Goal: Task Accomplishment & Management: Use online tool/utility

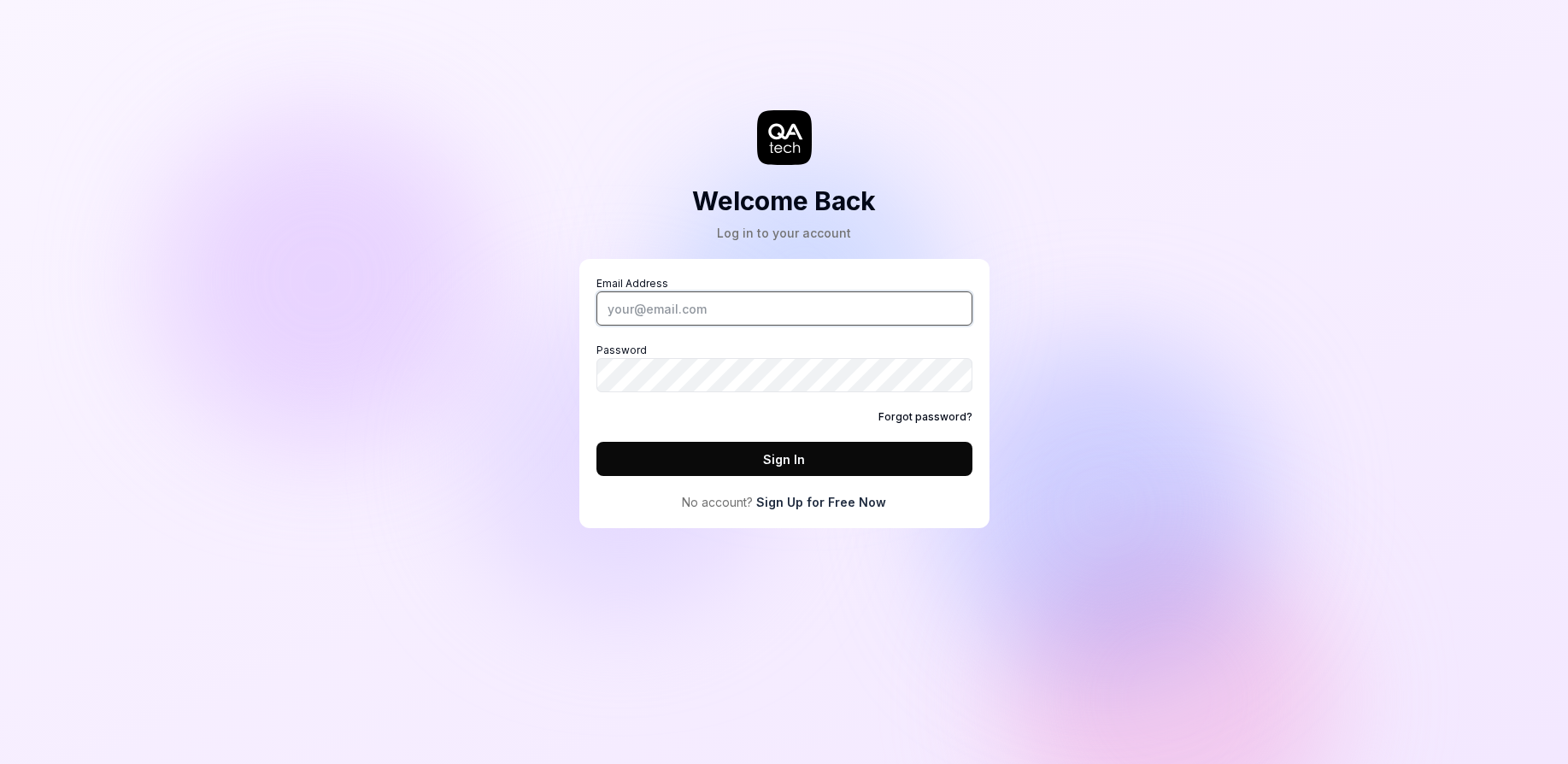
drag, startPoint x: 0, startPoint y: 0, endPoint x: 846, endPoint y: 315, distance: 902.7
click at [846, 315] on input "Email Address" at bounding box center [784, 308] width 376 height 34
type input "fabian.tang@4cstrategies.com"
click at [121, 254] on div "Welcome Back Log in to your account Email Address fabian.tang@4cstrategies.com …" at bounding box center [784, 382] width 1568 height 764
click at [684, 456] on button "Sign In" at bounding box center [784, 458] width 376 height 34
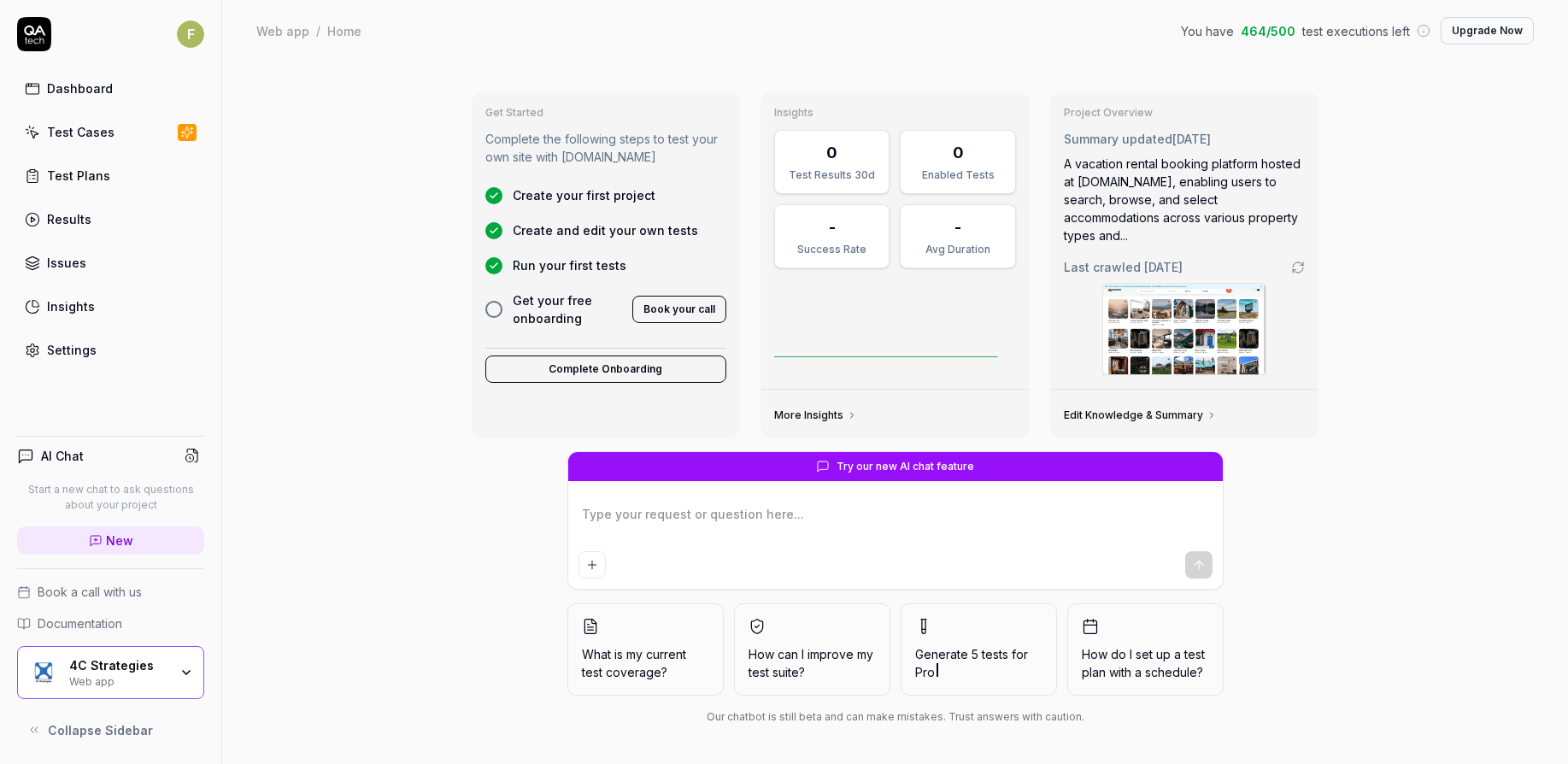
click at [160, 668] on div "4C Strategies" at bounding box center [119, 666] width 99 height 16
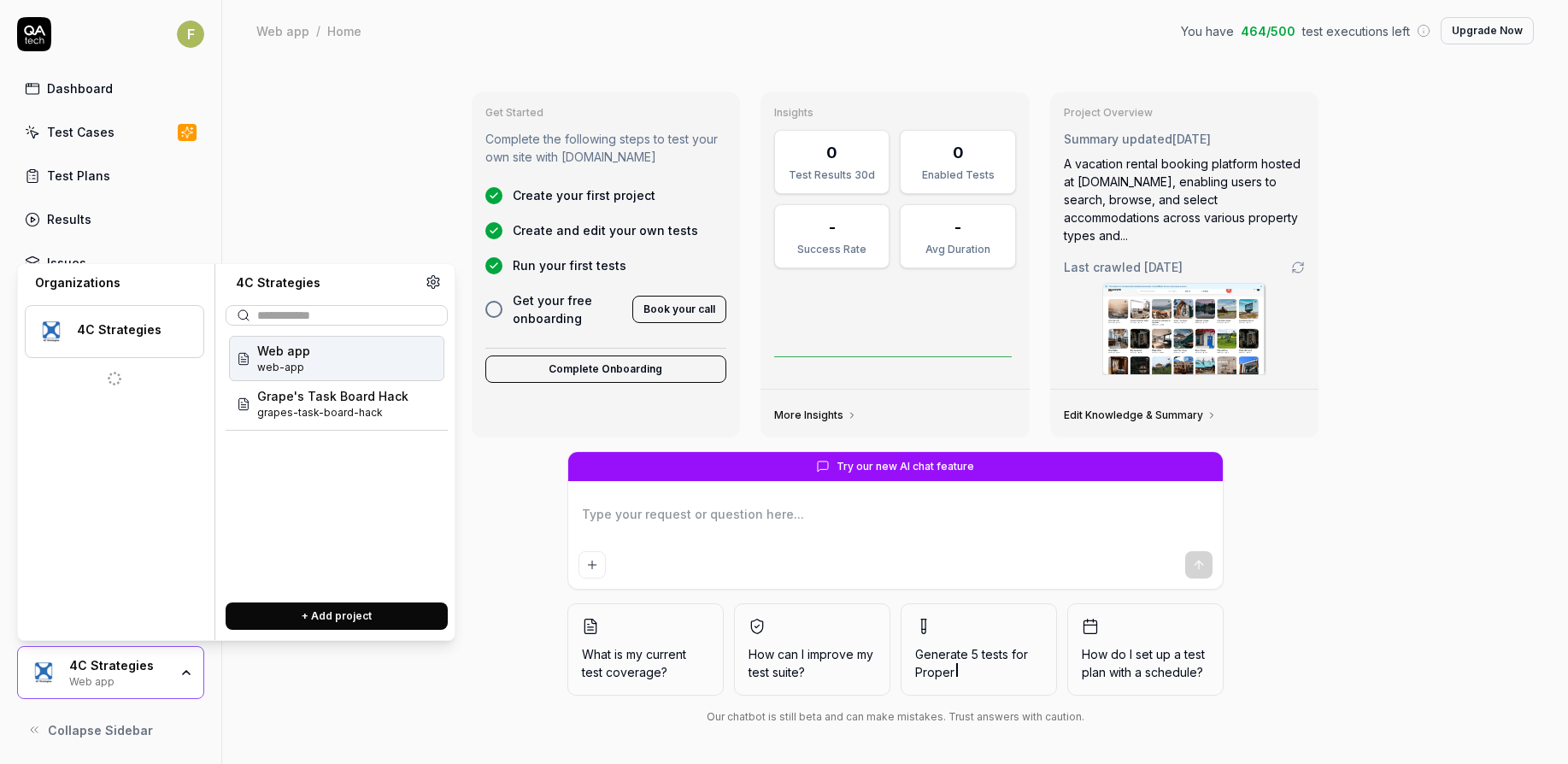
type textarea "*"
click at [281, 620] on button "+ Add project" at bounding box center [337, 616] width 222 height 27
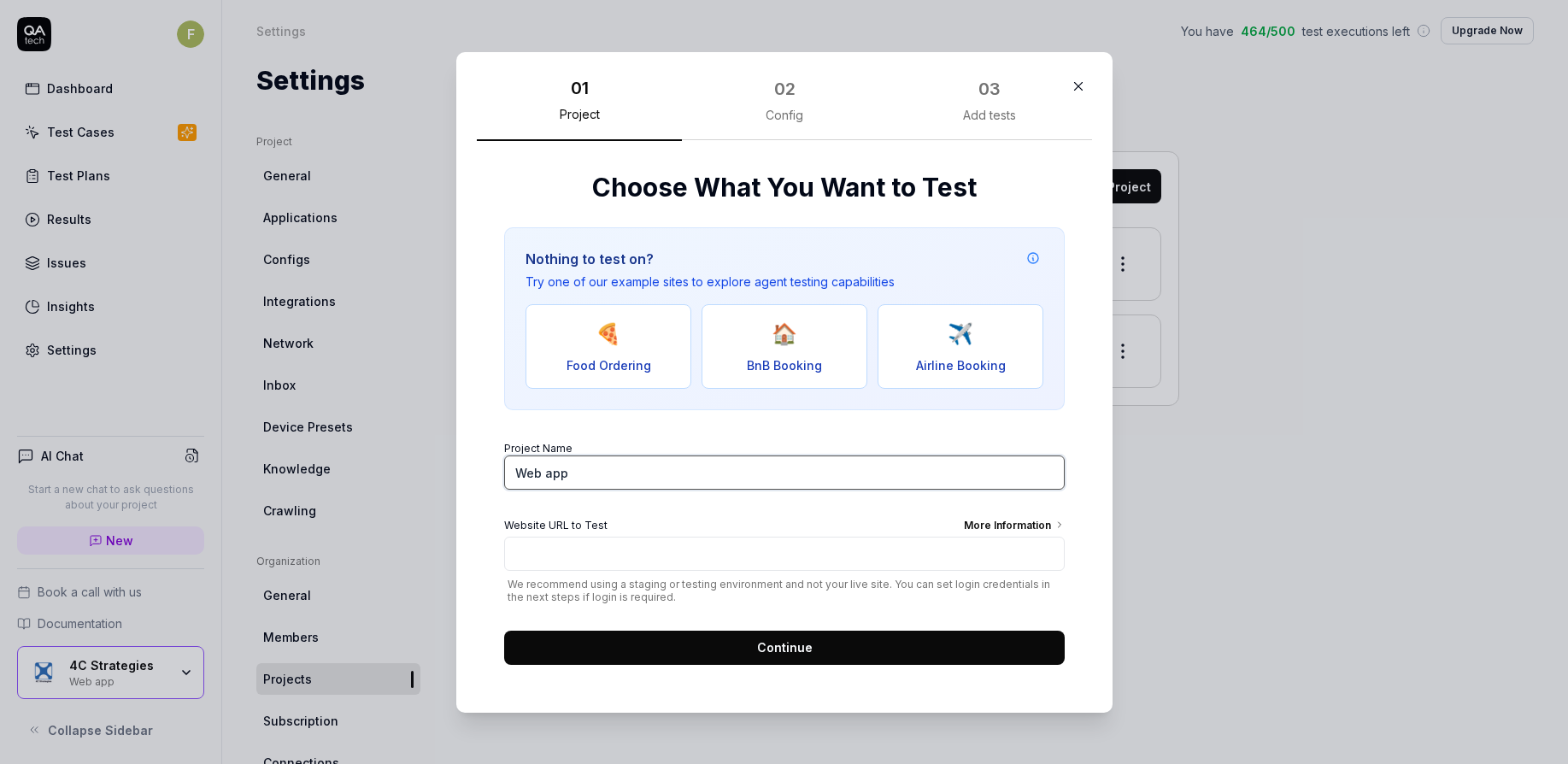
drag, startPoint x: 665, startPoint y: 477, endPoint x: 377, endPoint y: 502, distance: 289.1
click at [377, 502] on div "​ 01 Project 02 Config 03 Add tests Choose What You Want to Test Nothing to tes…" at bounding box center [784, 382] width 1568 height 764
type input "Tester Project"
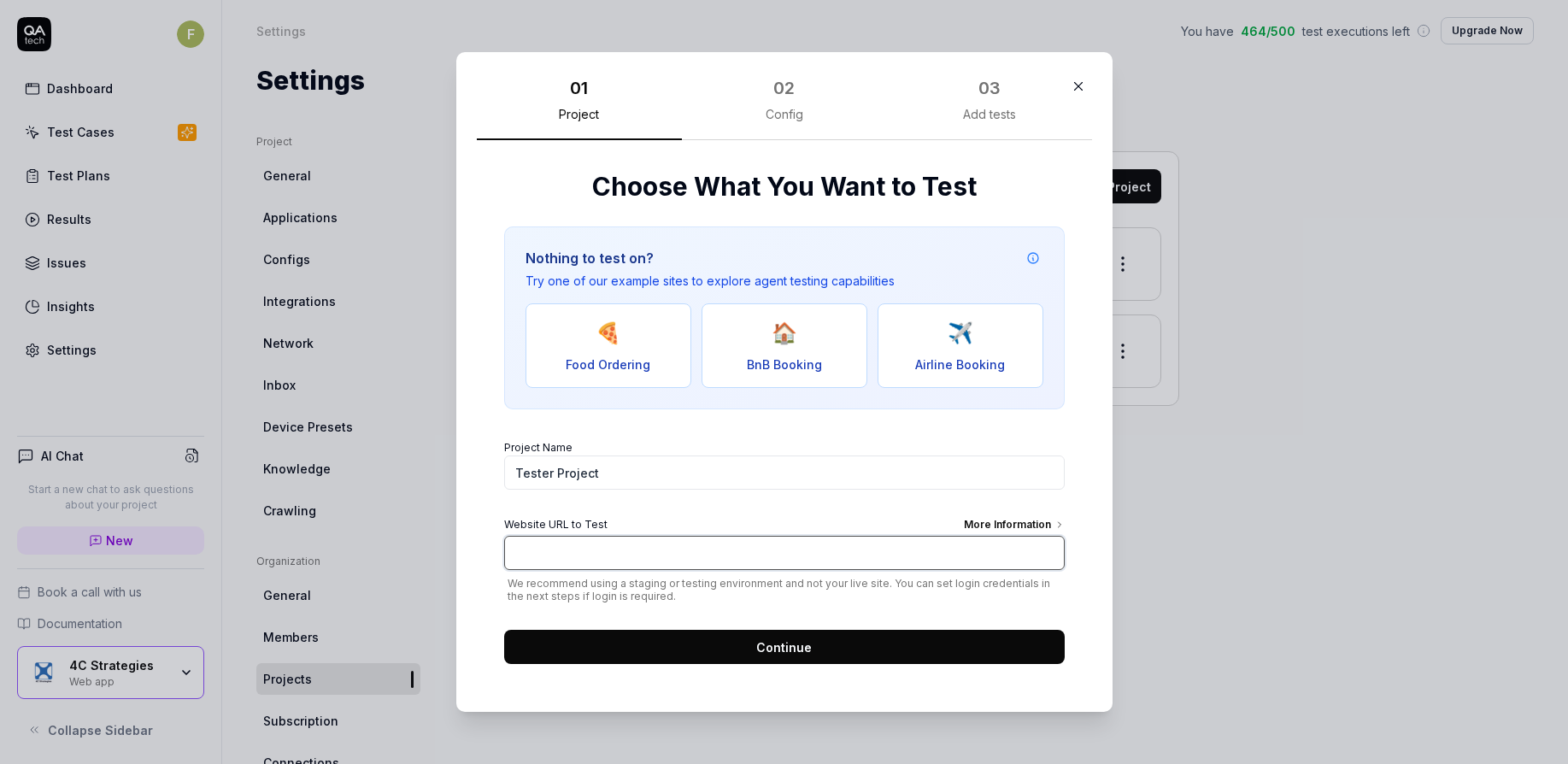
click at [600, 554] on input "Website URL to Test More Information" at bounding box center [784, 552] width 560 height 34
drag, startPoint x: 600, startPoint y: 554, endPoint x: 1265, endPoint y: 579, distance: 665.5
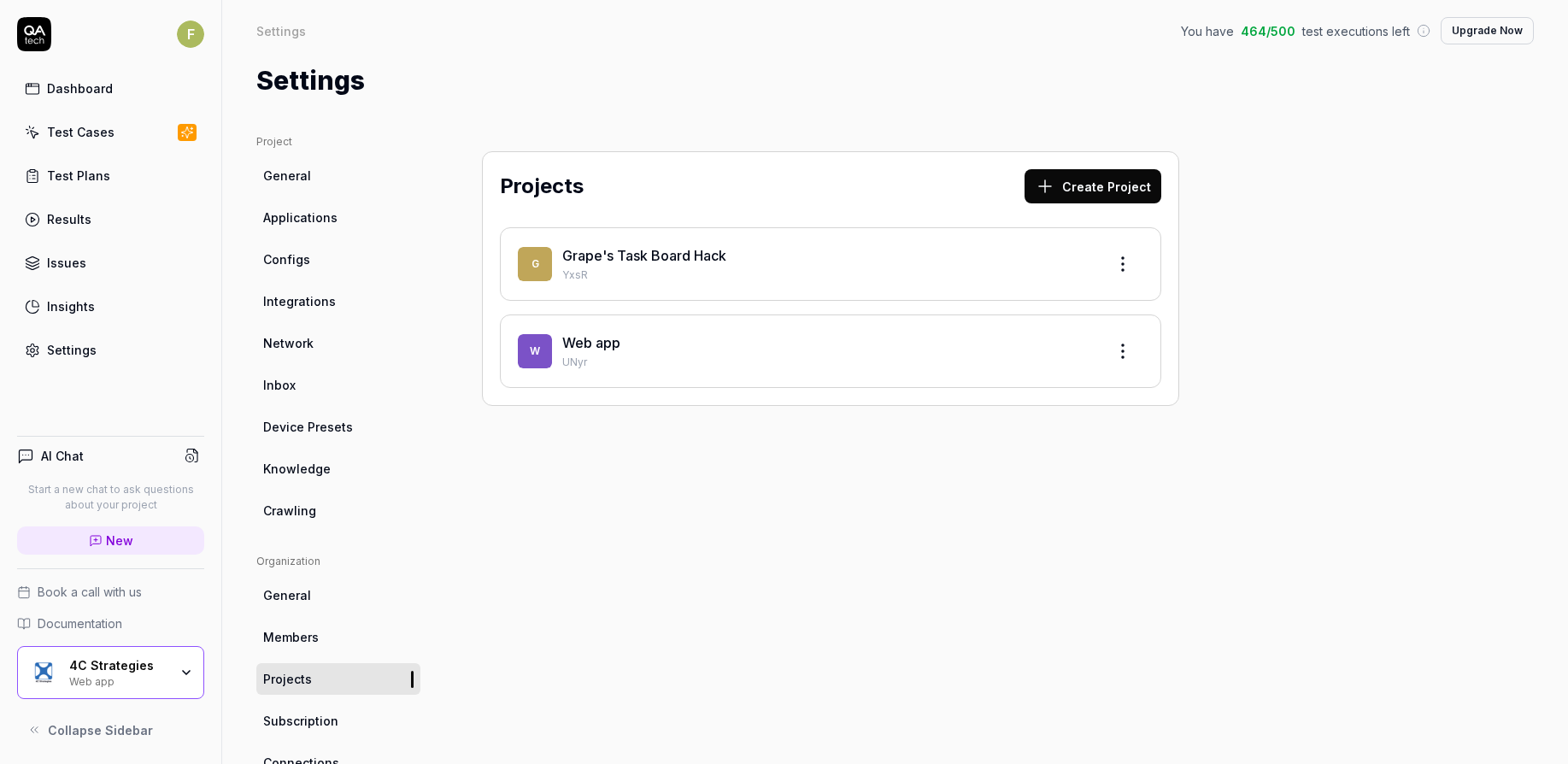
click at [1329, 614] on div "Project General Applications Configs Integrations Network Inbox Device Presets …" at bounding box center [895, 561] width 1278 height 854
click at [152, 673] on div "4C Strategies Web app" at bounding box center [125, 673] width 110 height 29
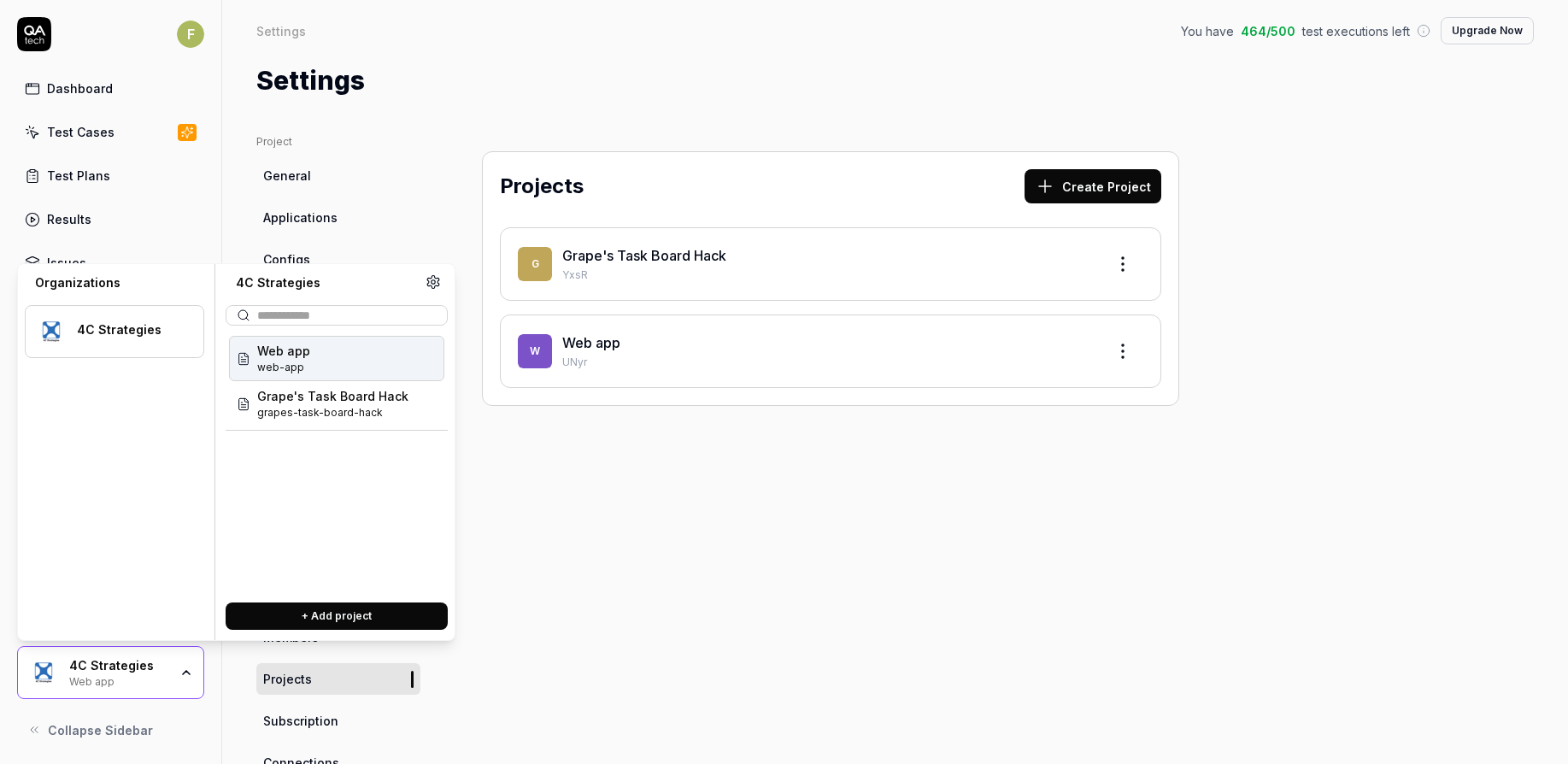
click at [306, 620] on button "+ Add project" at bounding box center [337, 616] width 222 height 27
click at [353, 613] on button "+ Add project" at bounding box center [337, 616] width 222 height 27
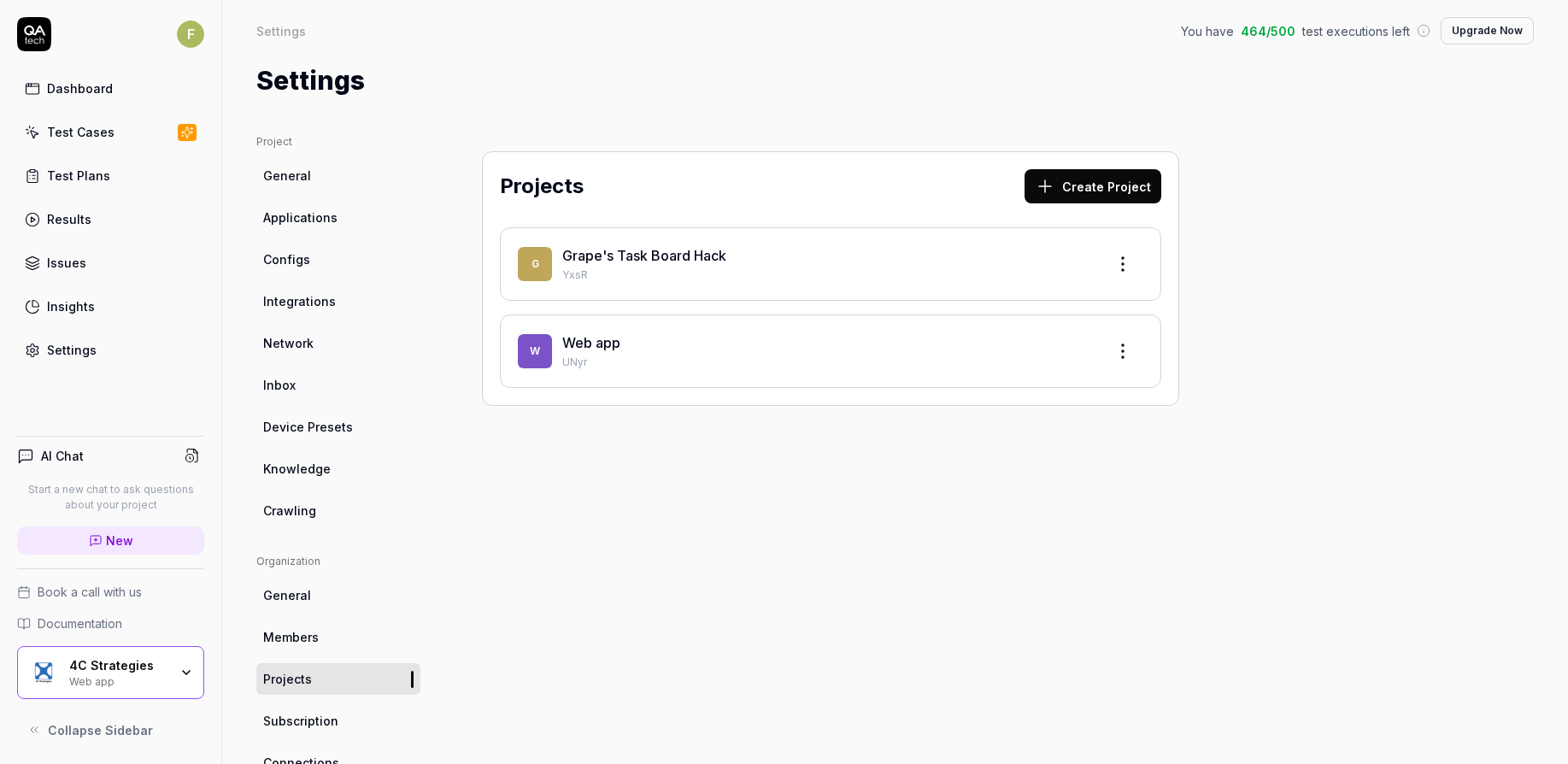
click at [1021, 571] on div "Projects Create Project G Grape's Task Board Hack YxsR W Web app UNyr" at bounding box center [830, 561] width 766 height 854
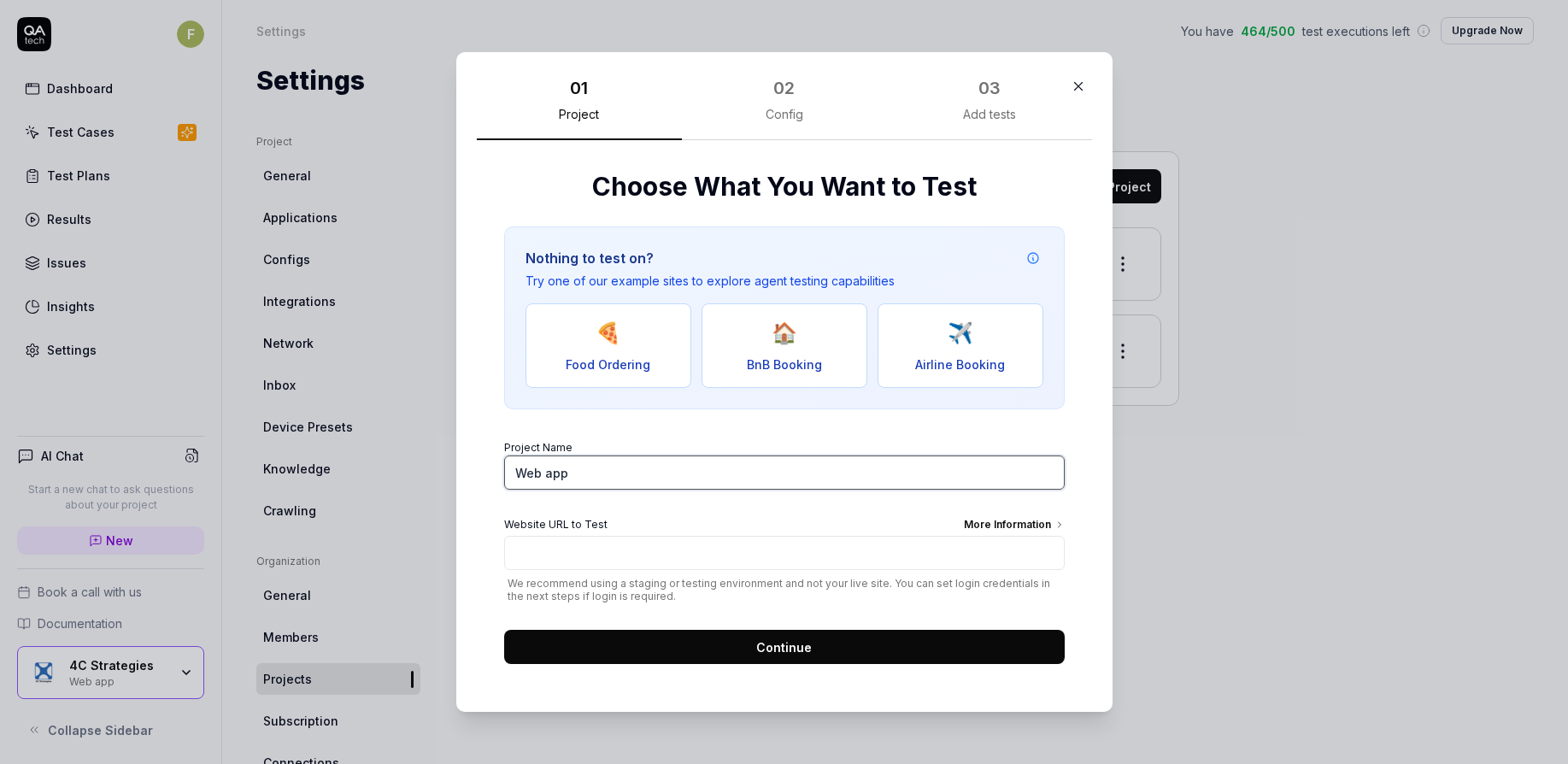
drag, startPoint x: 602, startPoint y: 464, endPoint x: 369, endPoint y: 479, distance: 233.5
click at [369, 479] on div "​ 01 Project 02 Config 03 Add tests Choose What You Want to Test Nothing to tes…" at bounding box center [784, 382] width 1568 height 764
type input "Tester Project"
paste input "[URL][DOMAIN_NAME]"
type input "[URL][DOMAIN_NAME]"
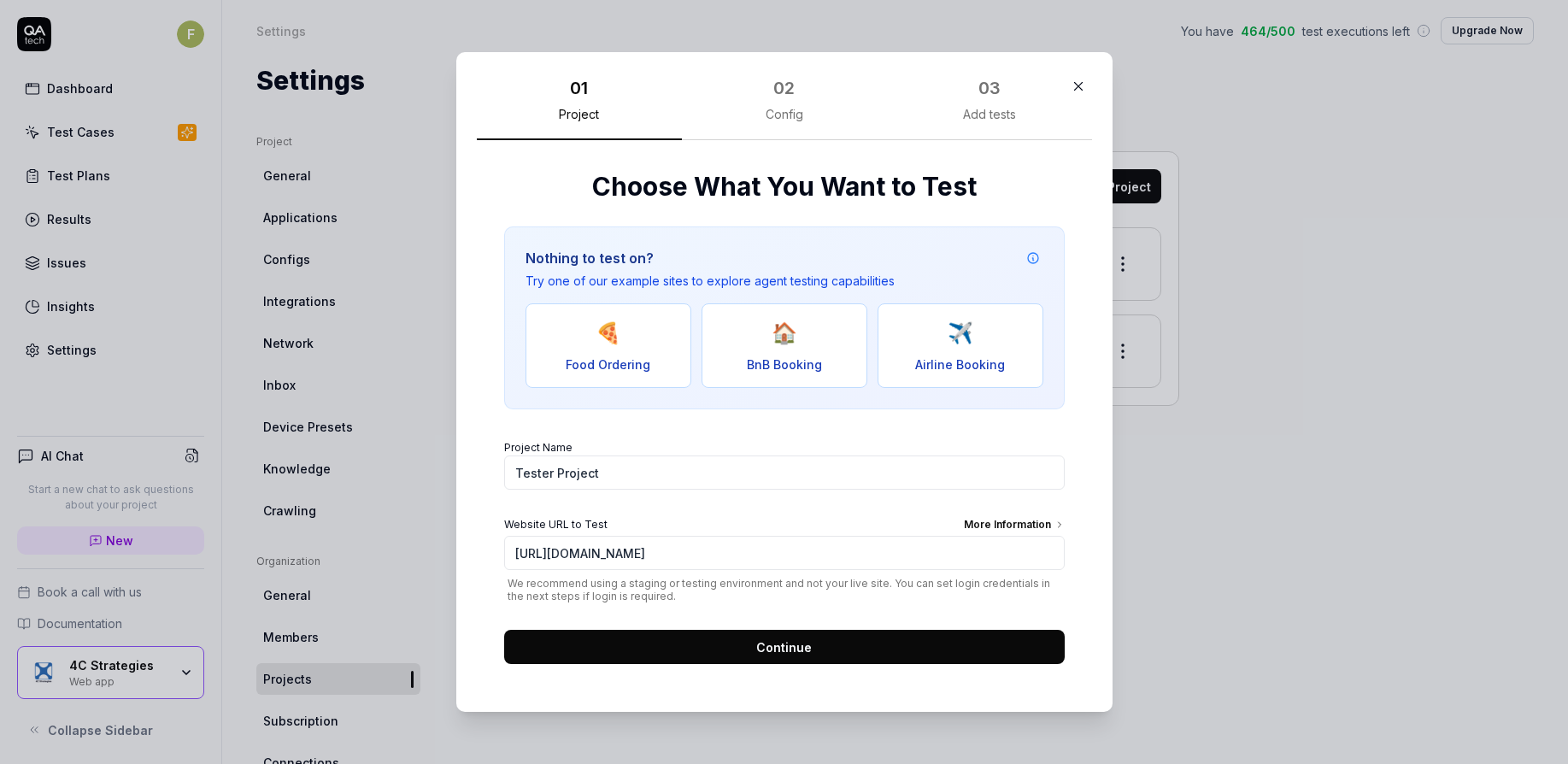
click at [999, 644] on button "Continue" at bounding box center [784, 646] width 560 height 34
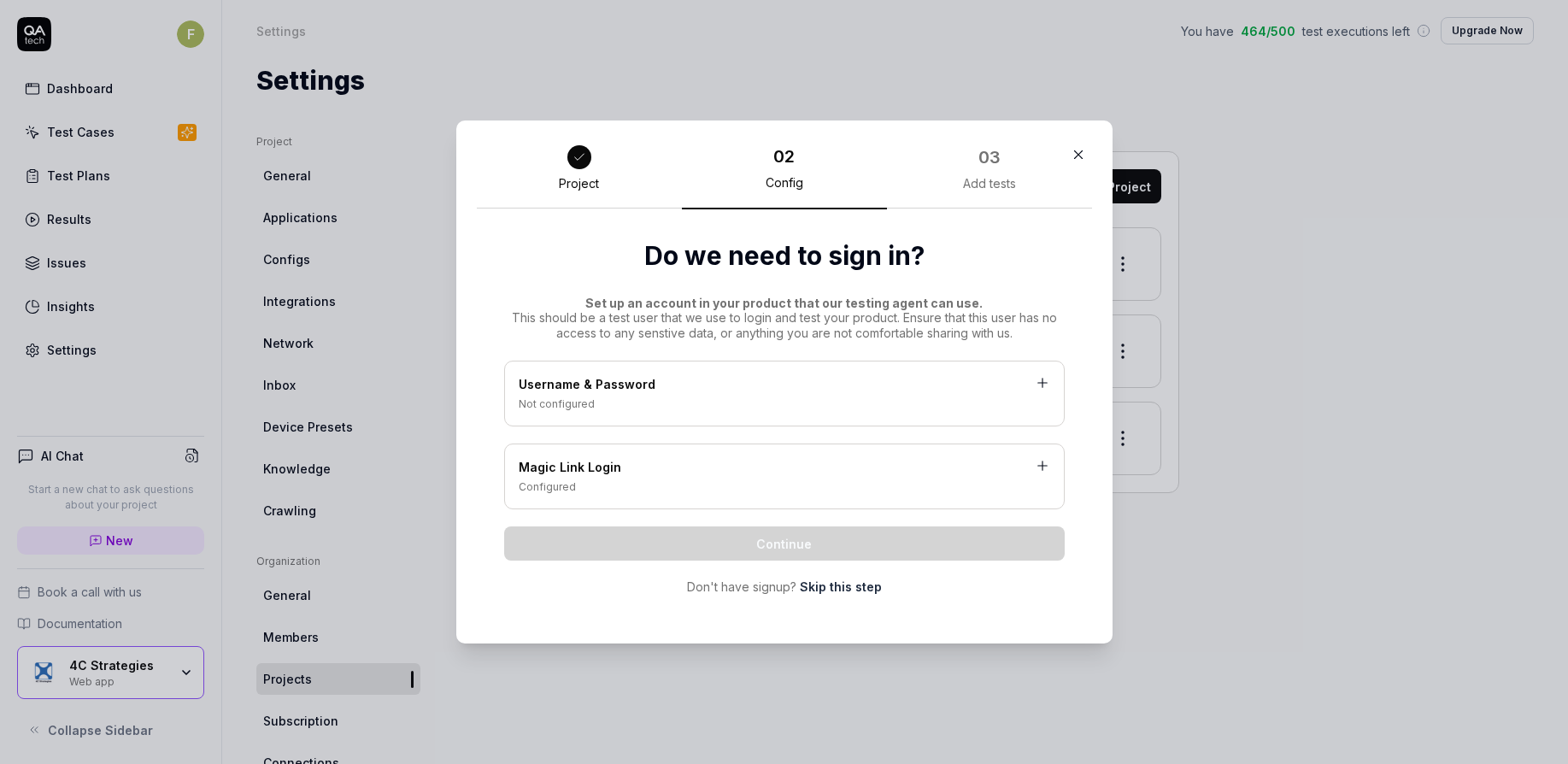
click at [743, 375] on div "Username & Password" at bounding box center [785, 385] width 532 height 22
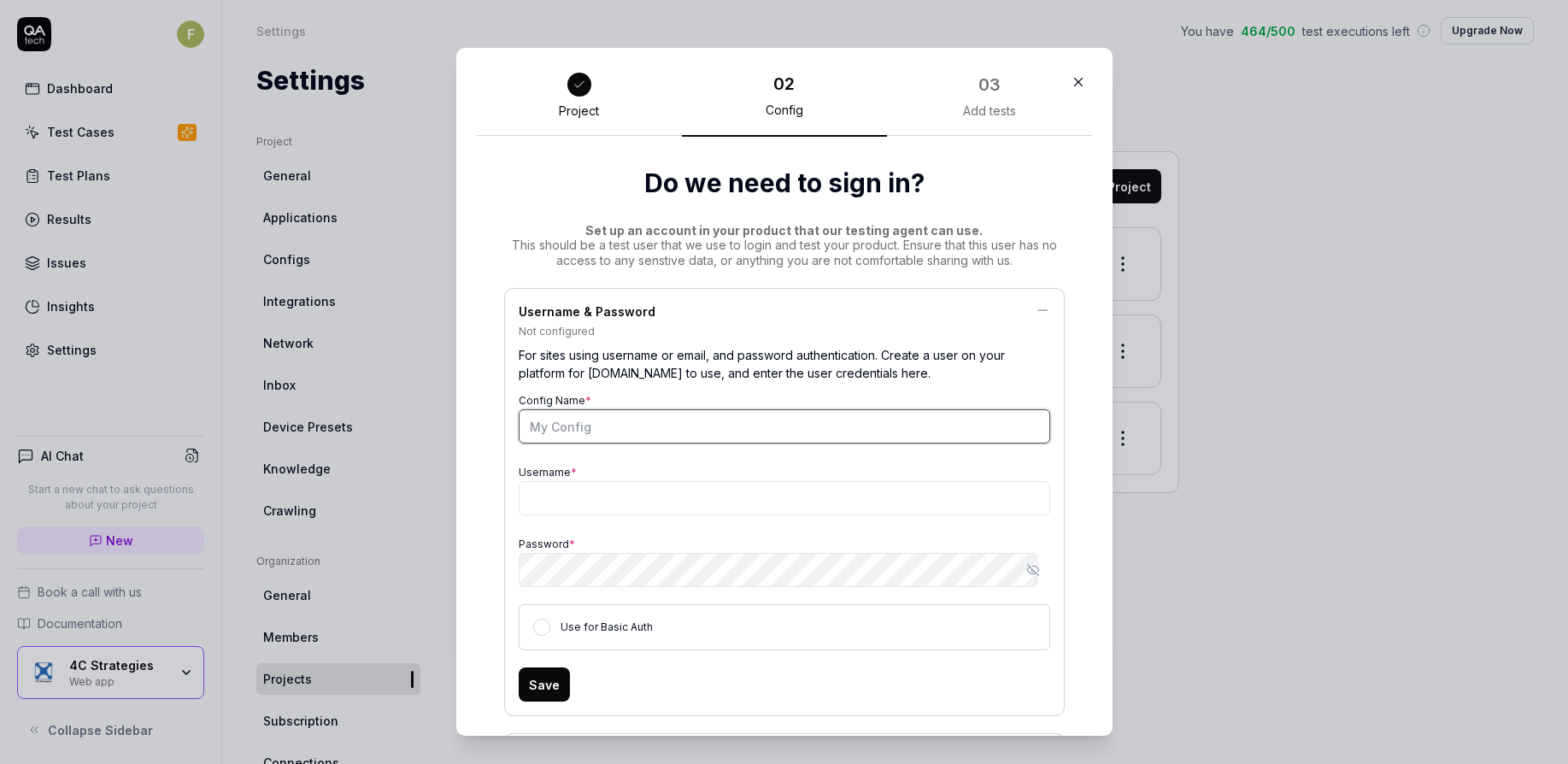
click at [685, 433] on input "Config Name *" at bounding box center [785, 426] width 532 height 34
type input "System User Login"
click at [668, 518] on div "Config Name * System User Login Username * Password * Show password Use for Bas…" at bounding box center [785, 519] width 532 height 262
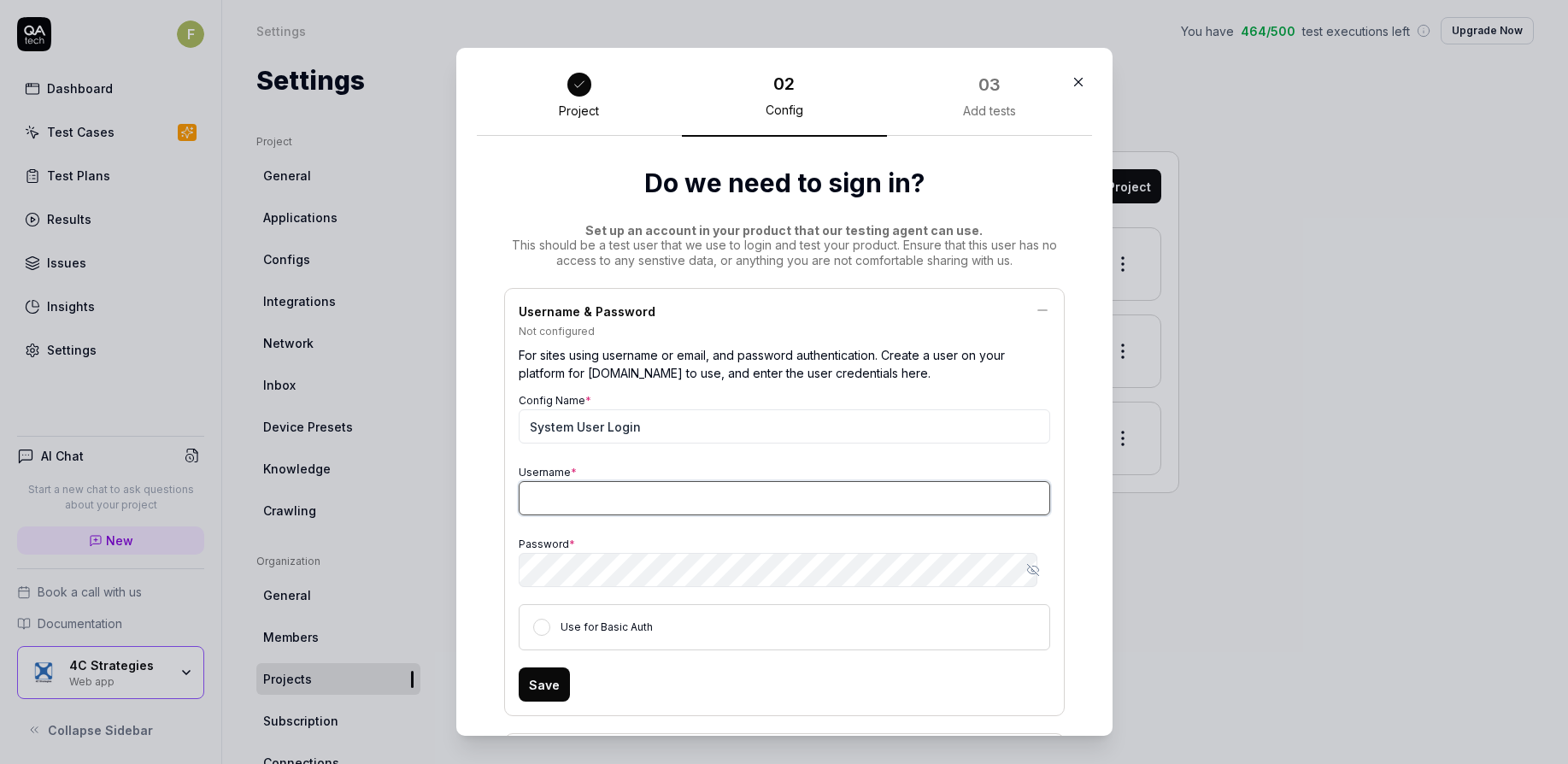
click at [647, 494] on input "Username *" at bounding box center [785, 497] width 532 height 34
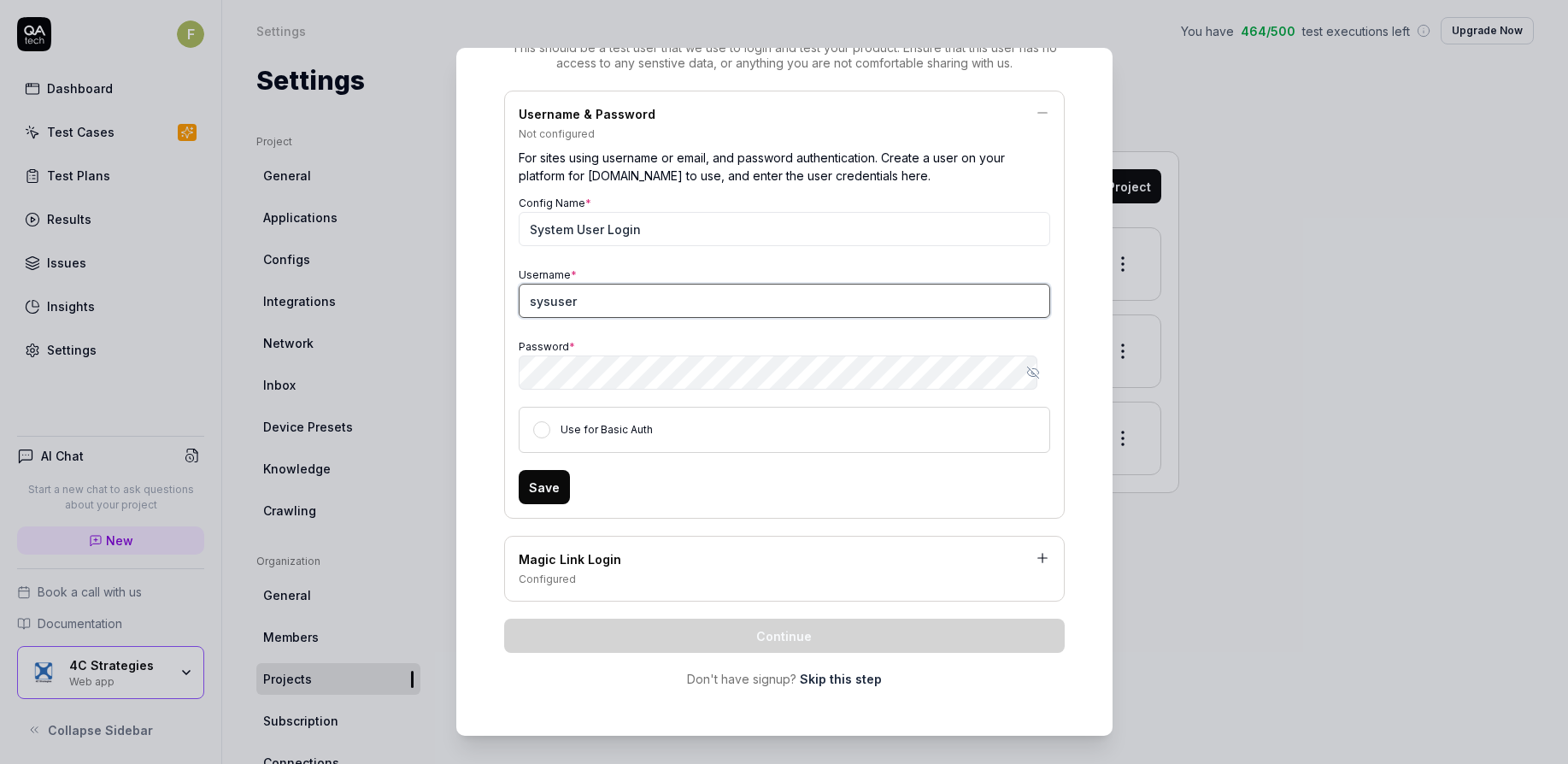
scroll to position [197, 0]
type input "sysuser"
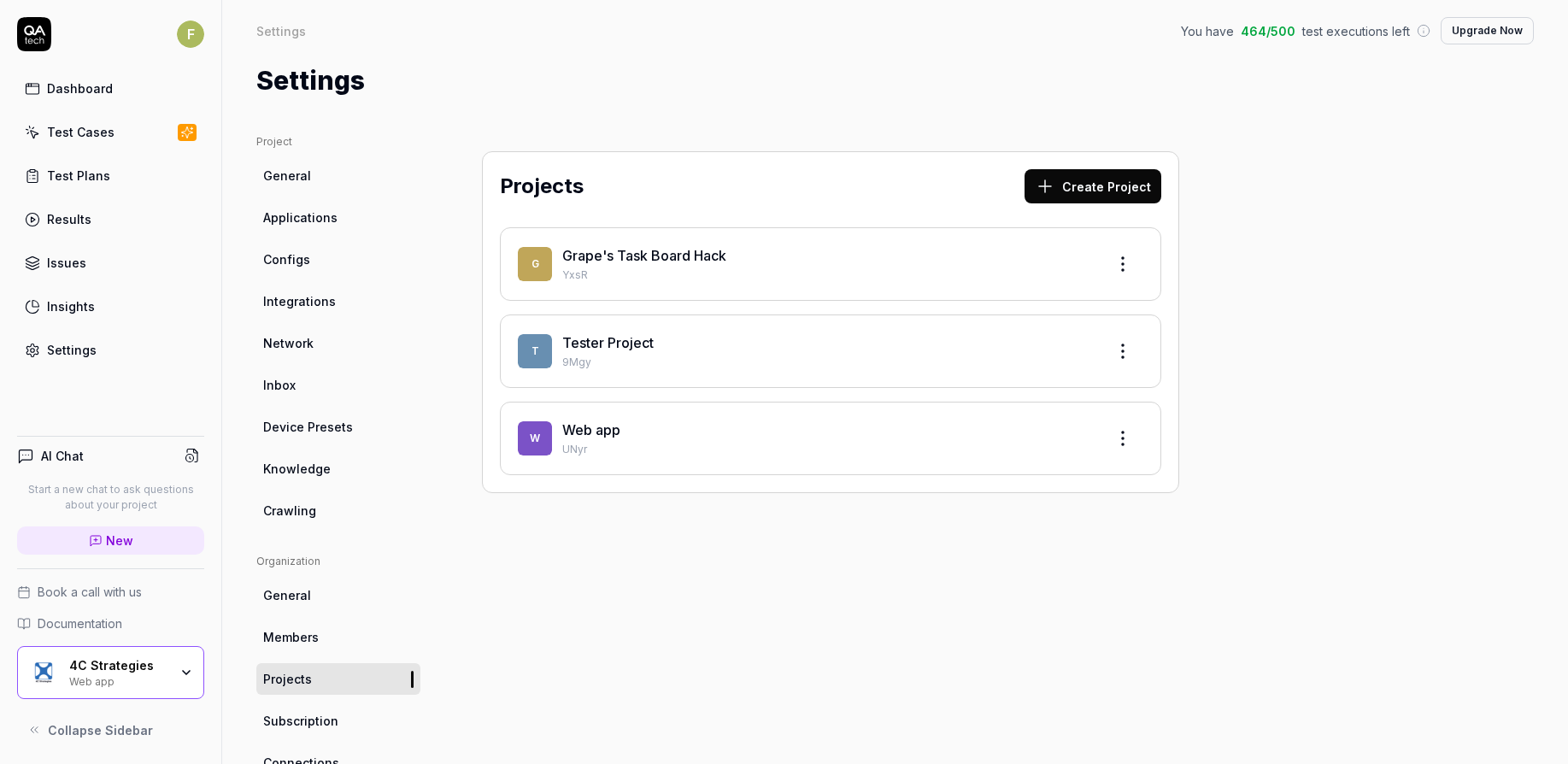
click at [974, 346] on div "Tester Project" at bounding box center [827, 342] width 530 height 21
drag, startPoint x: 1064, startPoint y: 365, endPoint x: 826, endPoint y: 857, distance: 546.5
click at [826, 763] on html "F Dashboard Test Cases Test Plans Results Issues Insights Settings AI Chat Star…" at bounding box center [784, 382] width 1568 height 764
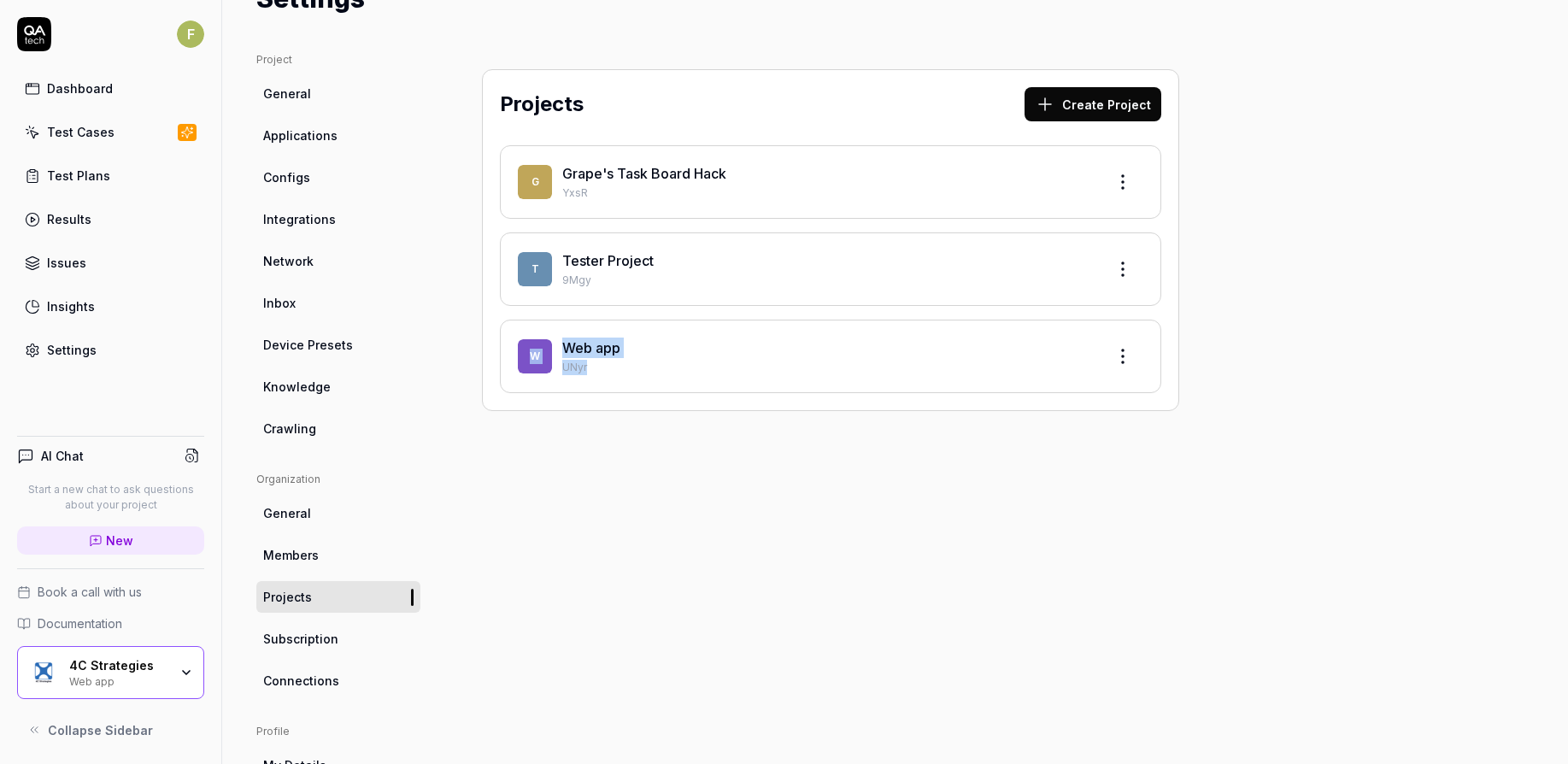
scroll to position [80, 0]
click at [926, 275] on p "9Mgy" at bounding box center [827, 282] width 530 height 16
click at [1118, 271] on html "F Dashboard Test Cases Test Plans Results Issues Insights Settings AI Chat Star…" at bounding box center [784, 382] width 1568 height 764
click at [1057, 347] on div "Edit" at bounding box center [1059, 349] width 163 height 37
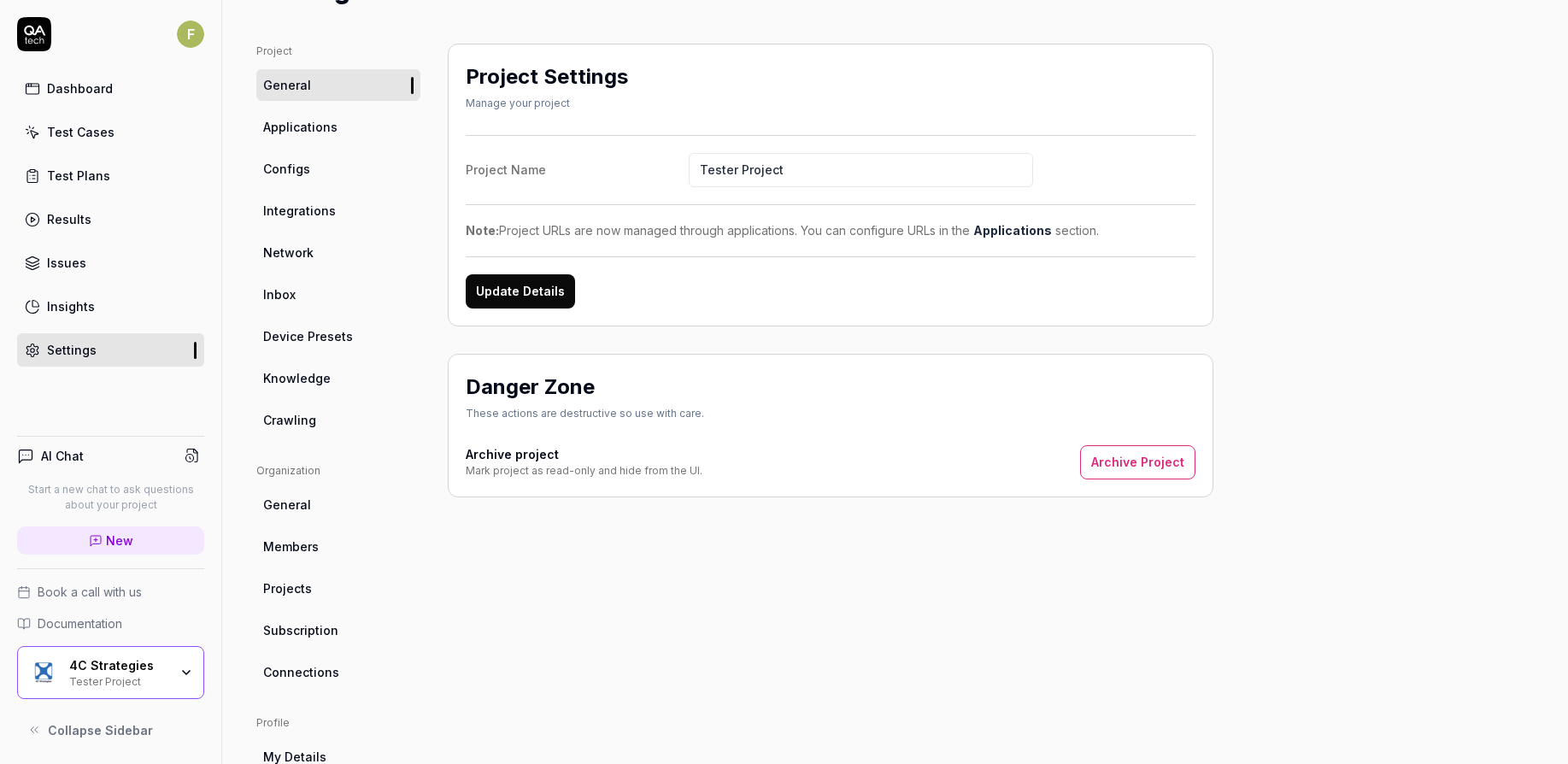
scroll to position [259, 0]
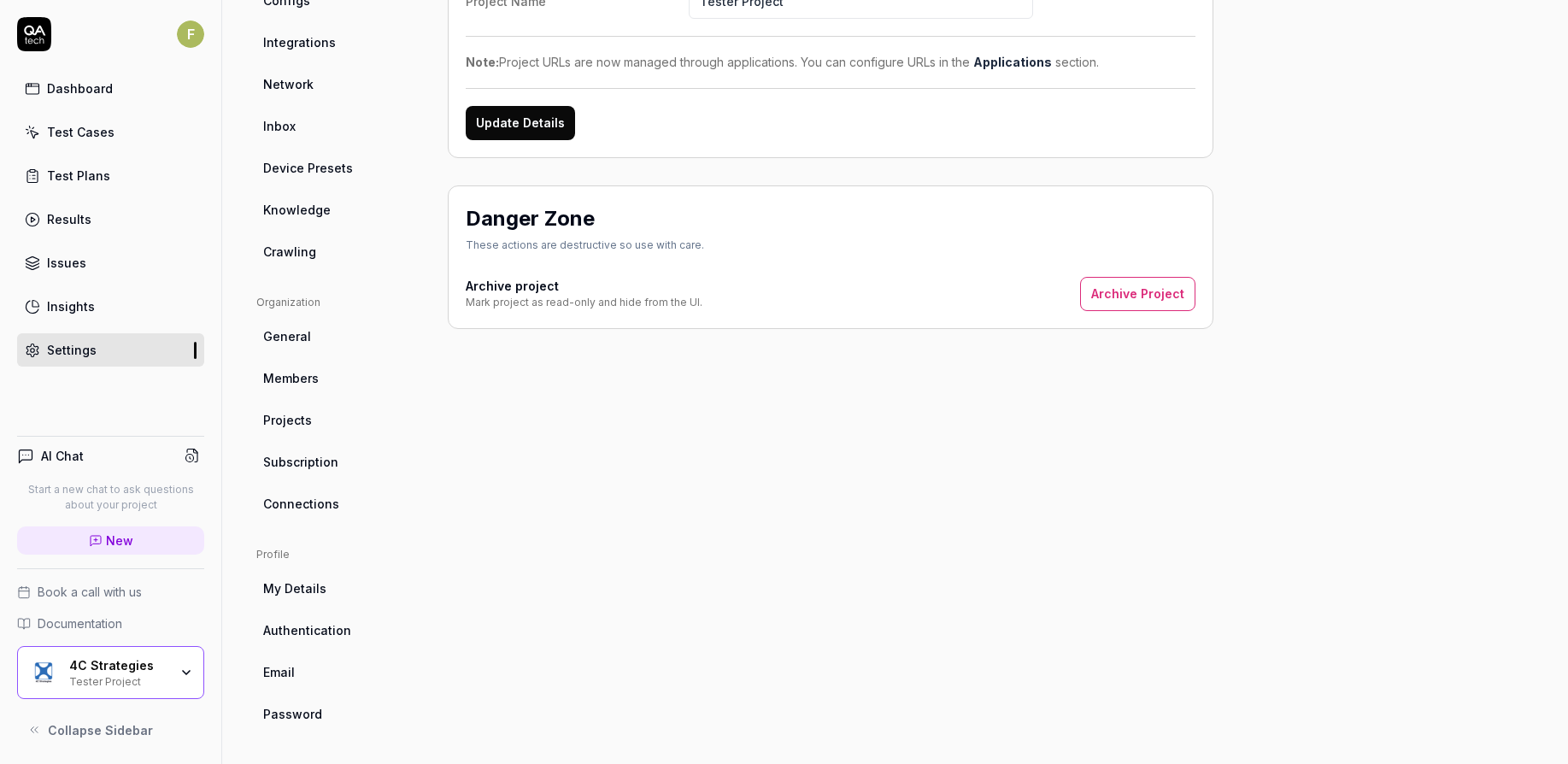
click at [329, 509] on span "Connections" at bounding box center [301, 503] width 77 height 18
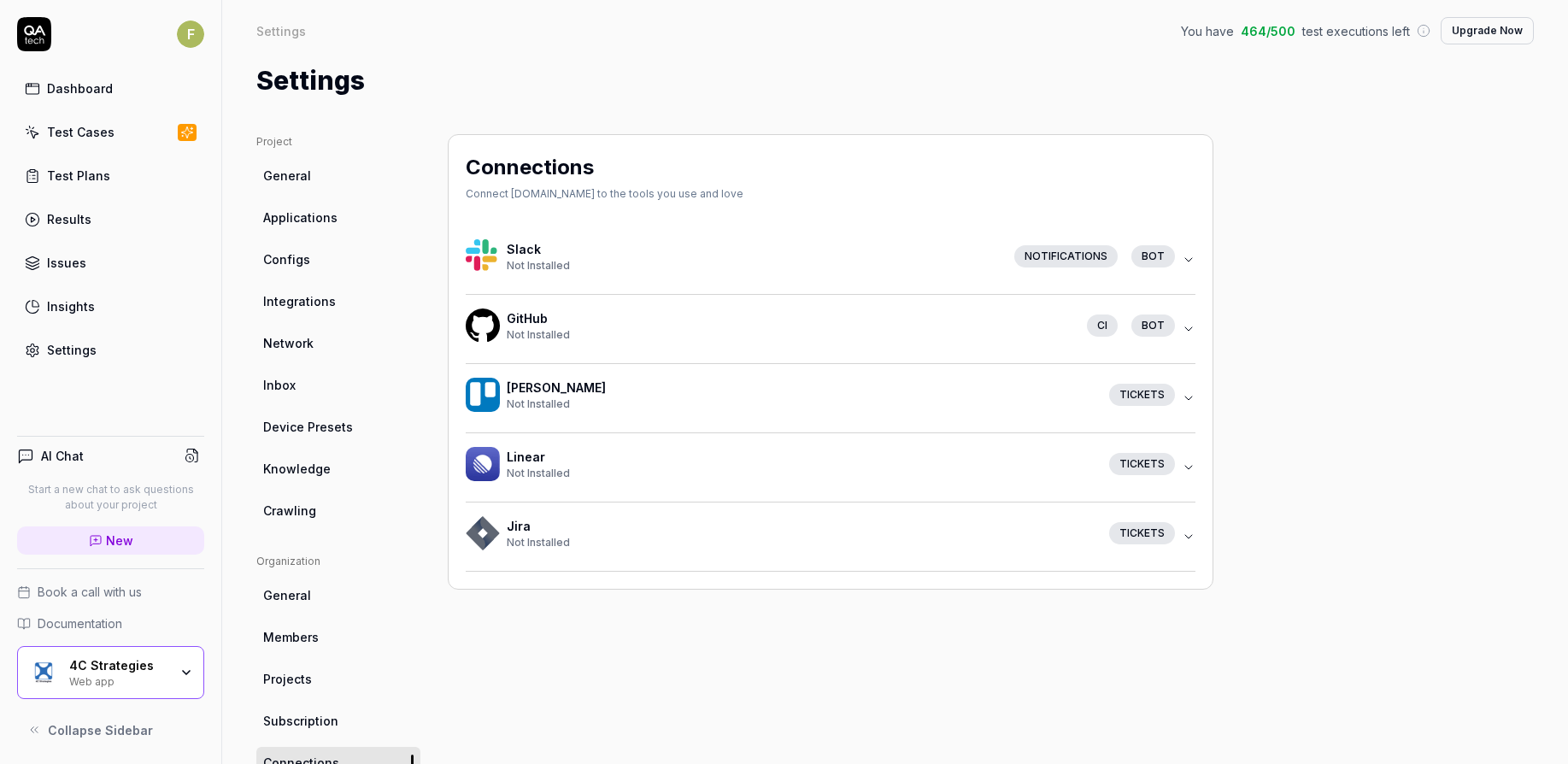
click at [341, 228] on link "Applications" at bounding box center [338, 218] width 164 height 31
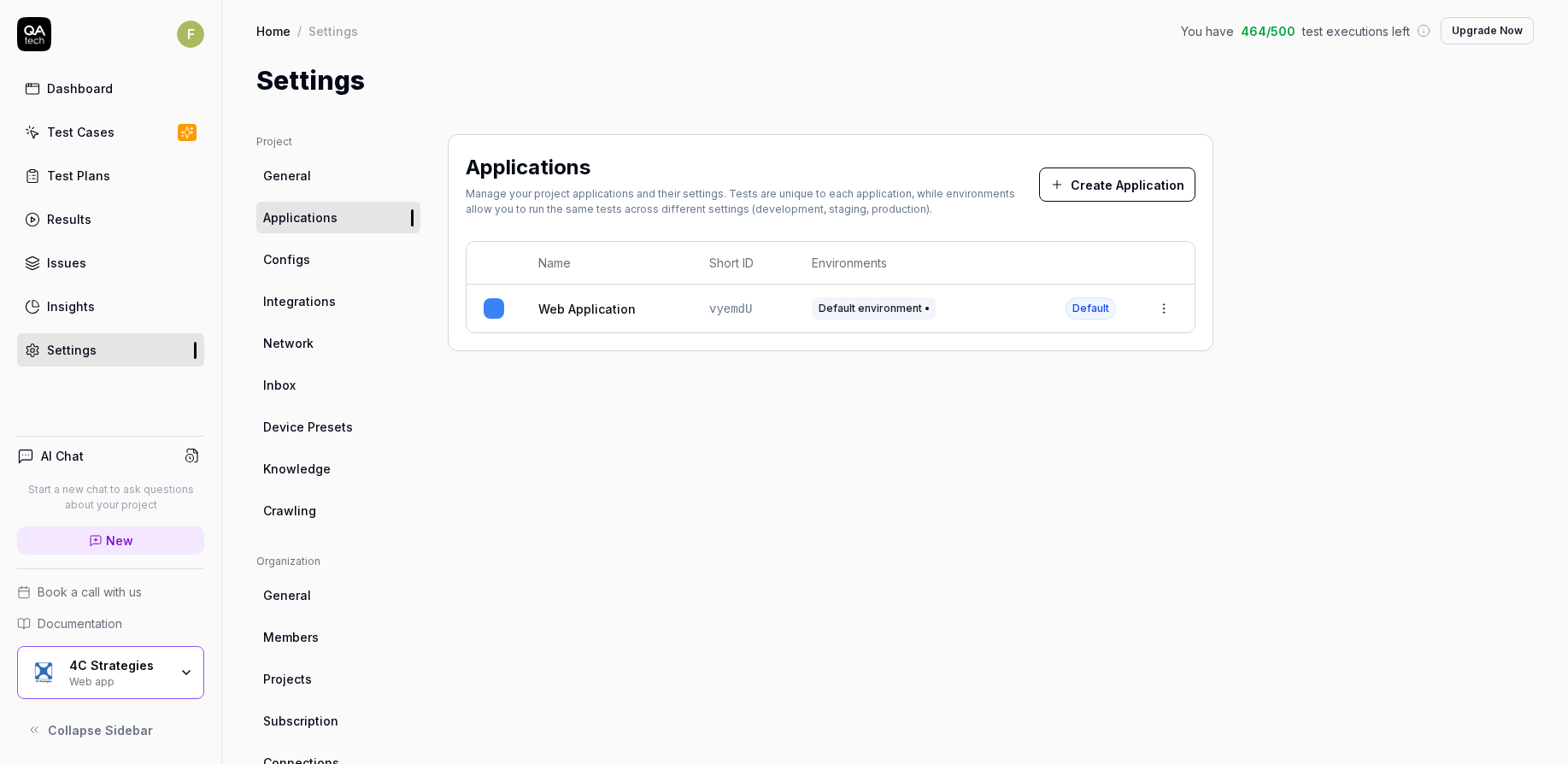
click at [599, 311] on link "Web Application" at bounding box center [587, 309] width 97 height 18
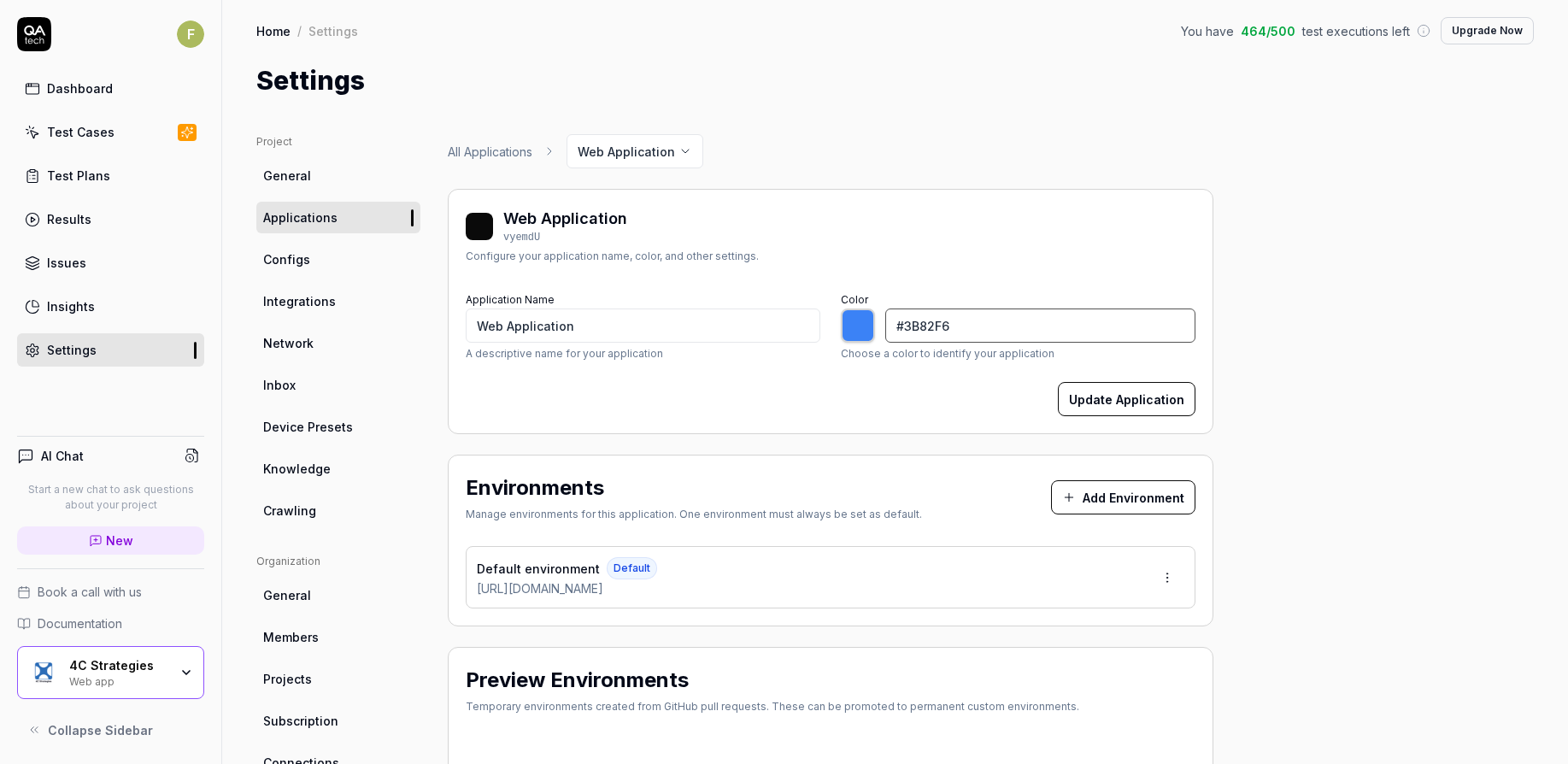
click at [1166, 309] on input "#3B82F6" at bounding box center [1040, 325] width 310 height 34
type input "*******"
click at [1336, 435] on div "Project General Applications Configs Integrations Network Inbox Device Presets …" at bounding box center [895, 561] width 1278 height 854
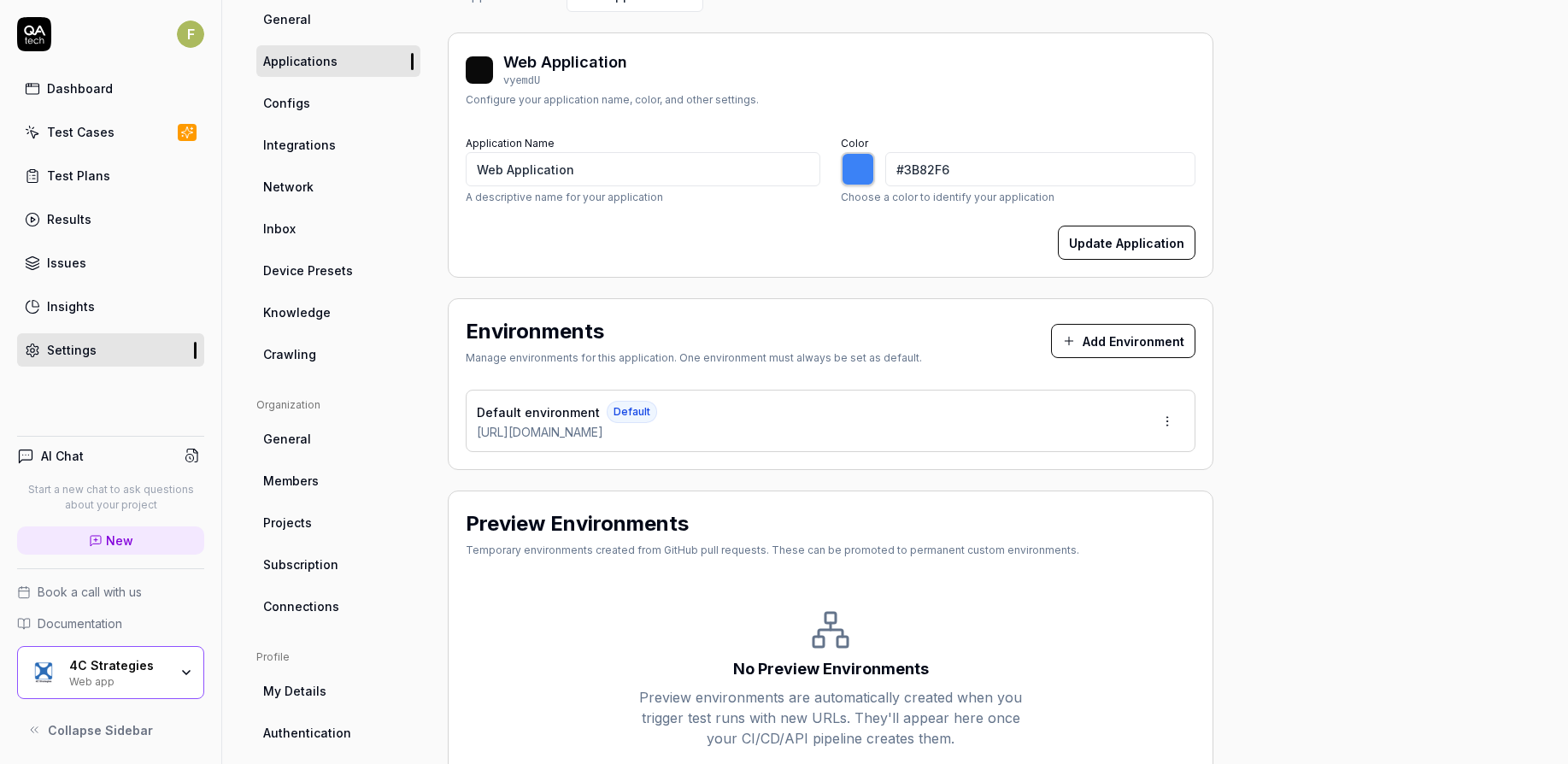
scroll to position [156, 0]
click at [157, 667] on div "4C Strategies" at bounding box center [119, 666] width 99 height 16
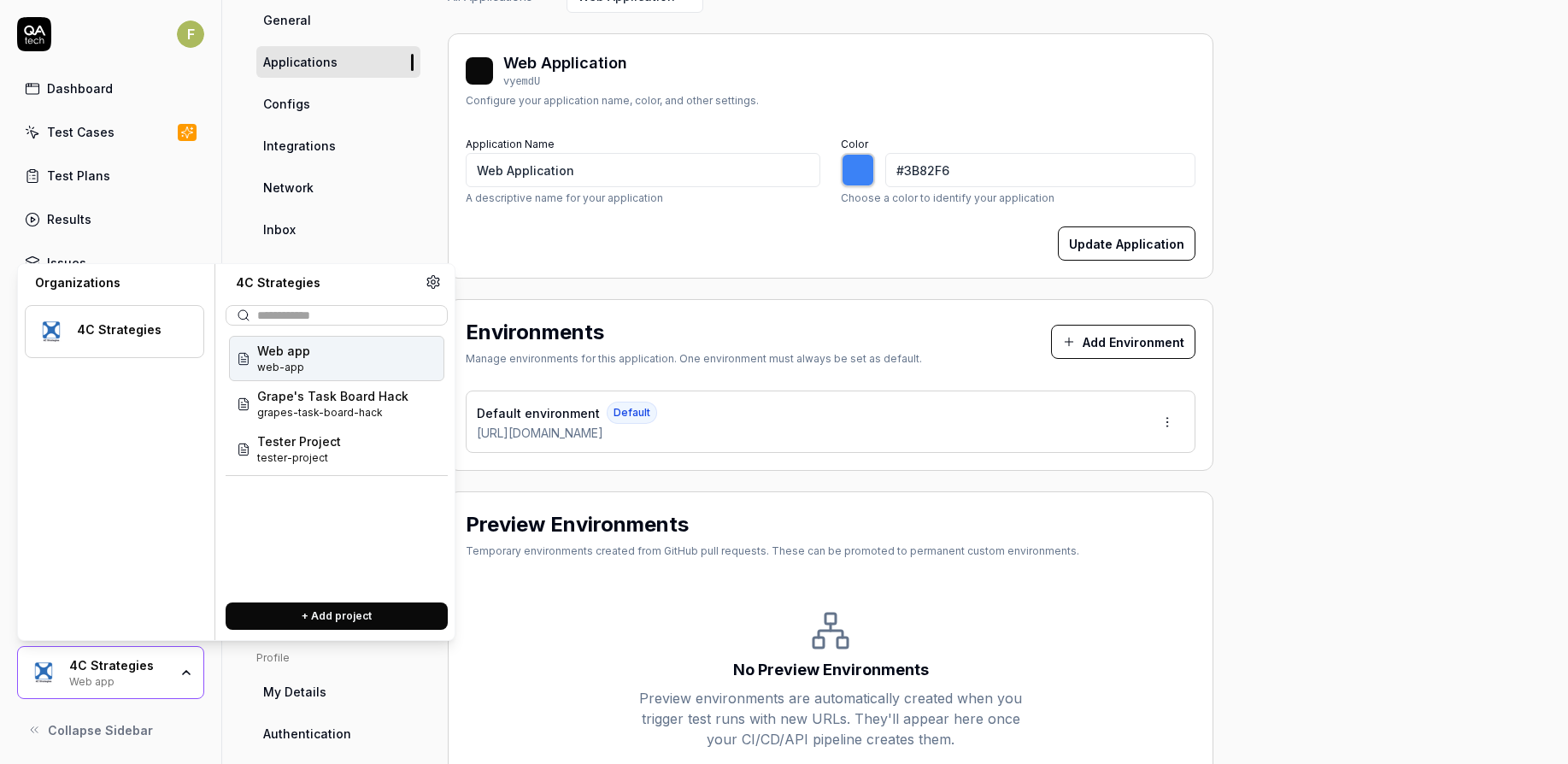
click at [437, 281] on icon at bounding box center [434, 282] width 16 height 16
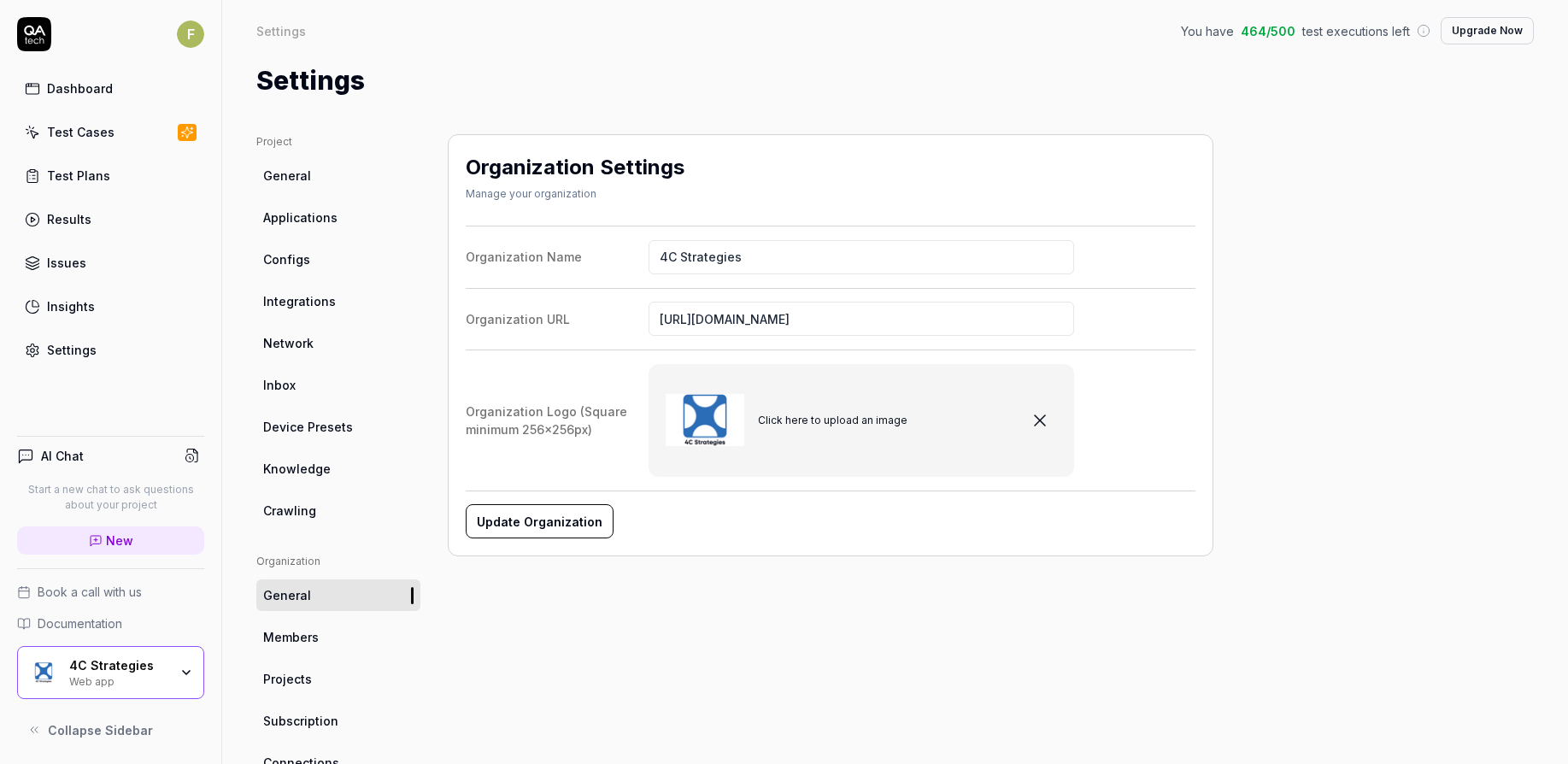
click at [333, 225] on span "Applications" at bounding box center [300, 218] width 75 height 18
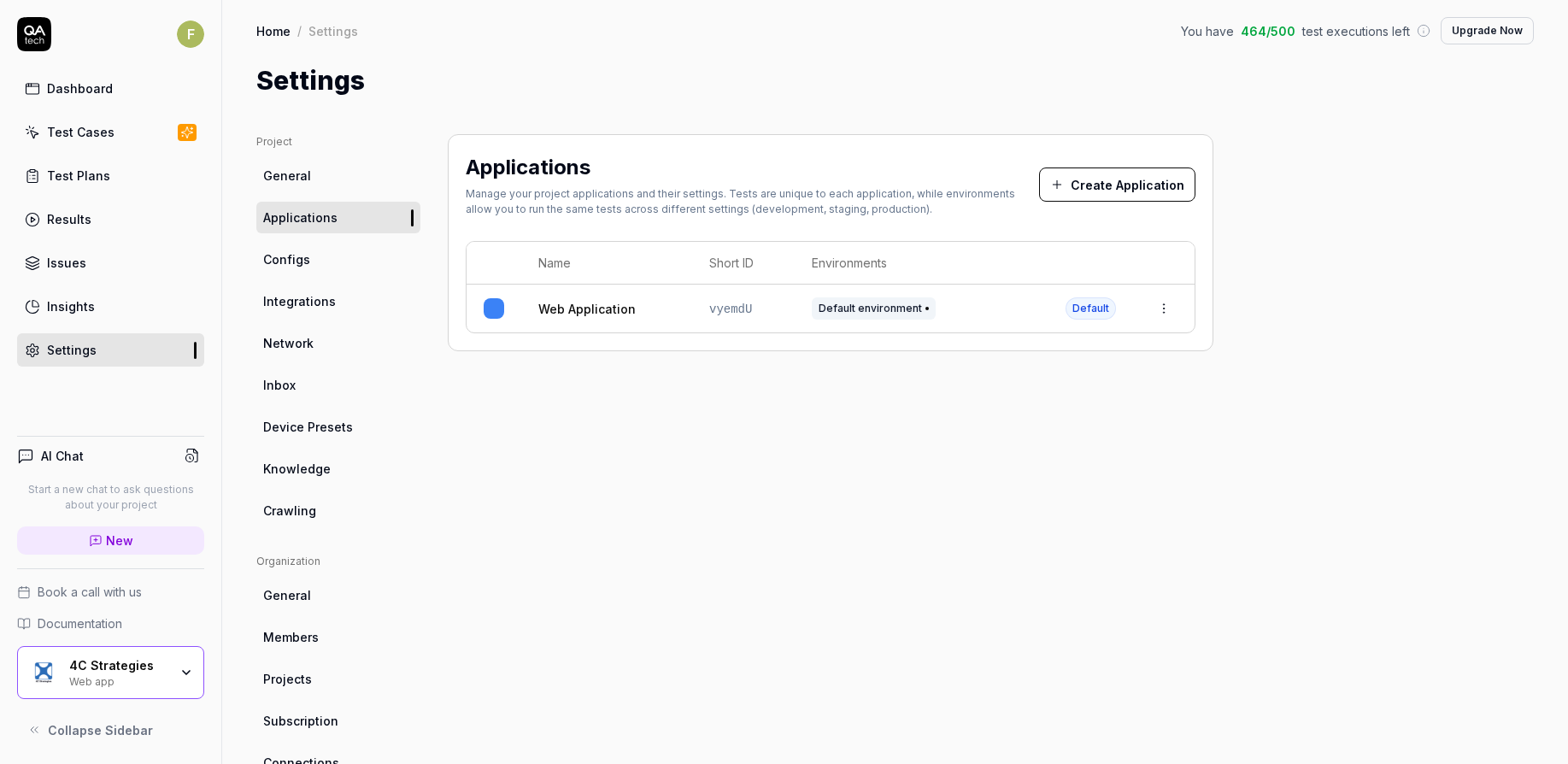
click at [120, 673] on div "4C Strategies Web app" at bounding box center [125, 673] width 110 height 29
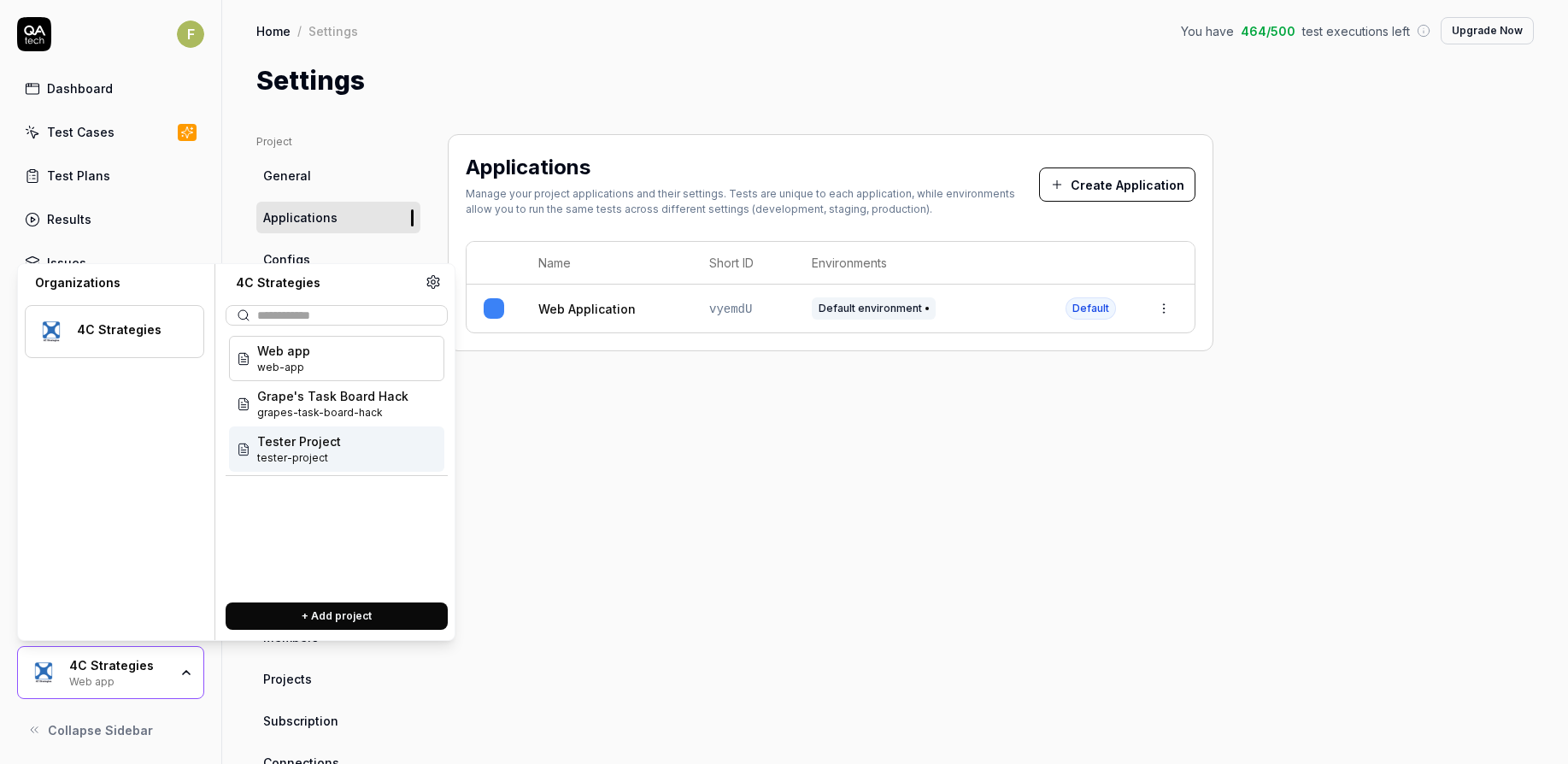
click at [326, 456] on span "tester-project" at bounding box center [298, 458] width 83 height 16
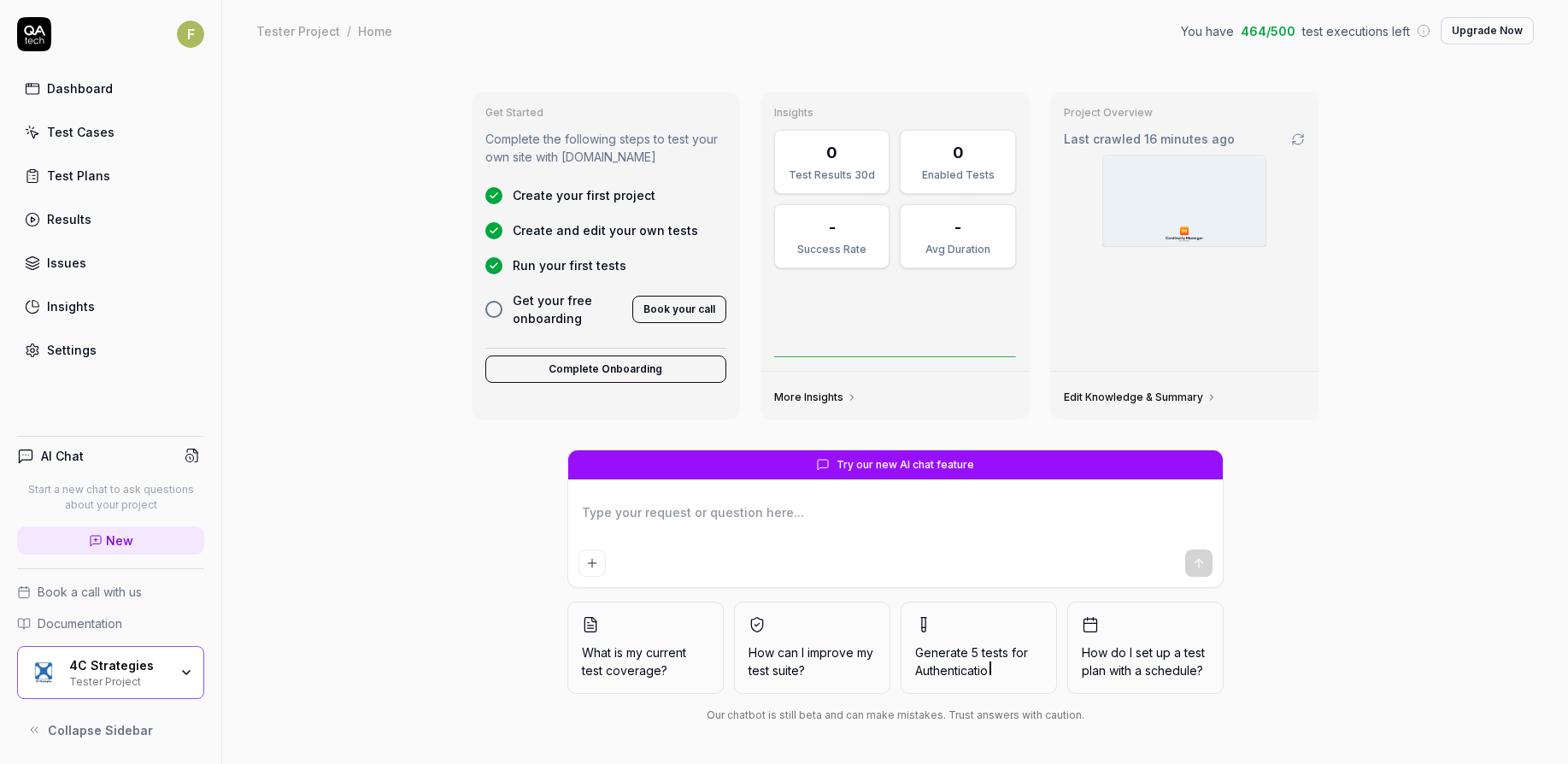
click at [112, 346] on link "Settings" at bounding box center [110, 350] width 187 height 33
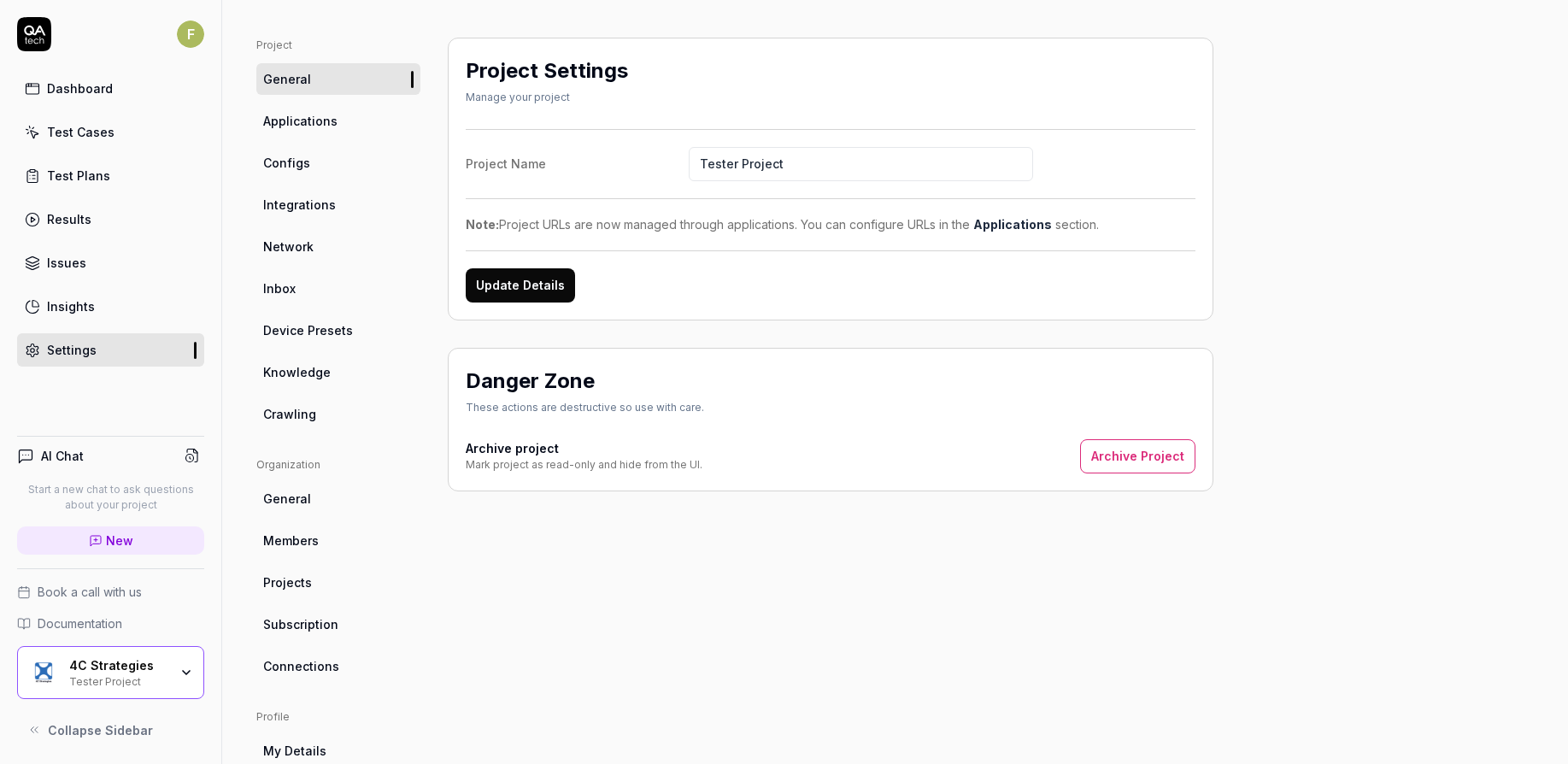
scroll to position [100, 0]
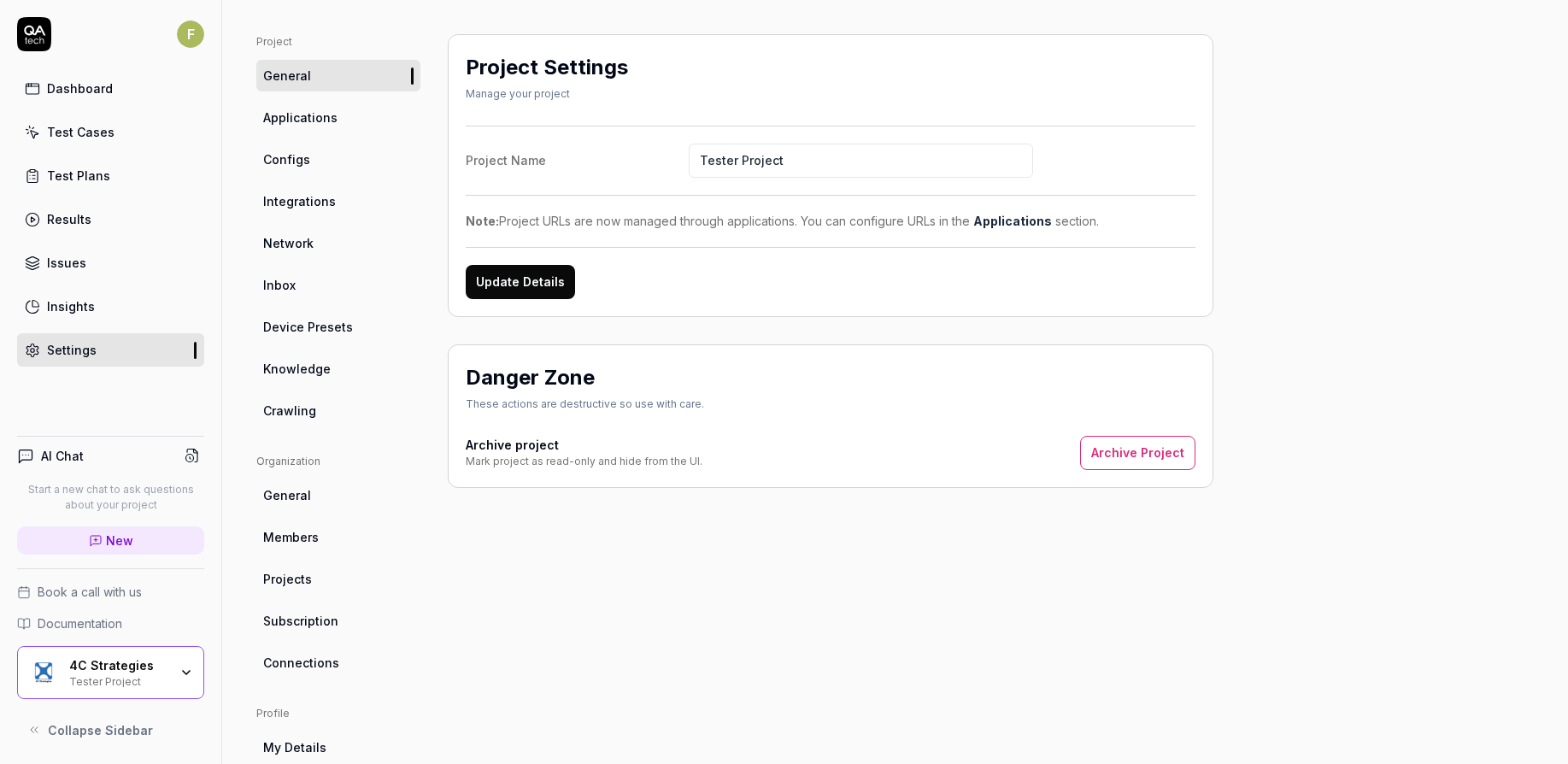
click at [330, 419] on link "Crawling" at bounding box center [338, 410] width 164 height 31
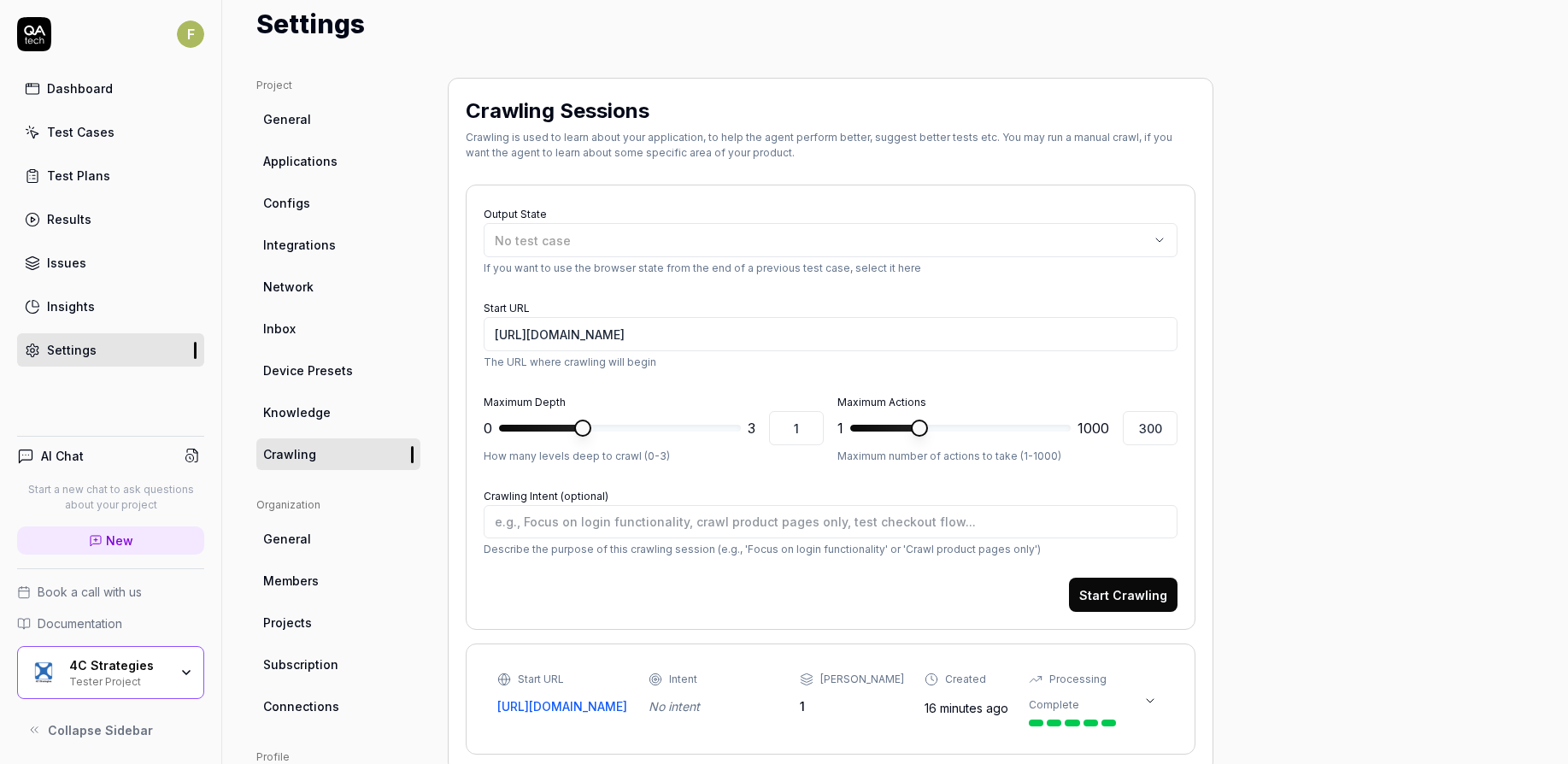
scroll to position [56, 0]
click at [325, 209] on link "Configs" at bounding box center [338, 204] width 164 height 31
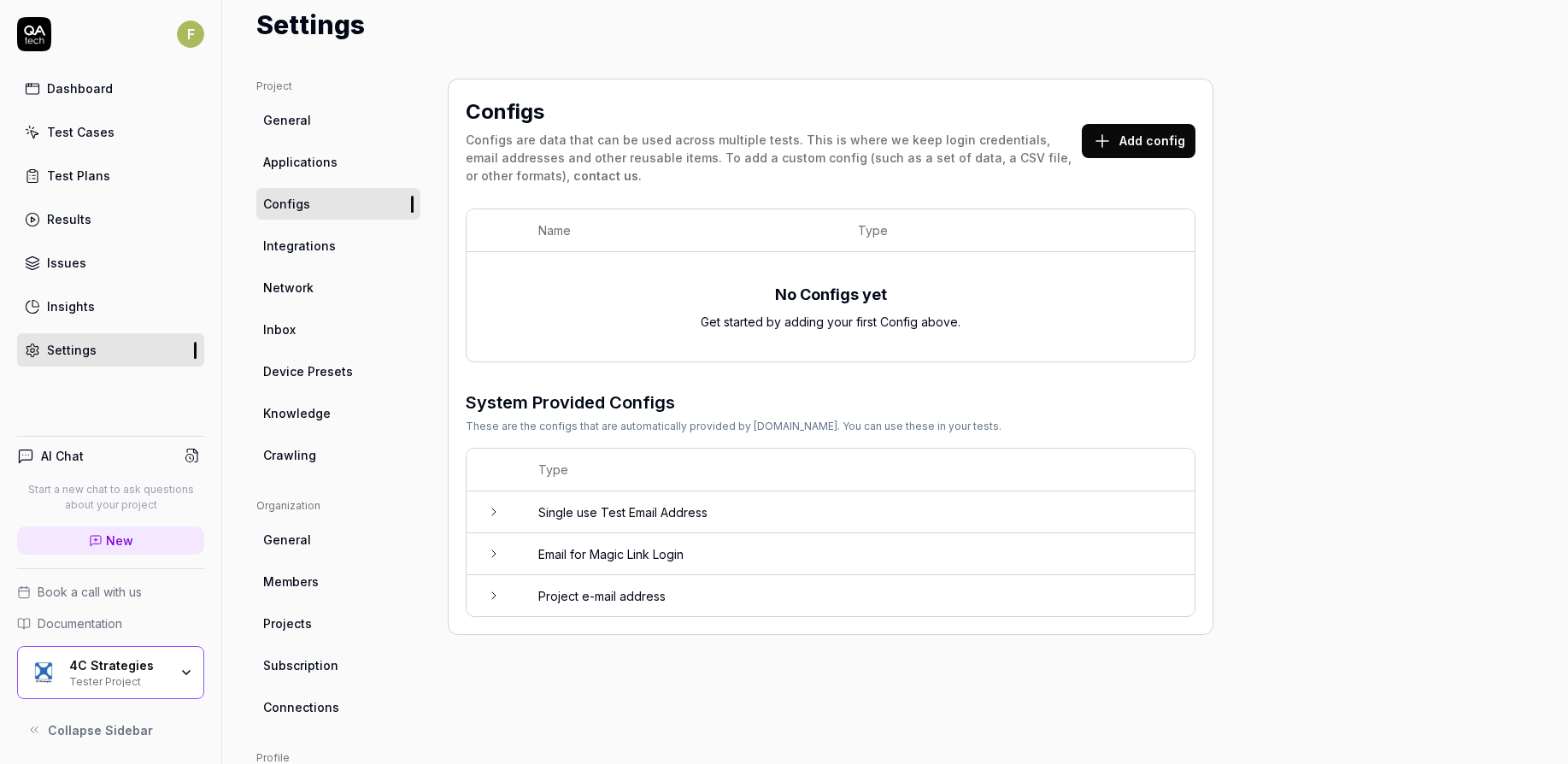
click at [361, 244] on link "Integrations" at bounding box center [338, 245] width 164 height 31
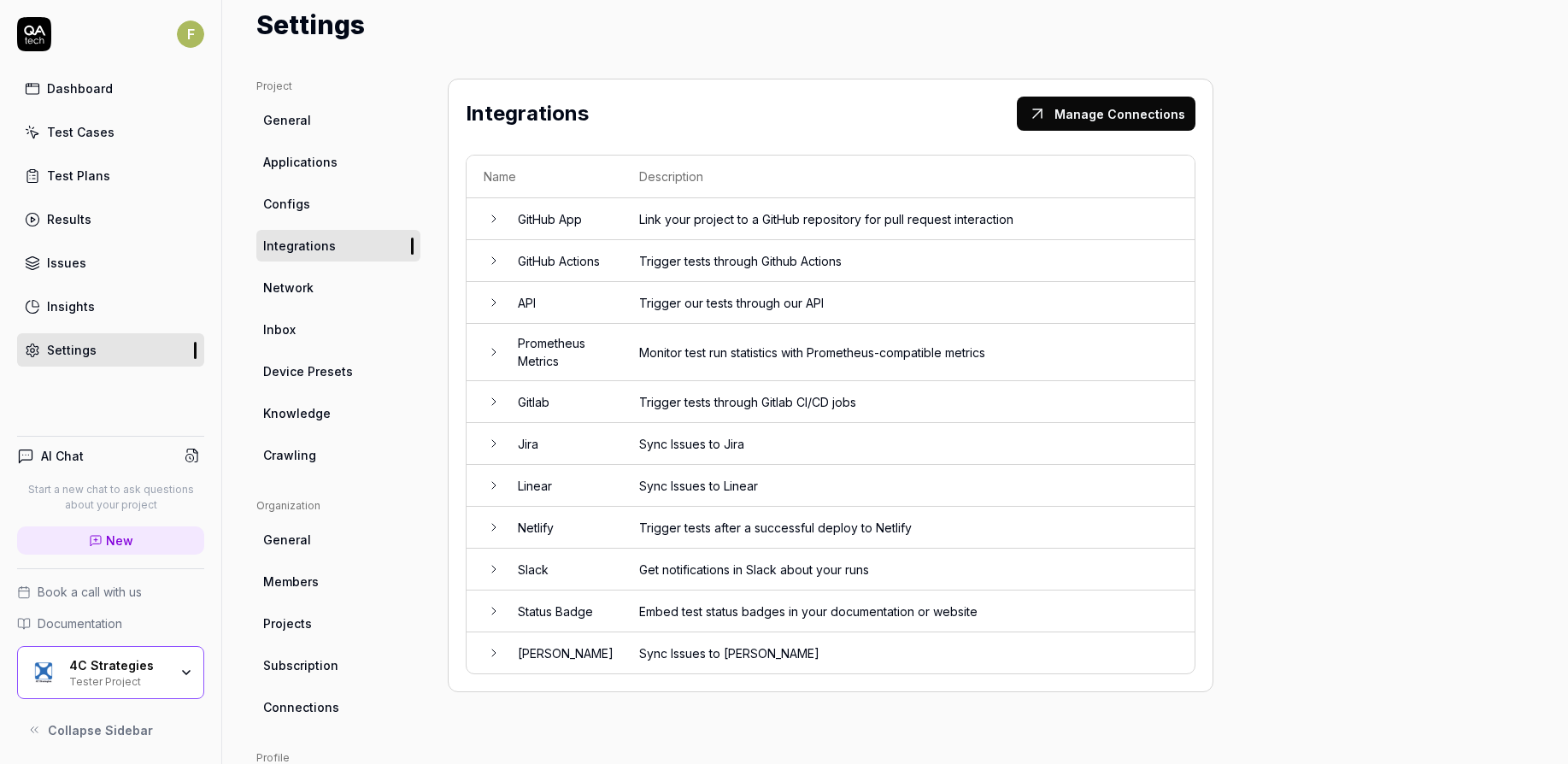
click at [334, 163] on span "Applications" at bounding box center [300, 162] width 75 height 18
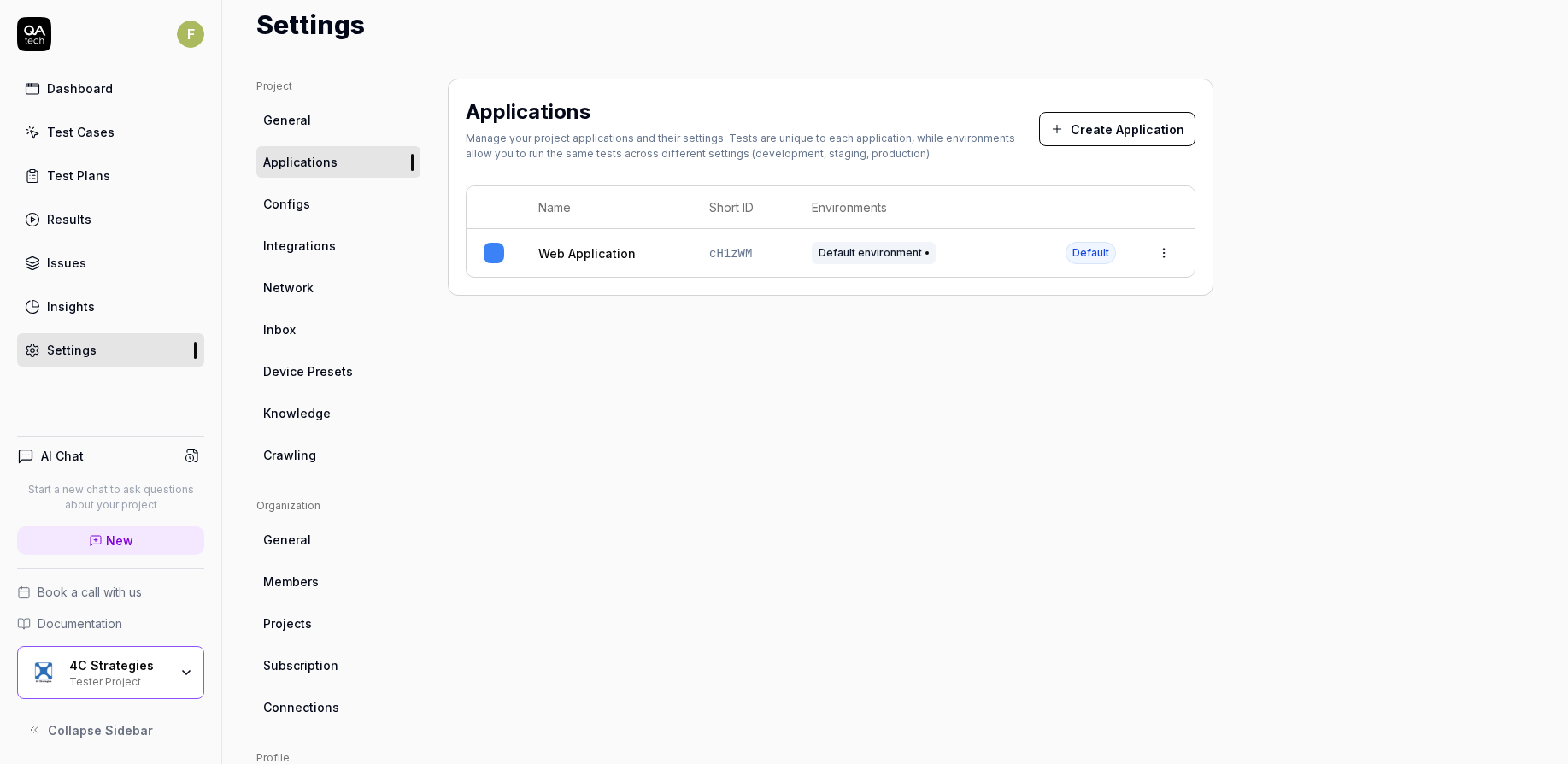
click at [323, 116] on link "General" at bounding box center [338, 120] width 164 height 31
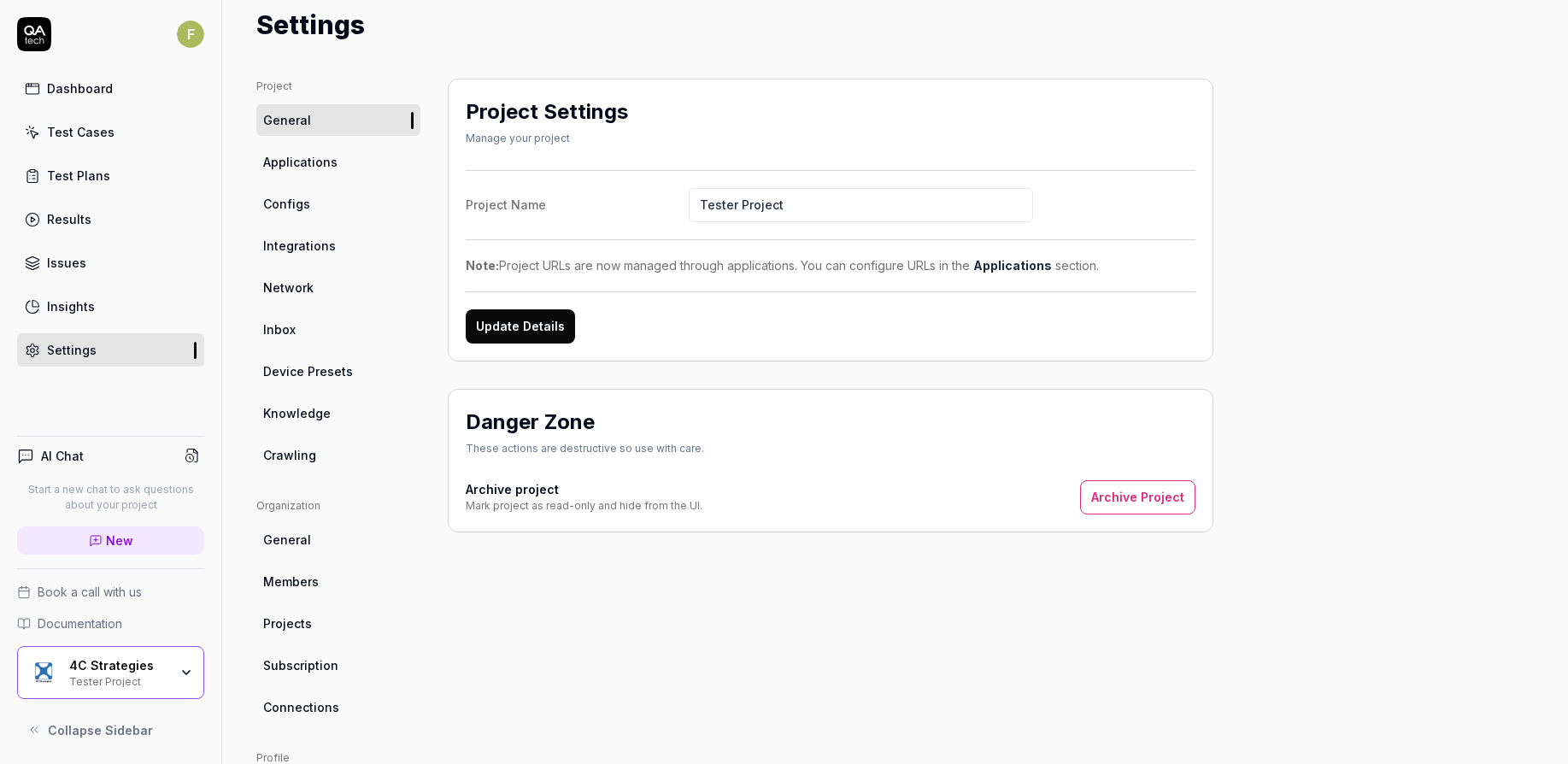
click at [347, 282] on link "Network" at bounding box center [338, 287] width 164 height 31
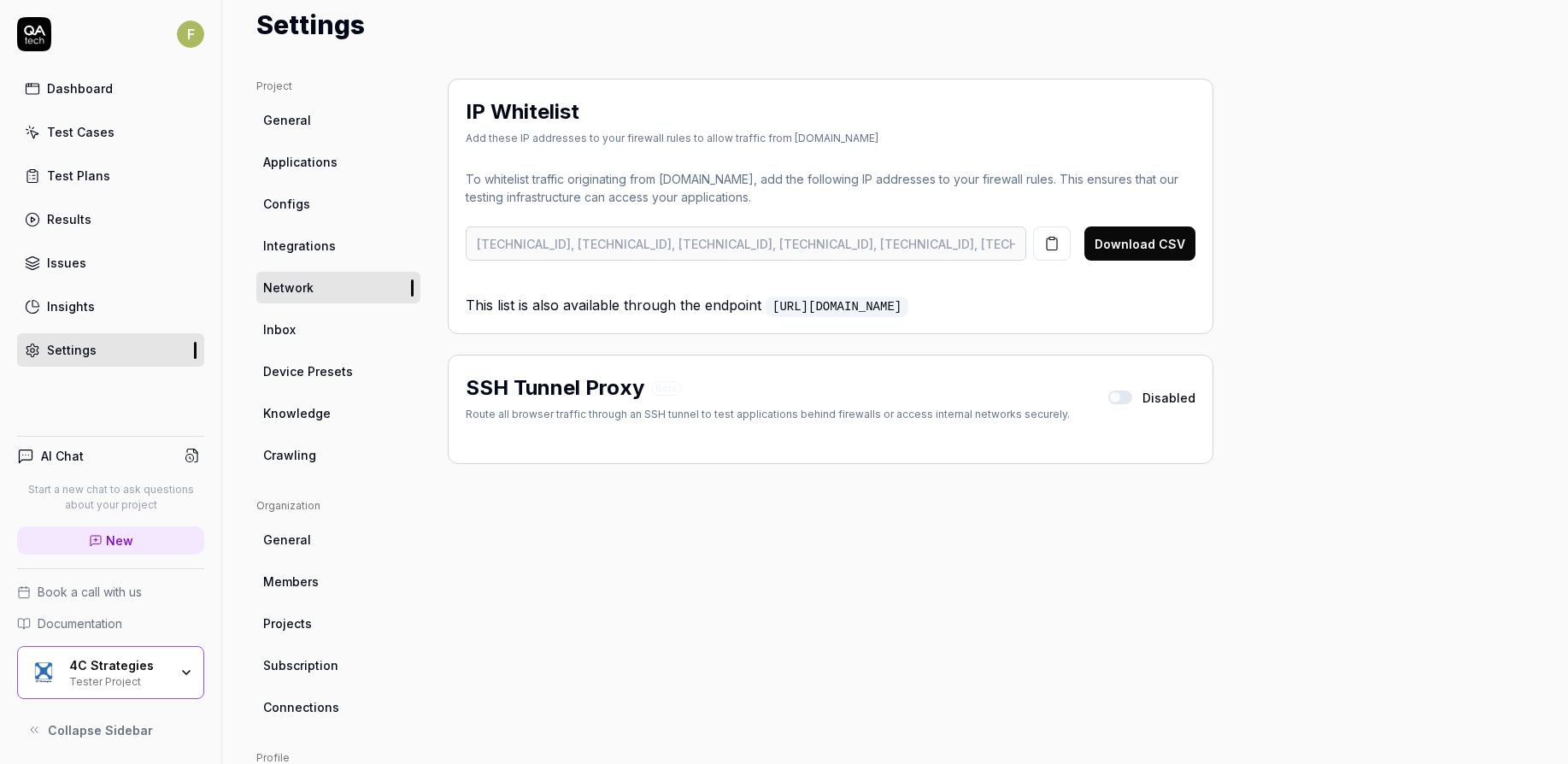
click at [348, 370] on link "Device Presets" at bounding box center [338, 371] width 164 height 31
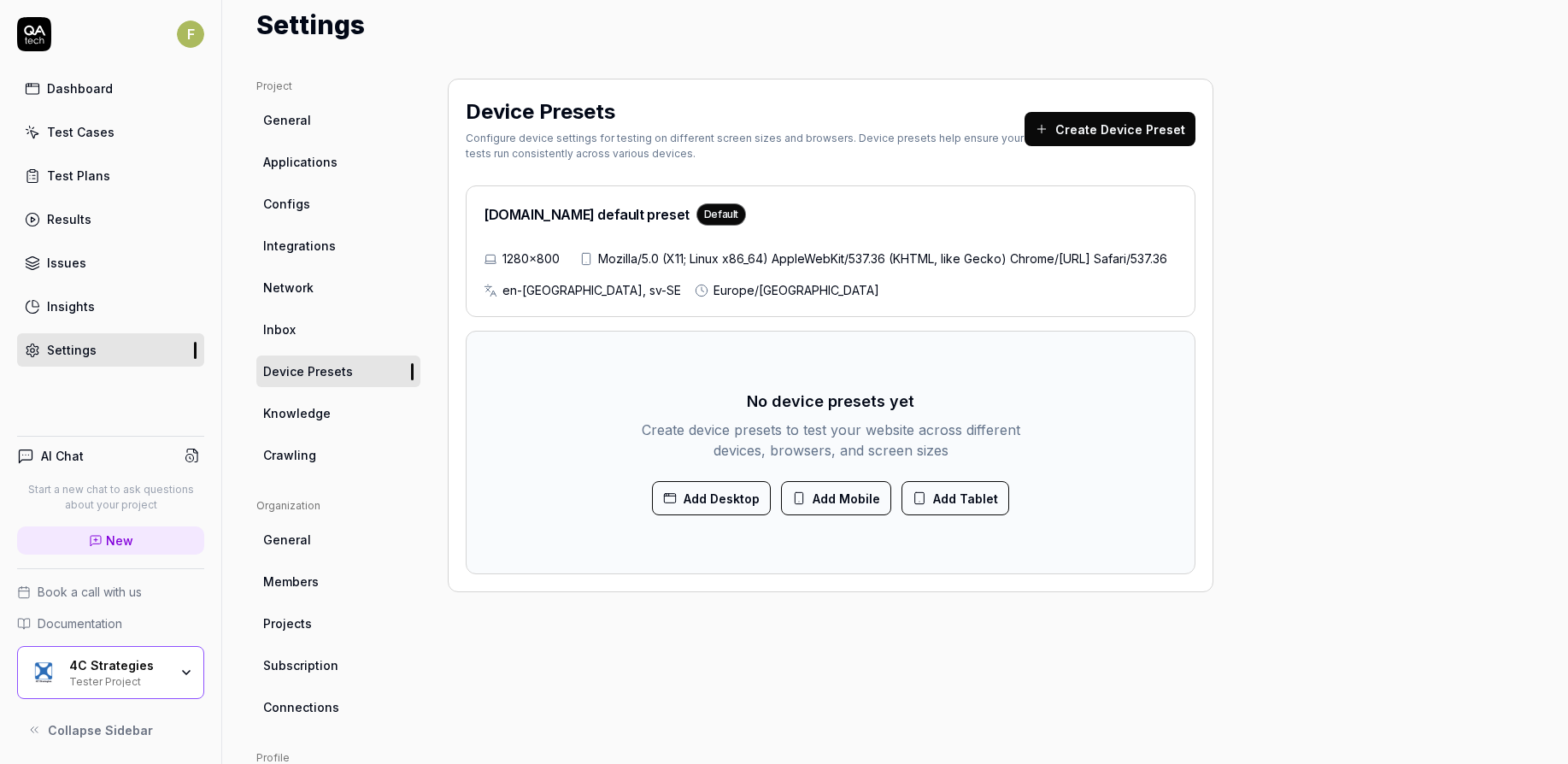
click at [326, 416] on span "Knowledge" at bounding box center [296, 413] width 68 height 18
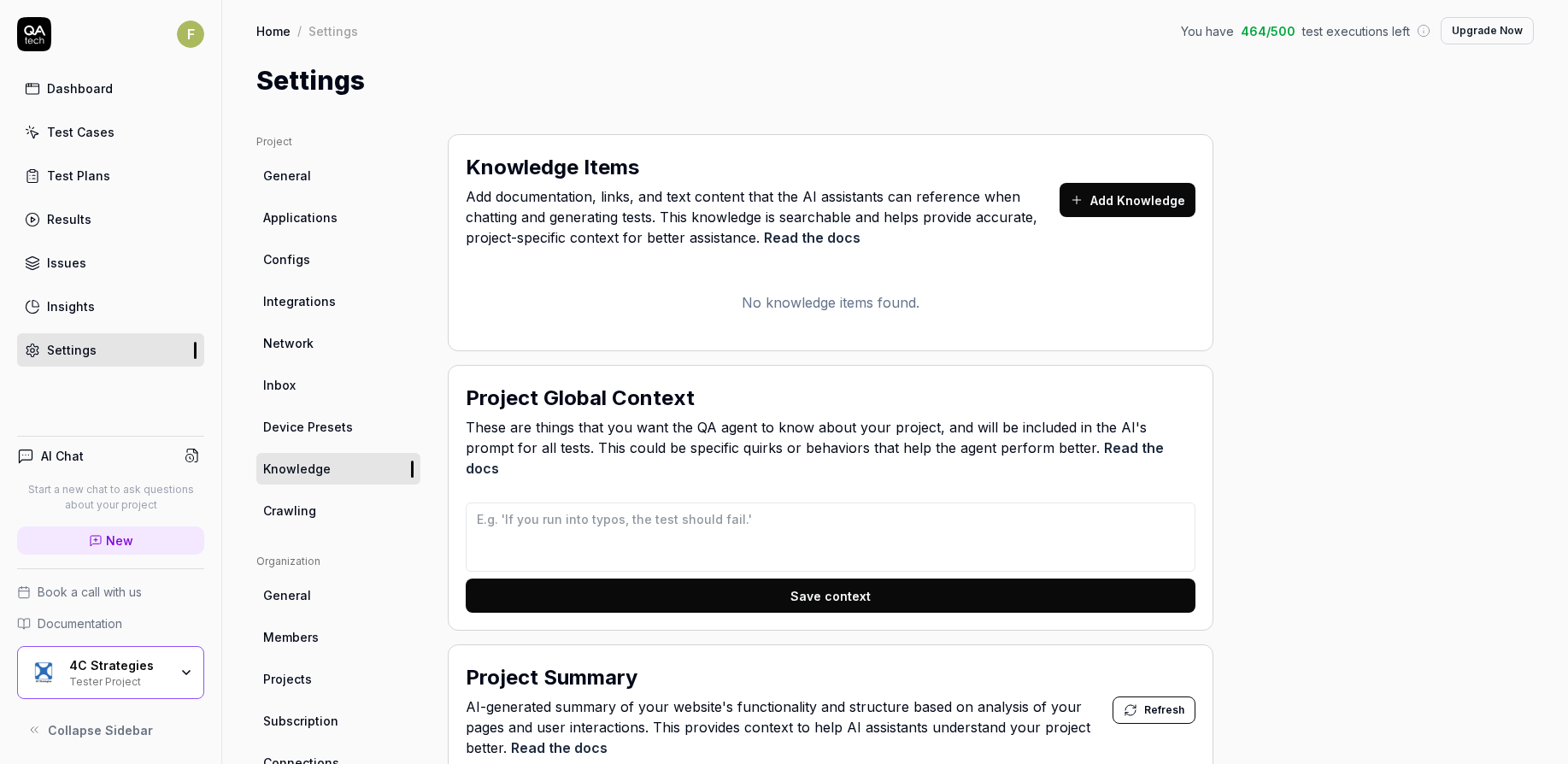
click at [347, 169] on link "General" at bounding box center [338, 176] width 164 height 31
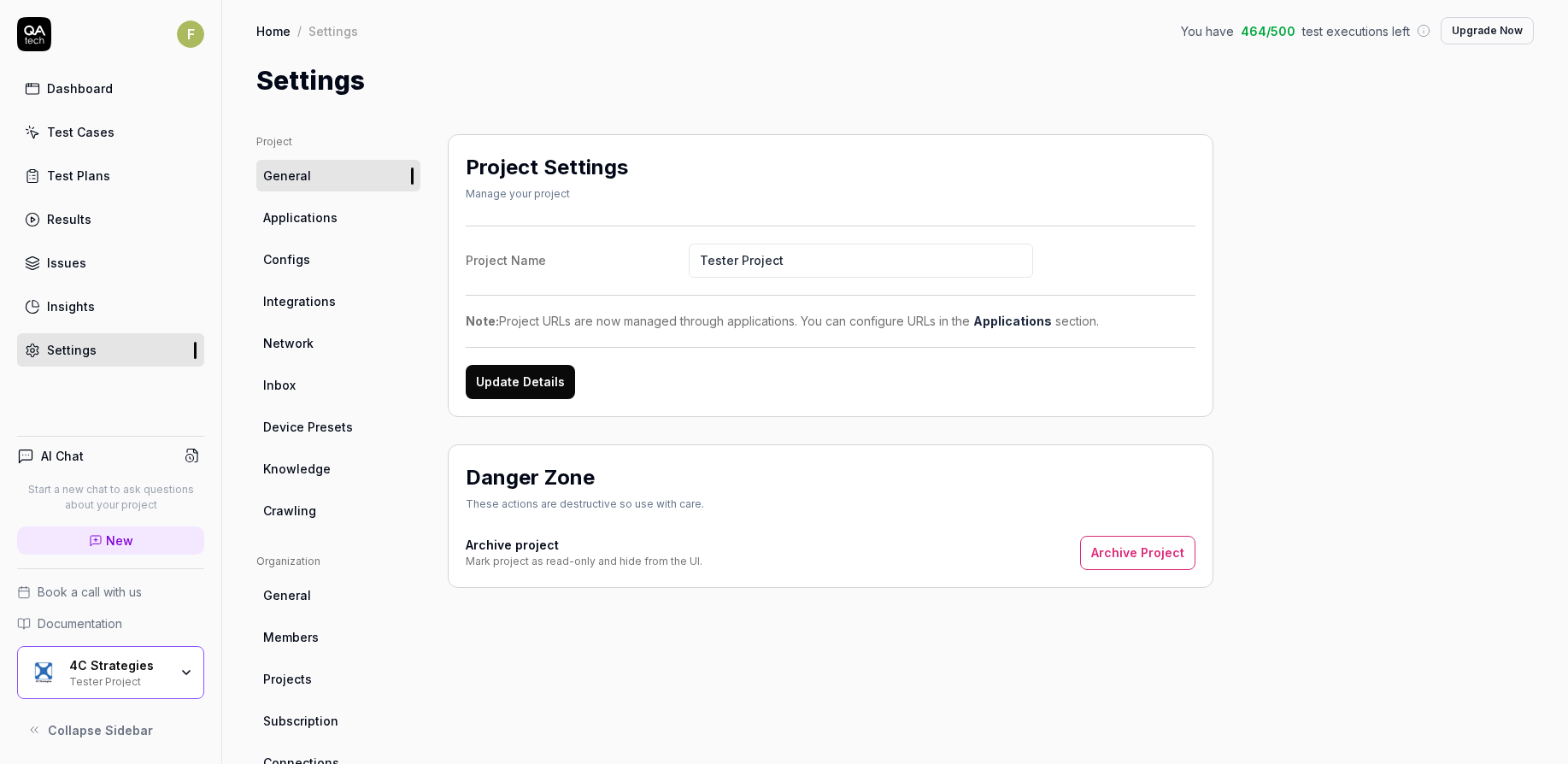
click at [354, 219] on link "Applications" at bounding box center [338, 218] width 164 height 31
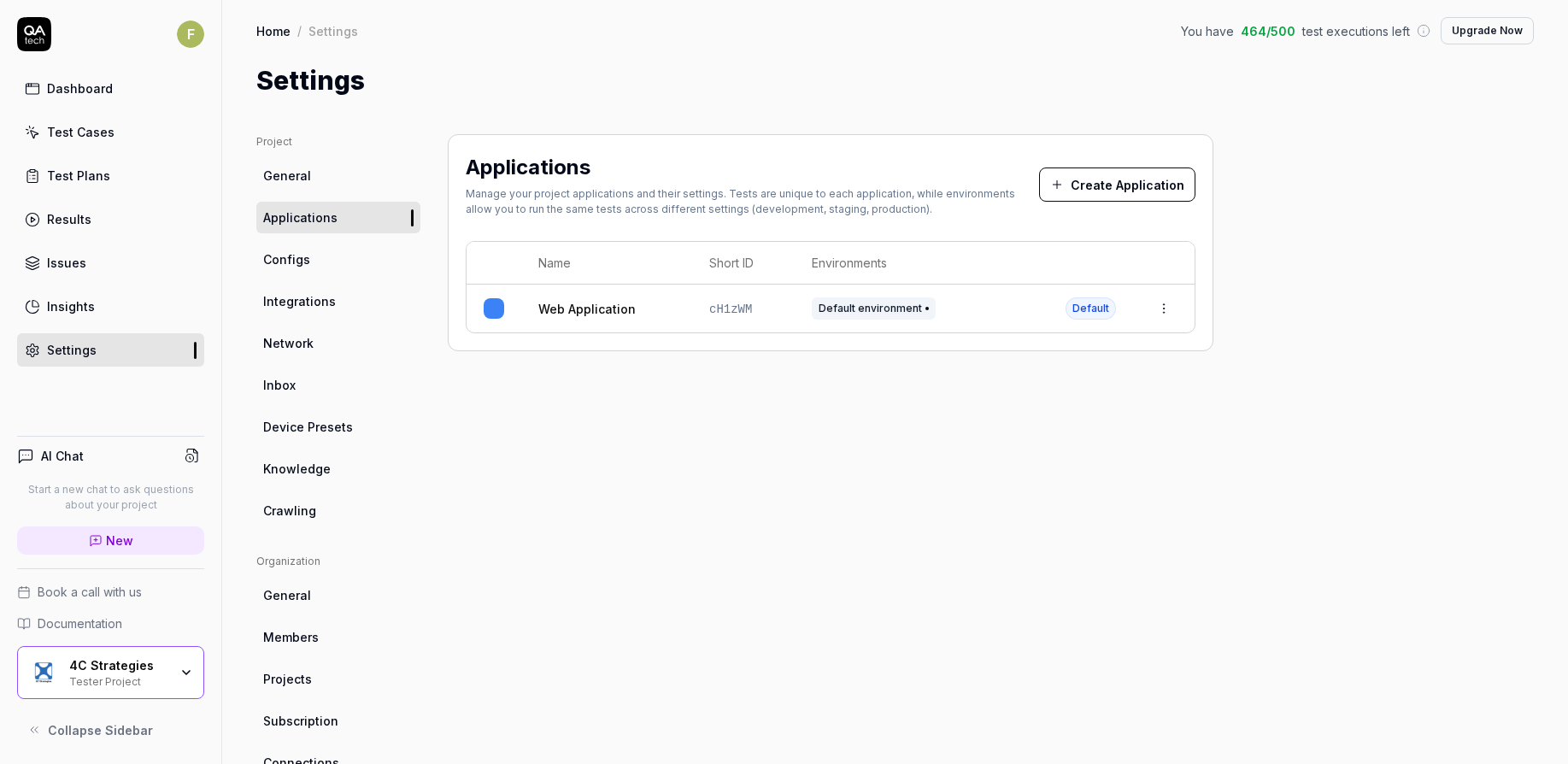
click at [336, 266] on link "Configs" at bounding box center [338, 259] width 164 height 31
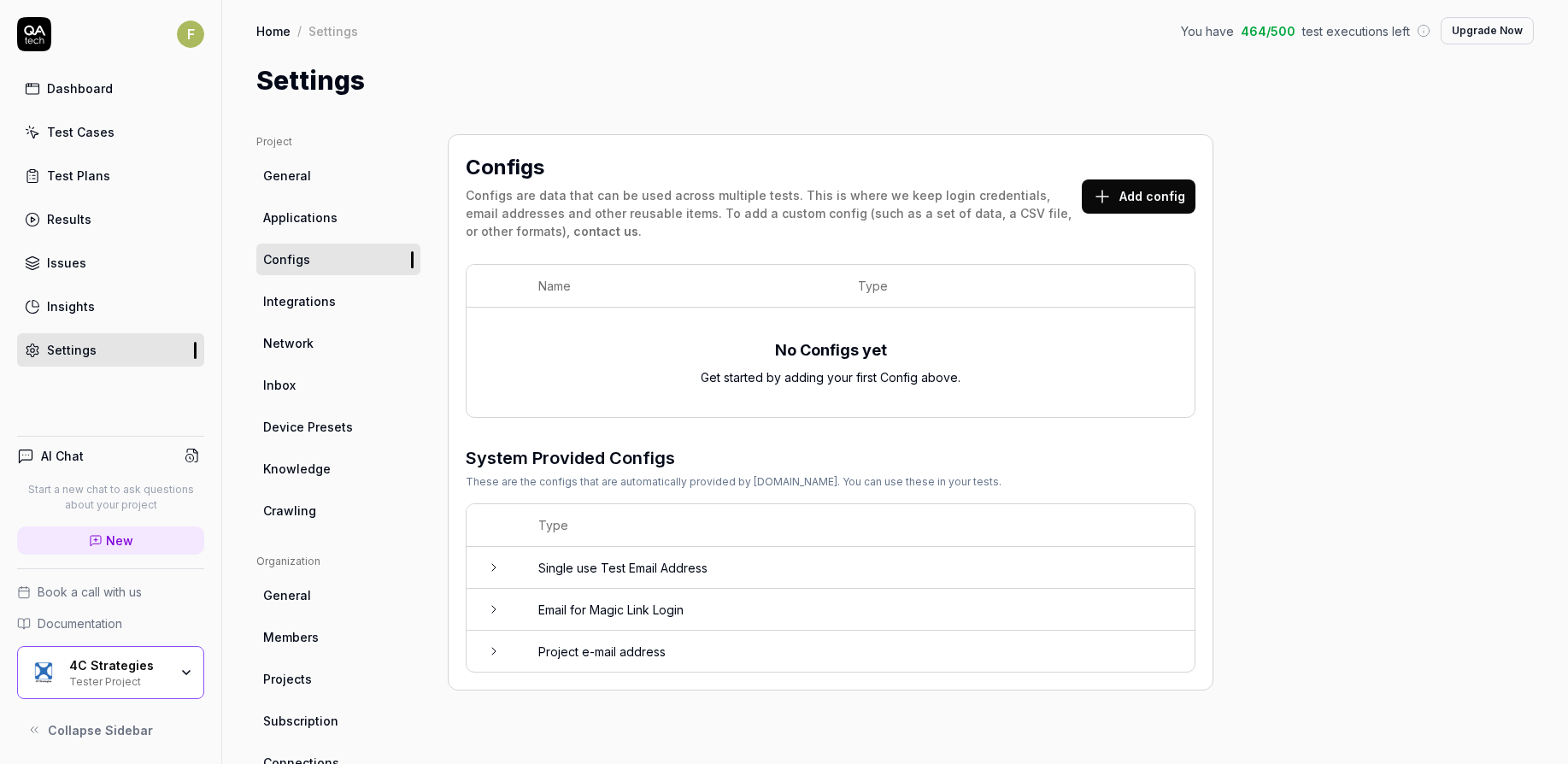
click at [340, 303] on link "Integrations" at bounding box center [338, 301] width 164 height 31
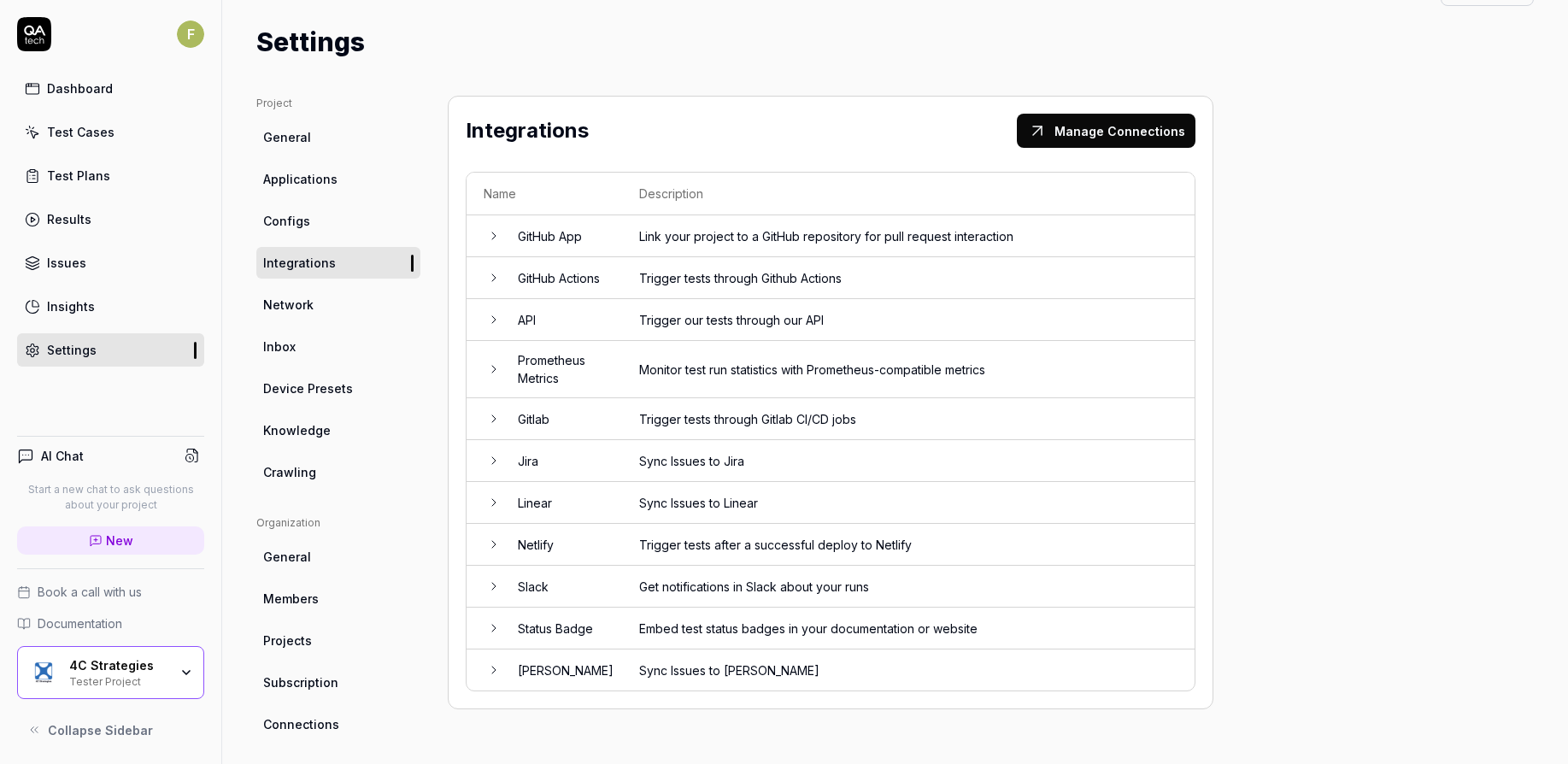
scroll to position [32, 0]
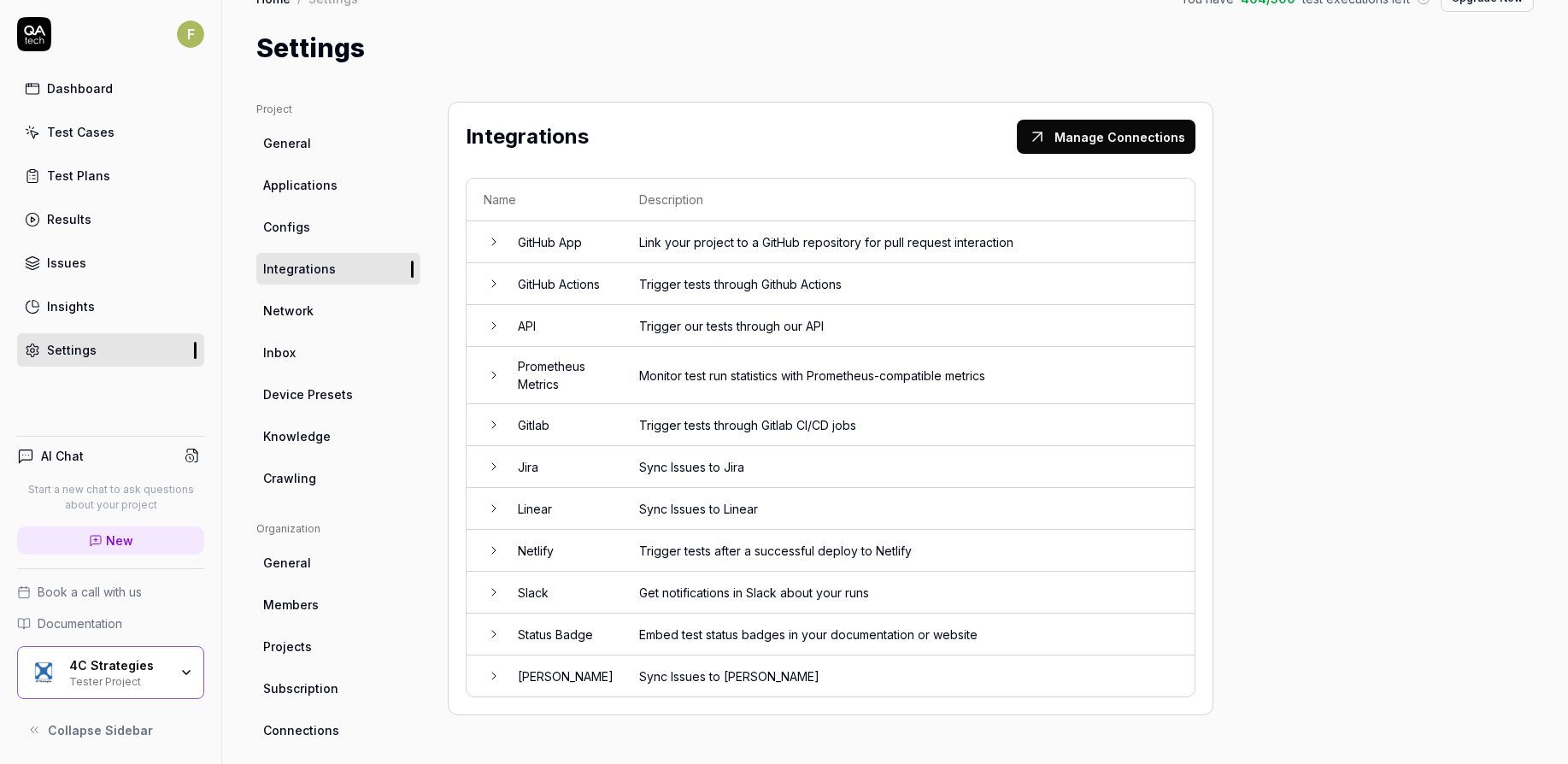
click at [339, 296] on link "Network" at bounding box center [338, 311] width 164 height 31
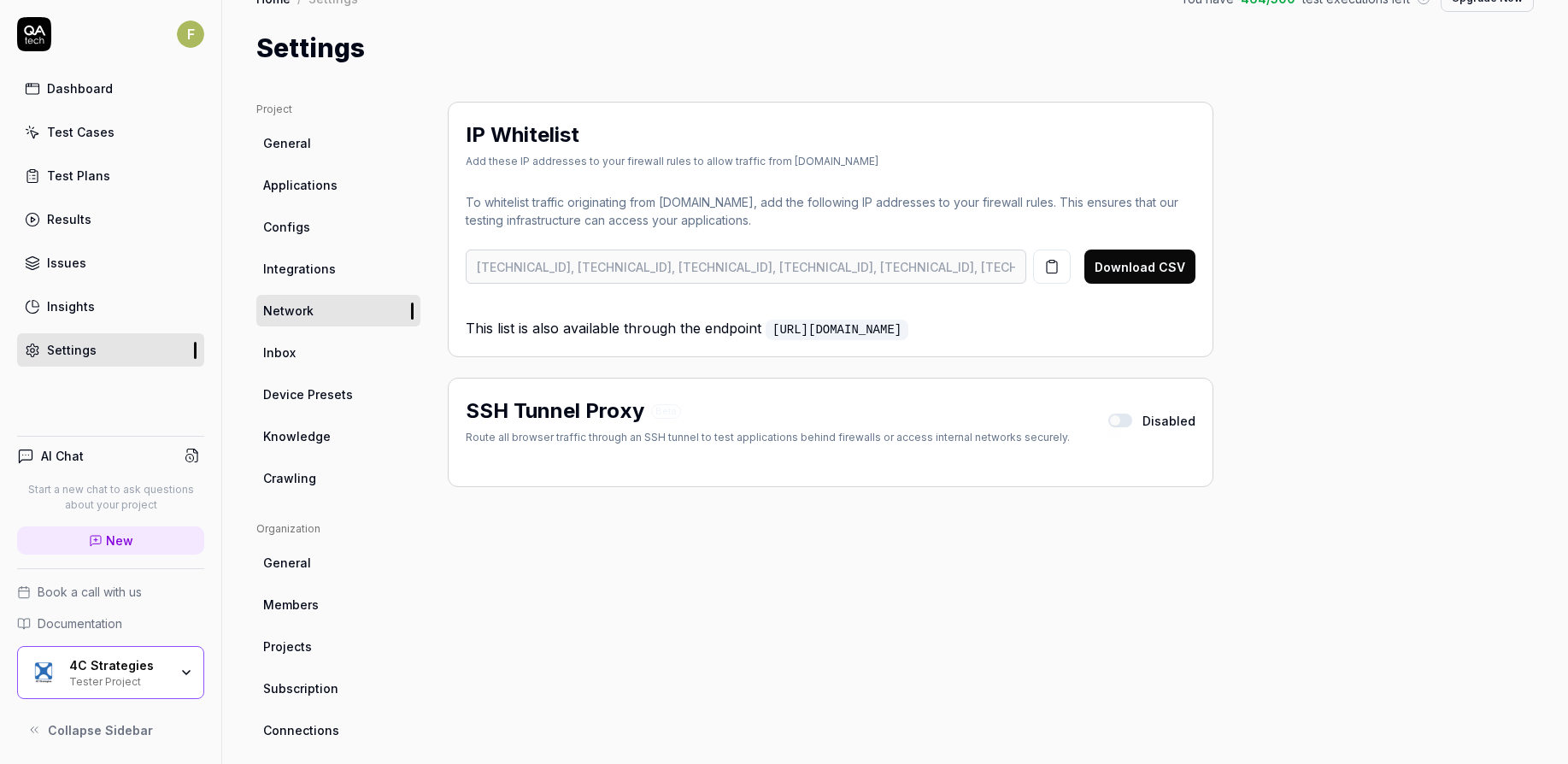
click at [329, 355] on link "Inbox" at bounding box center [338, 352] width 164 height 31
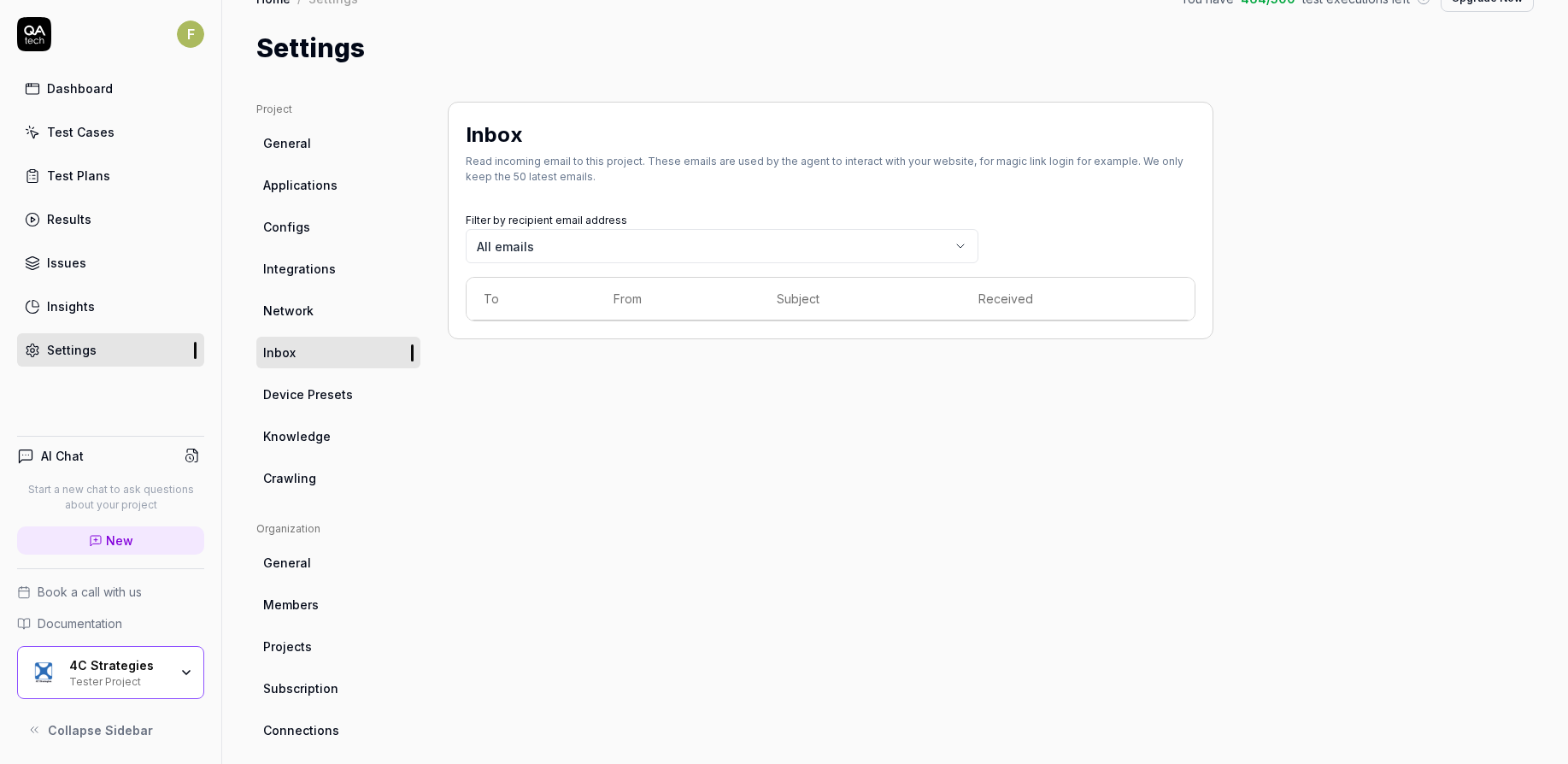
click at [318, 392] on span "Device Presets" at bounding box center [307, 394] width 89 height 18
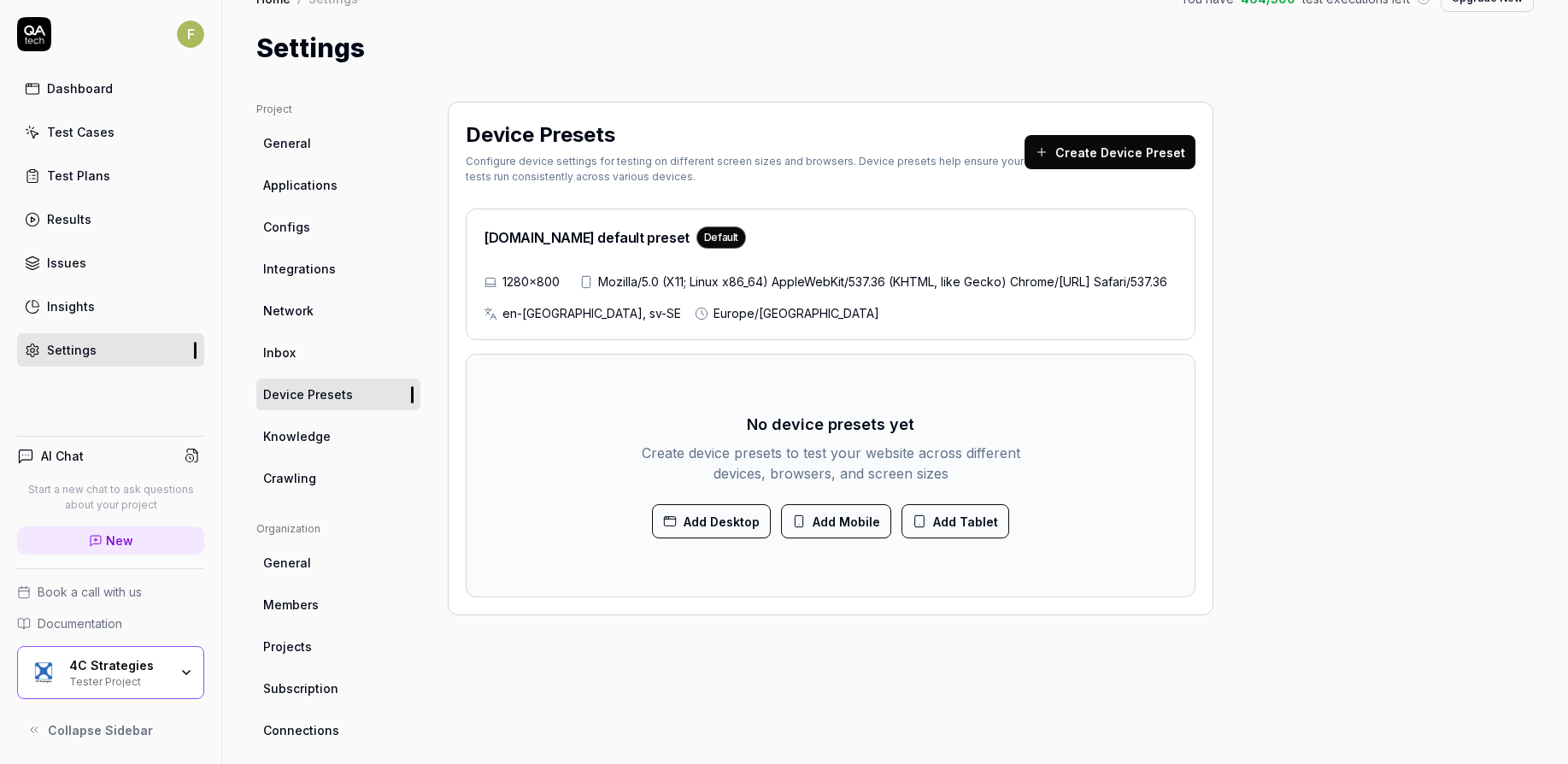
click at [322, 433] on span "Knowledge" at bounding box center [296, 436] width 68 height 18
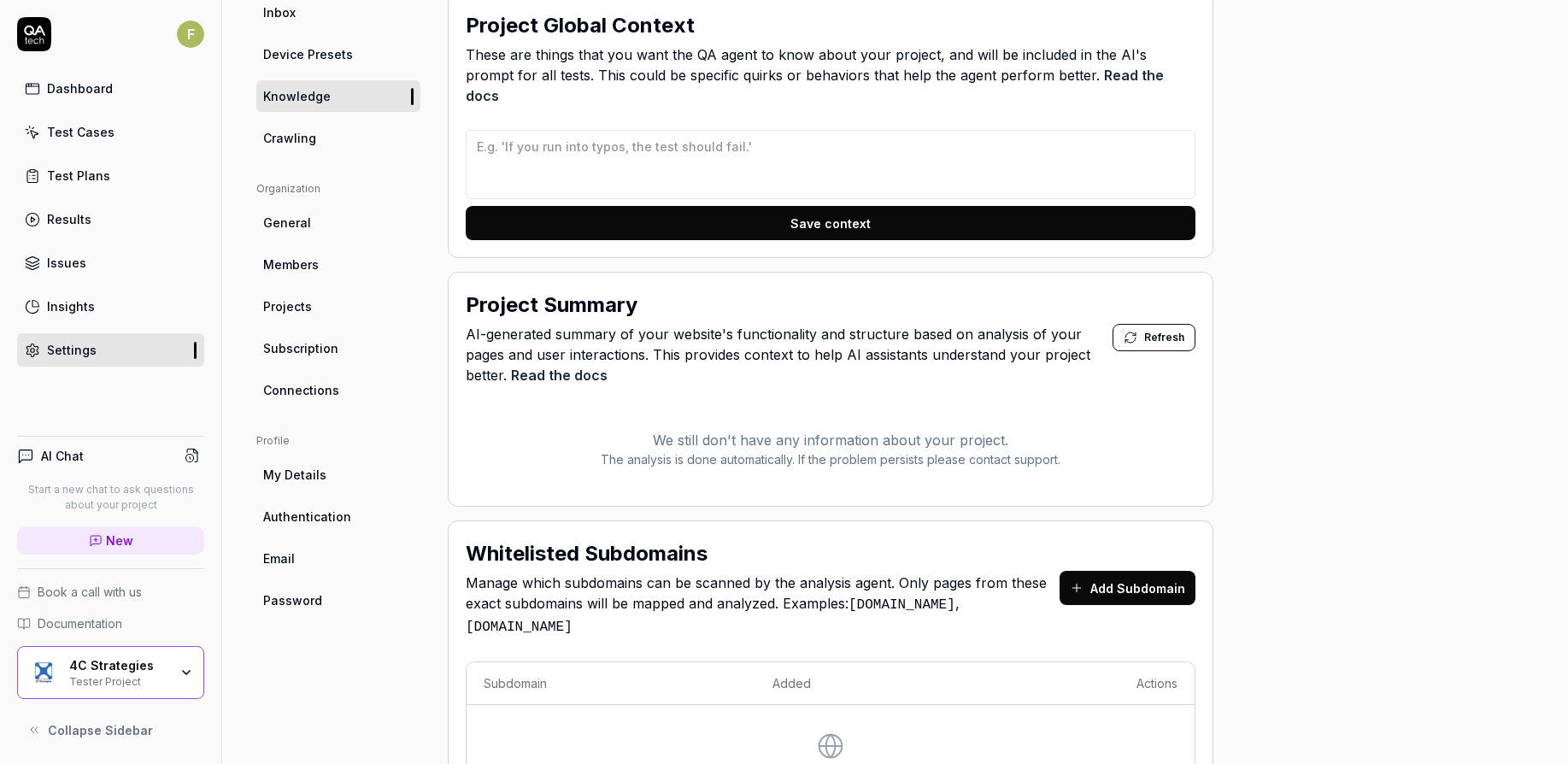
scroll to position [373, 0]
click at [331, 129] on link "Crawling" at bounding box center [338, 138] width 164 height 31
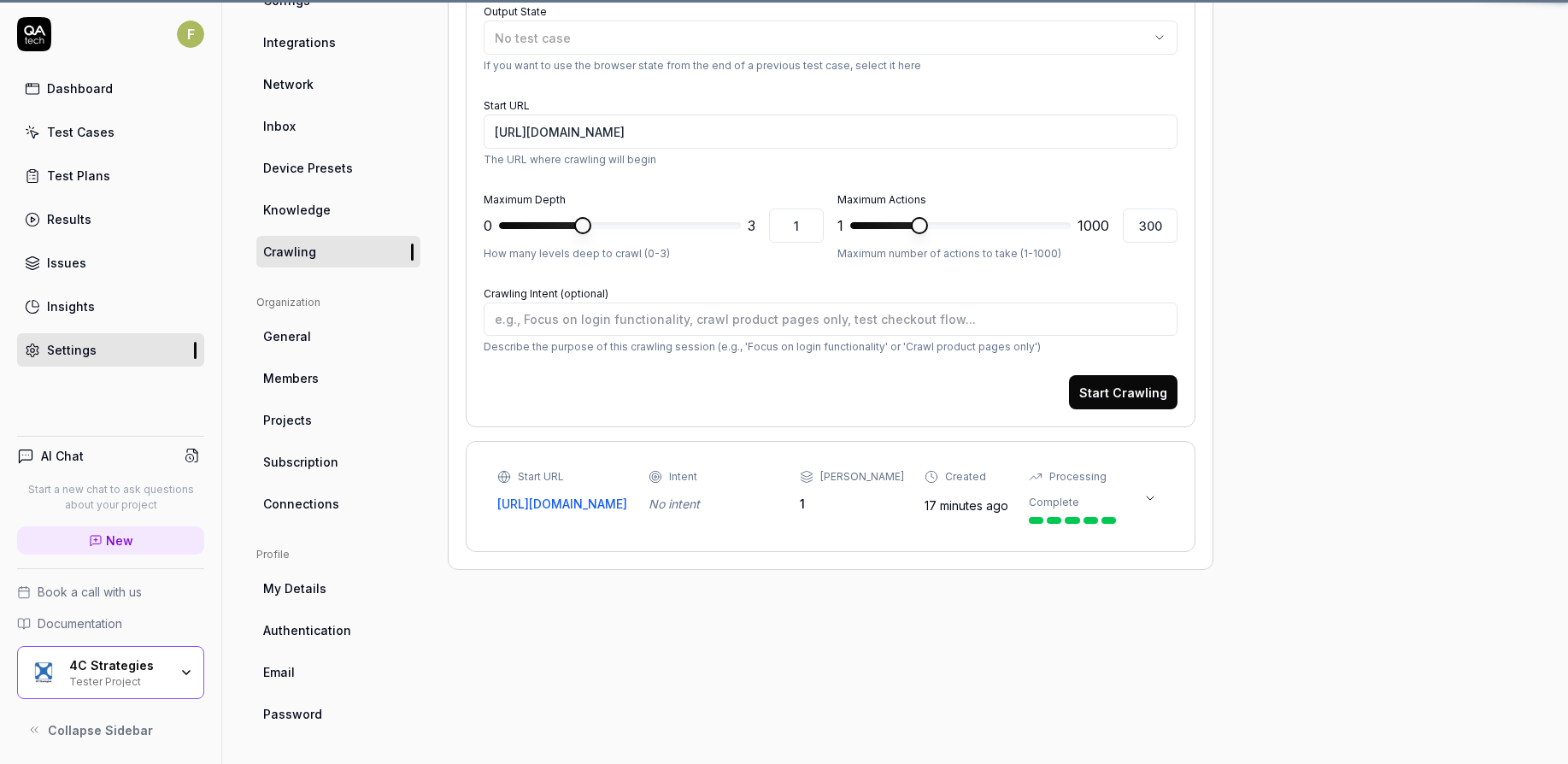
scroll to position [134, 0]
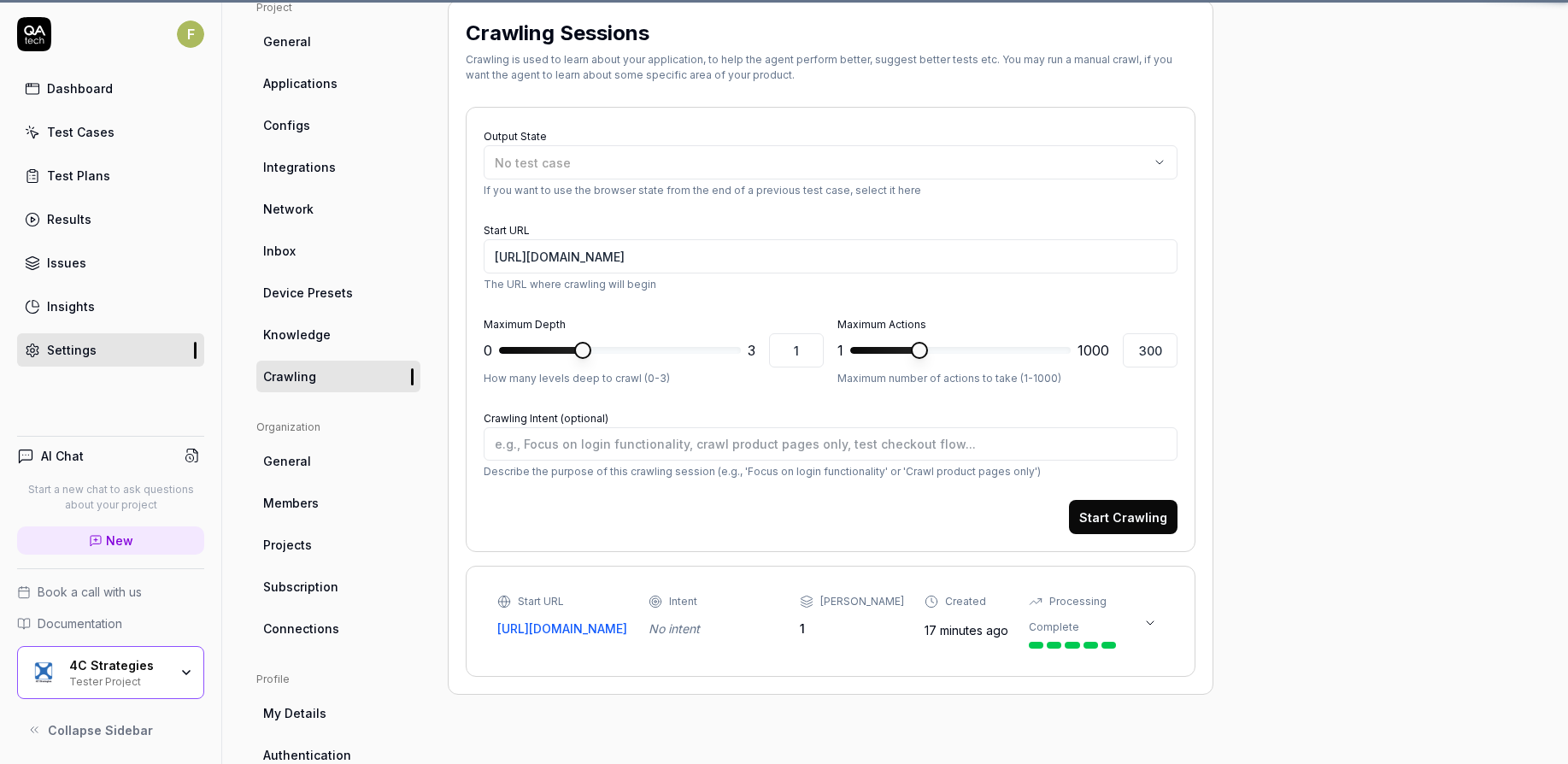
type textarea "*"
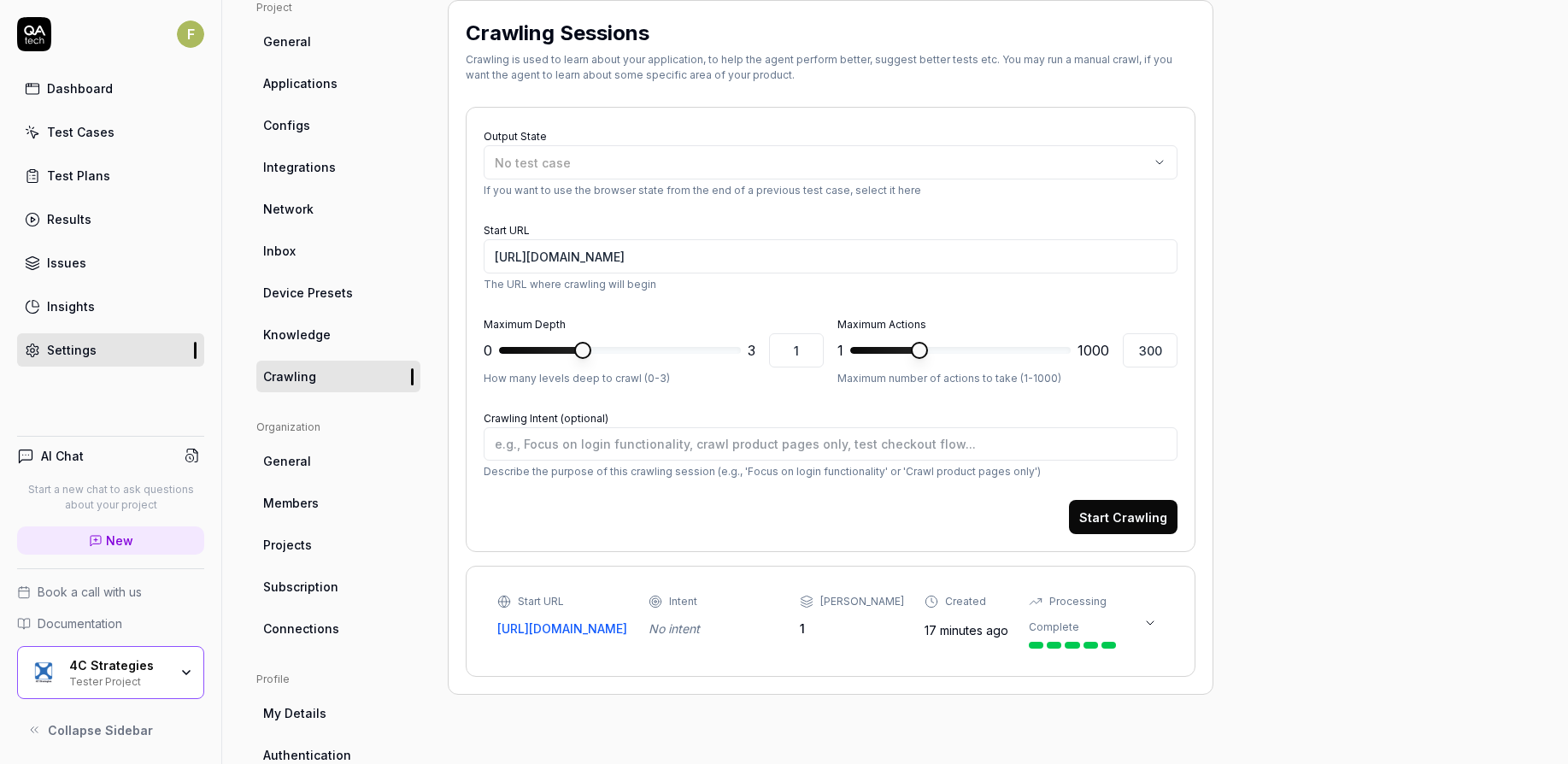
scroll to position [129, 0]
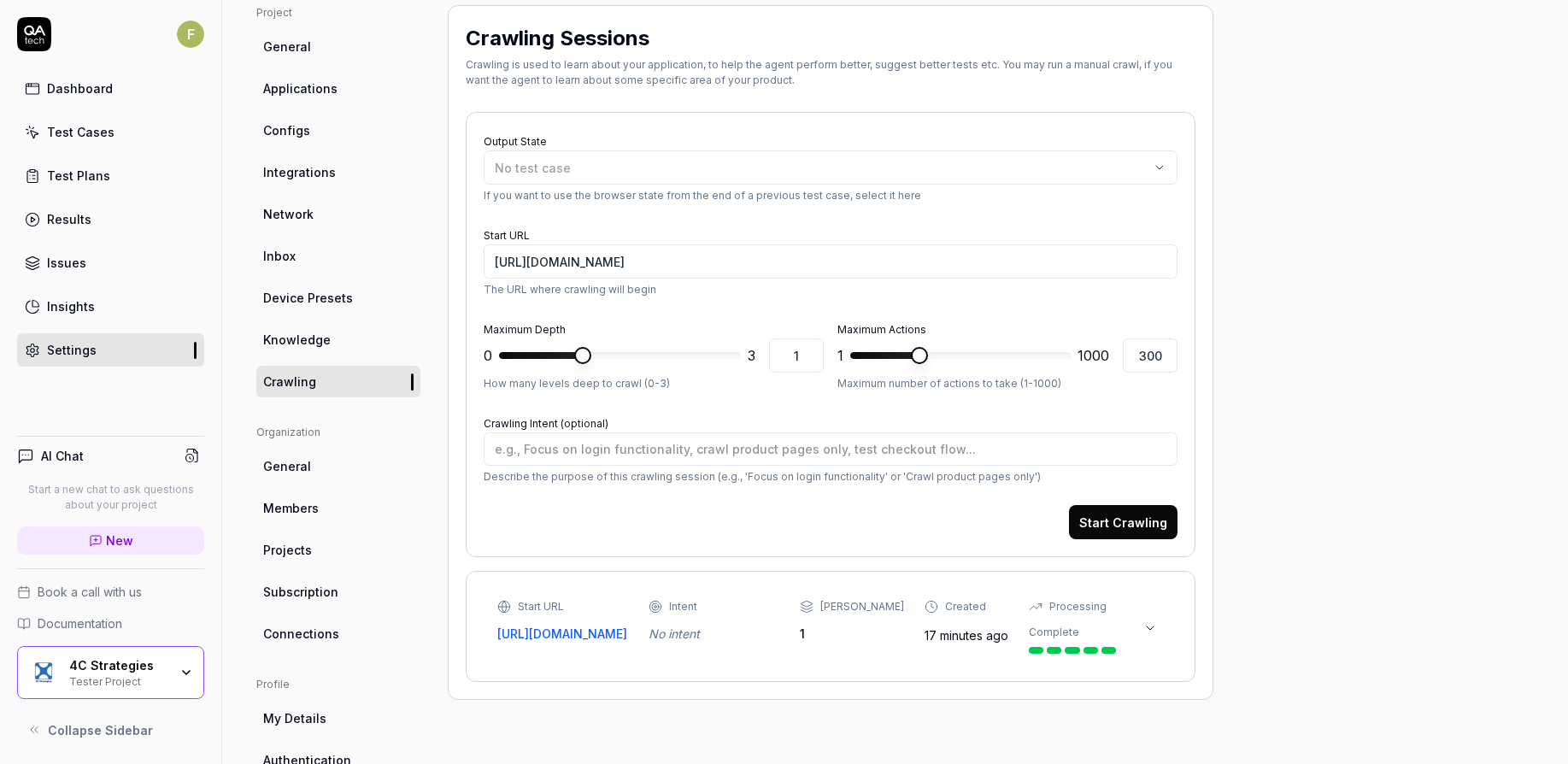
click at [359, 457] on link "General" at bounding box center [338, 466] width 164 height 31
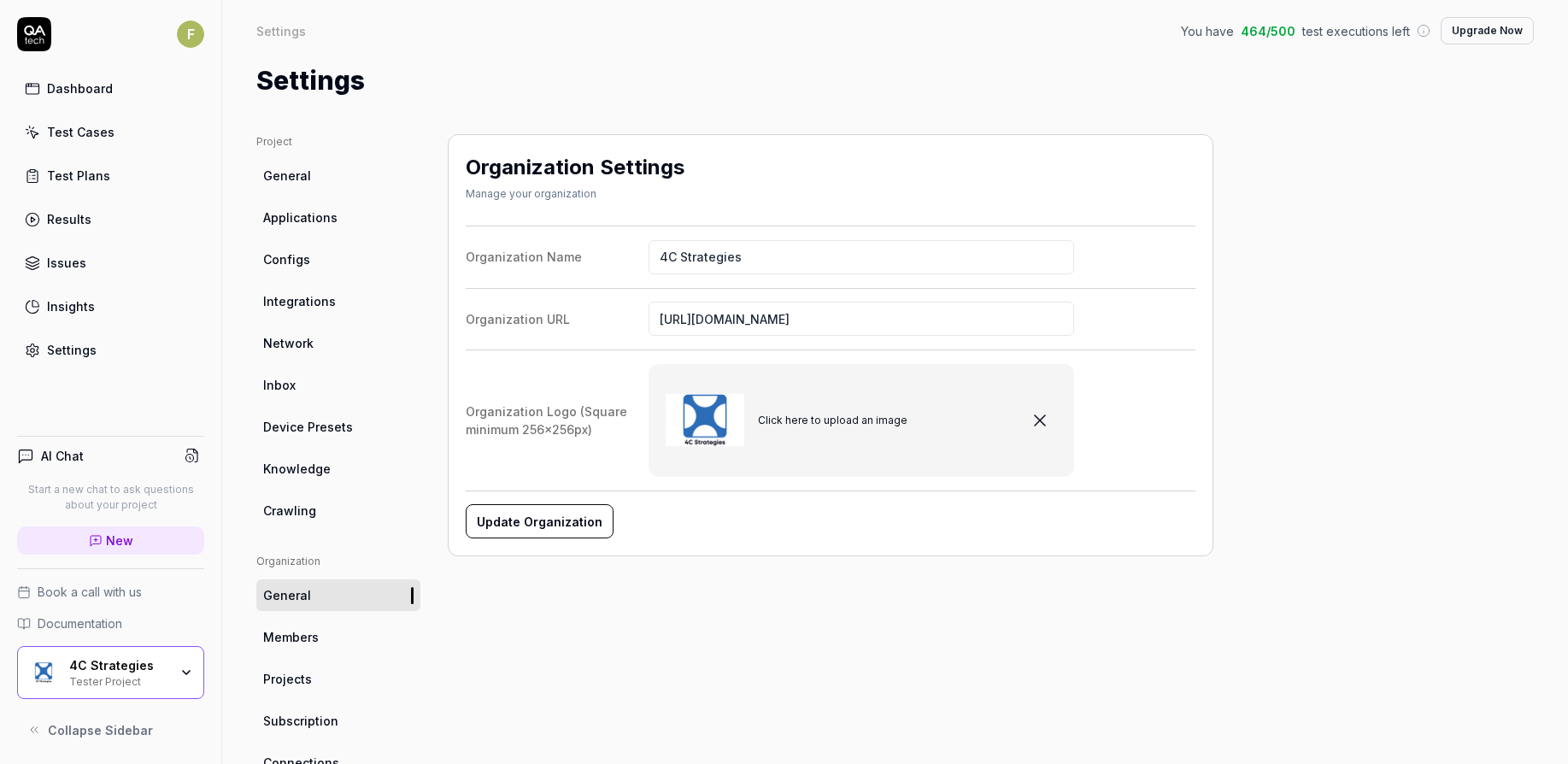
click at [335, 637] on link "Members" at bounding box center [338, 637] width 164 height 31
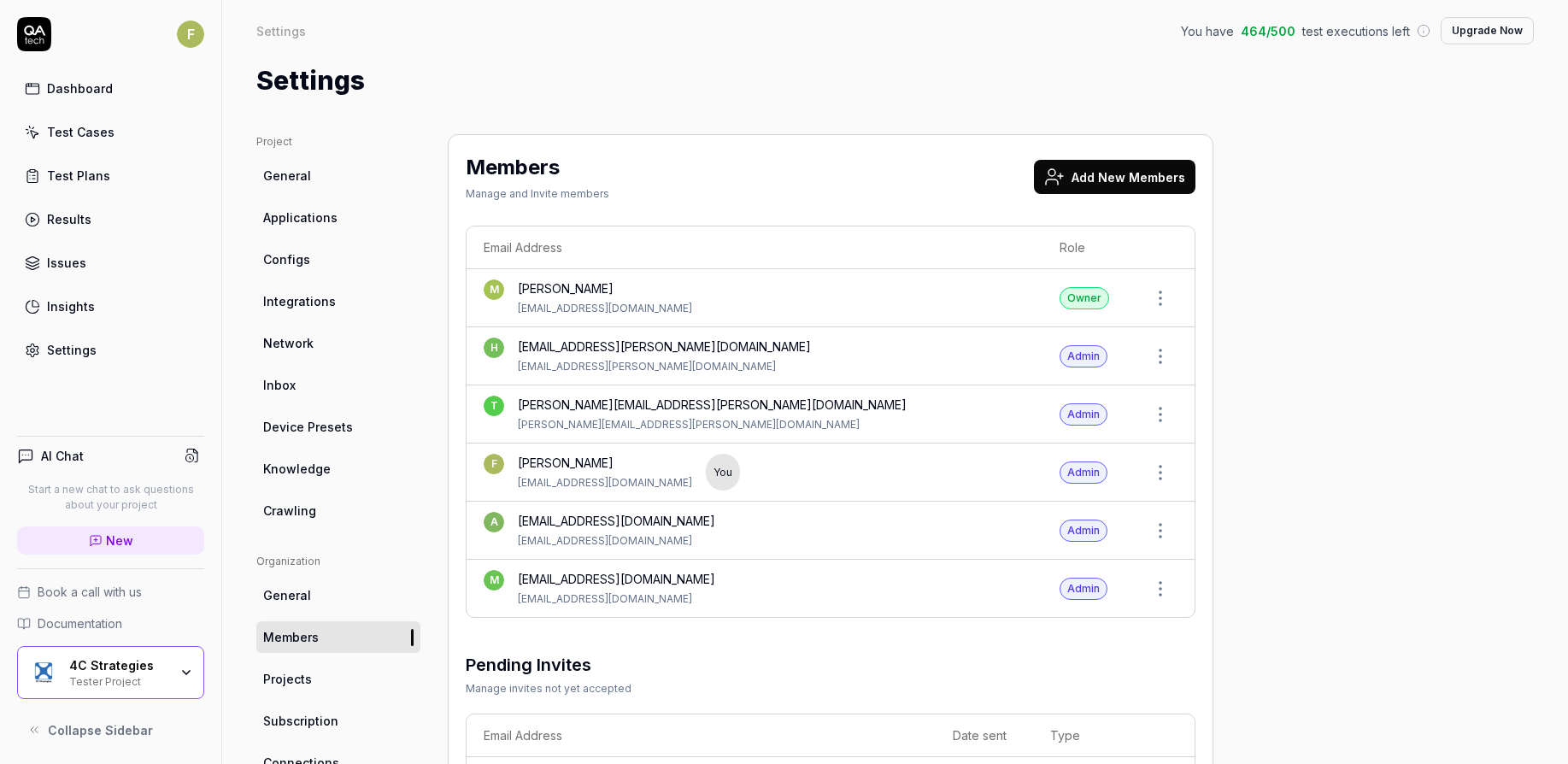
click at [74, 352] on div "Settings" at bounding box center [72, 350] width 50 height 18
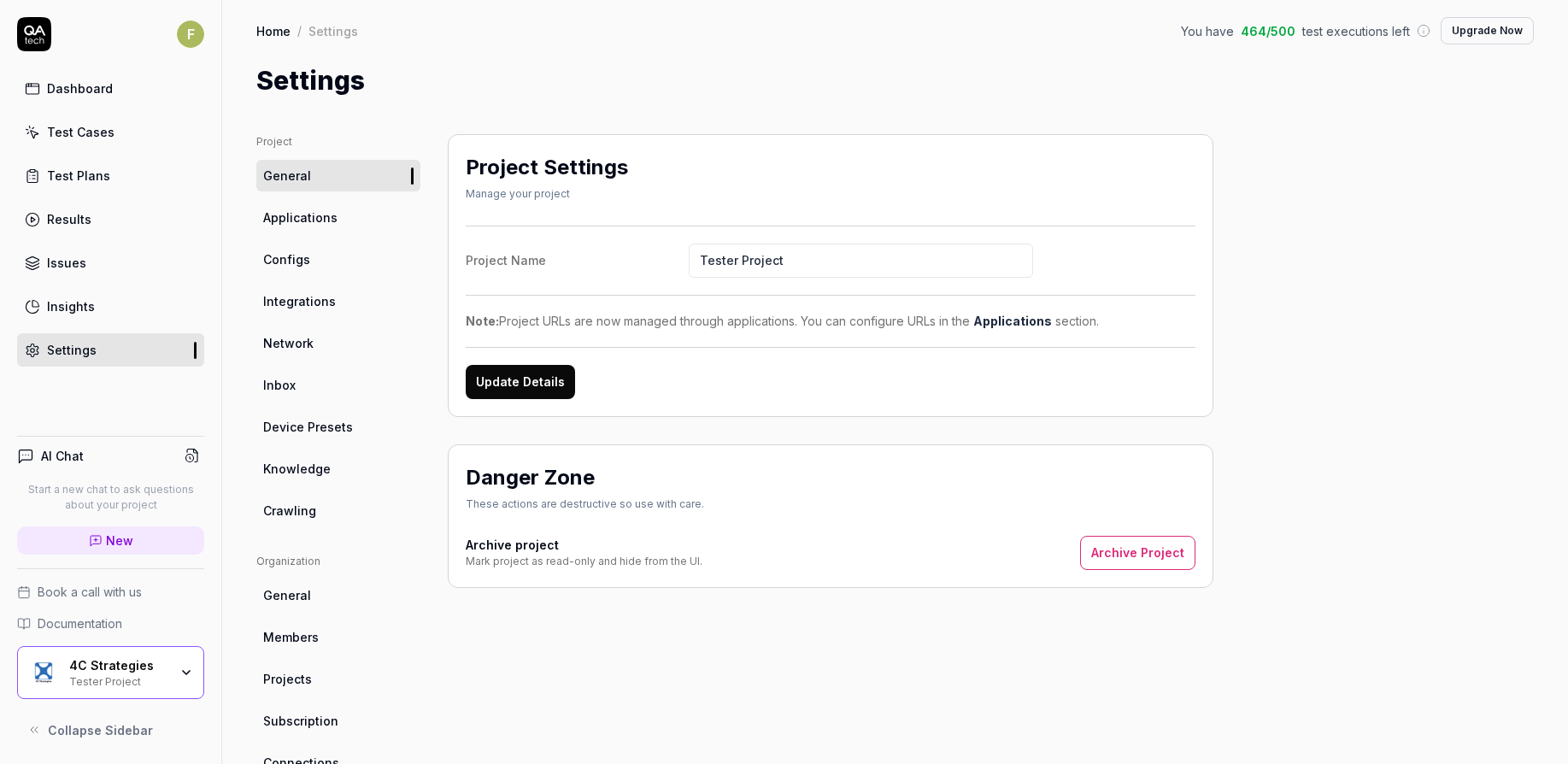
click at [497, 387] on button "Update Details" at bounding box center [521, 382] width 110 height 34
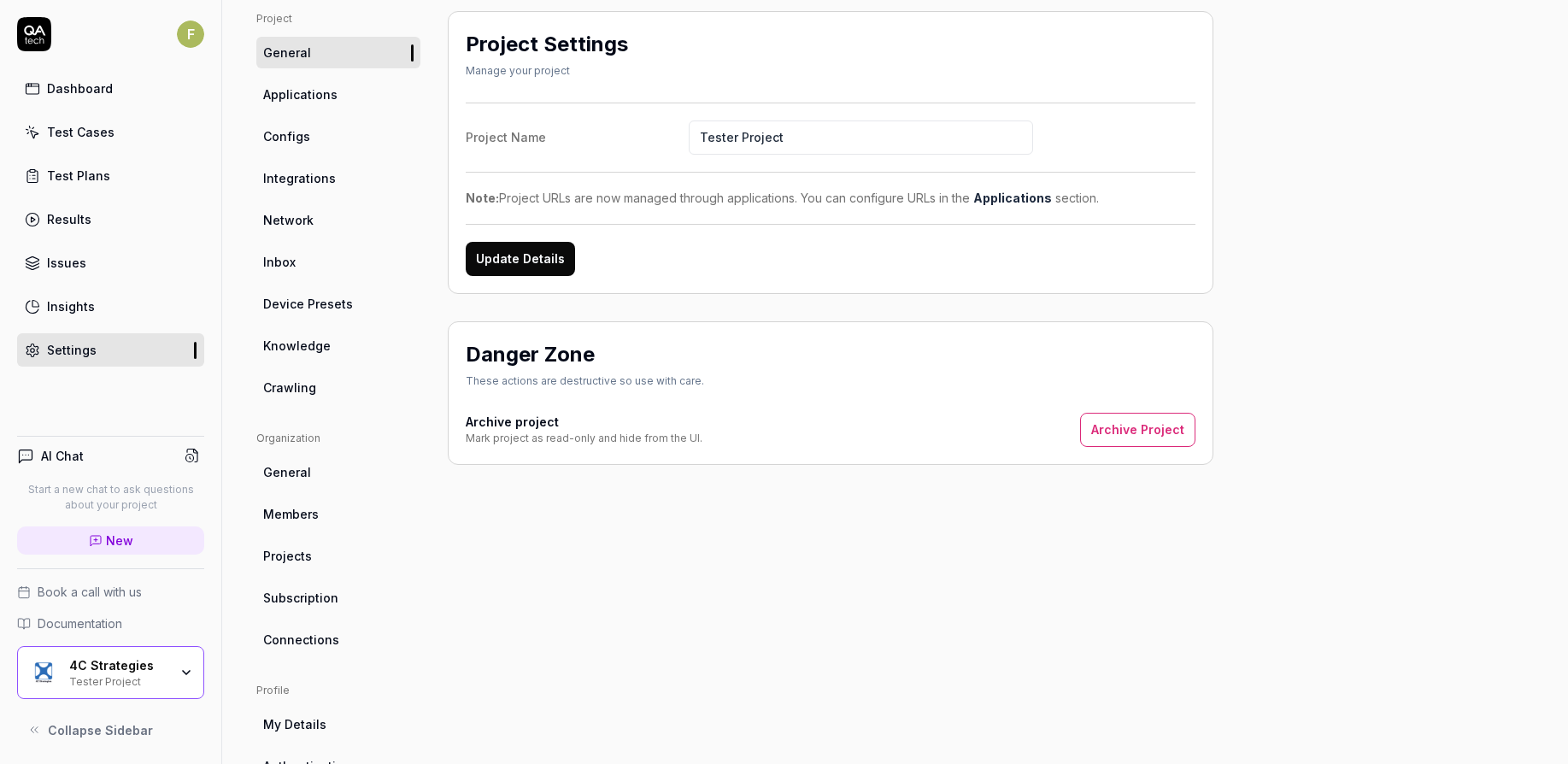
scroll to position [259, 0]
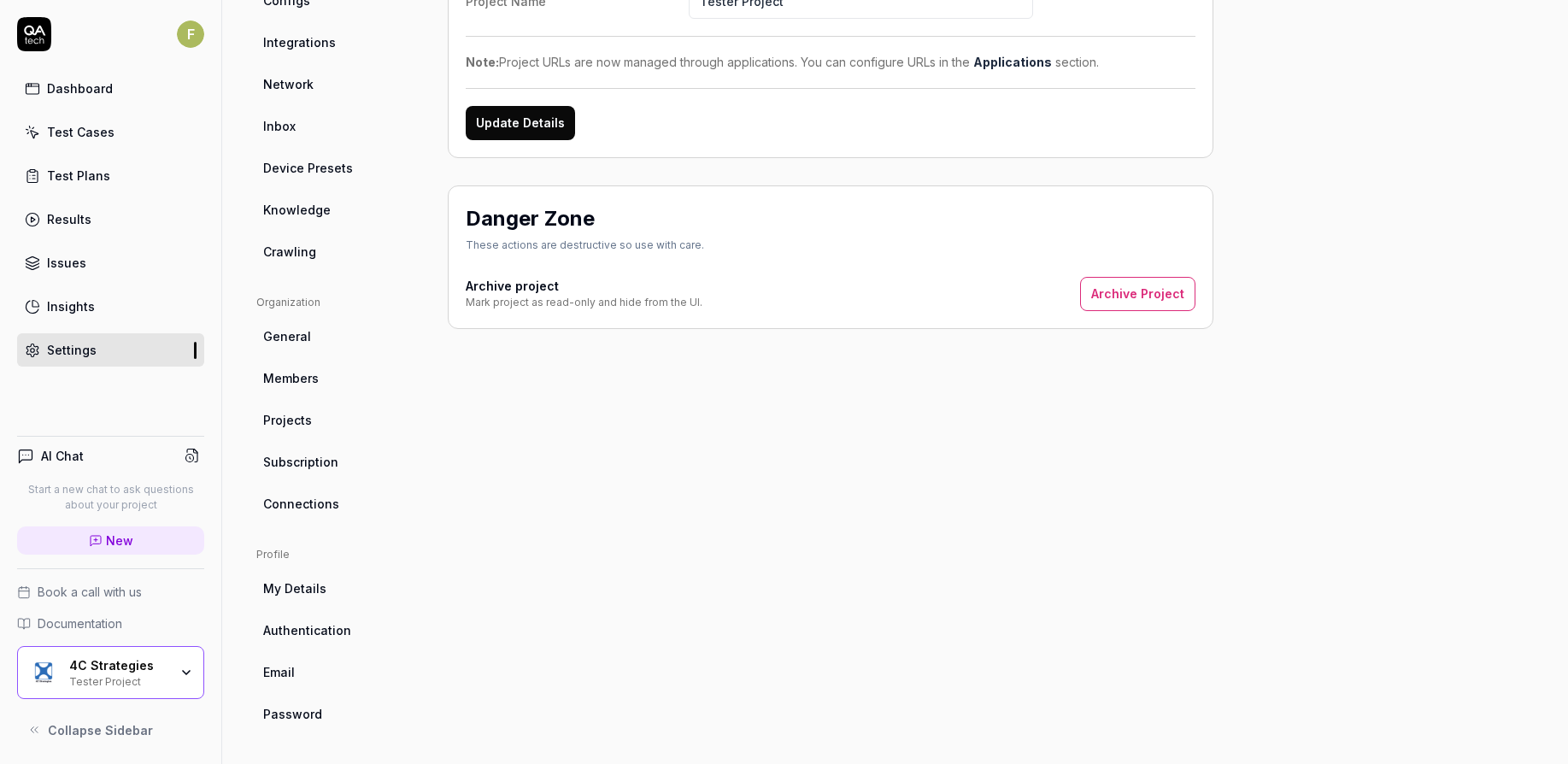
click at [118, 123] on link "Test Cases" at bounding box center [110, 132] width 187 height 33
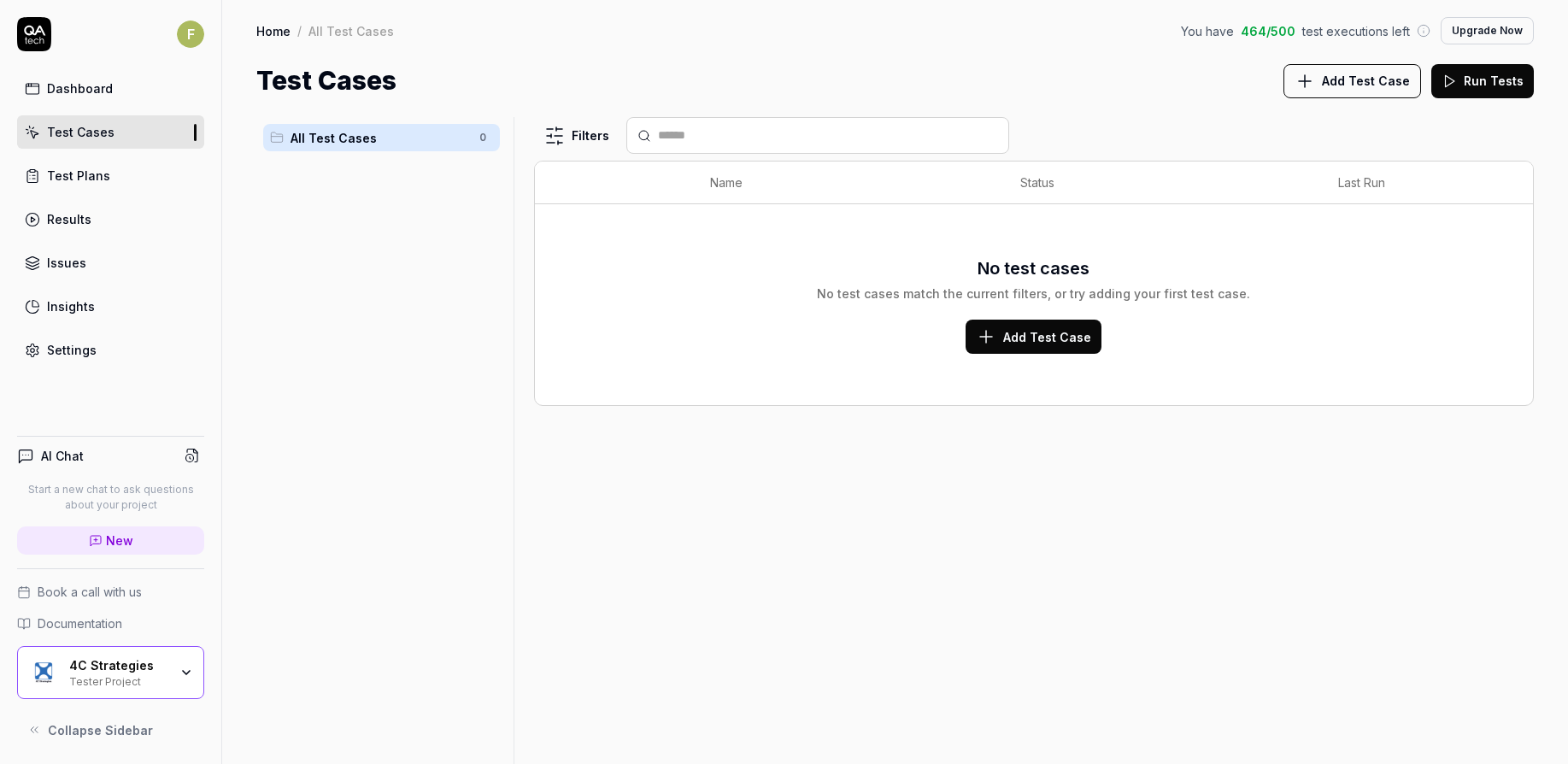
click at [123, 176] on link "Test Plans" at bounding box center [110, 176] width 187 height 33
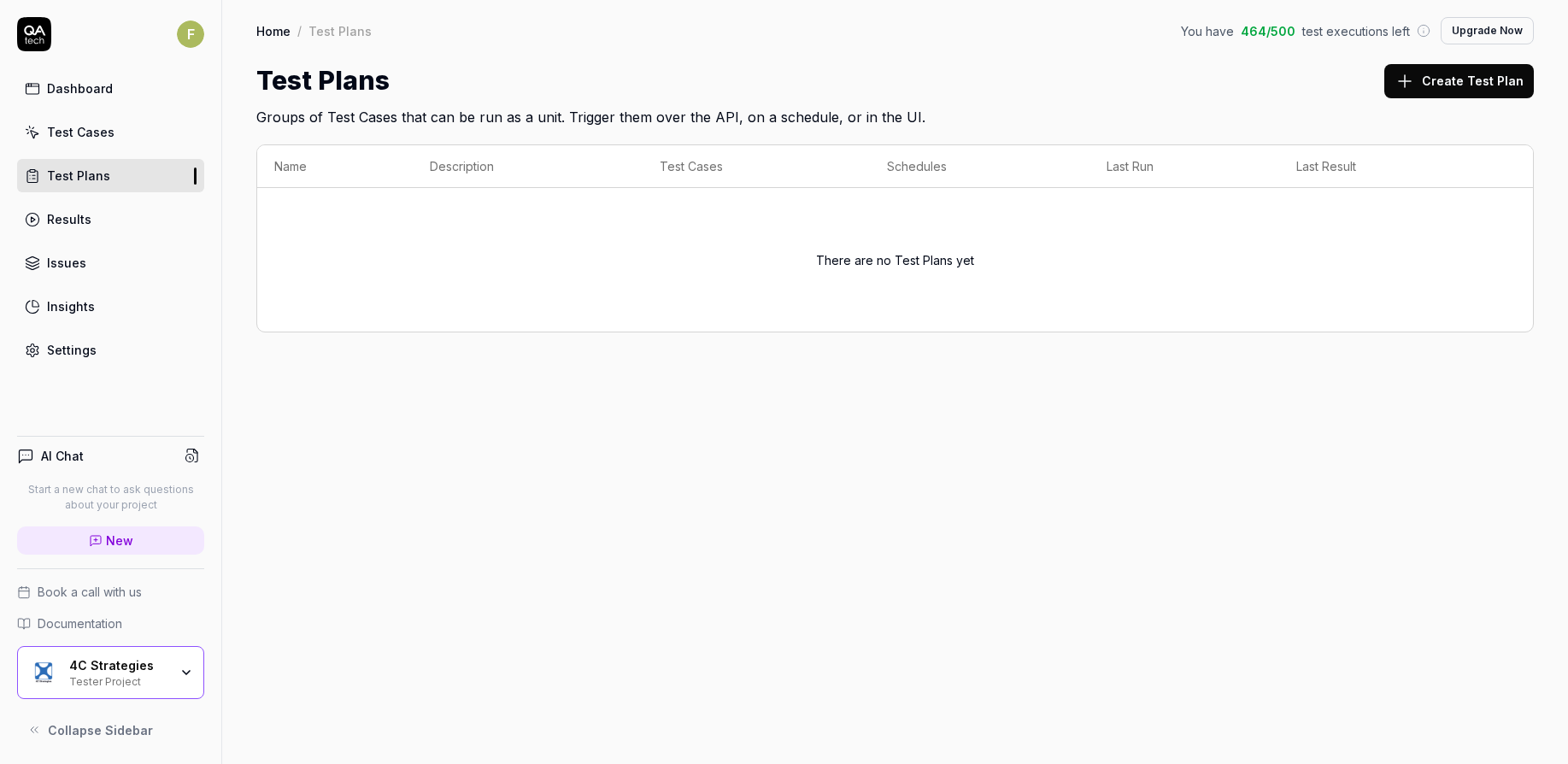
click at [110, 220] on link "Results" at bounding box center [110, 219] width 187 height 33
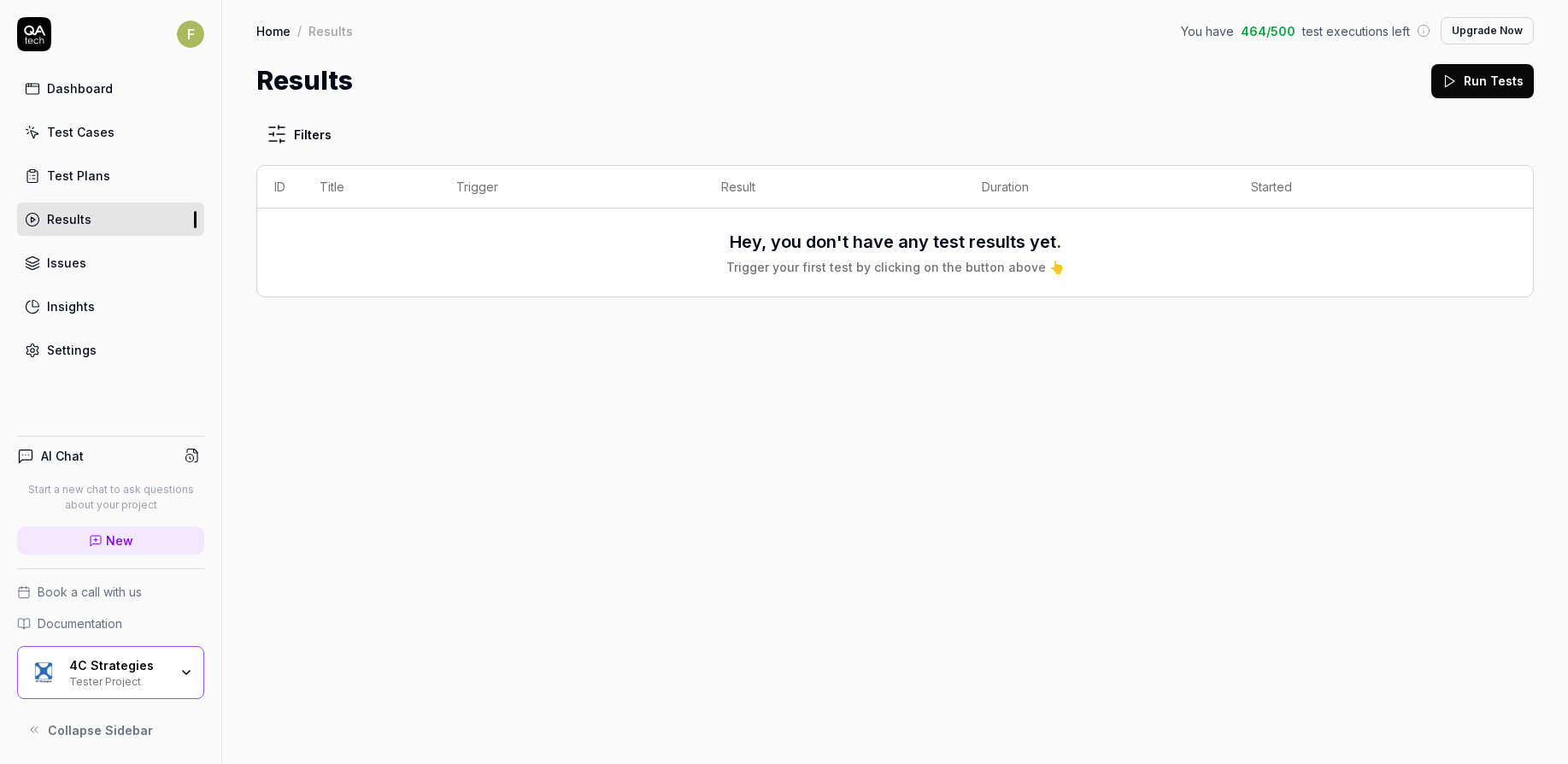
click at [110, 254] on link "Issues" at bounding box center [110, 263] width 187 height 33
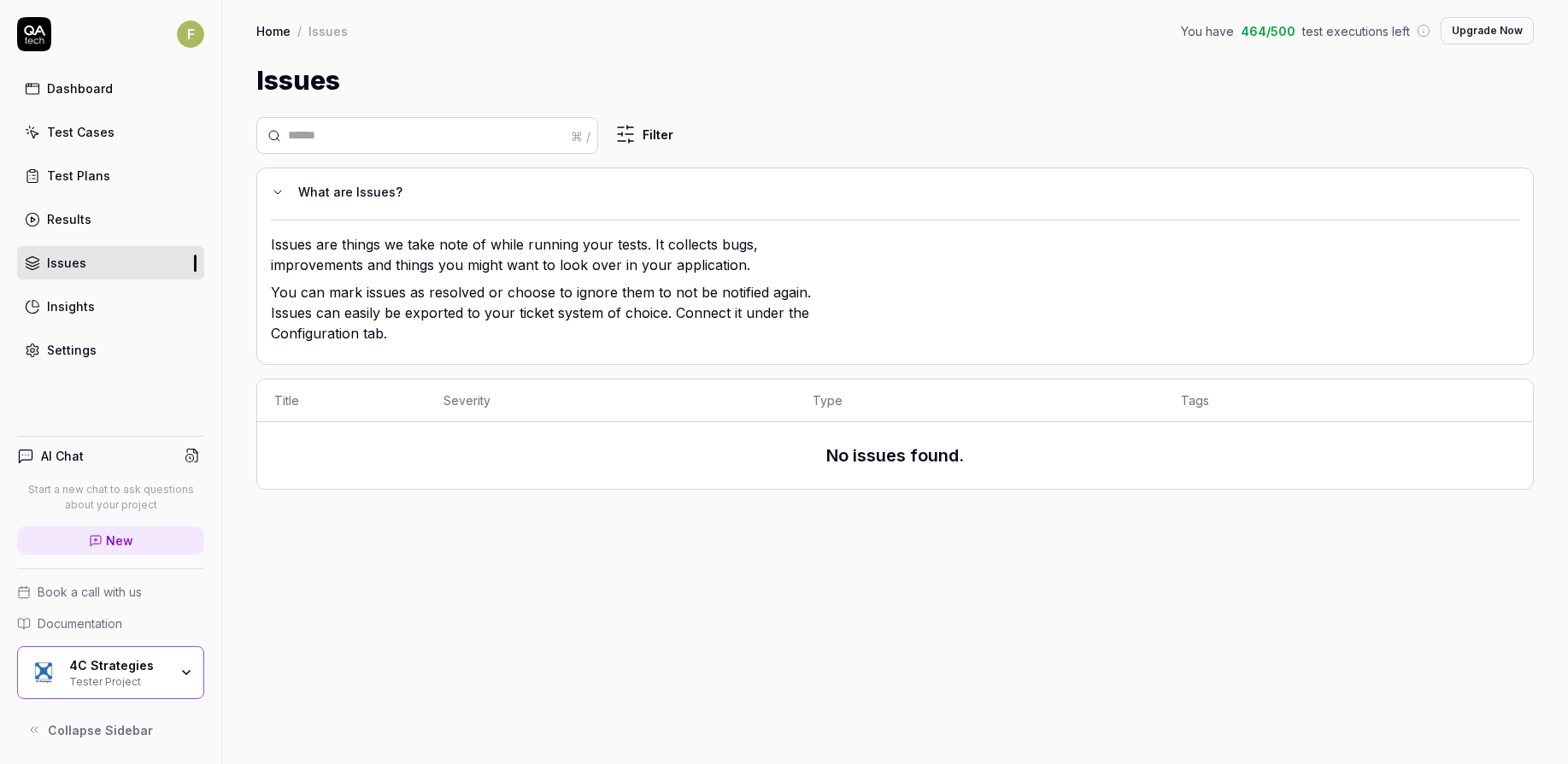
click at [104, 304] on link "Insights" at bounding box center [110, 306] width 187 height 33
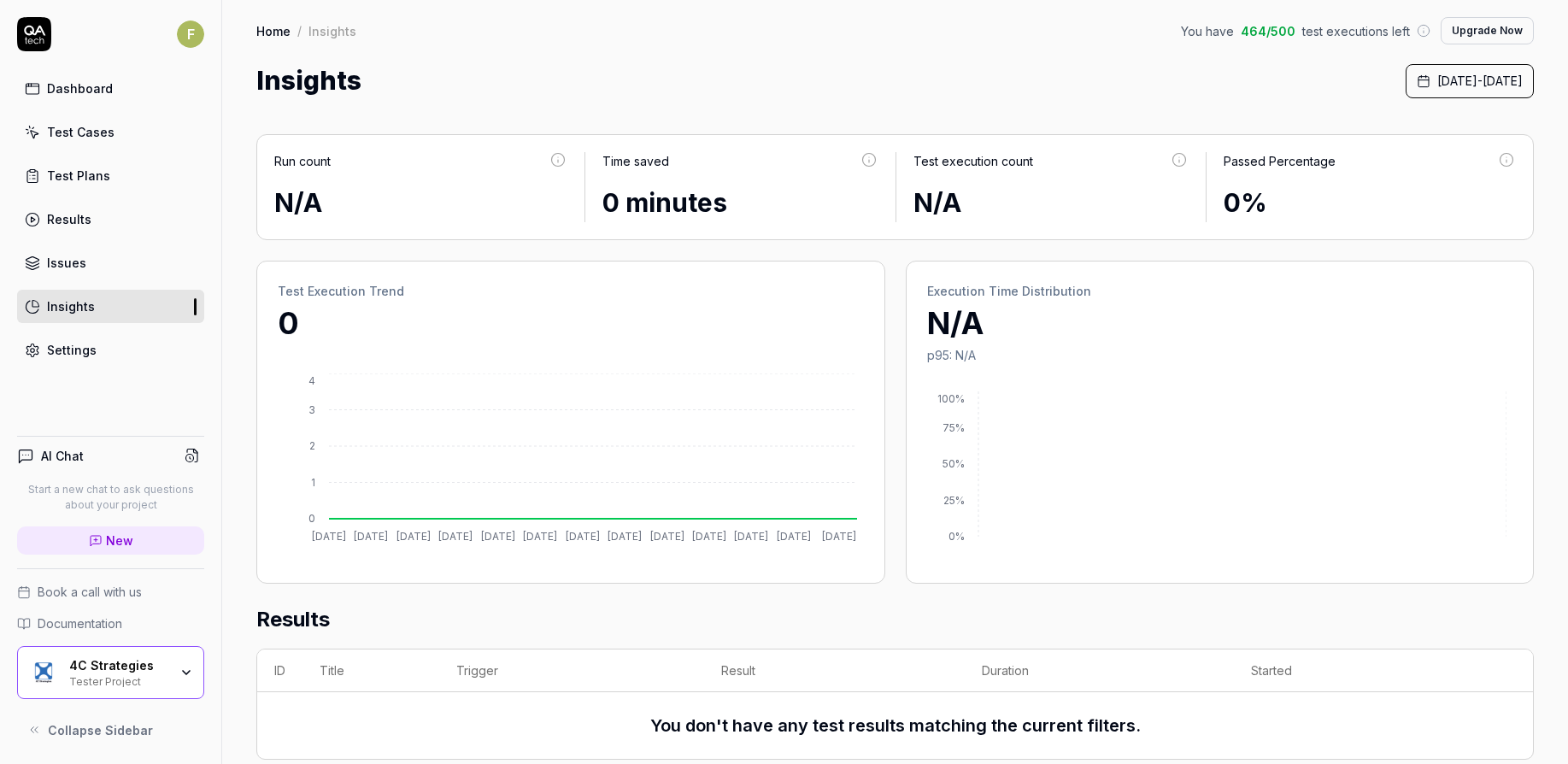
click at [108, 346] on link "Settings" at bounding box center [110, 350] width 187 height 33
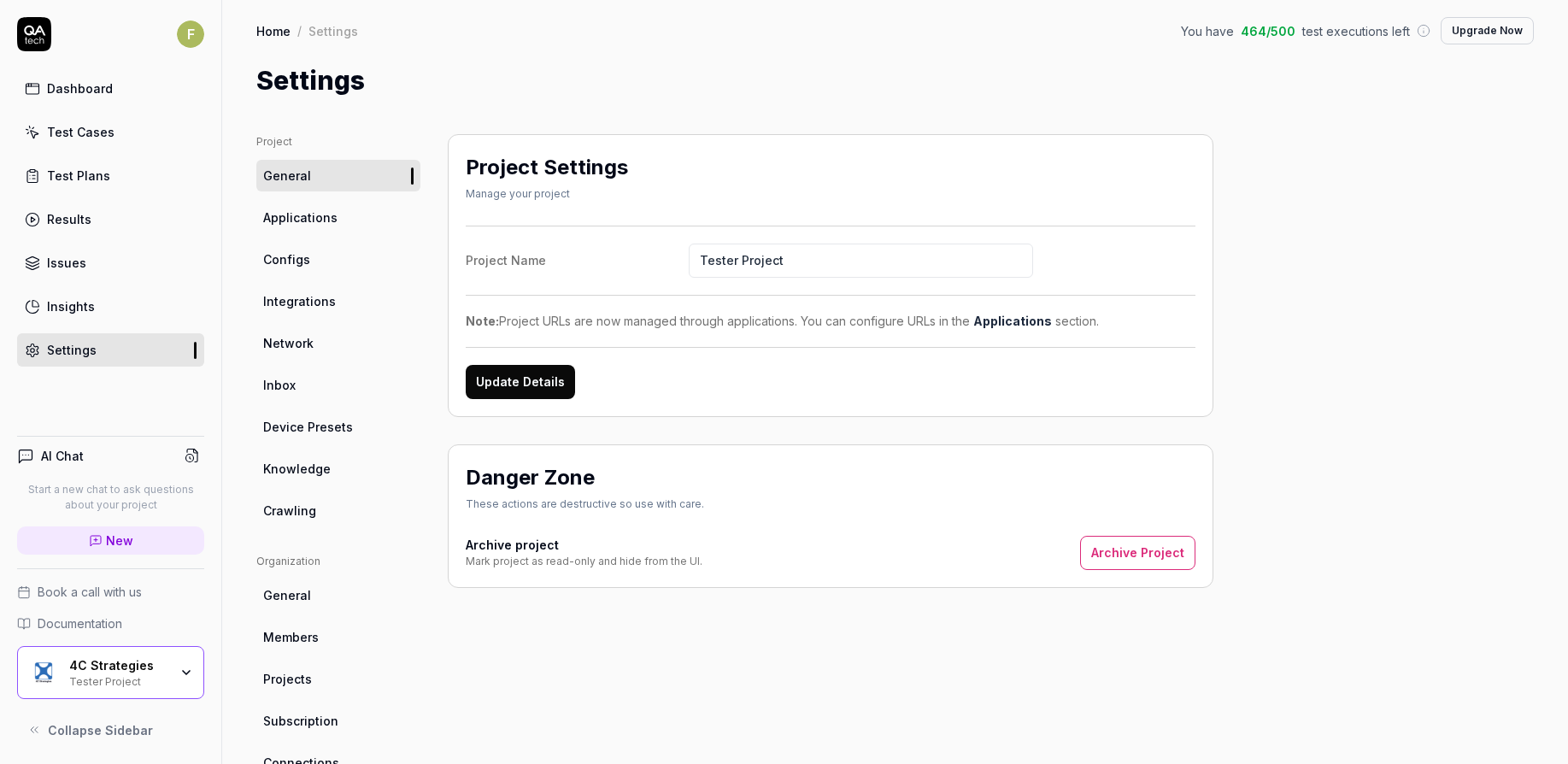
click at [331, 214] on span "Applications" at bounding box center [300, 218] width 75 height 18
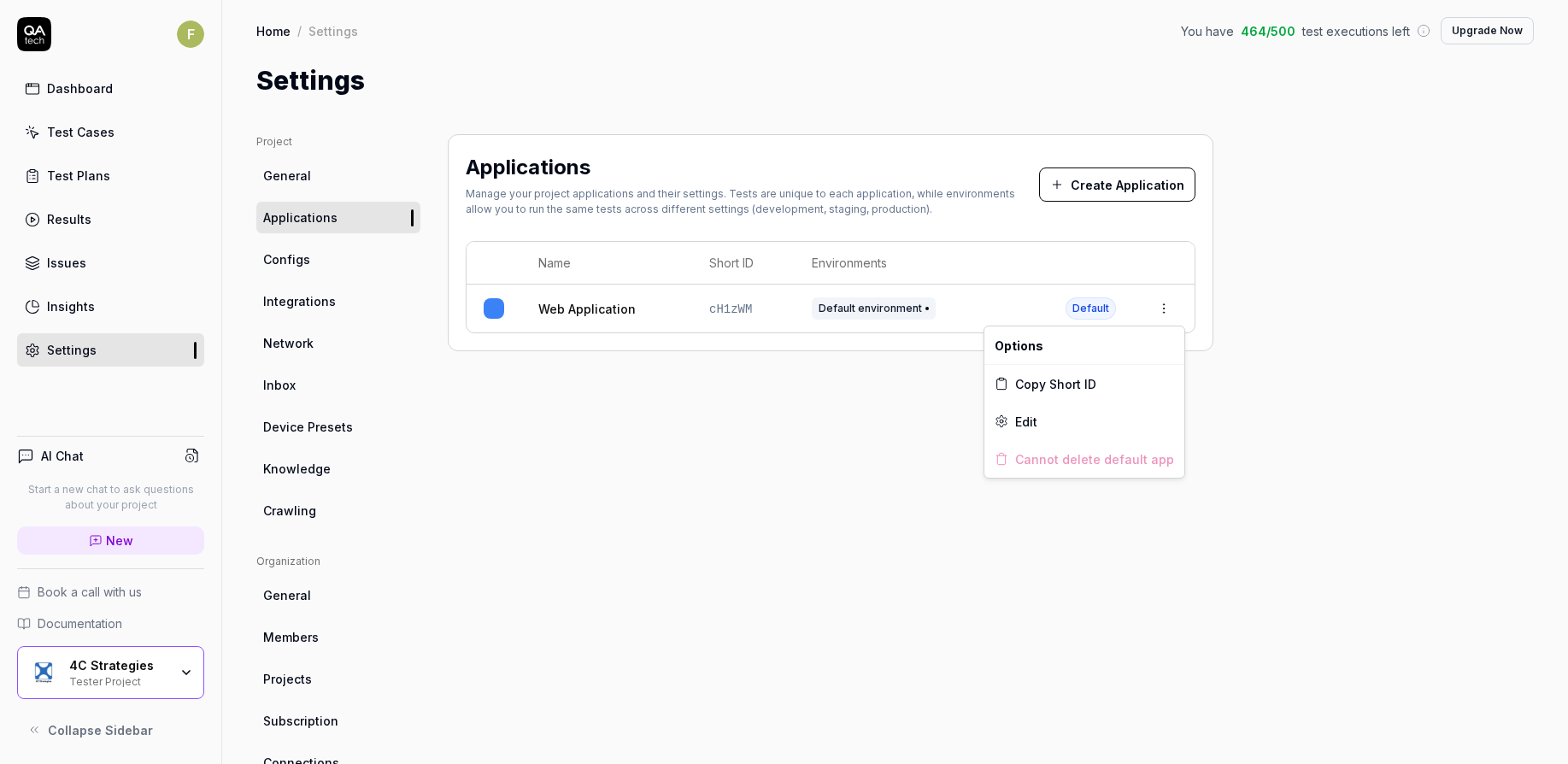
click at [1167, 308] on html "F Dashboard Test Cases Test Plans Results Issues Insights Settings AI Chat Star…" at bounding box center [784, 382] width 1568 height 764
click at [1094, 428] on div "Edit" at bounding box center [1085, 421] width 200 height 37
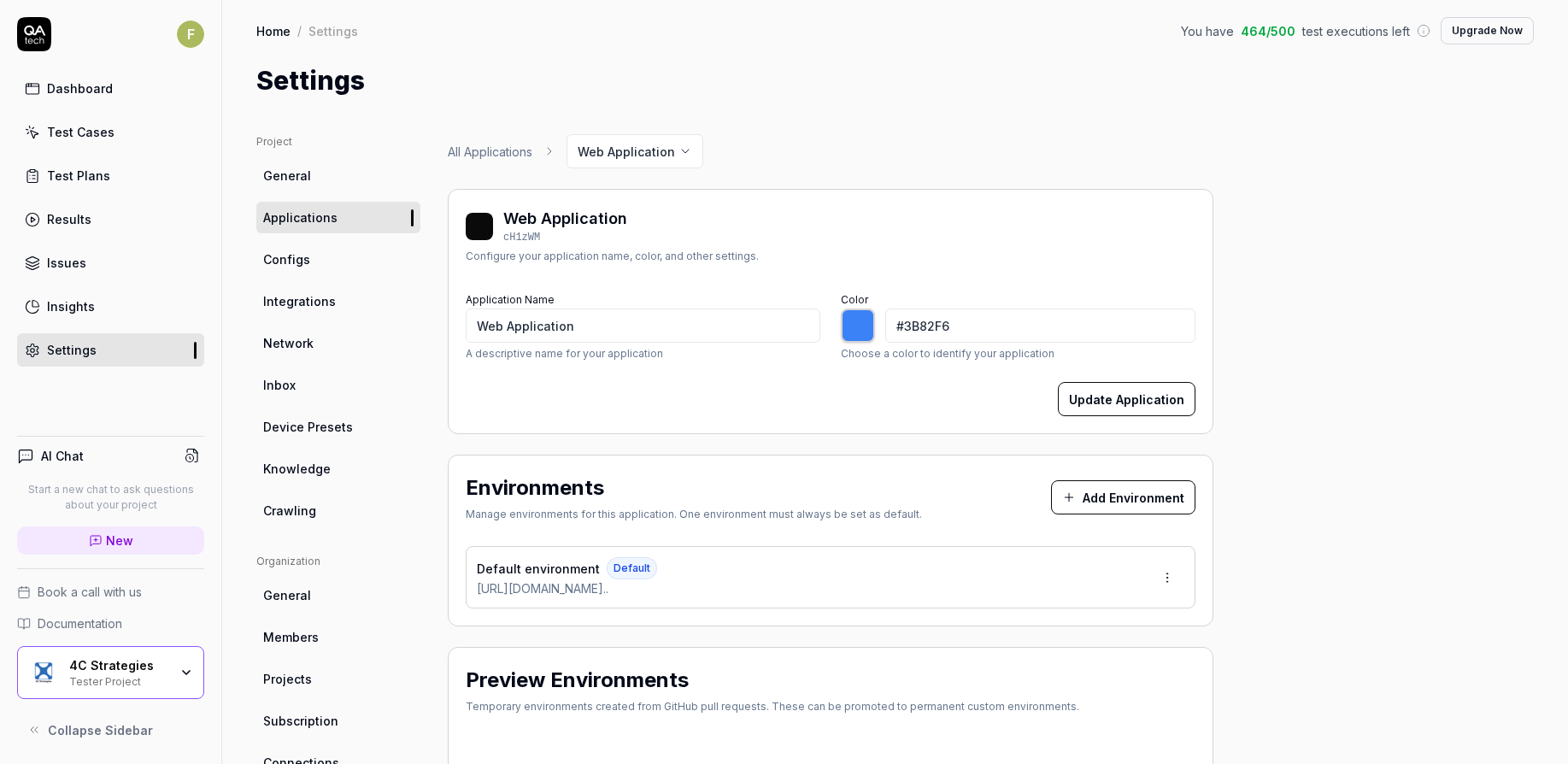
type input "*******"
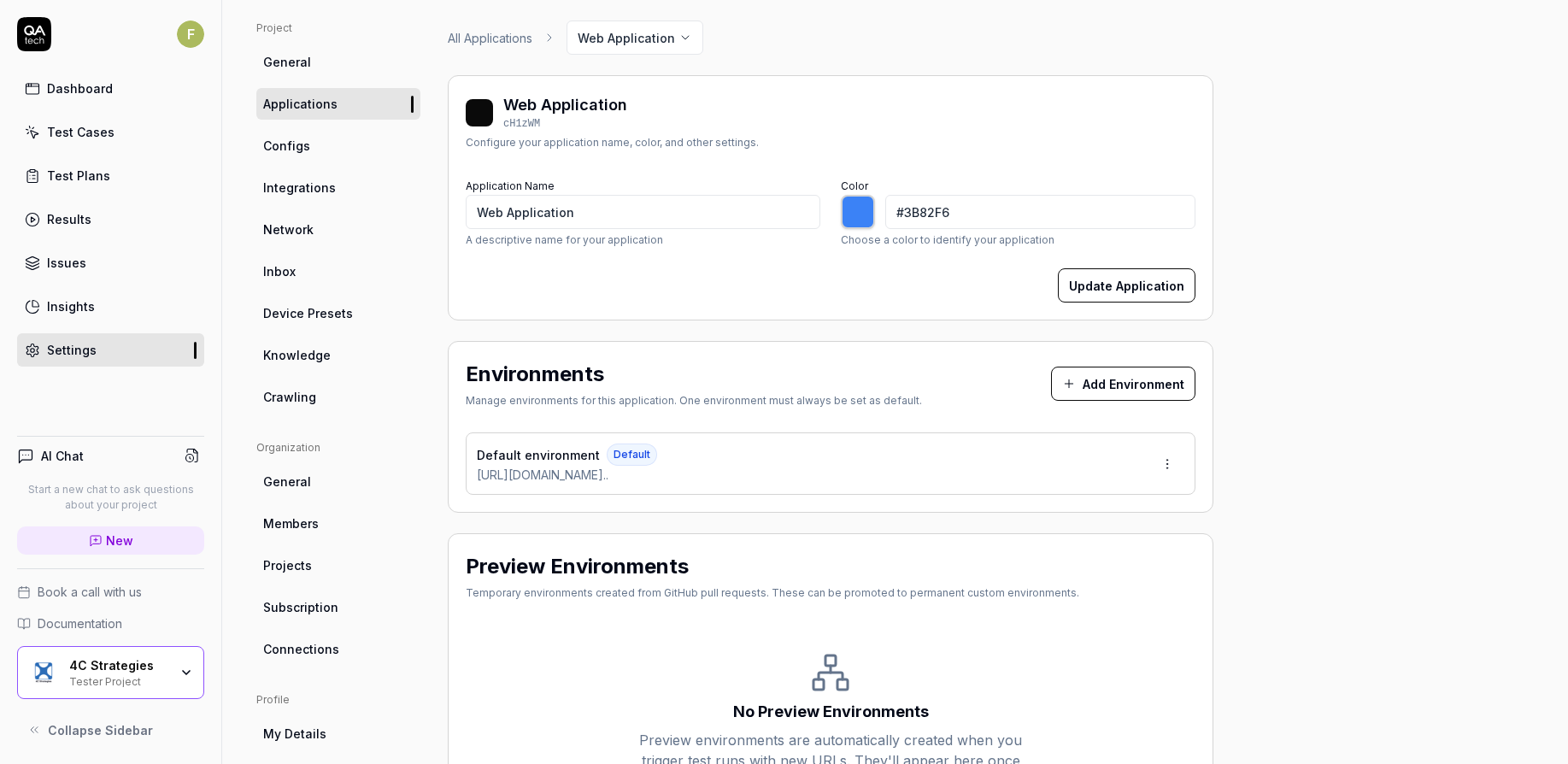
scroll to position [60, 0]
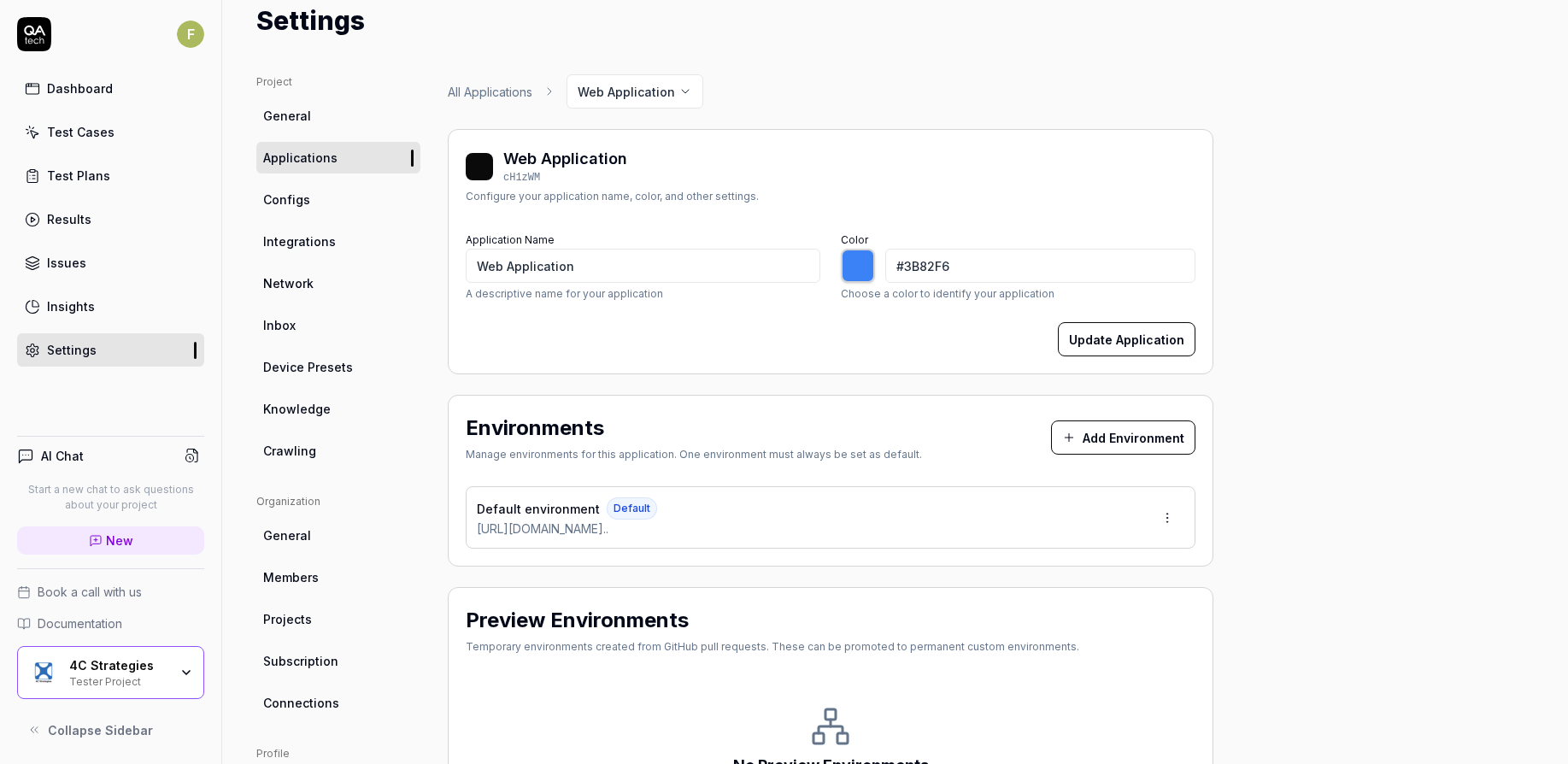
click at [877, 540] on div "Default environment Default [URL][DOMAIN_NAME].." at bounding box center [831, 518] width 730 height 63
click at [1168, 508] on html "F Dashboard Test Cases Test Plans Results Issues Insights Settings AI Chat Star…" at bounding box center [784, 382] width 1568 height 764
click at [1112, 588] on div "Edit" at bounding box center [1103, 596] width 174 height 37
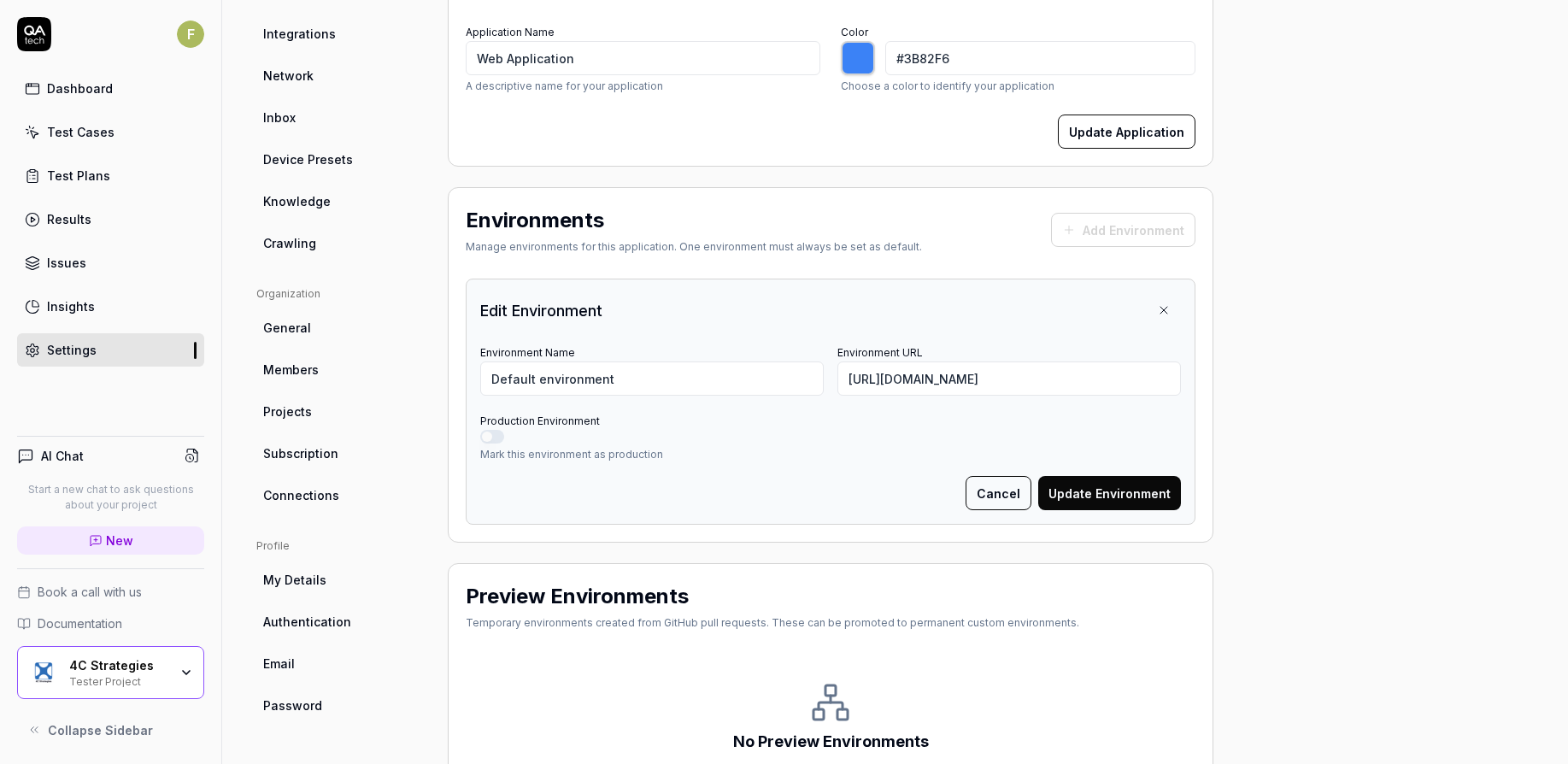
scroll to position [404, 0]
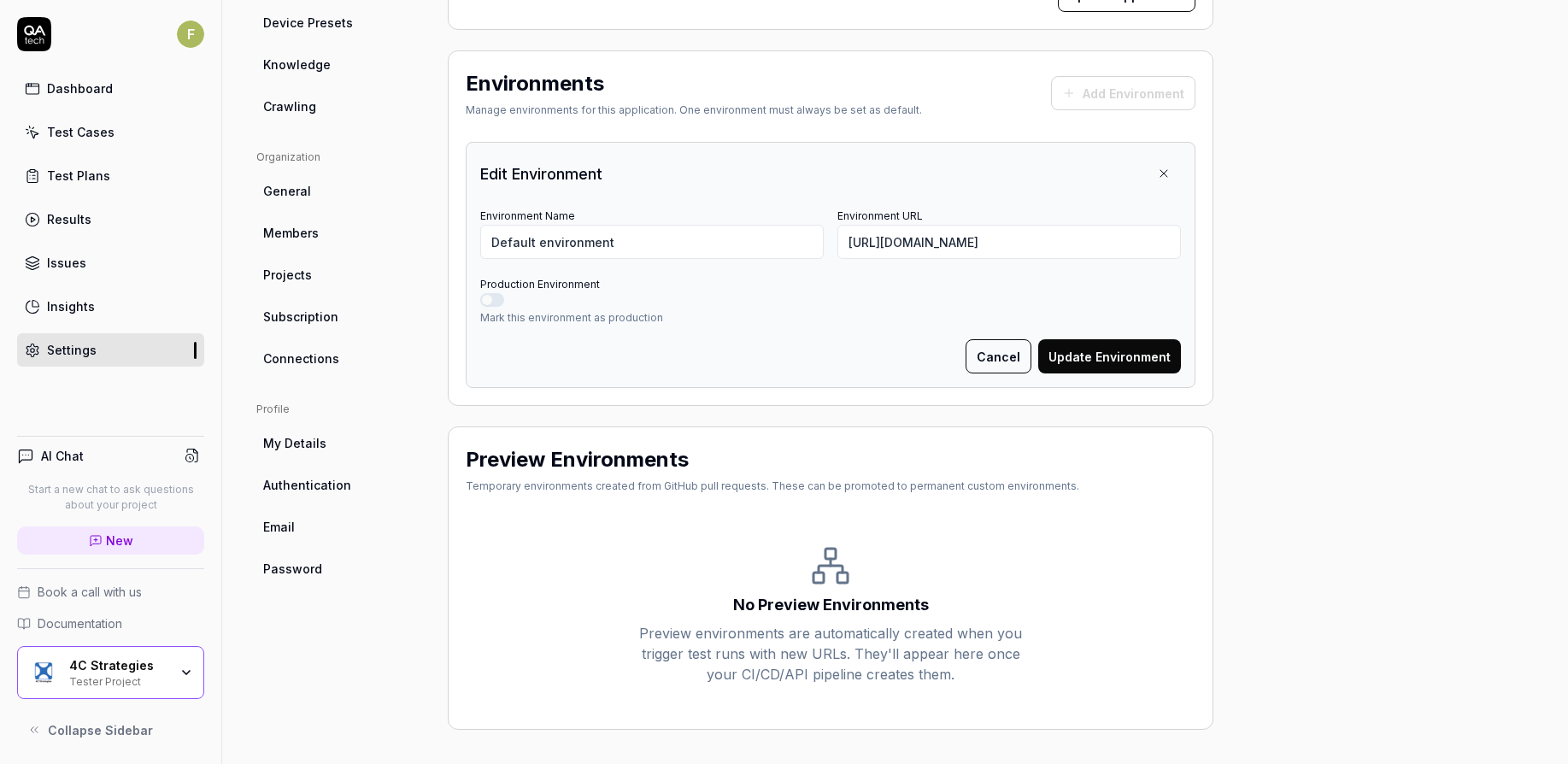
click at [798, 627] on div "Preview environments are automatically created when you trigger test runs with …" at bounding box center [831, 653] width 383 height 62
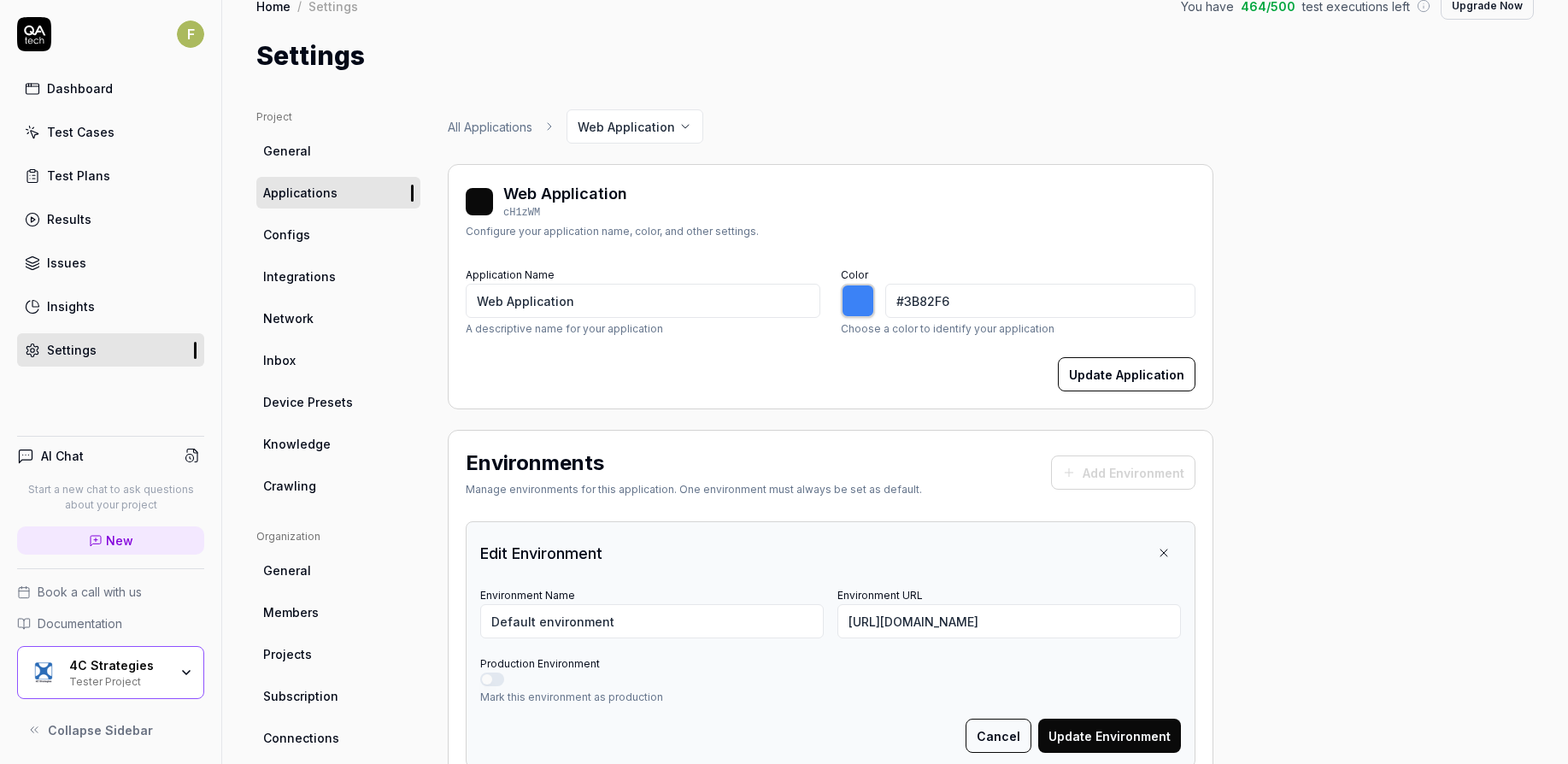
scroll to position [0, 0]
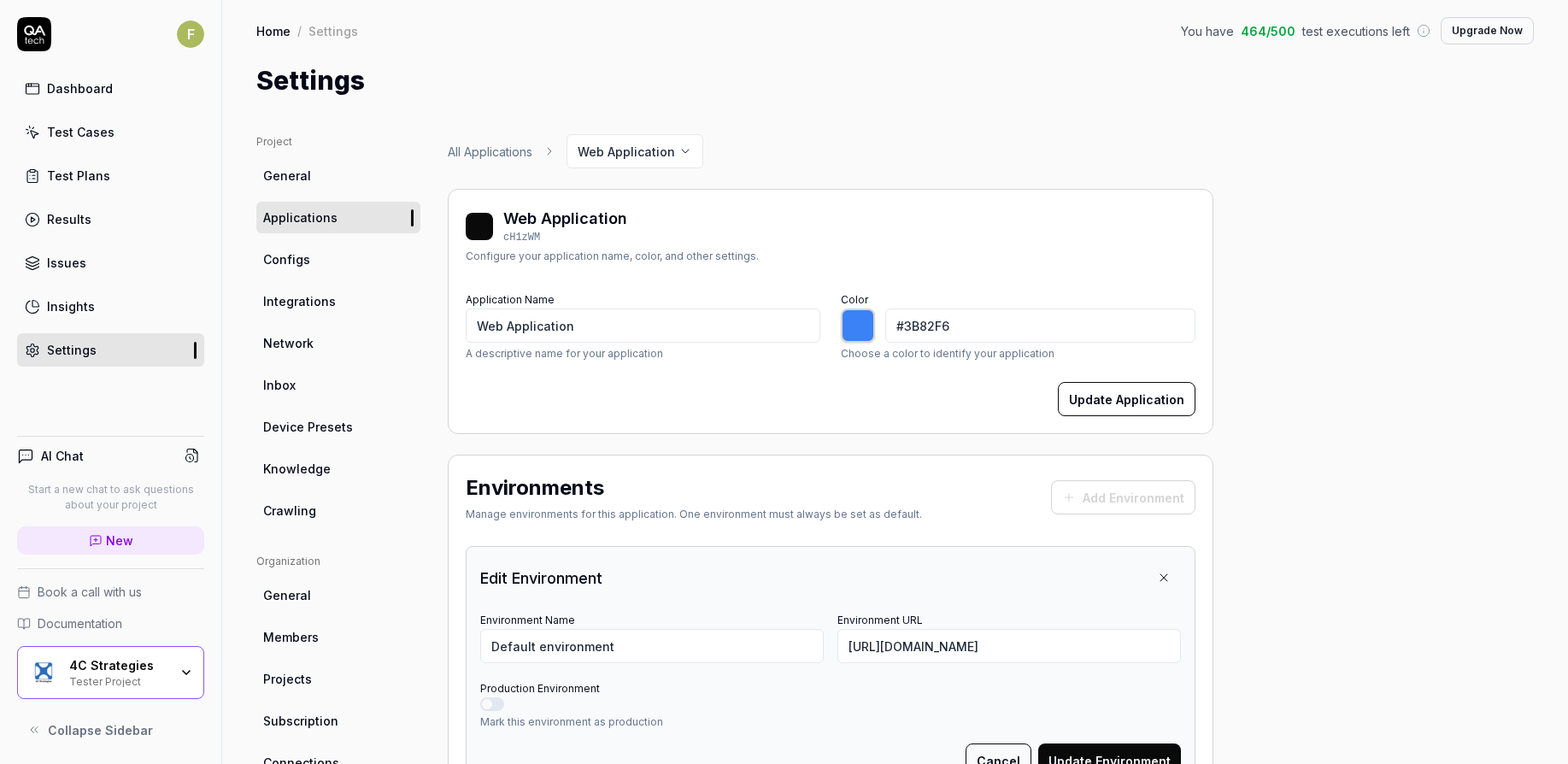
click at [351, 241] on ul "Project General Applications Configs Integrations Network Inbox Device Presets …" at bounding box center [338, 331] width 164 height 392
click at [343, 254] on link "Configs" at bounding box center [338, 259] width 164 height 31
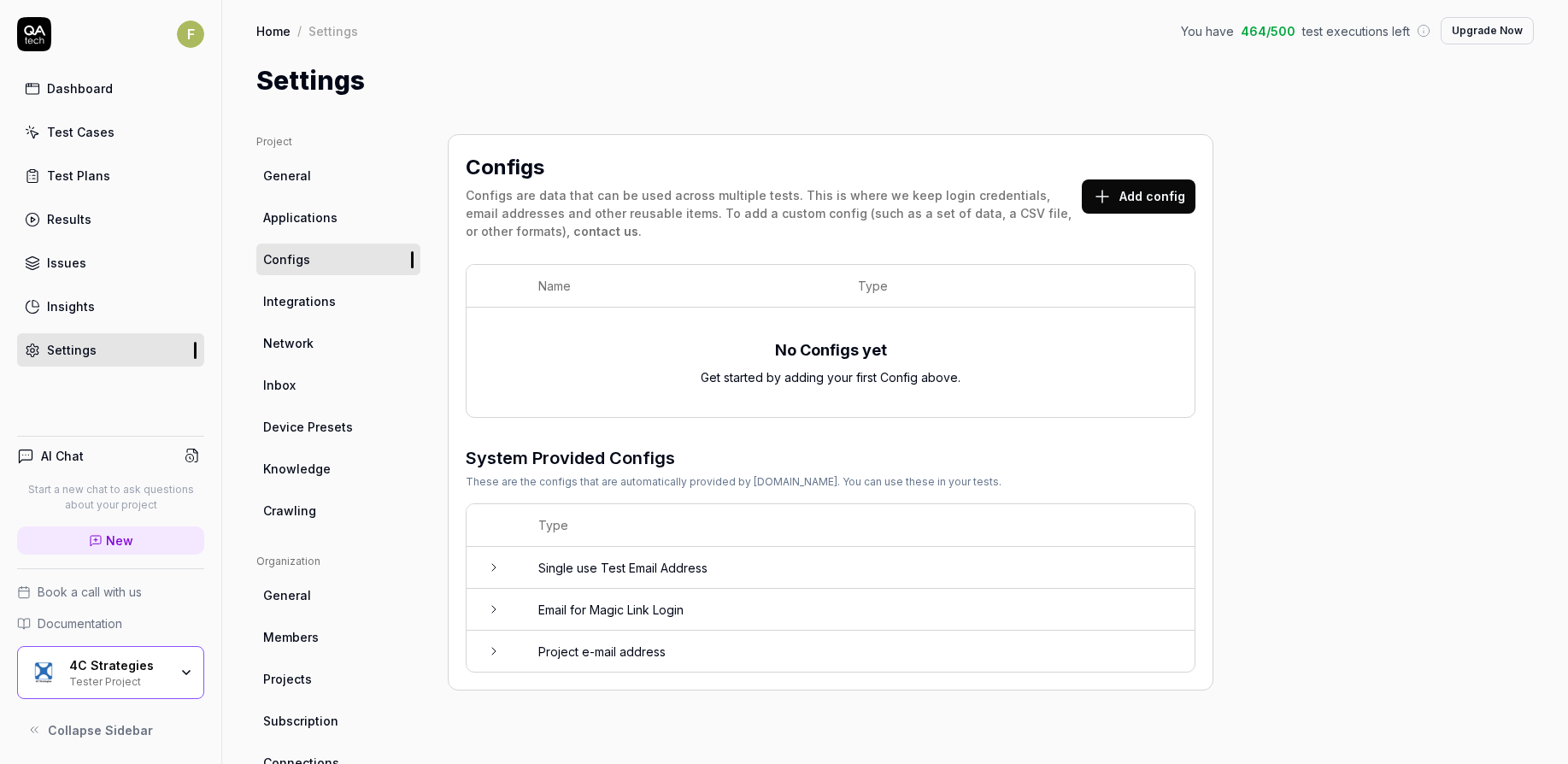
click at [1167, 184] on button "Add config" at bounding box center [1139, 196] width 114 height 34
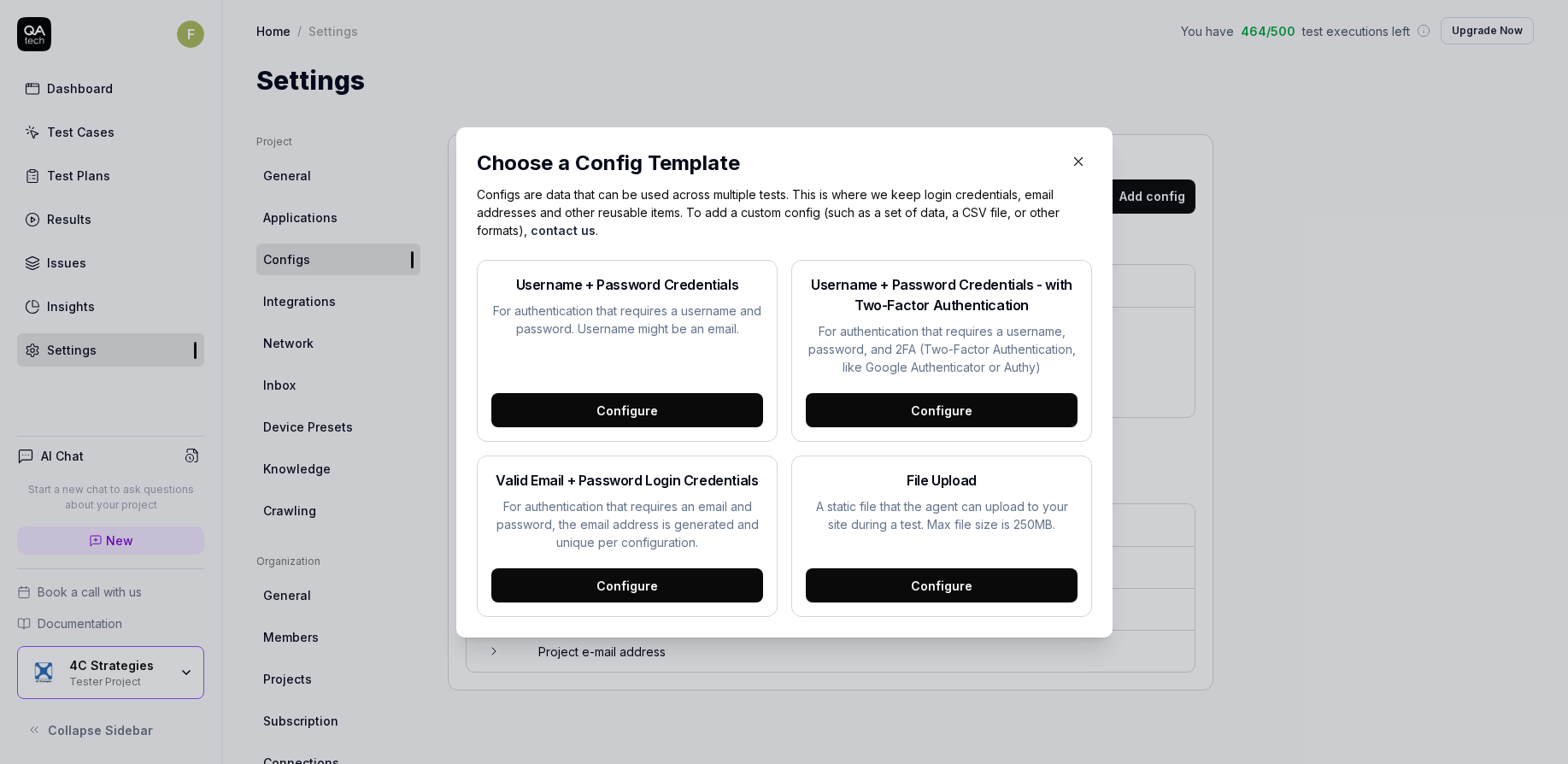
click at [689, 411] on div "Configure" at bounding box center [627, 410] width 272 height 34
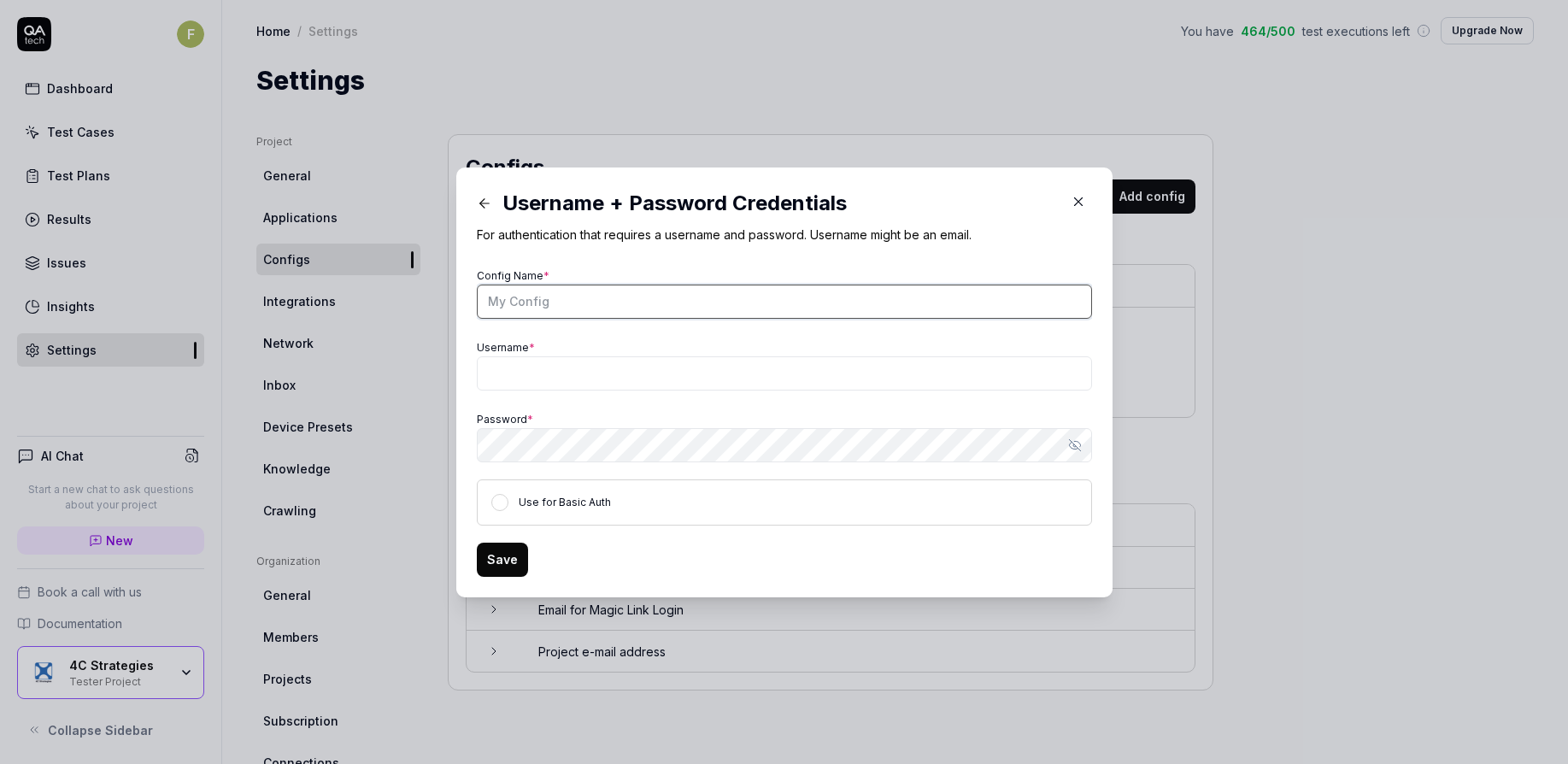
click at [622, 297] on input "Config Name *" at bounding box center [784, 301] width 615 height 34
type input "System User Login"
type input "sysuser"
click at [494, 507] on button "Use for Basic Auth" at bounding box center [499, 501] width 17 height 17
click at [493, 570] on button "Save" at bounding box center [502, 559] width 51 height 34
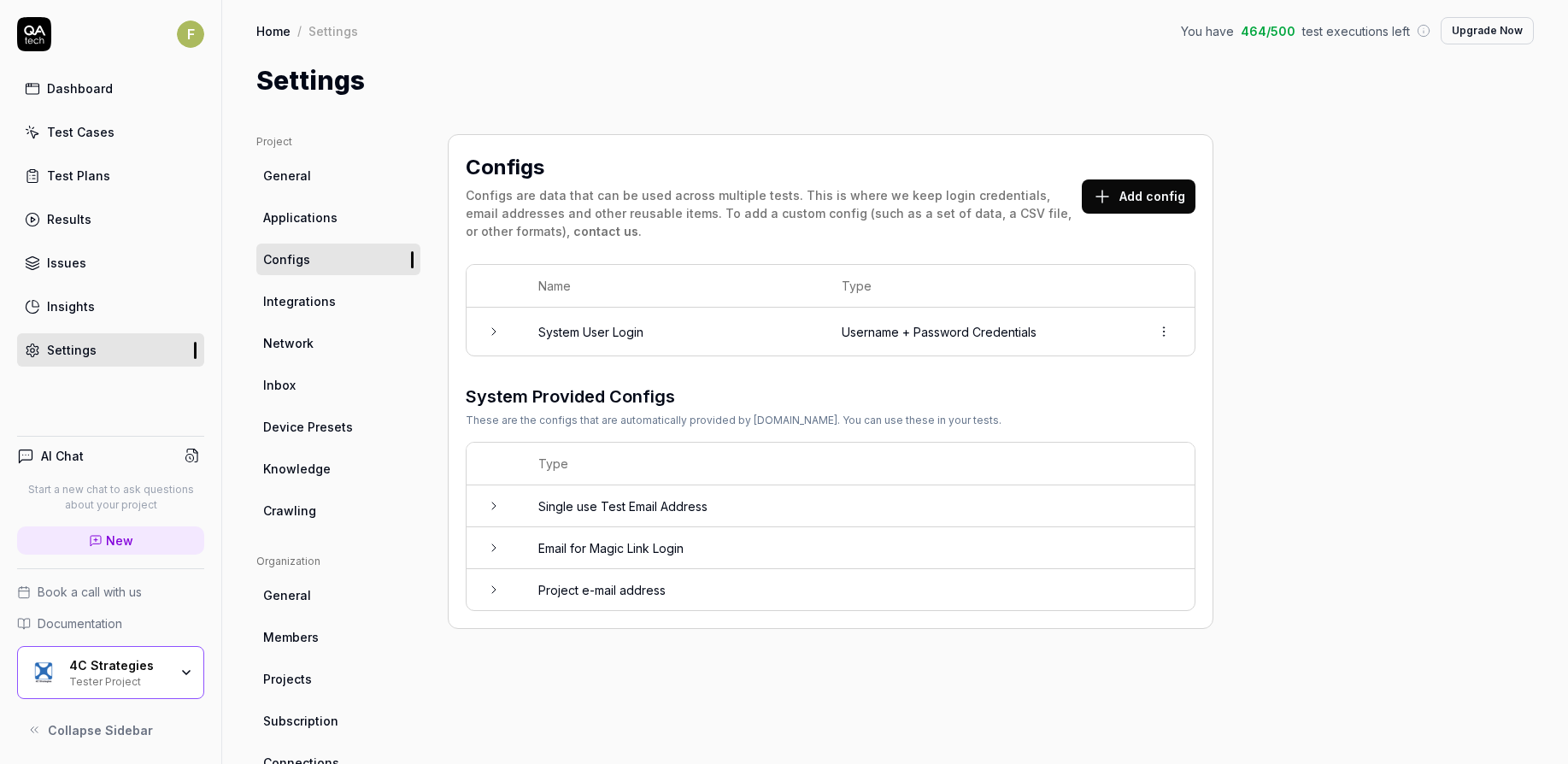
click at [300, 508] on span "Crawling" at bounding box center [289, 510] width 53 height 18
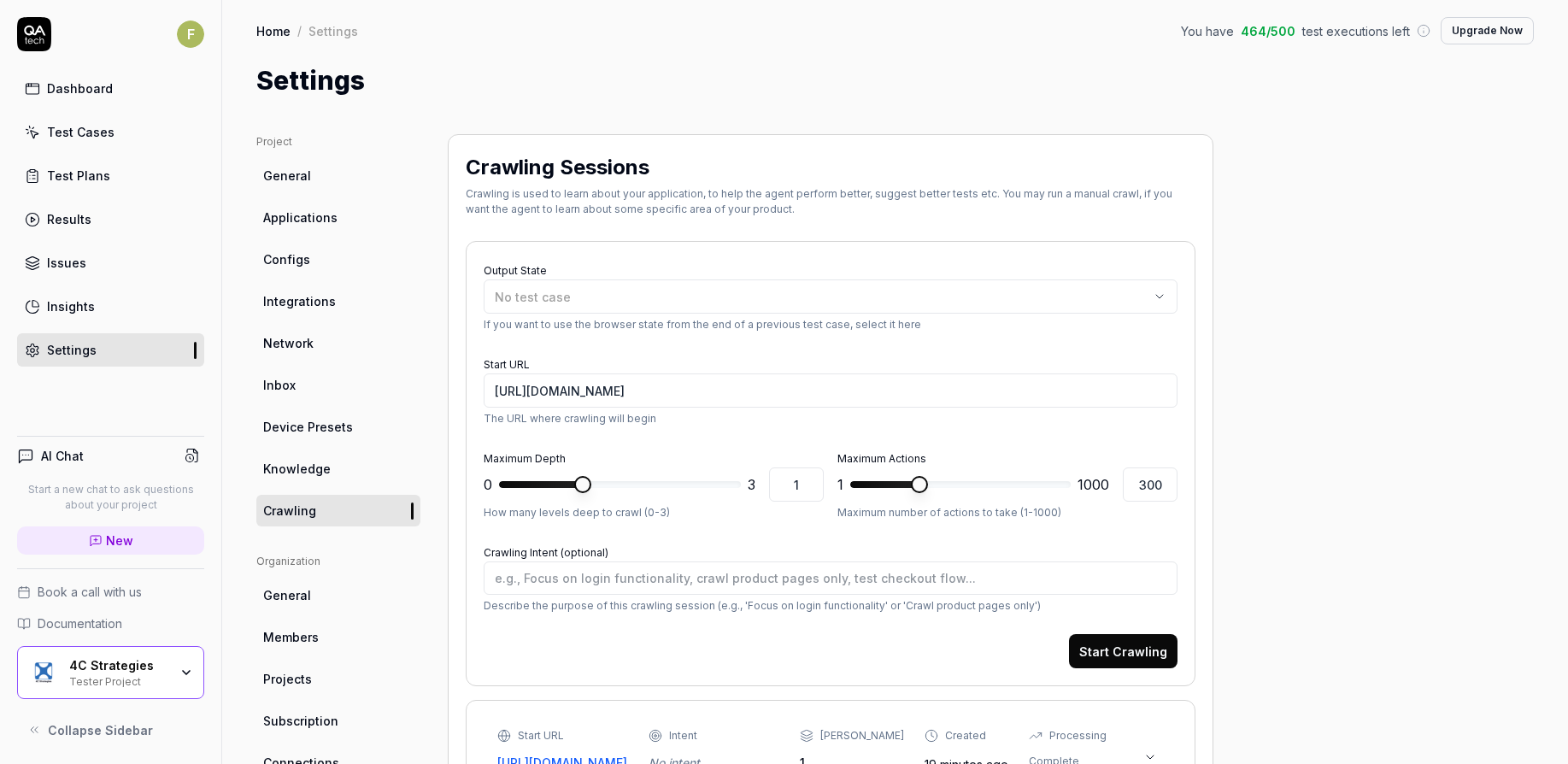
click at [1107, 644] on button "Start Crawling" at bounding box center [1124, 650] width 109 height 34
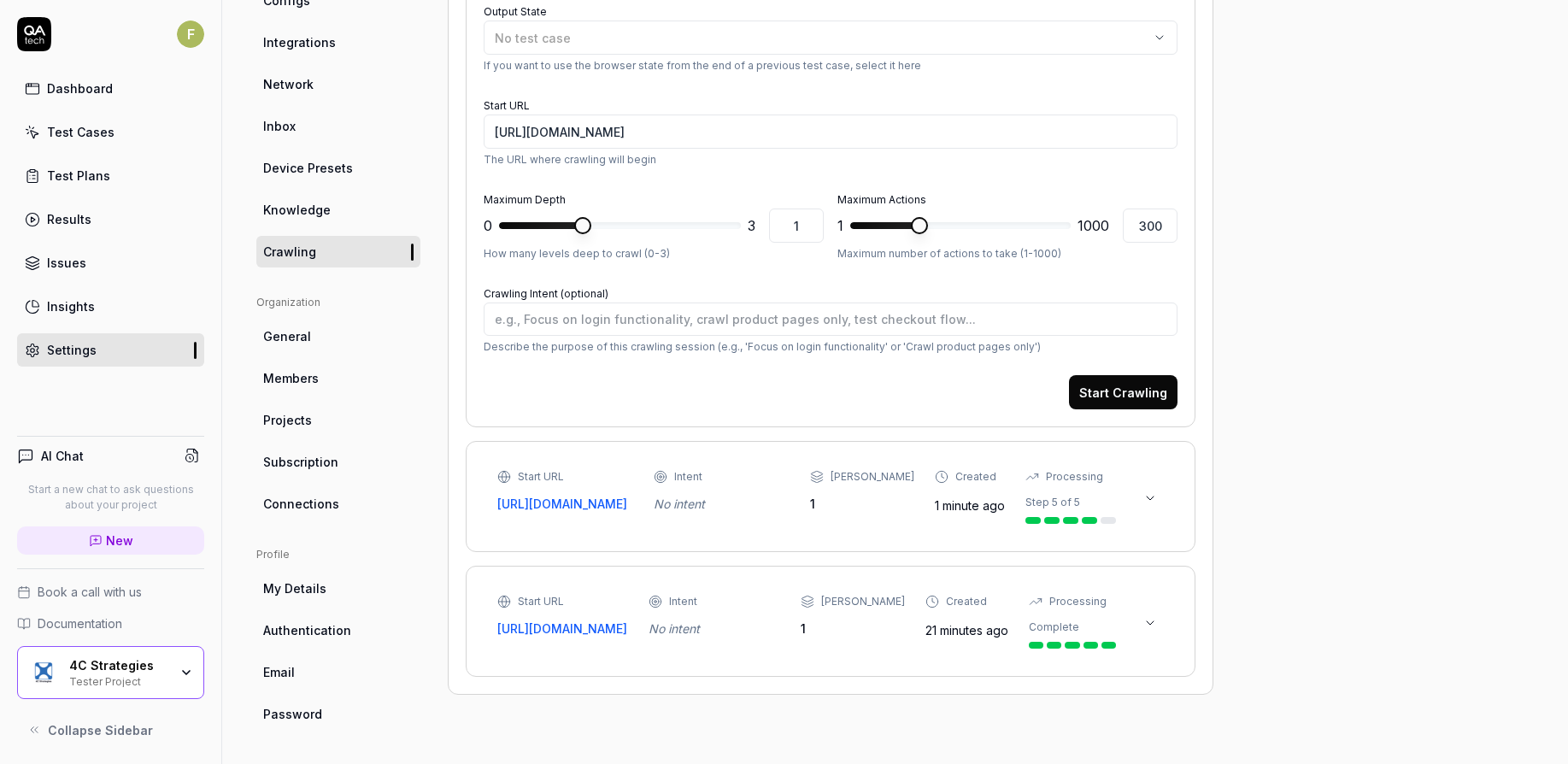
type textarea "*"
click at [1150, 491] on icon at bounding box center [1151, 498] width 14 height 14
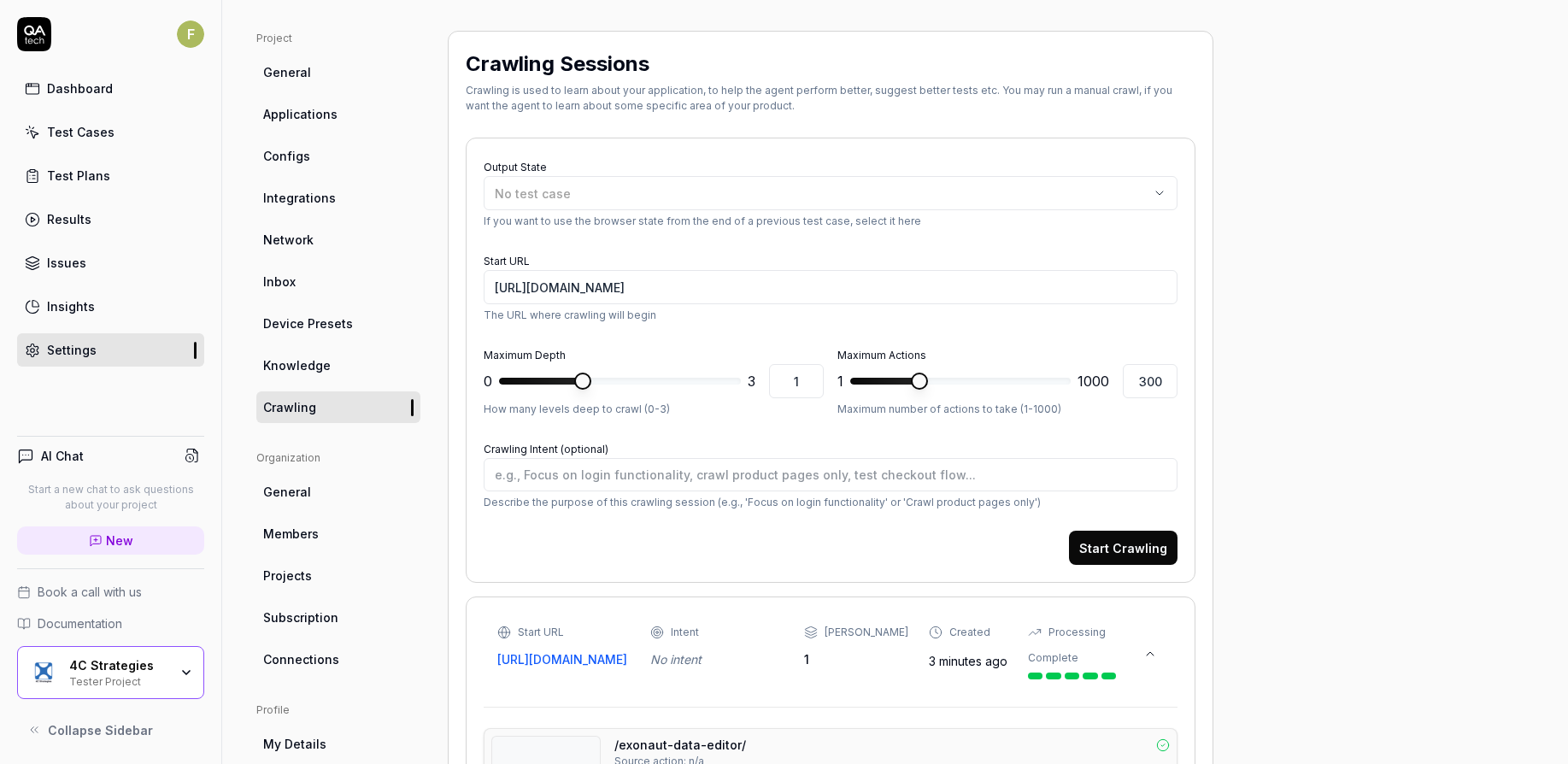
scroll to position [103, 0]
click at [101, 115] on div "Dashboard Test Cases Test Plans Results Issues Insights Settings" at bounding box center [110, 219] width 187 height 295
click at [101, 127] on div "Test Cases" at bounding box center [80, 131] width 68 height 18
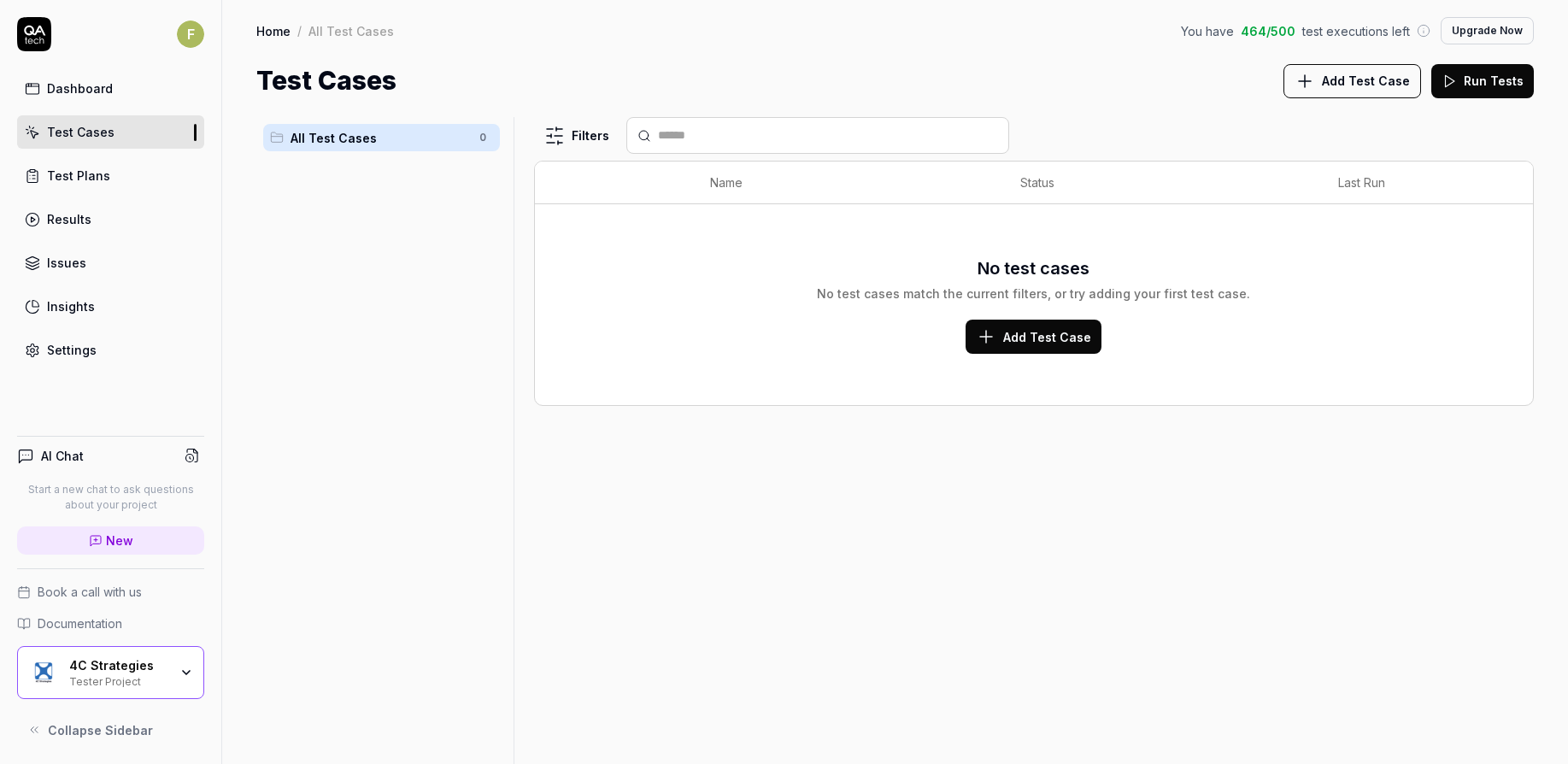
click at [1070, 334] on span "Add Test Case" at bounding box center [1048, 337] width 88 height 18
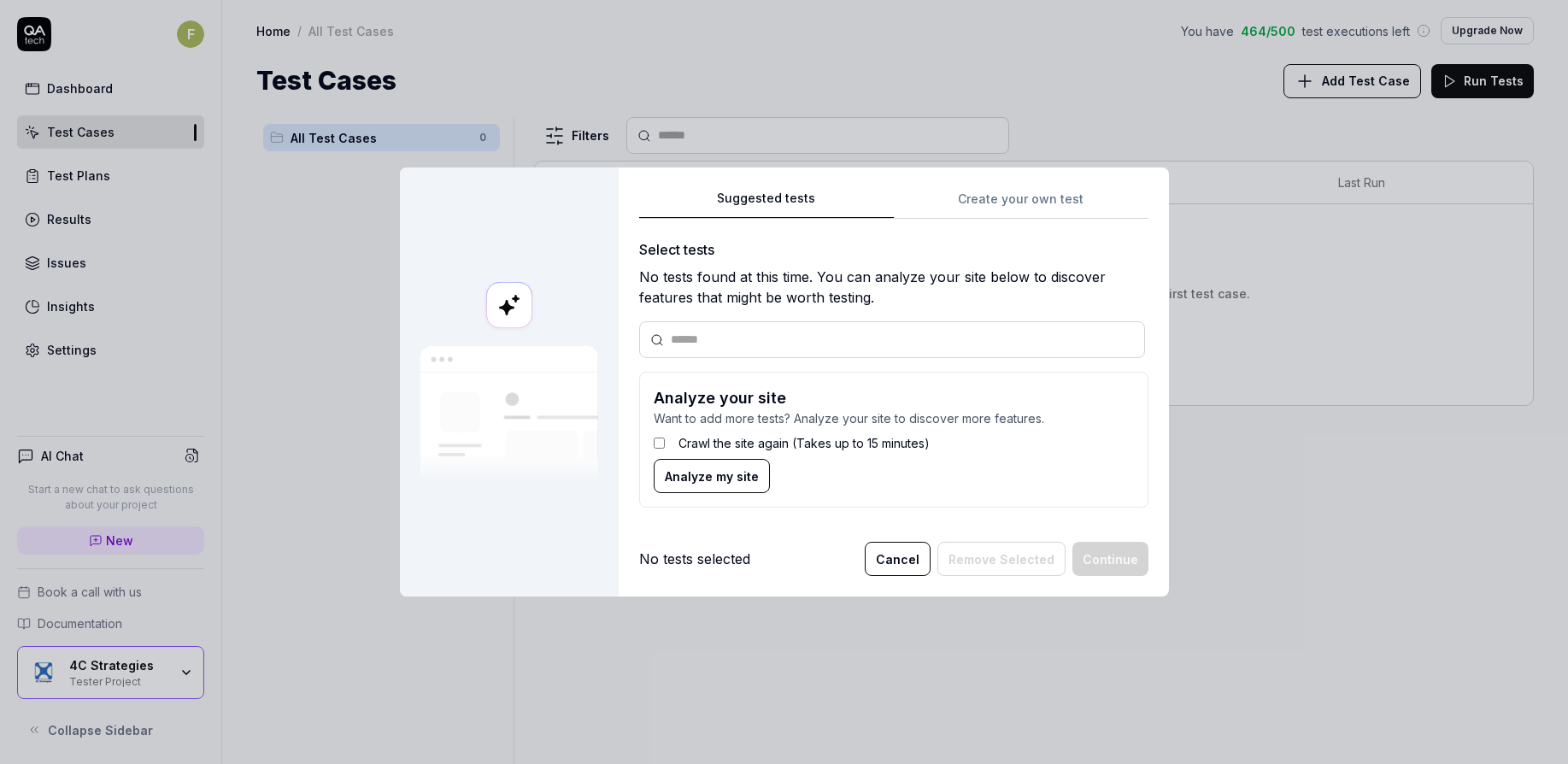
click at [721, 465] on button "Analyze my site" at bounding box center [711, 476] width 116 height 34
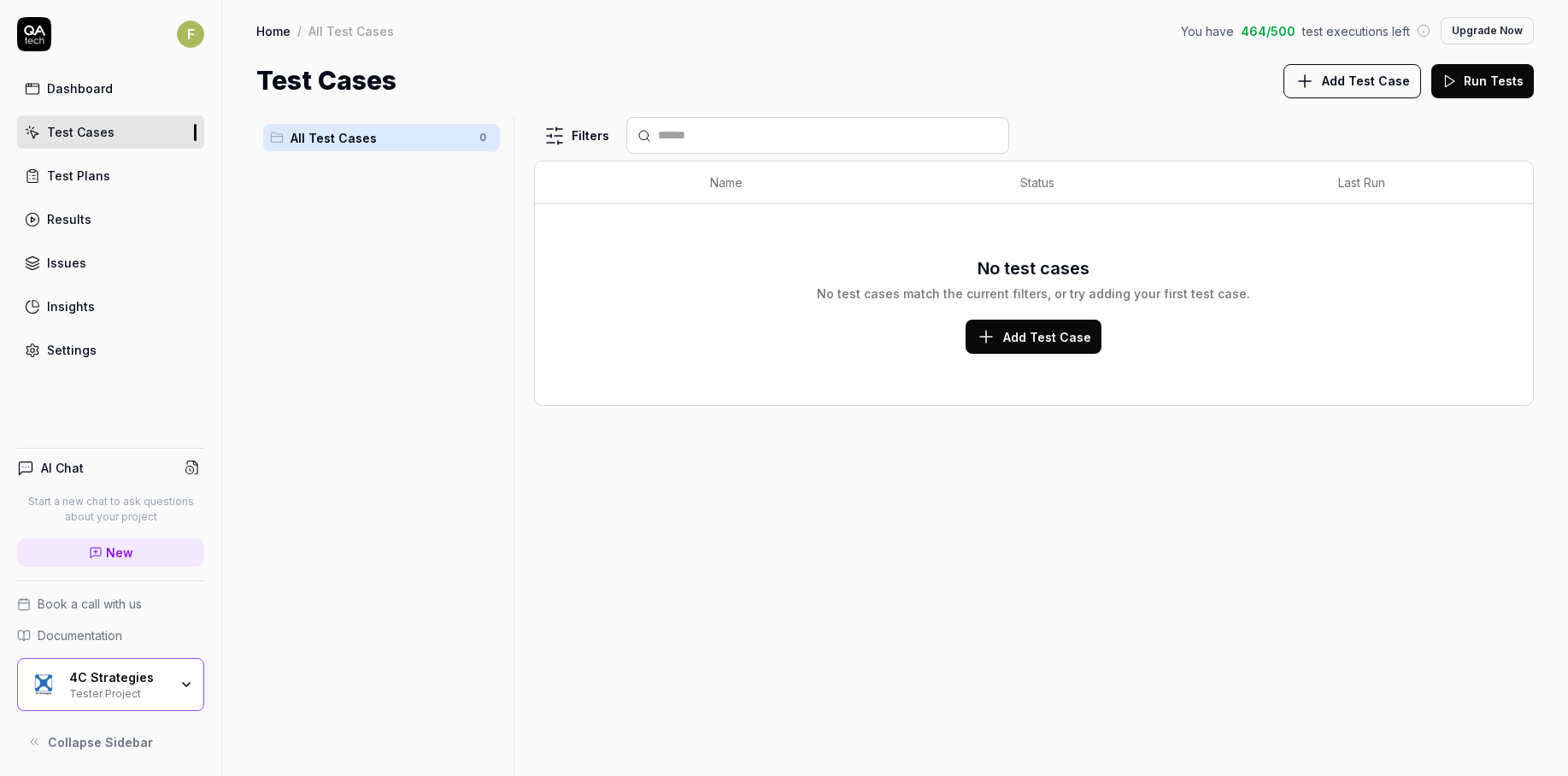
click at [1353, 66] on button "Add Test Case" at bounding box center [1352, 80] width 137 height 34
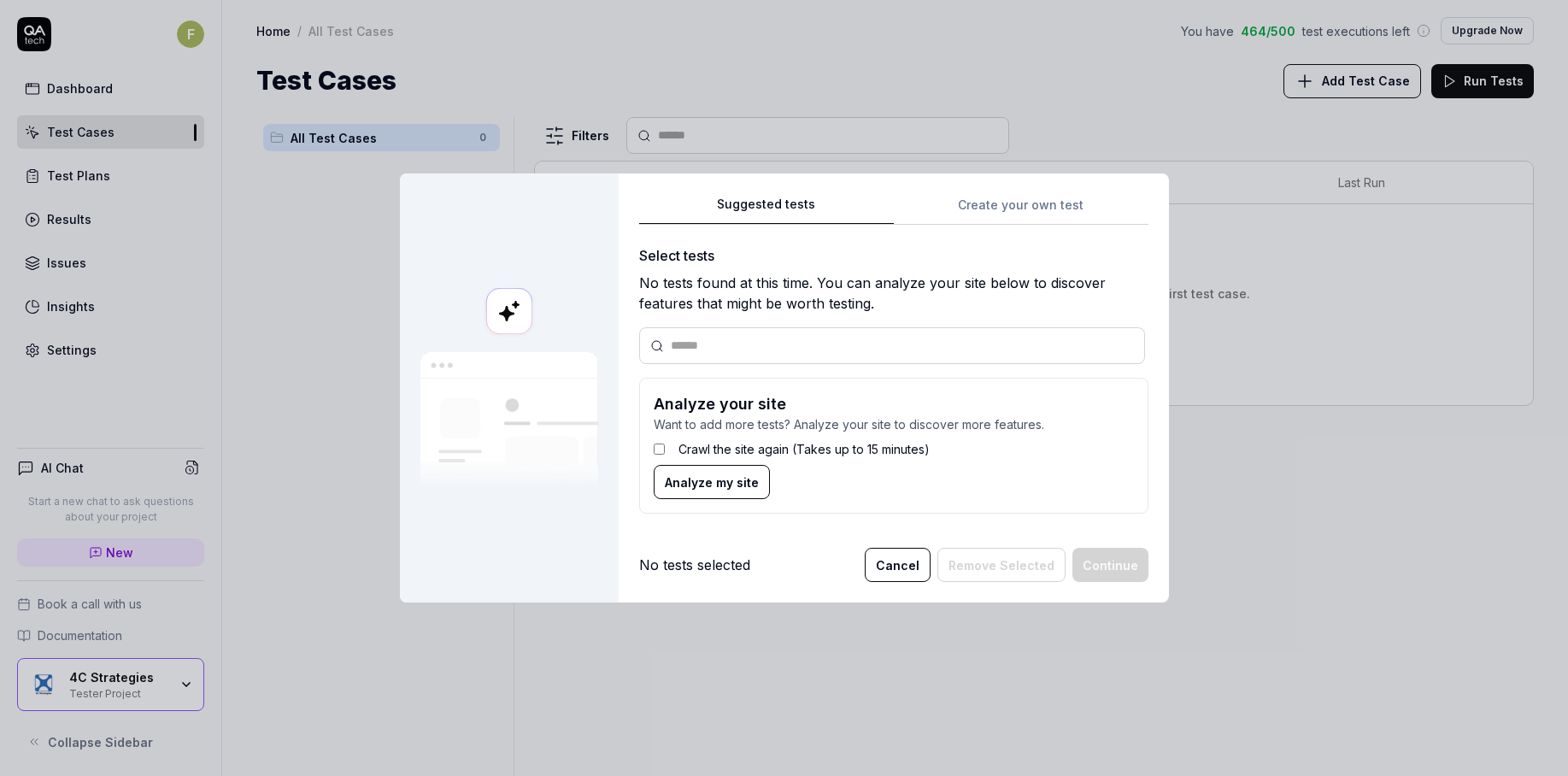
click at [868, 449] on label "Crawl the site again (Takes up to 15 minutes)" at bounding box center [805, 449] width 251 height 18
click at [734, 488] on span "Analyze my site" at bounding box center [712, 483] width 94 height 18
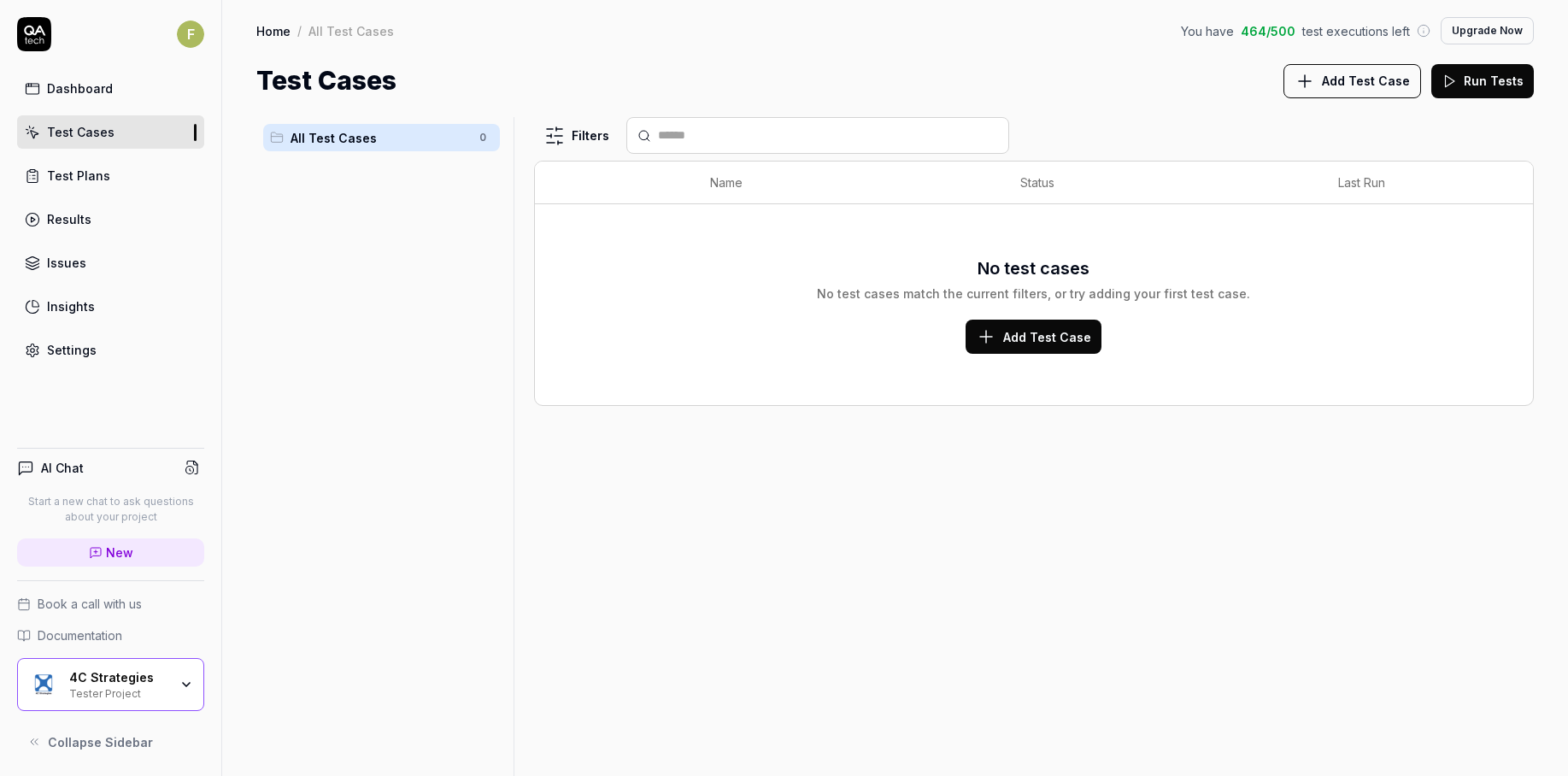
click at [1083, 329] on span "Add Test Case" at bounding box center [1048, 337] width 88 height 18
click at [1053, 345] on span "Add Test Case" at bounding box center [1048, 337] width 88 height 18
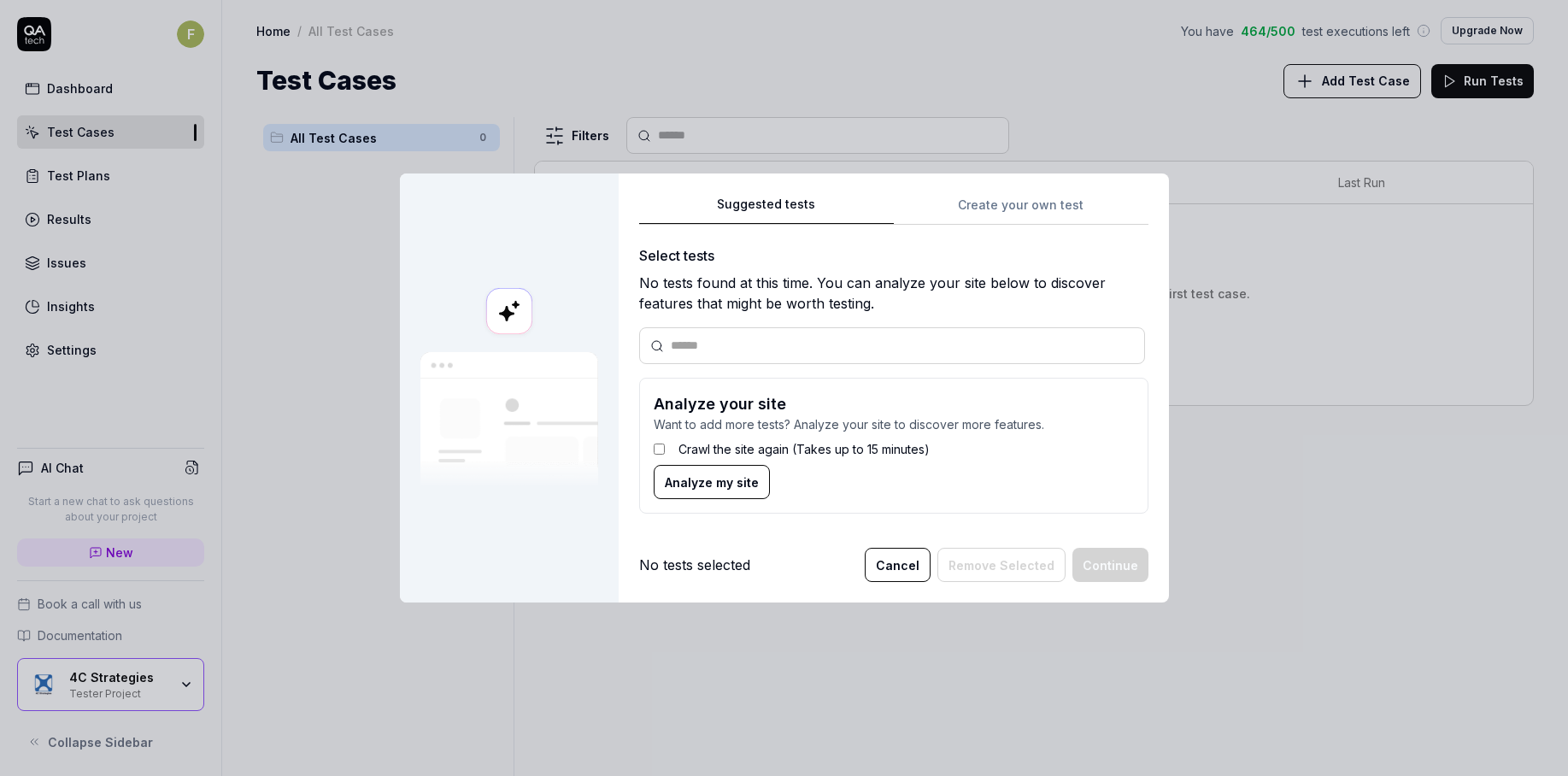
click at [751, 449] on label "Crawl the site again (Takes up to 15 minutes)" at bounding box center [805, 449] width 251 height 18
click at [735, 471] on button "Analyze my site" at bounding box center [711, 482] width 116 height 34
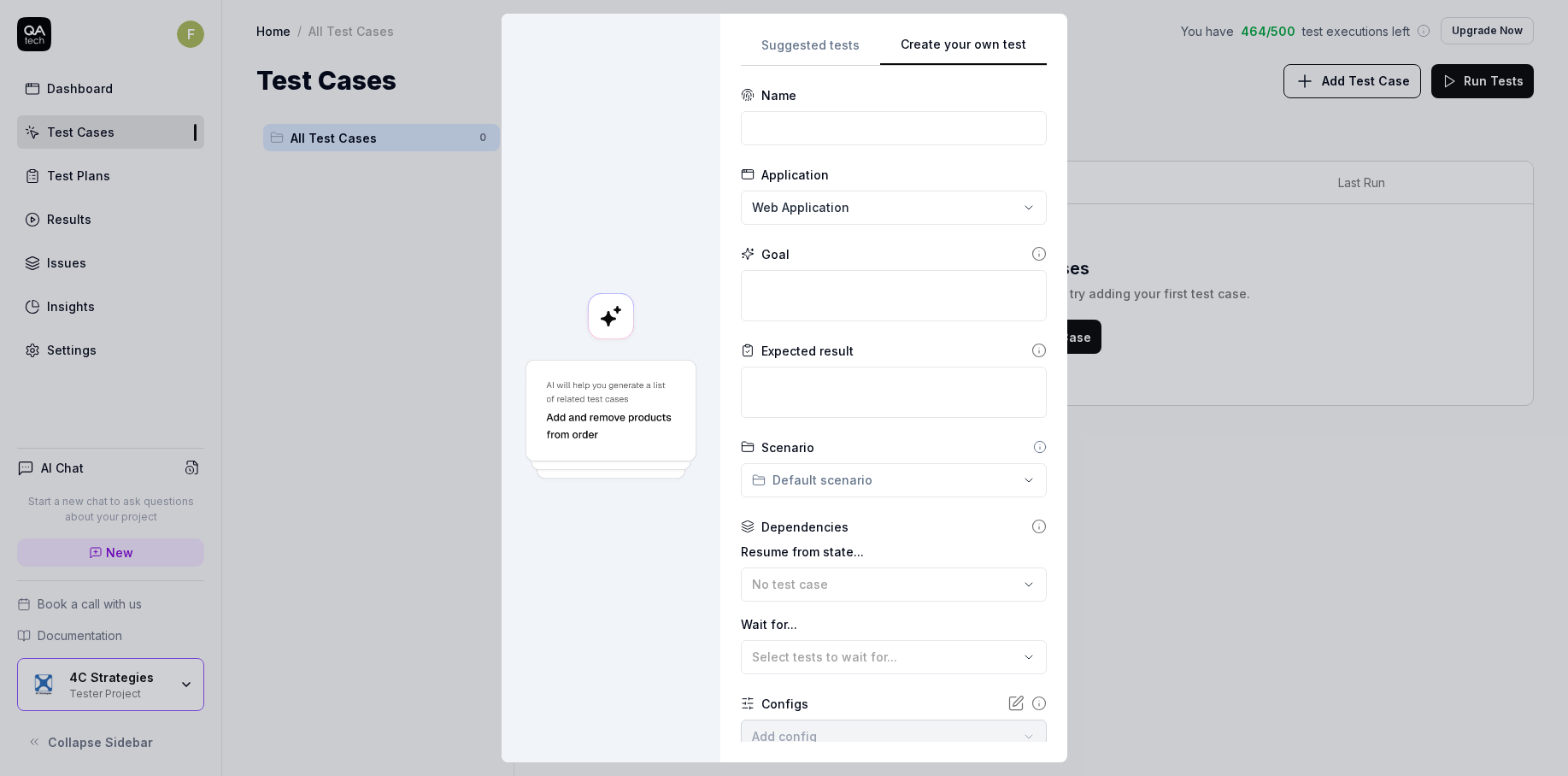
click at [1012, 229] on div "Suggested tests Create your own test Name Application Web Application Goal Expe…" at bounding box center [894, 388] width 306 height 707
click at [886, 125] on input at bounding box center [894, 128] width 306 height 34
type input "Login"
type textarea "*"
type textarea "C"
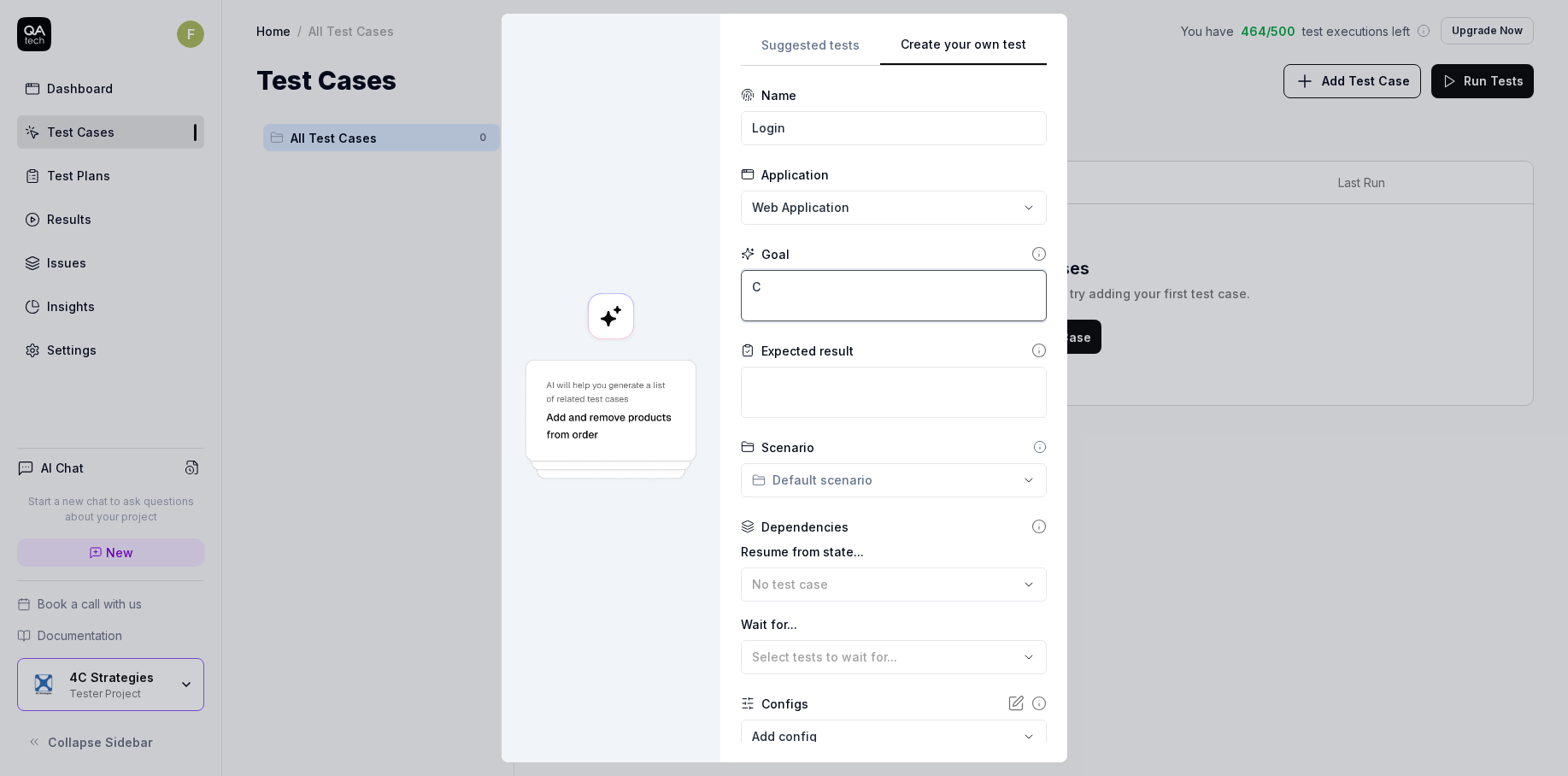
type textarea "*"
type textarea "Ca"
type textarea "*"
type textarea "Can"
type textarea "*"
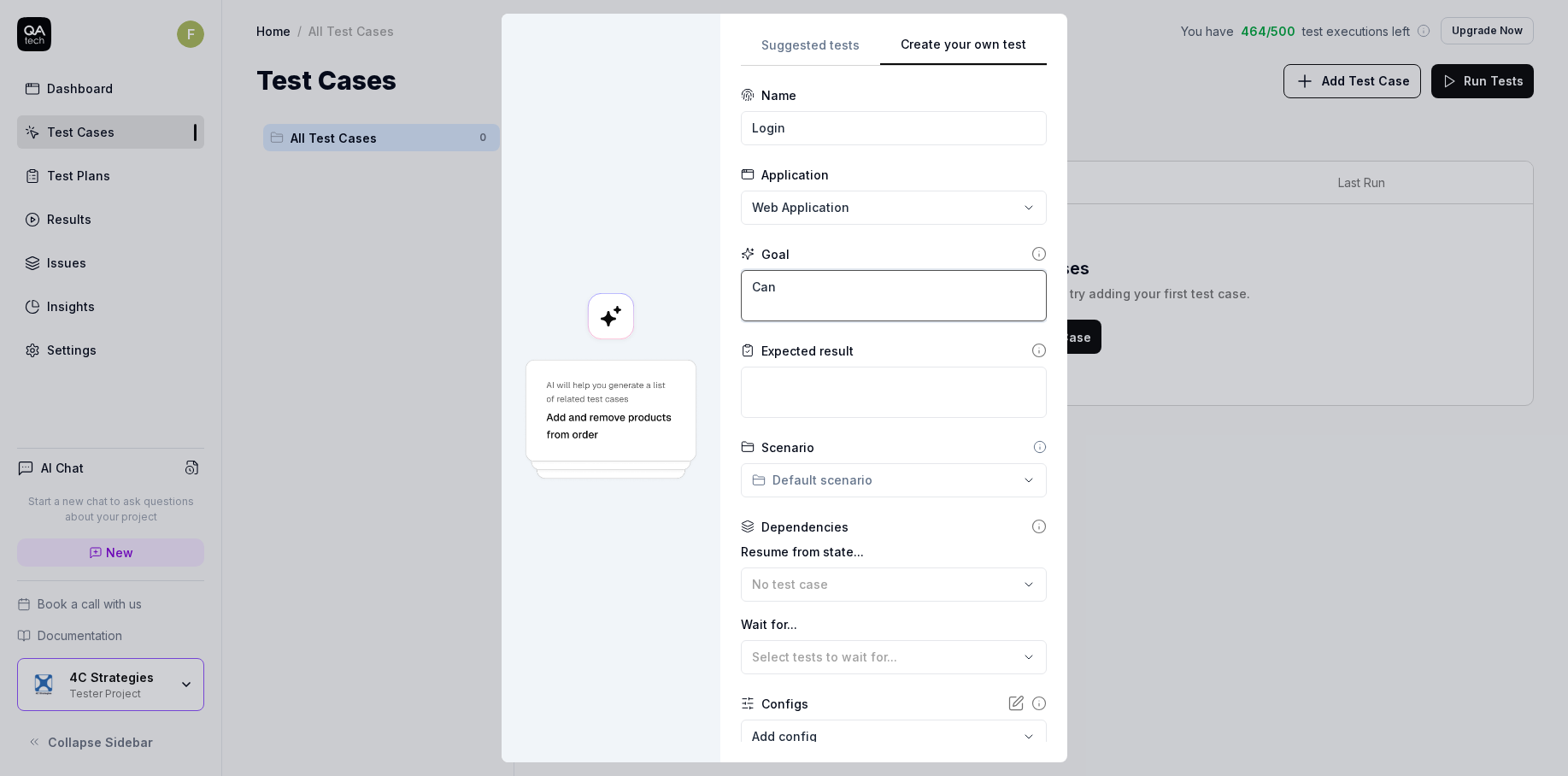
type textarea "Can"
type textarea "*"
type textarea "Can th"
type textarea "*"
type textarea "Can the"
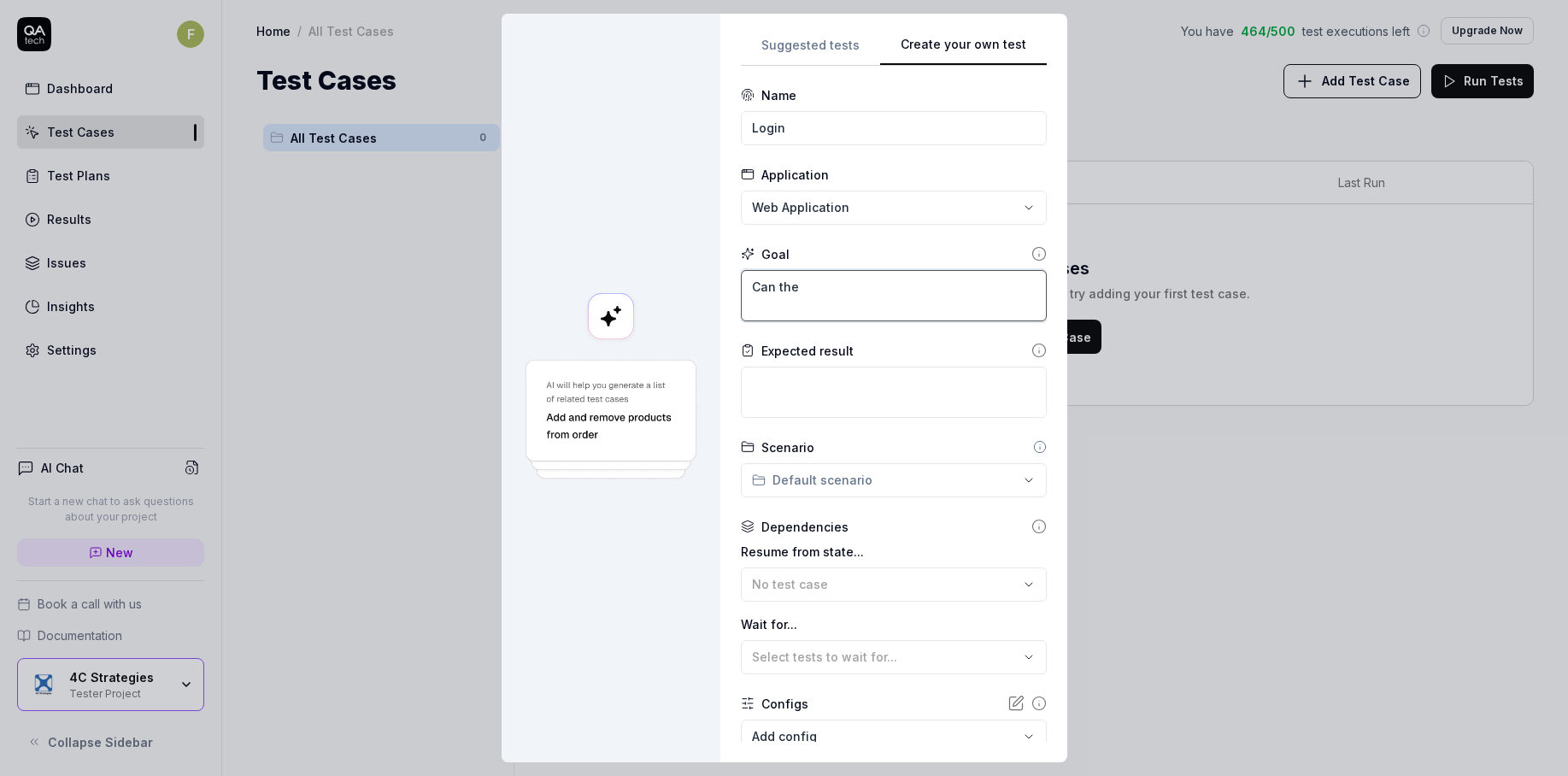
type textarea "*"
type textarea "Can the u"
type textarea "*"
type textarea "Can the us"
type textarea "*"
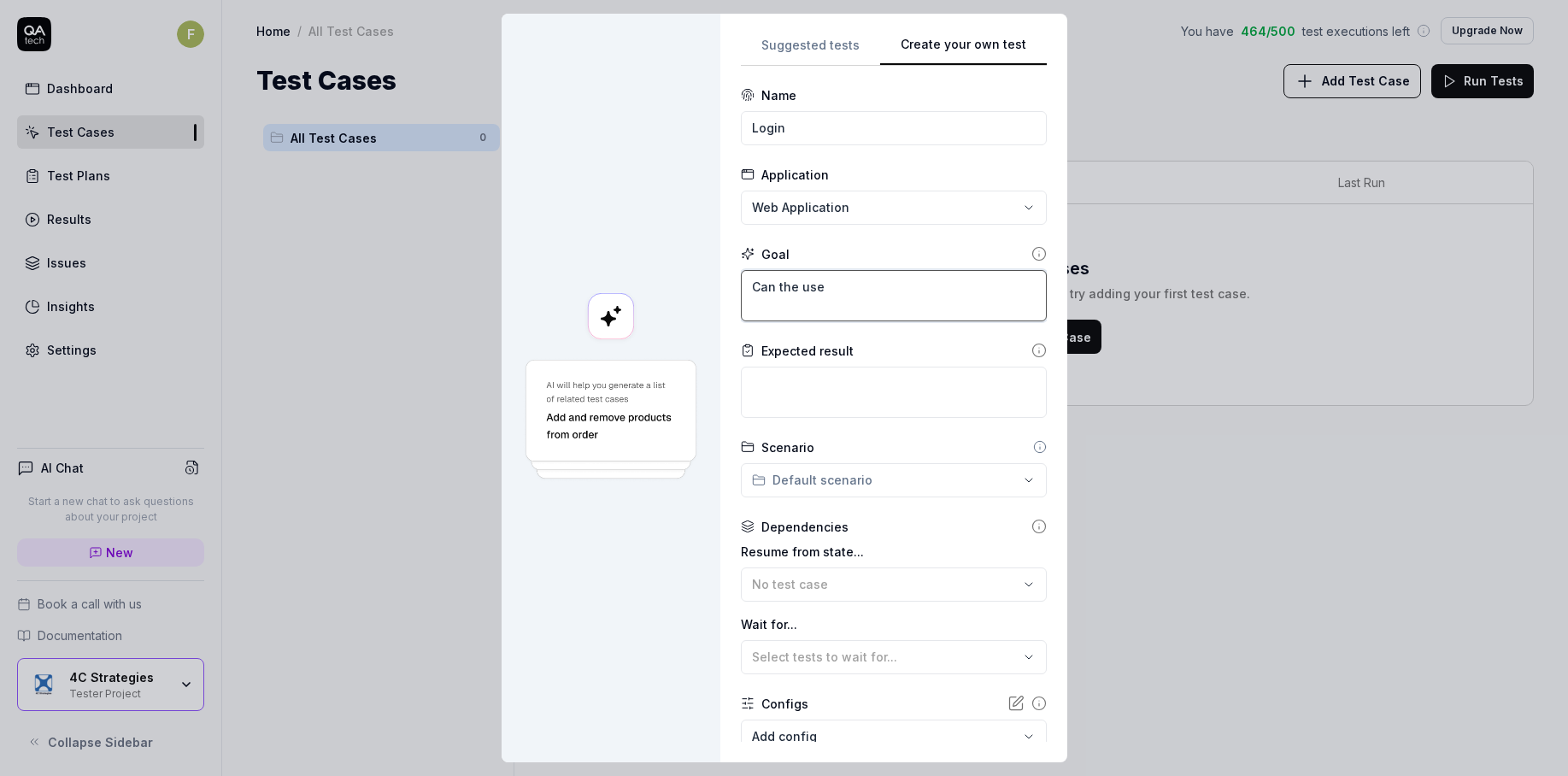
type textarea "Can the user"
type textarea "*"
type textarea "Can the user"
type textarea "*"
type textarea "Can the user l"
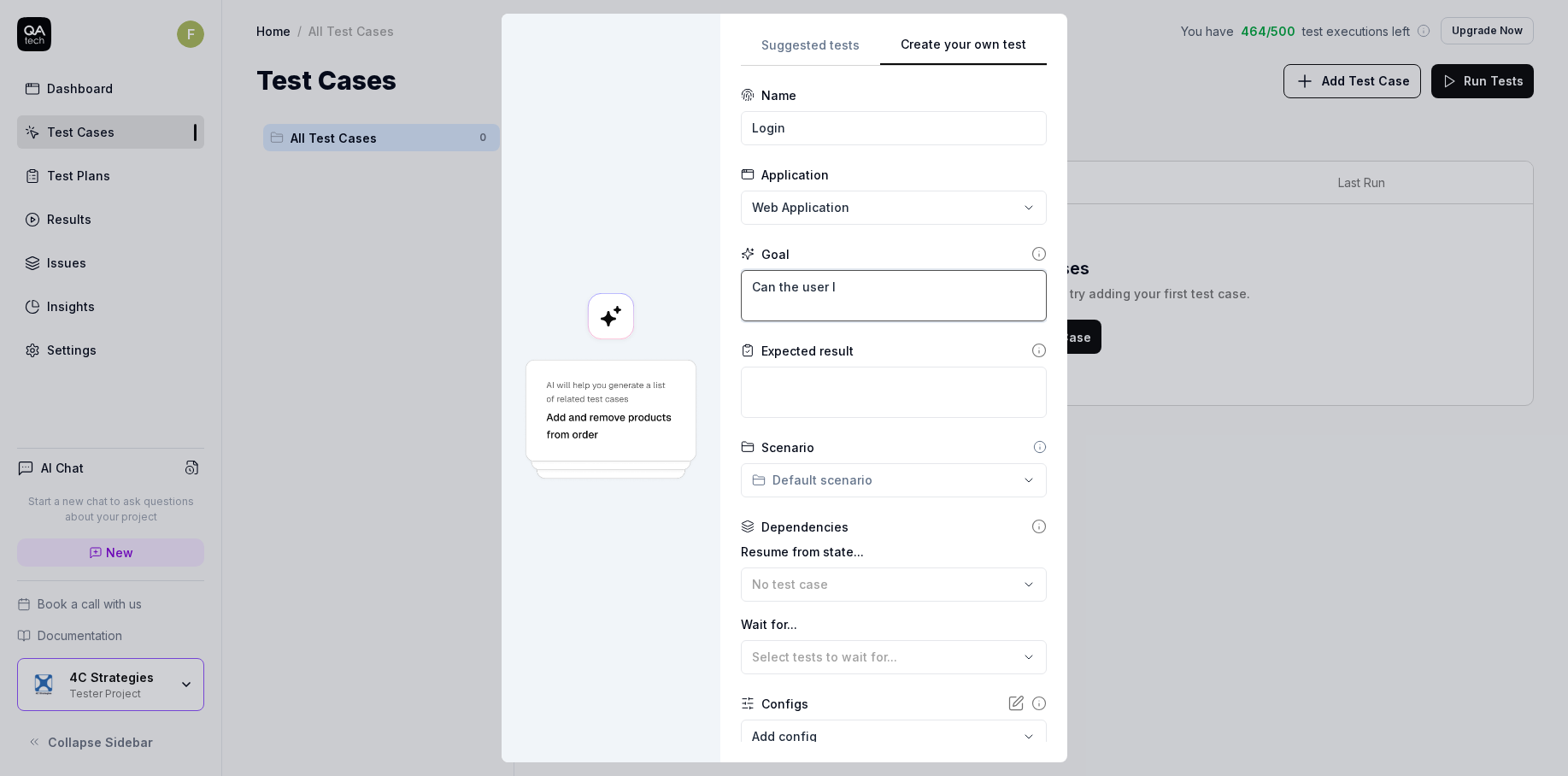
type textarea "*"
type textarea "Can the user lo"
type textarea "*"
type textarea "Can the user log"
type textarea "*"
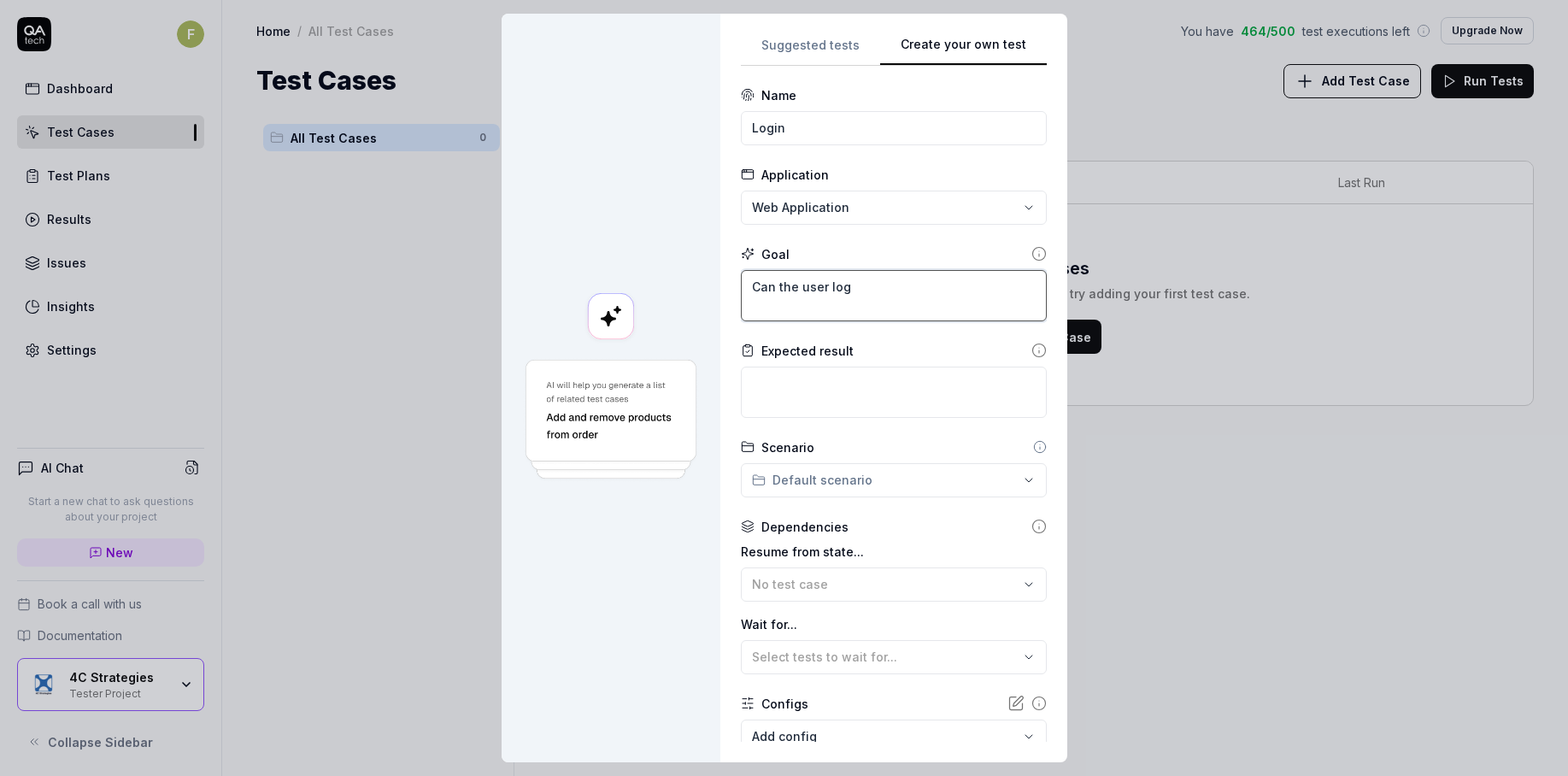
type textarea "Can the user logi"
type textarea "*"
type textarea "Can the user login"
type textarea "*"
type textarea "Can the user login"
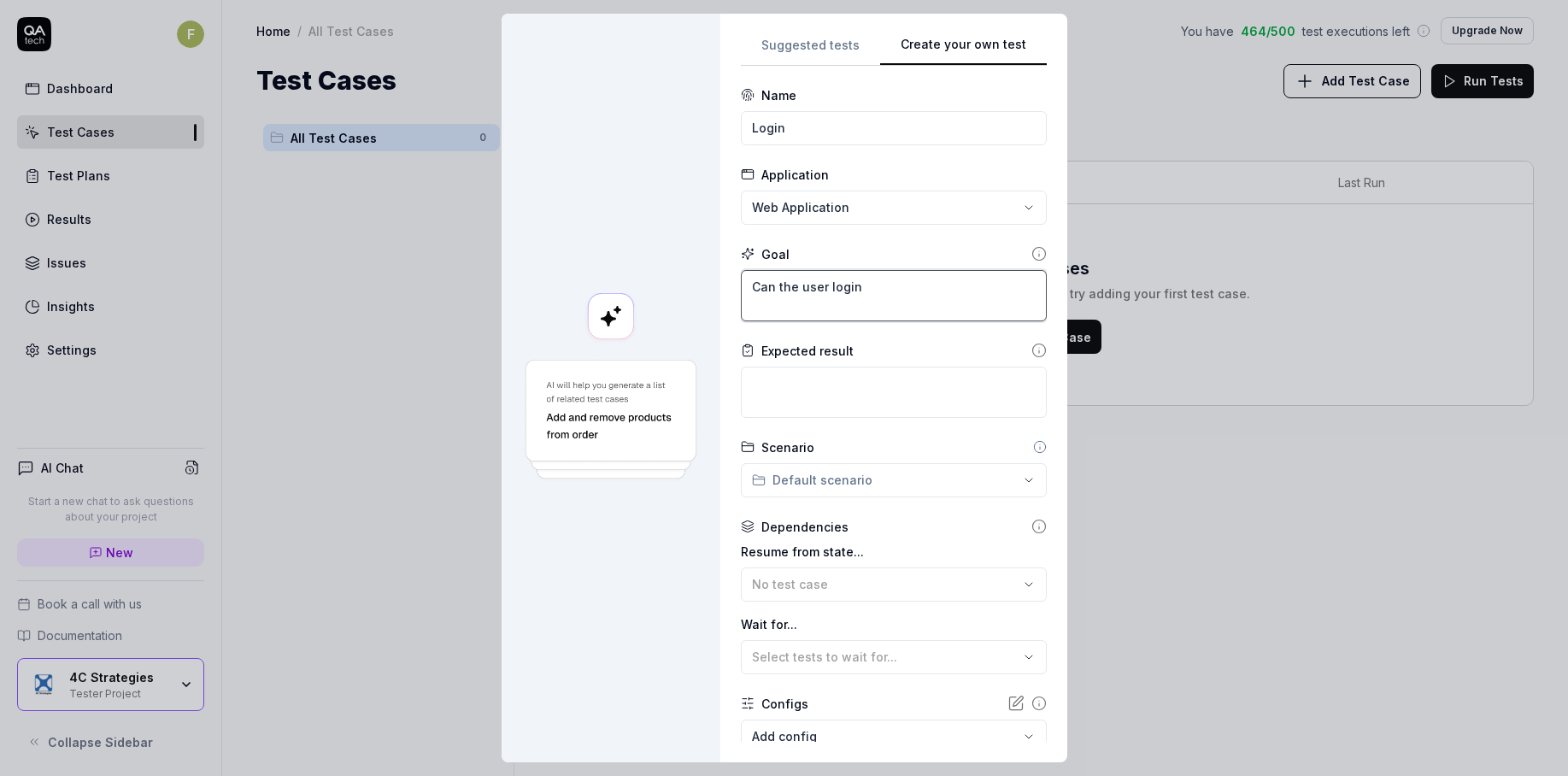
type textarea "*"
type textarea "Can the user login i"
type textarea "*"
type textarea "Can the user login in"
type textarea "*"
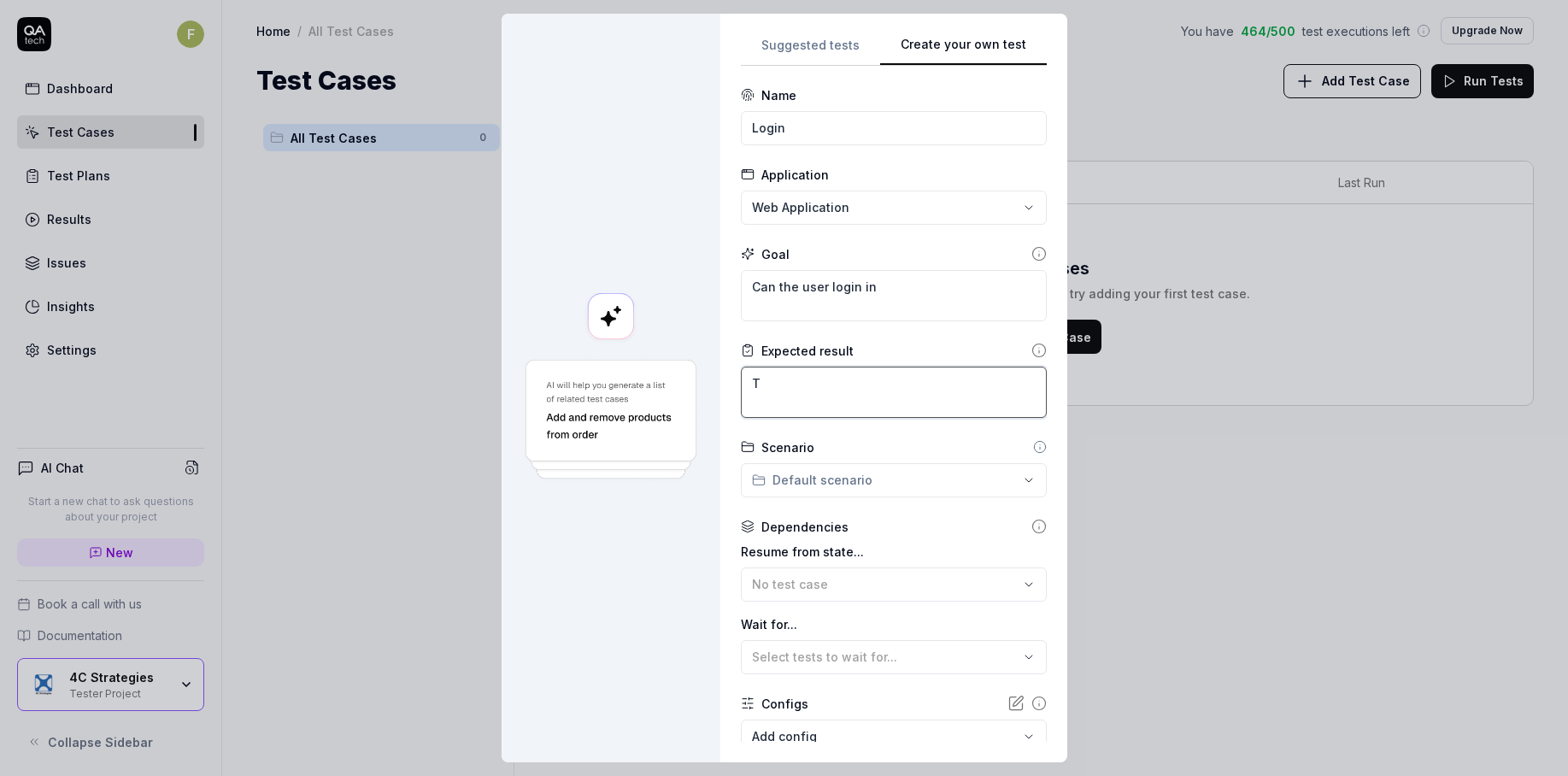
type textarea "Th"
type textarea "*"
type textarea "The"
type textarea "*"
type textarea "The u"
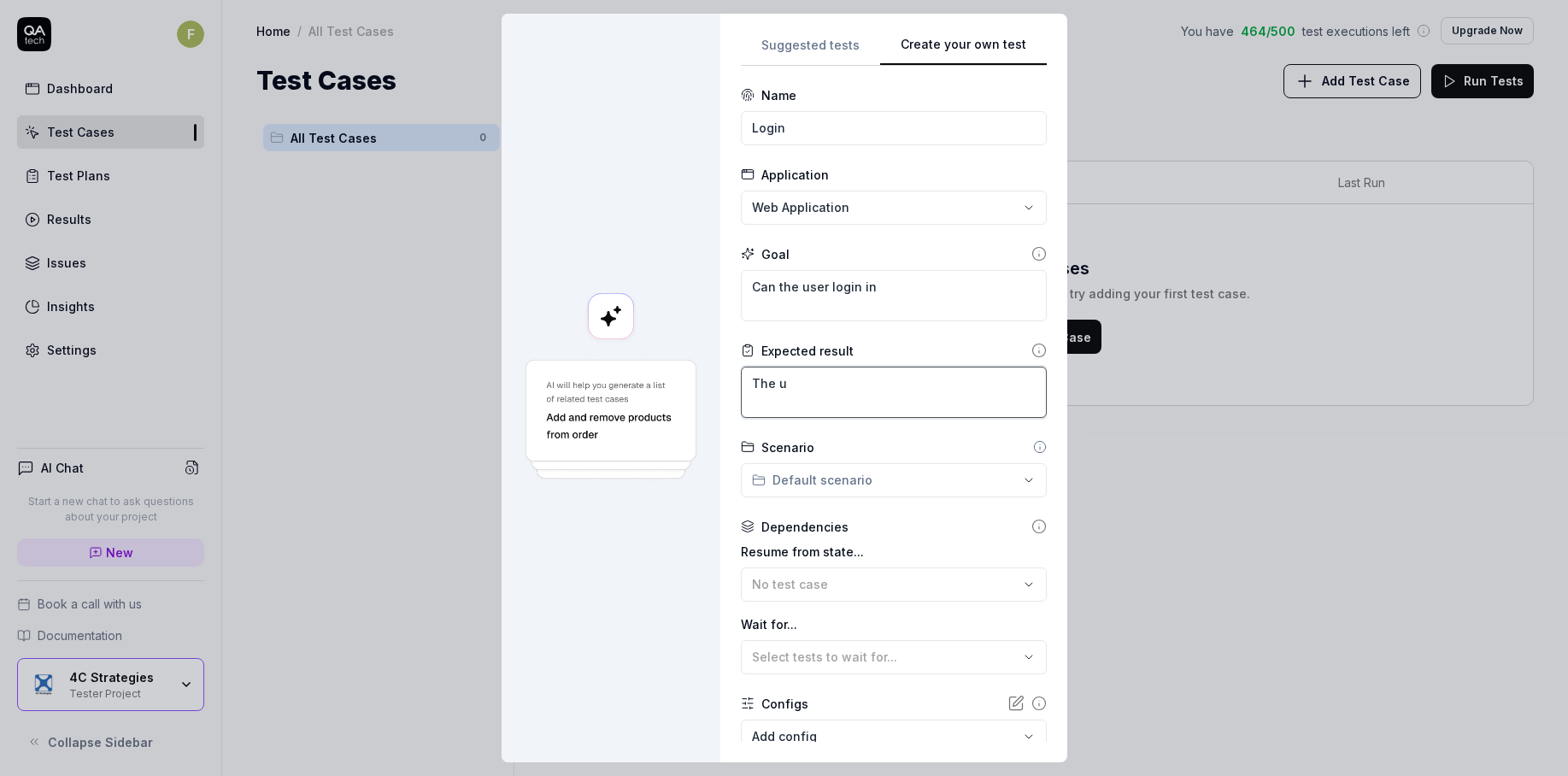
type textarea "*"
type textarea "The us"
type textarea "*"
type textarea "The user"
type textarea "*"
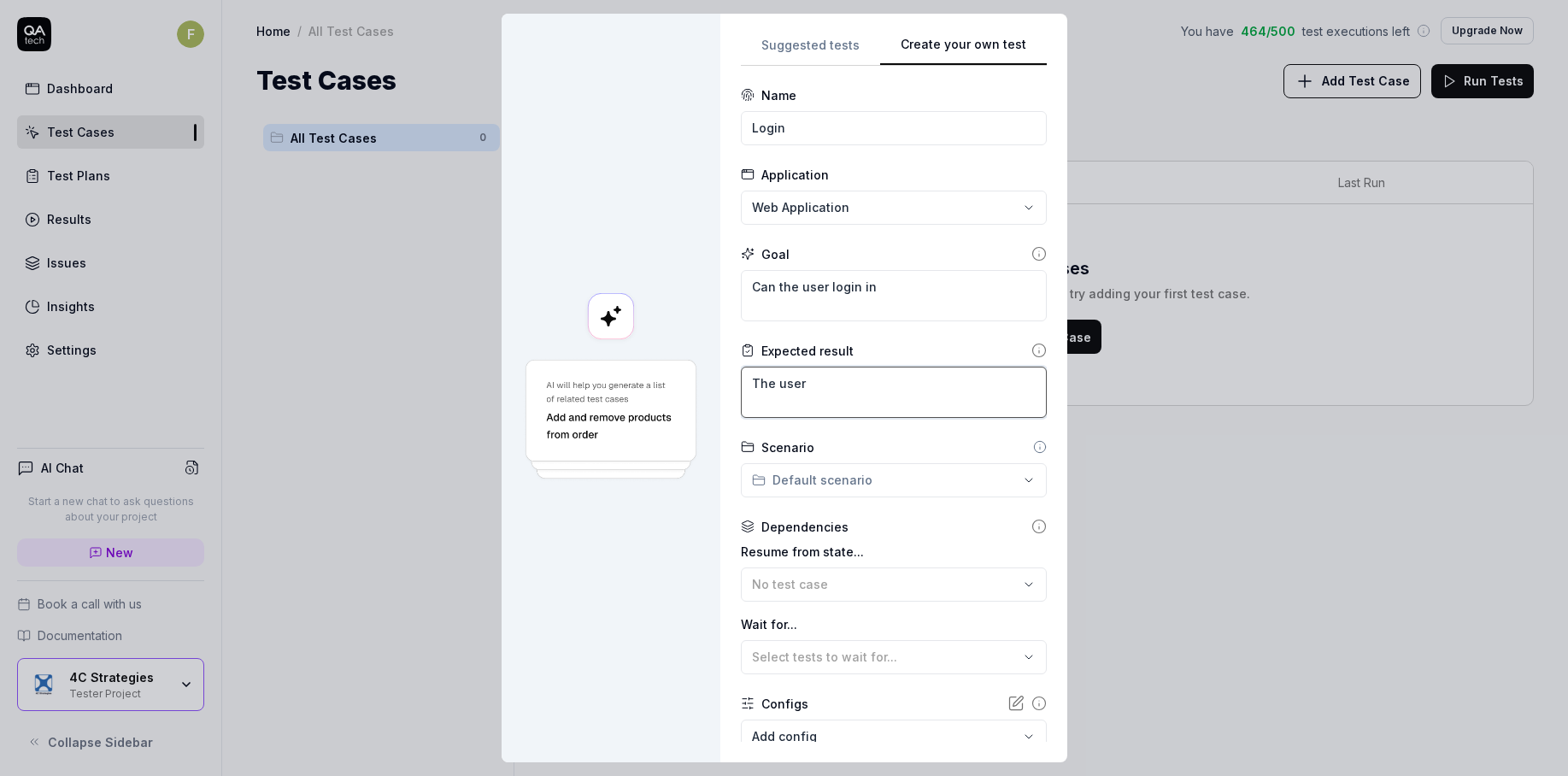
type textarea "The user"
type textarea "*"
type textarea "The user l"
type textarea "*"
type textarea "The user lo"
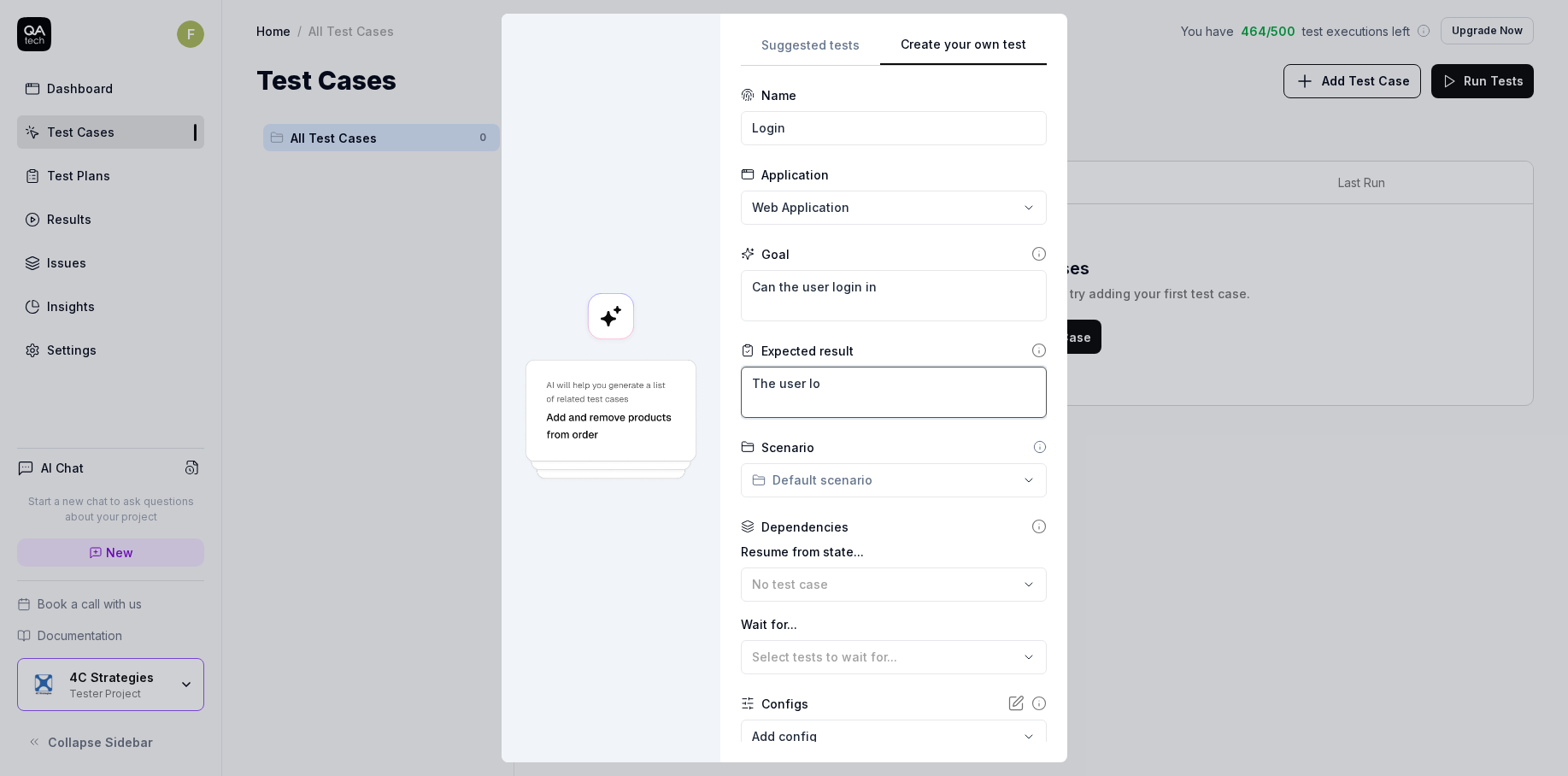
type textarea "*"
type textarea "The user log"
type textarea "*"
type textarea "The user logs"
type textarea "*"
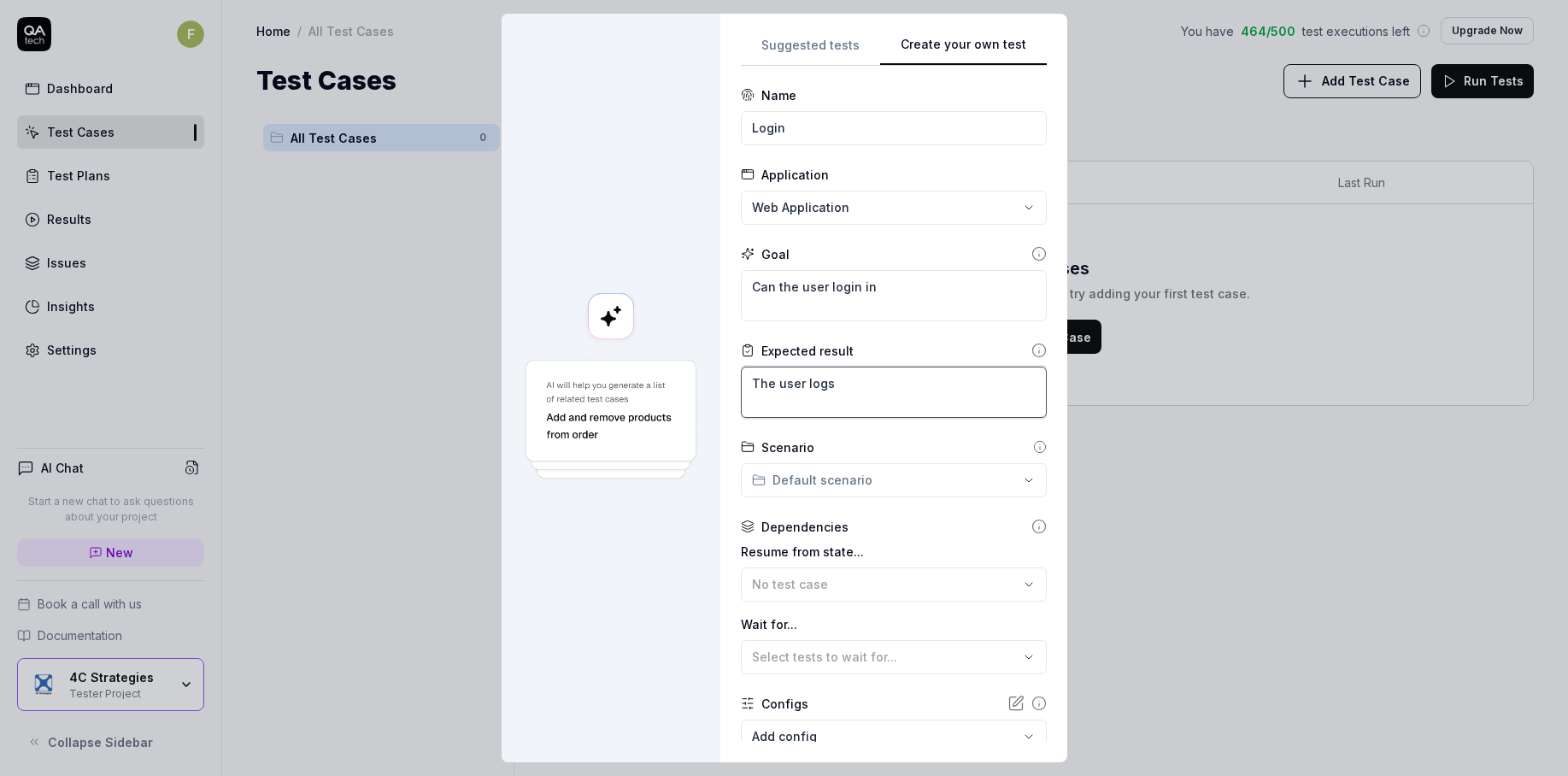
type textarea "The user logs"
type textarea "*"
type textarea "The user logs i"
type textarea "*"
type textarea "The user logs in"
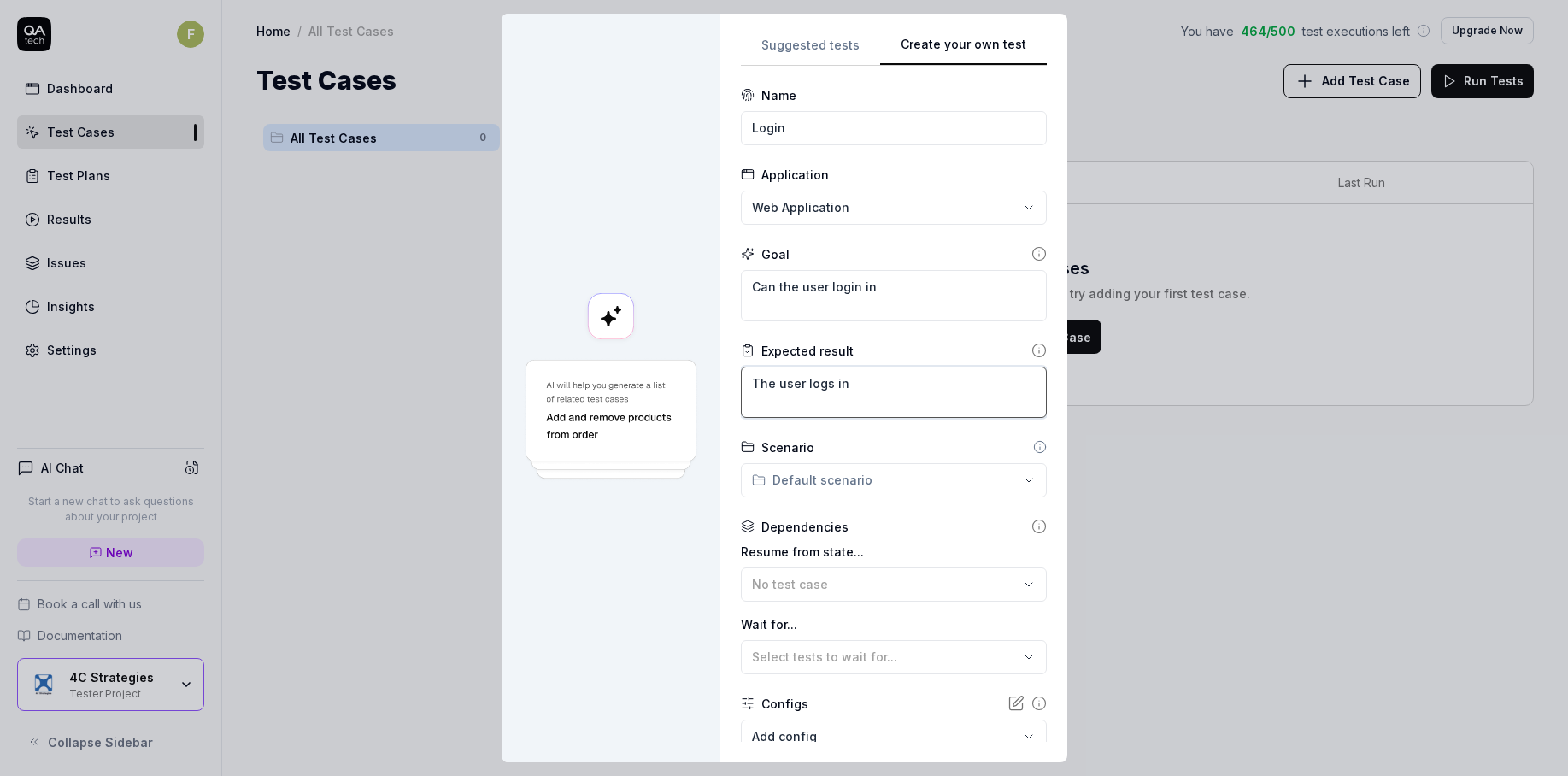
type textarea "*"
type textarea "The user logs in s"
type textarea "*"
type textarea "The user logs in su"
type textarea "*"
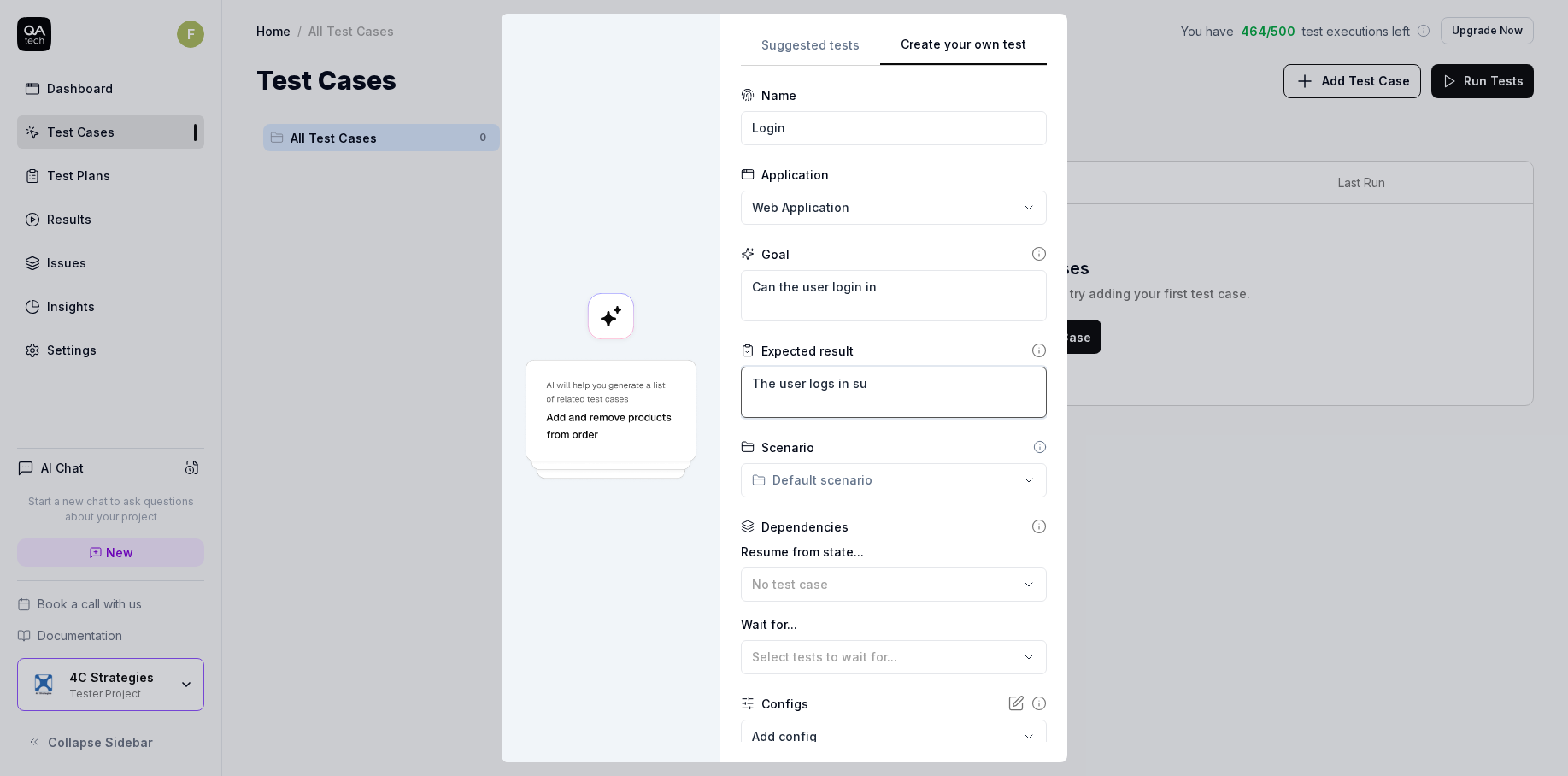
type textarea "The user logs in suc"
type textarea "*"
type textarea "The user logs in succ"
type textarea "*"
type textarea "The user logs in succe"
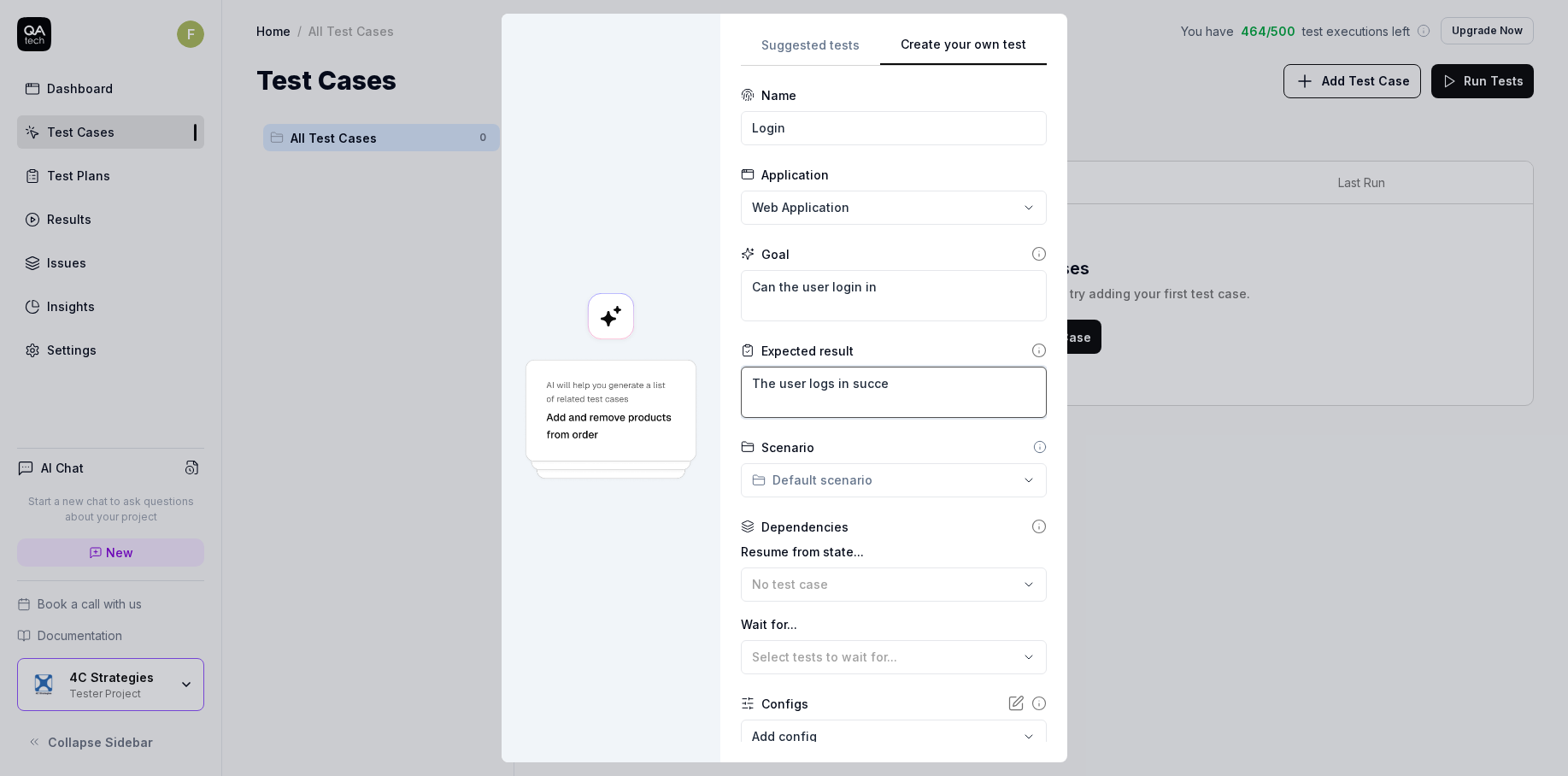
type textarea "*"
type textarea "The user logs in succes"
type textarea "*"
type textarea "The user logs in succesf"
type textarea "*"
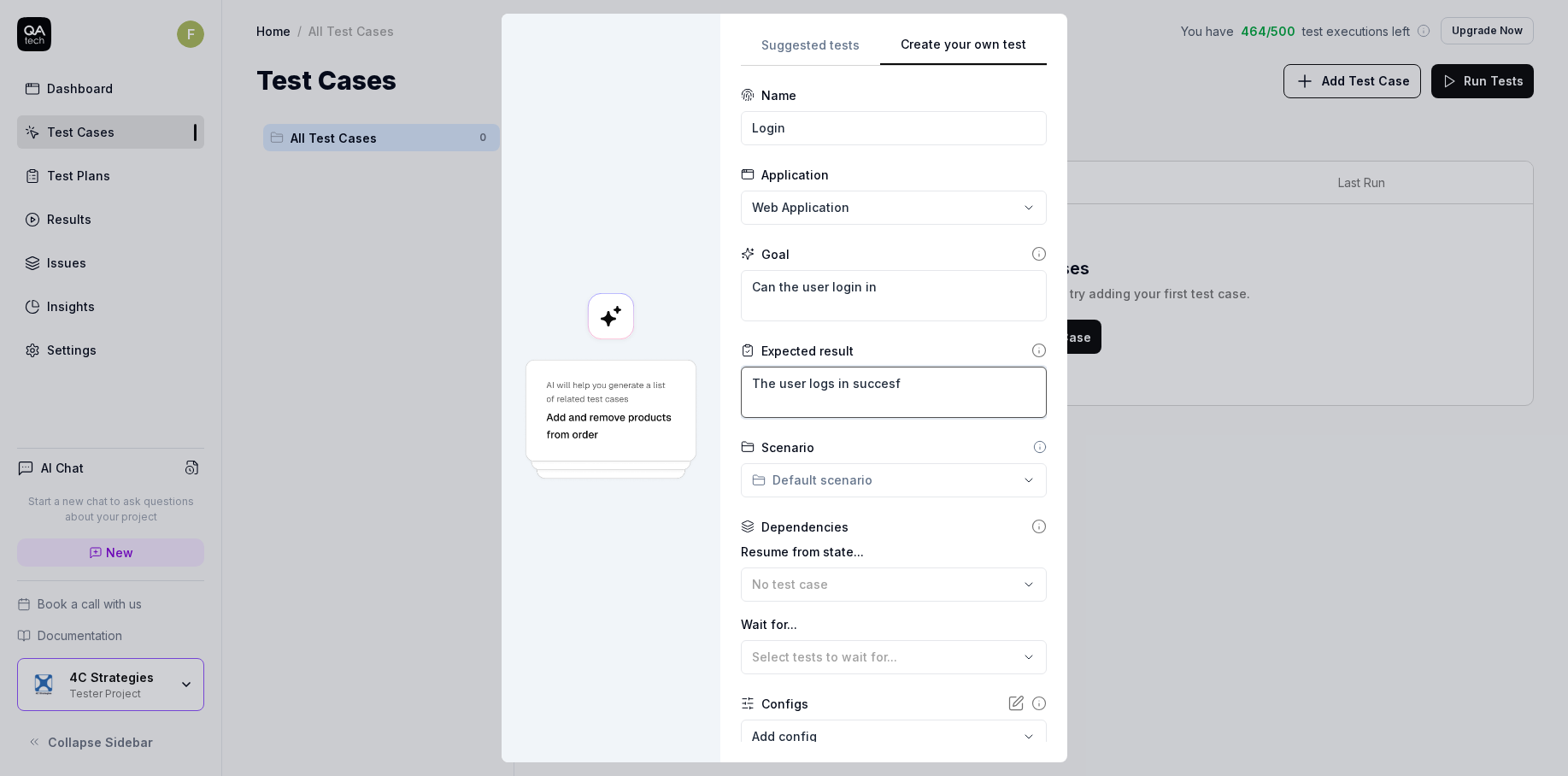
type textarea "The user logs in succesfu"
type textarea "*"
type textarea "The user logs in succesful"
type textarea "*"
type textarea "The user logs in succesfull"
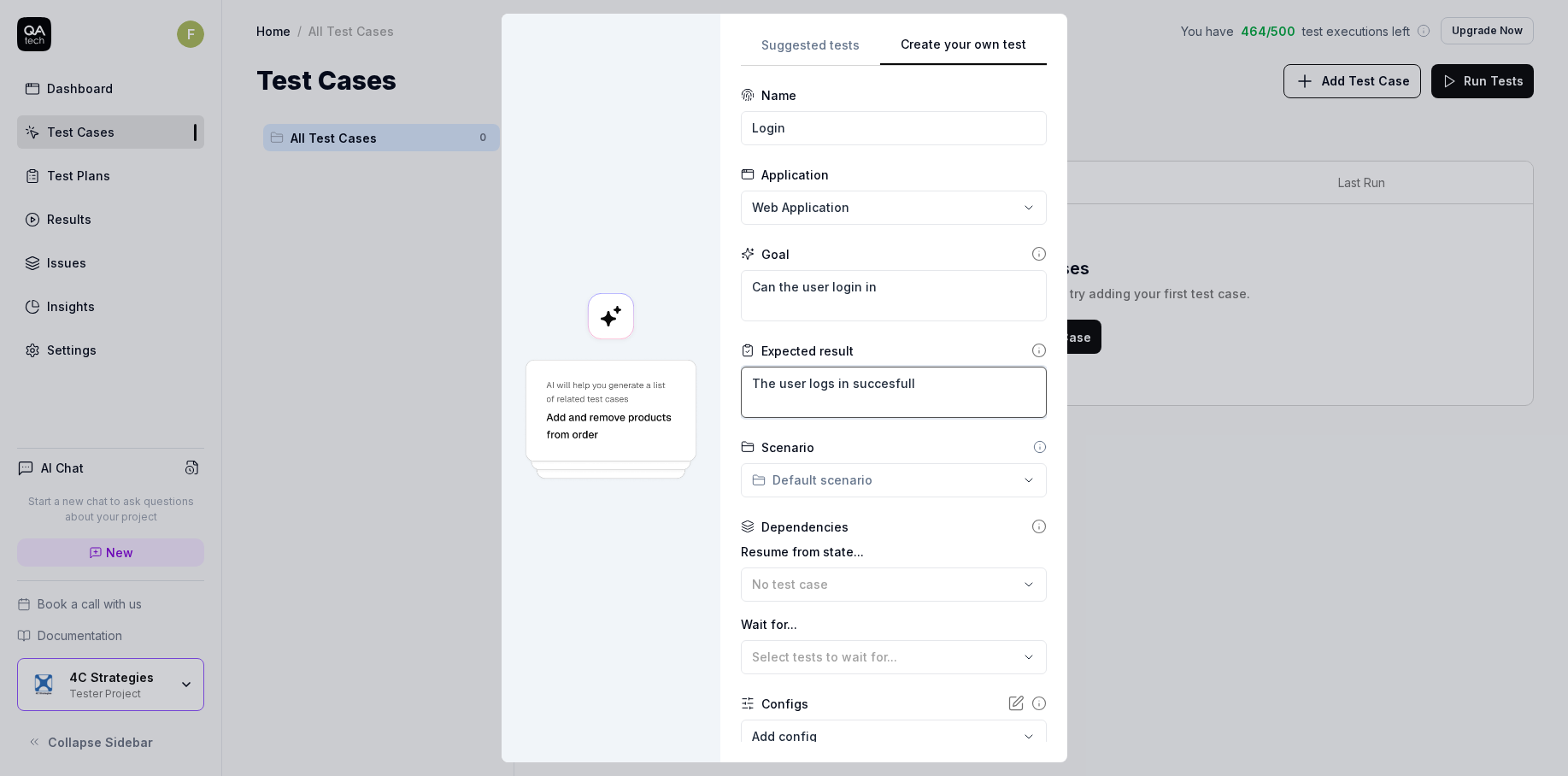
type textarea "*"
type textarea "The user logs in succesfully"
type textarea "*"
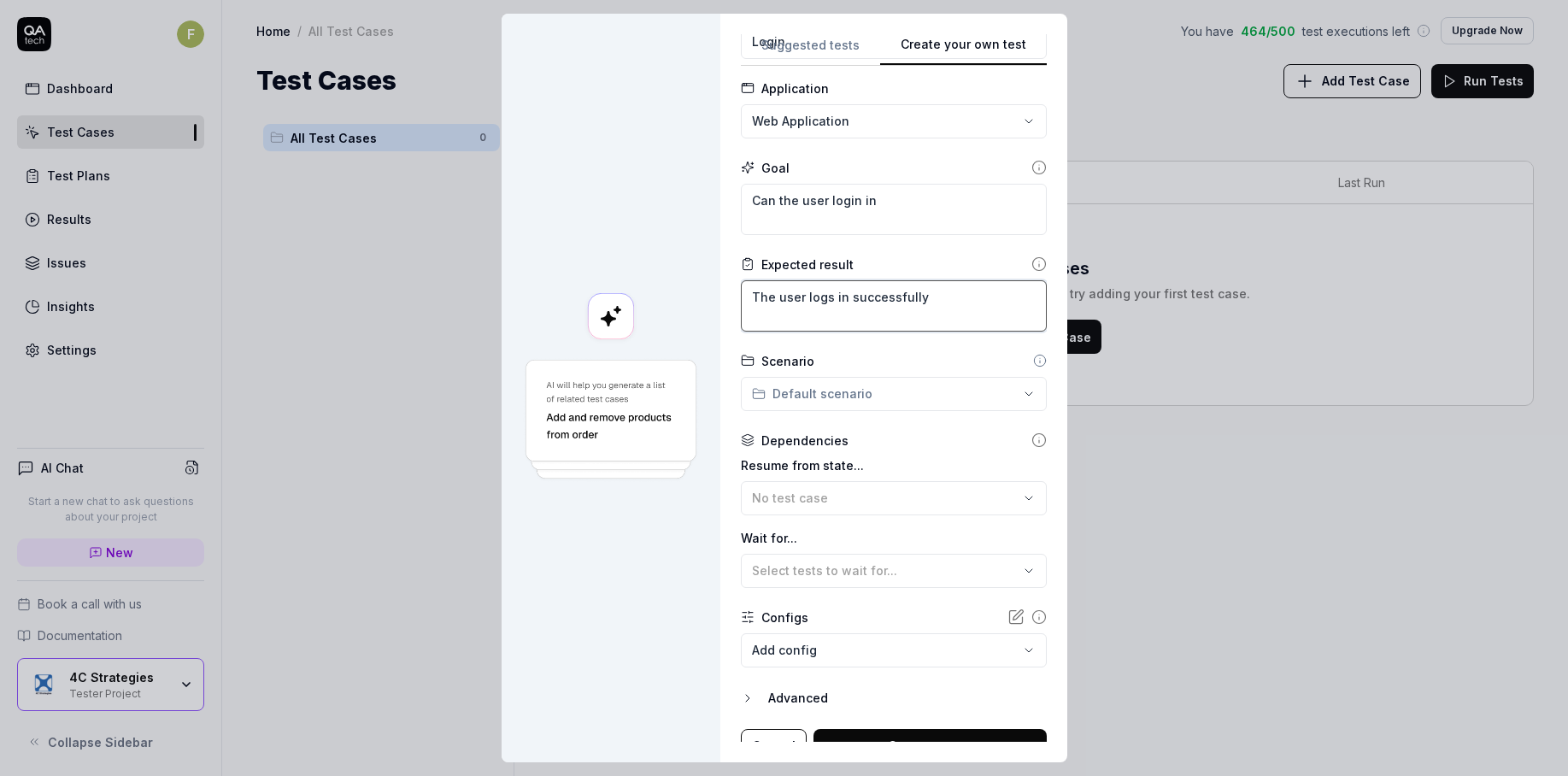
scroll to position [108, 0]
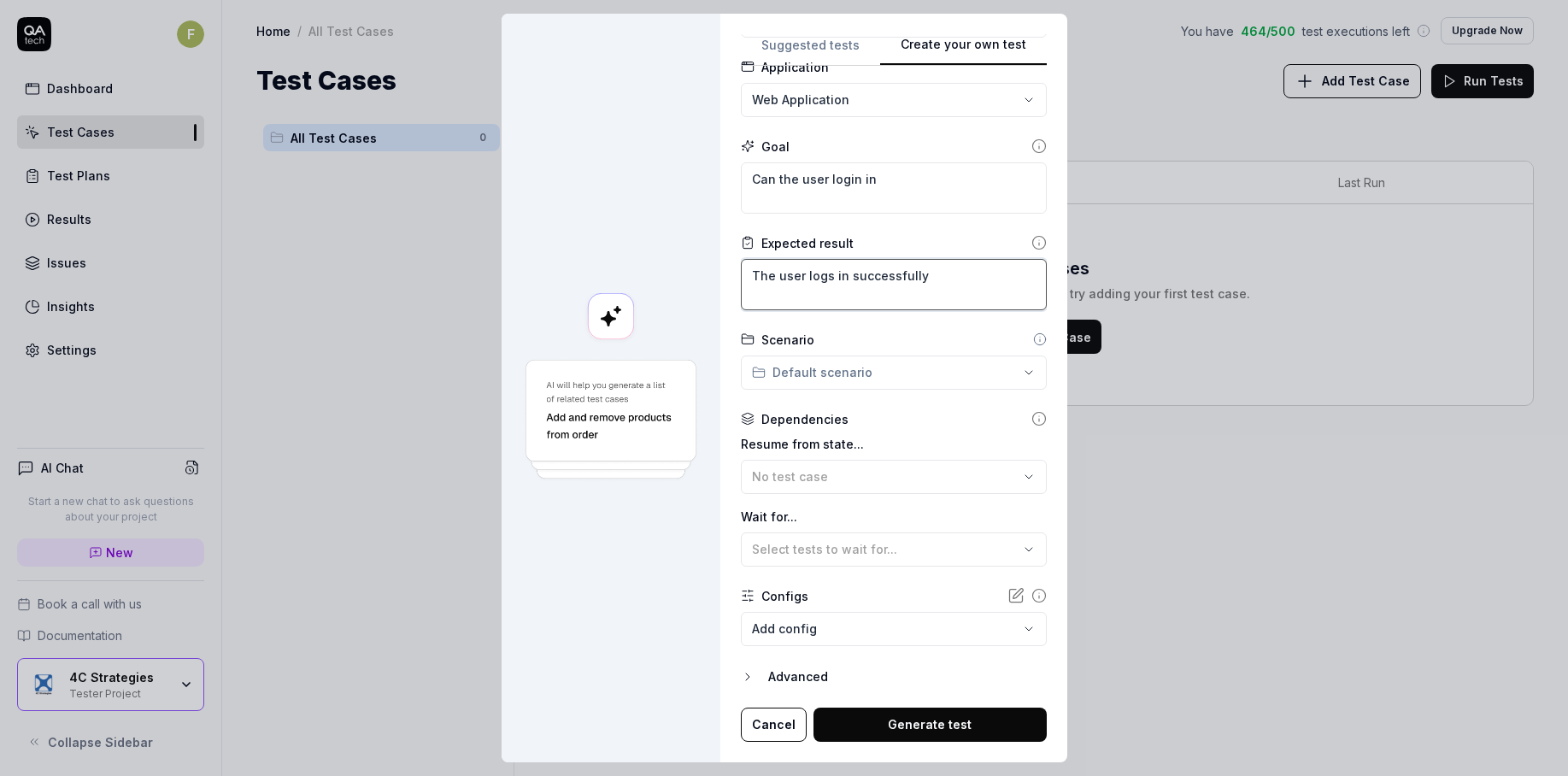
type textarea "The user logs in successfully"
click at [905, 479] on div "No test case" at bounding box center [886, 476] width 267 height 18
click at [911, 435] on label "Resume from state..." at bounding box center [894, 443] width 306 height 18
click at [891, 547] on div "Select tests to wait for..." at bounding box center [886, 549] width 267 height 18
click at [900, 503] on div "Resume from state... No test case Wait for... Select tests to wait for..." at bounding box center [894, 500] width 306 height 131
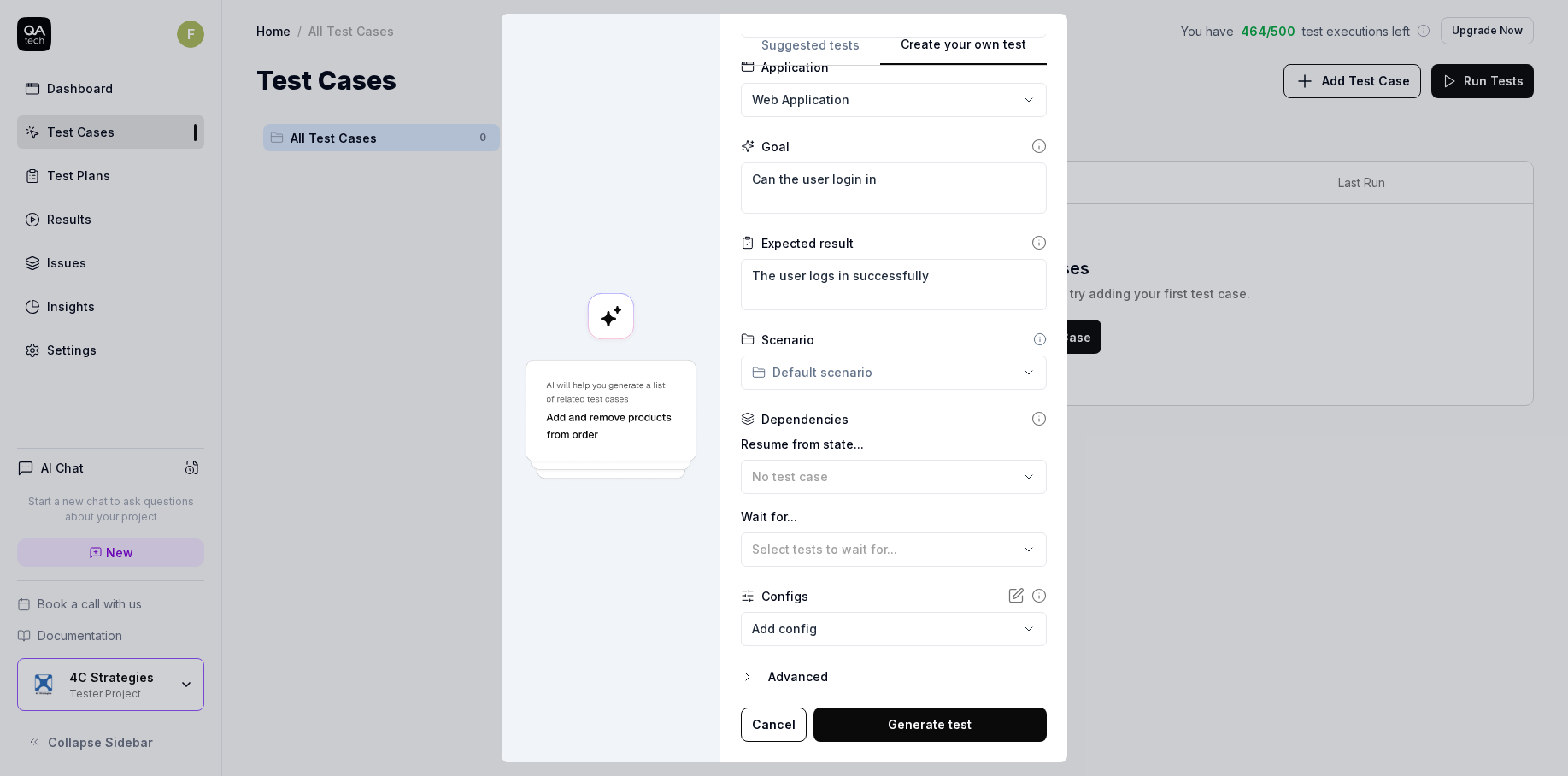
click at [876, 626] on body "F Dashboard Test Cases Test Plans Results Issues Insights Settings AI Chat Star…" at bounding box center [784, 388] width 1568 height 776
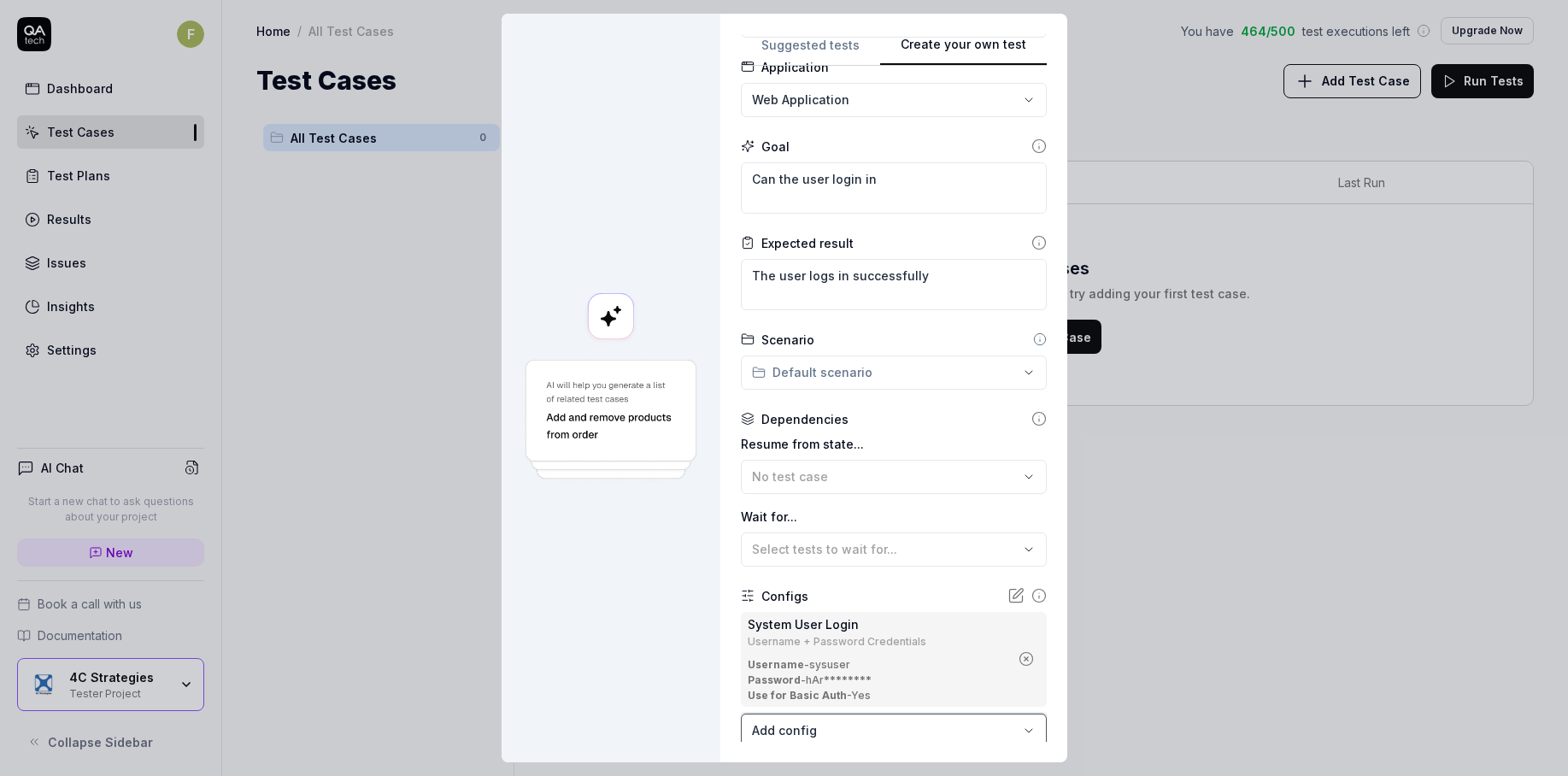
scroll to position [209, 0]
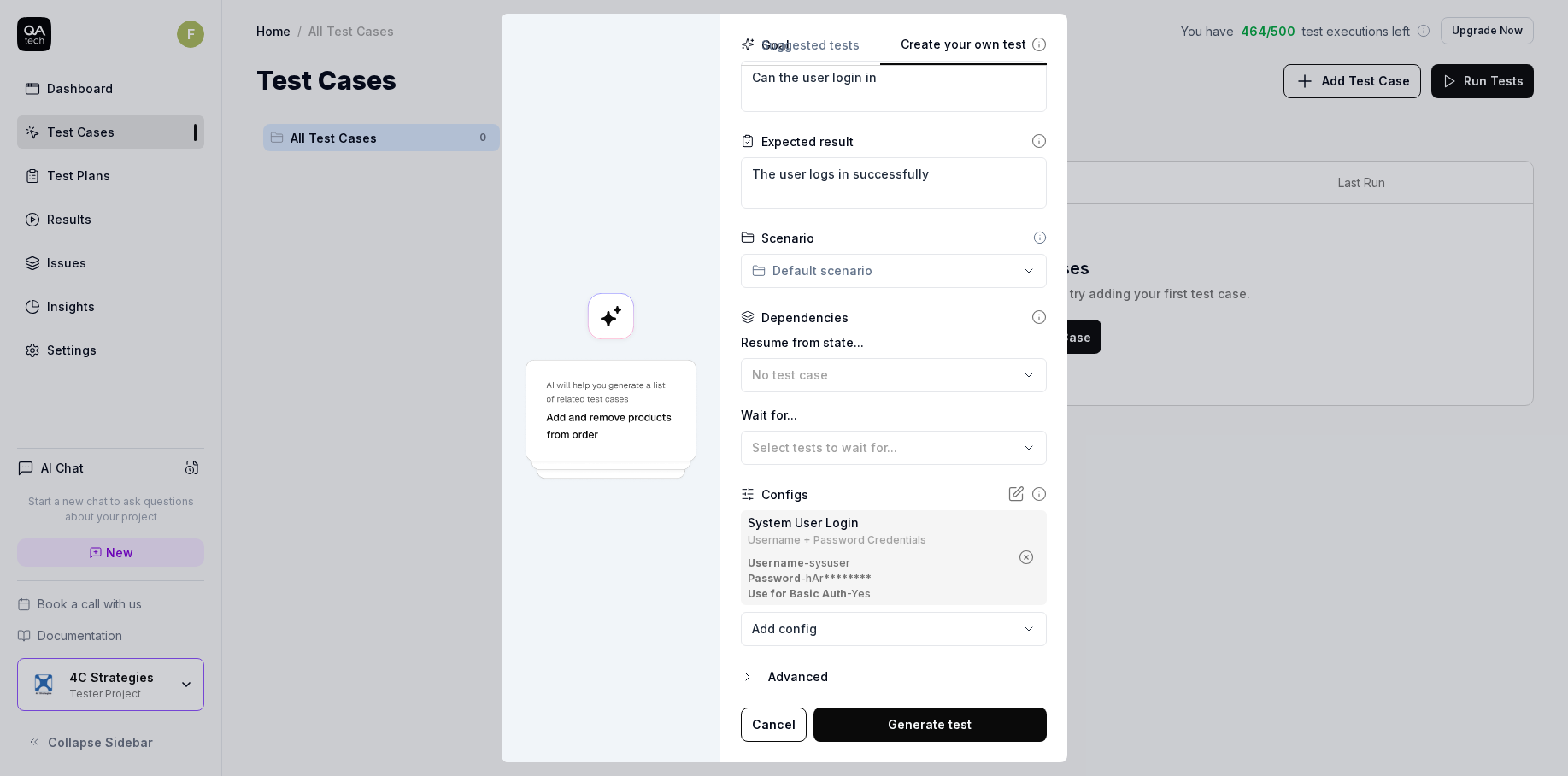
click at [911, 725] on button "Generate test" at bounding box center [930, 724] width 234 height 34
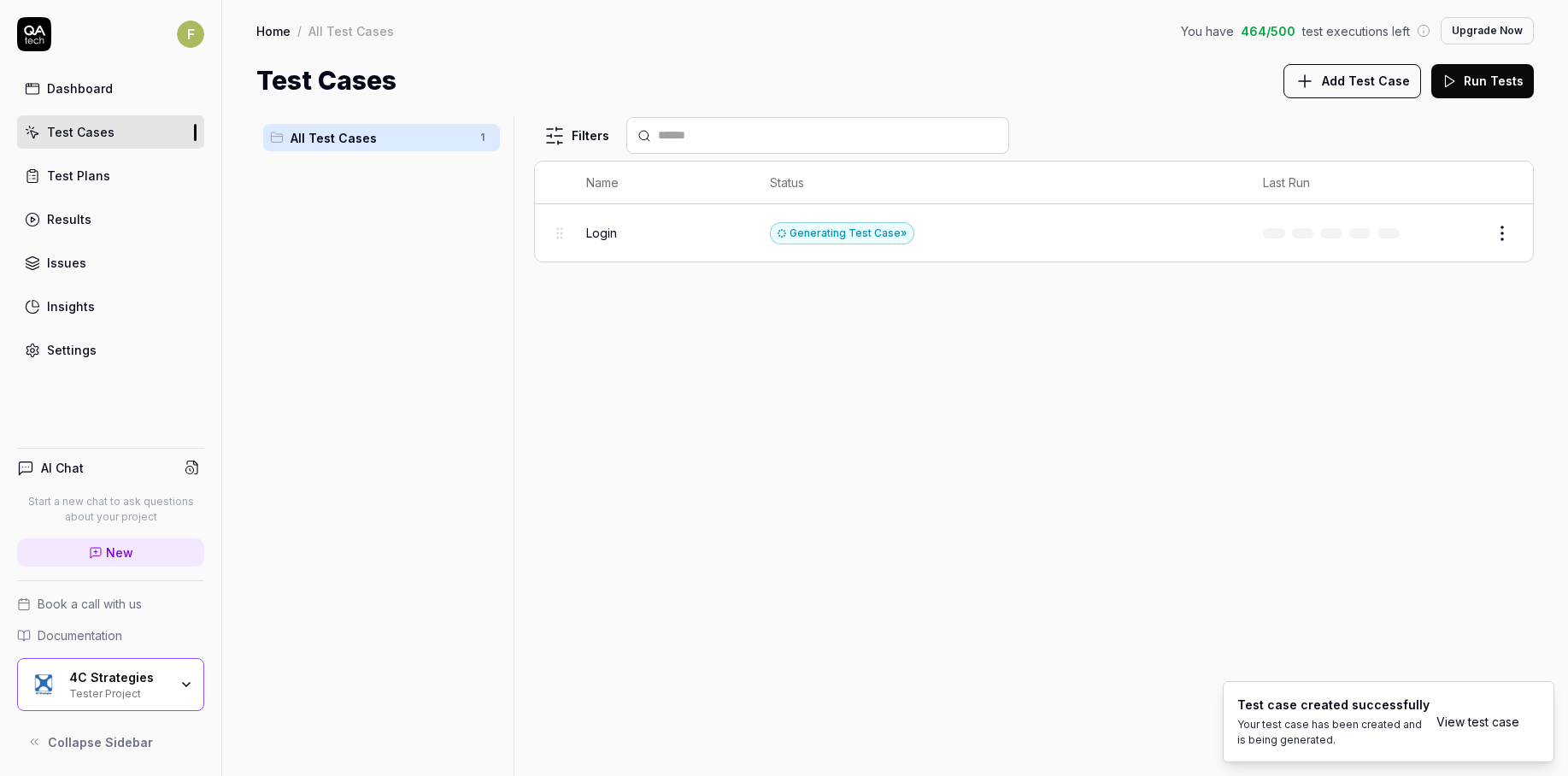
click at [1024, 225] on td "Generating Test Case »" at bounding box center [999, 233] width 494 height 57
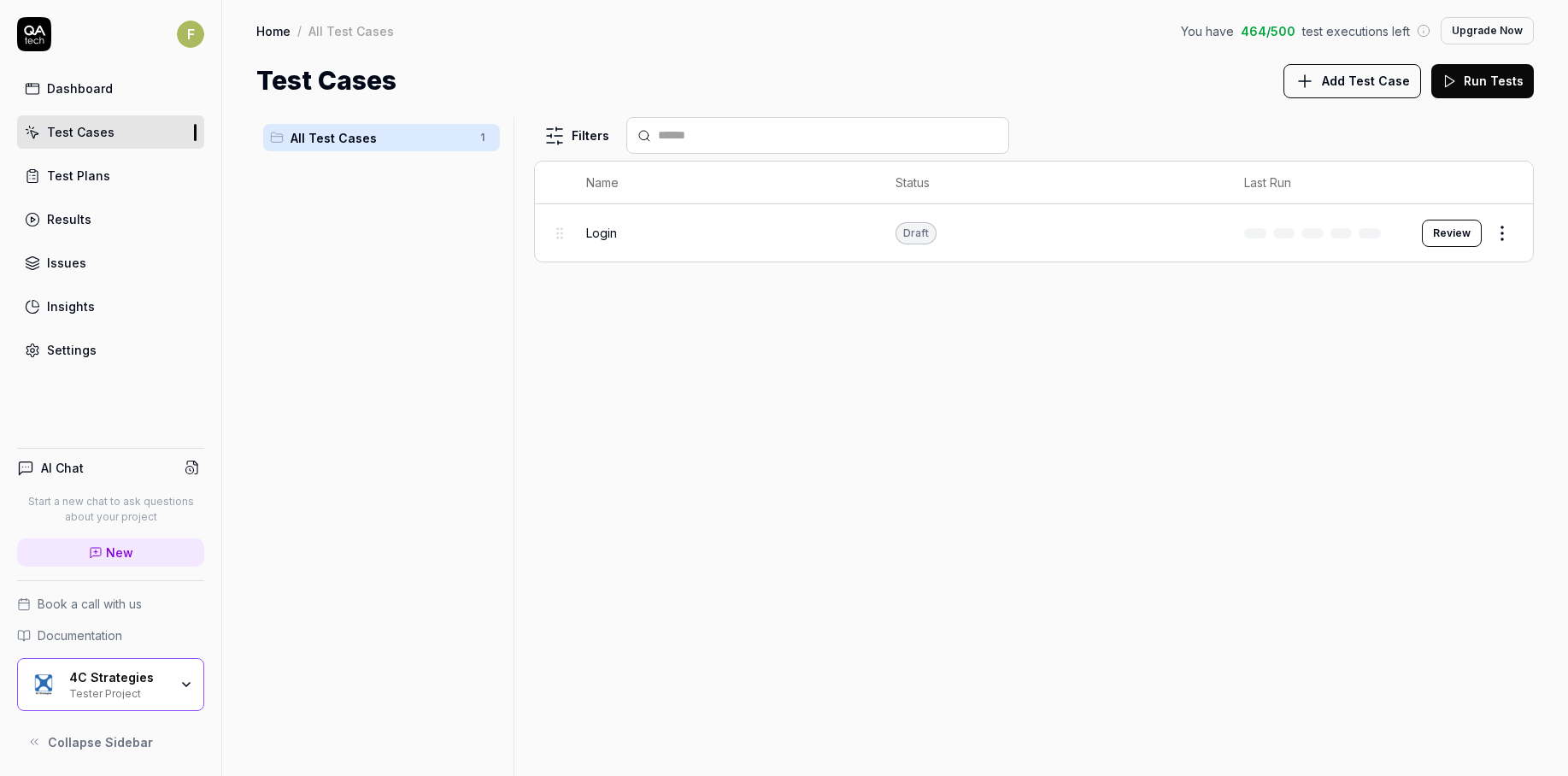
click at [321, 455] on div "All Test Cases 1" at bounding box center [381, 436] width 250 height 639
click at [1462, 229] on button "Review" at bounding box center [1452, 233] width 60 height 27
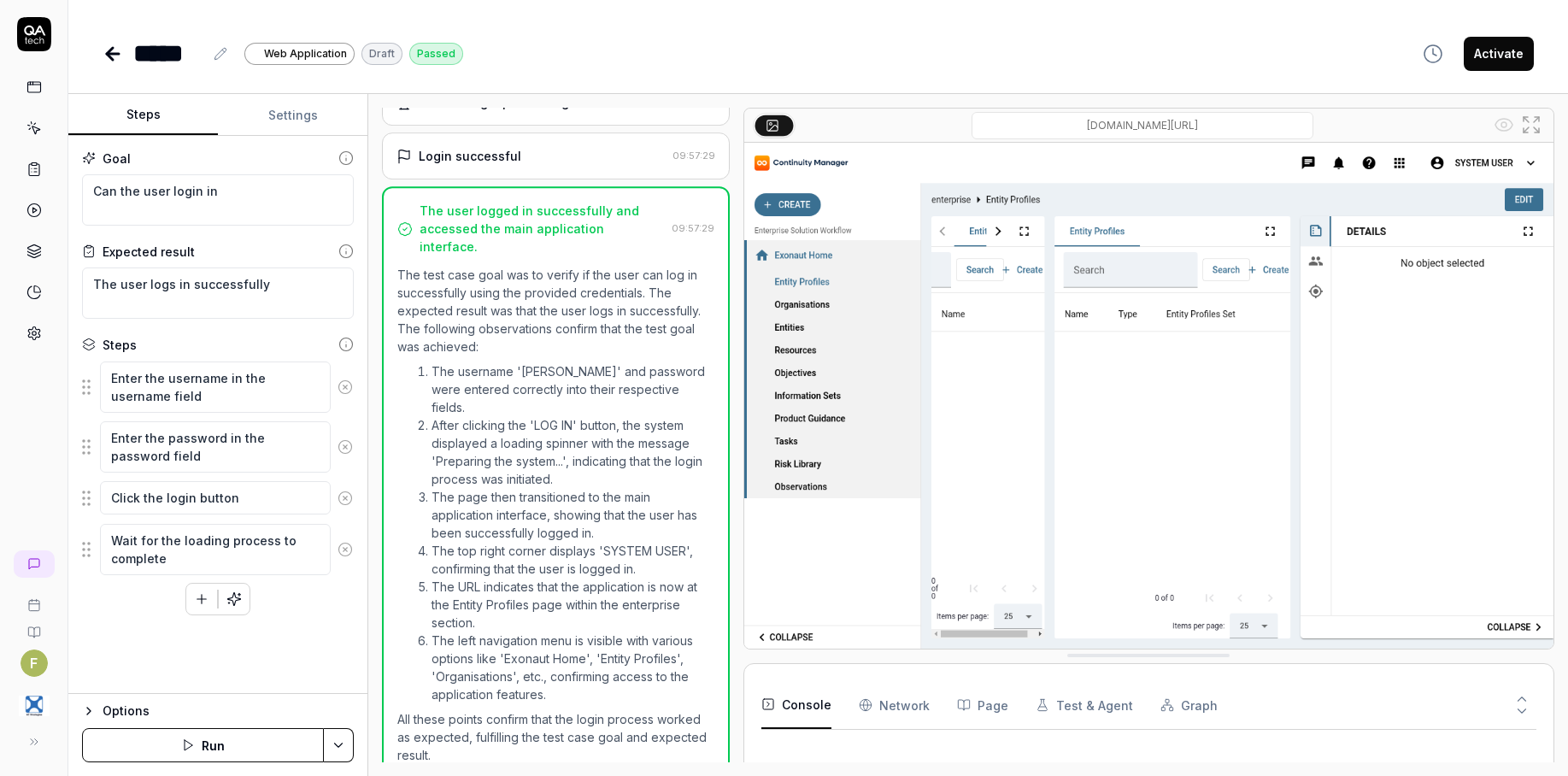
scroll to position [270, 0]
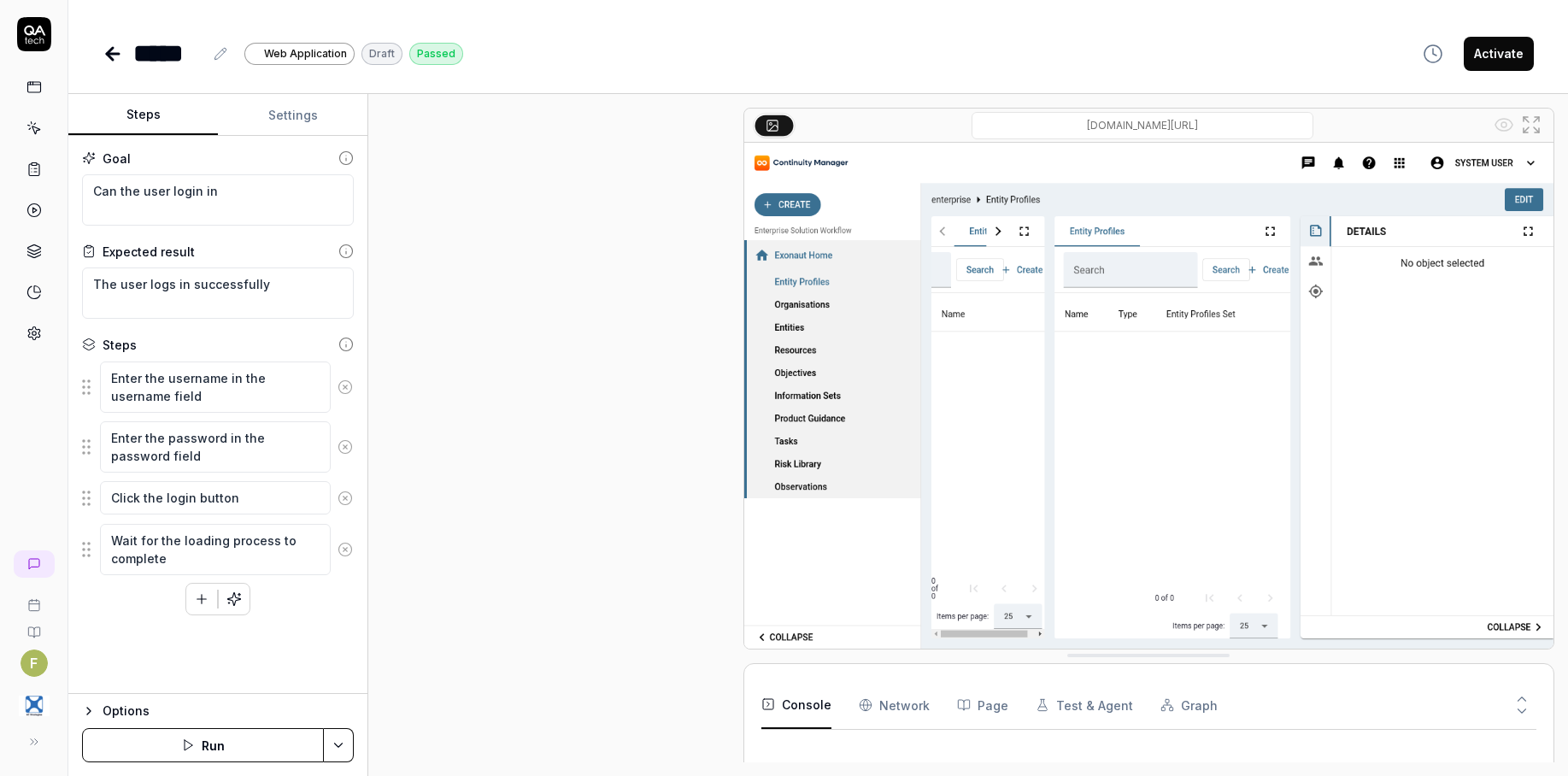
click at [1344, 338] on img at bounding box center [1149, 395] width 810 height 506
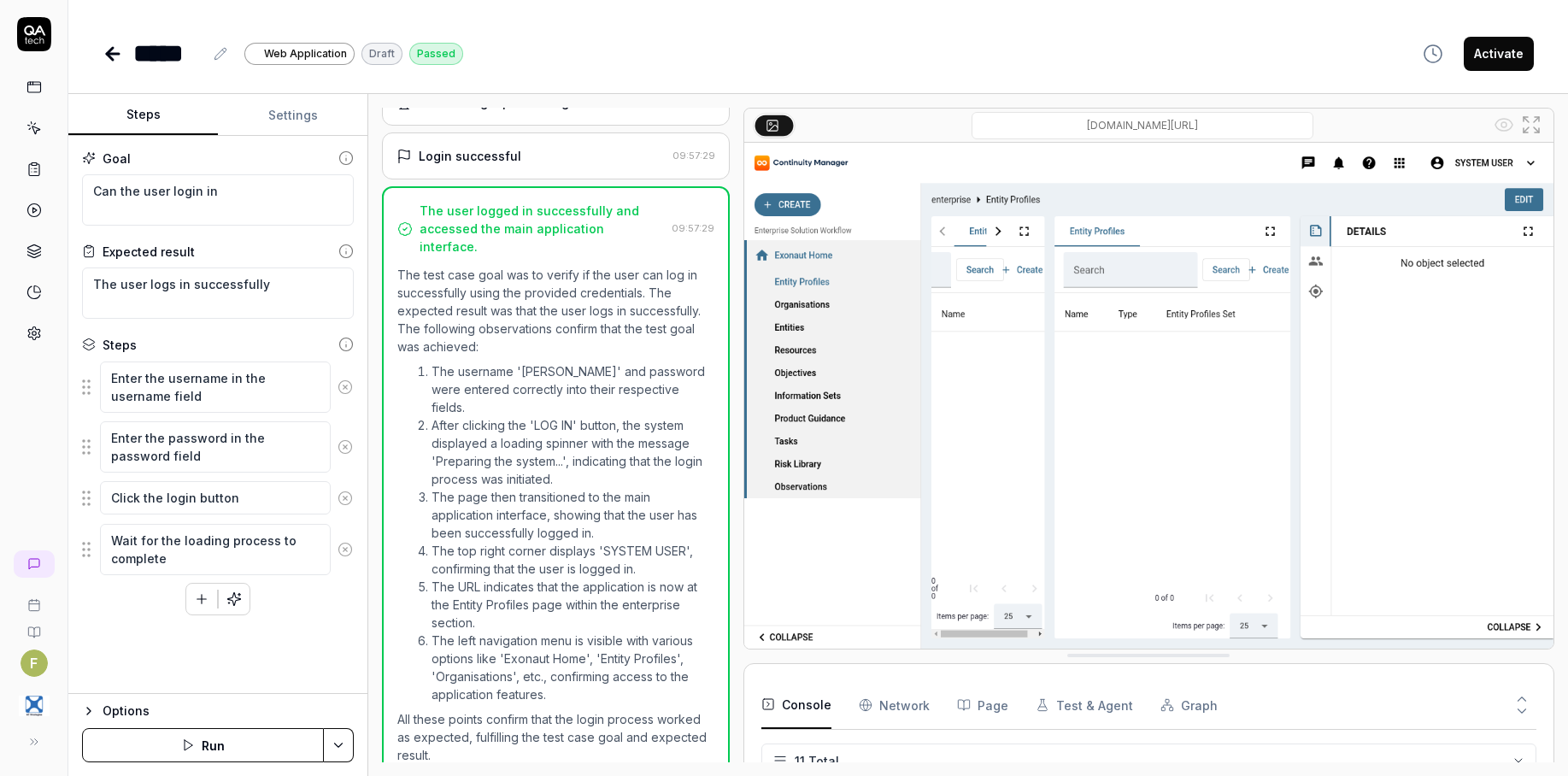
scroll to position [285, 0]
drag, startPoint x: 1416, startPoint y: 522, endPoint x: 1393, endPoint y: 522, distance: 23.0
click at [1416, 522] on img at bounding box center [1149, 395] width 810 height 506
click at [1012, 768] on div "Open browser 09:56:42 Default environment https://continuitymanagerpro.exonaut.…" at bounding box center [967, 435] width 1200 height 682
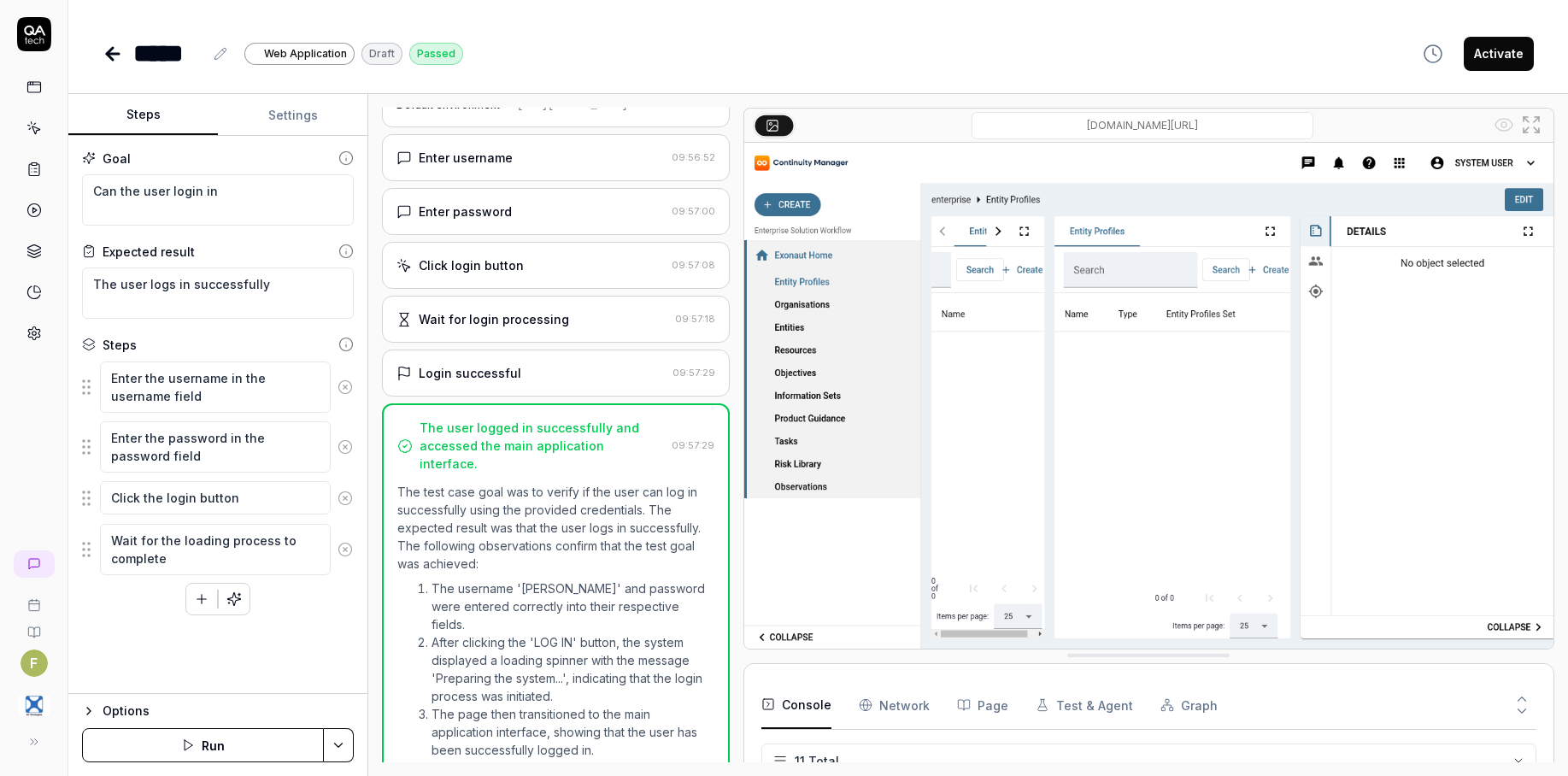
scroll to position [0, 0]
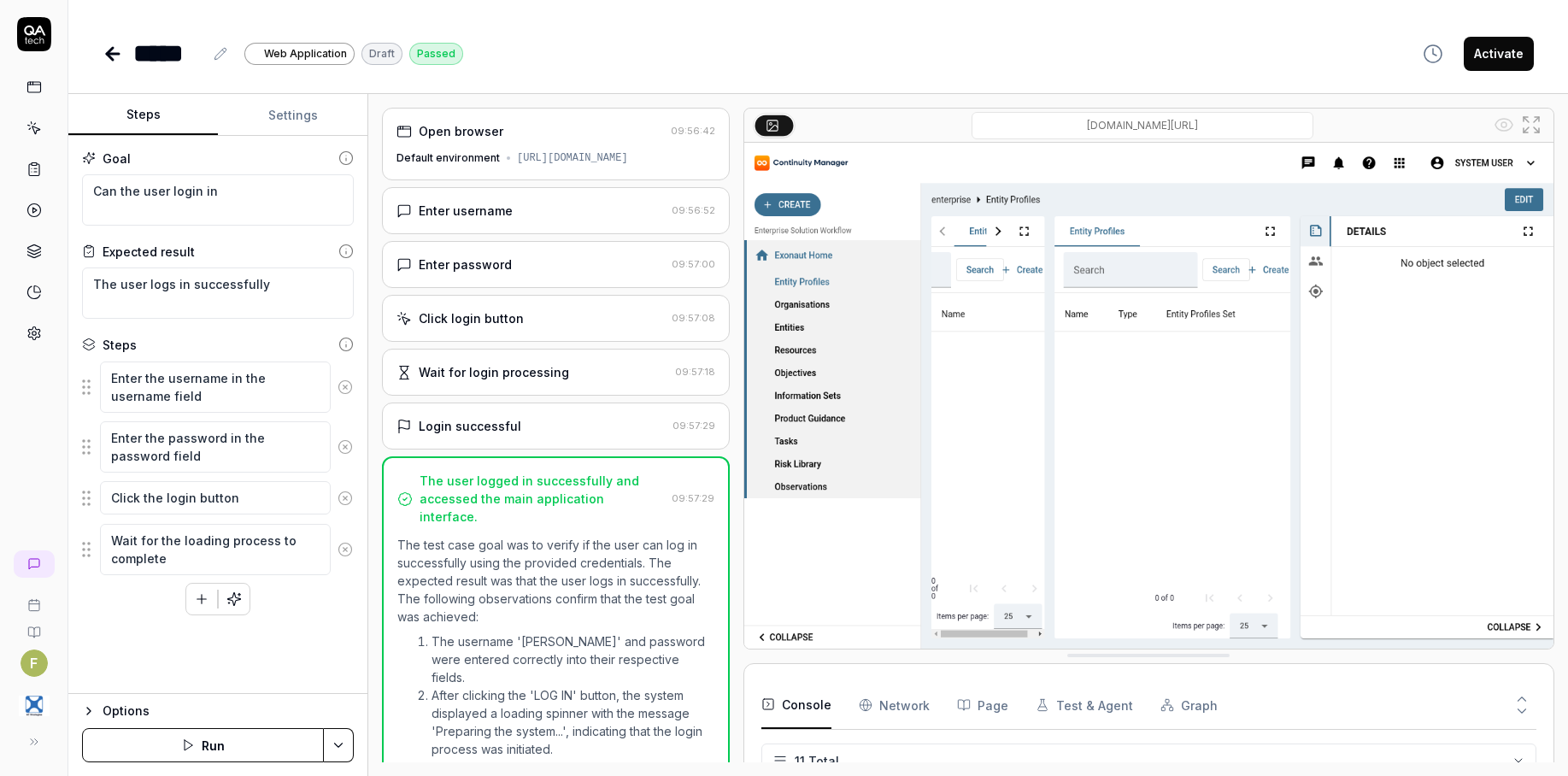
click at [110, 56] on icon at bounding box center [110, 54] width 6 height 12
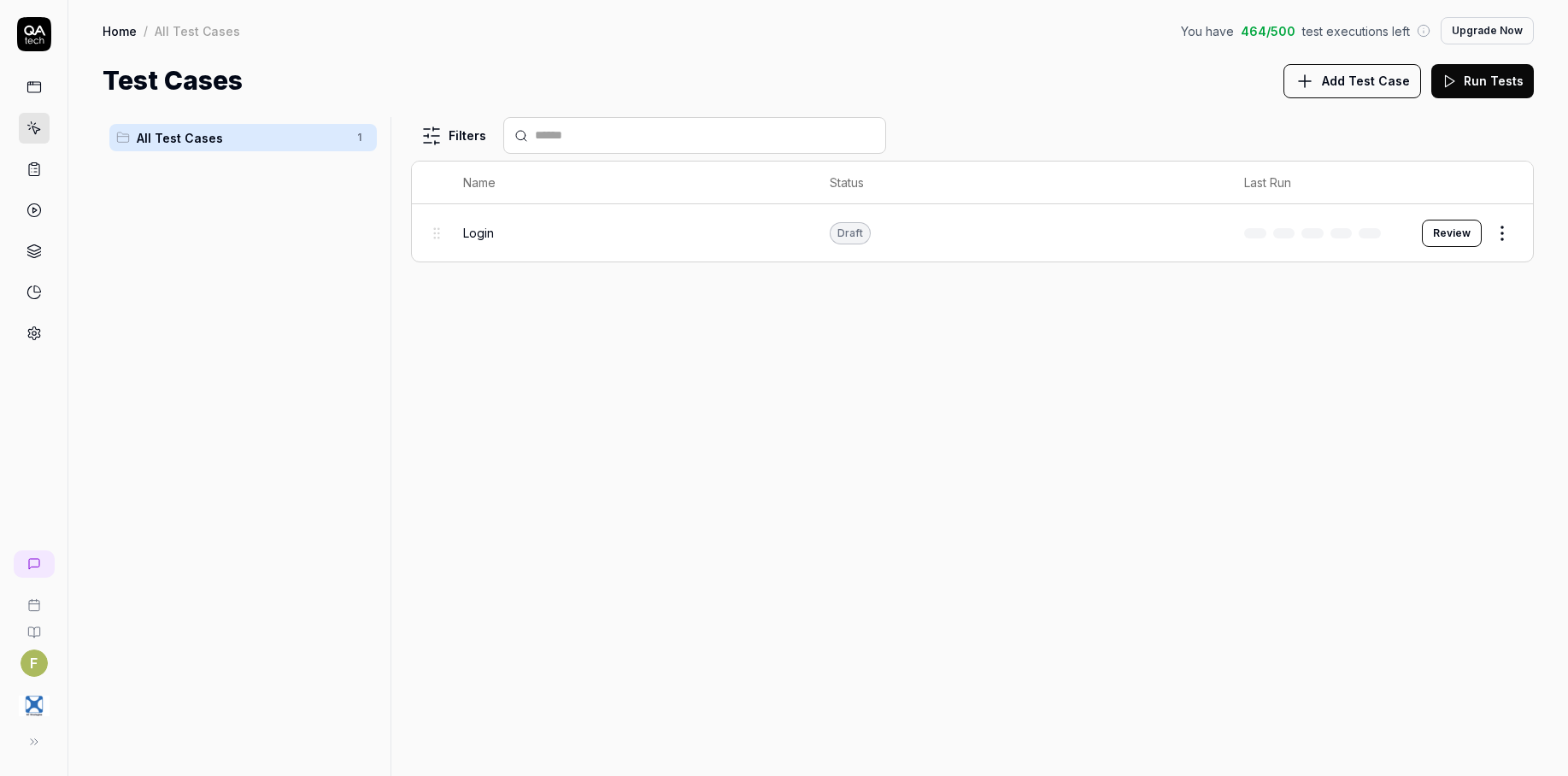
click at [110, 56] on div "Home / All Test Cases You have 464 / 500 test executions left Upgrade Now Home …" at bounding box center [818, 50] width 1500 height 100
click at [42, 171] on link at bounding box center [33, 169] width 30 height 30
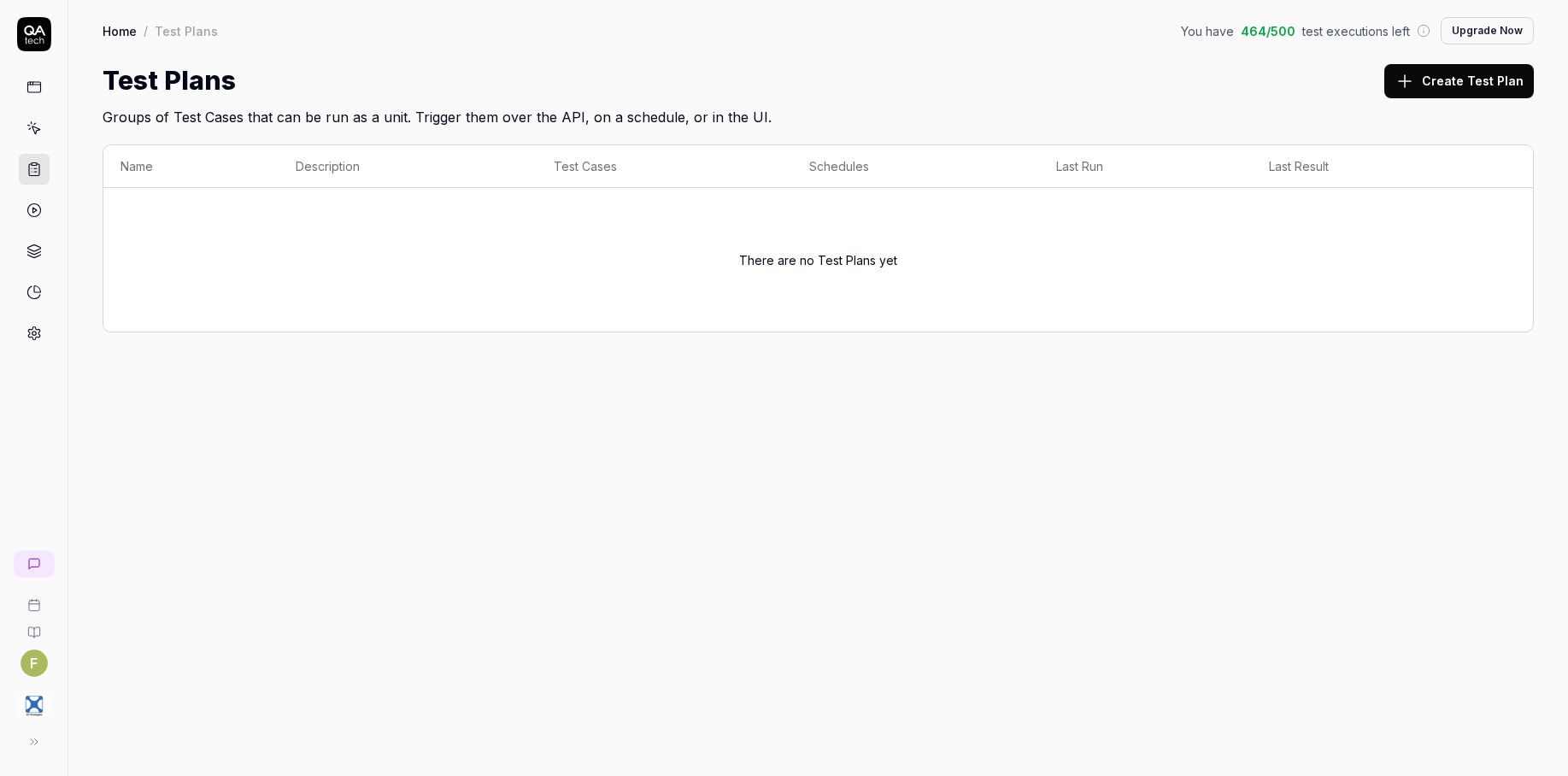
click at [23, 216] on link at bounding box center [33, 210] width 30 height 30
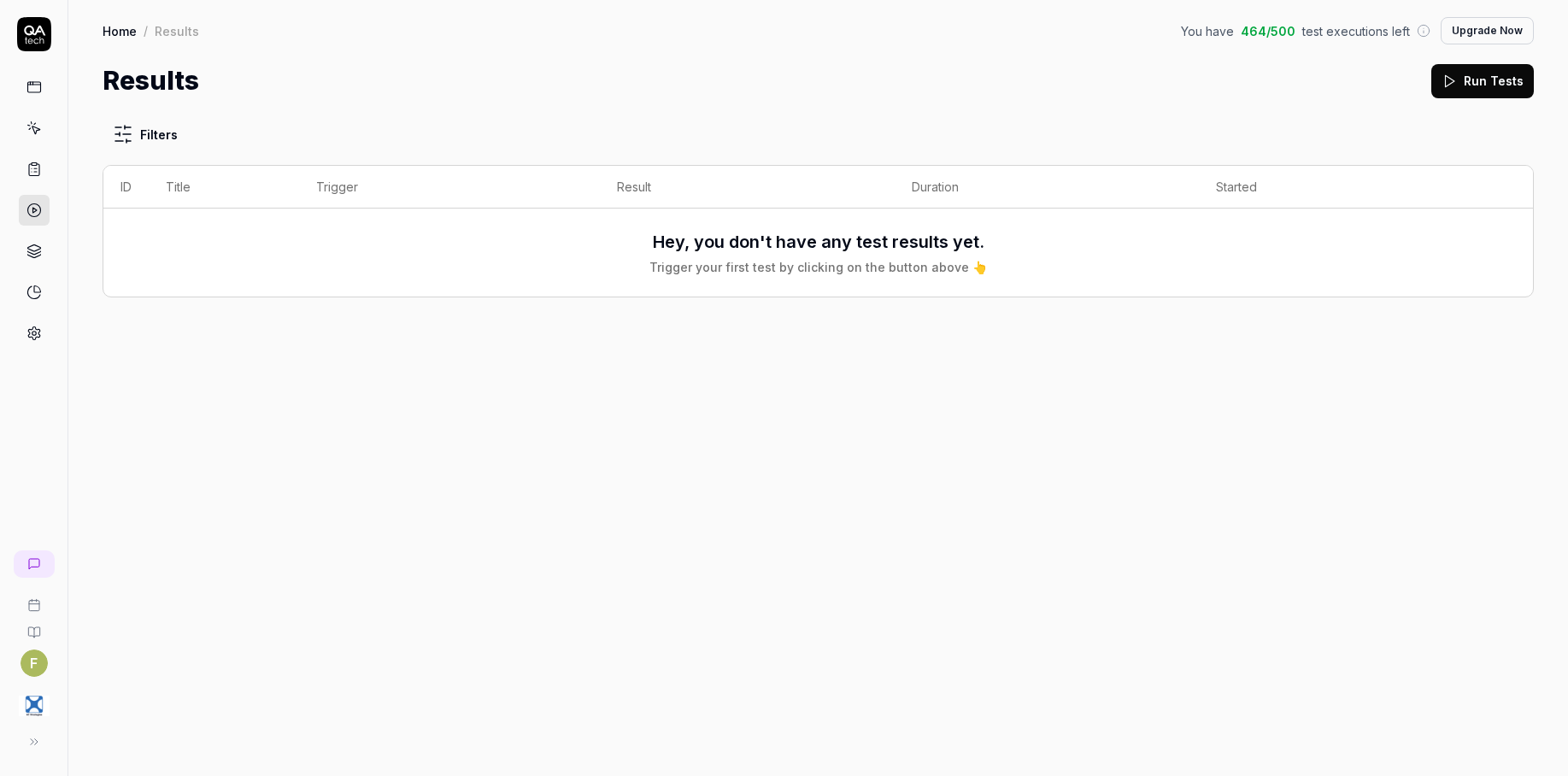
click at [29, 251] on icon at bounding box center [34, 251] width 16 height 16
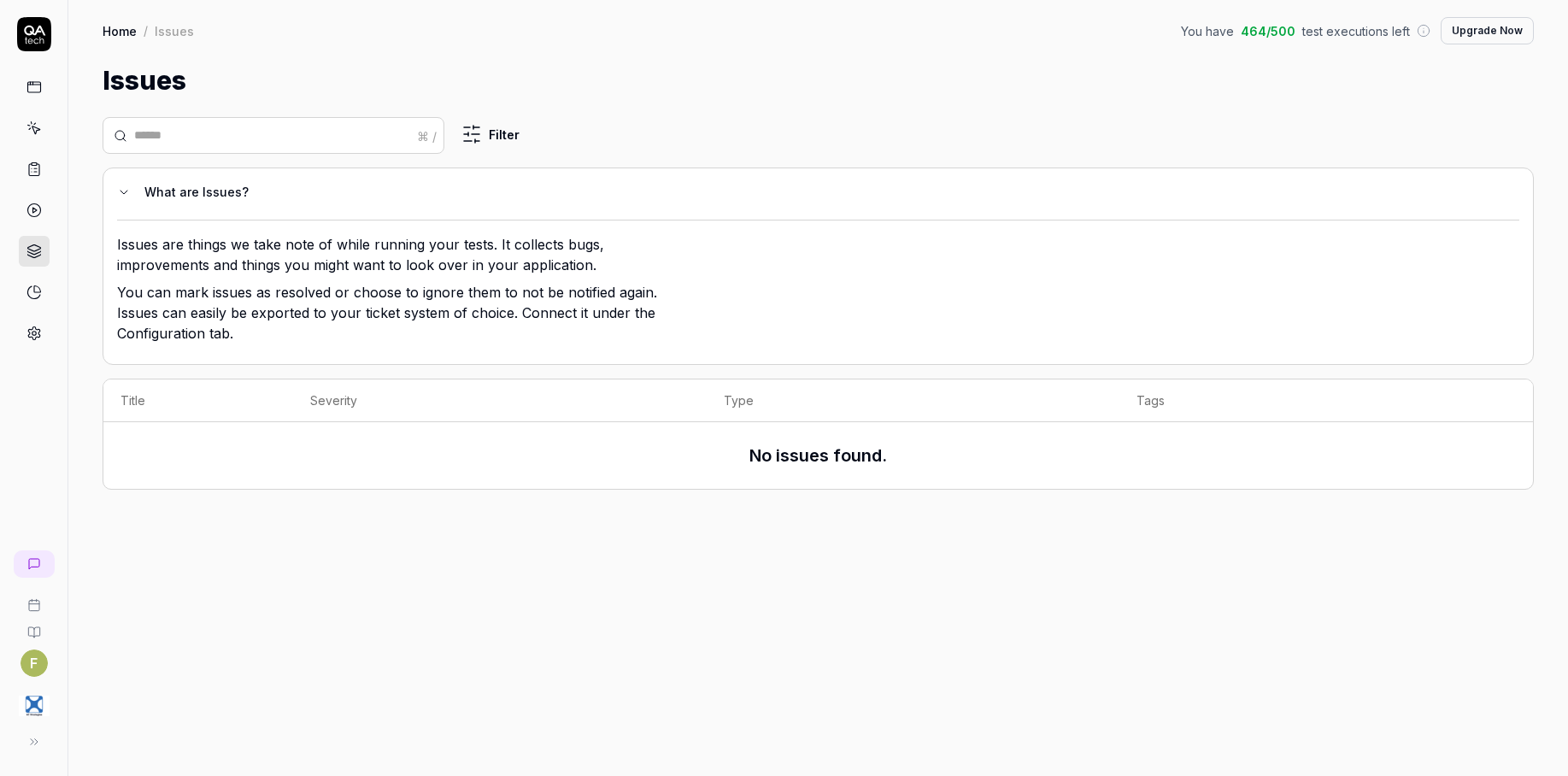
click at [29, 285] on icon at bounding box center [34, 292] width 16 height 16
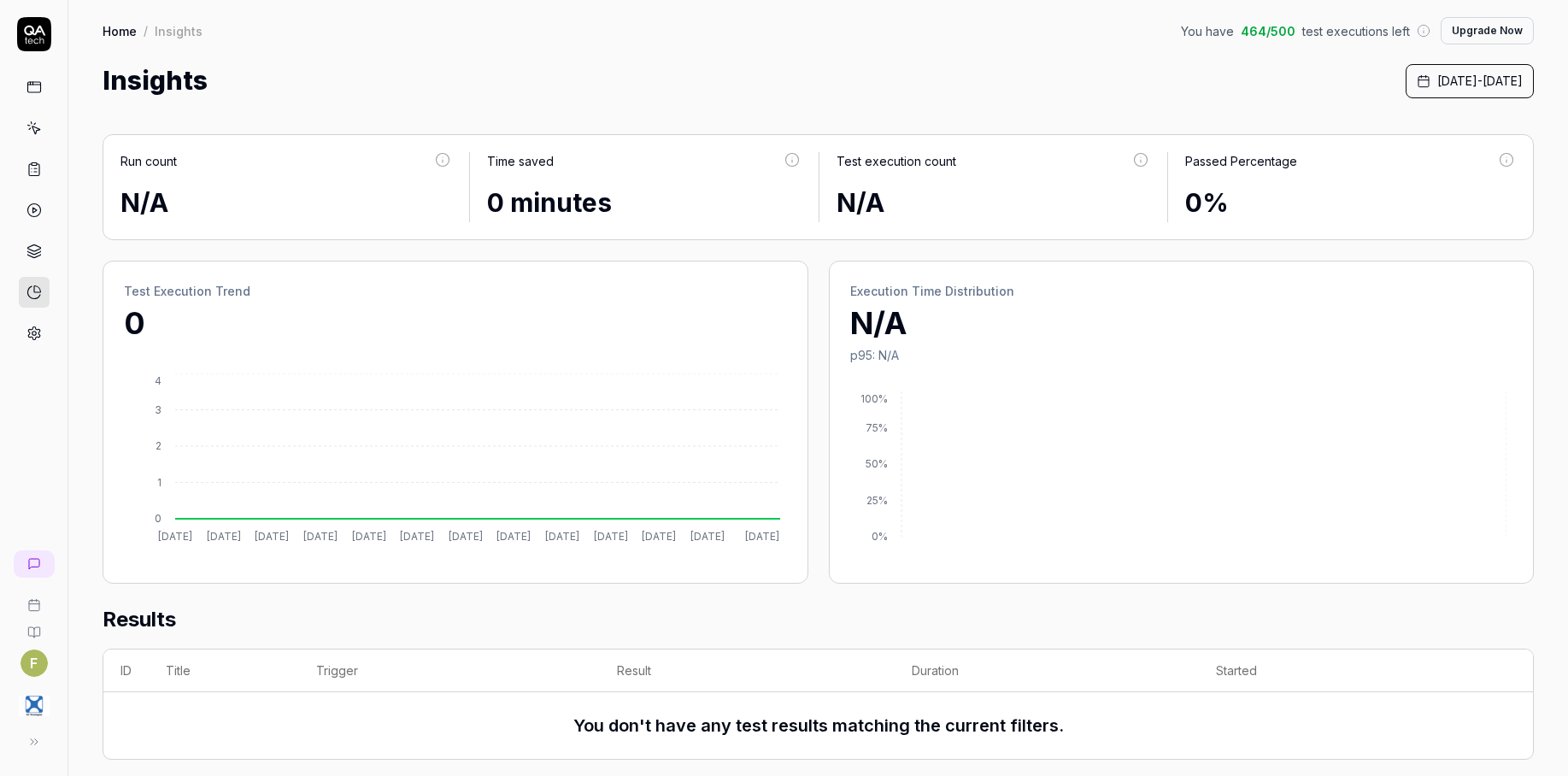
click at [41, 121] on icon at bounding box center [34, 129] width 16 height 16
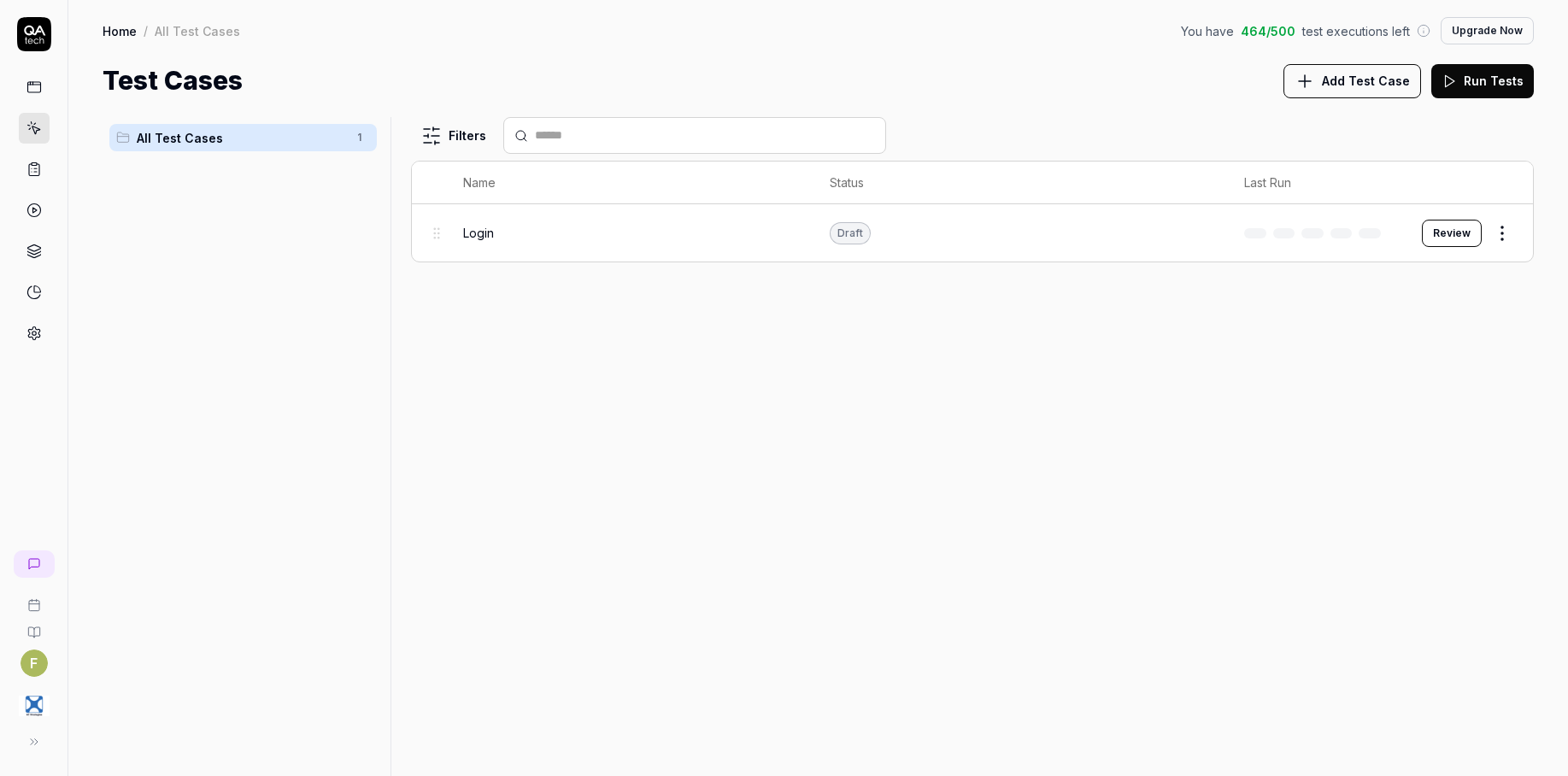
click at [1396, 89] on button "Add Test Case" at bounding box center [1352, 80] width 137 height 34
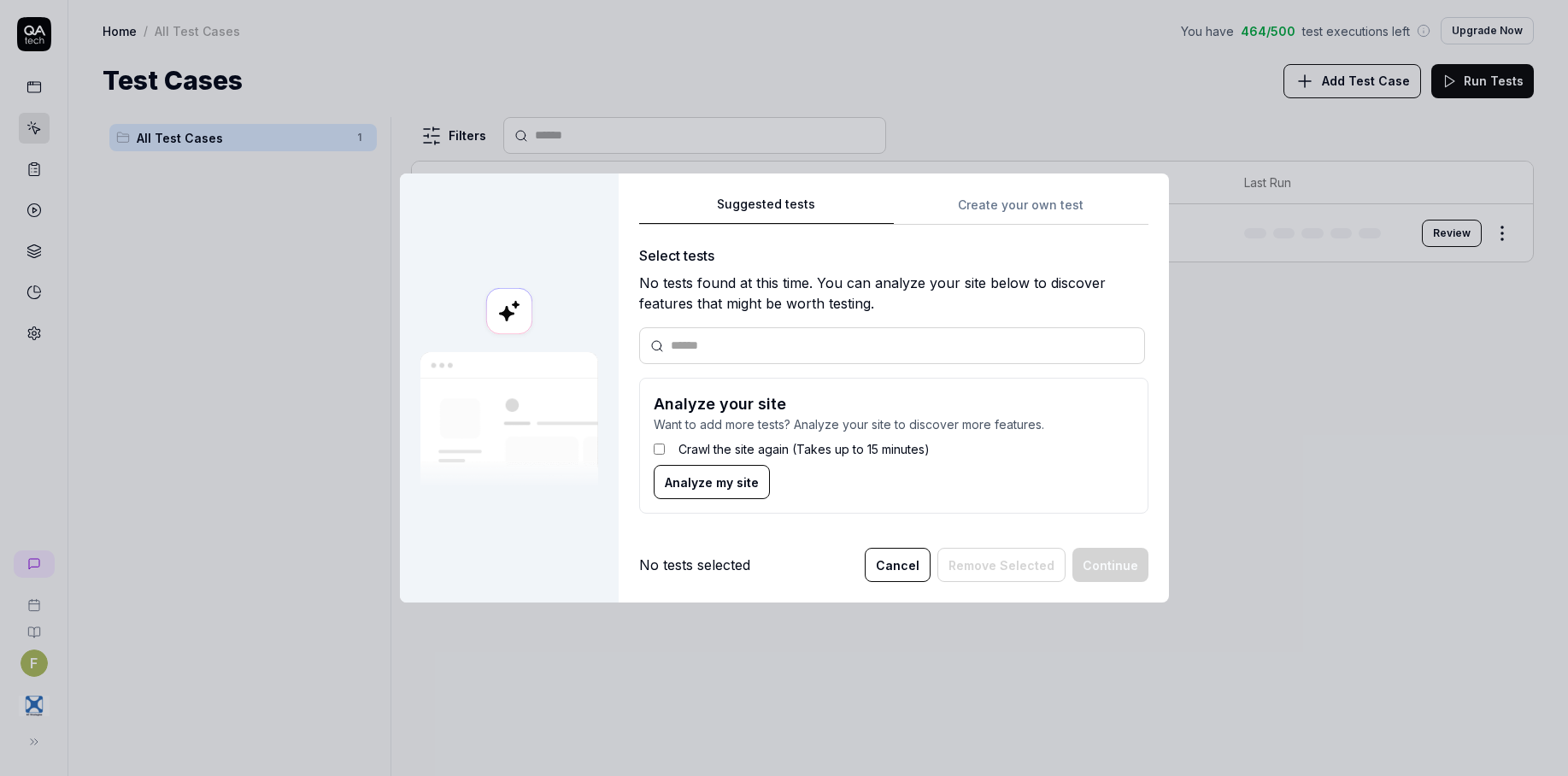
click at [893, 572] on button "Cancel" at bounding box center [898, 564] width 66 height 34
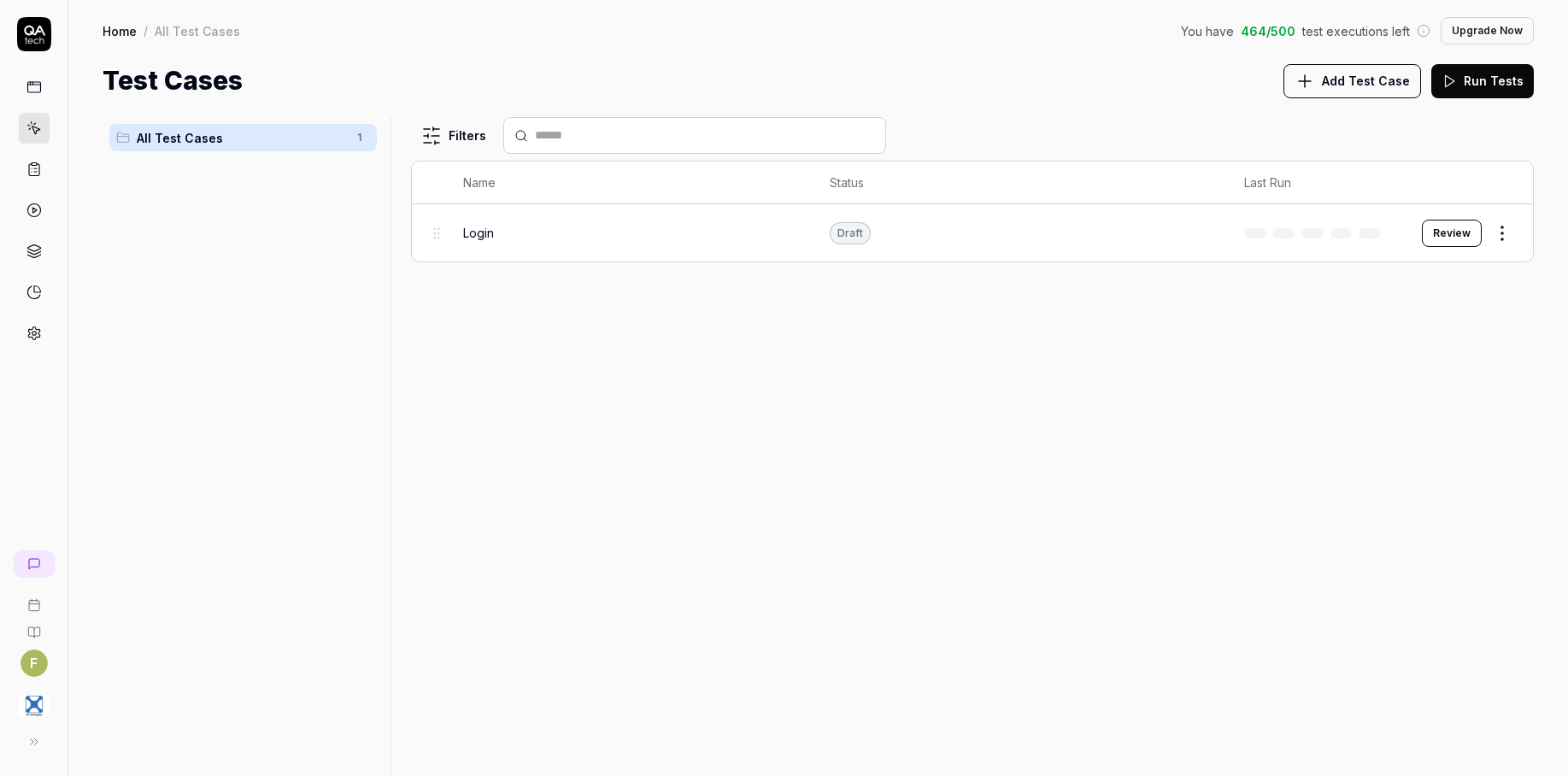
click at [29, 712] on img "button" at bounding box center [33, 705] width 30 height 30
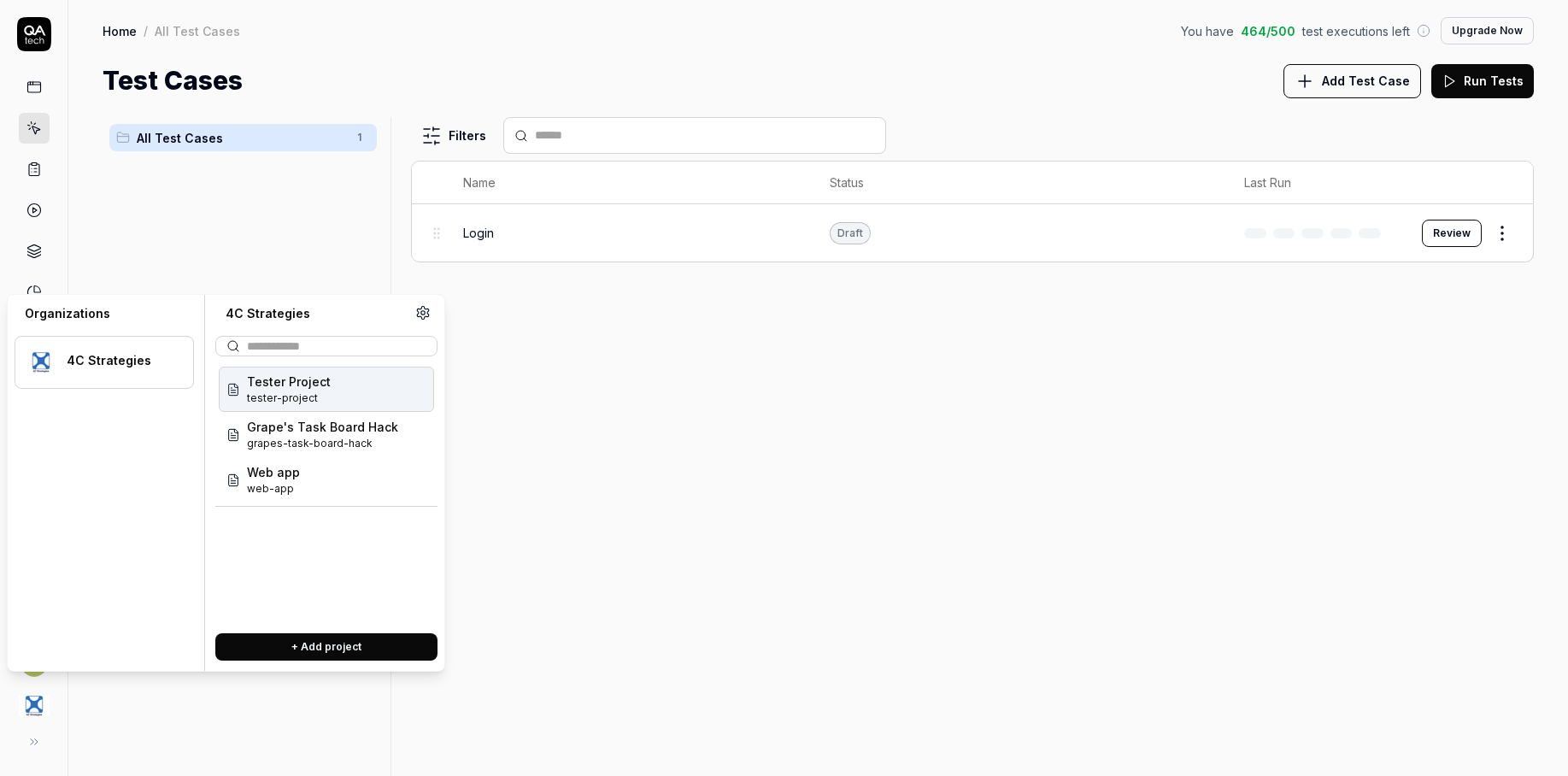
click at [347, 388] on div "Tester Project tester-project" at bounding box center [327, 389] width 216 height 45
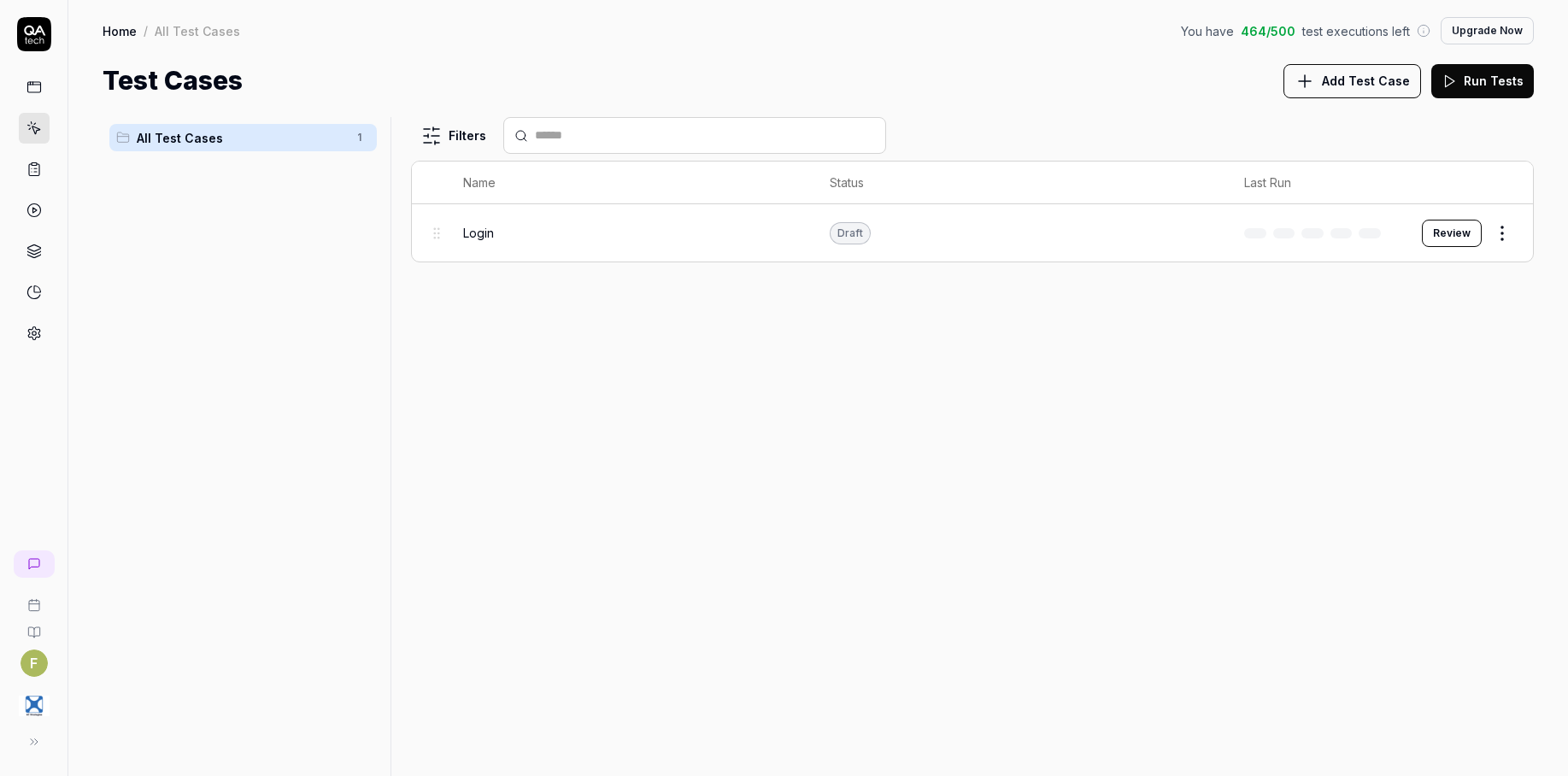
click at [27, 751] on button at bounding box center [33, 742] width 34 height 34
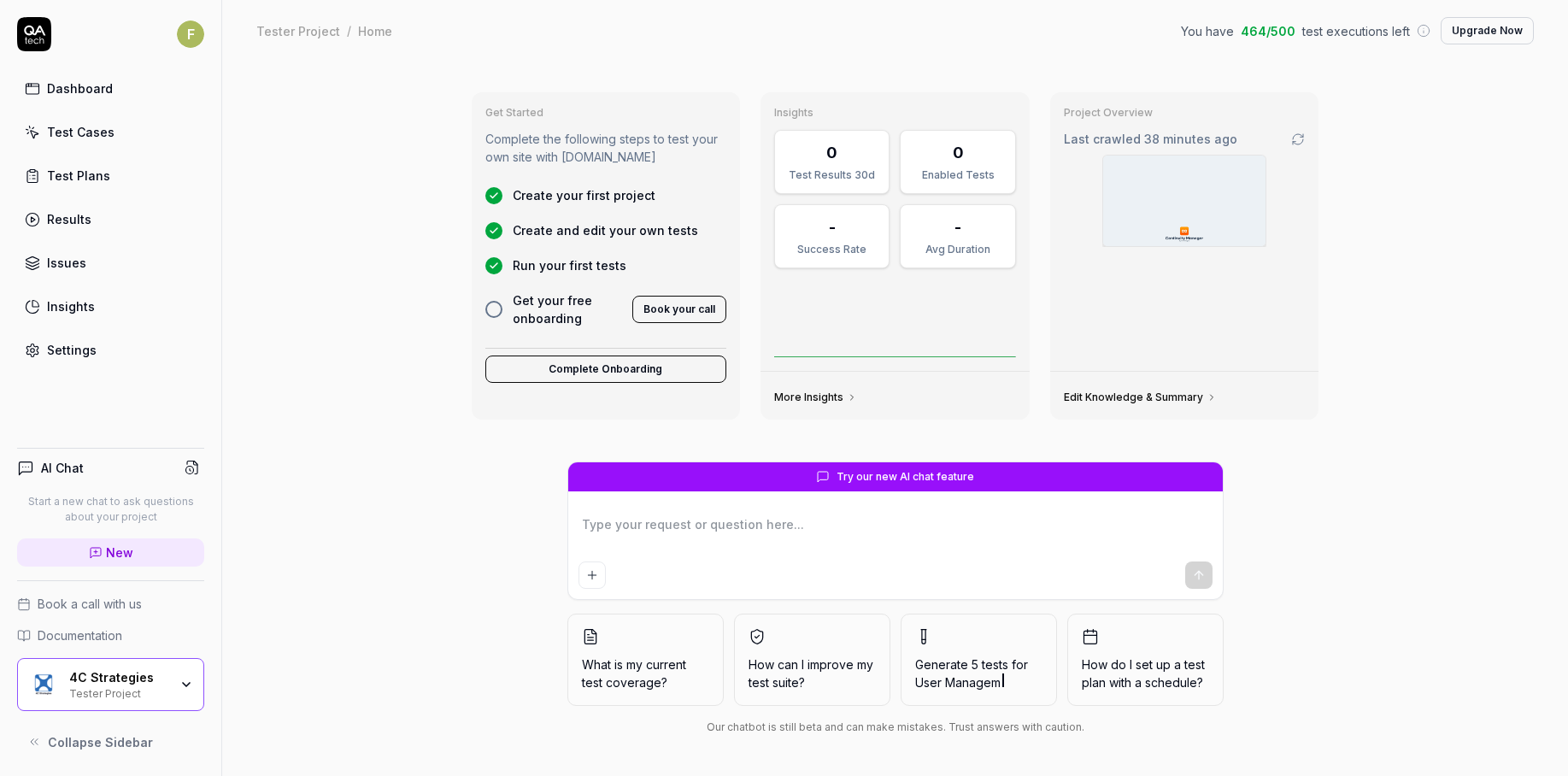
click at [96, 217] on link "Results" at bounding box center [110, 219] width 187 height 33
type textarea "*"
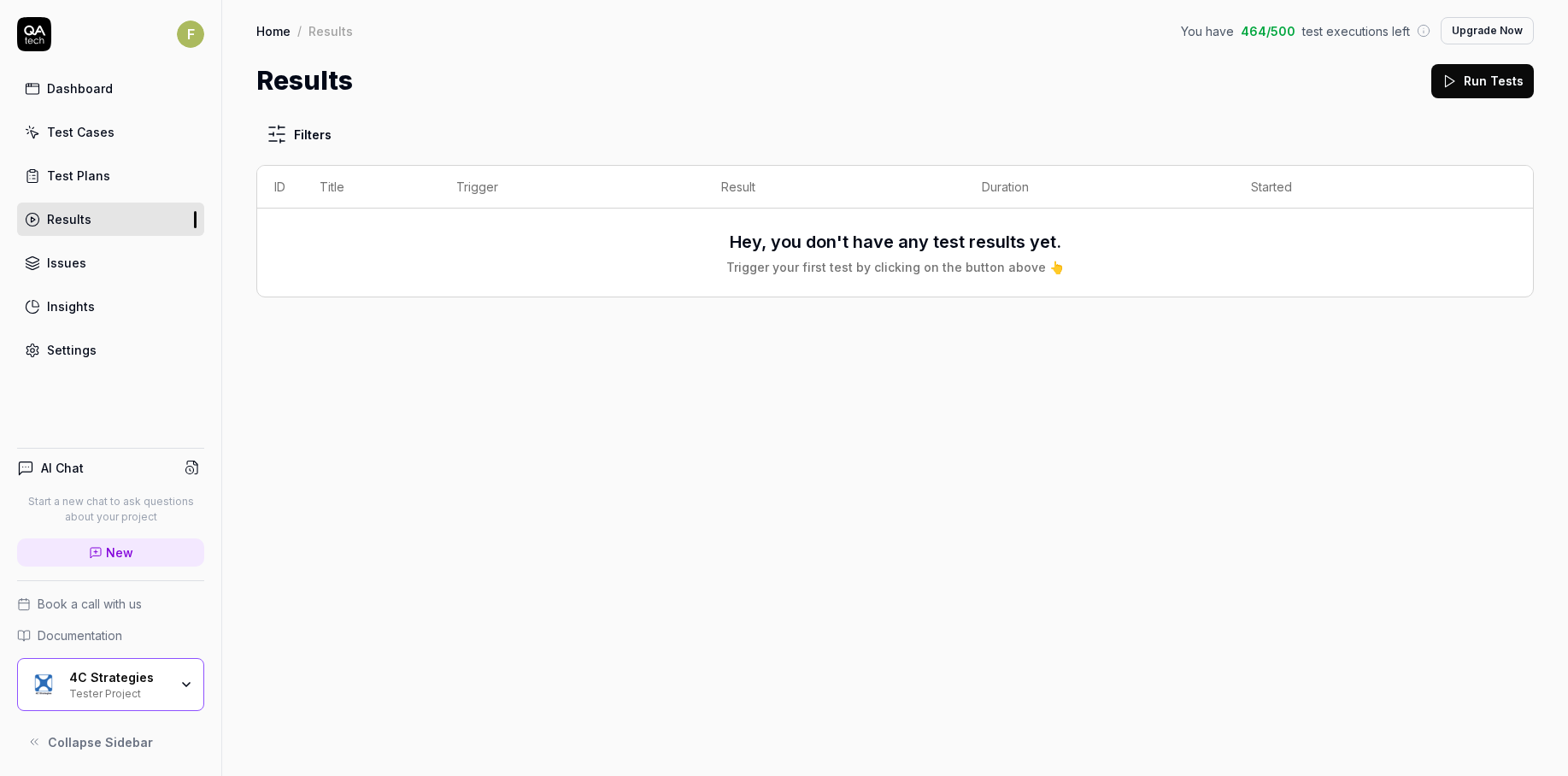
click at [111, 301] on link "Insights" at bounding box center [110, 306] width 187 height 33
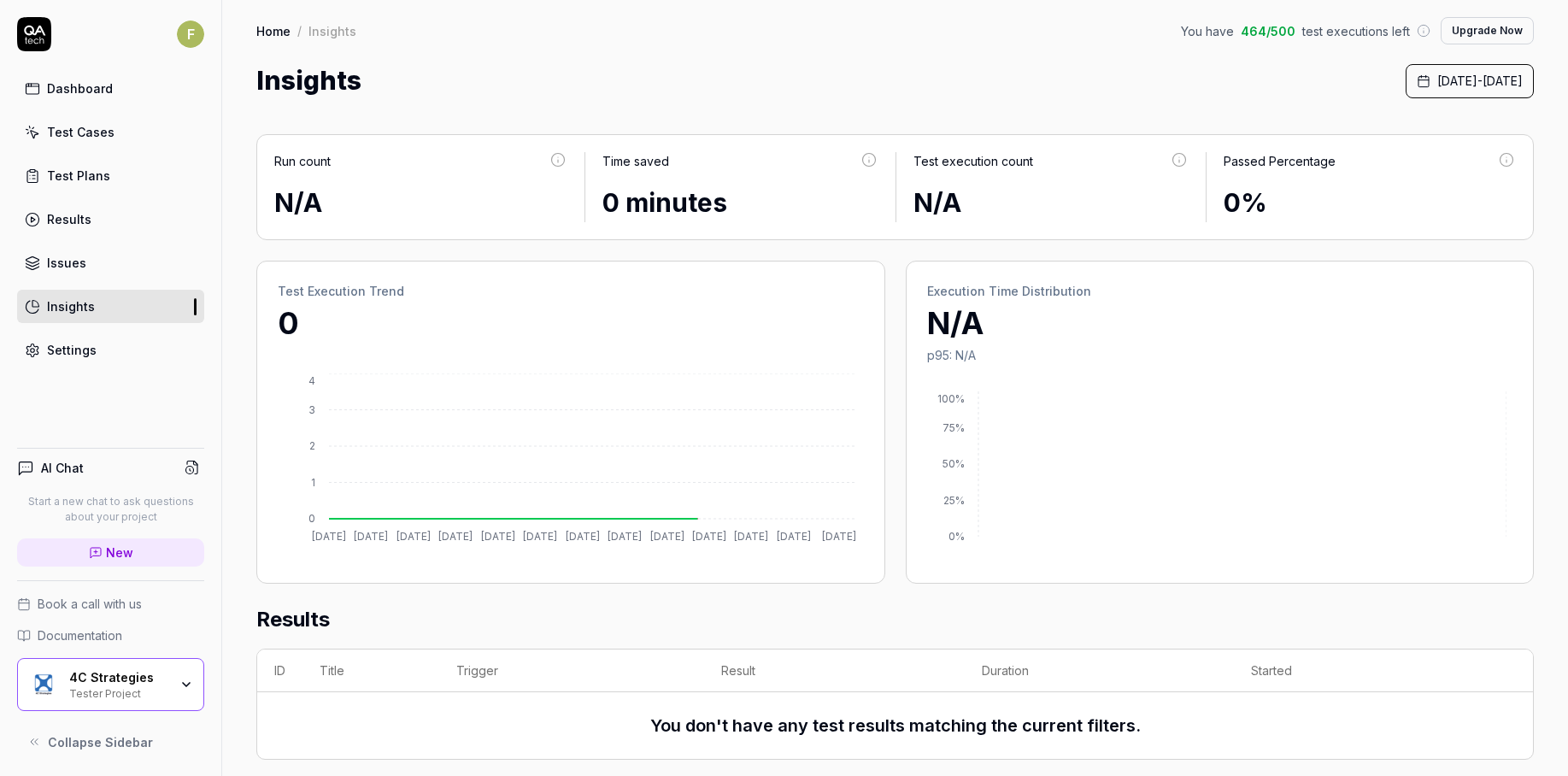
click at [116, 348] on link "Settings" at bounding box center [110, 350] width 187 height 33
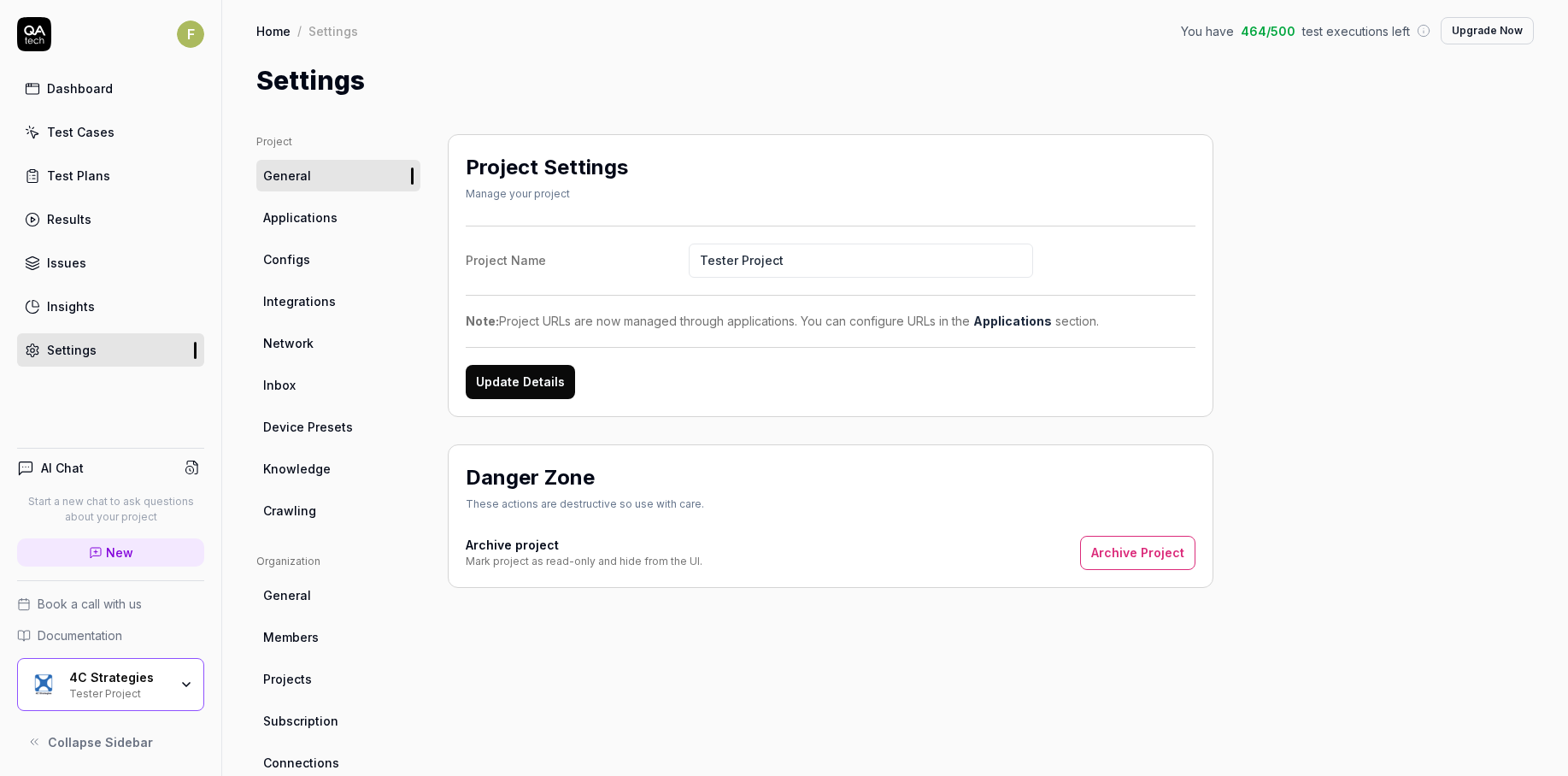
click at [306, 227] on link "Applications" at bounding box center [338, 218] width 164 height 31
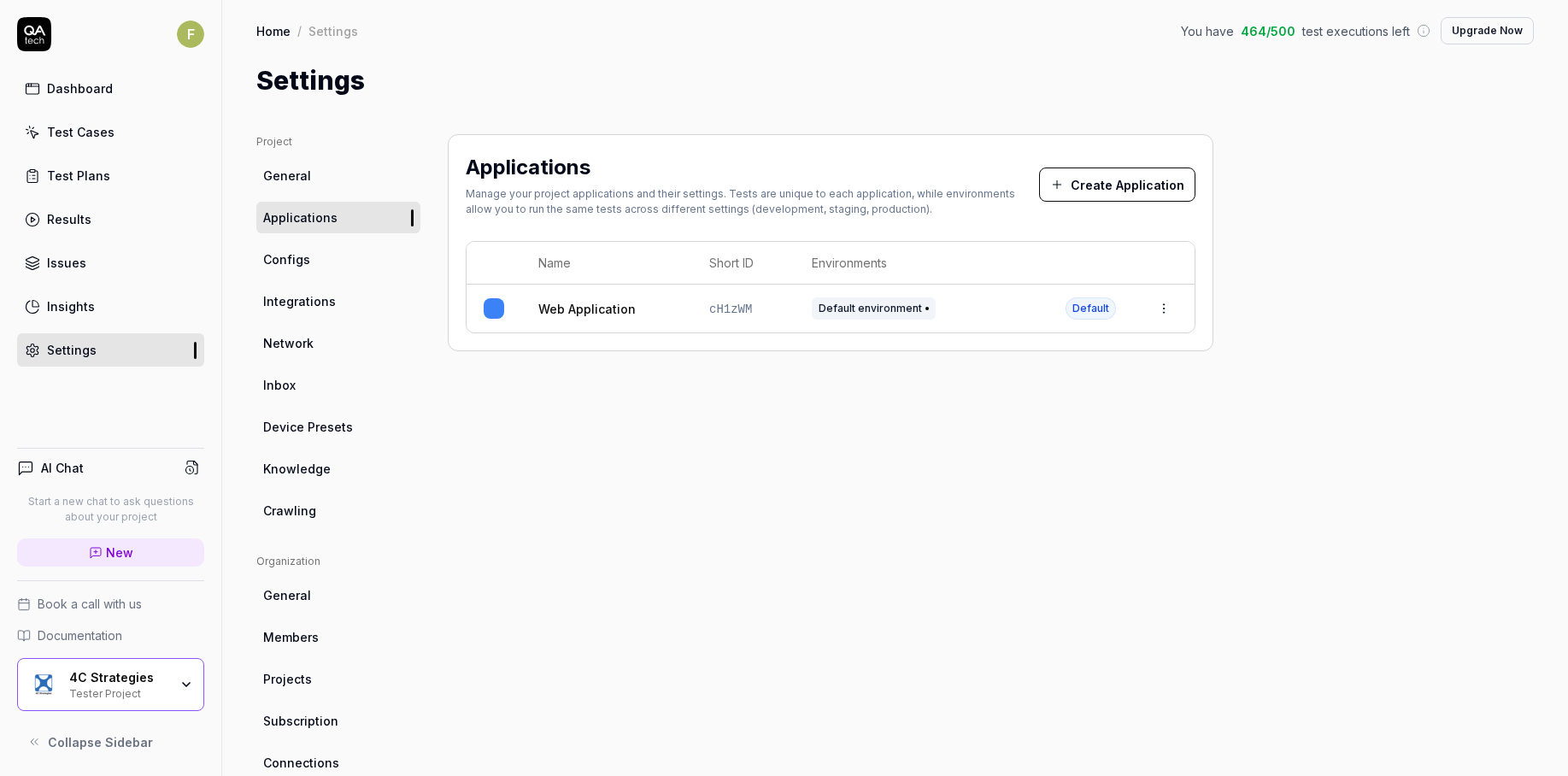
click at [1173, 312] on html "F Dashboard Test Cases Test Plans Results Issues Insights Settings AI Chat Star…" at bounding box center [784, 388] width 1568 height 776
click at [1105, 423] on div "Edit" at bounding box center [1085, 421] width 200 height 37
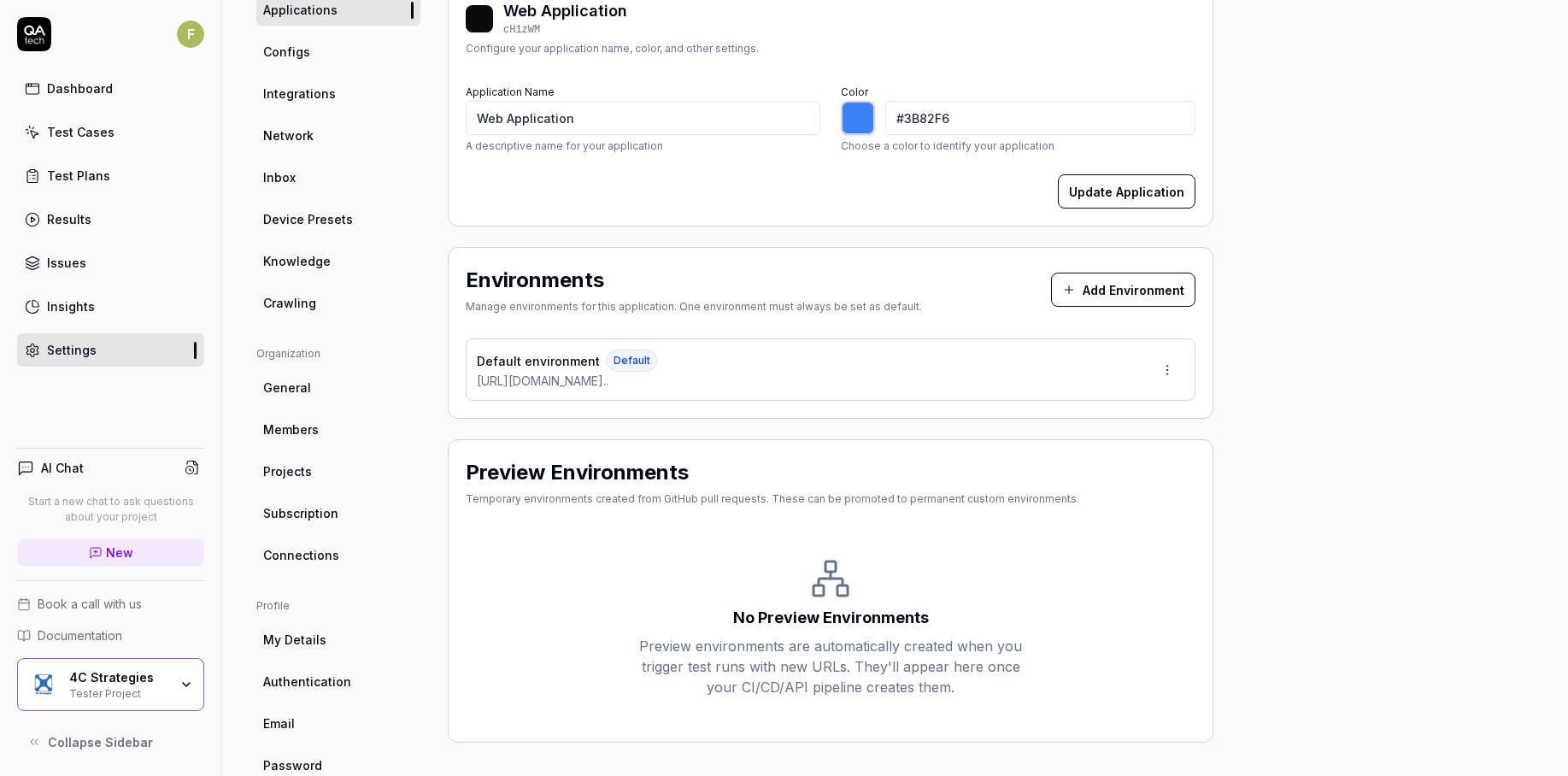
scroll to position [247, 0]
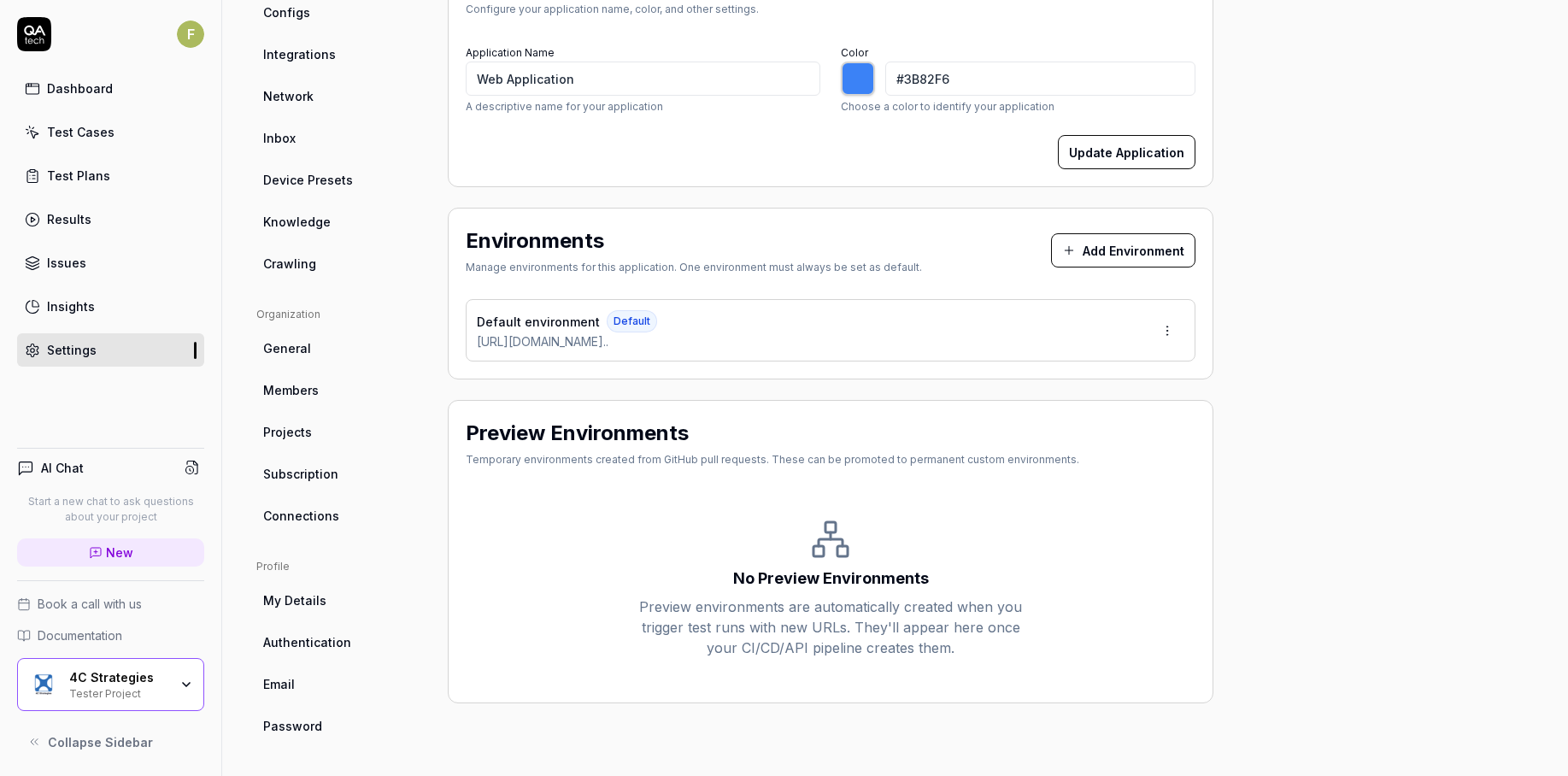
click at [1109, 255] on button "Add Environment" at bounding box center [1123, 250] width 144 height 34
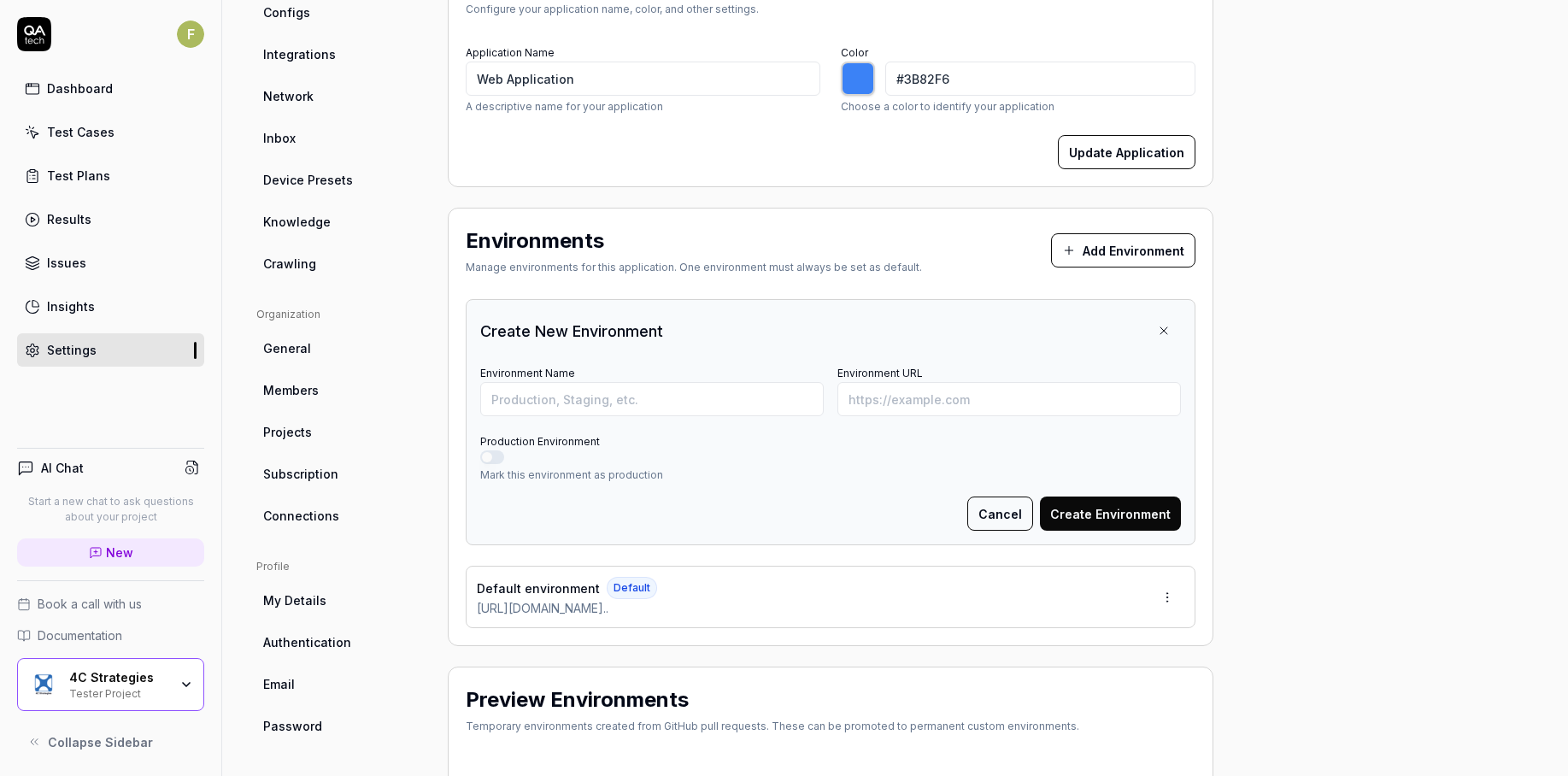
type input "*******"
click at [895, 402] on input "Environment URL" at bounding box center [1010, 398] width 343 height 34
paste input "[URL][DOMAIN_NAME]"
type input "[URL][DOMAIN_NAME]"
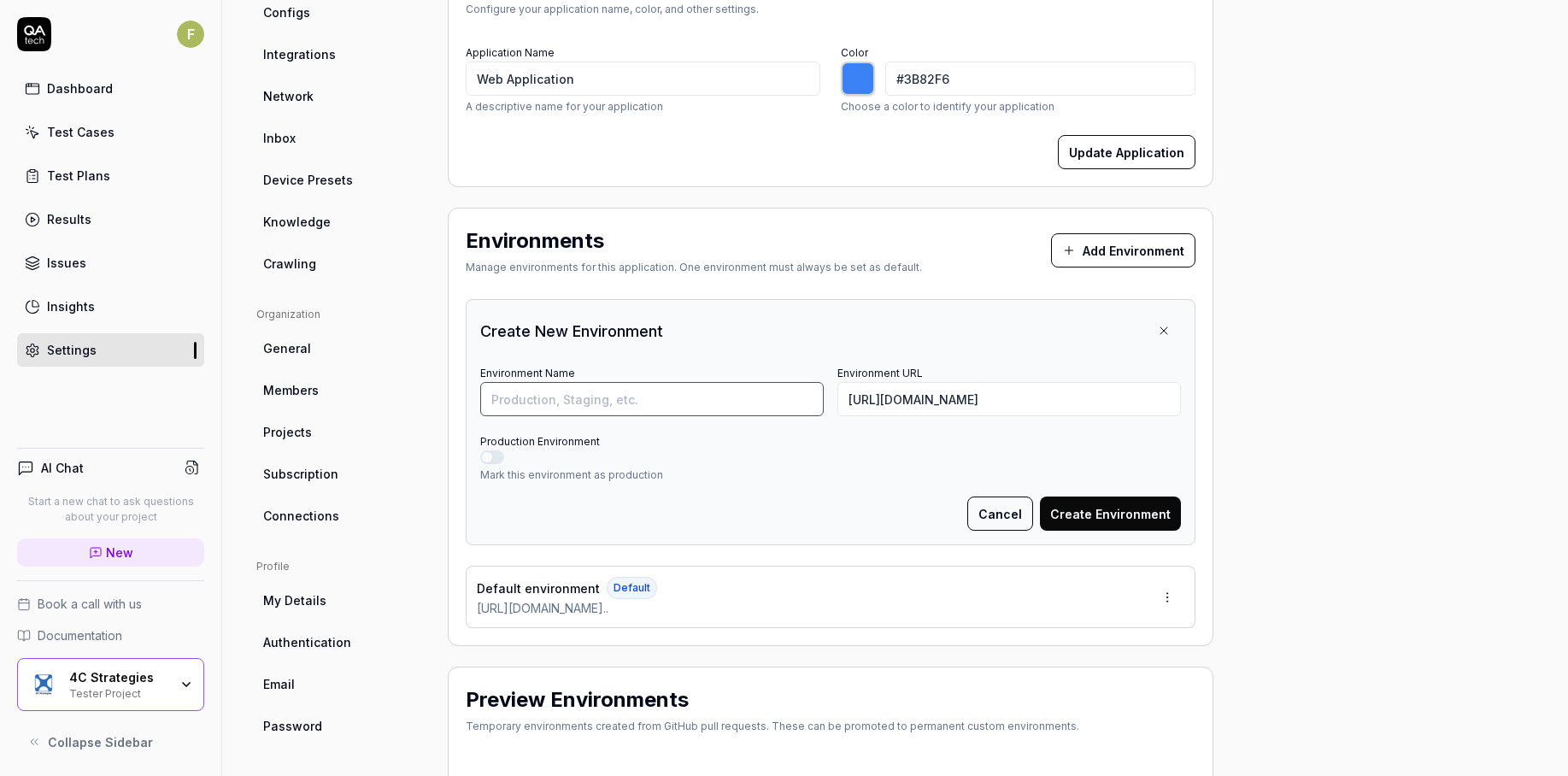
scroll to position [0, 0]
click at [725, 395] on input "Environment Name" at bounding box center [653, 398] width 343 height 34
type input "Organisation"
click at [1108, 520] on button "Create Environment" at bounding box center [1111, 513] width 141 height 34
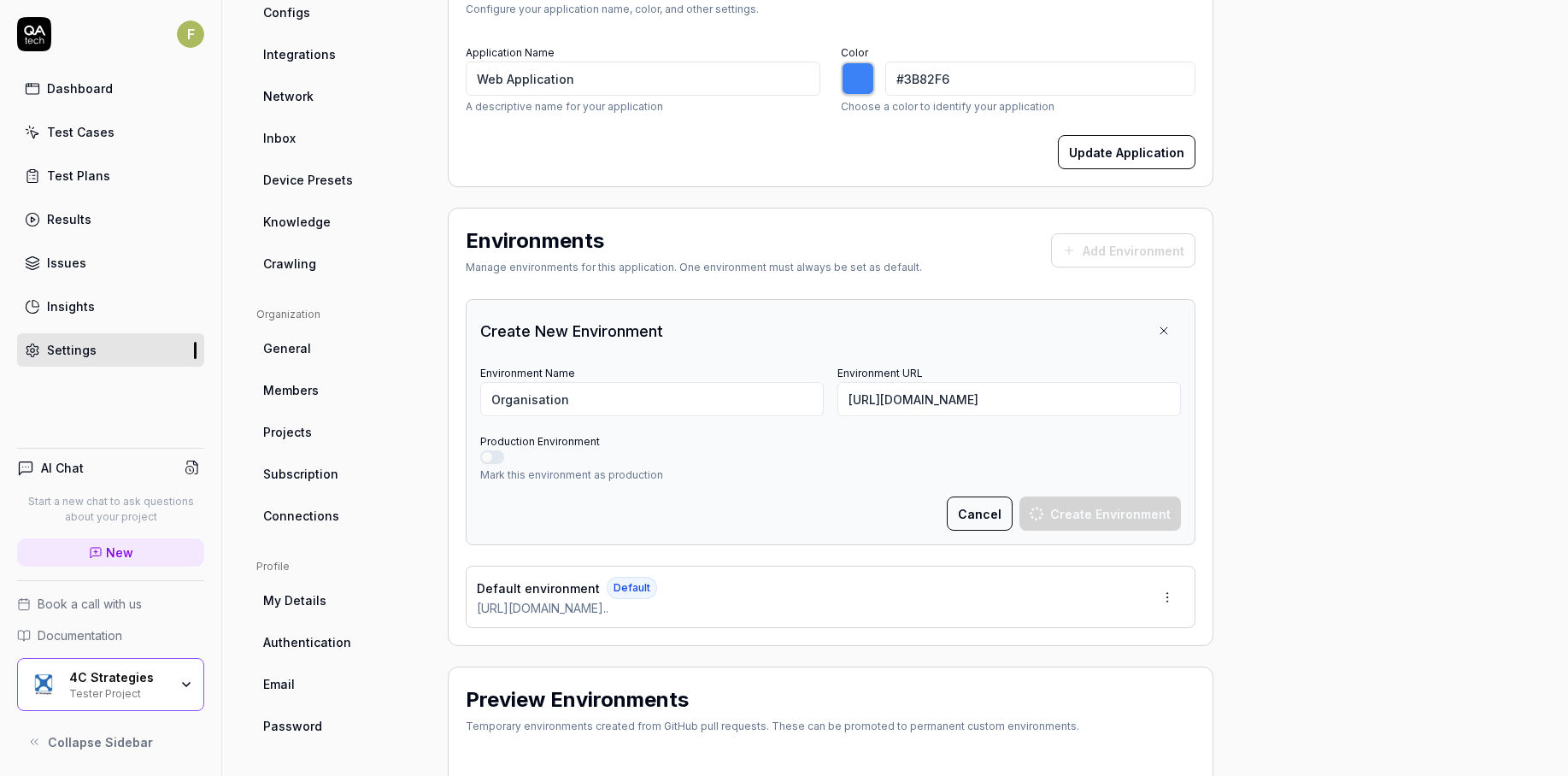
type input "*******"
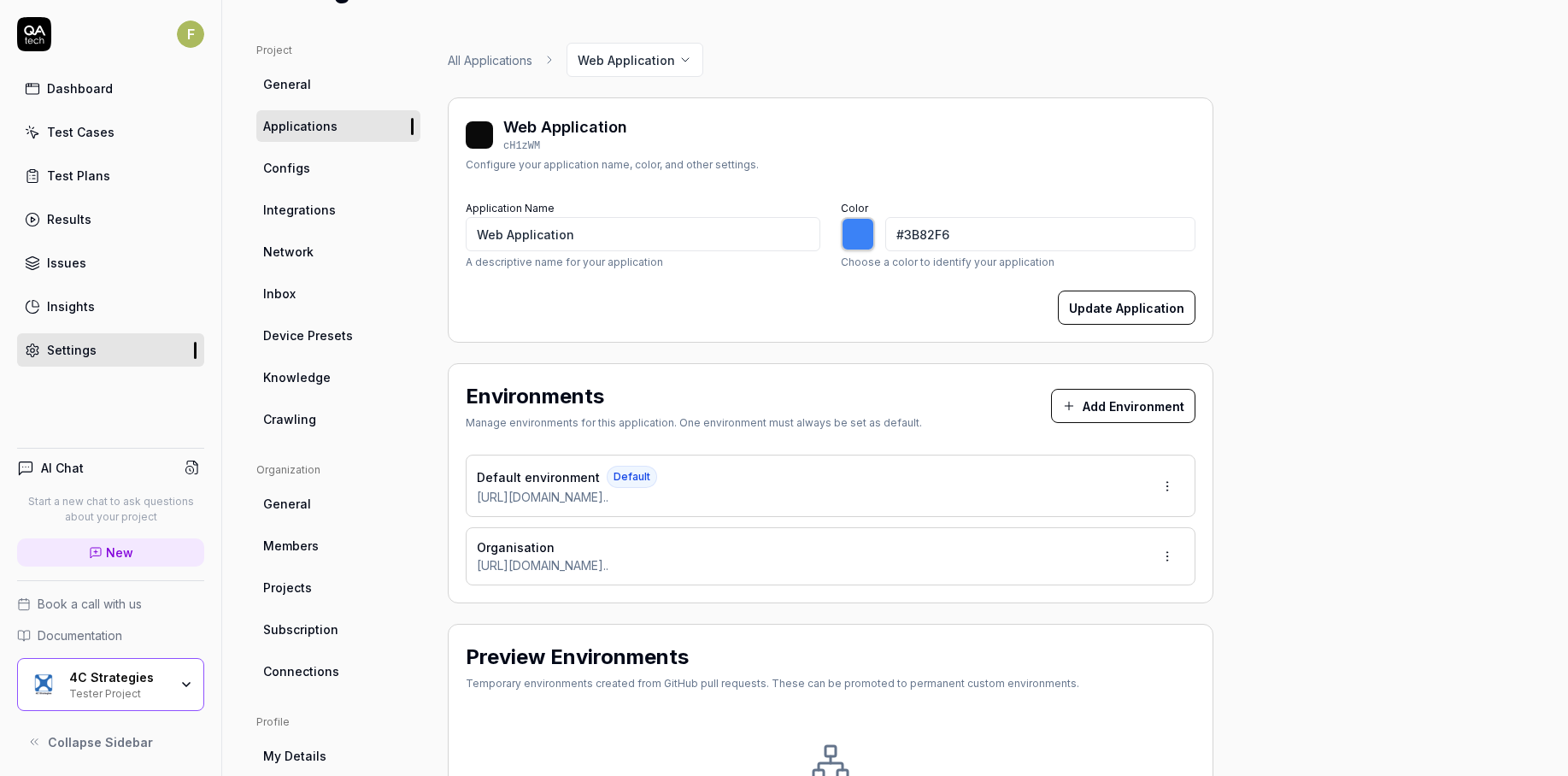
scroll to position [84, 0]
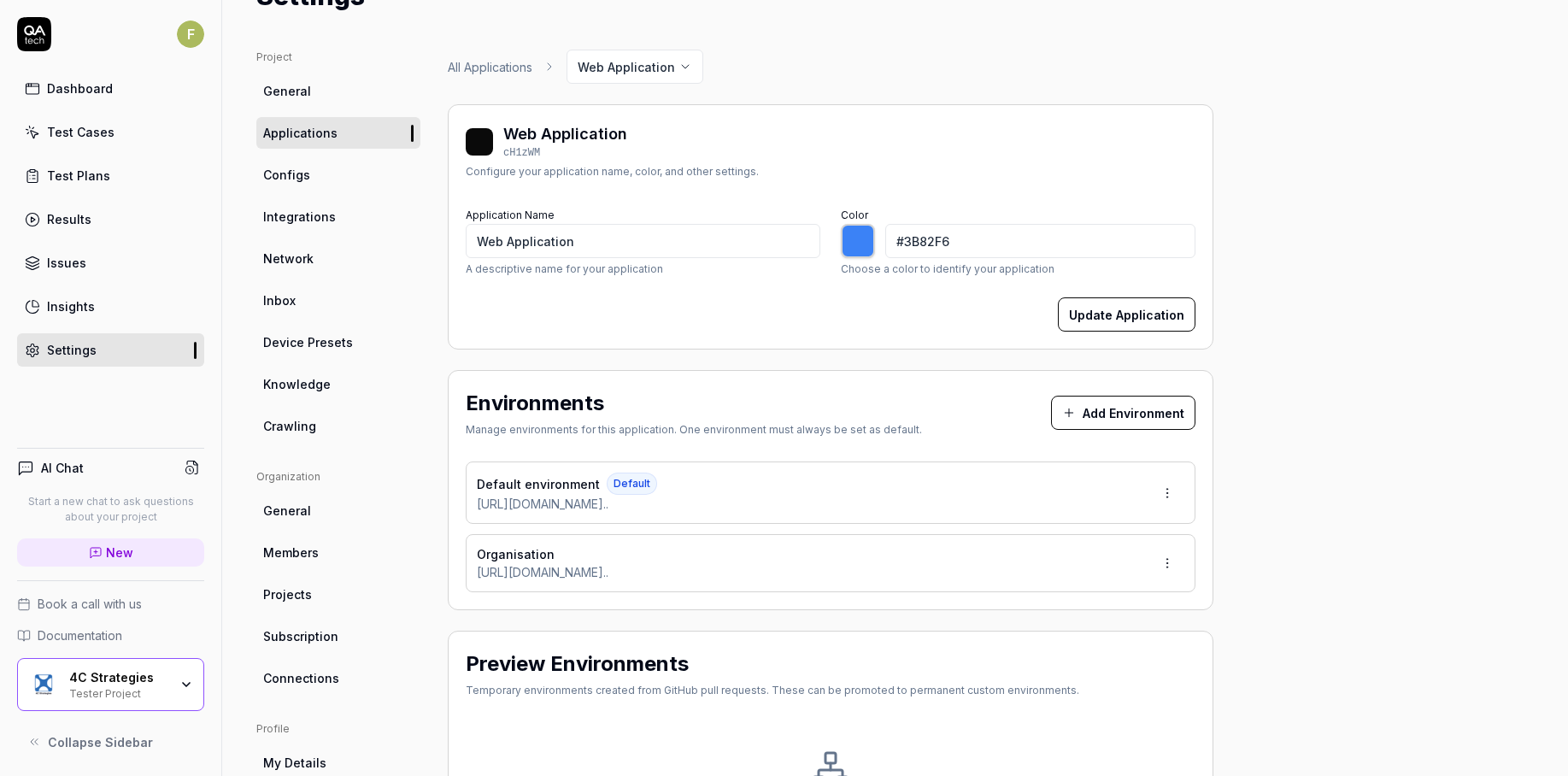
click at [115, 78] on link "Dashboard" at bounding box center [110, 88] width 187 height 33
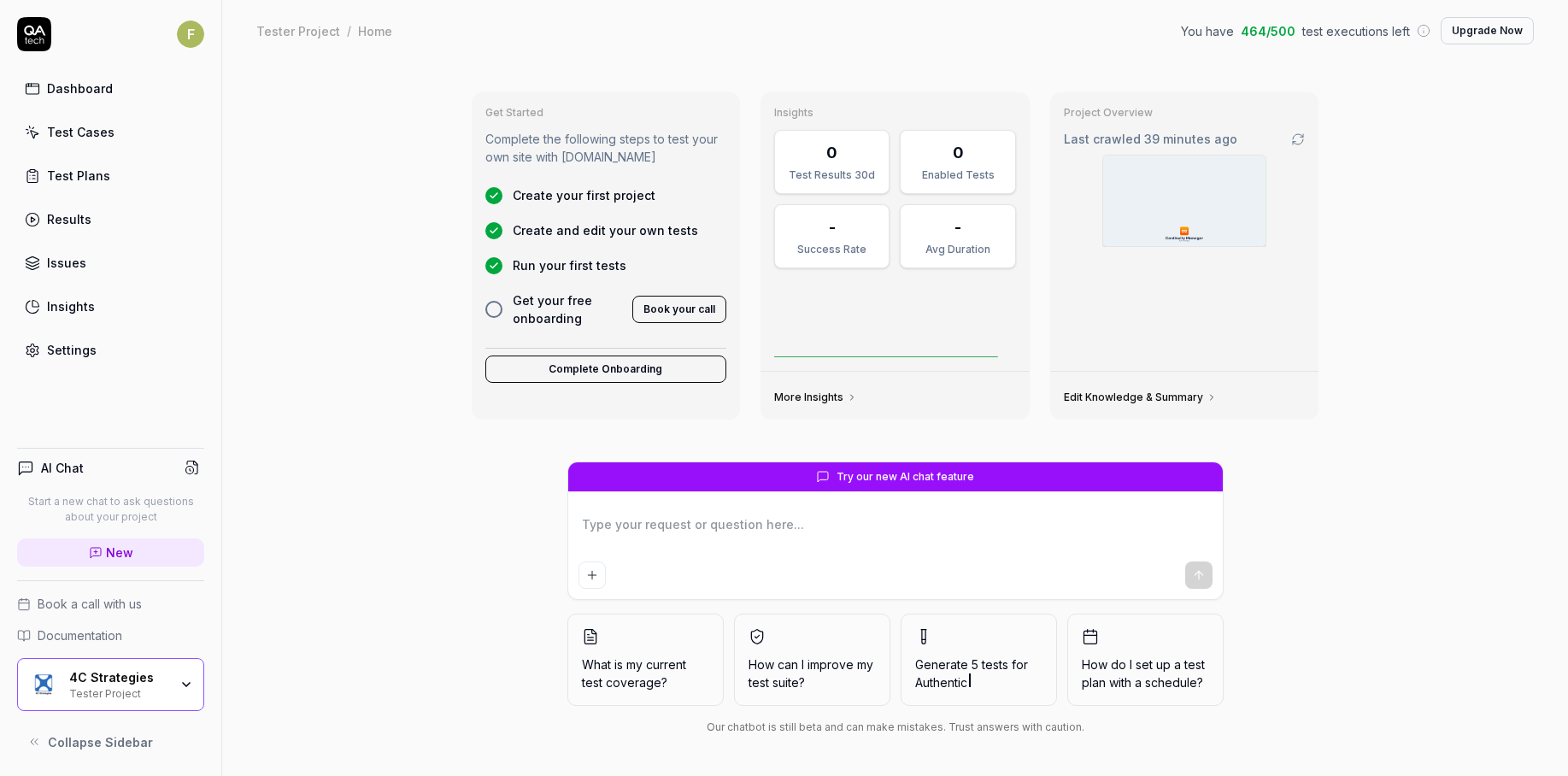
type textarea "*"
click at [125, 130] on link "Test Cases" at bounding box center [110, 132] width 187 height 33
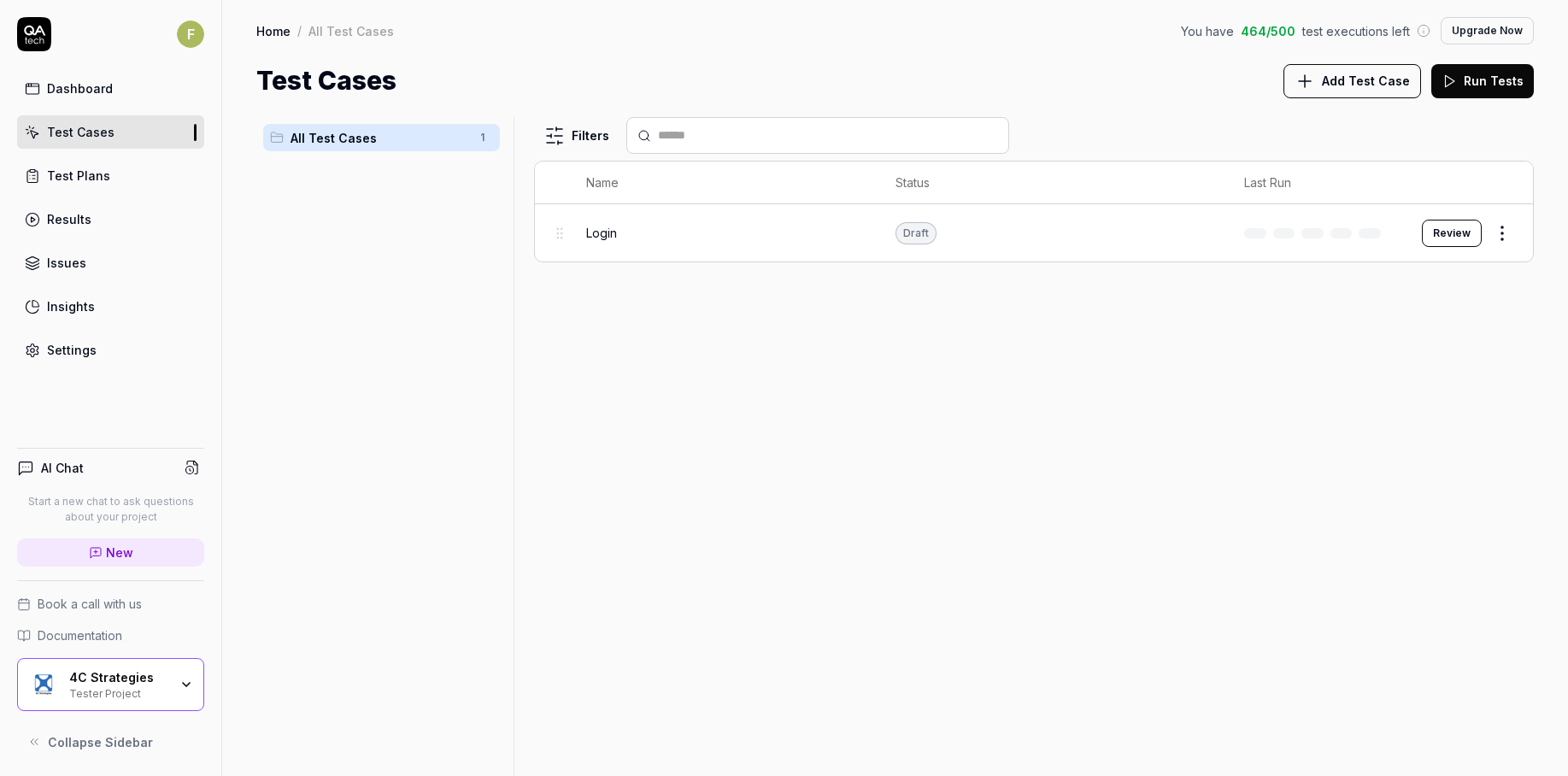
click at [1345, 78] on span "Add Test Case" at bounding box center [1367, 80] width 88 height 18
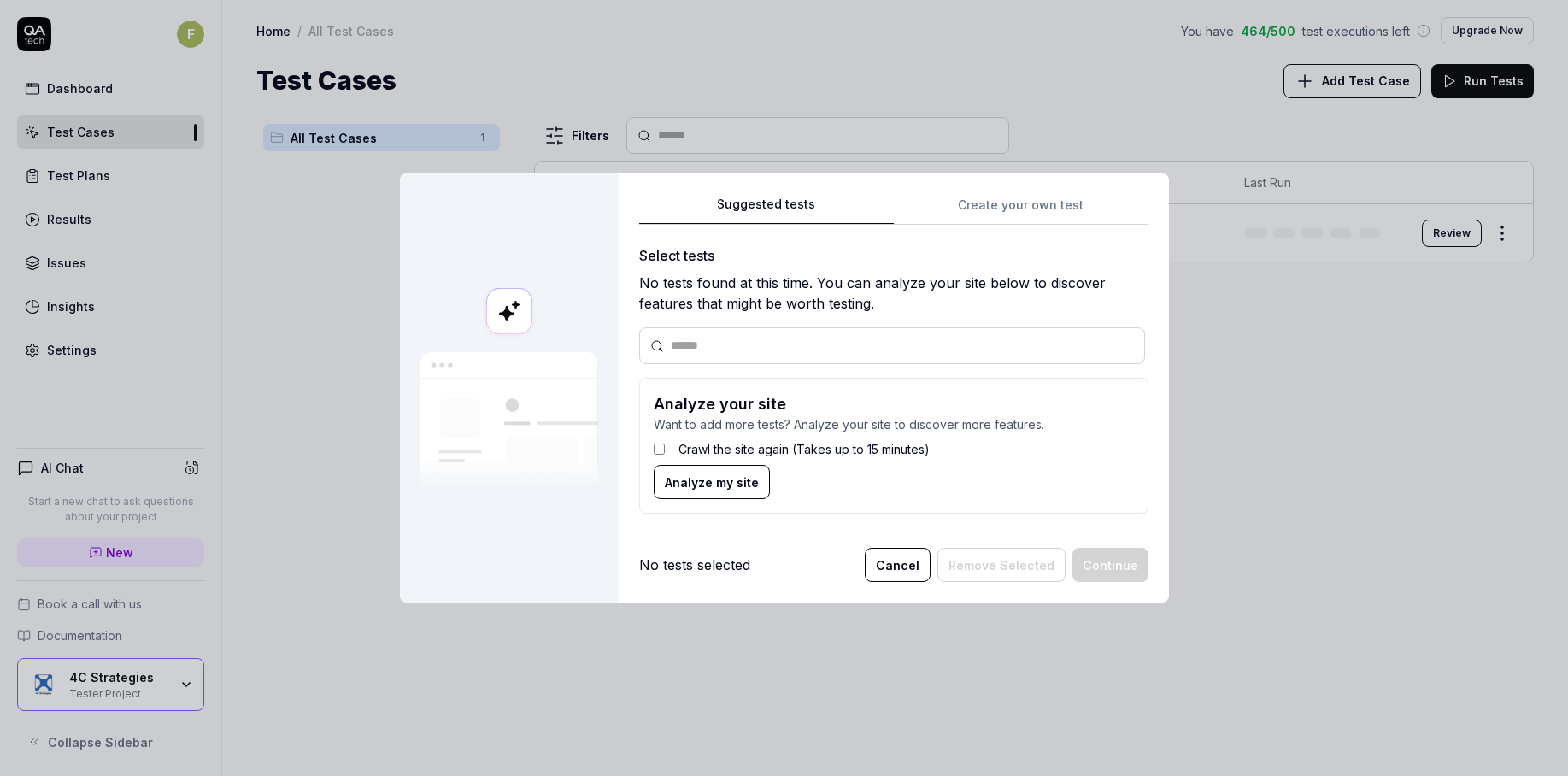
click at [716, 453] on label "Crawl the site again (Takes up to 15 minutes)" at bounding box center [805, 449] width 251 height 18
click at [693, 486] on span "Analyze my site" at bounding box center [712, 483] width 94 height 18
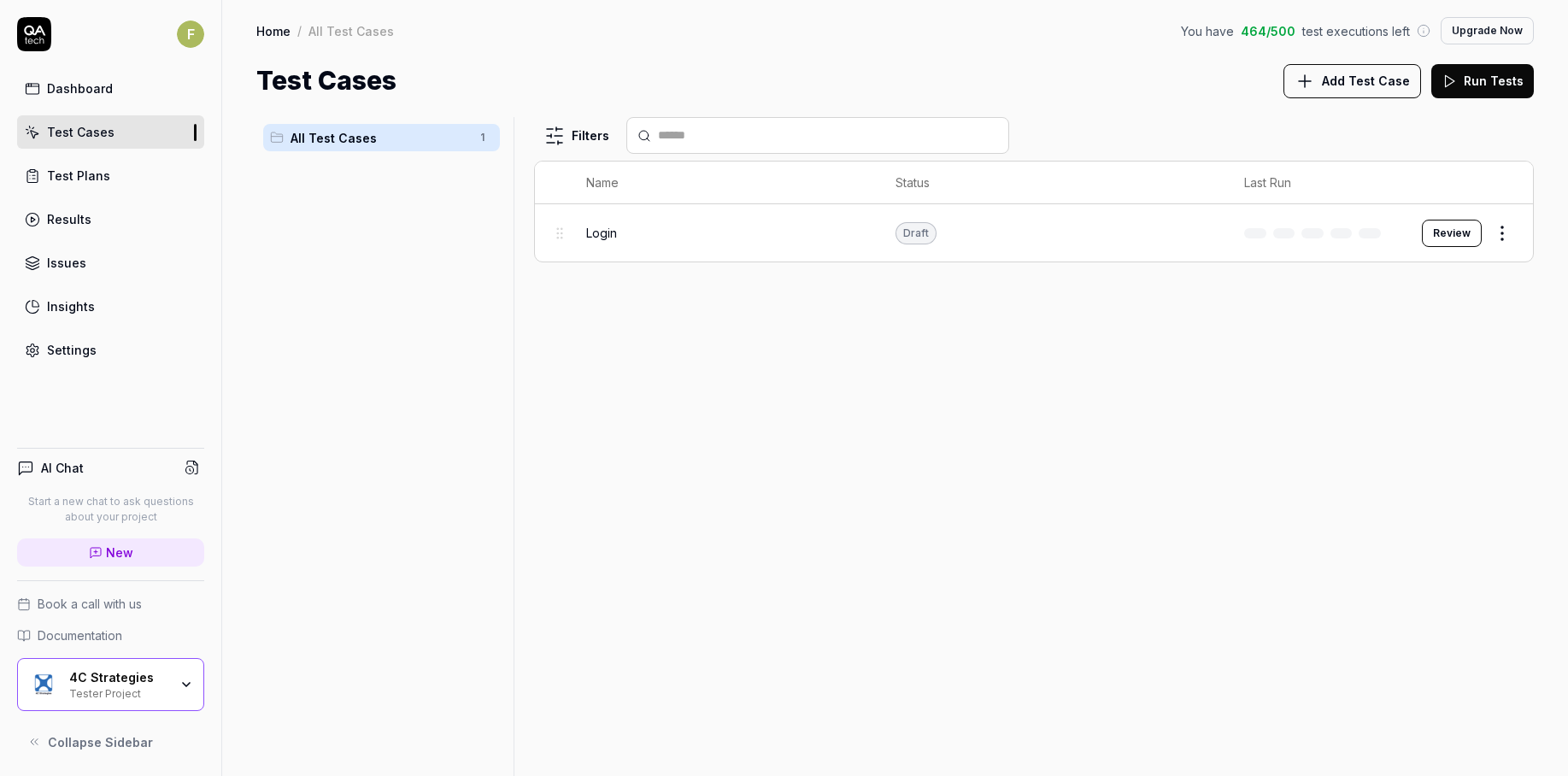
click at [1400, 89] on button "Add Test Case" at bounding box center [1352, 80] width 137 height 34
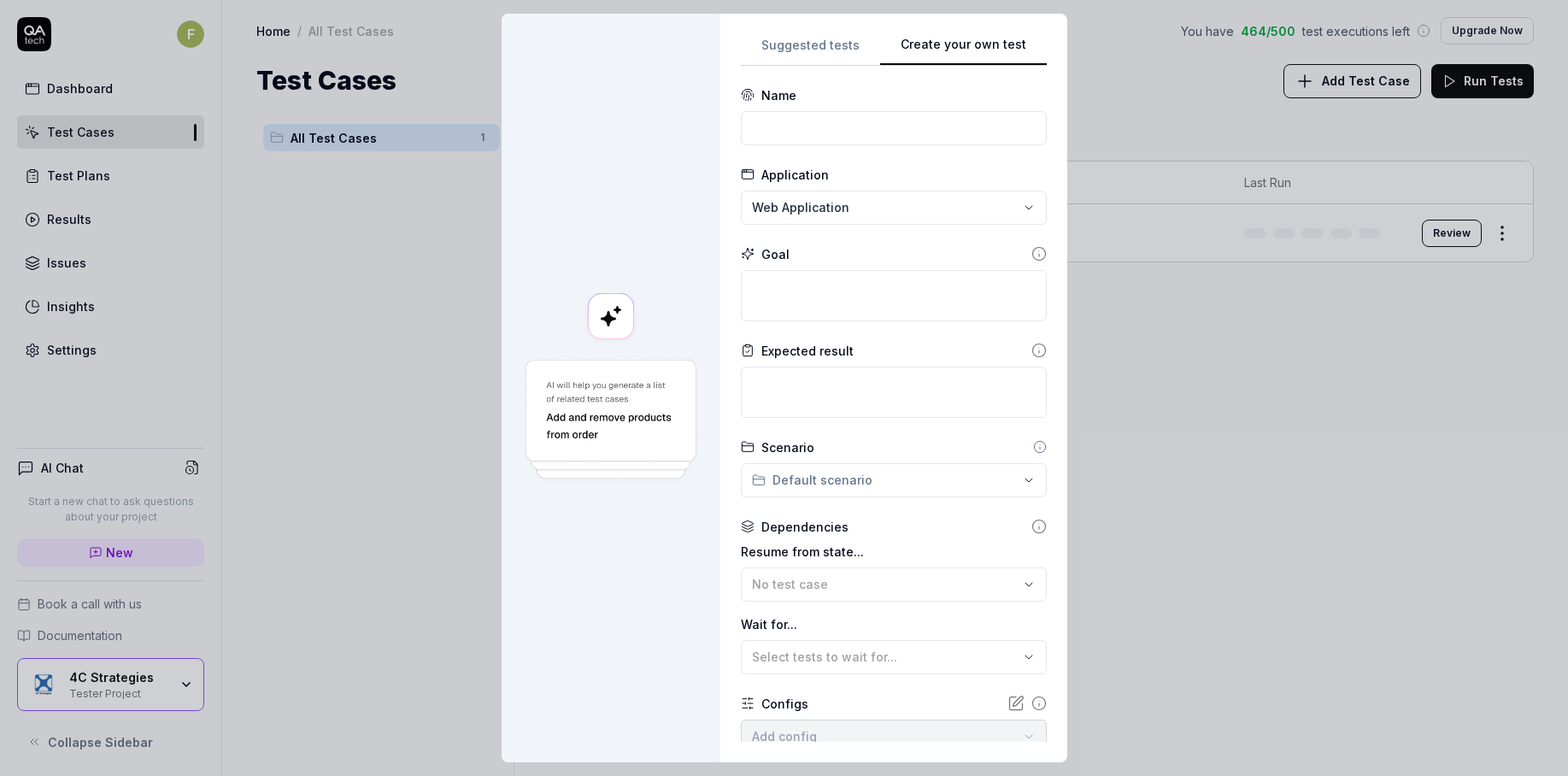
click at [1034, 210] on div "Suggested tests Create your own test Name Application Web Application Goal Expe…" at bounding box center [894, 388] width 306 height 707
click at [921, 702] on div "Configs" at bounding box center [894, 703] width 306 height 18
click at [861, 128] on input at bounding box center [894, 128] width 306 height 34
type input "O"
type input "Create a Task"
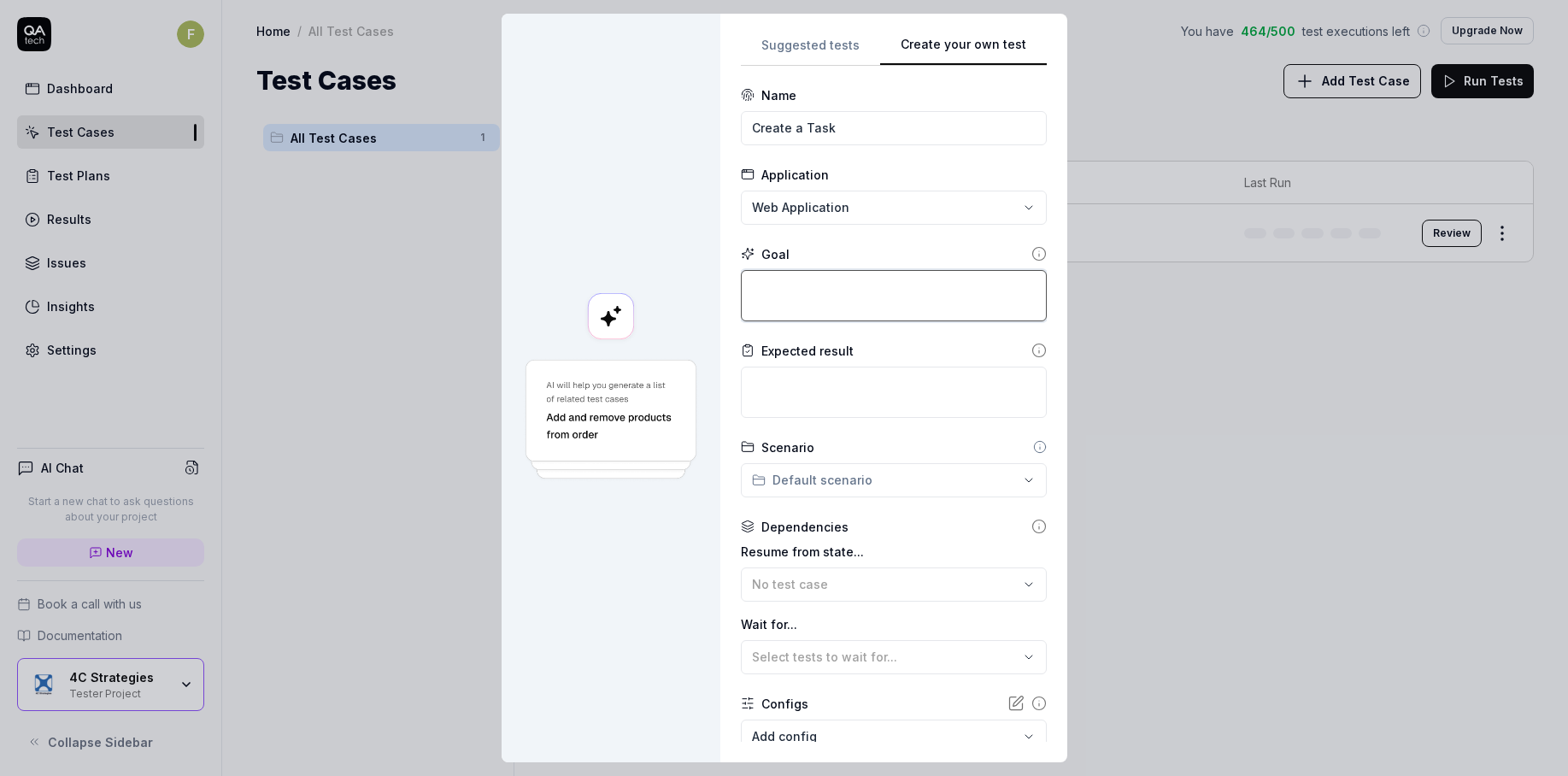
type textarea "*"
type textarea "C"
type textarea "*"
type textarea "Cr"
type textarea "*"
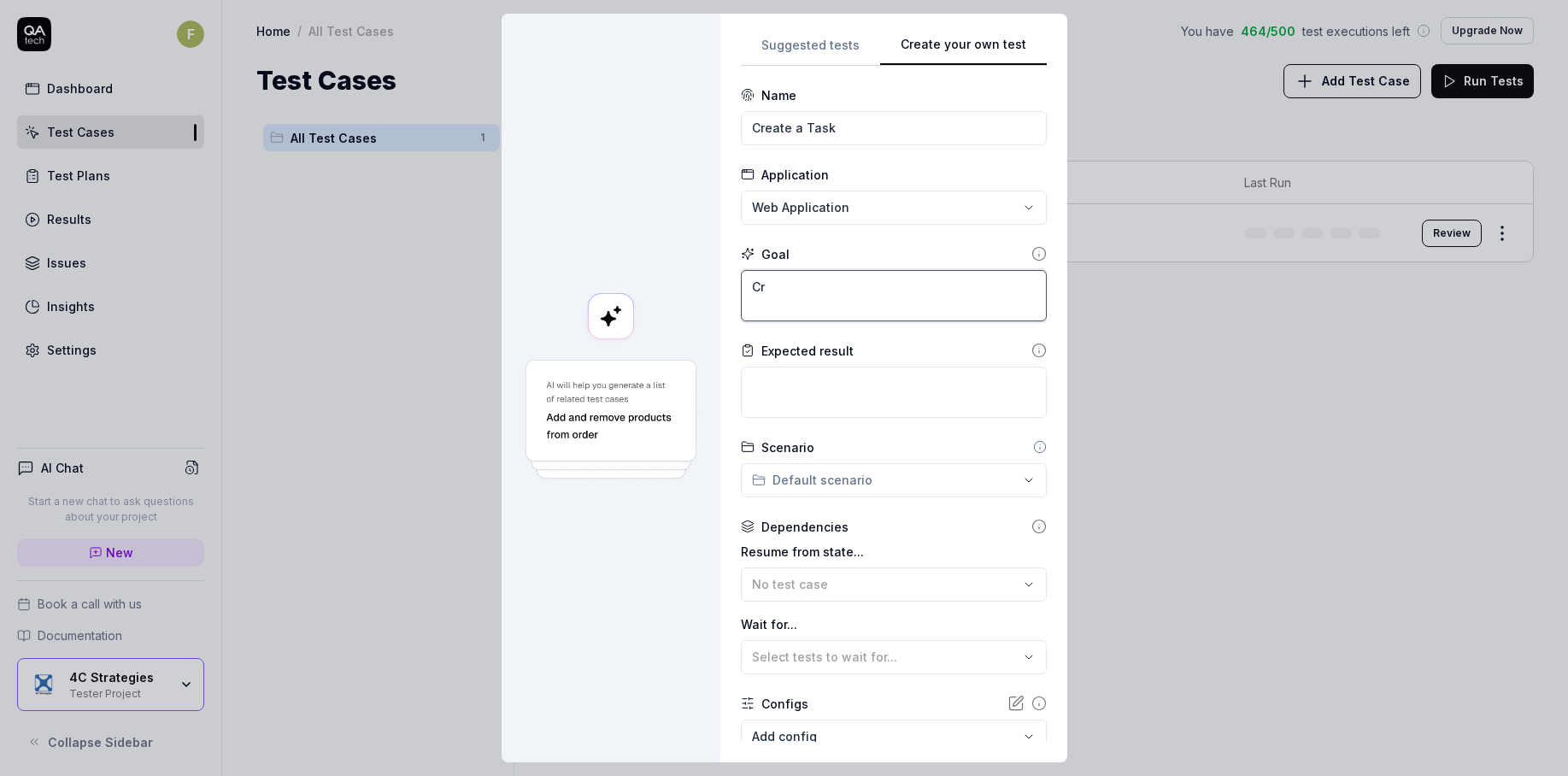
type textarea "Cre"
type textarea "*"
type textarea "Creat"
type textarea "*"
type textarea "Creati"
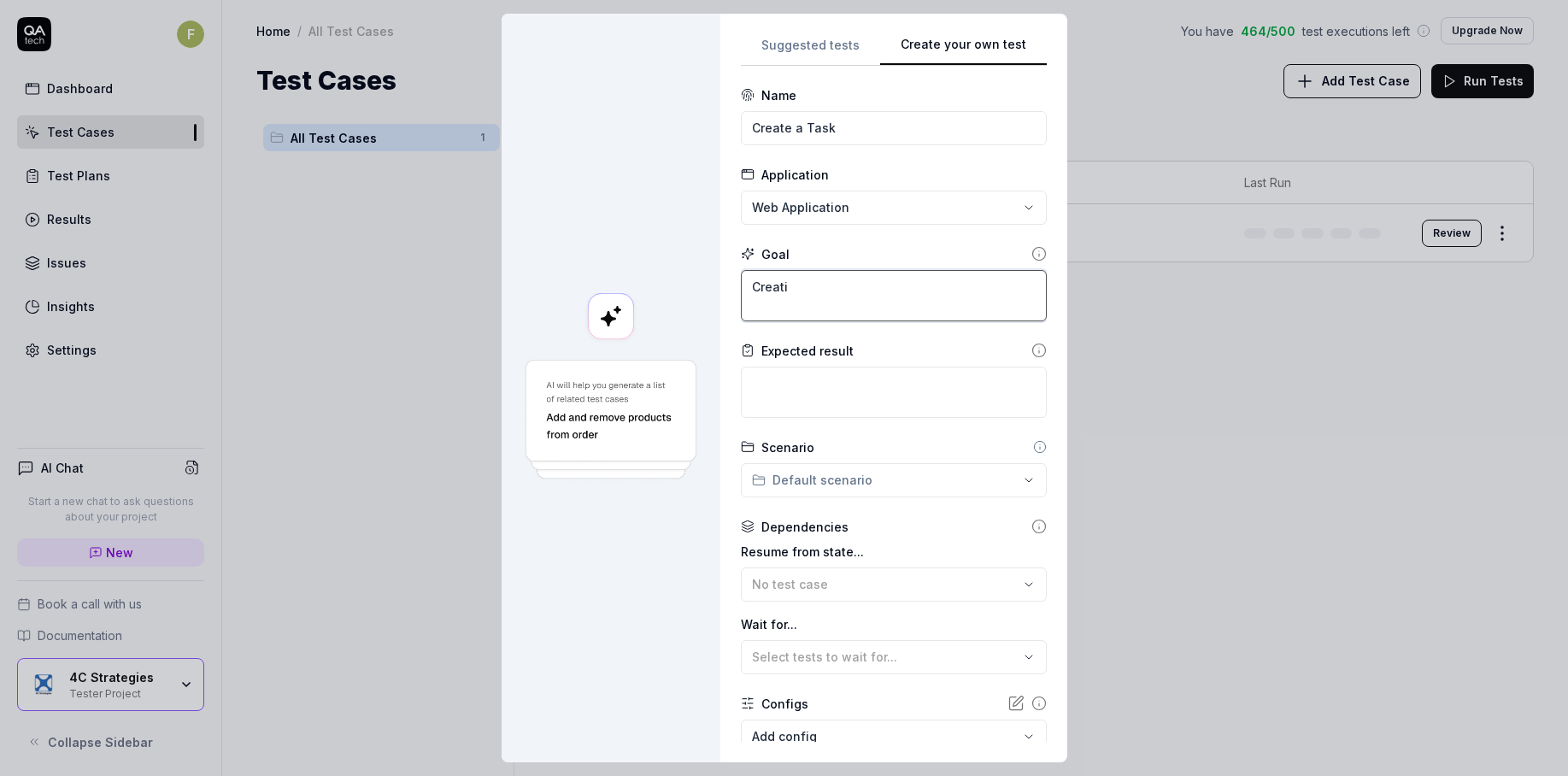
type textarea "*"
type textarea "Creatin"
type textarea "*"
type textarea "Creating"
type textarea "*"
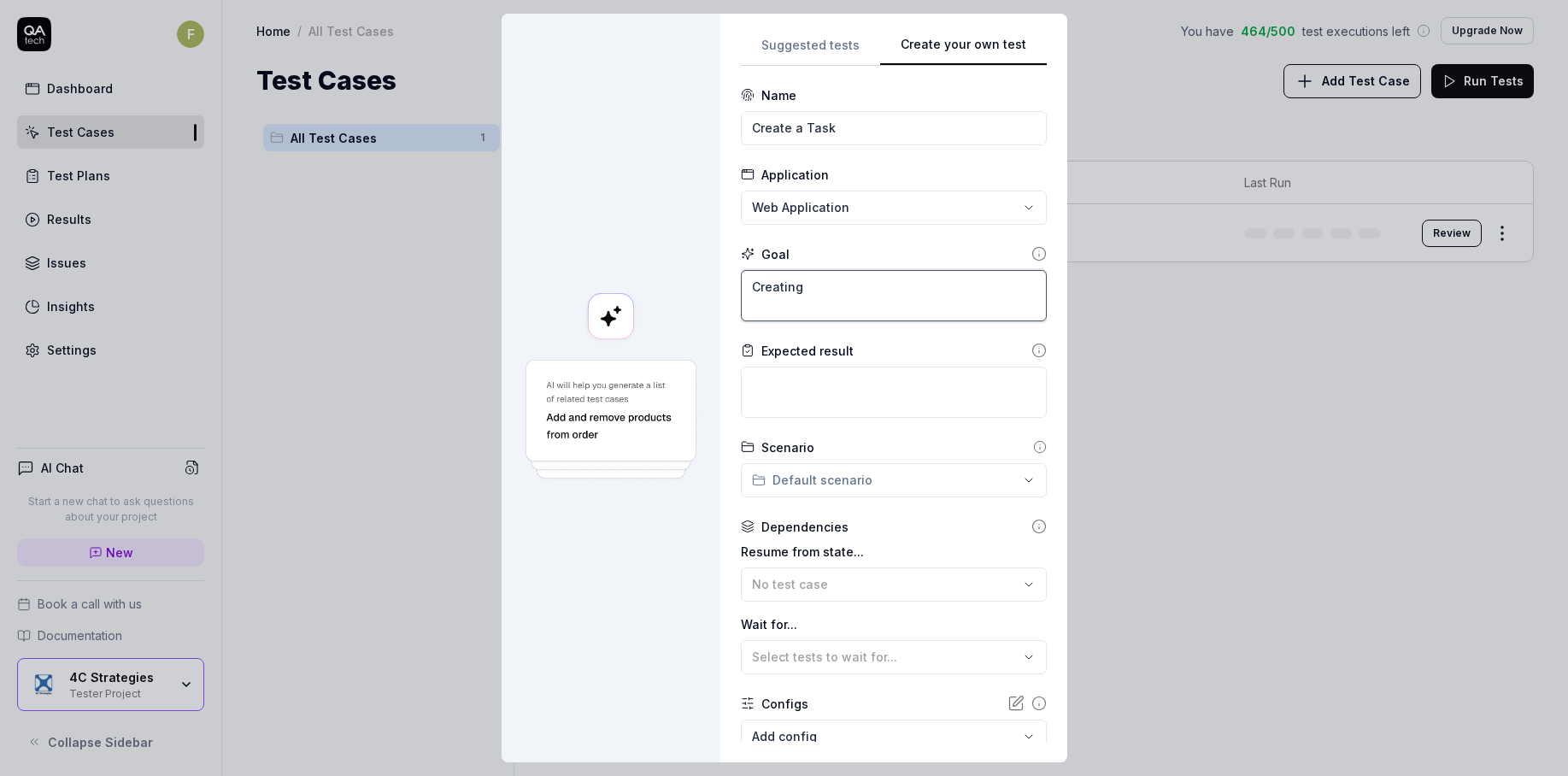
type textarea "Creating"
type textarea "*"
type textarea "Creating a"
type textarea "*"
type textarea "Creating a"
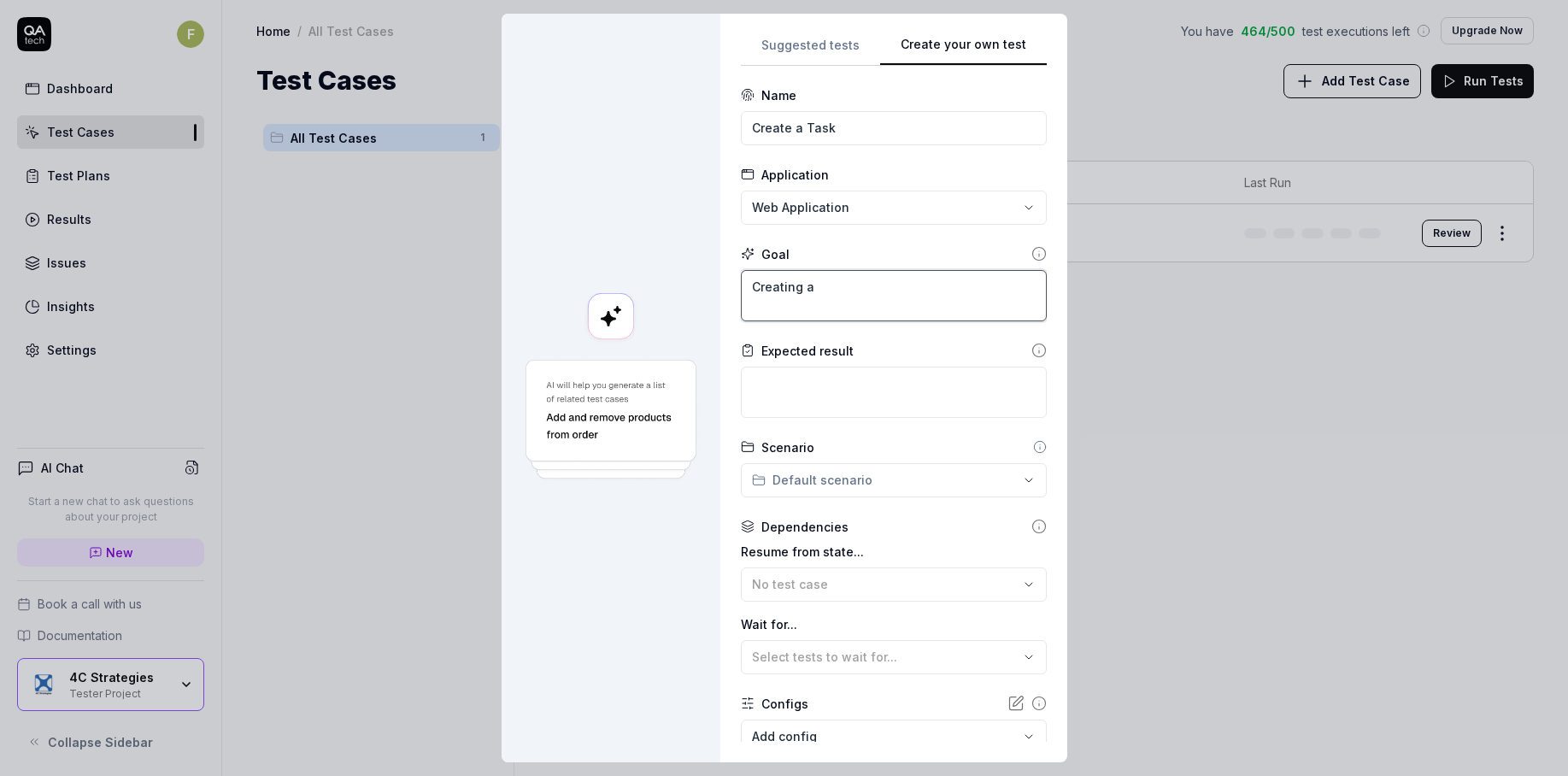
type textarea "*"
type textarea "Creating a t"
type textarea "*"
type textarea "Creating a ta"
type textarea "*"
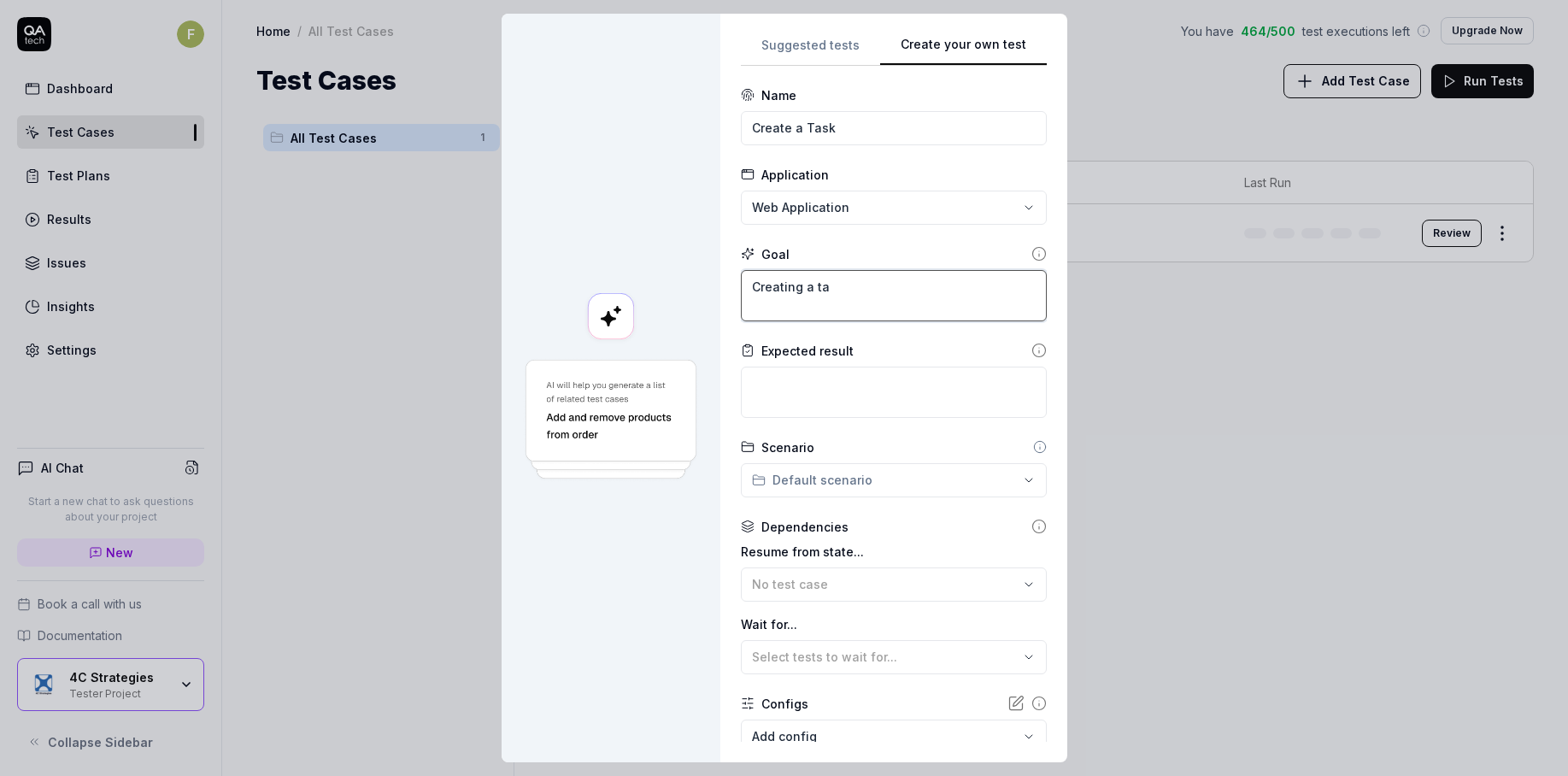
type textarea "Creating a tas"
type textarea "*"
type textarea "Creating a task"
type textarea "*"
type textarea "Creating a task"
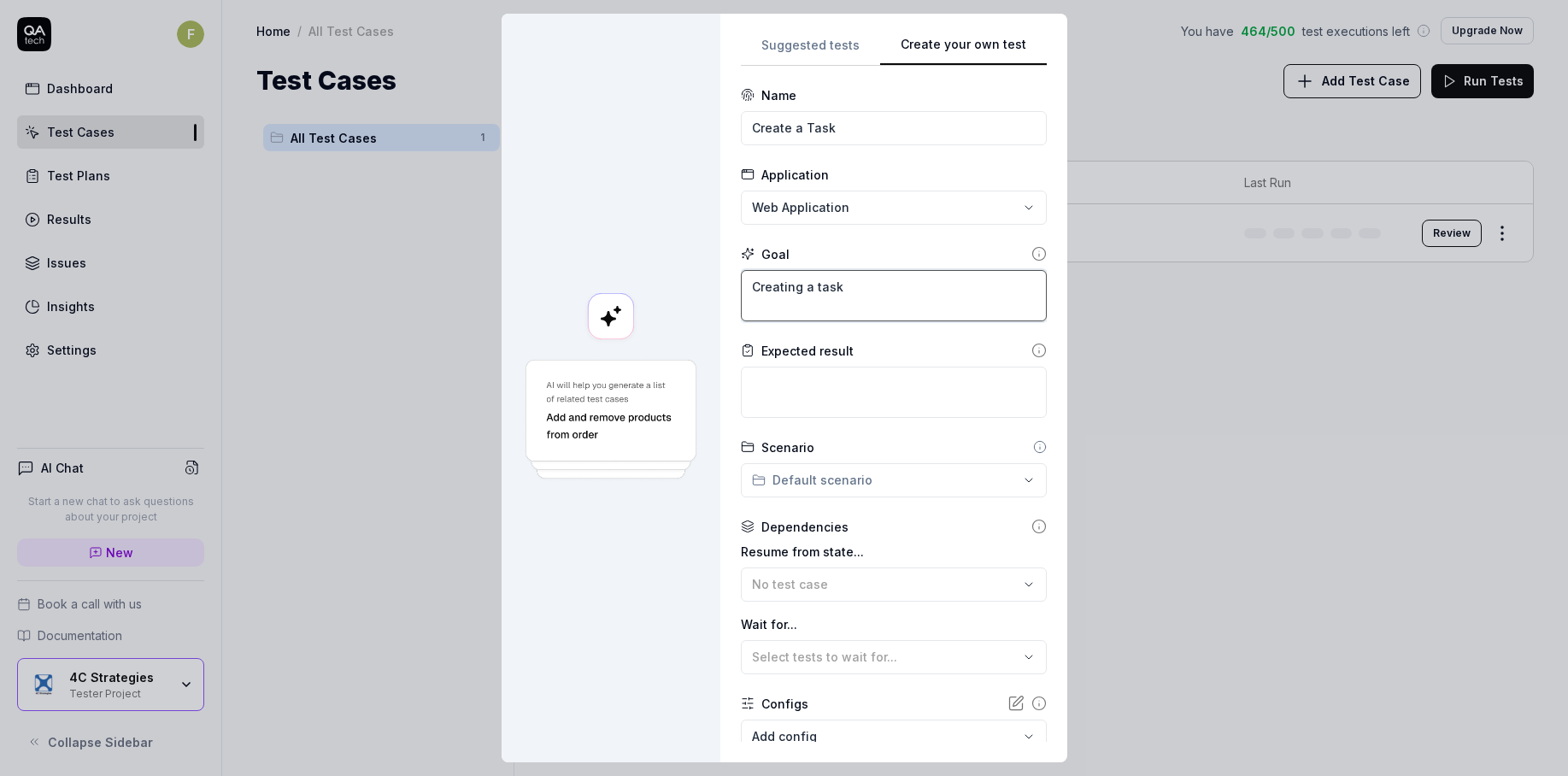
type textarea "*"
type textarea "Creating a task t"
type textarea "*"
type textarea "Creating a task th"
type textarea "*"
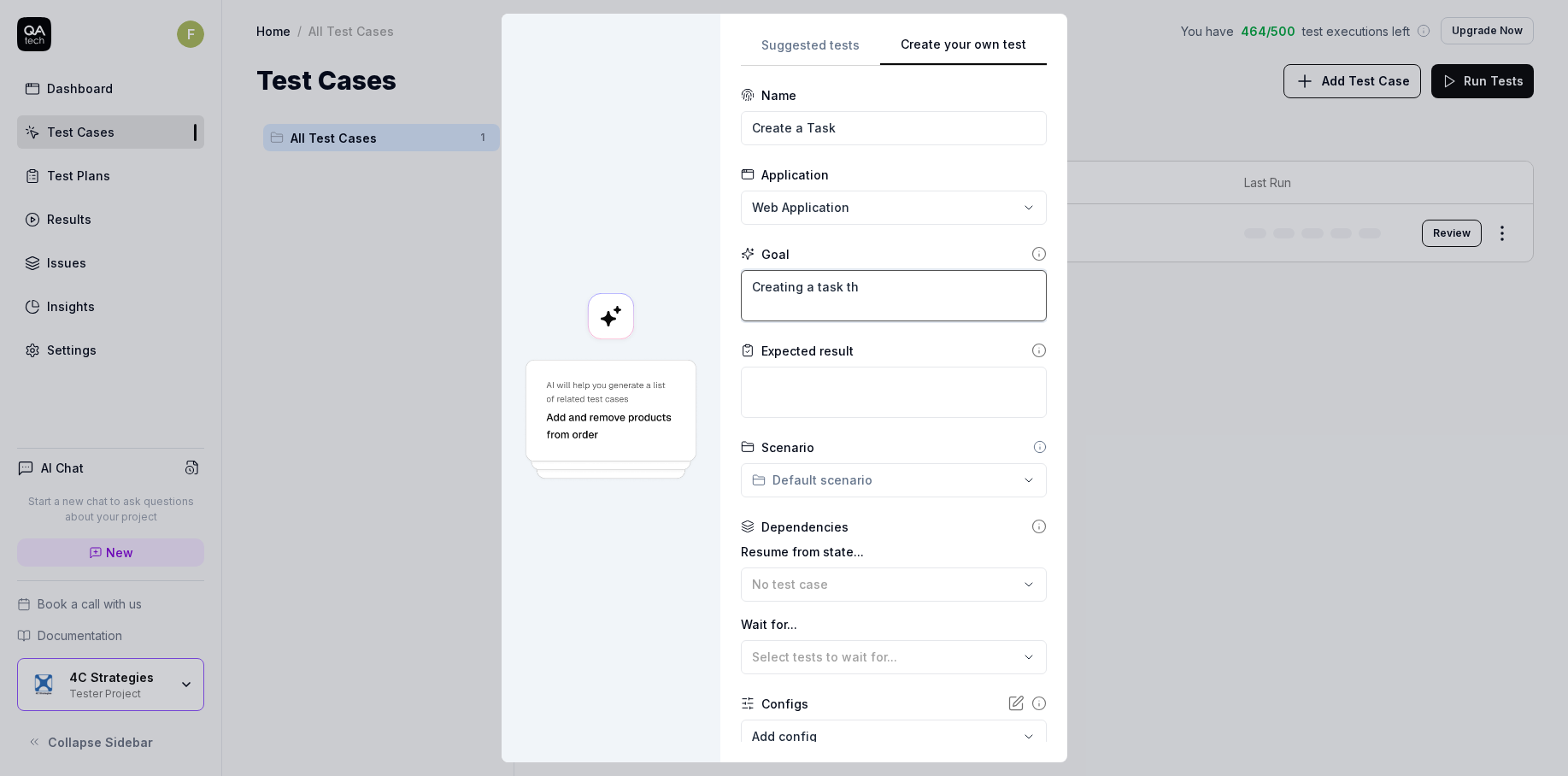
type textarea "Creating a task tha"
type textarea "*"
type textarea "Creating a task that"
type textarea "*"
type textarea "Creating a task that'"
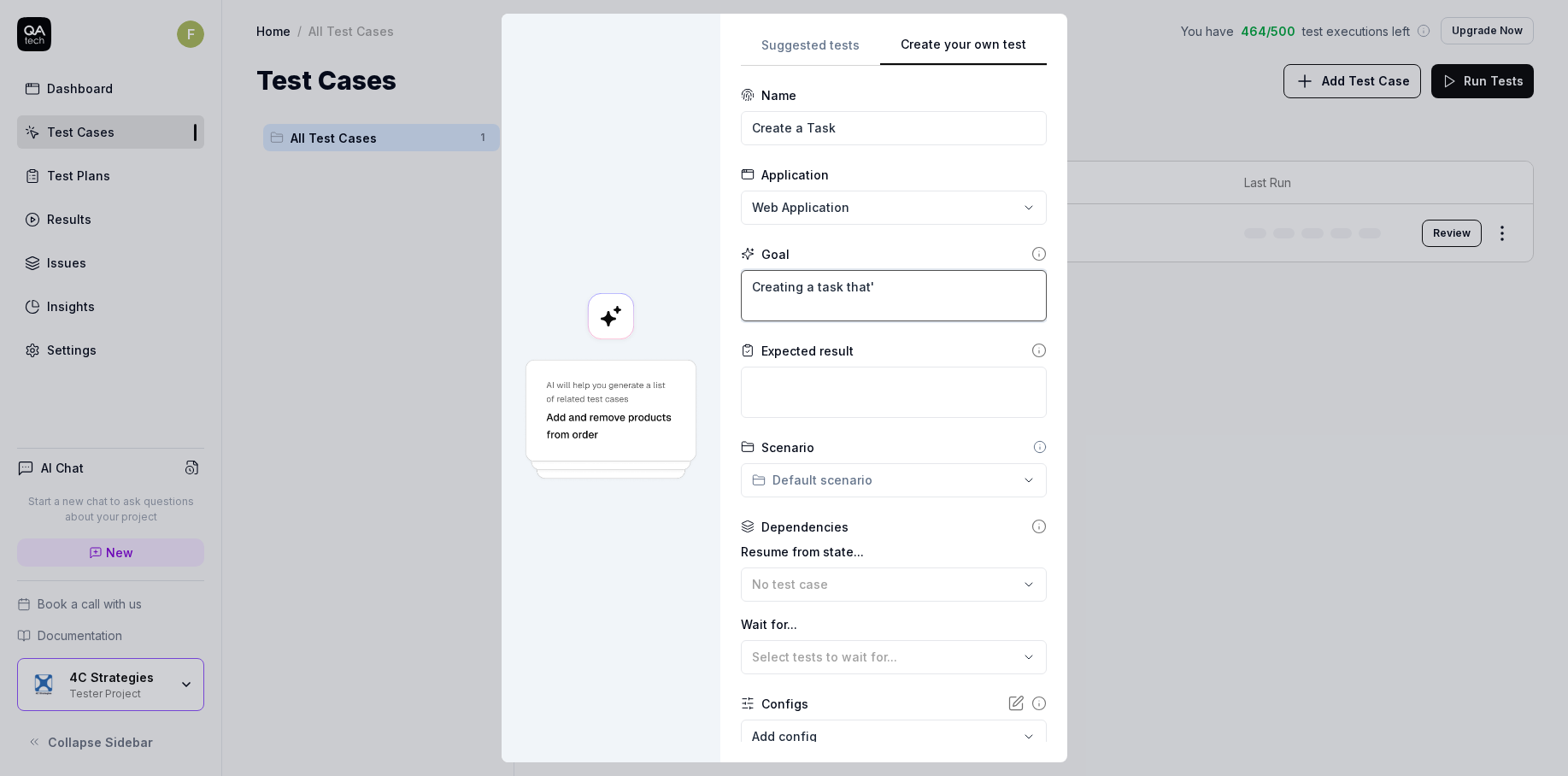
type textarea "*"
type textarea "Creating a task that's"
type textarea "*"
type textarea "Creating a task that's"
type textarea "*"
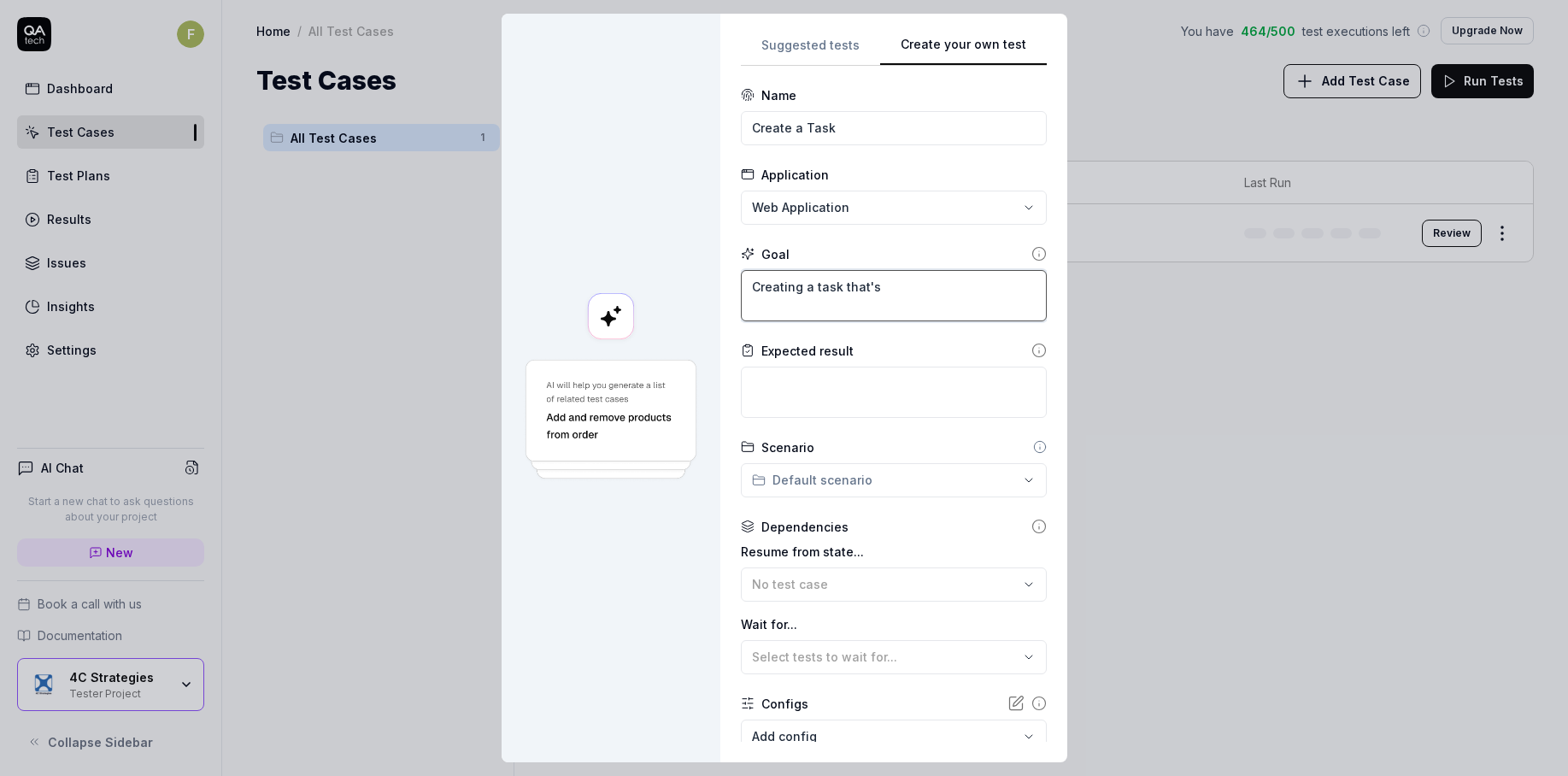
type textarea "Creating a task that's a"
type textarea "*"
type textarea "Creating a task that's ad"
type textarea "*"
type textarea "Creating a task that's add"
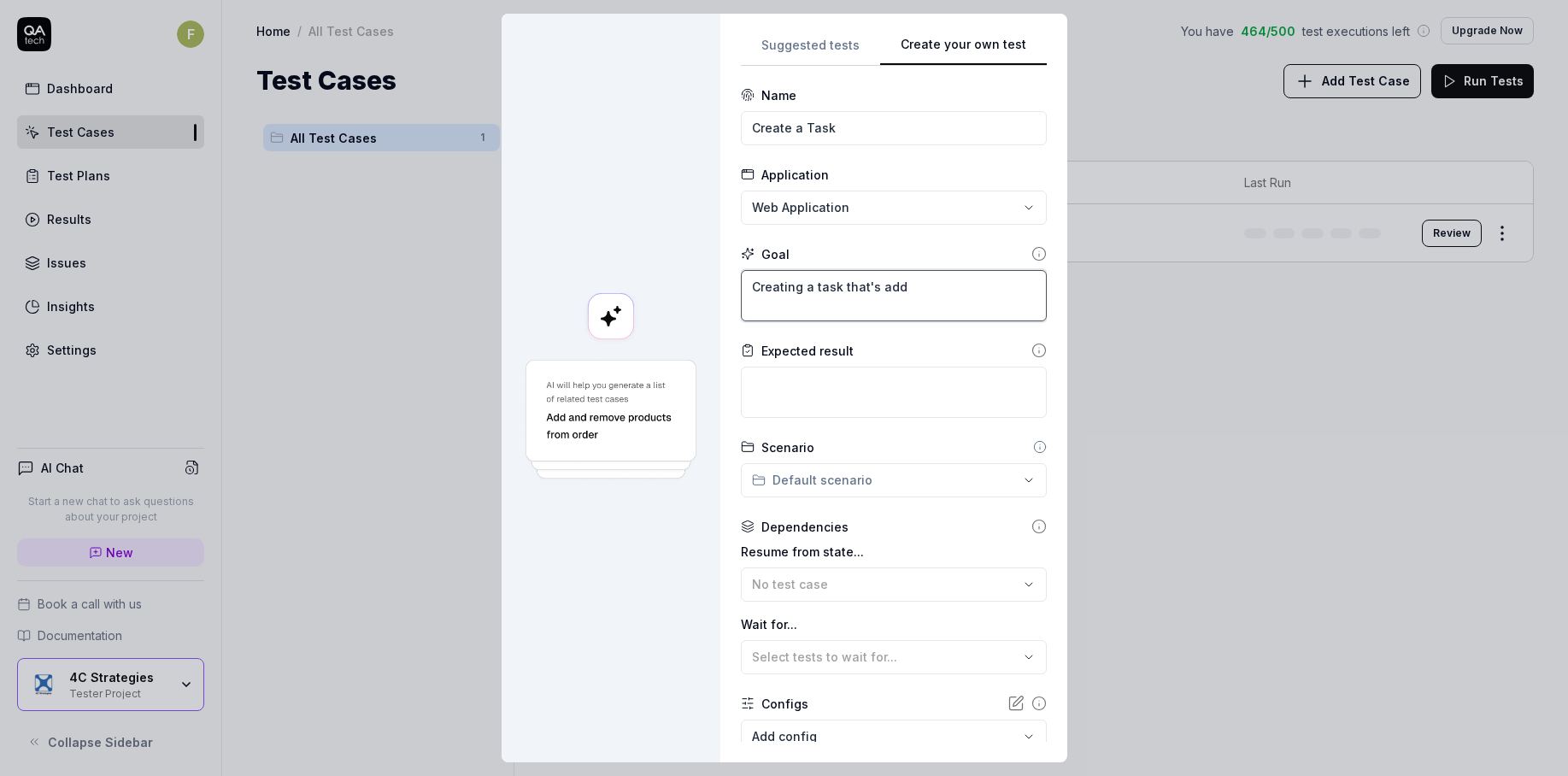
type textarea "*"
type textarea "Creating a task that's ad"
type textarea "*"
type textarea "Creating a task that's a"
type textarea "*"
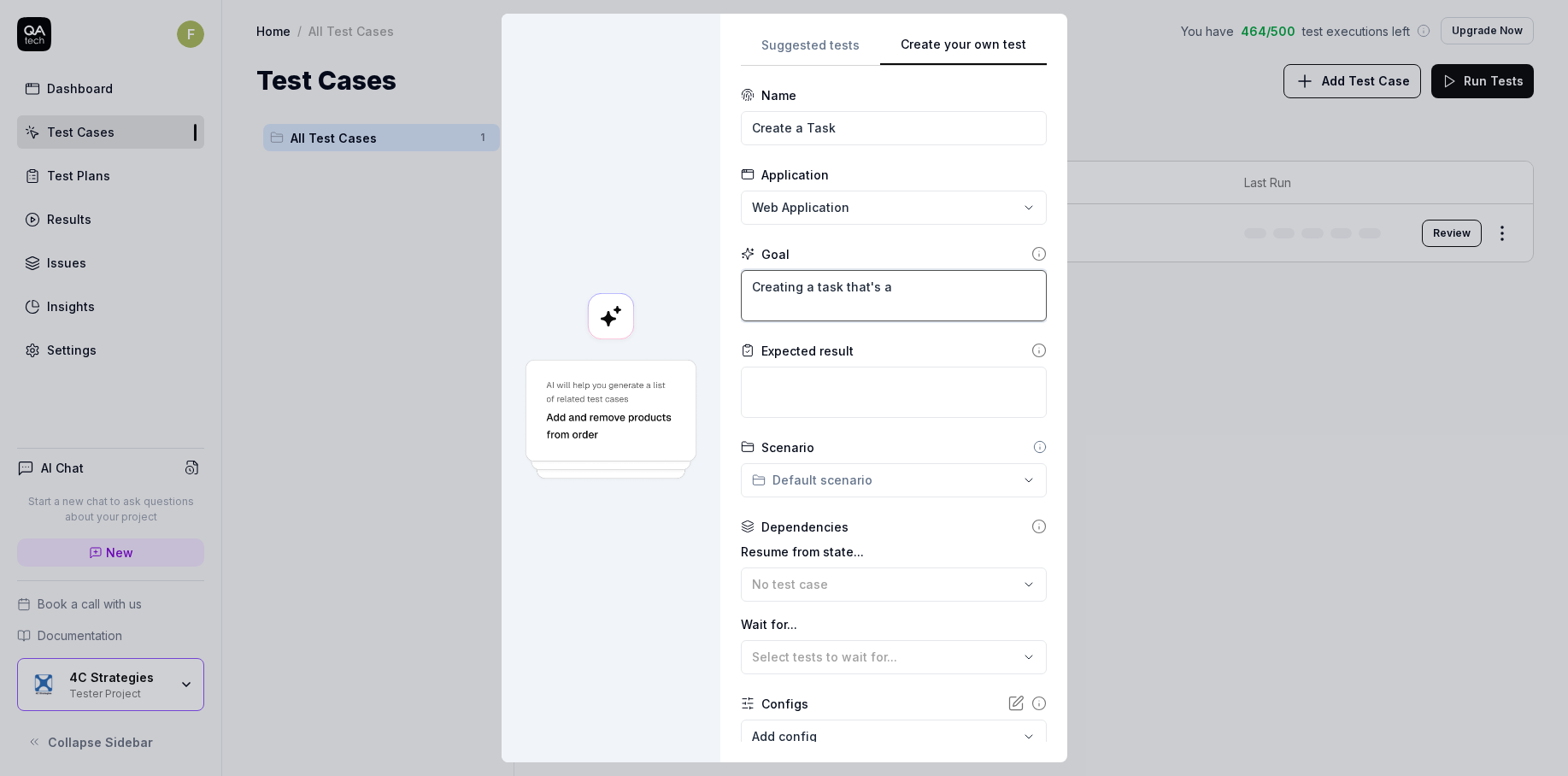
type textarea "Creating a task that's as"
type textarea "*"
type textarea "Creating a task that's ass"
type textarea "*"
type textarea "Creating a task that's assi"
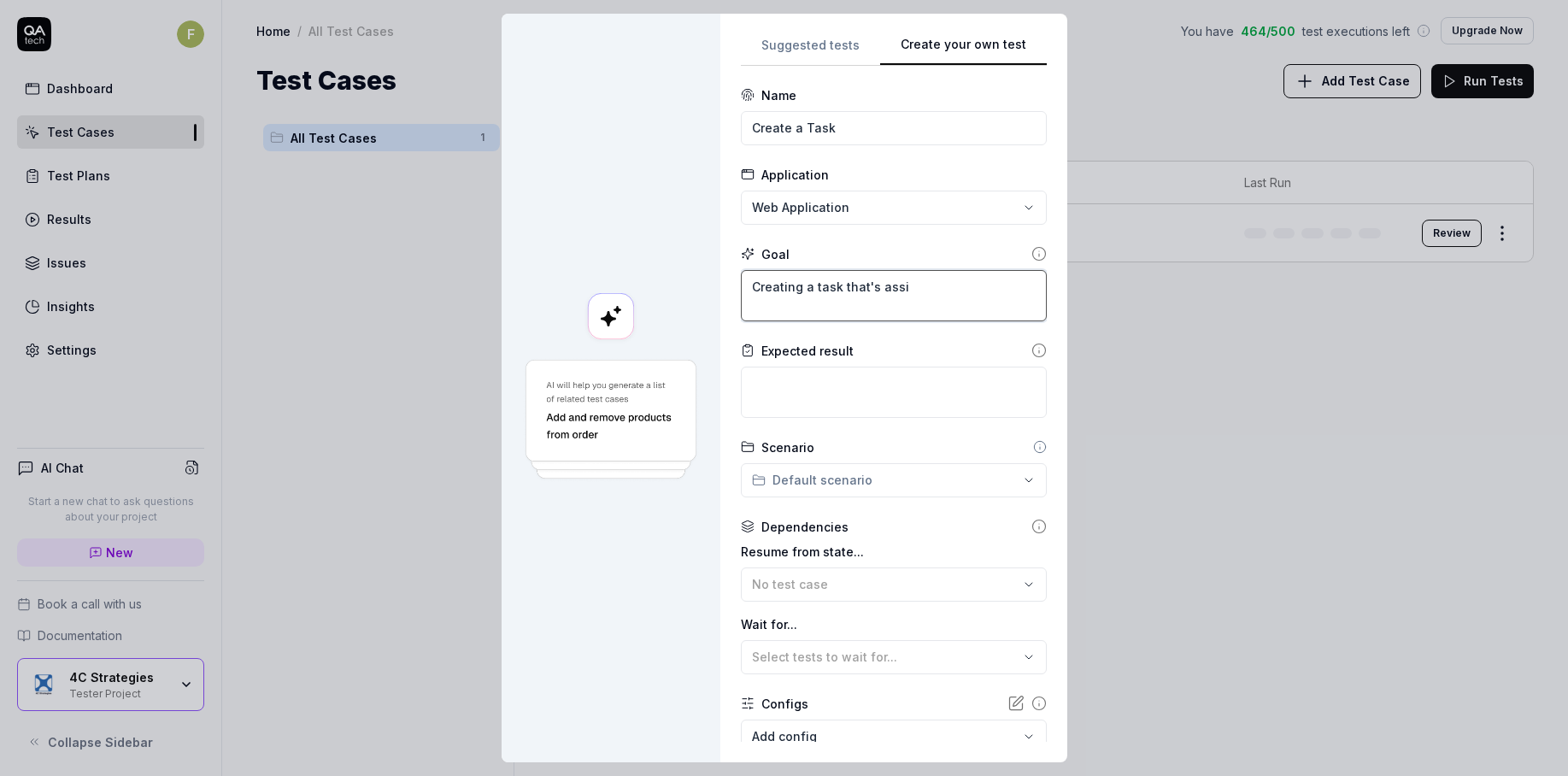
type textarea "*"
type textarea "Creating a task that's assig"
type textarea "*"
type textarea "Creating a task that's assign"
type textarea "*"
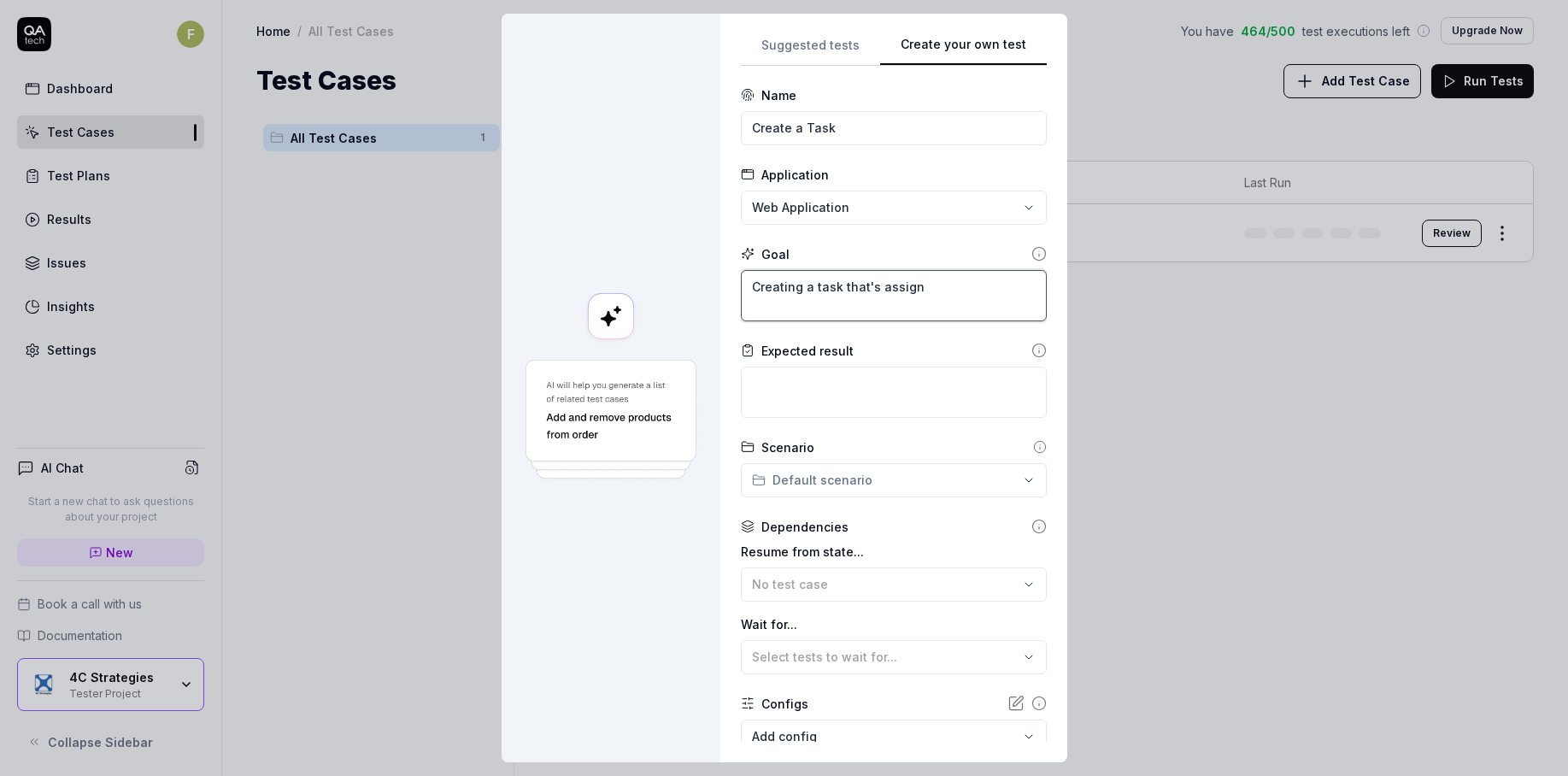
type textarea "Creating a task that's assigne"
type textarea "*"
type textarea "Creating a task that's assigned"
type textarea "*"
type textarea "Creating a task that's assigned t"
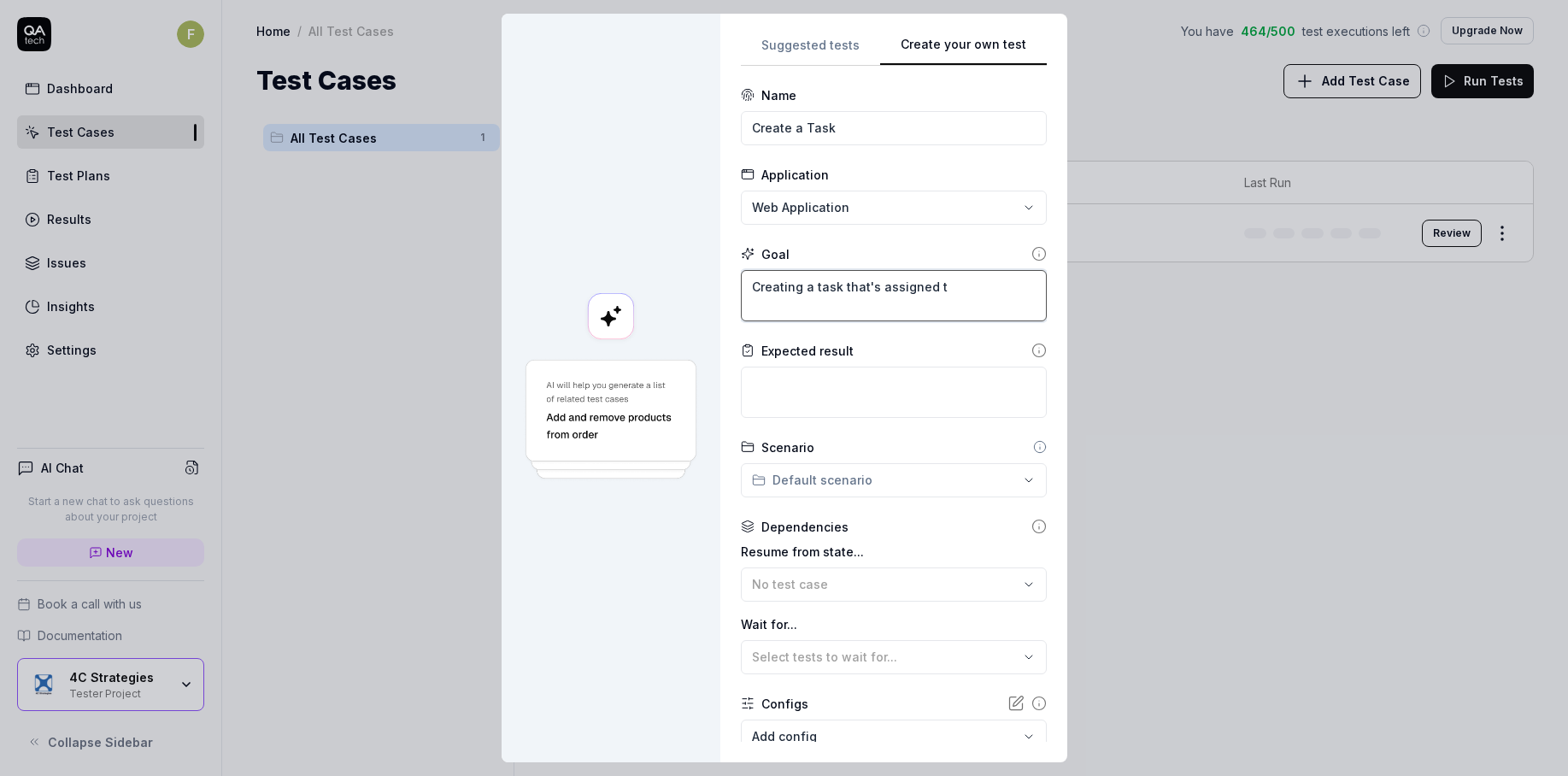
type textarea "*"
type textarea "Creating a task that's assigned to"
type textarea "*"
type textarea "Creating a task that's assigned to"
type textarea "*"
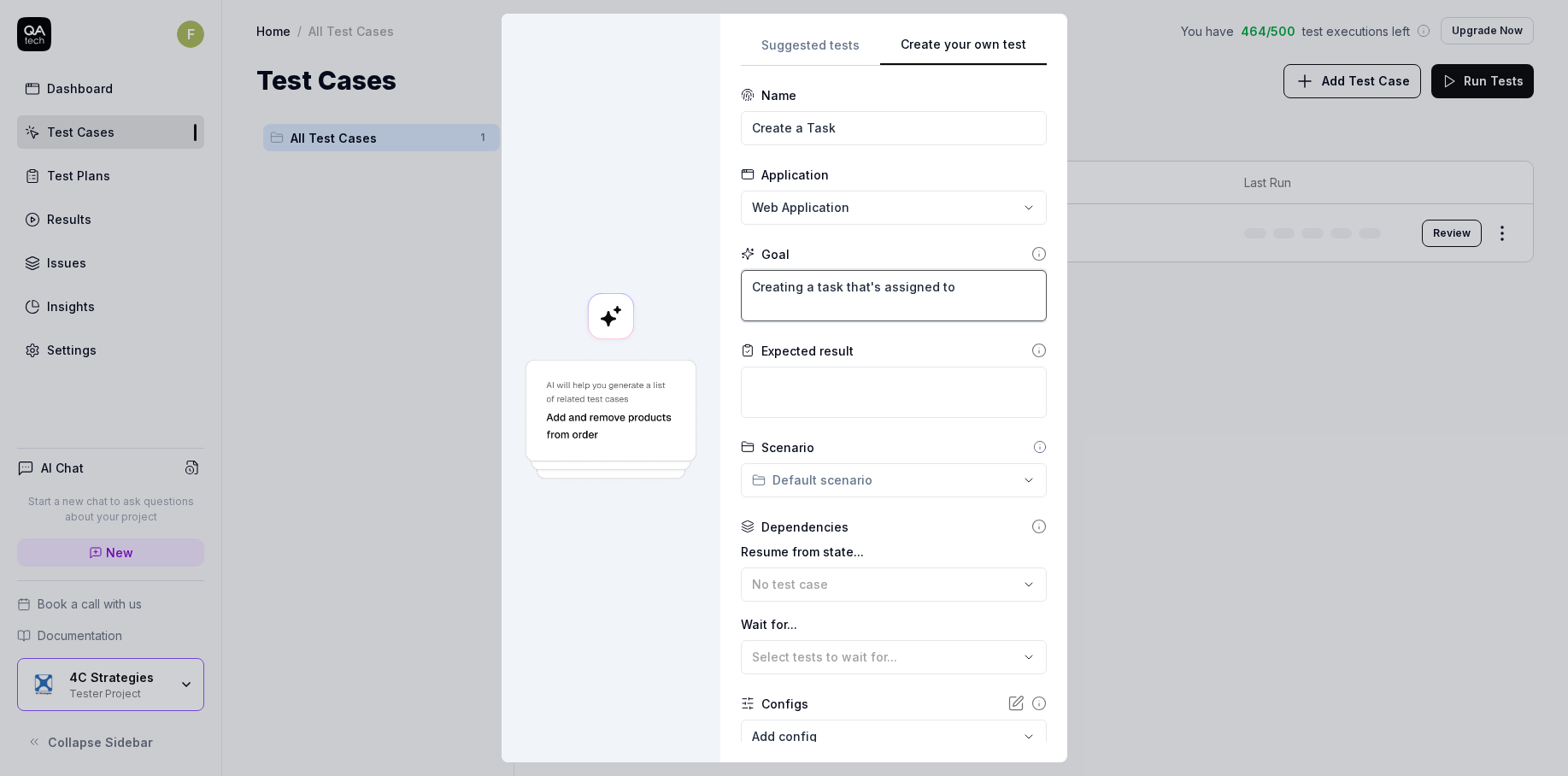
type textarea "Creating a task that's assigned to y"
type textarea "*"
type textarea "Creating a task that's assigned to yo"
type textarea "*"
type textarea "Creating a task that's assigned to you"
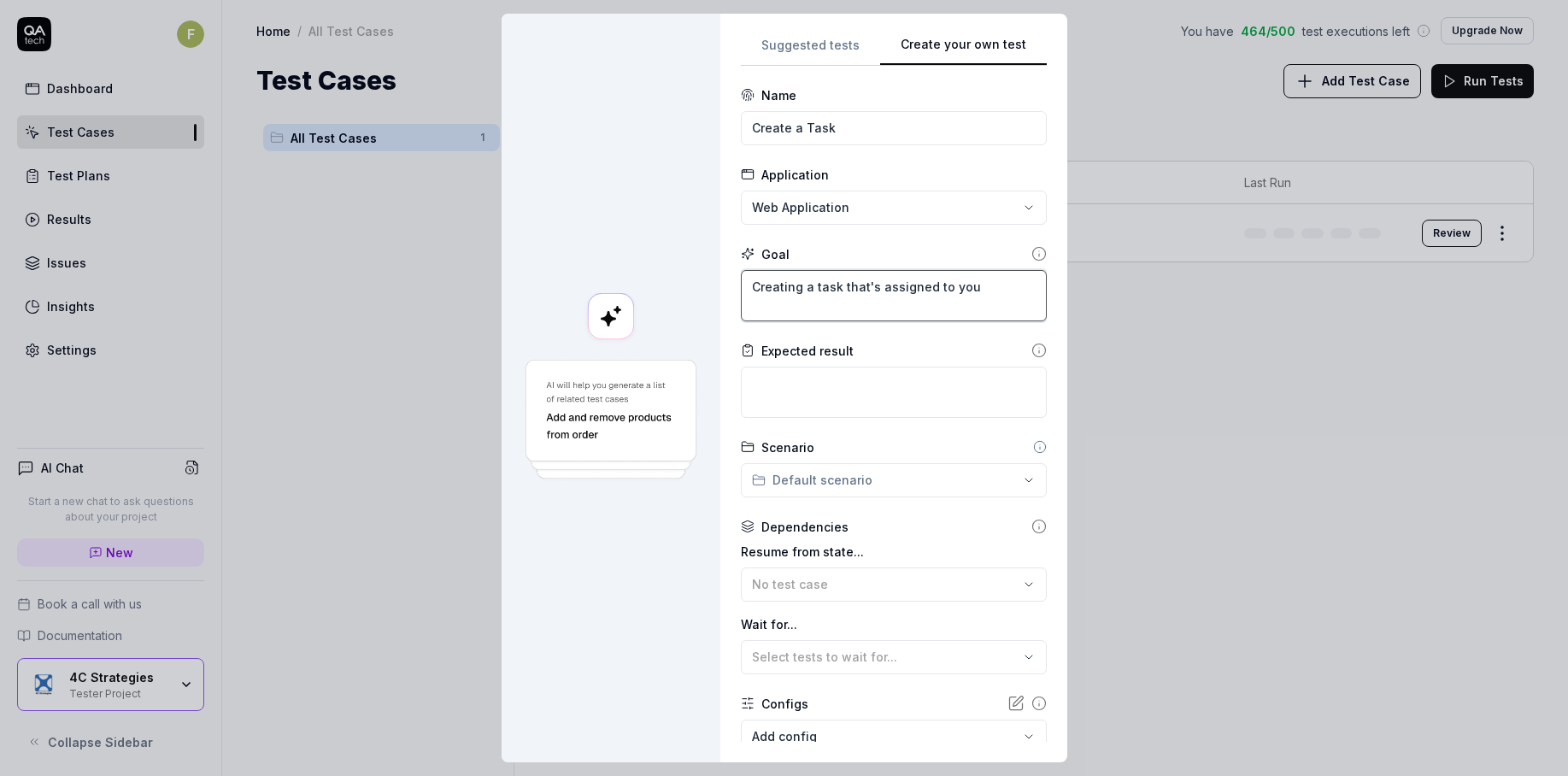
type textarea "*"
type textarea "Creating a task that's assigned to your"
type textarea "*"
type textarea "Creating a task that's assigned to yours"
type textarea "*"
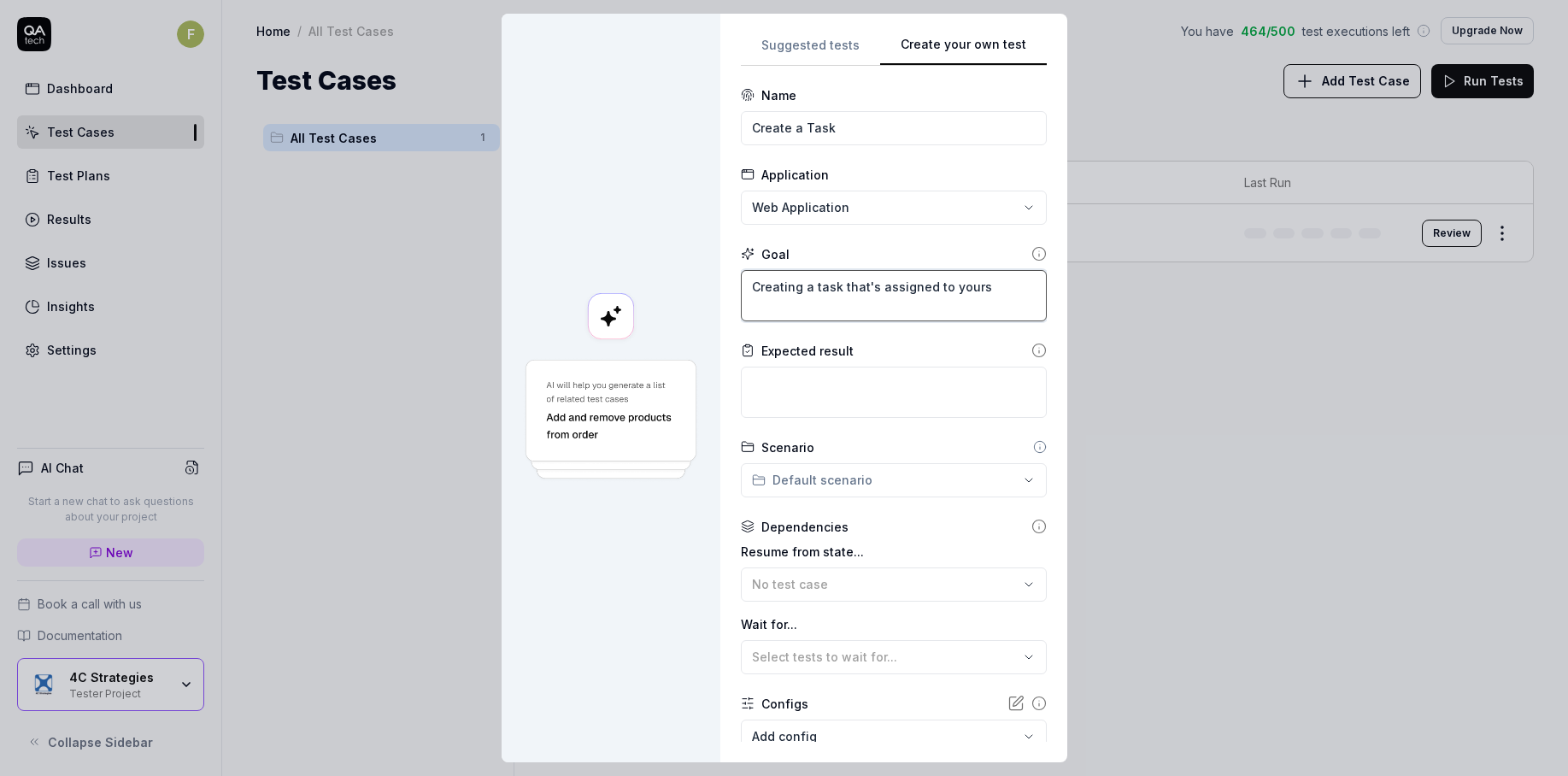
type textarea "Creating a task that's assigned to yourse"
type textarea "*"
type textarea "Creating a task that's assigned to yoursel"
type textarea "*"
type textarea "Creating a task that's assigned to yourself"
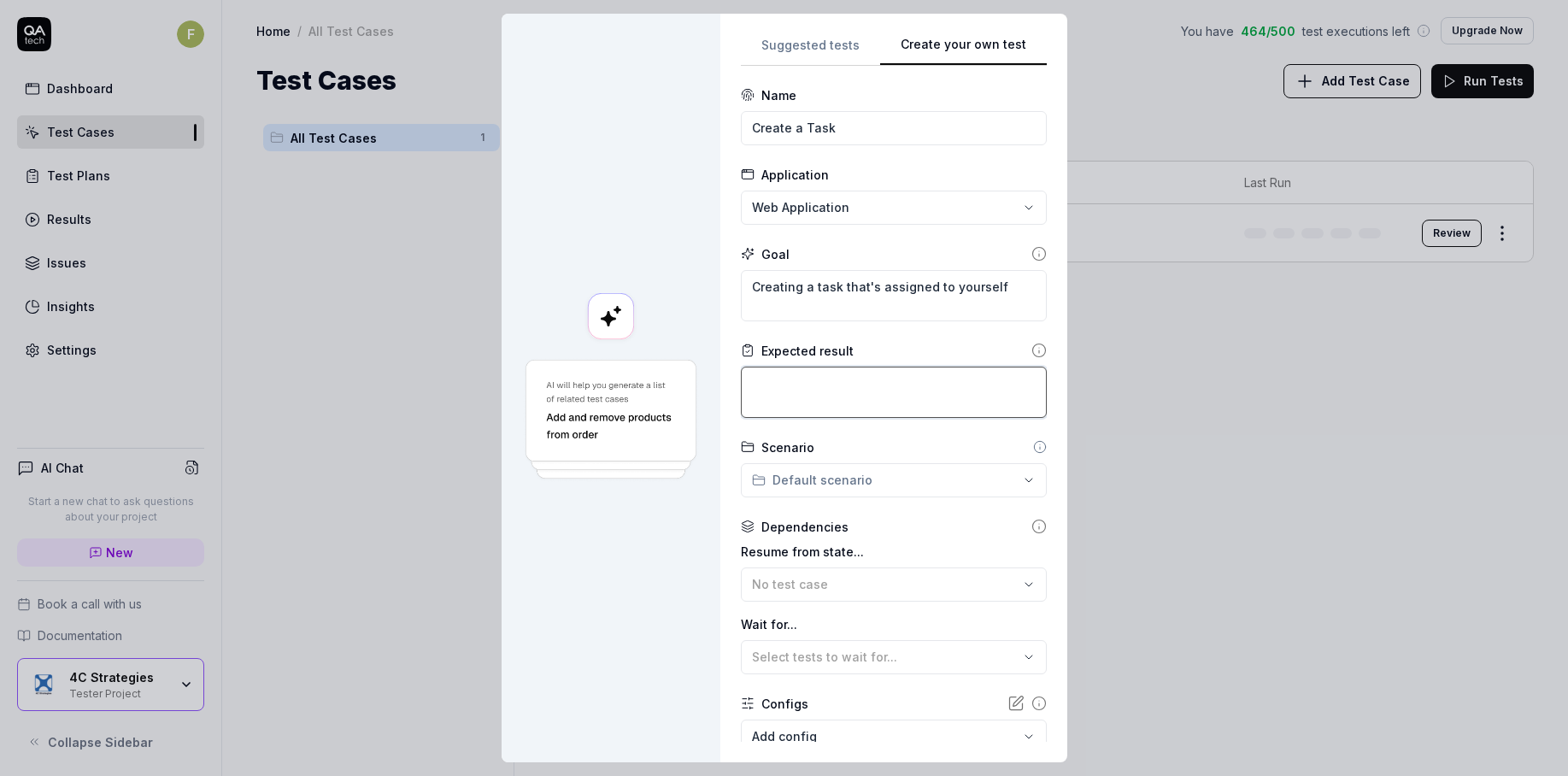
type textarea "*"
type textarea "A"
type textarea "*"
type textarea "A"
type textarea "*"
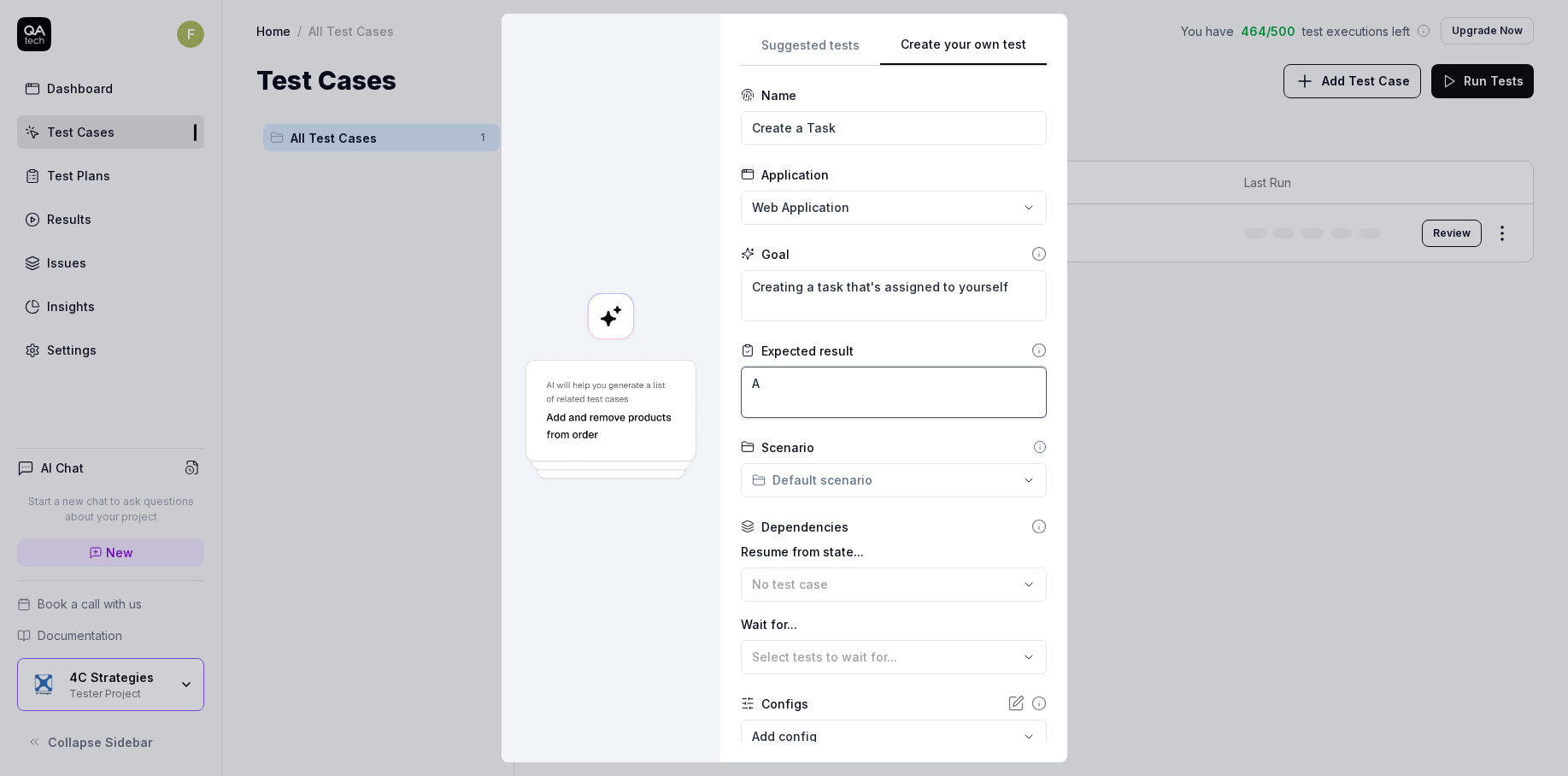
type textarea "A t"
type textarea "*"
type textarea "A ta"
type textarea "*"
type textarea "A task"
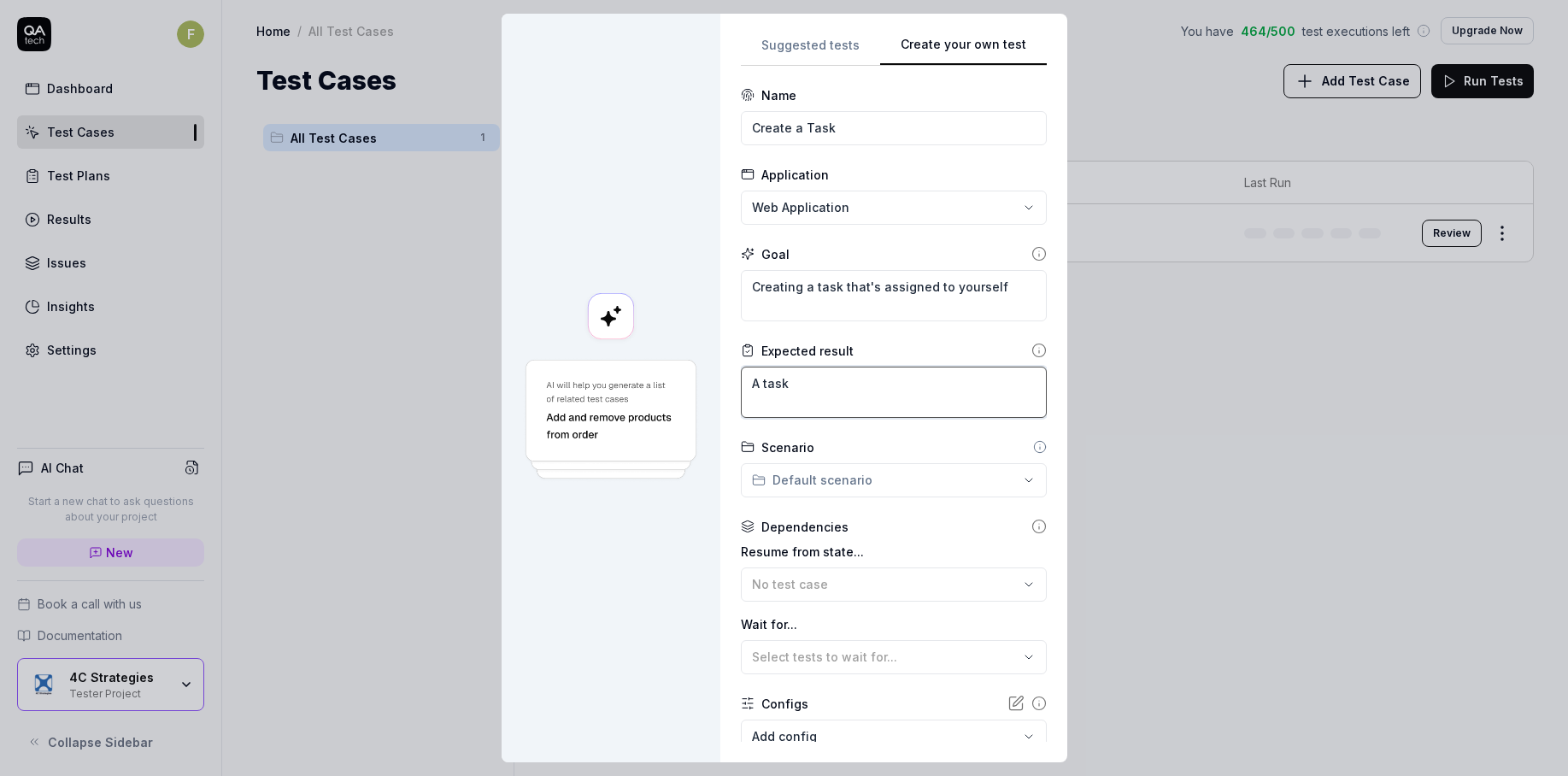
type textarea "*"
type textarea "A task"
type textarea "*"
type textarea "A task i"
type textarea "*"
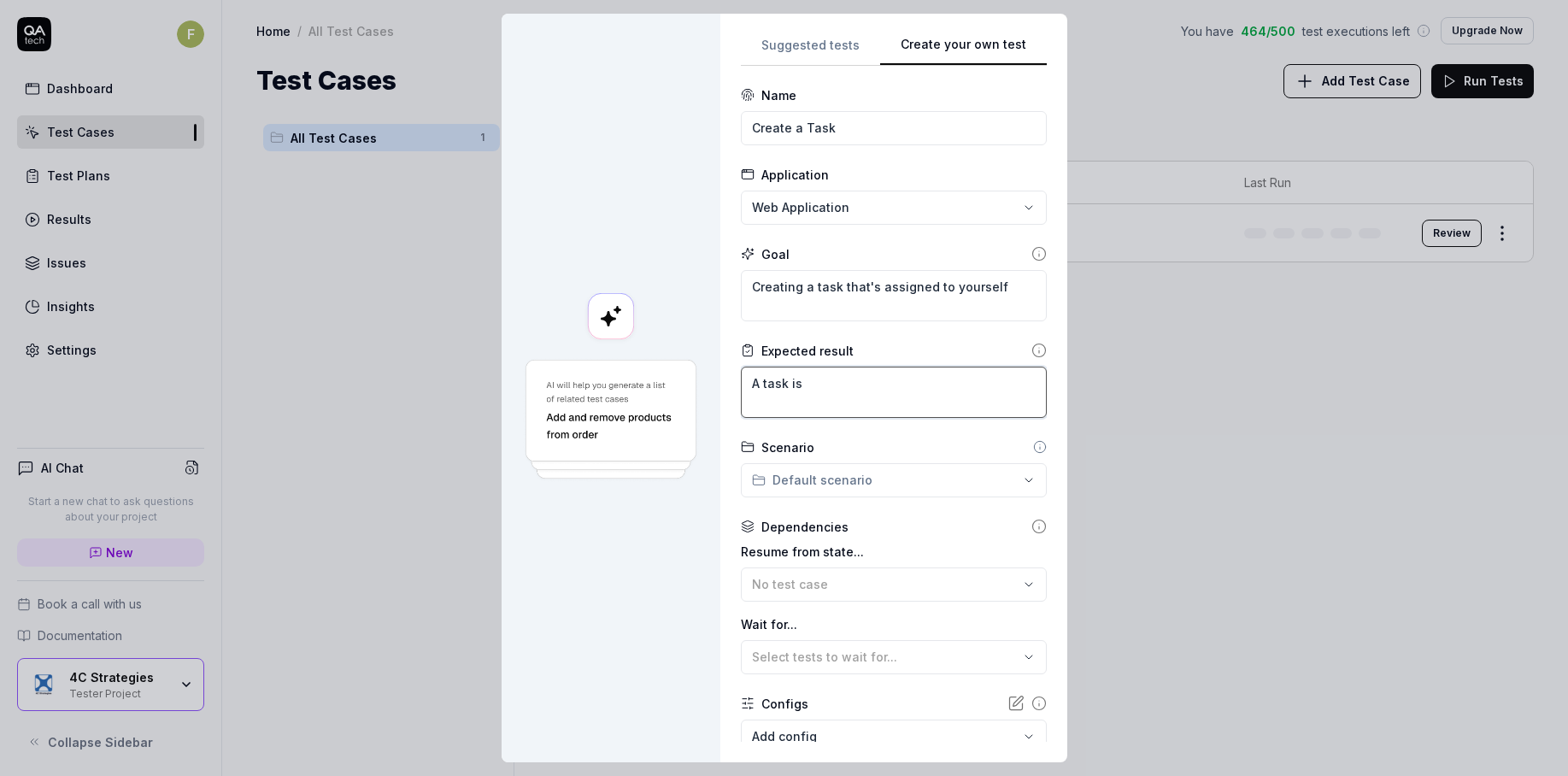
type textarea "A task is"
type textarea "*"
type textarea "A task is c"
type textarea "*"
type textarea "A task is cr"
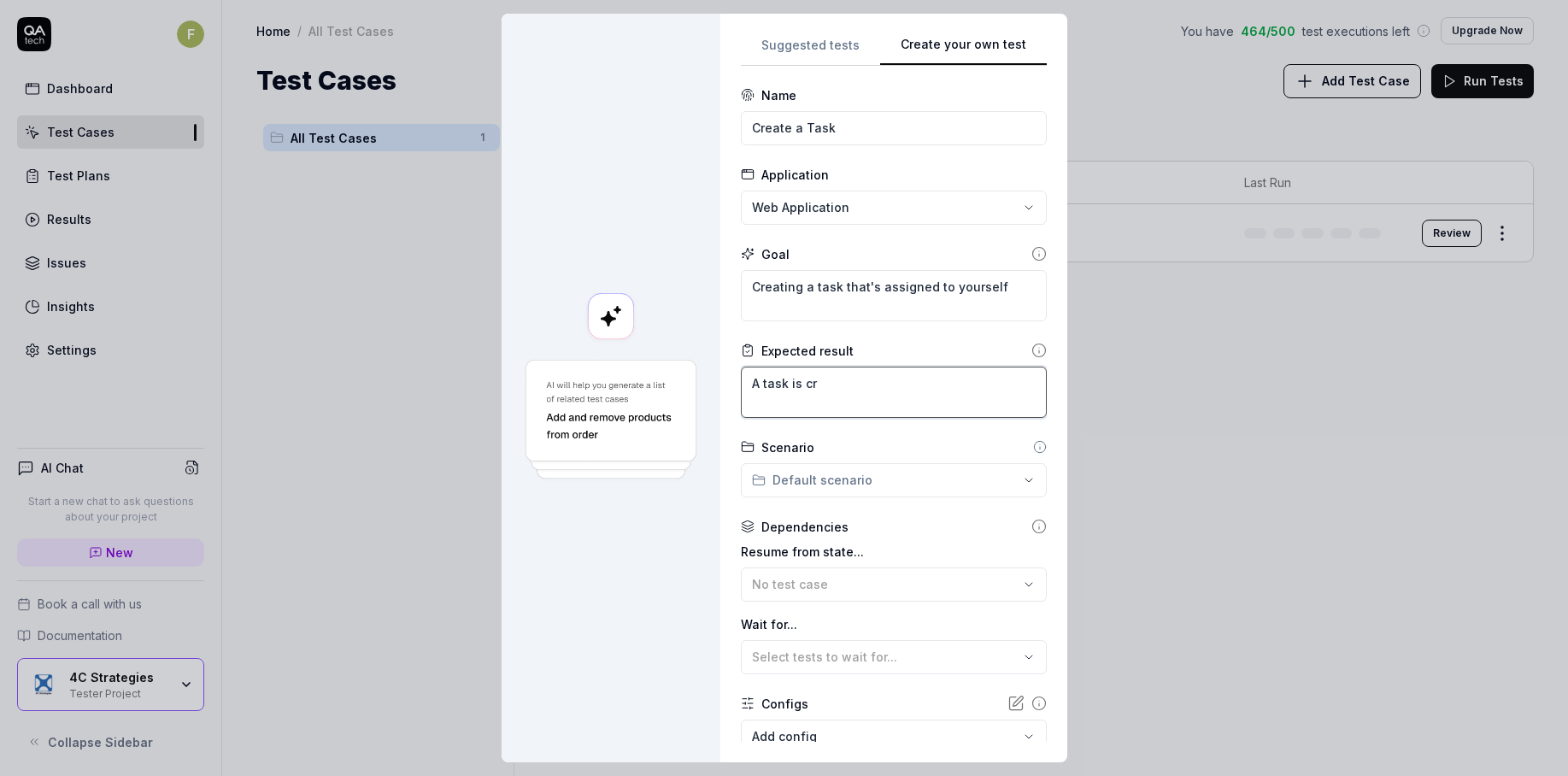
type textarea "*"
type textarea "A task is cre"
type textarea "*"
type textarea "A task is crea"
type textarea "*"
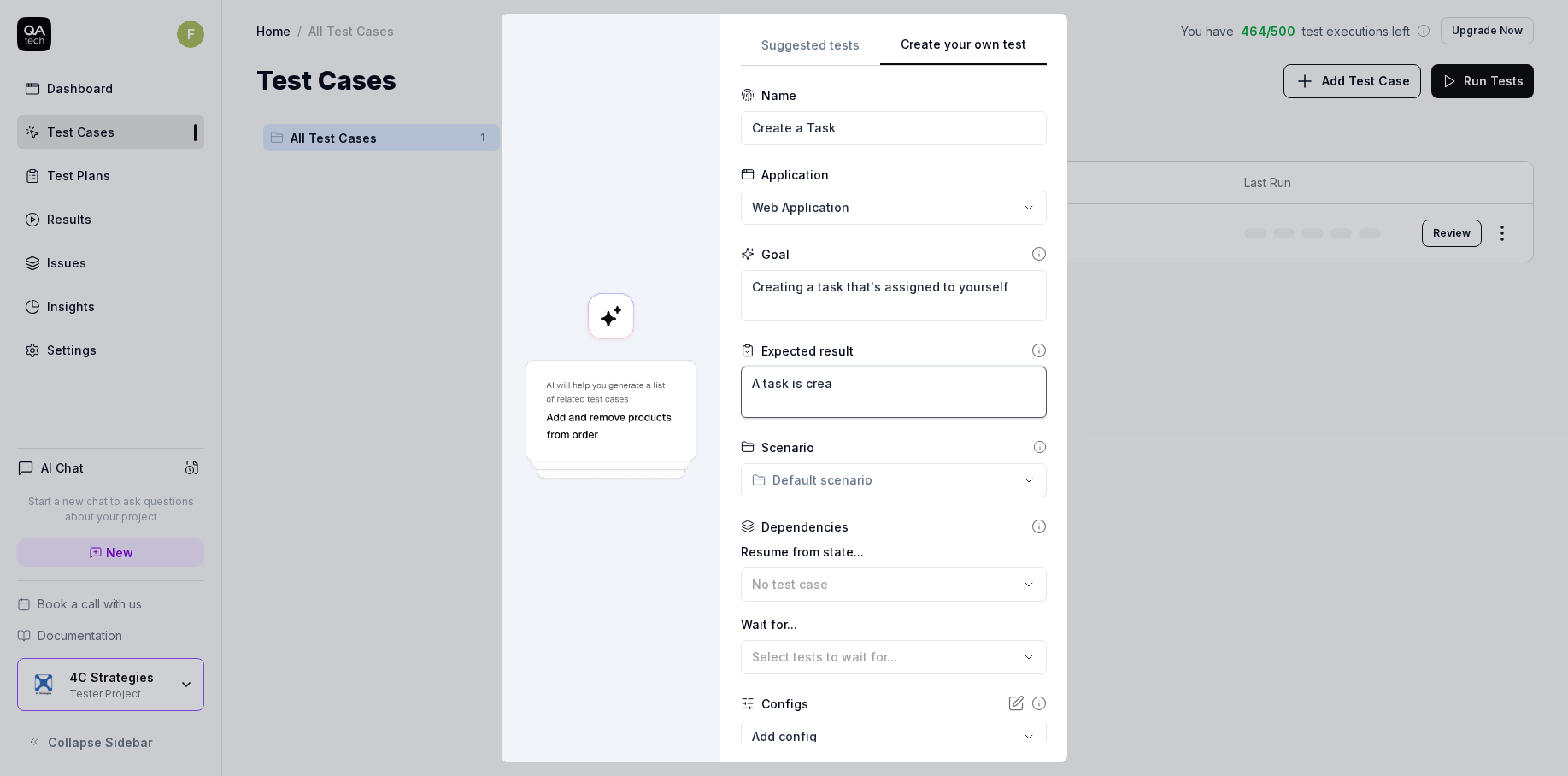
type textarea "A task is creat"
type textarea "*"
type textarea "A task is created"
type textarea "*"
type textarea "A task is created"
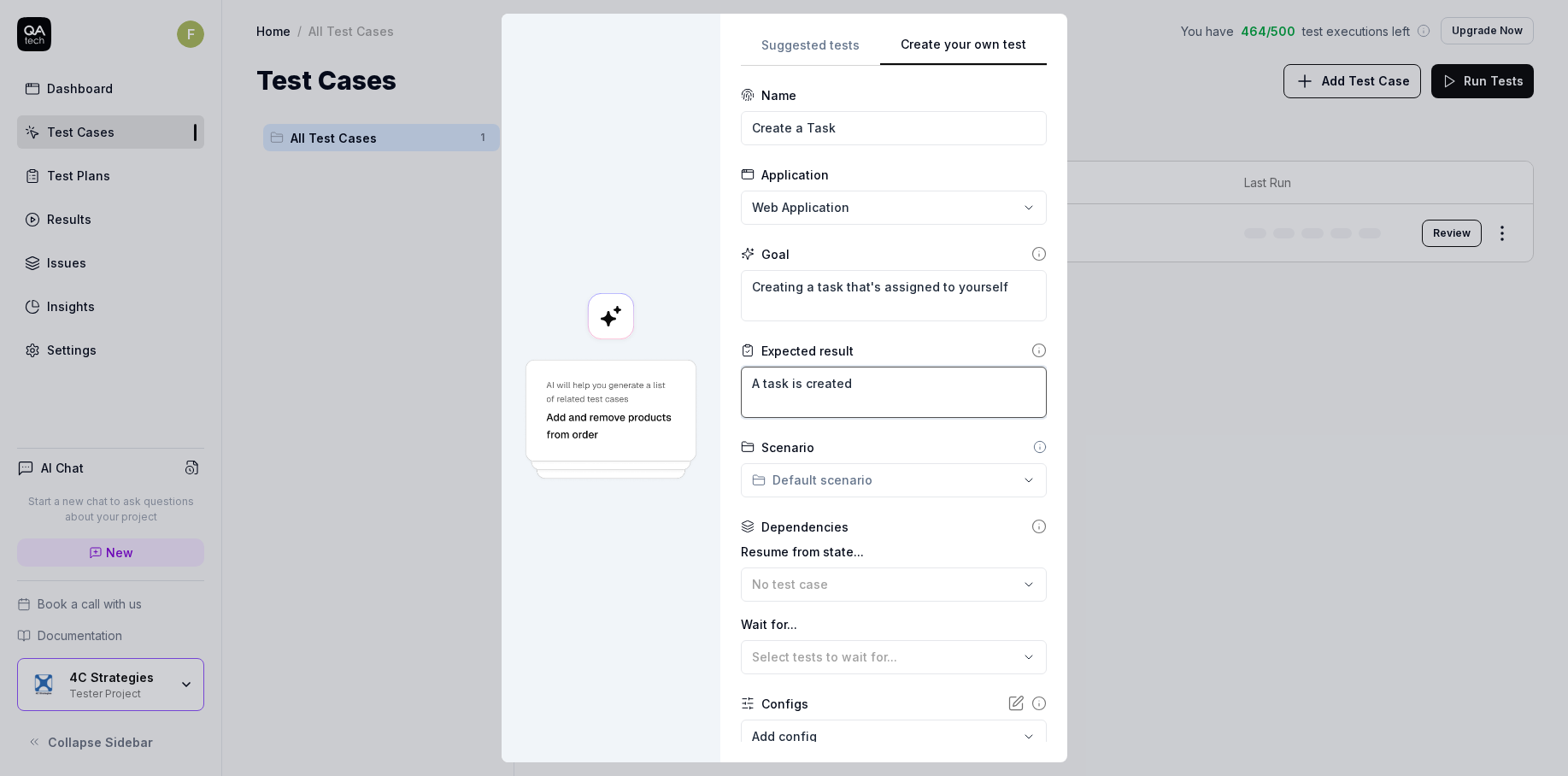
type textarea "*"
type textarea "A task is created a"
type textarea "*"
type textarea "A task is created an"
type textarea "*"
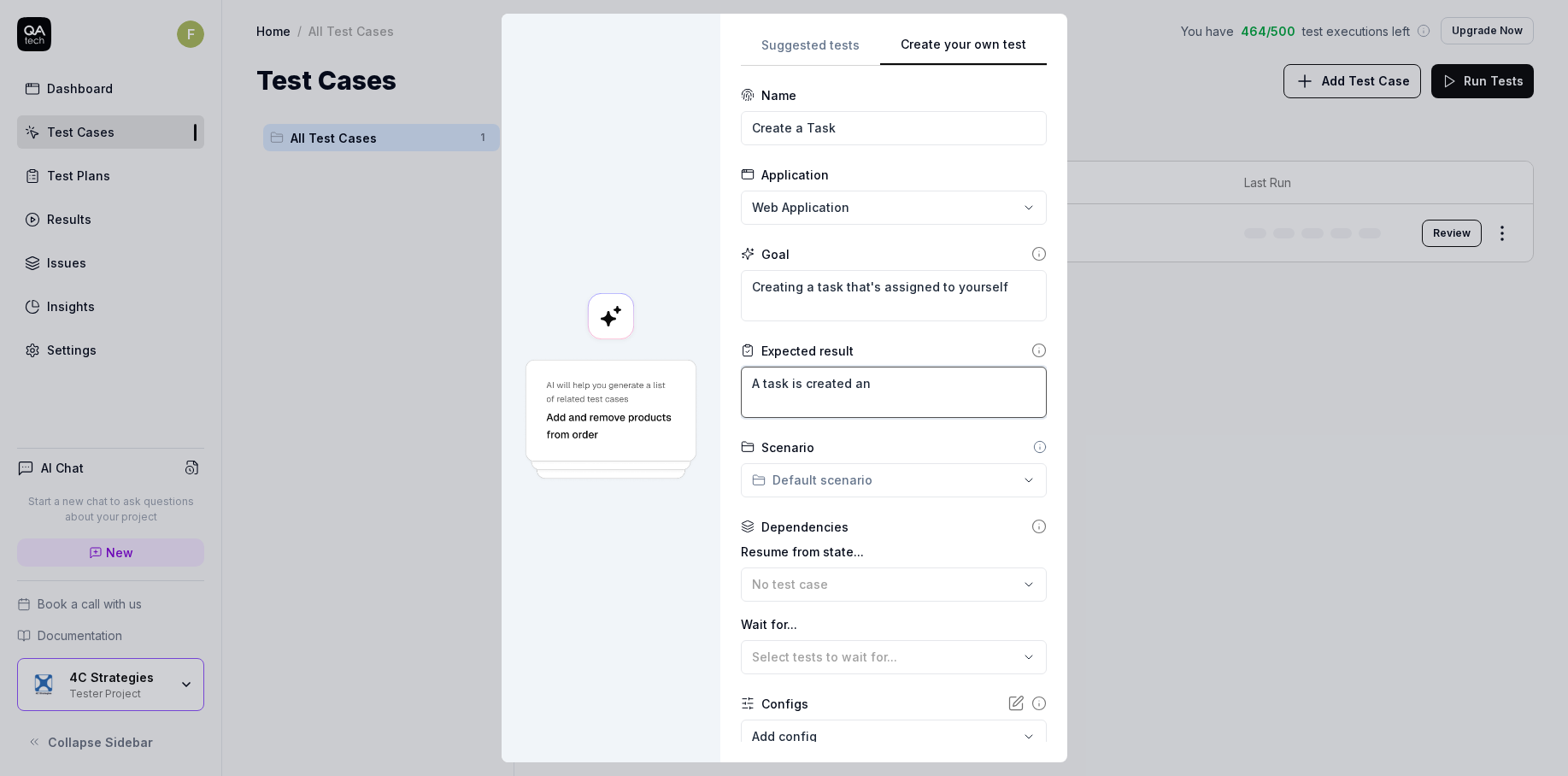
type textarea "A task is created an"
type textarea "*"
type textarea "A task is created an"
type textarea "*"
type textarea "A task is created and"
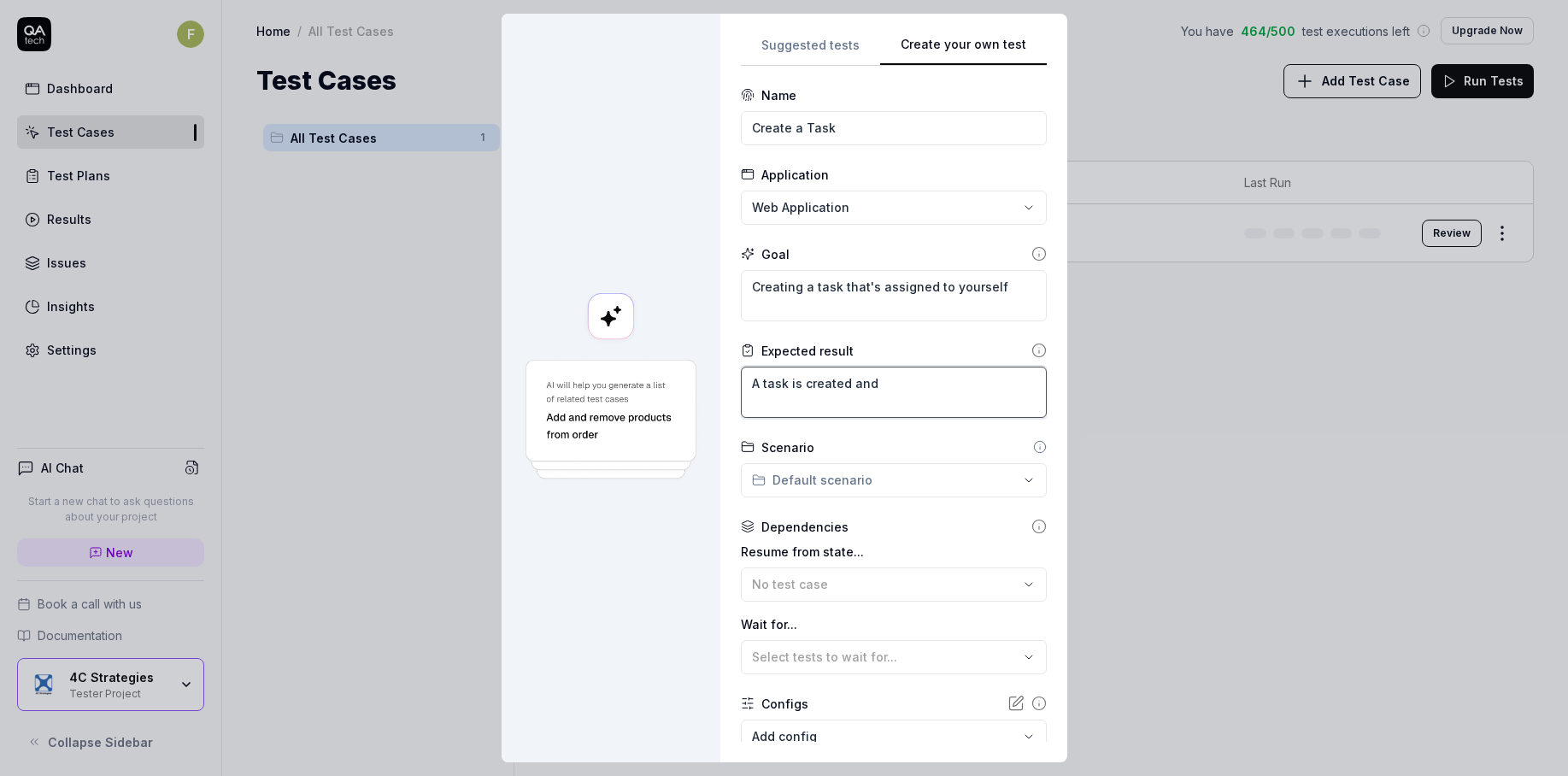
type textarea "*"
type textarea "A task is created and"
type textarea "*"
type textarea "A task is created and a"
type textarea "*"
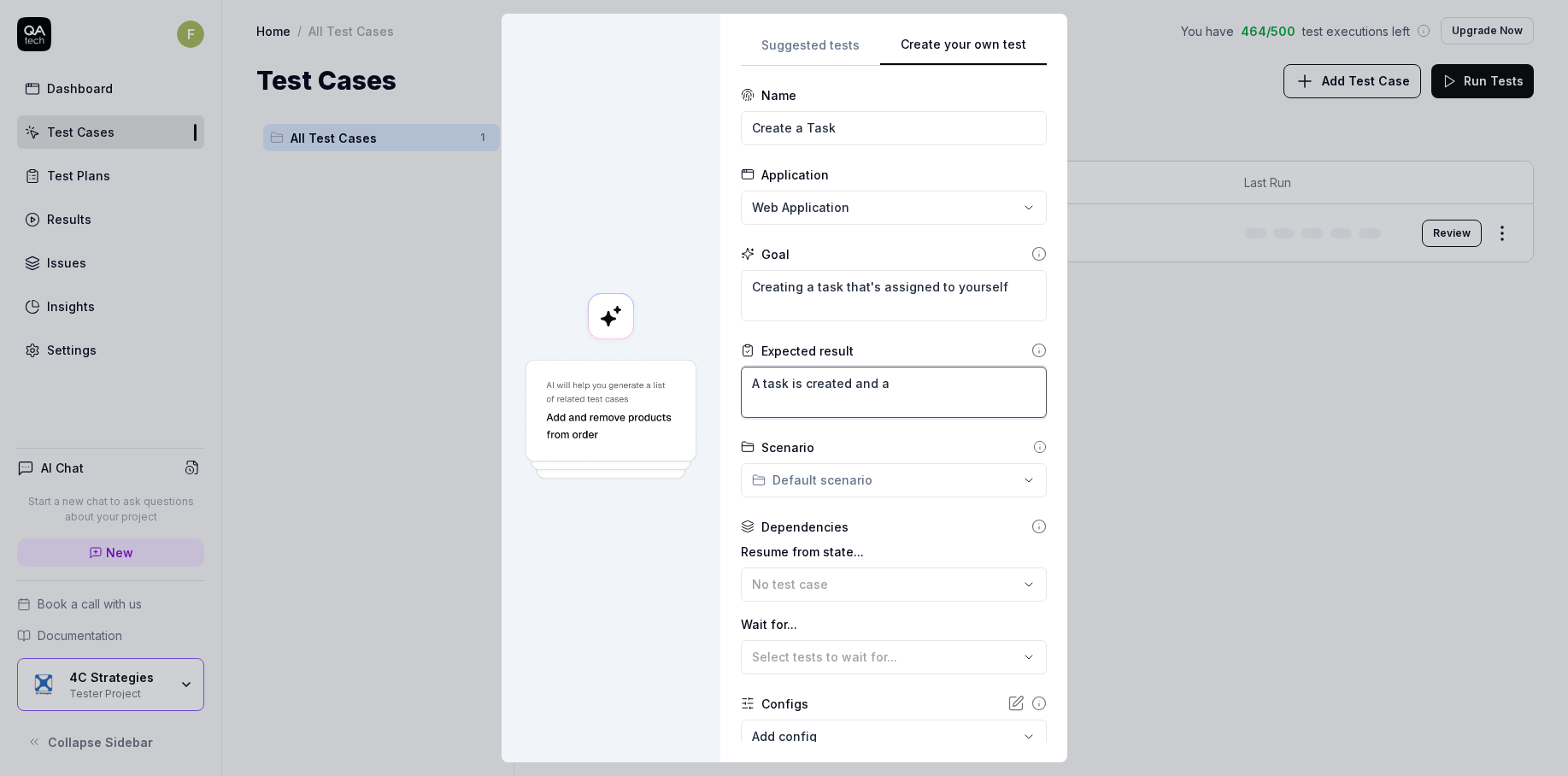
type textarea "A task is created and as"
type textarea "*"
type textarea "A task is created and ass"
type textarea "*"
type textarea "A task is created and assi"
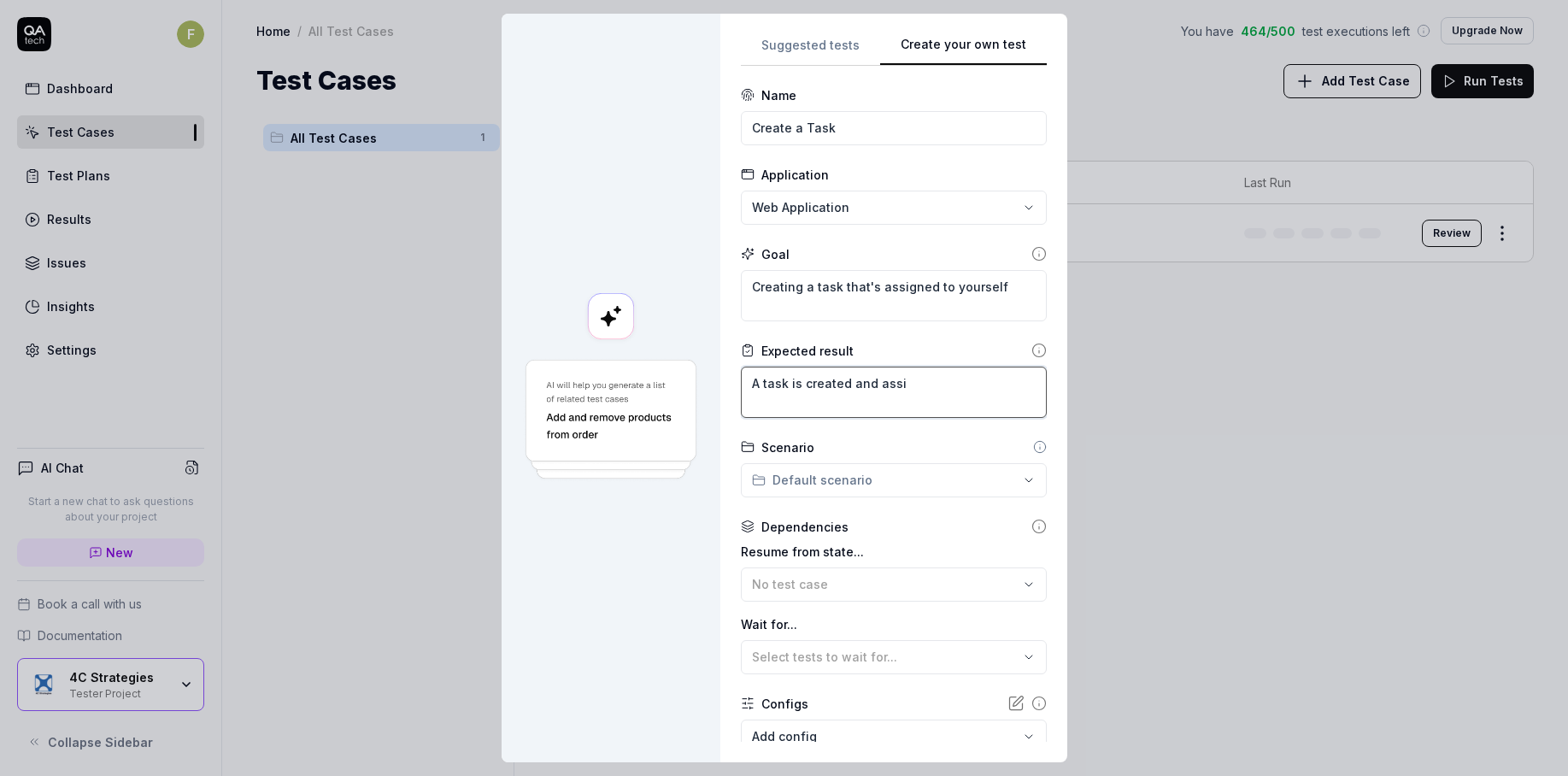
type textarea "*"
type textarea "A task is created and assig"
type textarea "*"
type textarea "A task is created and assignd"
type textarea "*"
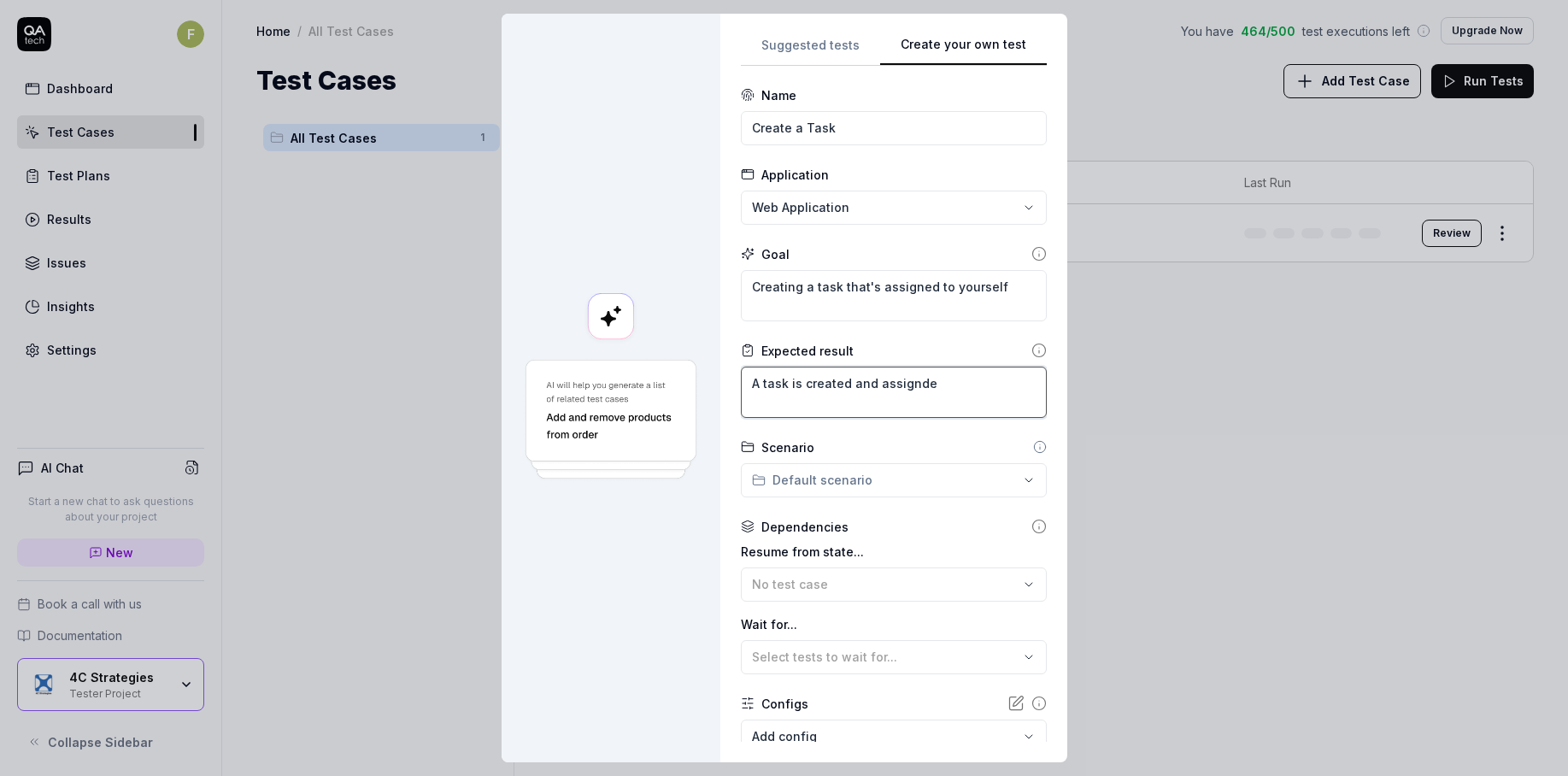
type textarea "A task is created and assignde"
type textarea "*"
type textarea "A task is created and assignde"
type textarea "*"
type textarea "A task is created and assignd"
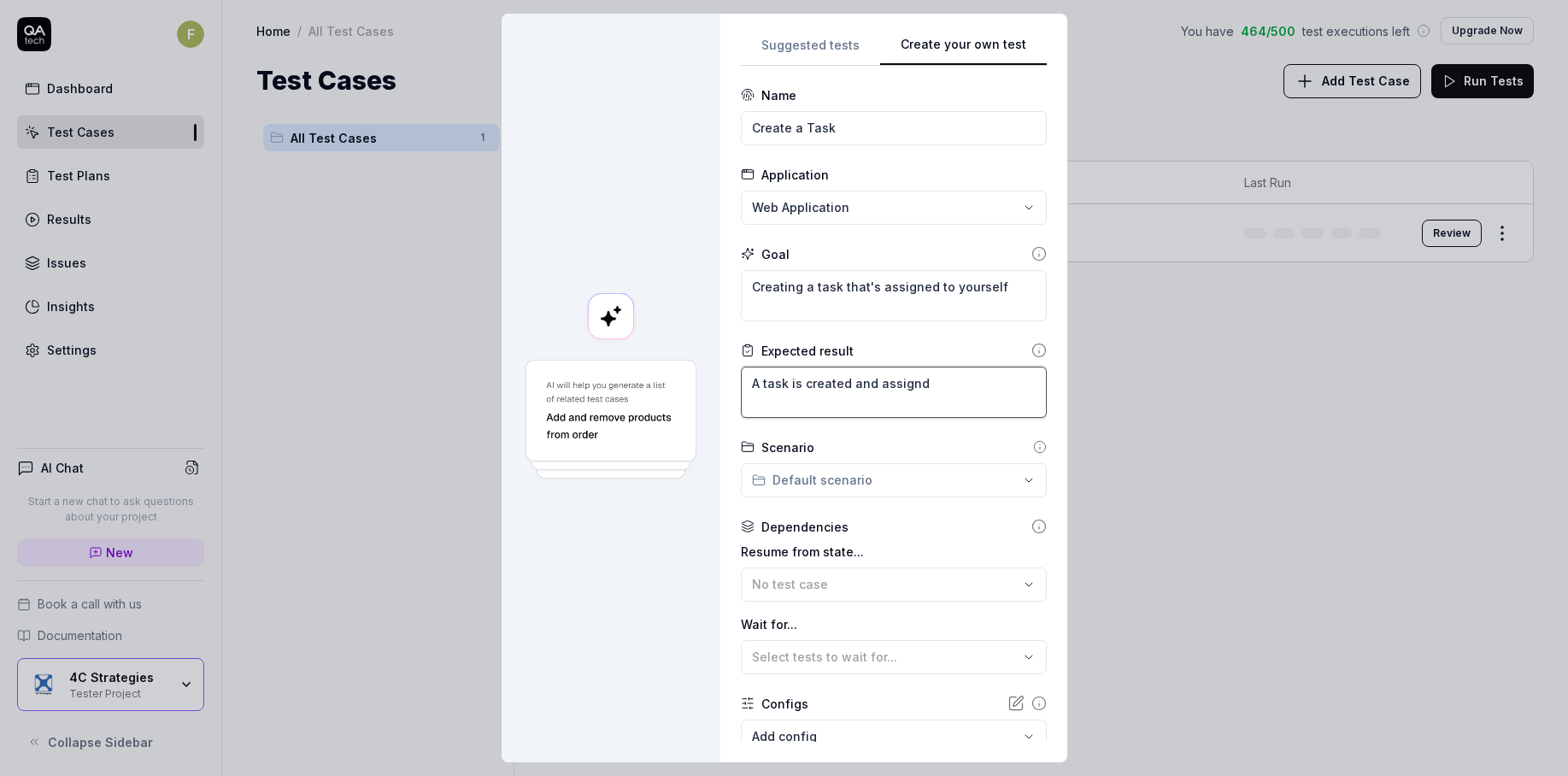
type textarea "*"
type textarea "A task is created and assign"
type textarea "*"
type textarea "A task is created and assigne"
type textarea "*"
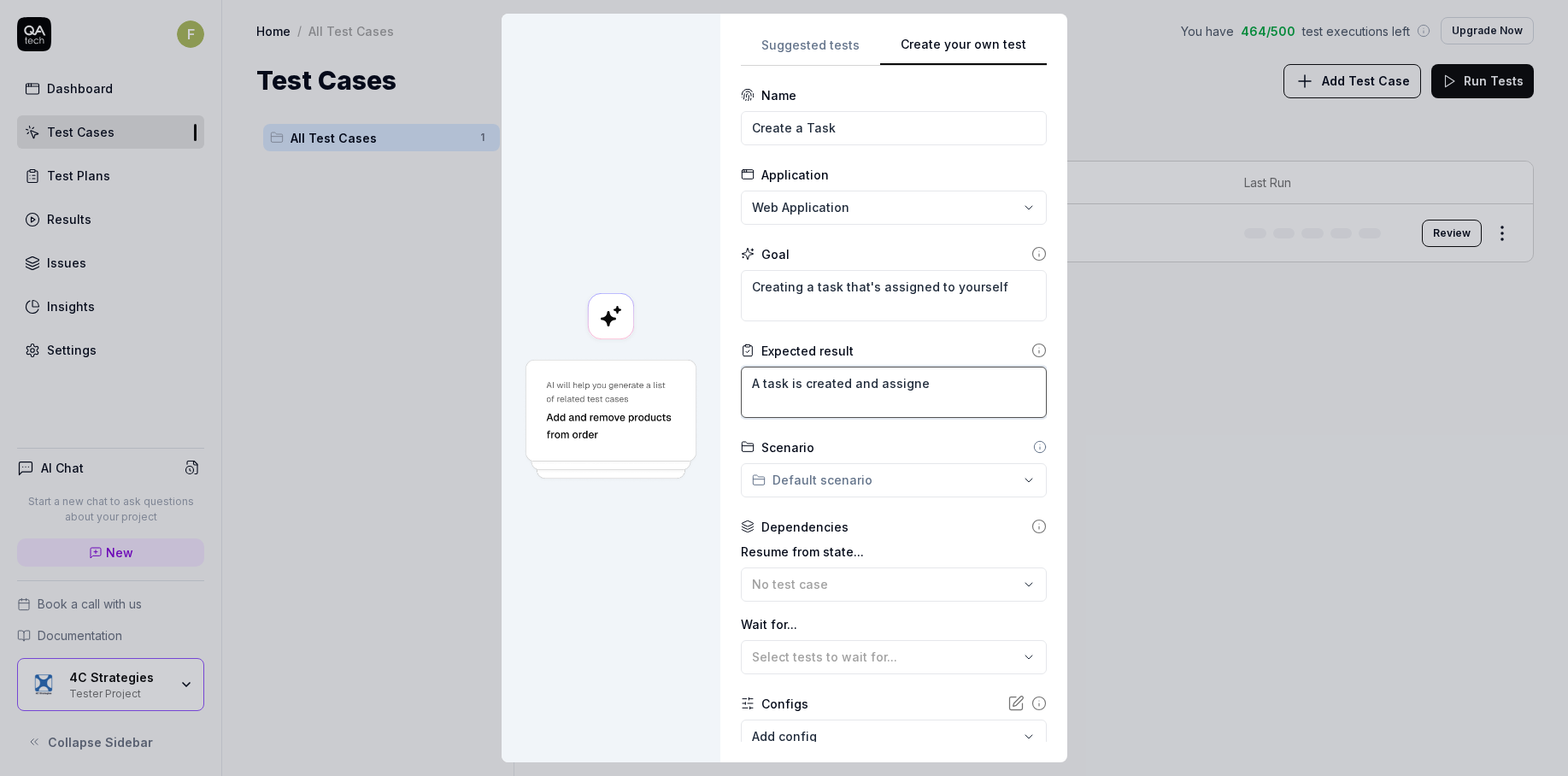
type textarea "A task is created and assigned"
type textarea "*"
type textarea "A task is created and assigned"
type textarea "*"
type textarea "A task is created and assigned t"
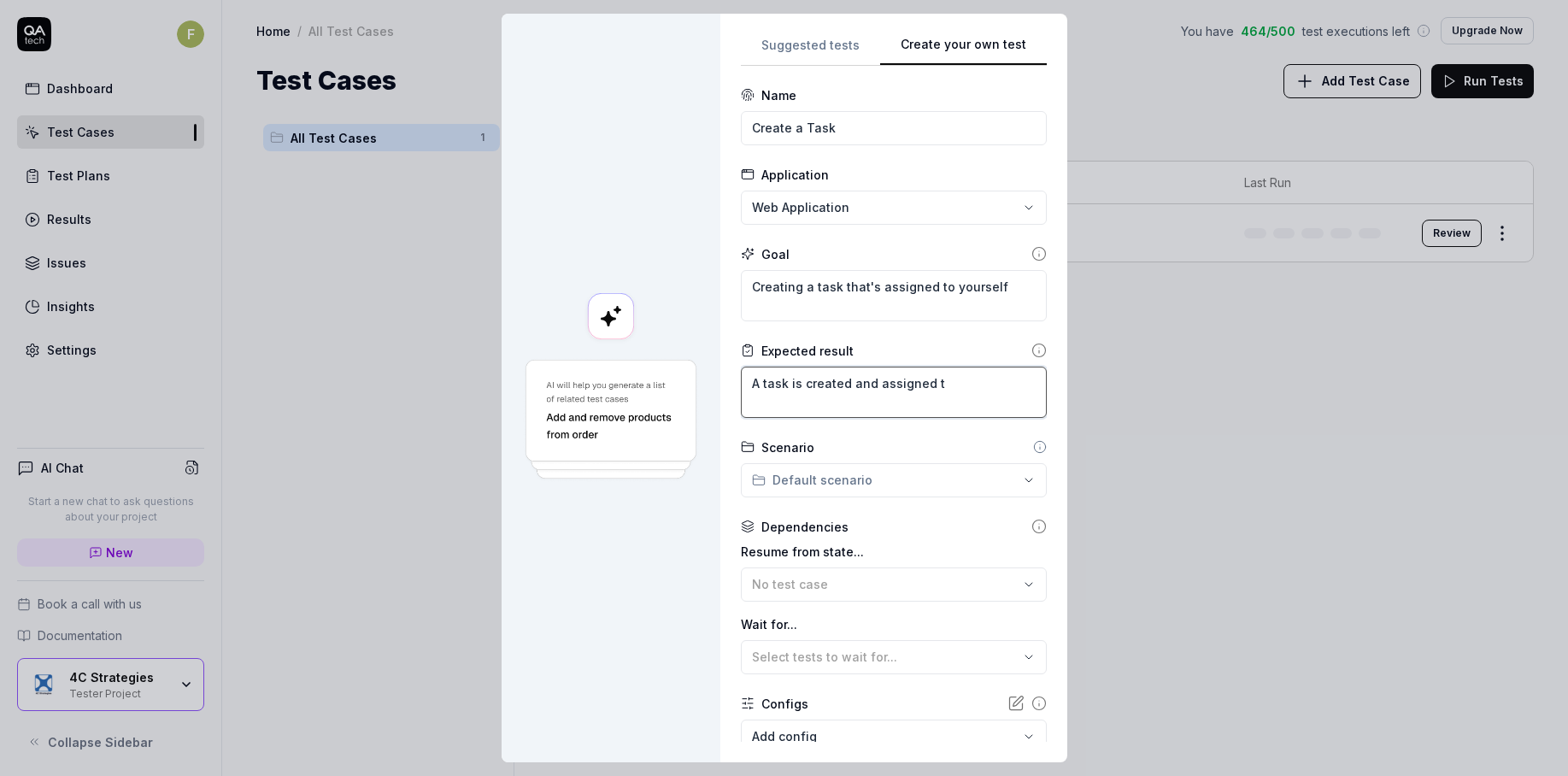
type textarea "*"
type textarea "A task is created and assigned to"
type textarea "*"
type textarea "A task is created and assigned to t"
type textarea "*"
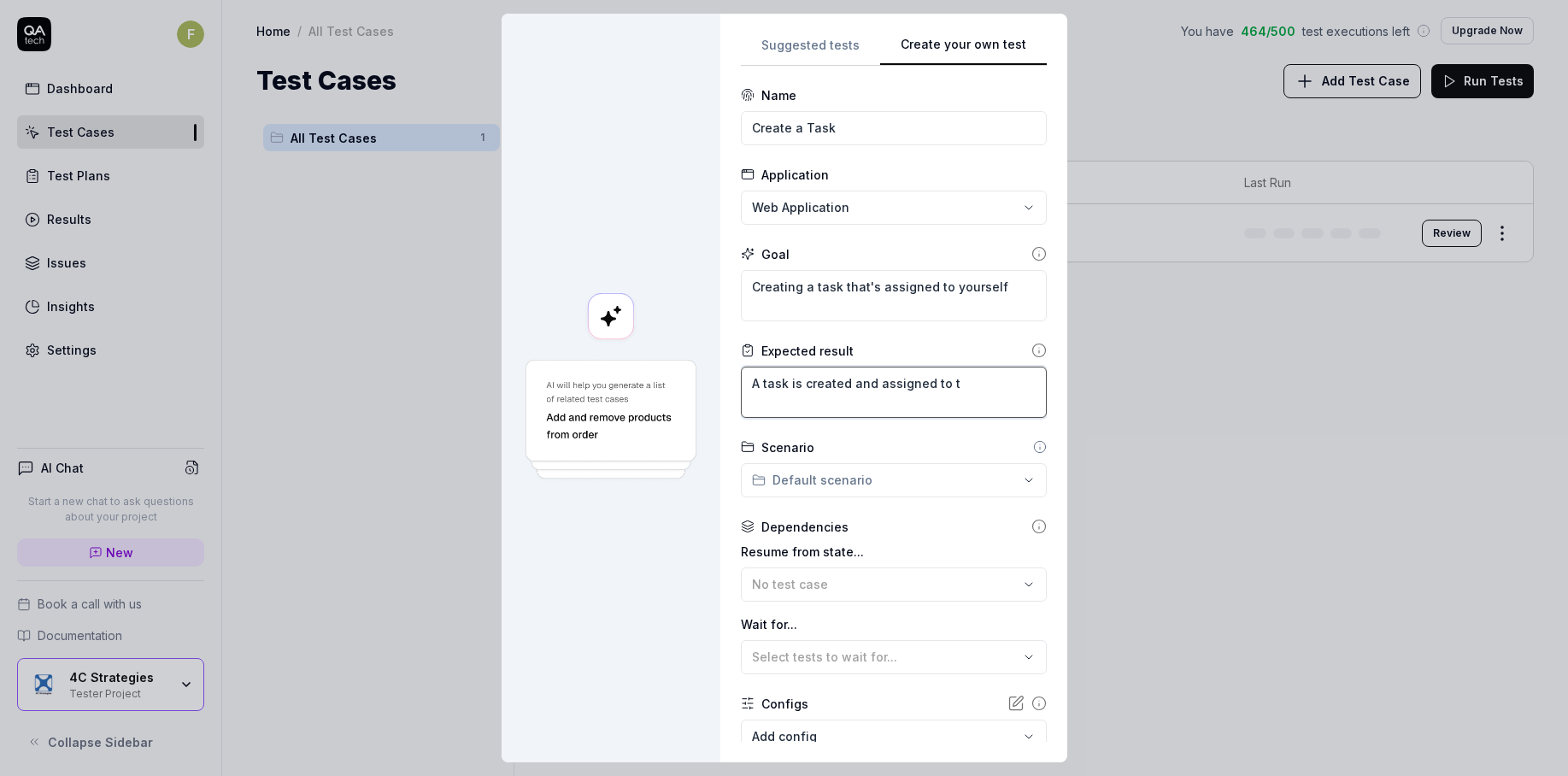
type textarea "A task is created and assigned to th"
type textarea "*"
type textarea "A task is created and assigned to the"
type textarea "*"
type textarea "A task is created and assigned to the"
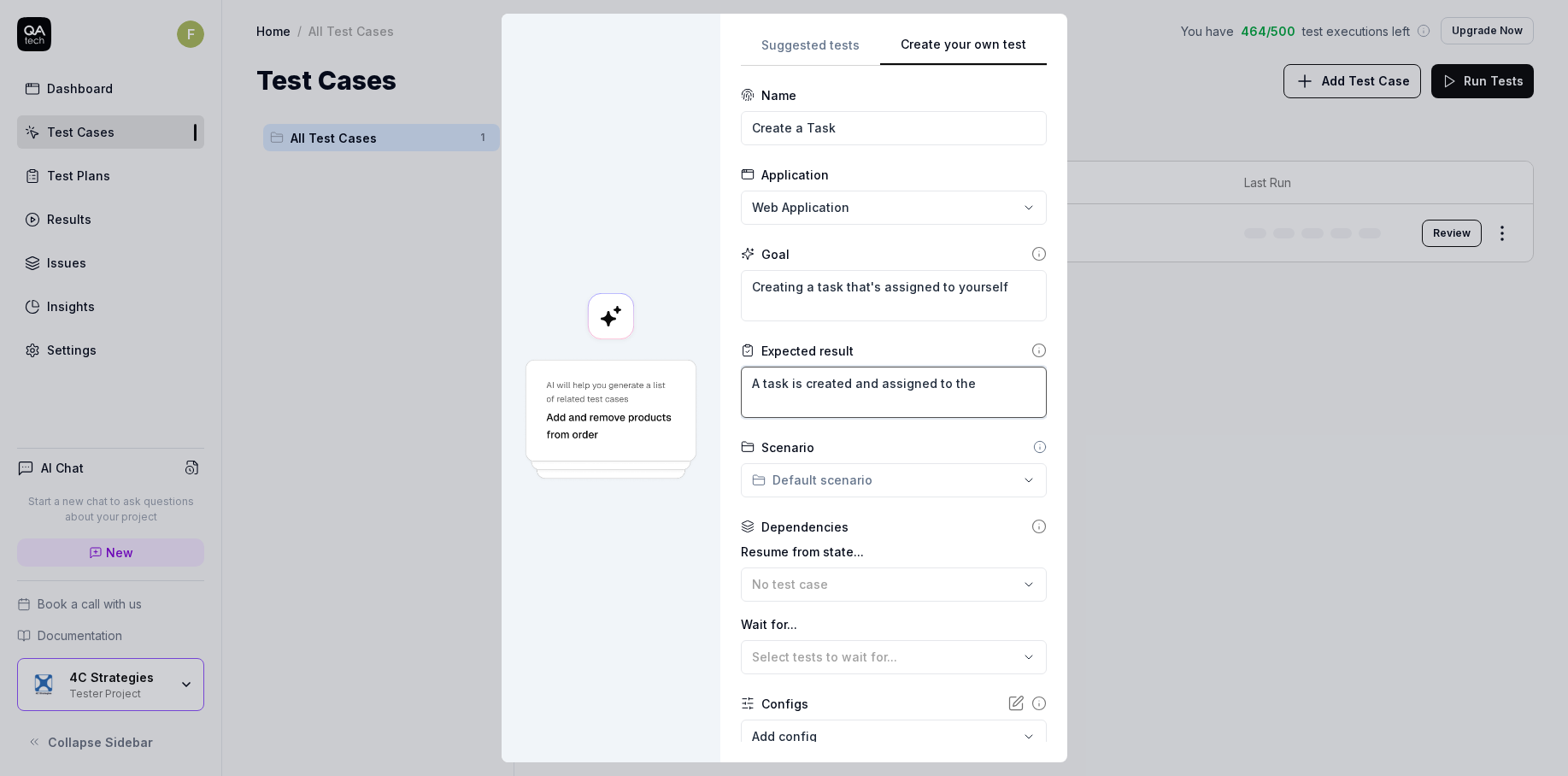
type textarea "*"
type textarea "A task is created and assigned to the s"
type textarea "*"
type textarea "A task is created and assigned to the sy"
type textarea "*"
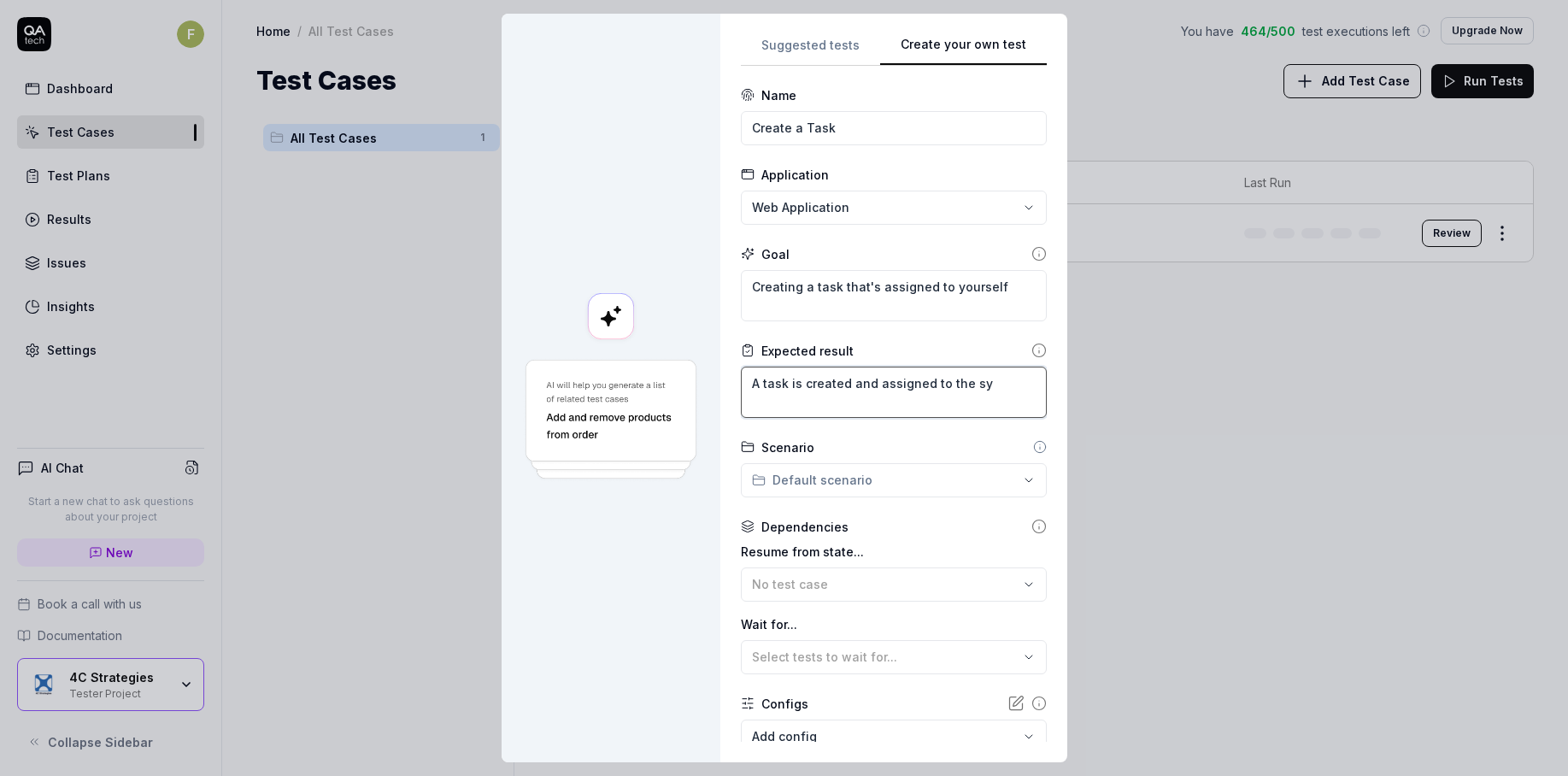
type textarea "A task is created and assigned to the sys"
type textarea "*"
type textarea "A task is created and assigned to the sysu"
type textarea "*"
type textarea "A task is created and assigned to the sysus"
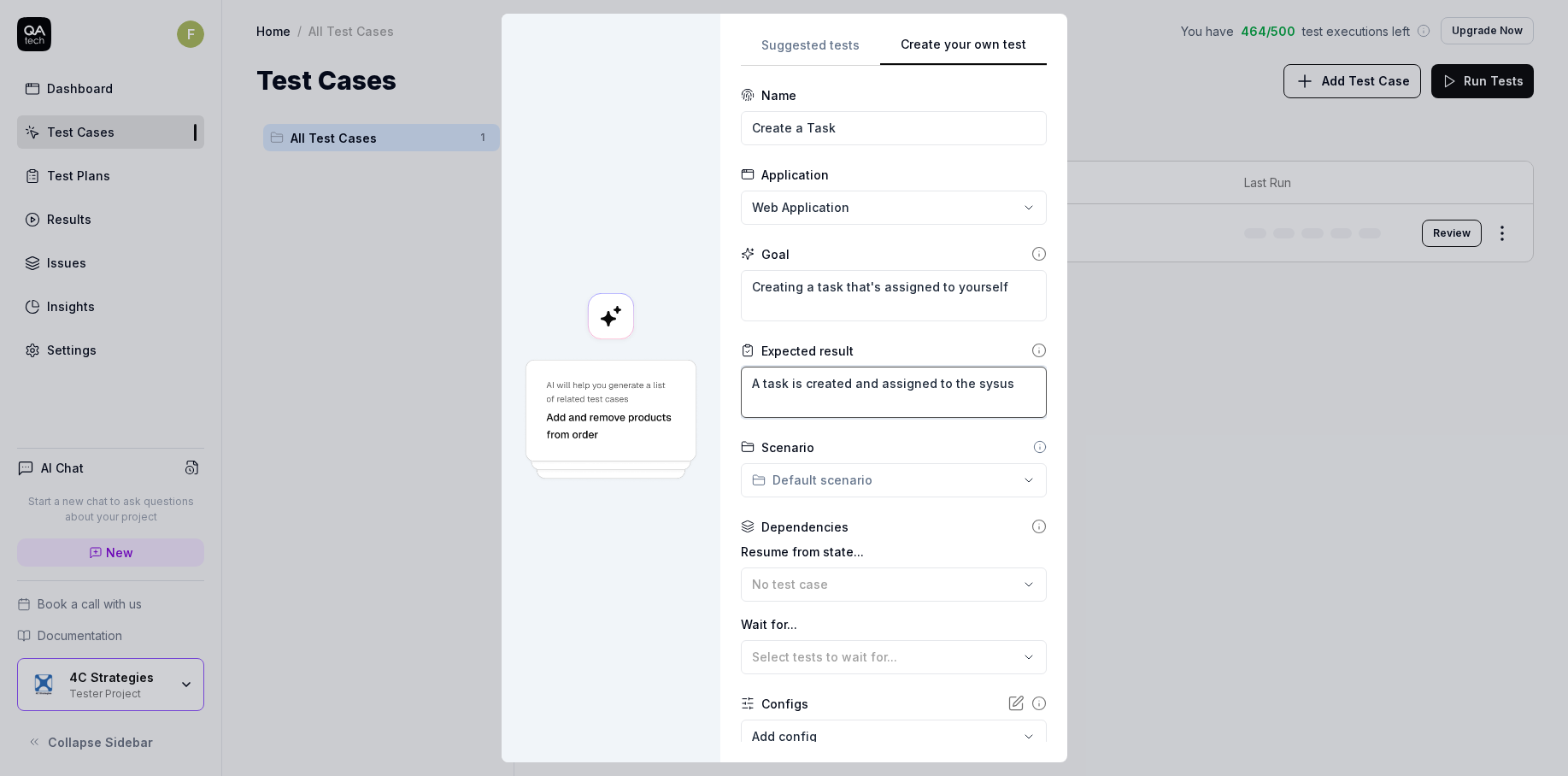
type textarea "*"
type textarea "A task is created and assigned to the sysuse"
type textarea "*"
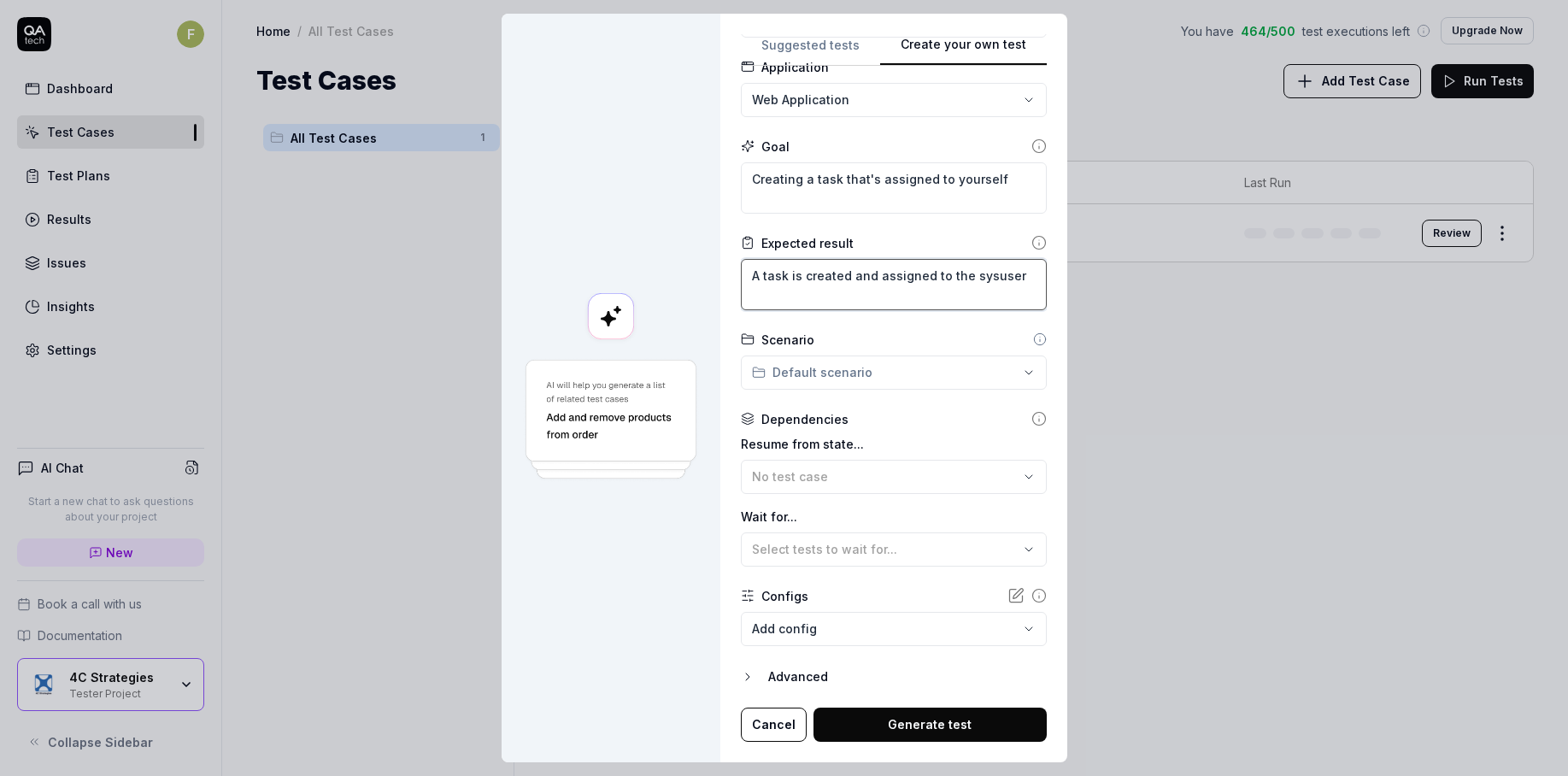
type textarea "A task is created and assigned to the sysuser"
click at [885, 726] on button "Generate test" at bounding box center [930, 724] width 234 height 34
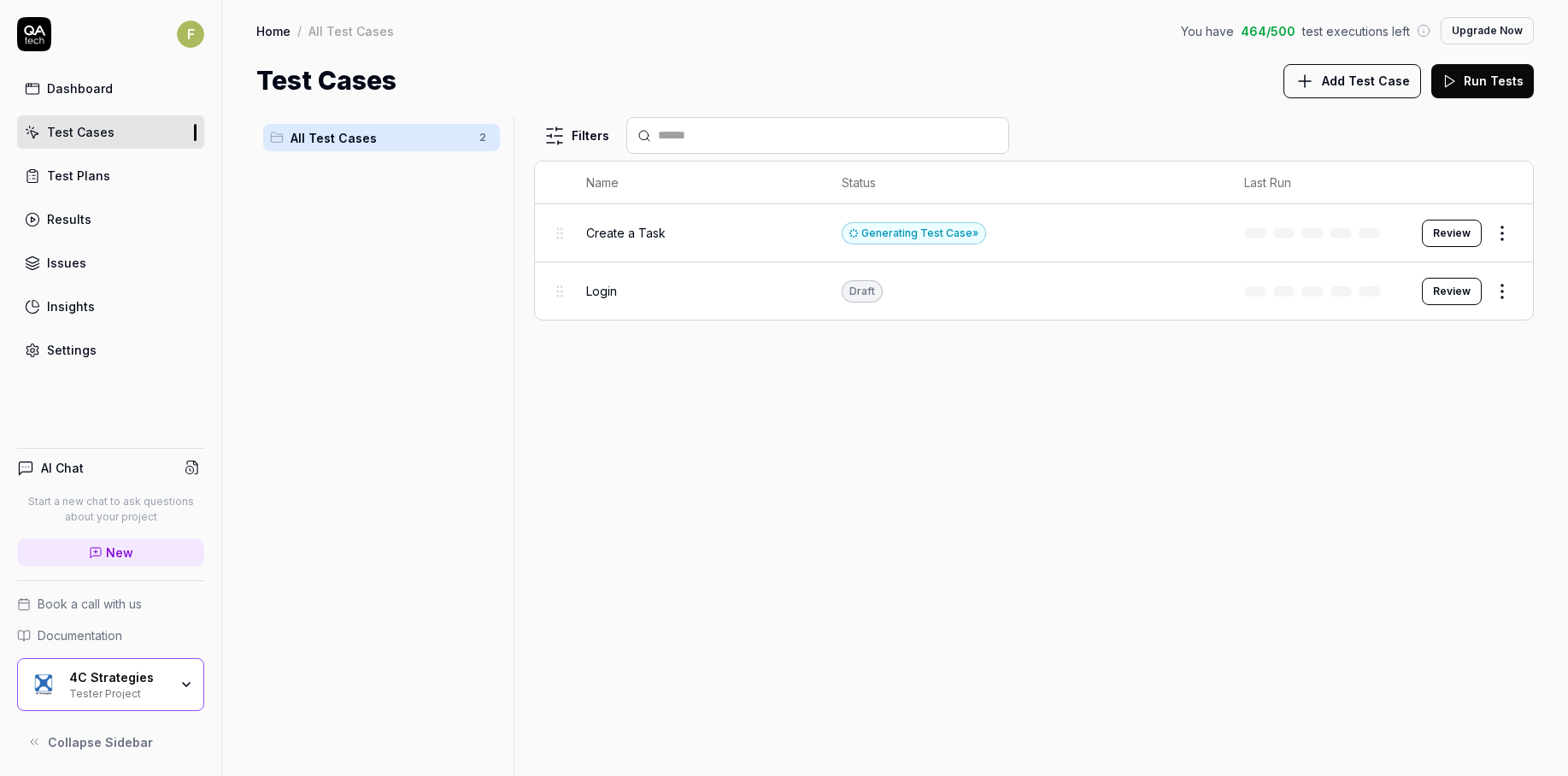
click at [1212, 581] on div "Filters Name Status Last Run Create a Task Generating Test Case » Review Login …" at bounding box center [1033, 446] width 1000 height 659
click at [1262, 550] on div "Filters Name Status Last Run Create a Task Generating Test Case » Review Login …" at bounding box center [1033, 446] width 1000 height 659
click at [1348, 531] on div "Filters Name Status Last Run Create a Task Draft Review Login Draft Review" at bounding box center [1033, 446] width 1000 height 659
click at [1462, 234] on button "Review" at bounding box center [1452, 233] width 60 height 27
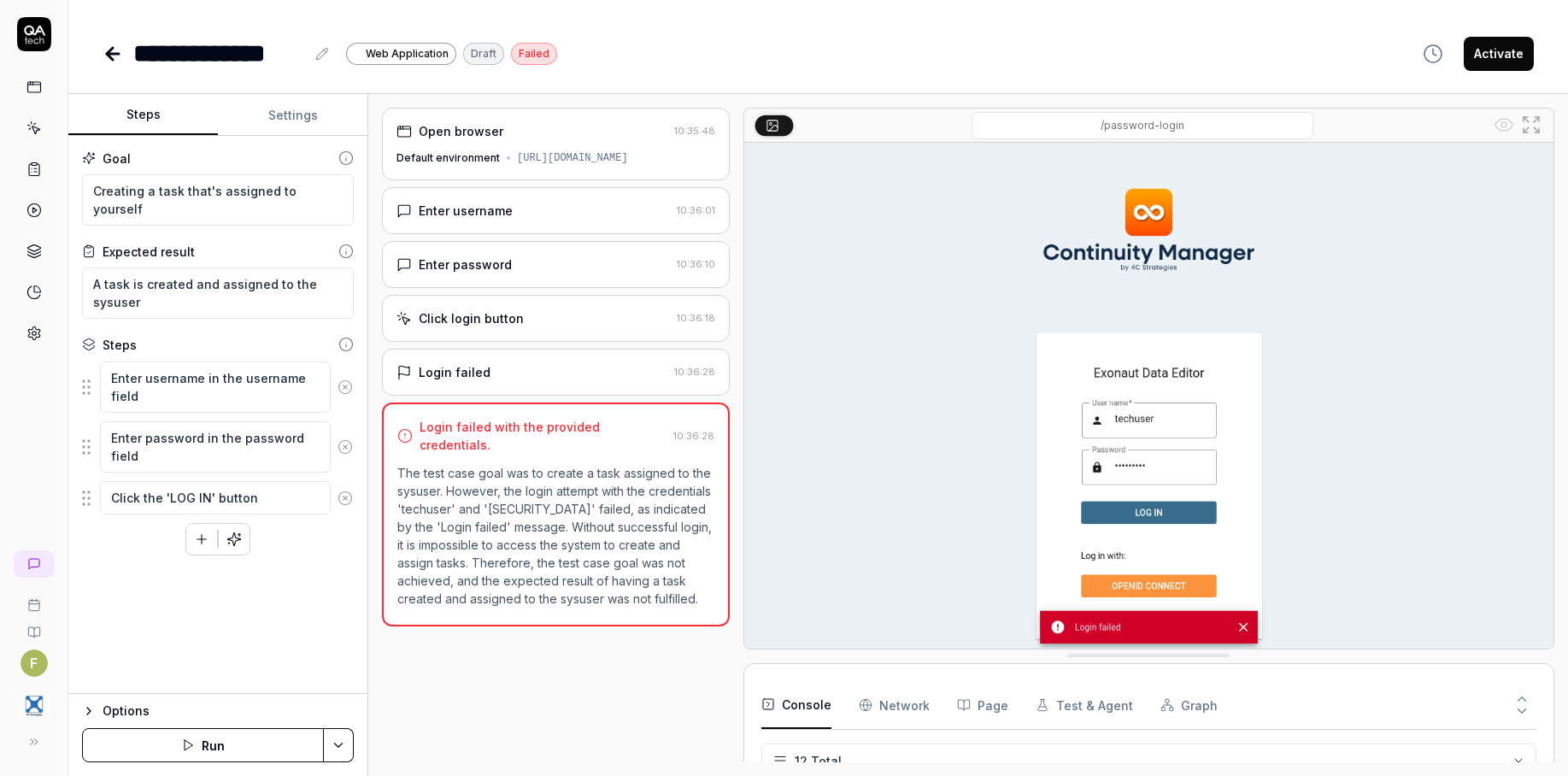
scroll to position [320, 0]
click at [493, 234] on div "Enter username 10:36:01" at bounding box center [555, 211] width 348 height 47
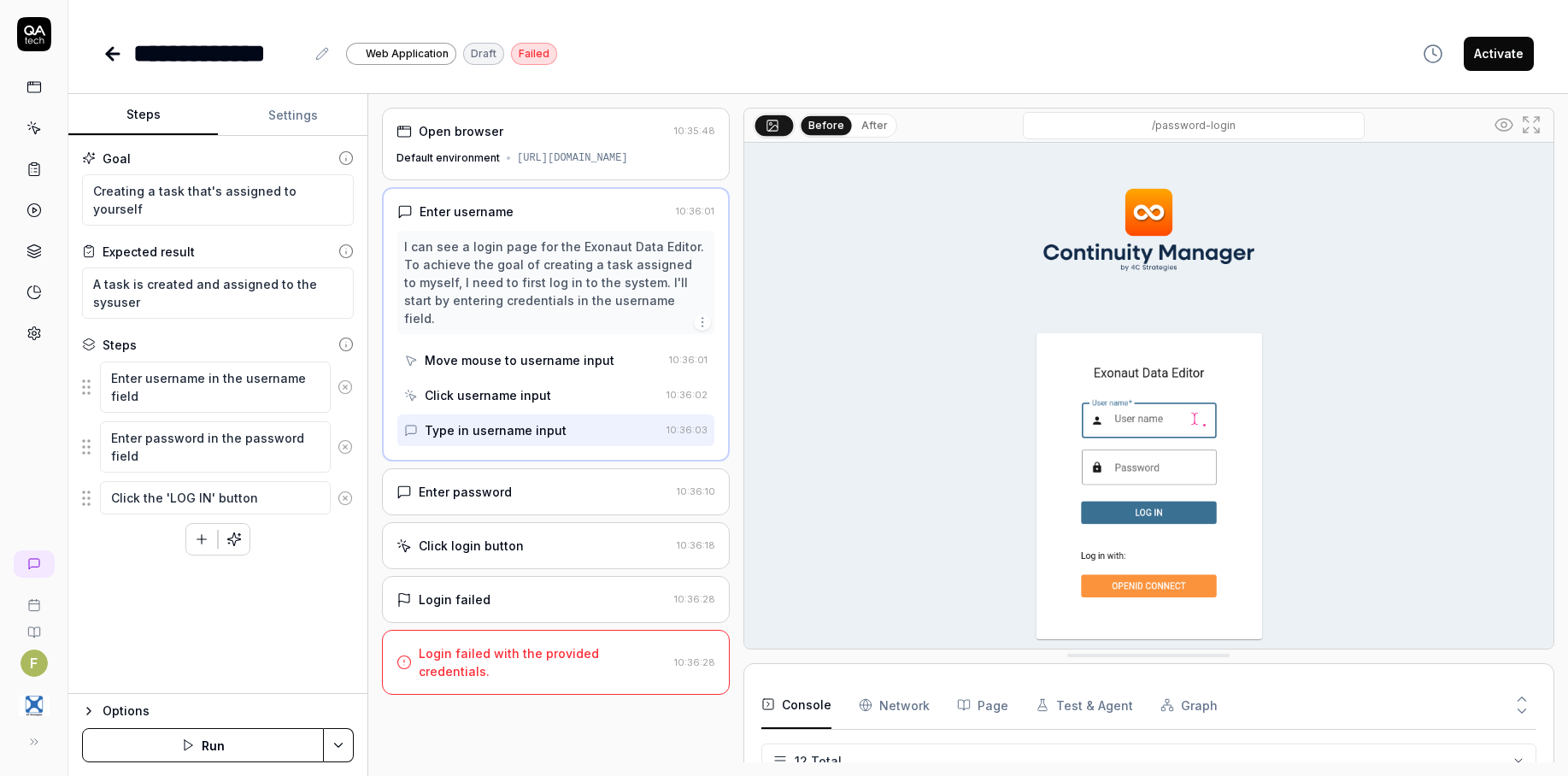
click at [549, 493] on div "Enter password" at bounding box center [533, 491] width 274 height 18
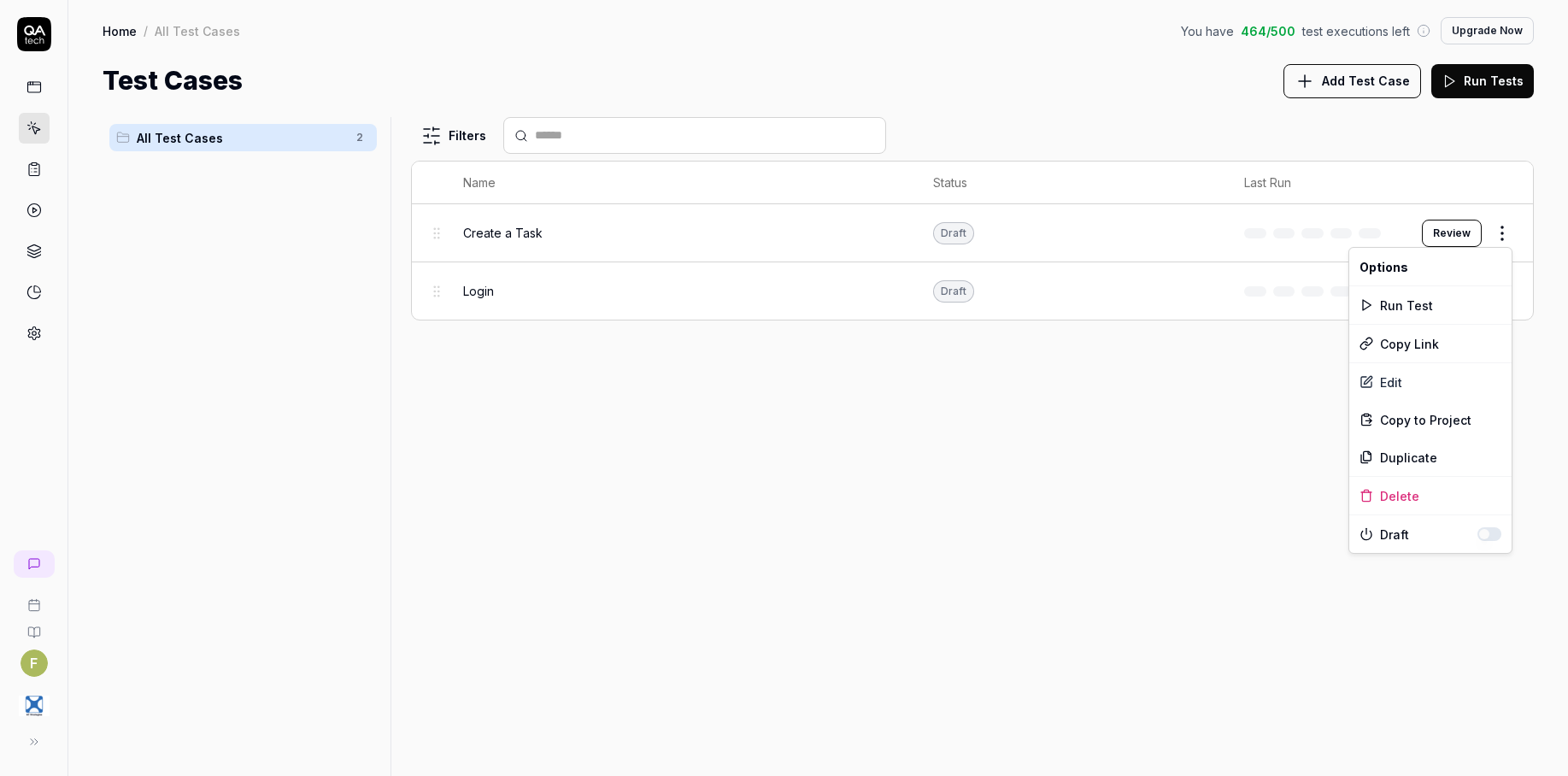
click at [1502, 239] on html "F Home / All Test Cases You have 464 / 500 test executions left Upgrade Now Hom…" at bounding box center [784, 388] width 1568 height 776
click at [1433, 388] on div "Edit" at bounding box center [1431, 382] width 163 height 37
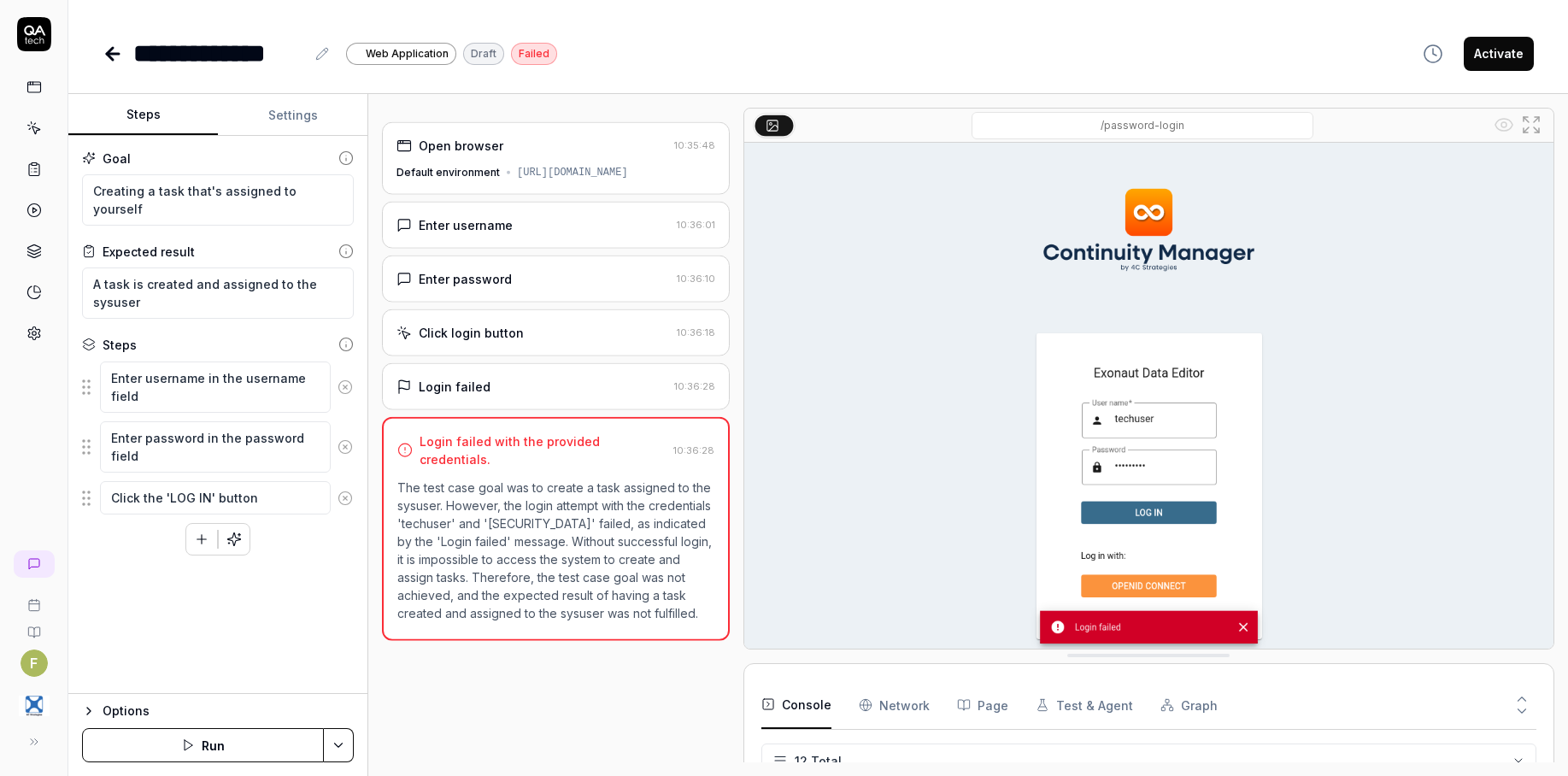
scroll to position [320, 0]
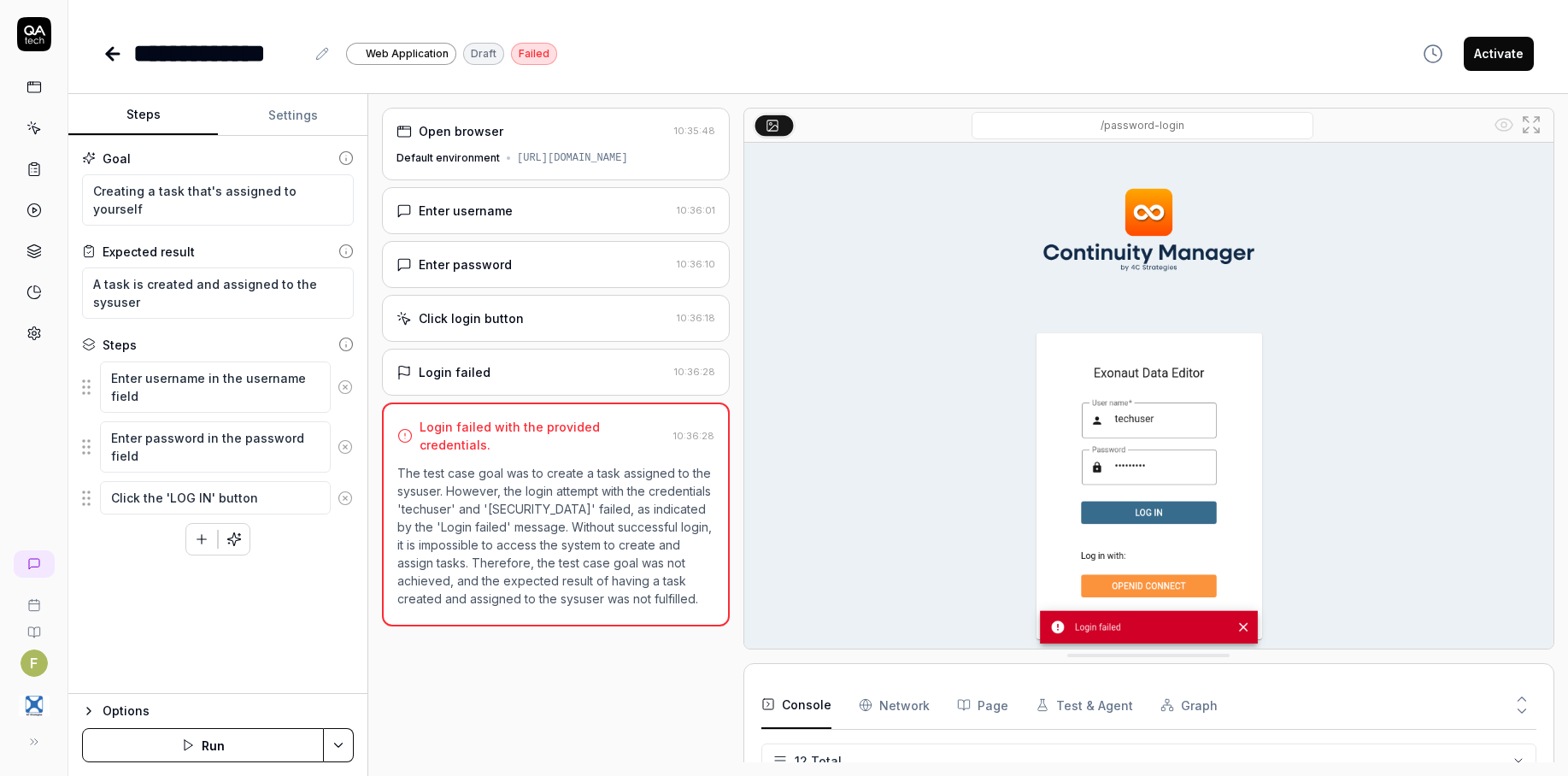
type textarea "*"
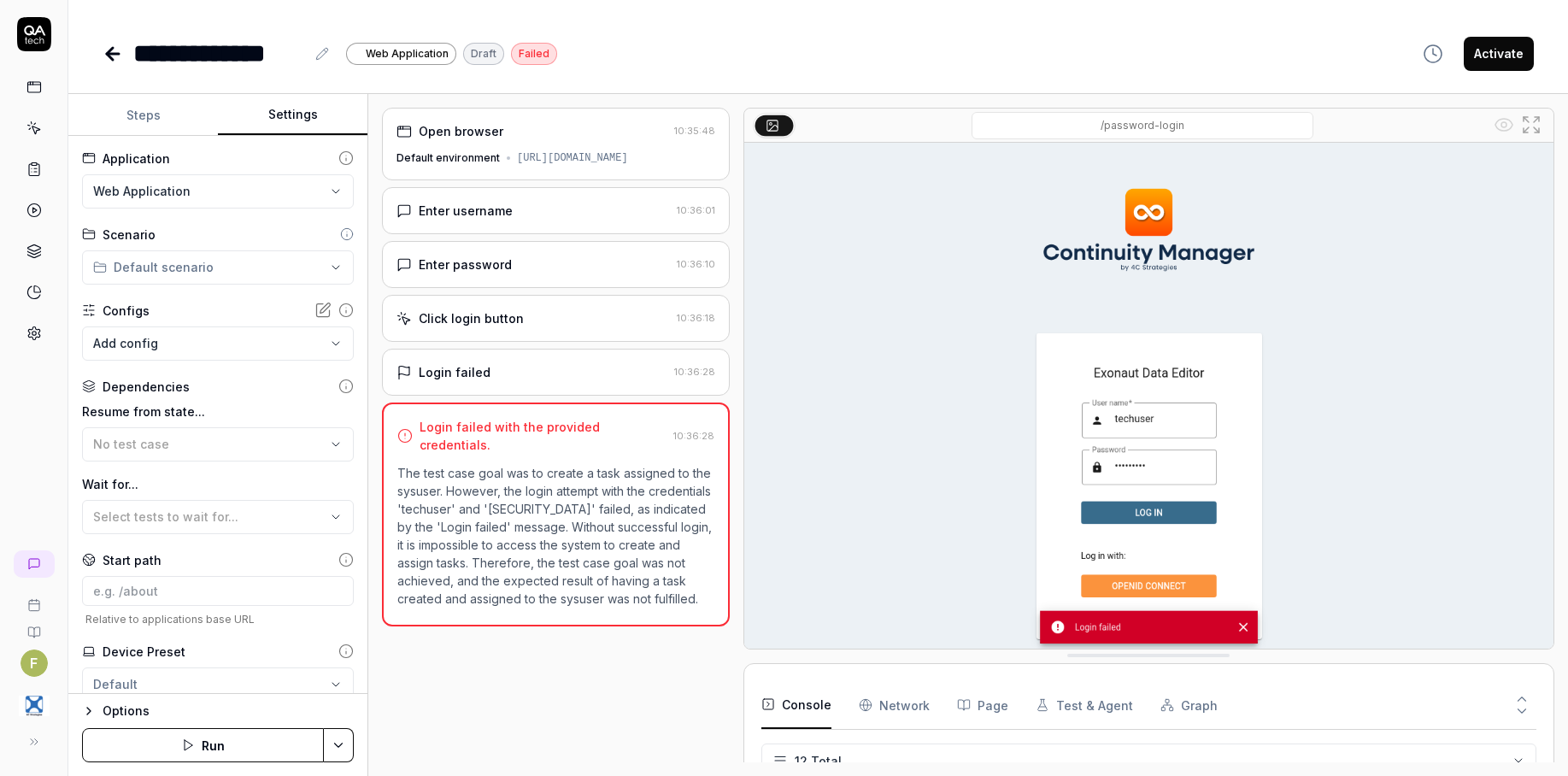
click at [289, 112] on button "Settings" at bounding box center [292, 116] width 149 height 41
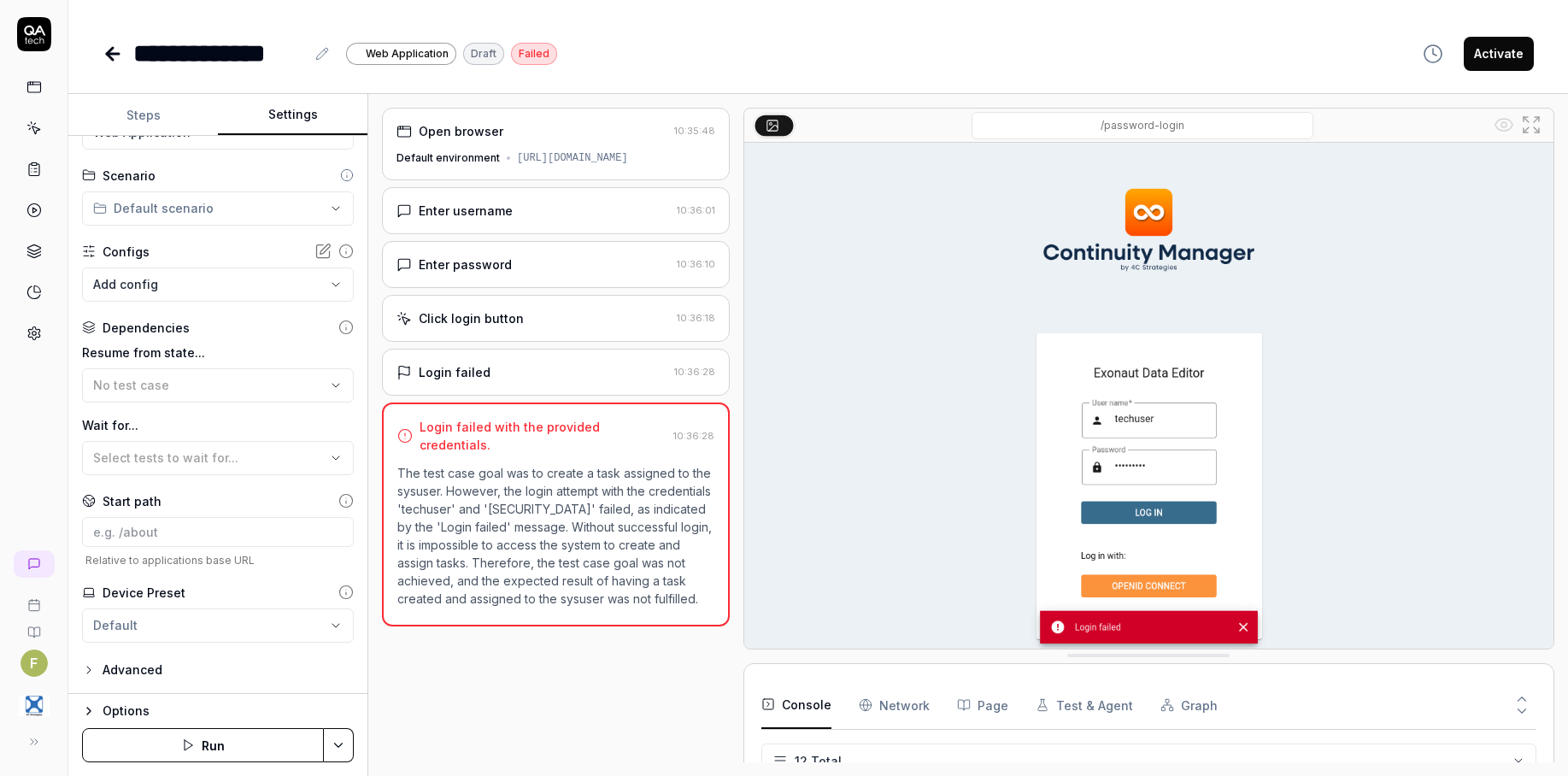
click at [149, 674] on div "Advanced" at bounding box center [132, 669] width 60 height 21
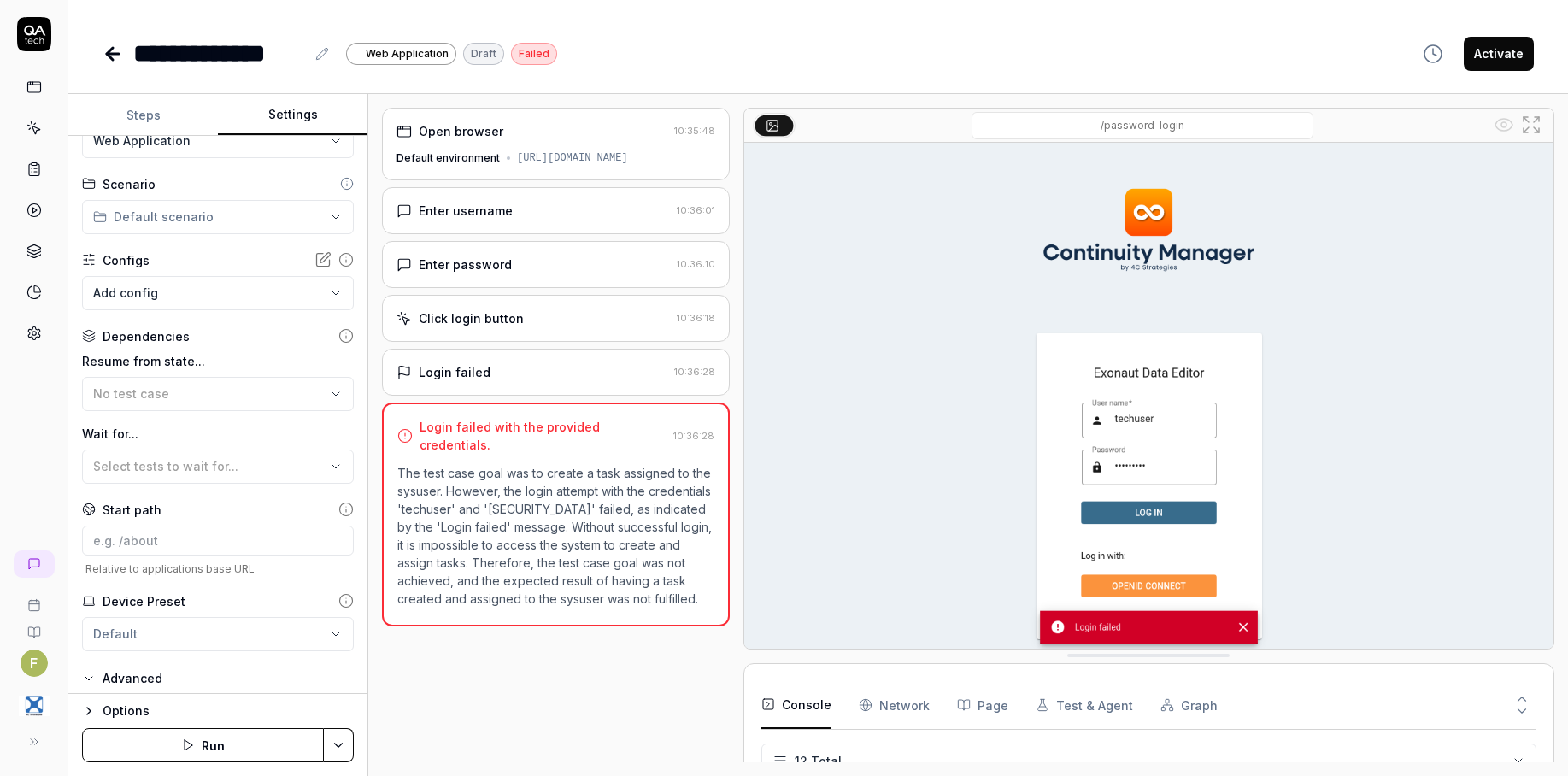
scroll to position [0, 0]
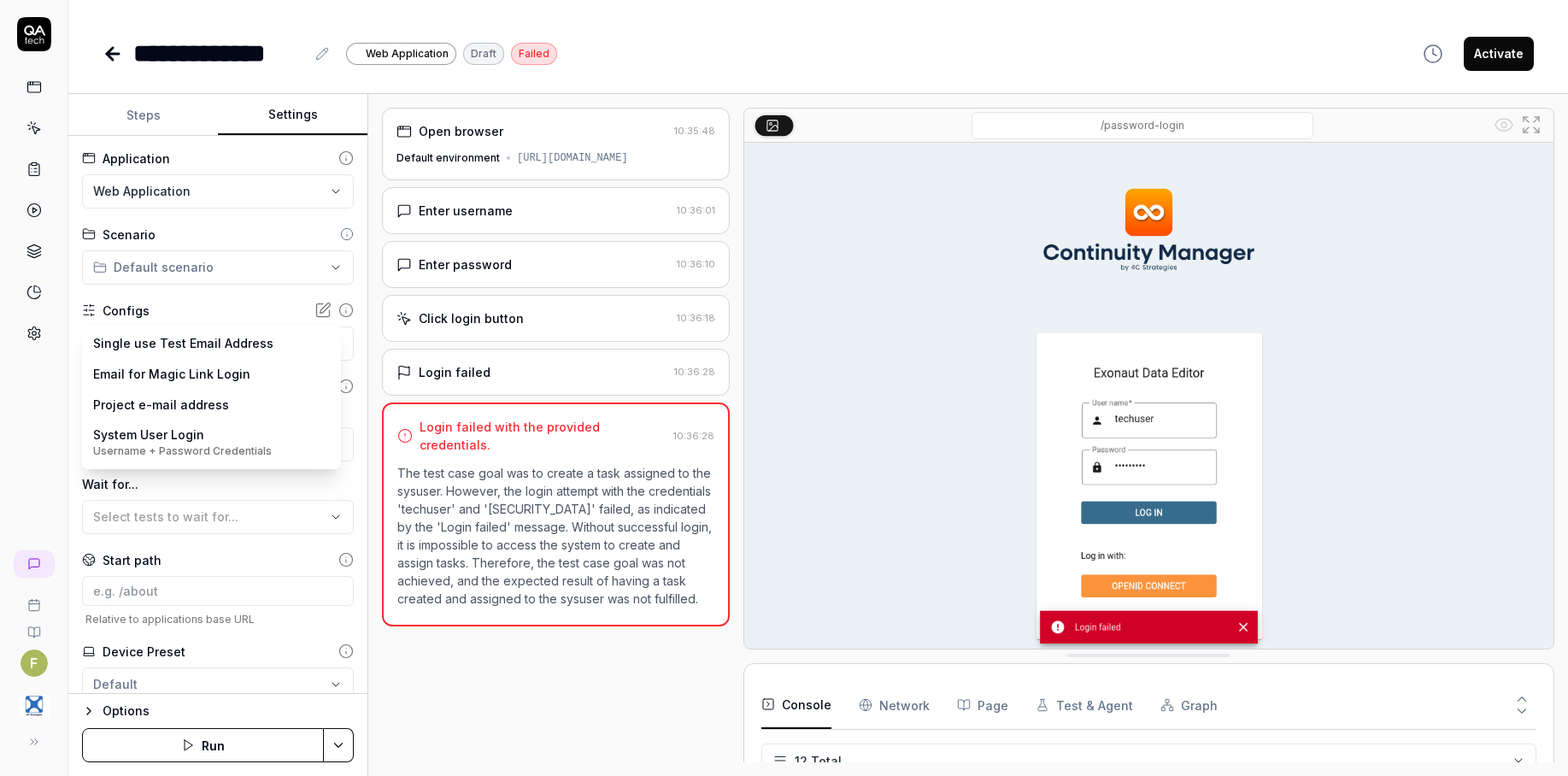
click at [216, 343] on body "**********" at bounding box center [784, 388] width 1568 height 776
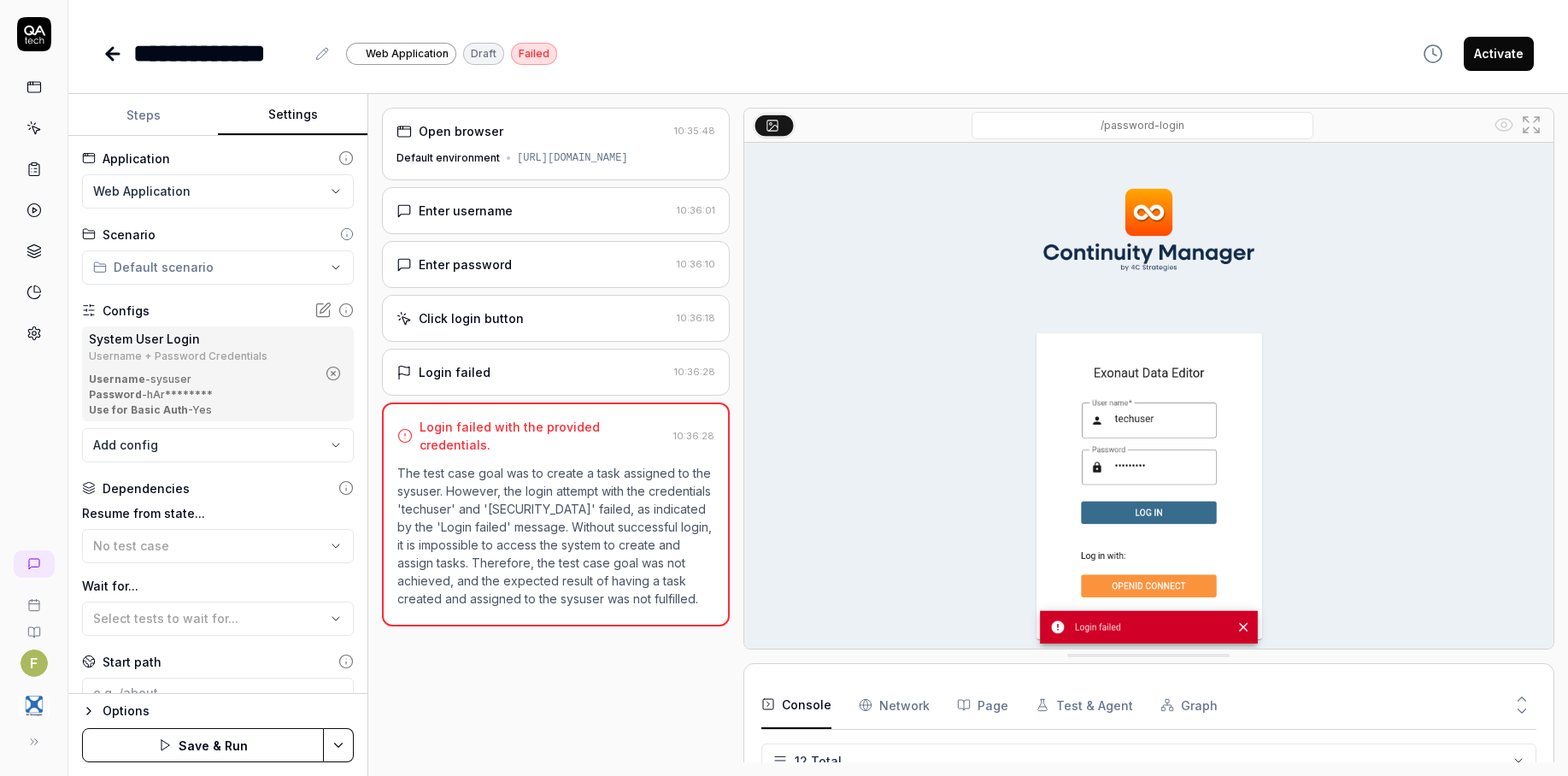
click at [209, 740] on button "Save & Run" at bounding box center [203, 745] width 242 height 34
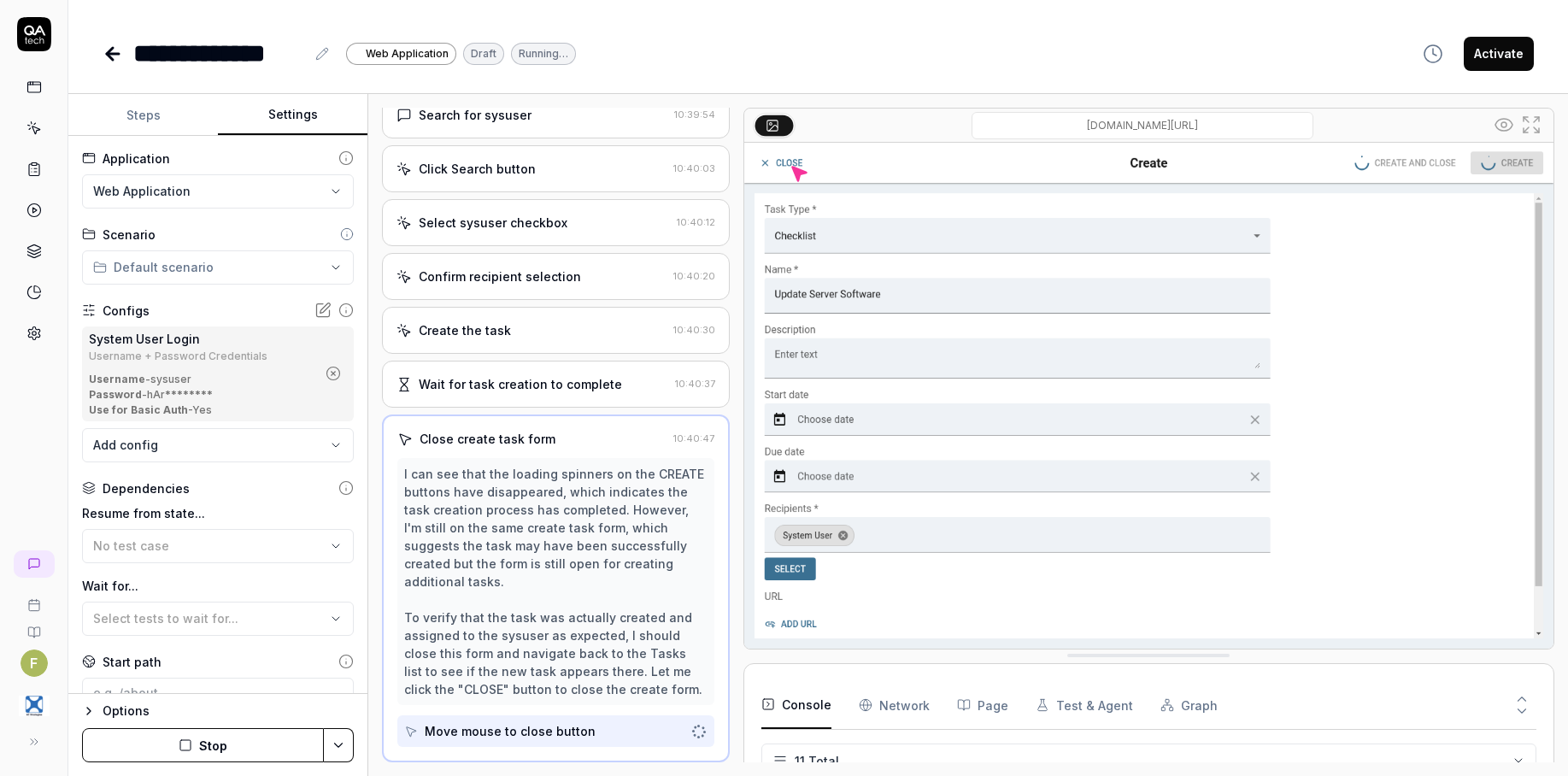
scroll to position [703, 0]
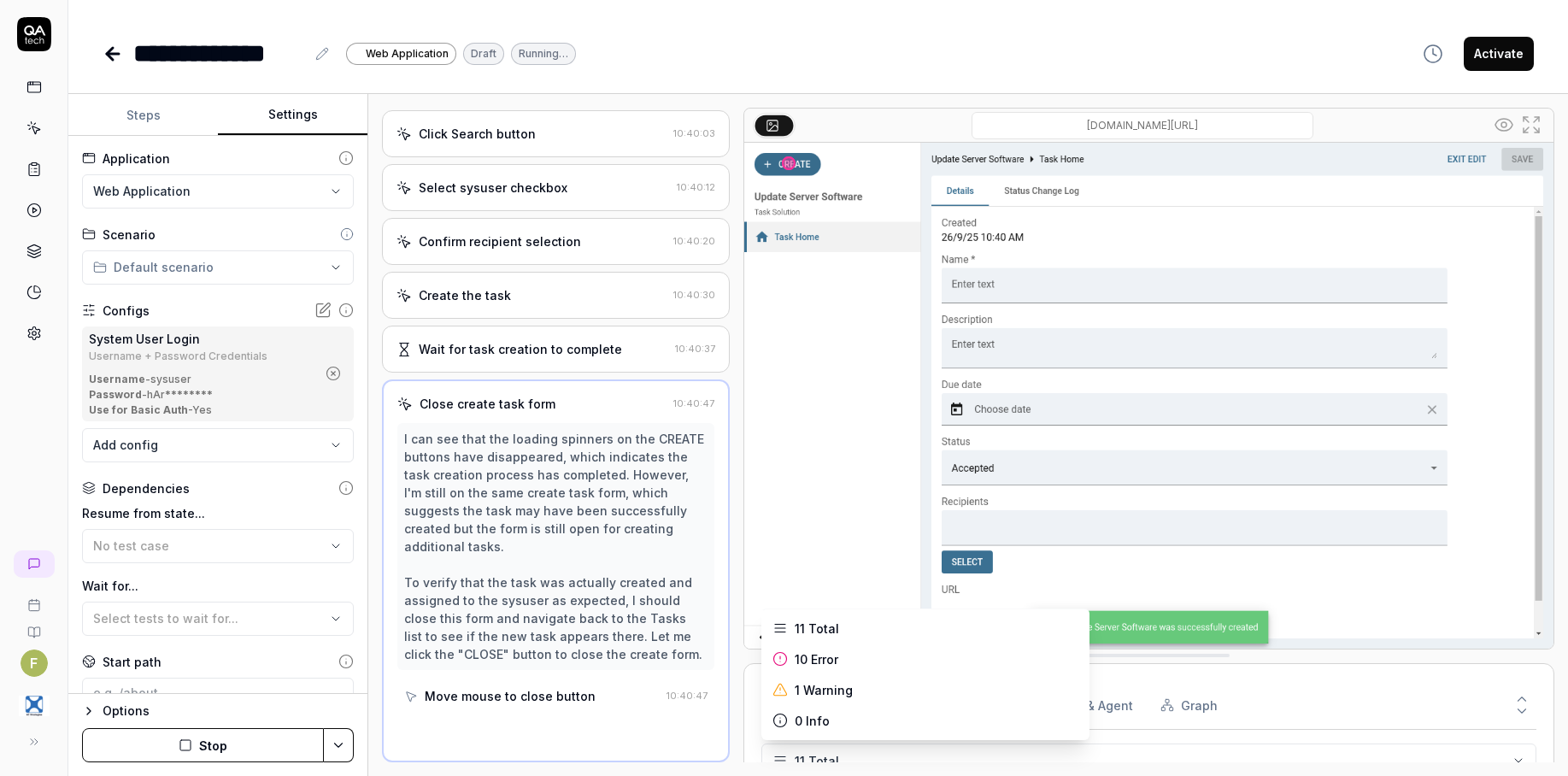
click at [846, 745] on html "**********" at bounding box center [784, 388] width 1568 height 776
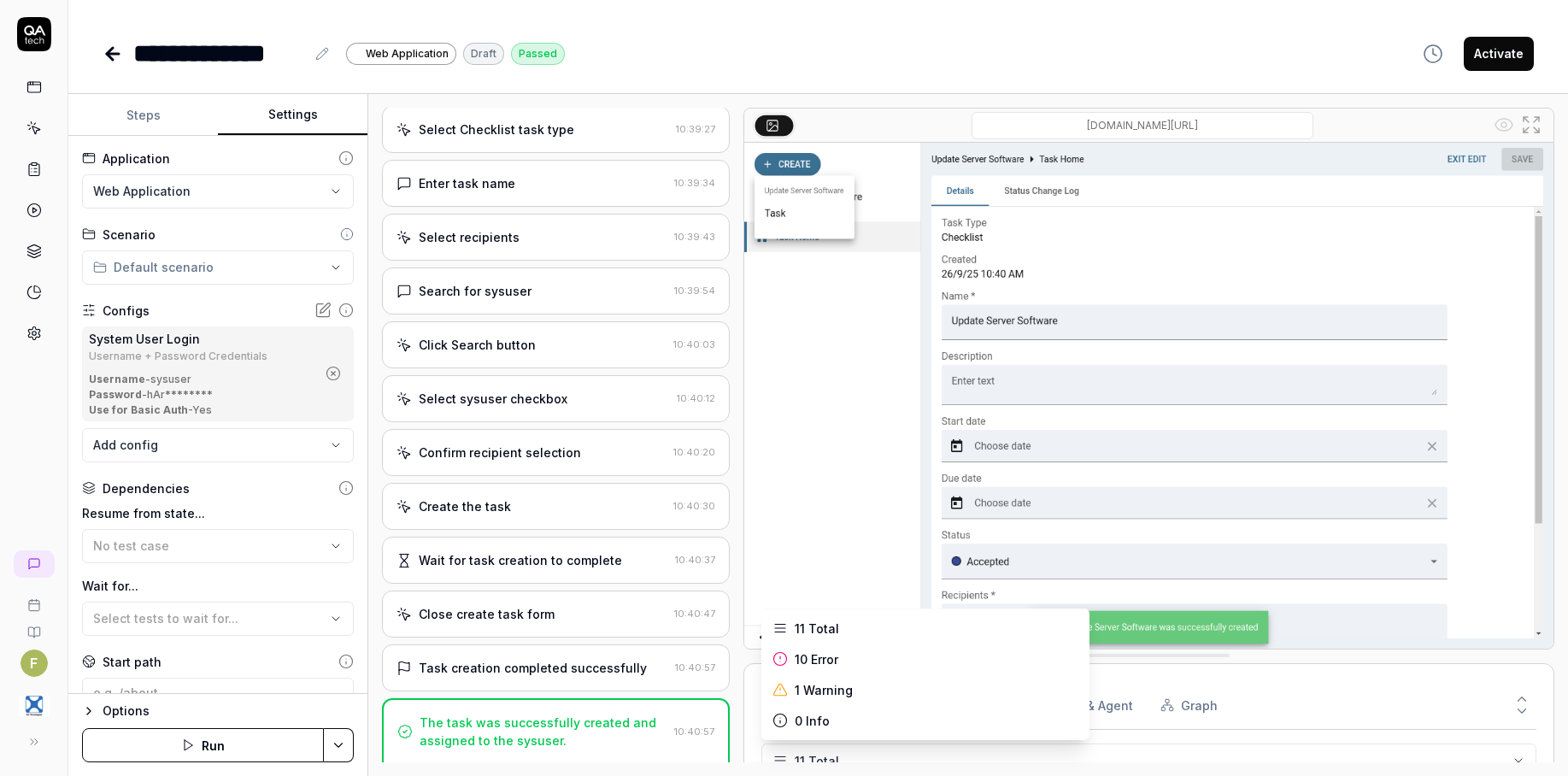
scroll to position [759, 0]
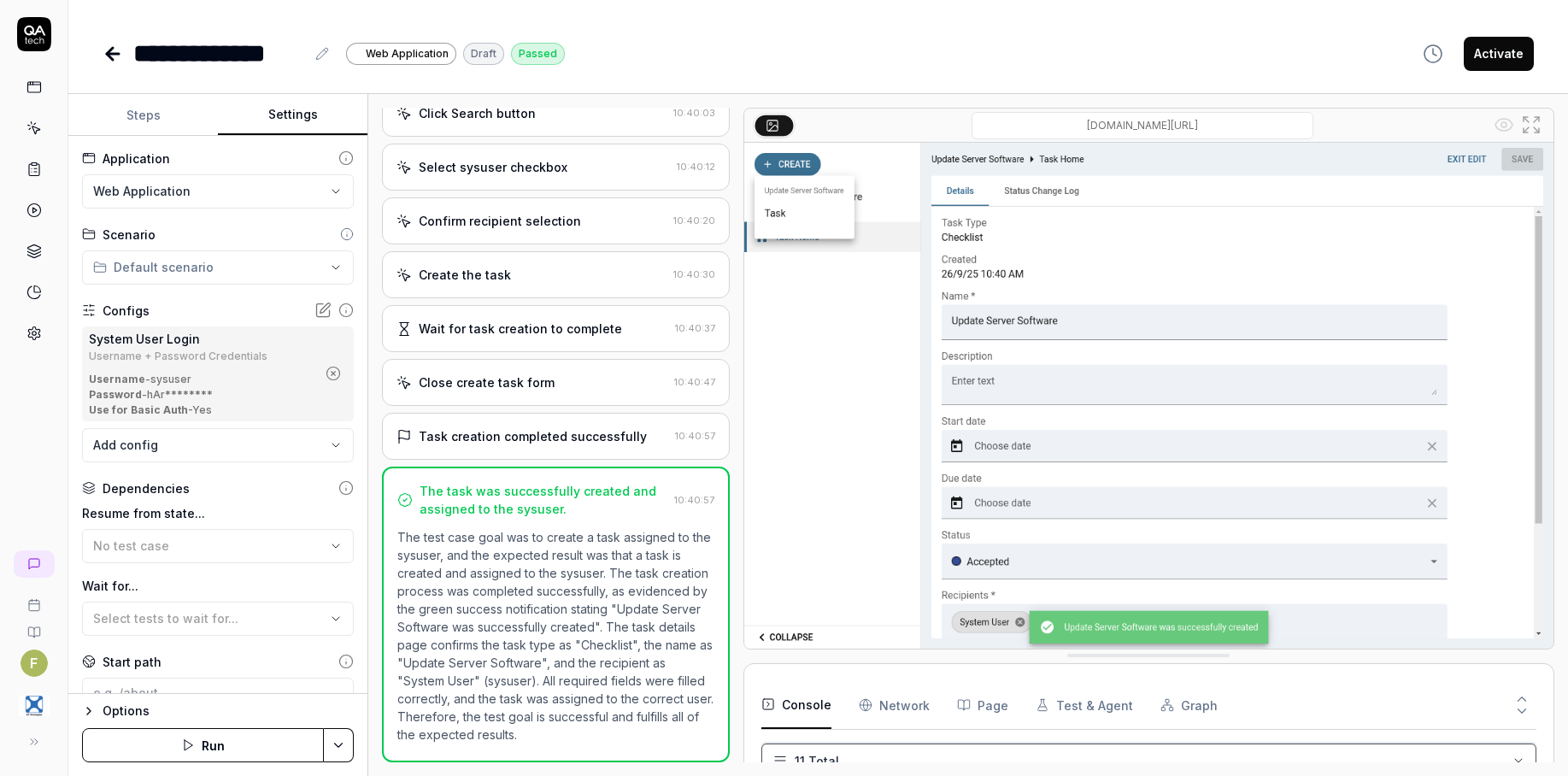
click at [740, 670] on div at bounding box center [737, 435] width 14 height 654
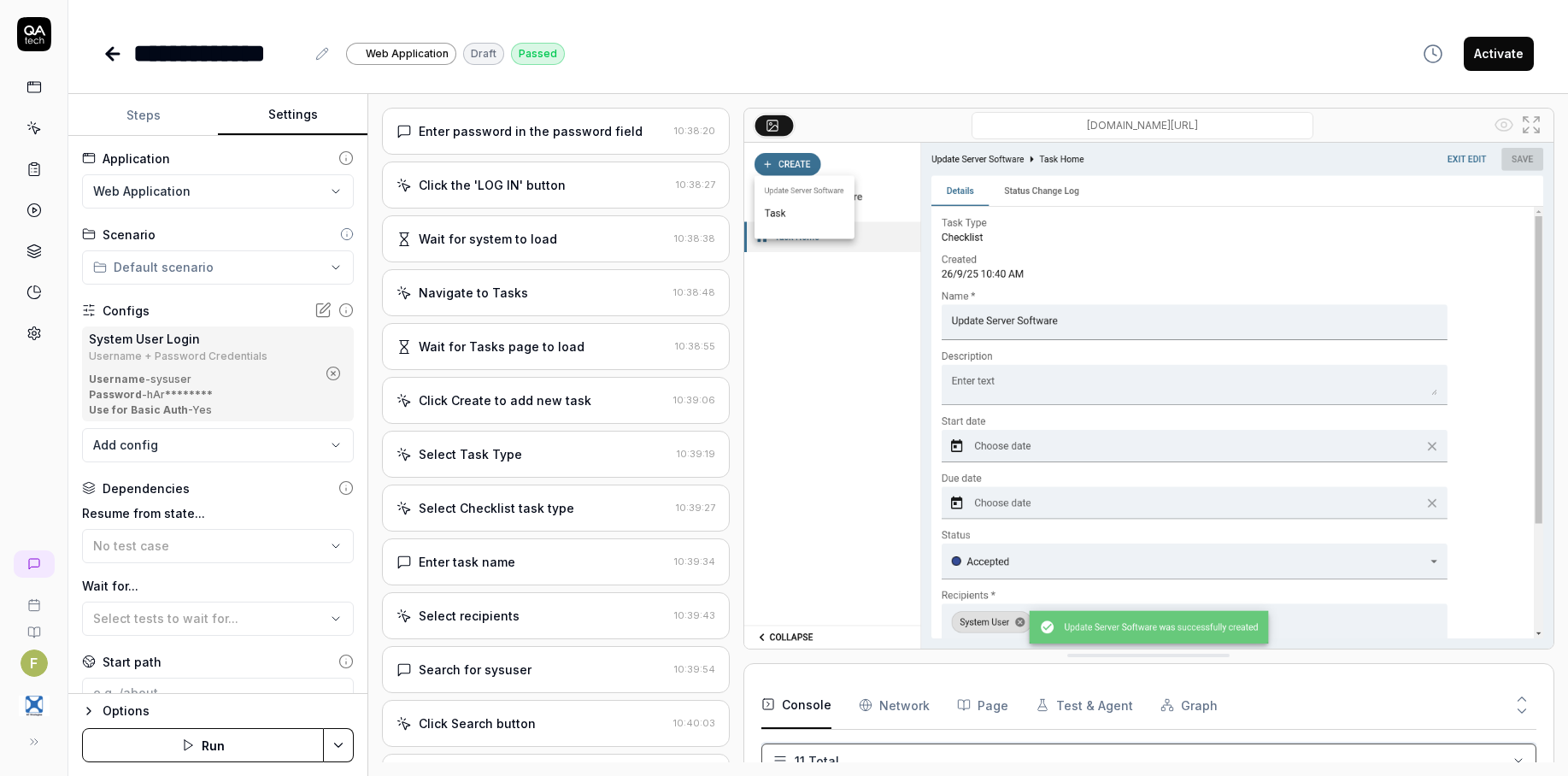
scroll to position [0, 0]
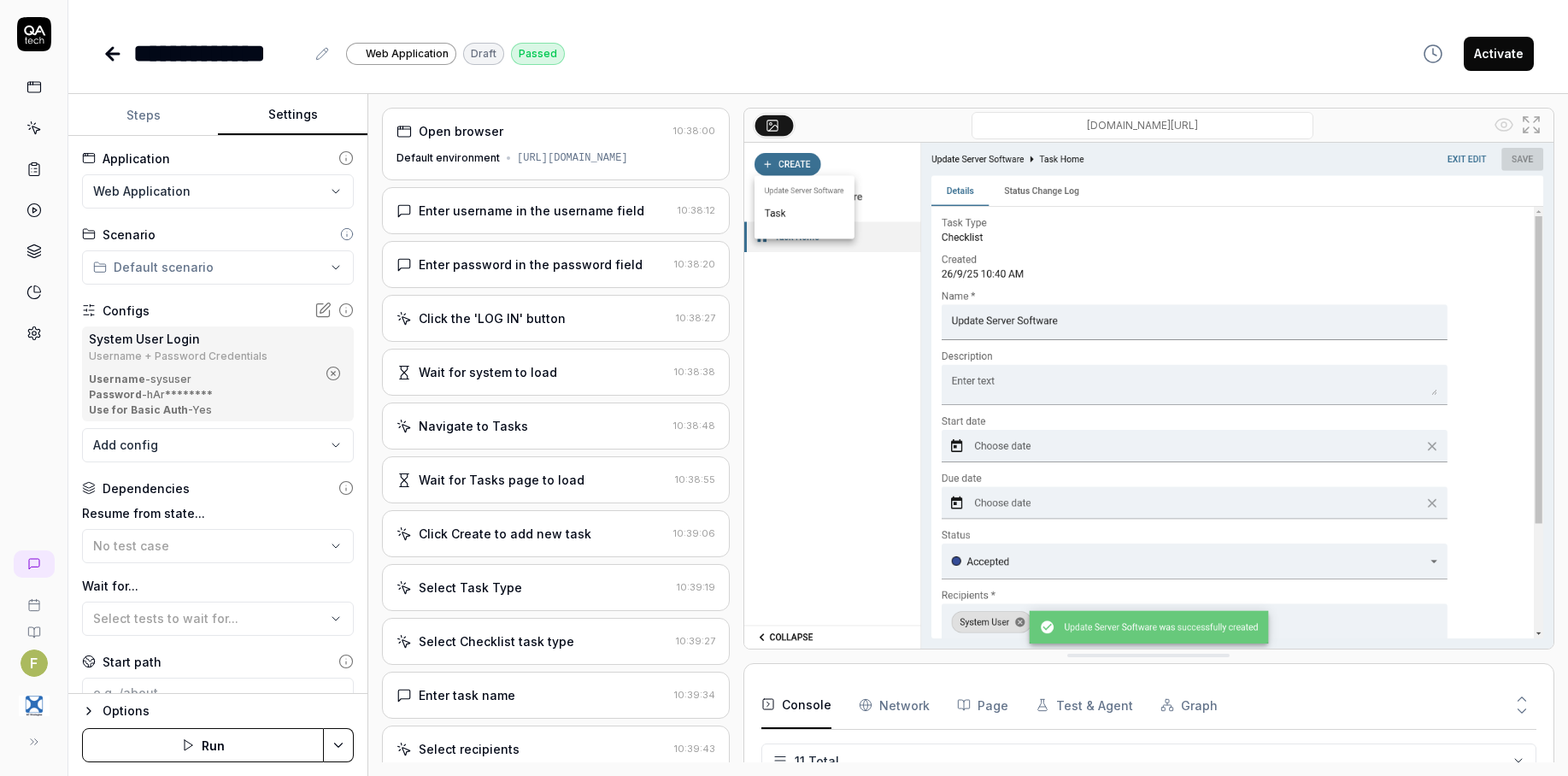
click at [112, 56] on icon at bounding box center [113, 53] width 21 height 21
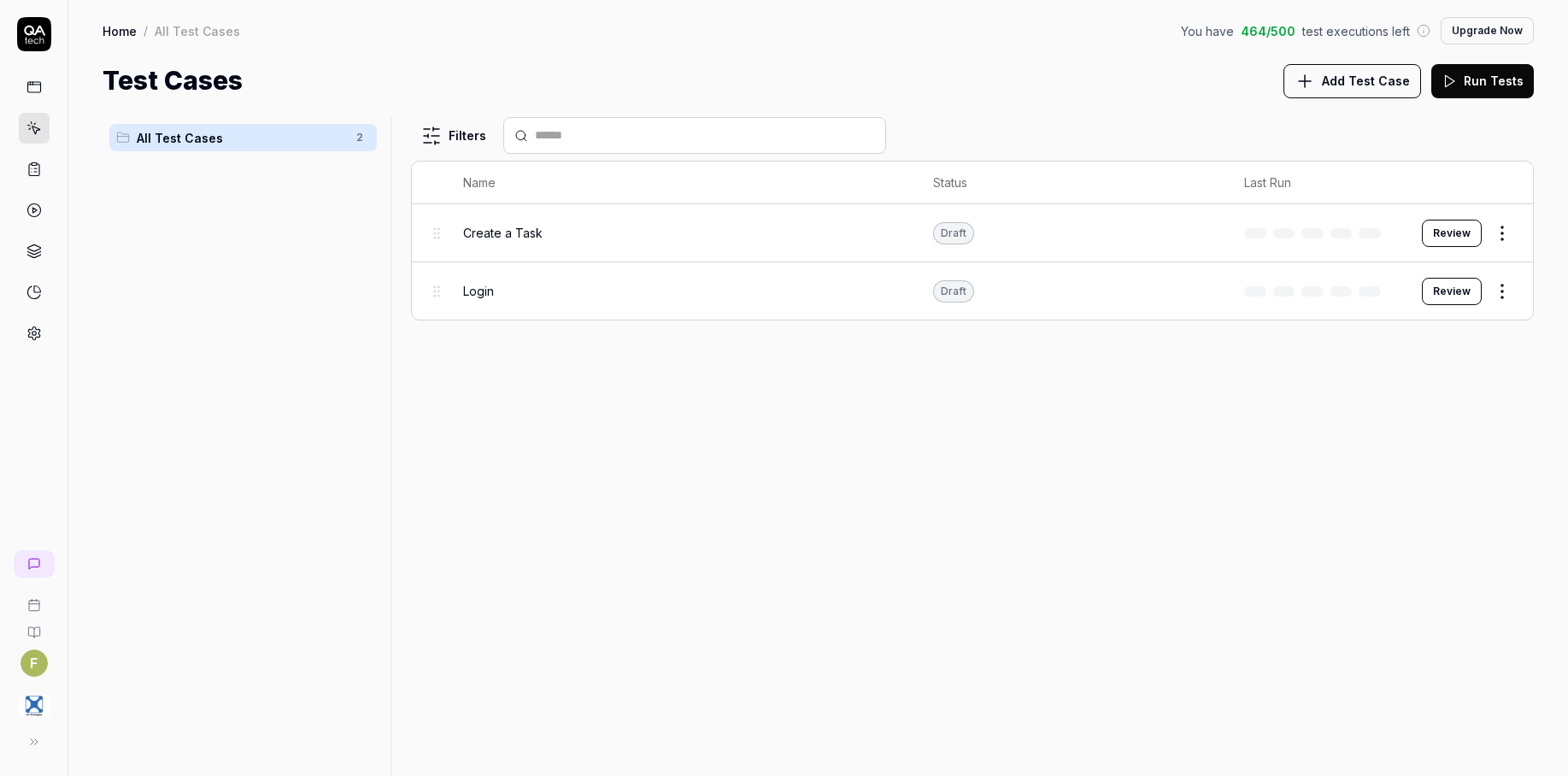
click at [1355, 82] on span "Add Test Case" at bounding box center [1367, 80] width 88 height 18
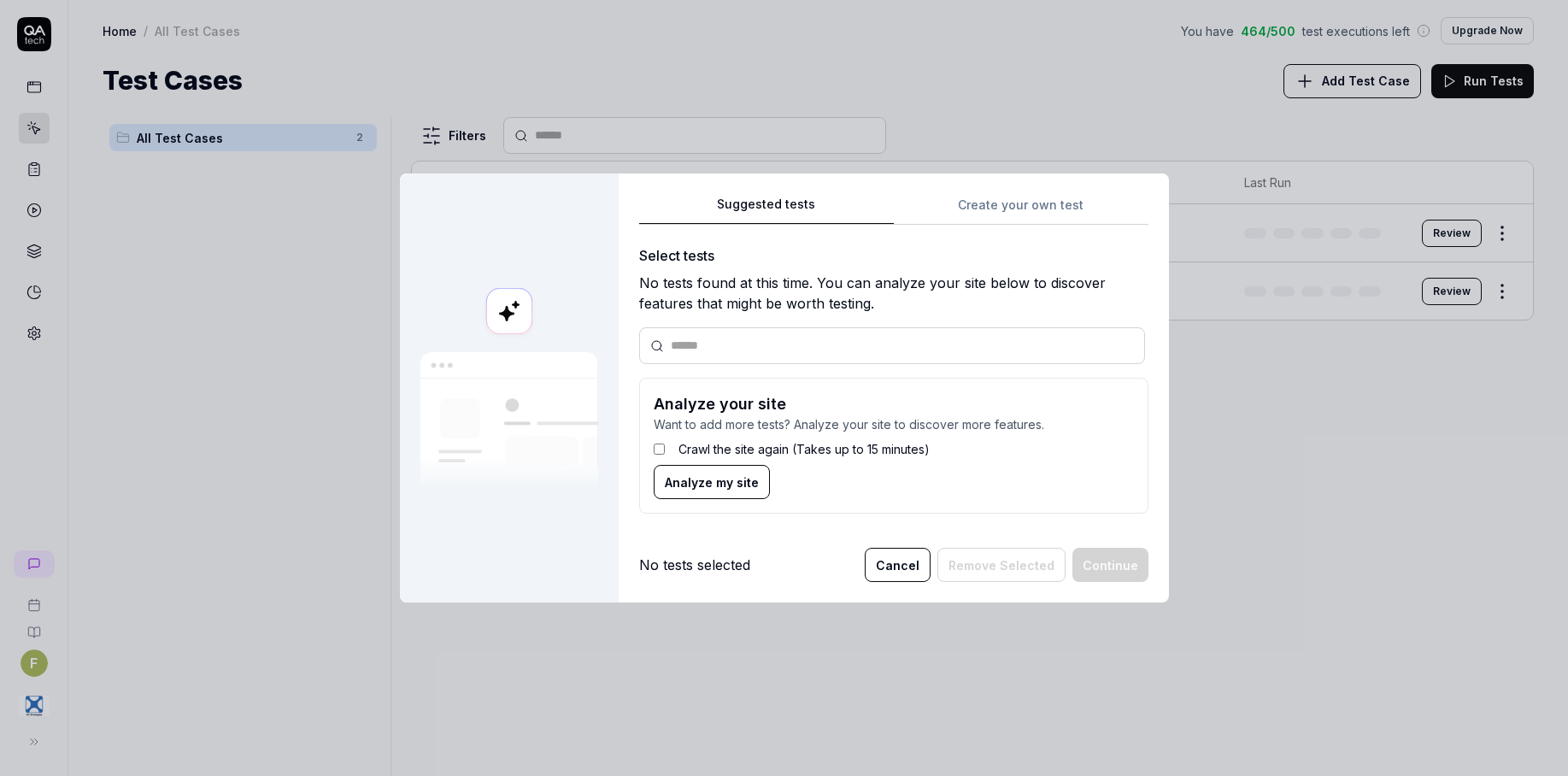
click at [608, 343] on div at bounding box center [509, 388] width 219 height 430
click at [736, 348] on input "text" at bounding box center [903, 345] width 463 height 18
type input "*"
click at [913, 574] on button "Cancel" at bounding box center [898, 564] width 66 height 34
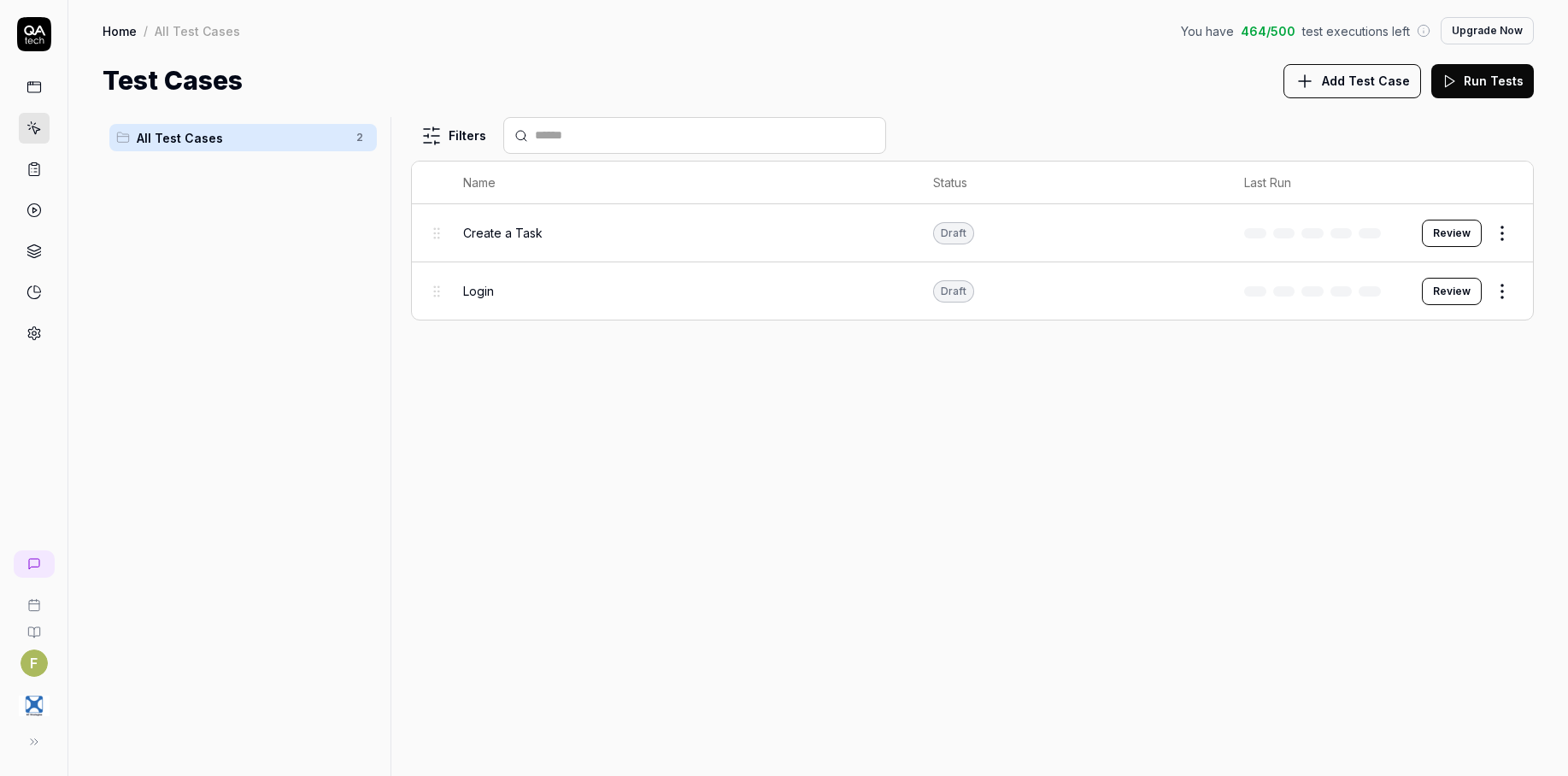
click at [891, 713] on div "Filters Name Status Last Run Create a Task Draft Review Login Draft Review" at bounding box center [972, 446] width 1124 height 659
click at [41, 655] on html "F Home / All Test Cases You have 464 / 500 test executions left Upgrade Now Hom…" at bounding box center [784, 388] width 1568 height 776
click at [244, 627] on div "Dark" at bounding box center [265, 630] width 42 height 26
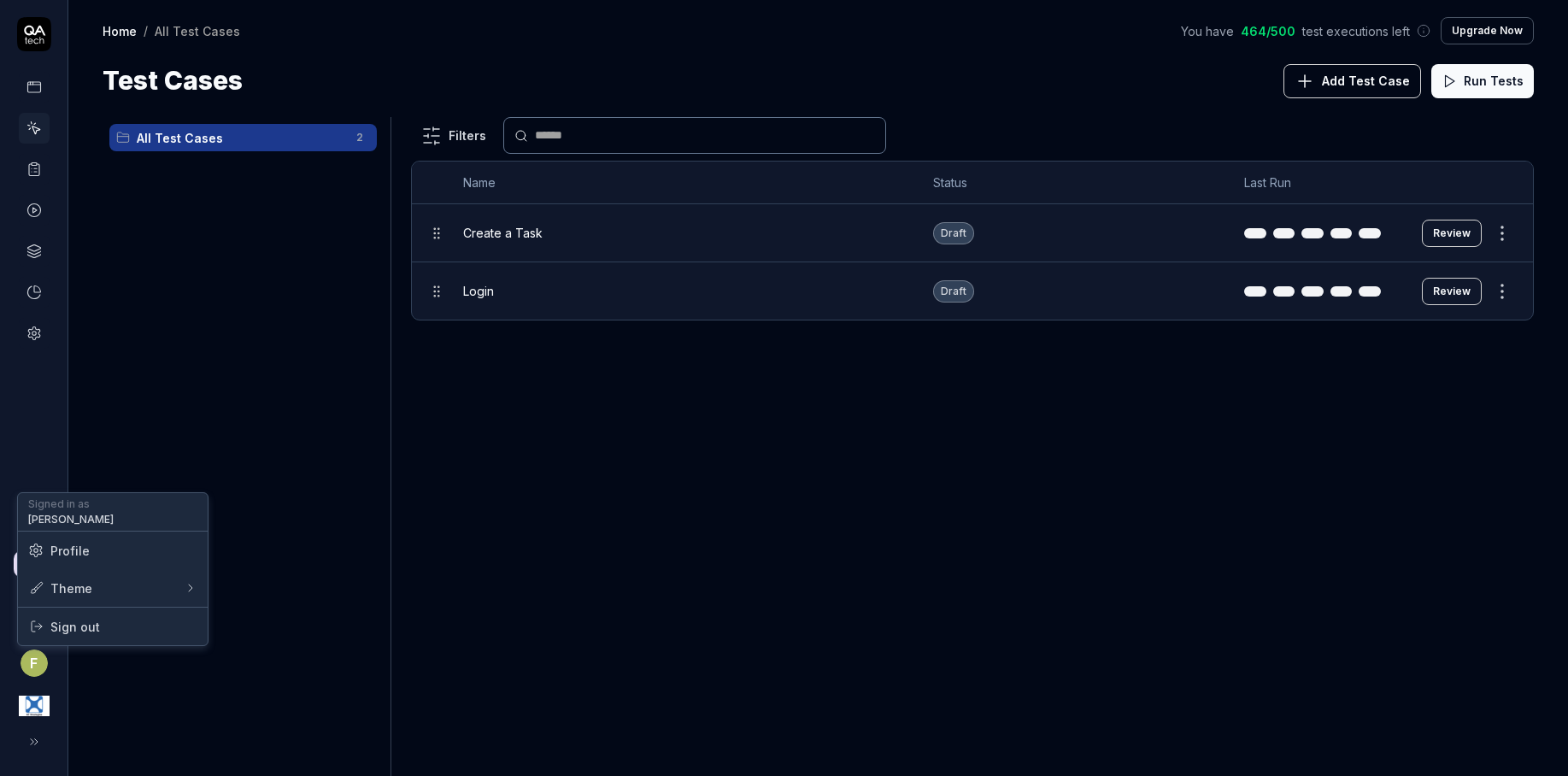
click at [42, 672] on html "F Home / All Test Cases You have 464 / 500 test executions left Upgrade Now Hom…" at bounding box center [784, 388] width 1568 height 776
click at [234, 667] on icon at bounding box center [231, 667] width 14 height 14
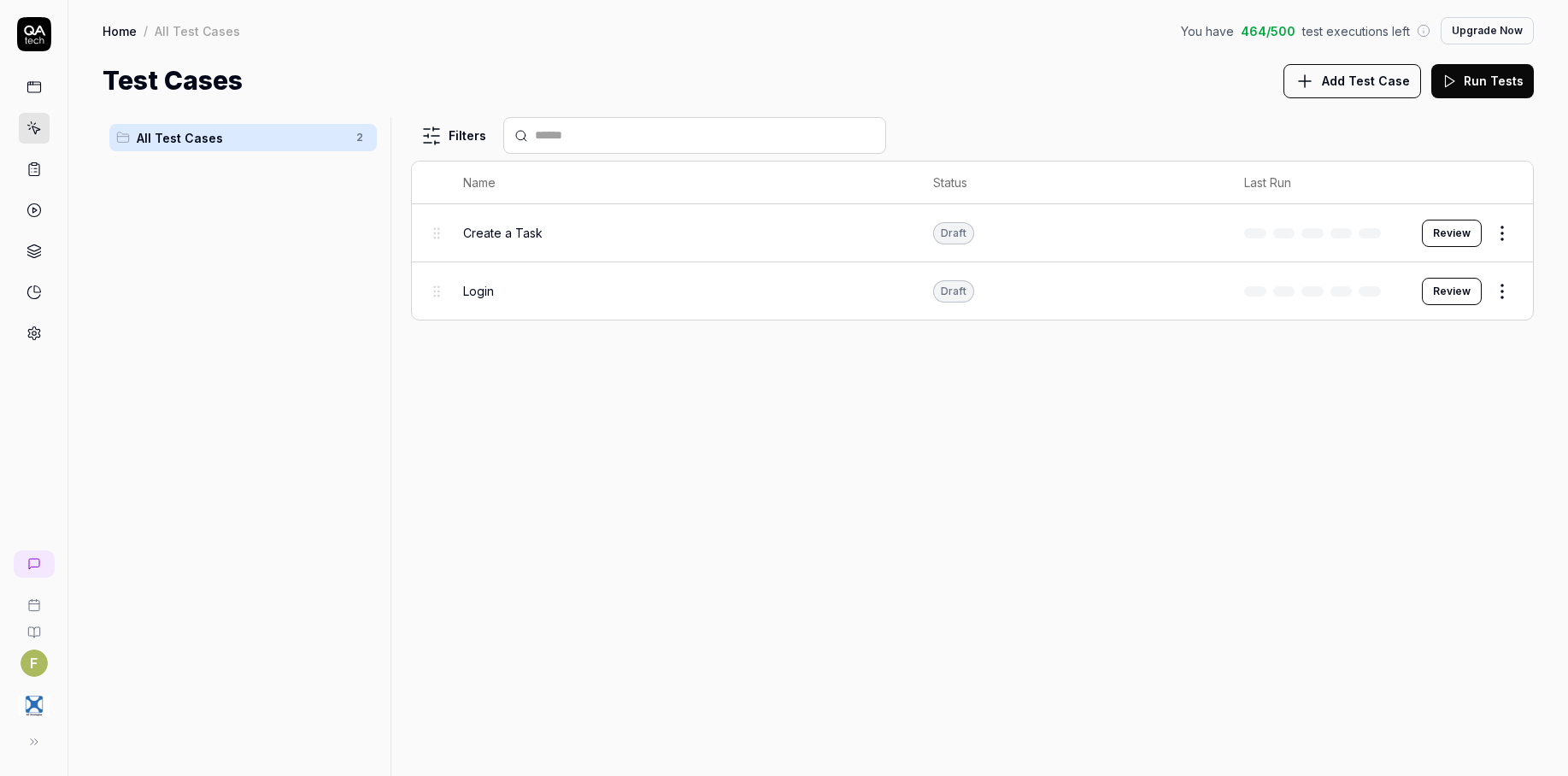
click at [28, 666] on html "F Home / All Test Cases You have 464 / 500 test executions left Upgrade Now Hom…" at bounding box center [784, 388] width 1568 height 776
click at [81, 547] on span "Profile" at bounding box center [70, 550] width 39 height 18
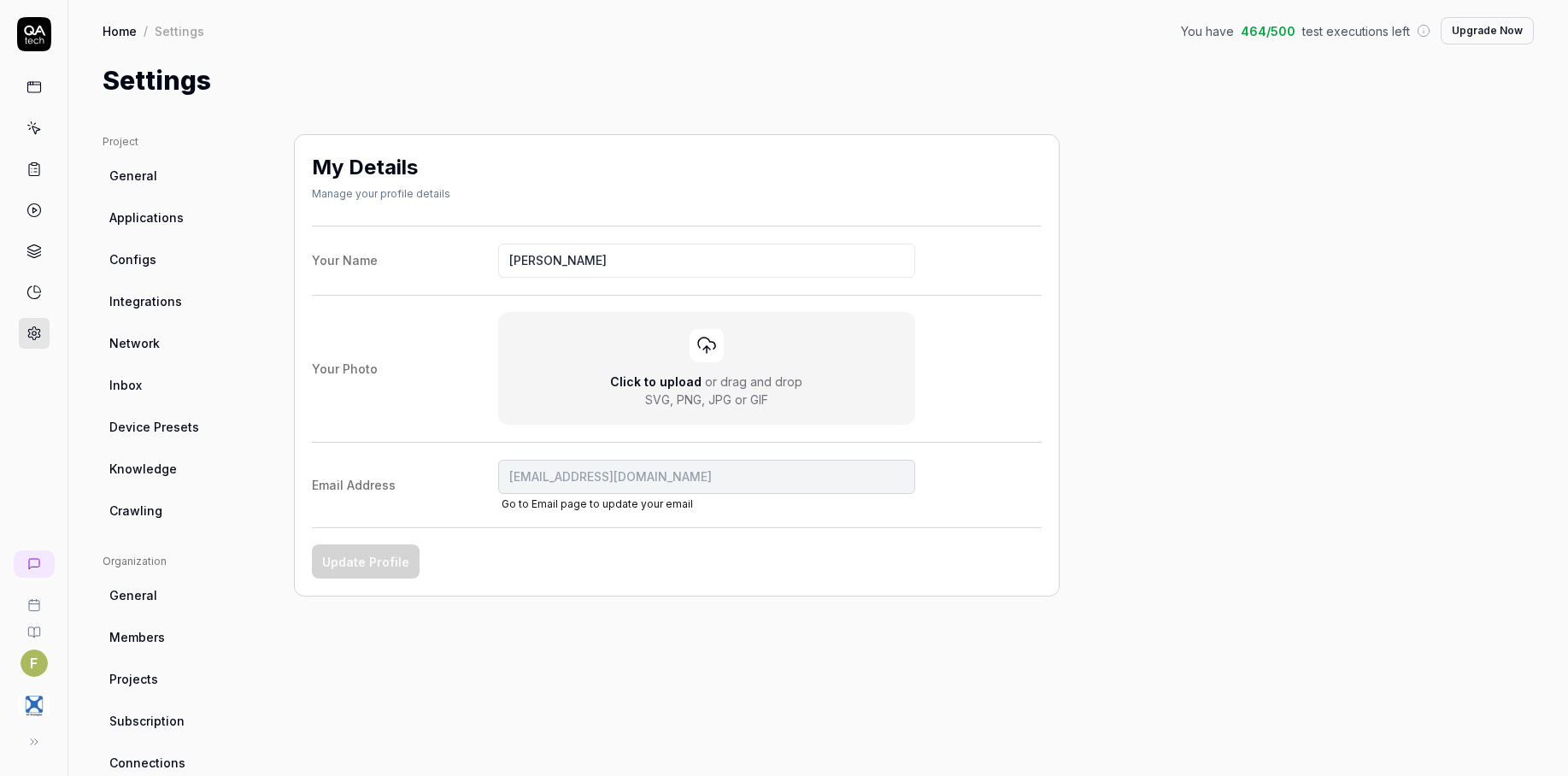
click at [165, 187] on html "F Home / Settings You have 464 / 500 test executions left Upgrade Now Home / Se…" at bounding box center [784, 388] width 1568 height 776
click at [165, 187] on link "General" at bounding box center [184, 176] width 164 height 31
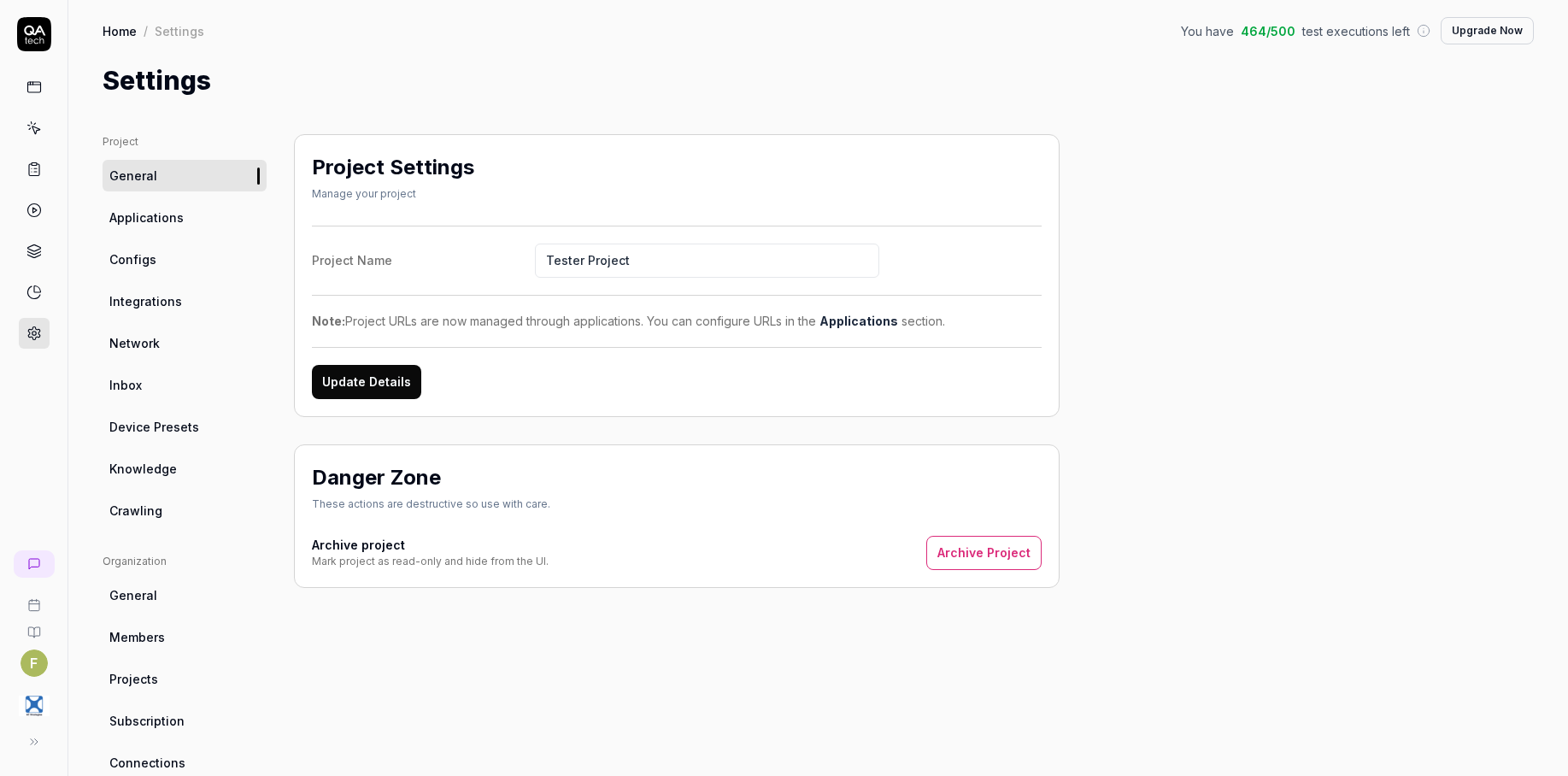
click at [175, 220] on span "Applications" at bounding box center [147, 218] width 75 height 18
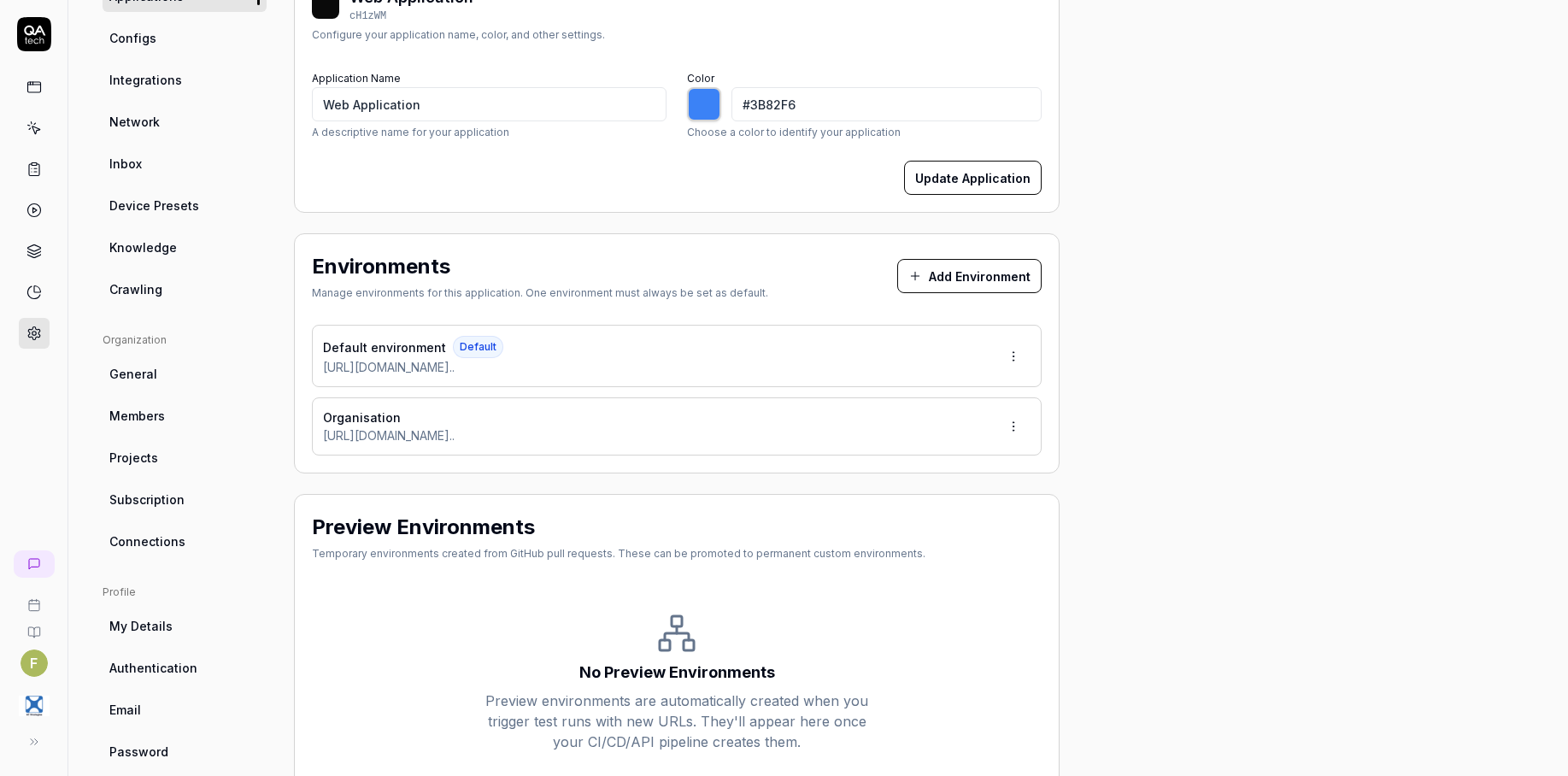
scroll to position [277, 0]
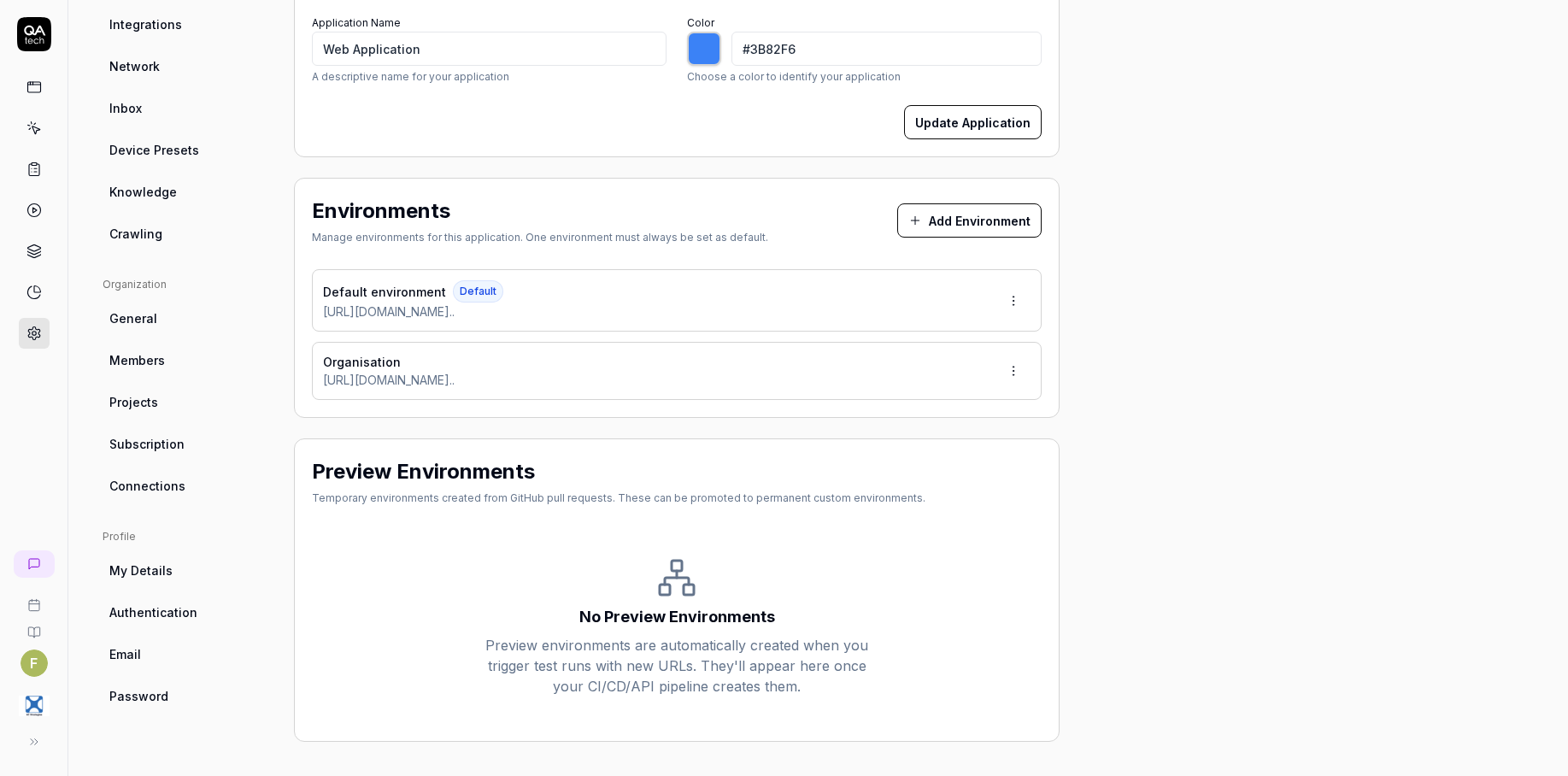
click at [995, 119] on button "Update Application" at bounding box center [973, 122] width 137 height 34
type input "*******"
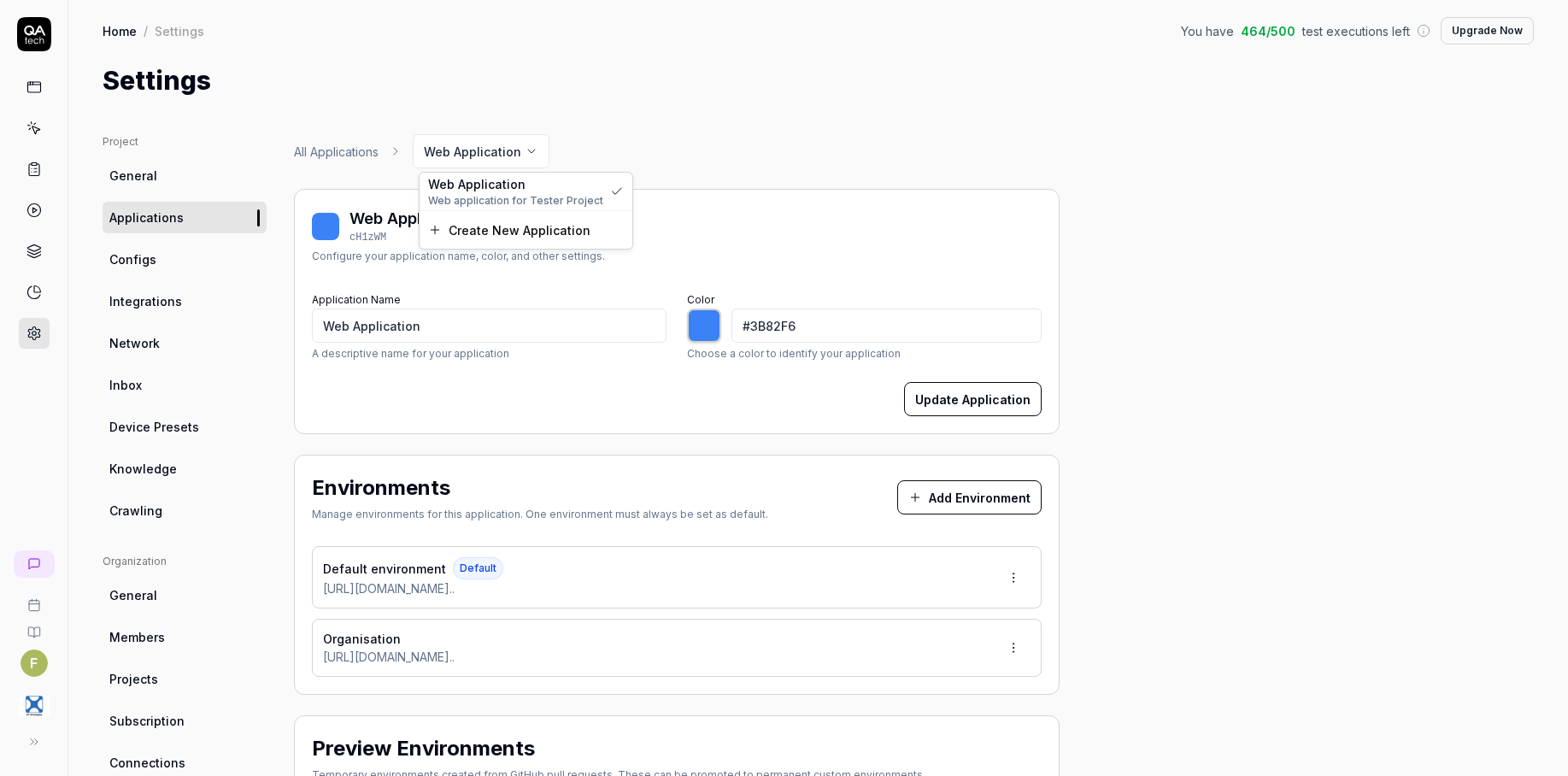
click at [502, 140] on html "F Home / Settings You have 464 / 500 test executions left Upgrade Now Home / Se…" at bounding box center [784, 388] width 1568 height 776
click at [632, 113] on html "F Home / Settings You have 464 / 500 test executions left Upgrade Now Home / Se…" at bounding box center [784, 388] width 1568 height 776
click at [218, 252] on link "Configs" at bounding box center [184, 259] width 164 height 31
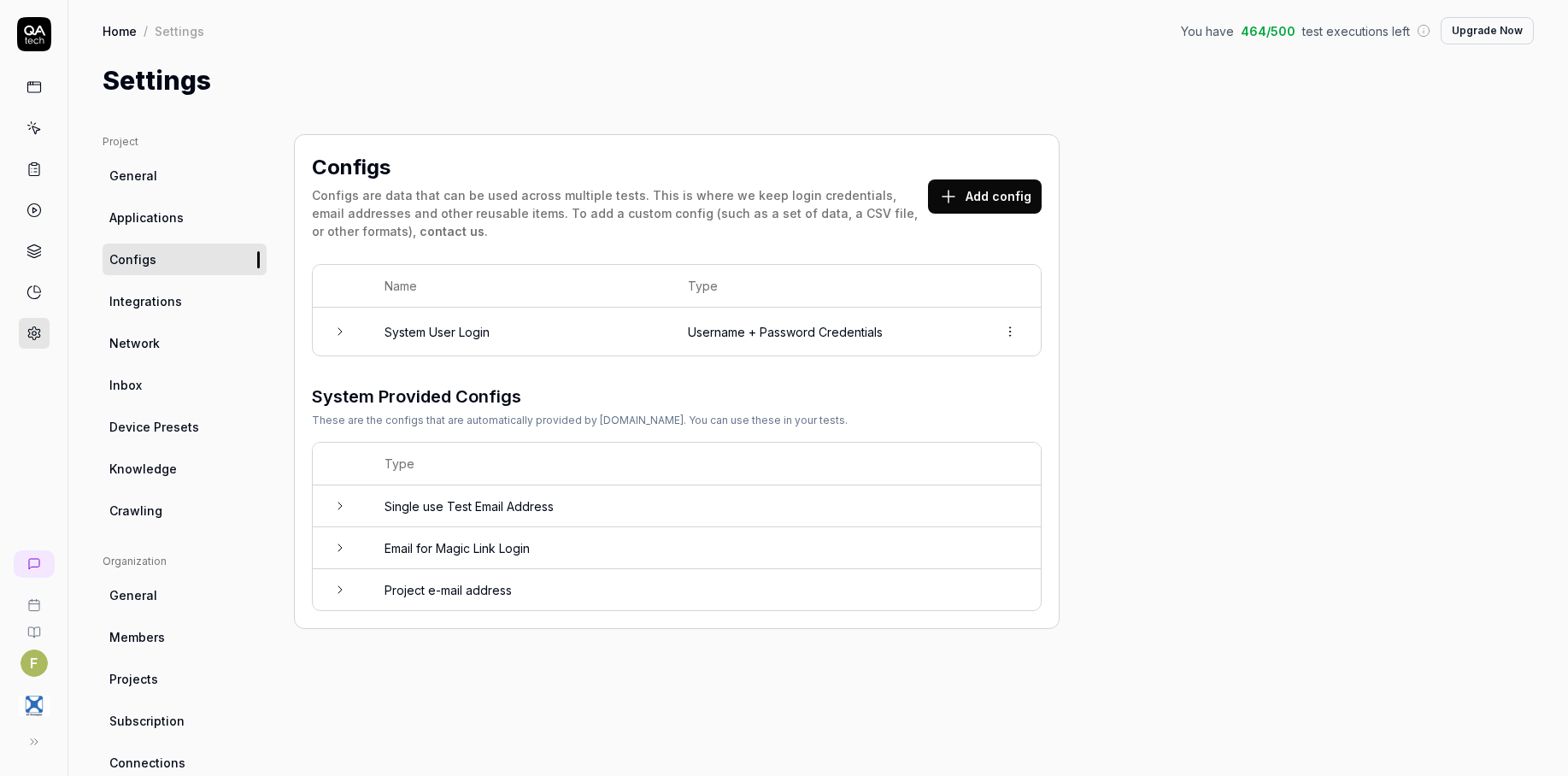
click at [1005, 194] on button "Add config" at bounding box center [985, 196] width 114 height 34
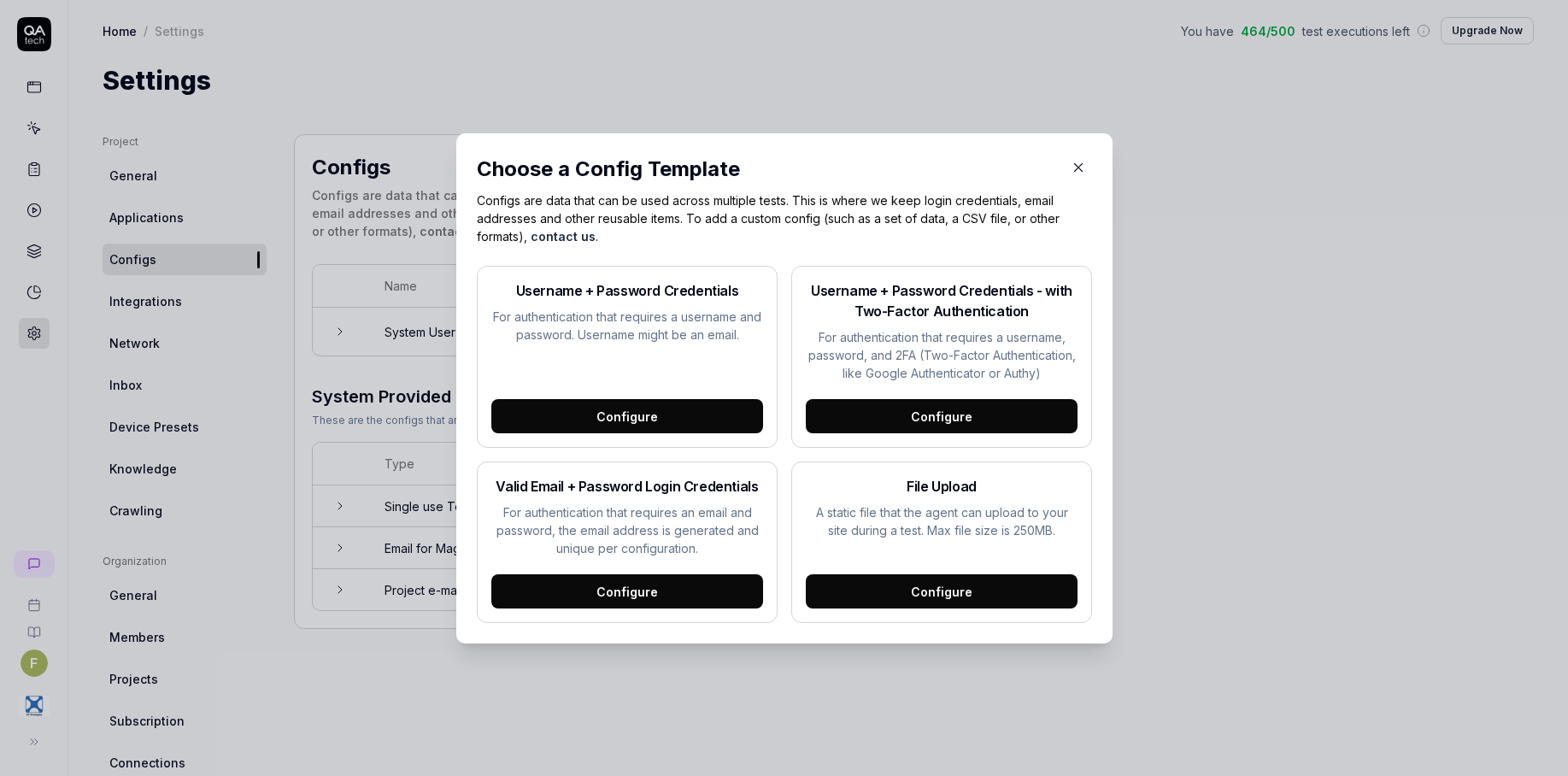
click at [966, 423] on div "Configure" at bounding box center [941, 416] width 272 height 34
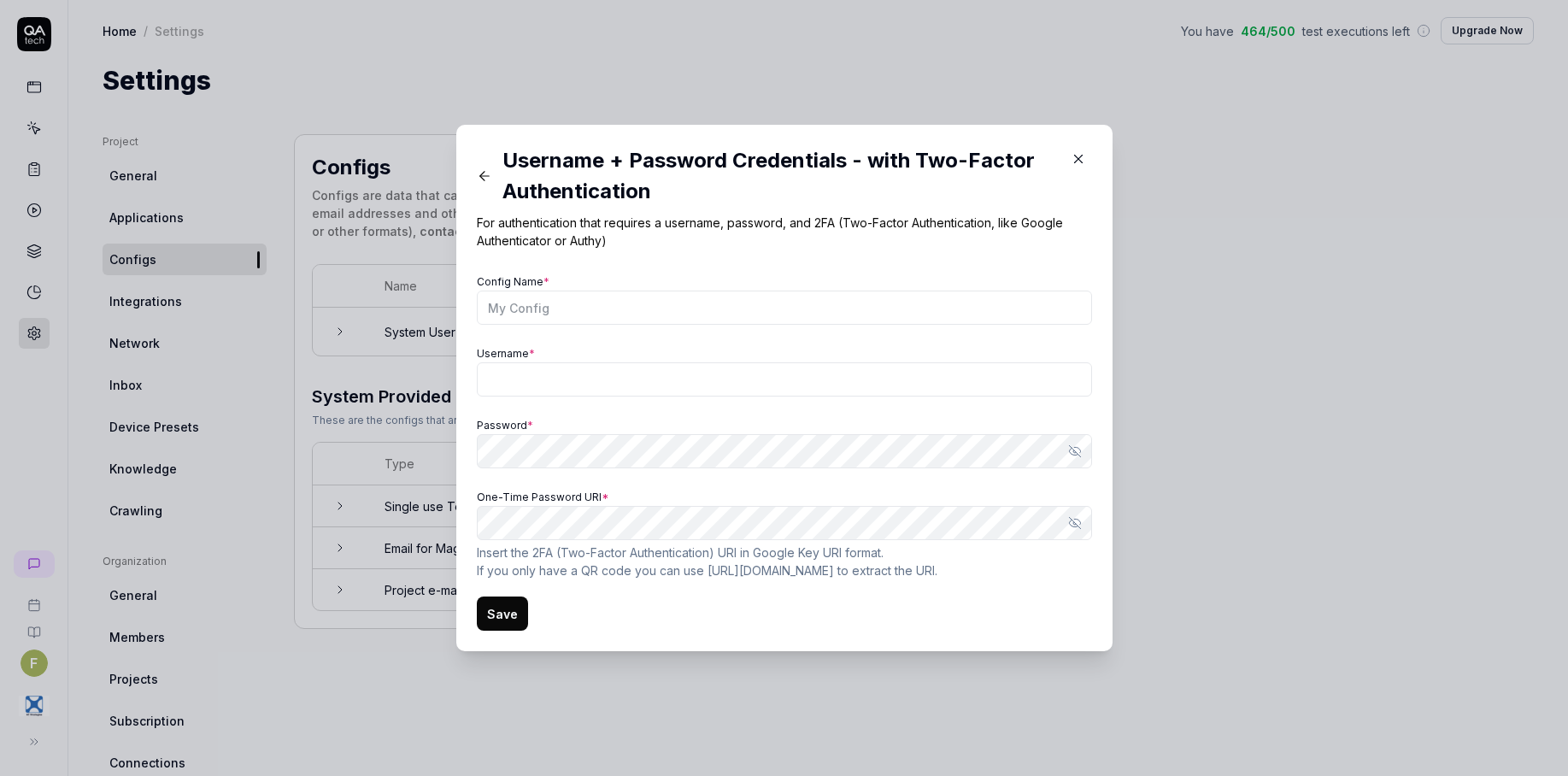
click at [819, 569] on p "Insert the 2FA (Two-Factor Authentication) URI in Google Key URI format . If yo…" at bounding box center [784, 561] width 615 height 36
click at [1071, 153] on icon "button" at bounding box center [1078, 159] width 16 height 16
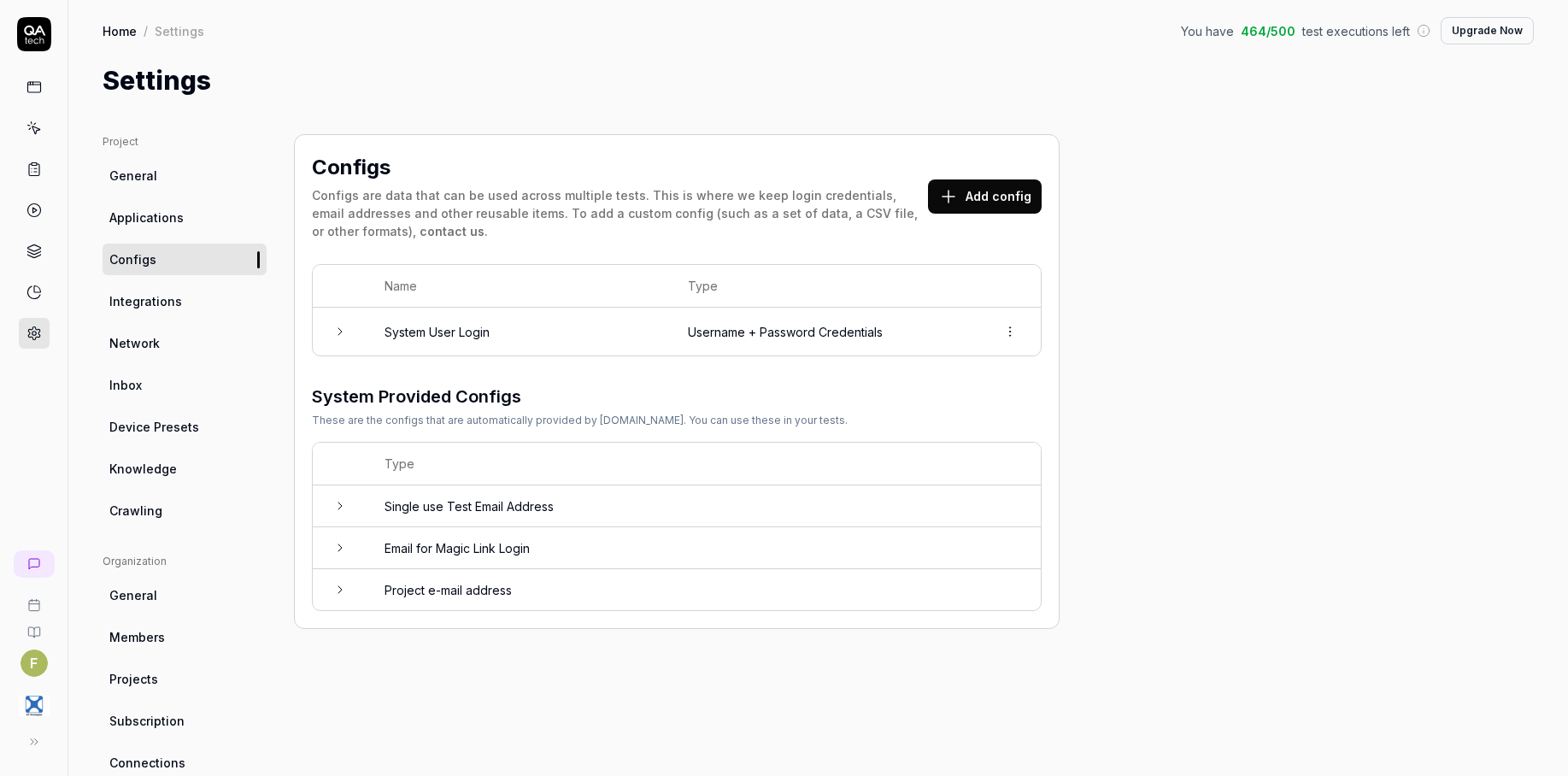
click at [340, 330] on icon at bounding box center [340, 332] width 14 height 14
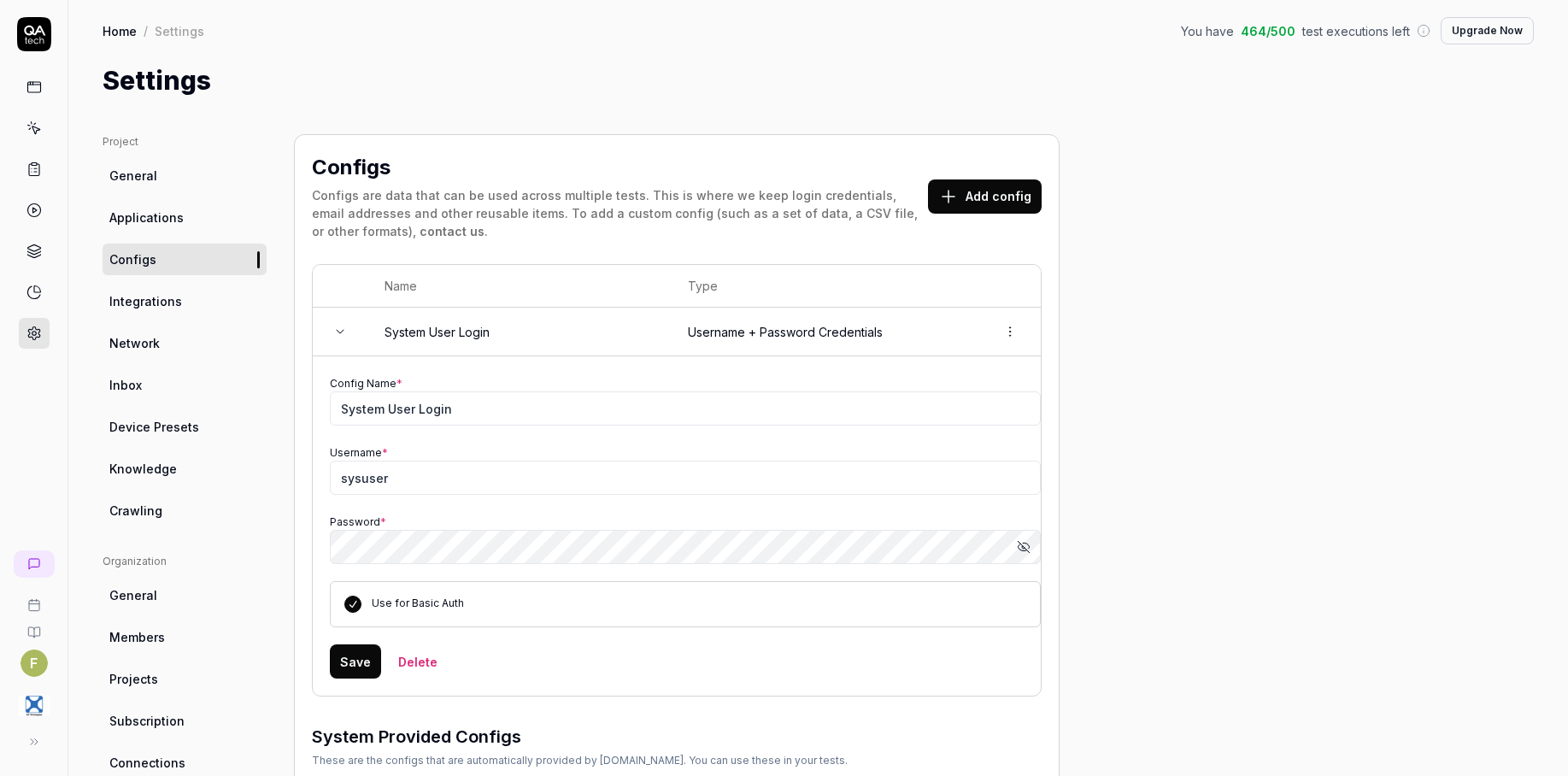
click at [1002, 207] on button "Add config" at bounding box center [985, 196] width 114 height 34
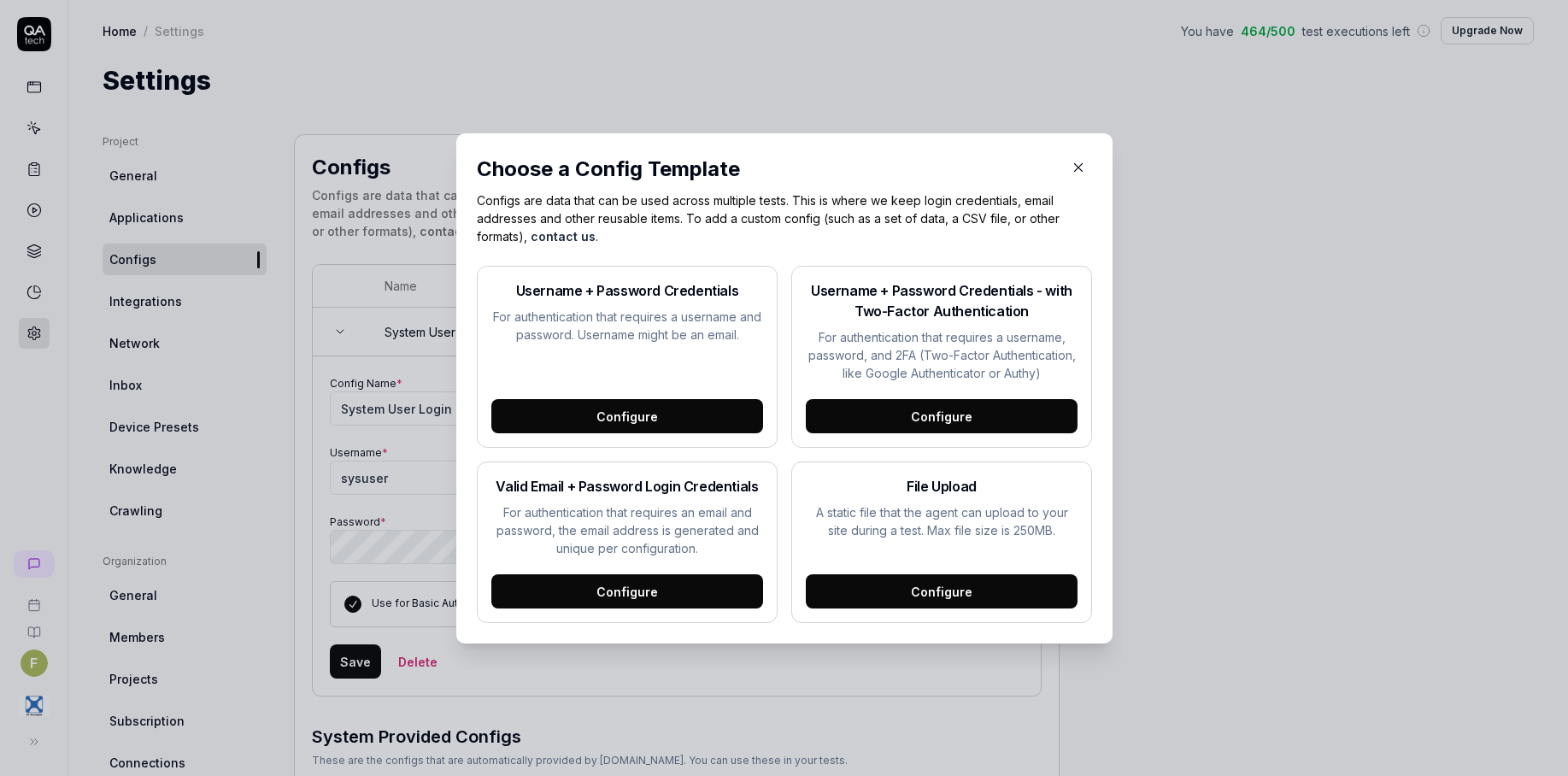
click at [703, 583] on div "Configure" at bounding box center [627, 591] width 272 height 34
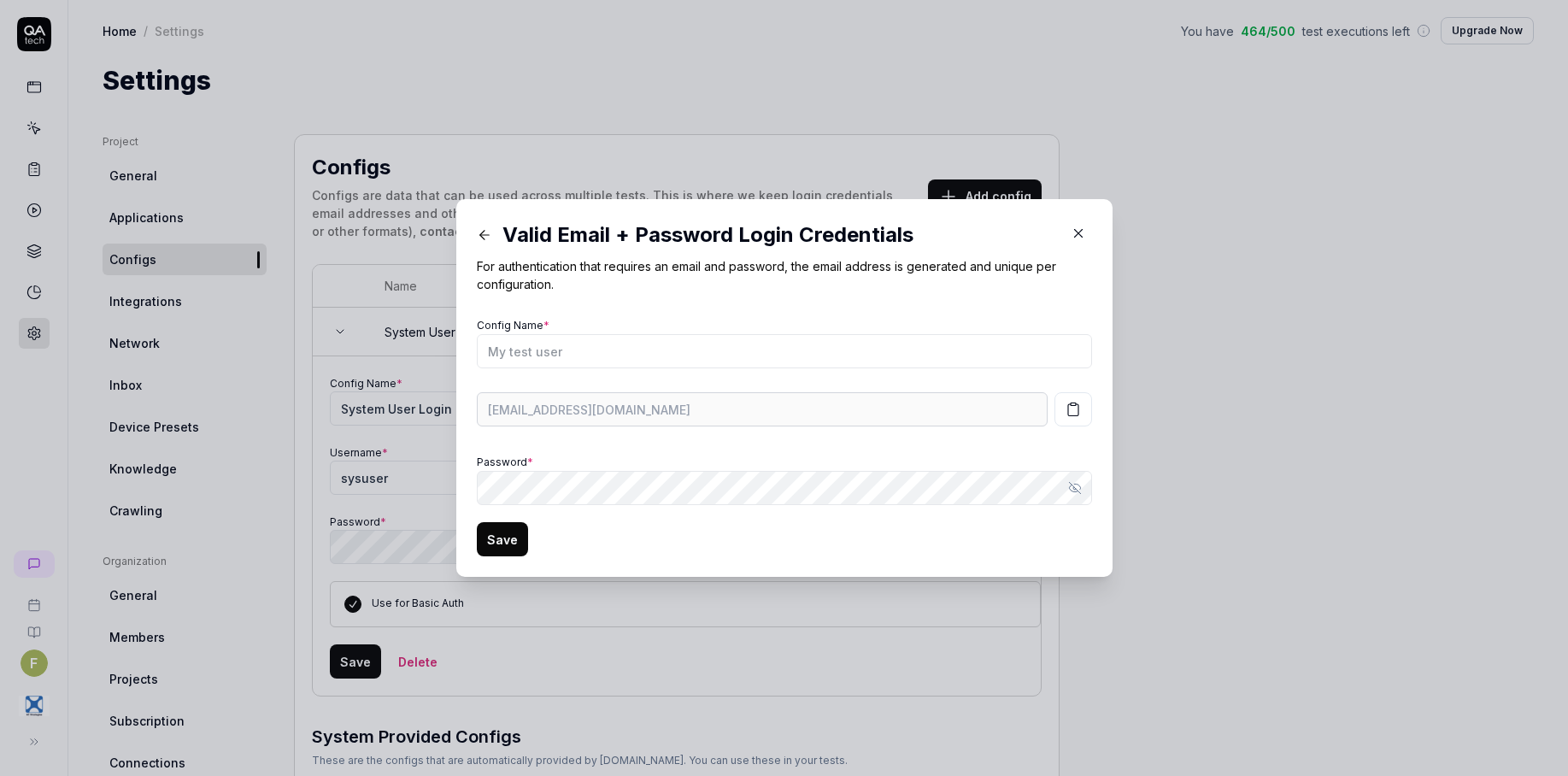
click at [1071, 232] on icon "button" at bounding box center [1078, 233] width 16 height 16
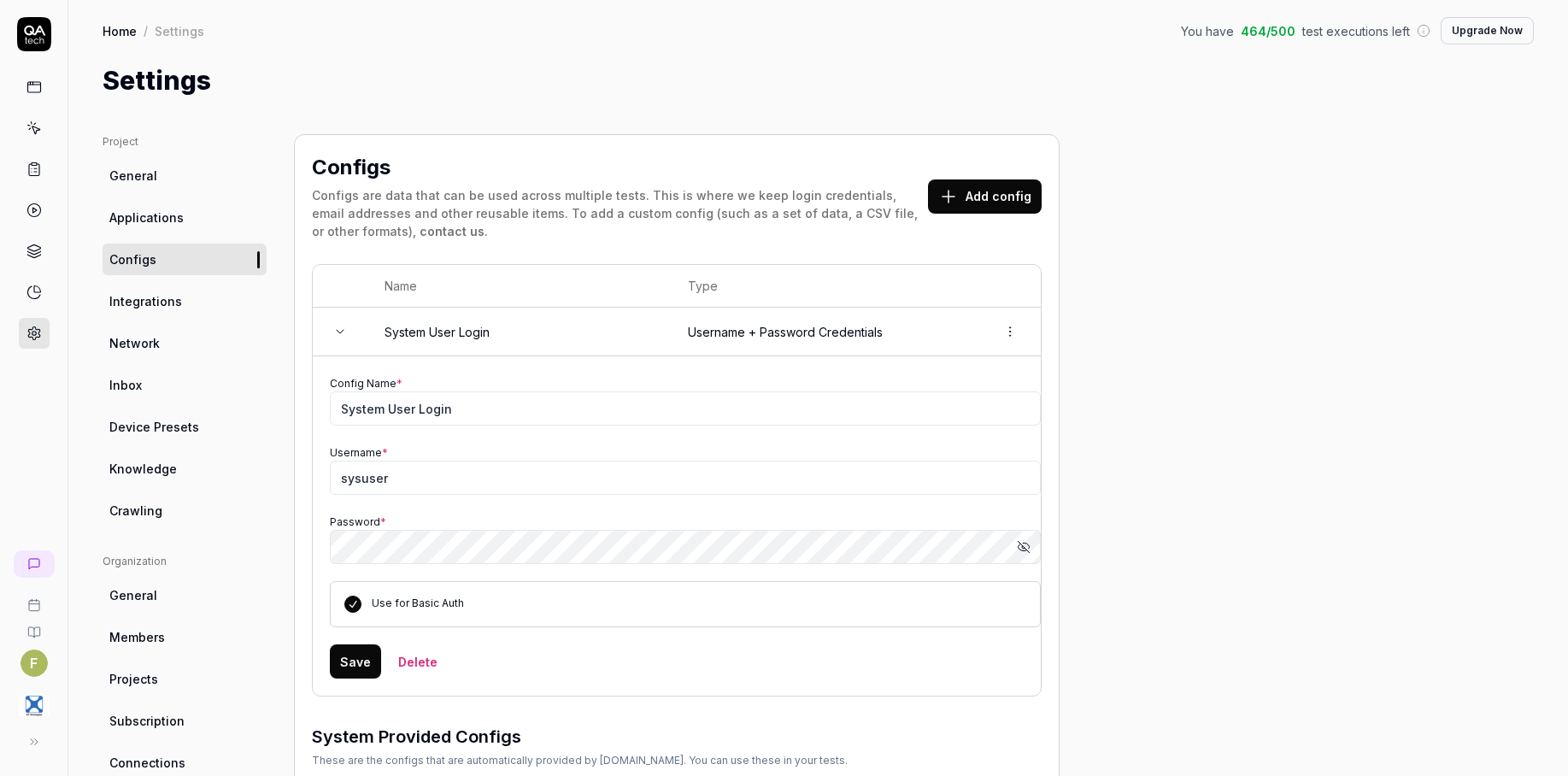
click at [998, 208] on button "Add config" at bounding box center [985, 196] width 114 height 34
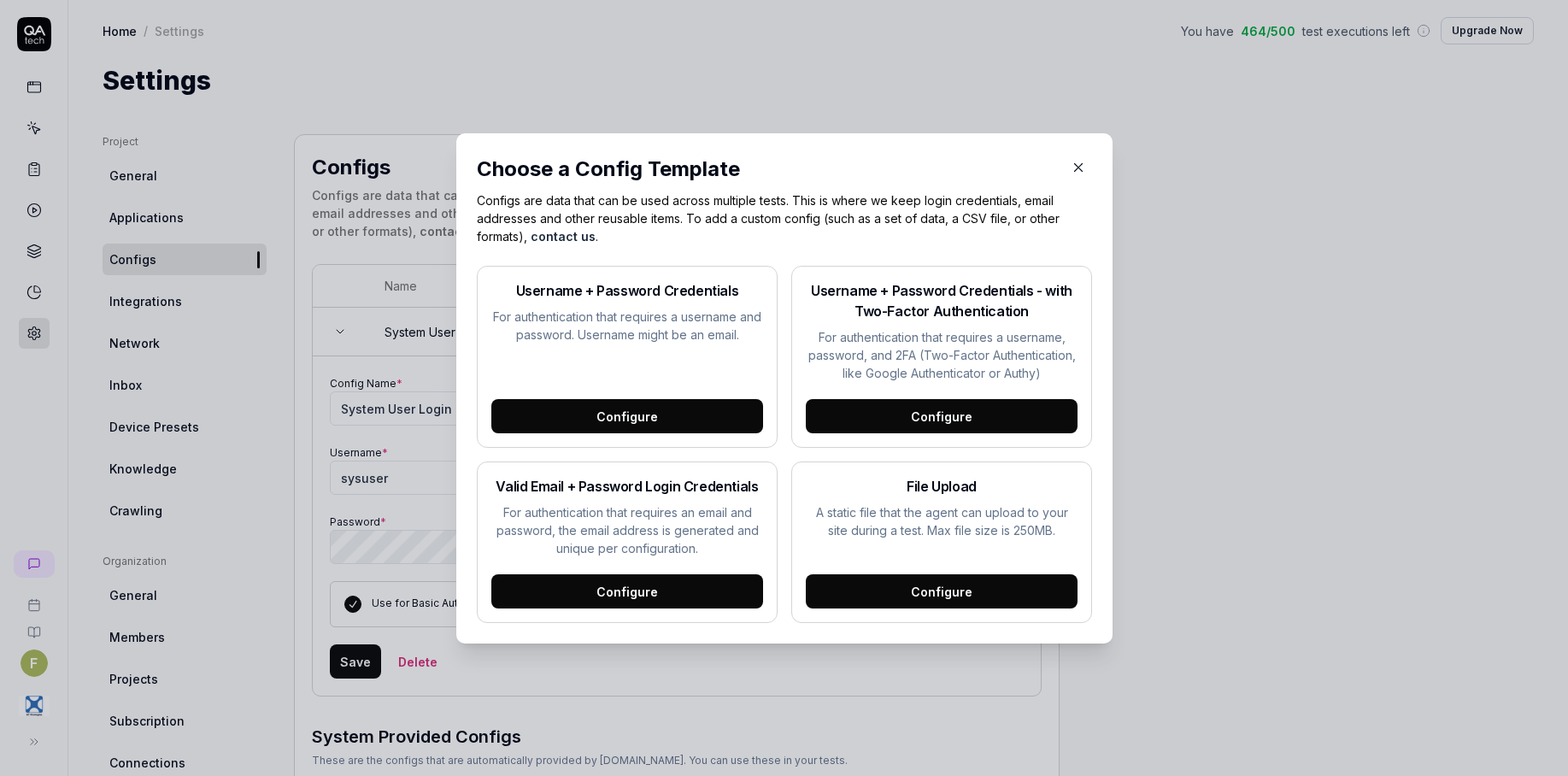
click at [1071, 162] on icon "button" at bounding box center [1078, 168] width 16 height 16
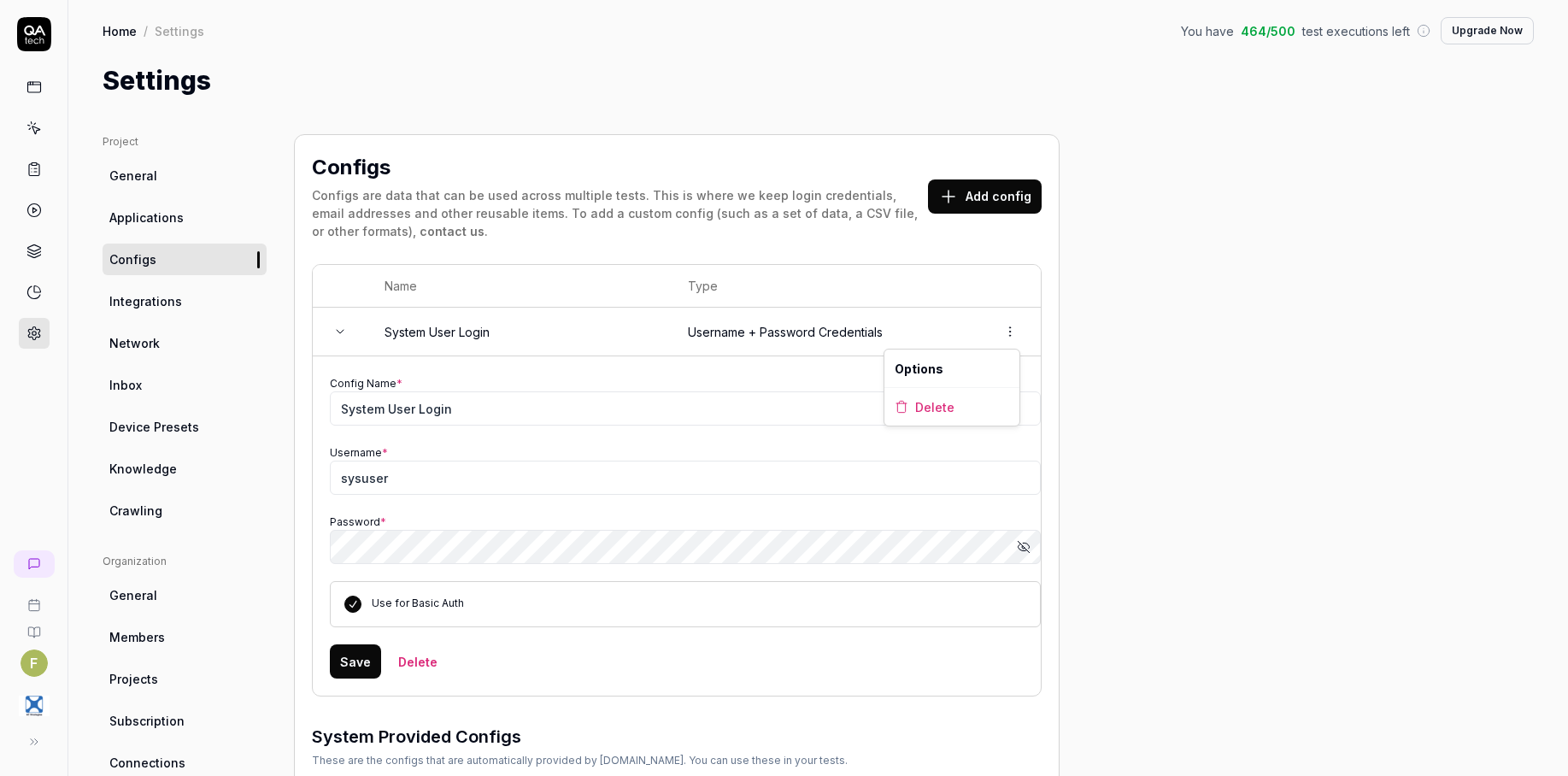
click at [1015, 329] on html "F Home / Settings You have 464 / 500 test executions left Upgrade Now Home / Se…" at bounding box center [784, 388] width 1568 height 776
click at [1037, 266] on html "F Home / Settings You have 464 / 500 test executions left Upgrade Now Home / Se…" at bounding box center [784, 388] width 1568 height 776
click at [1019, 205] on button "Add config" at bounding box center [985, 196] width 114 height 34
click at [199, 294] on link "Integrations" at bounding box center [184, 301] width 164 height 31
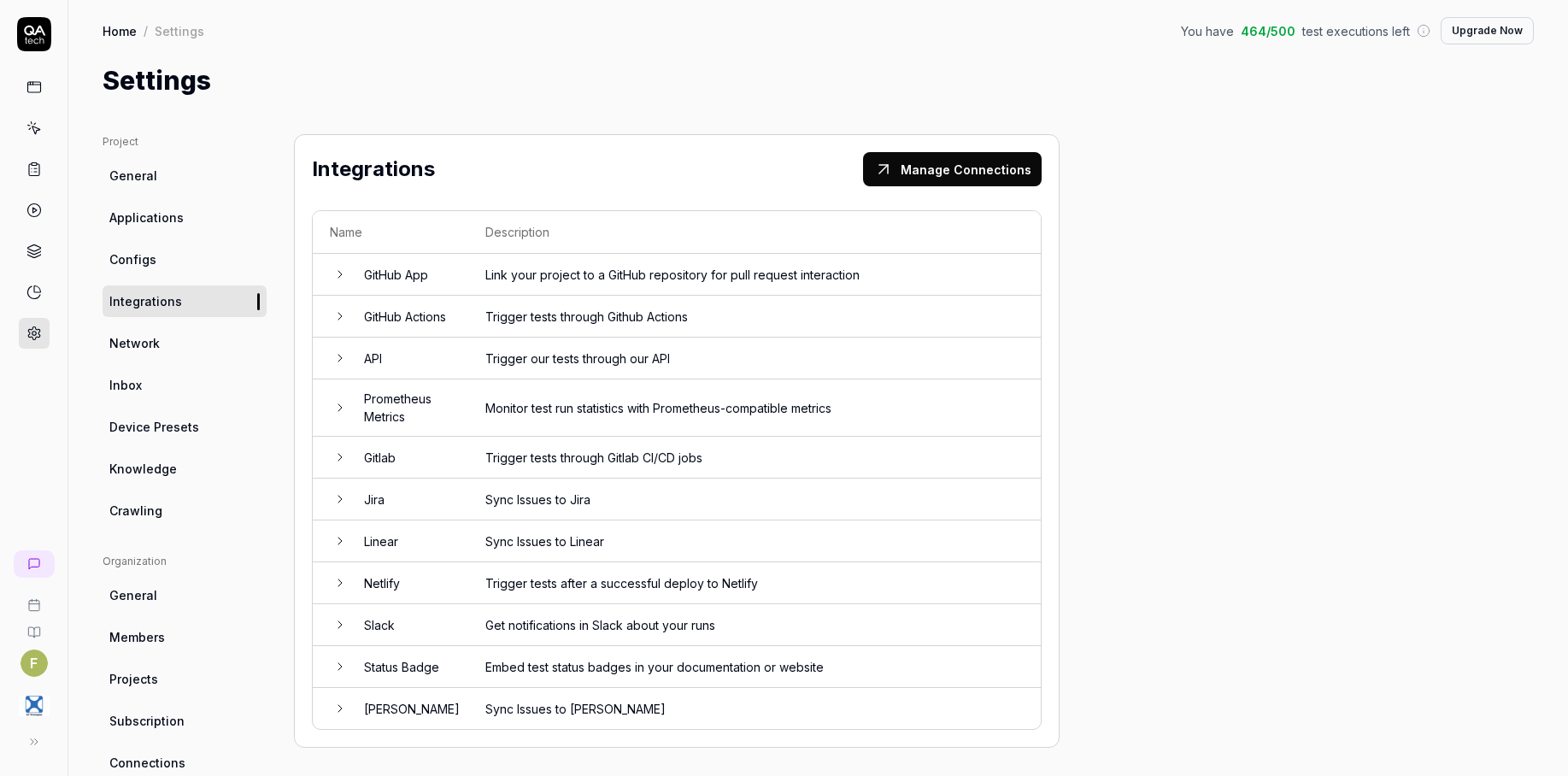
click at [184, 337] on link "Network" at bounding box center [184, 343] width 164 height 31
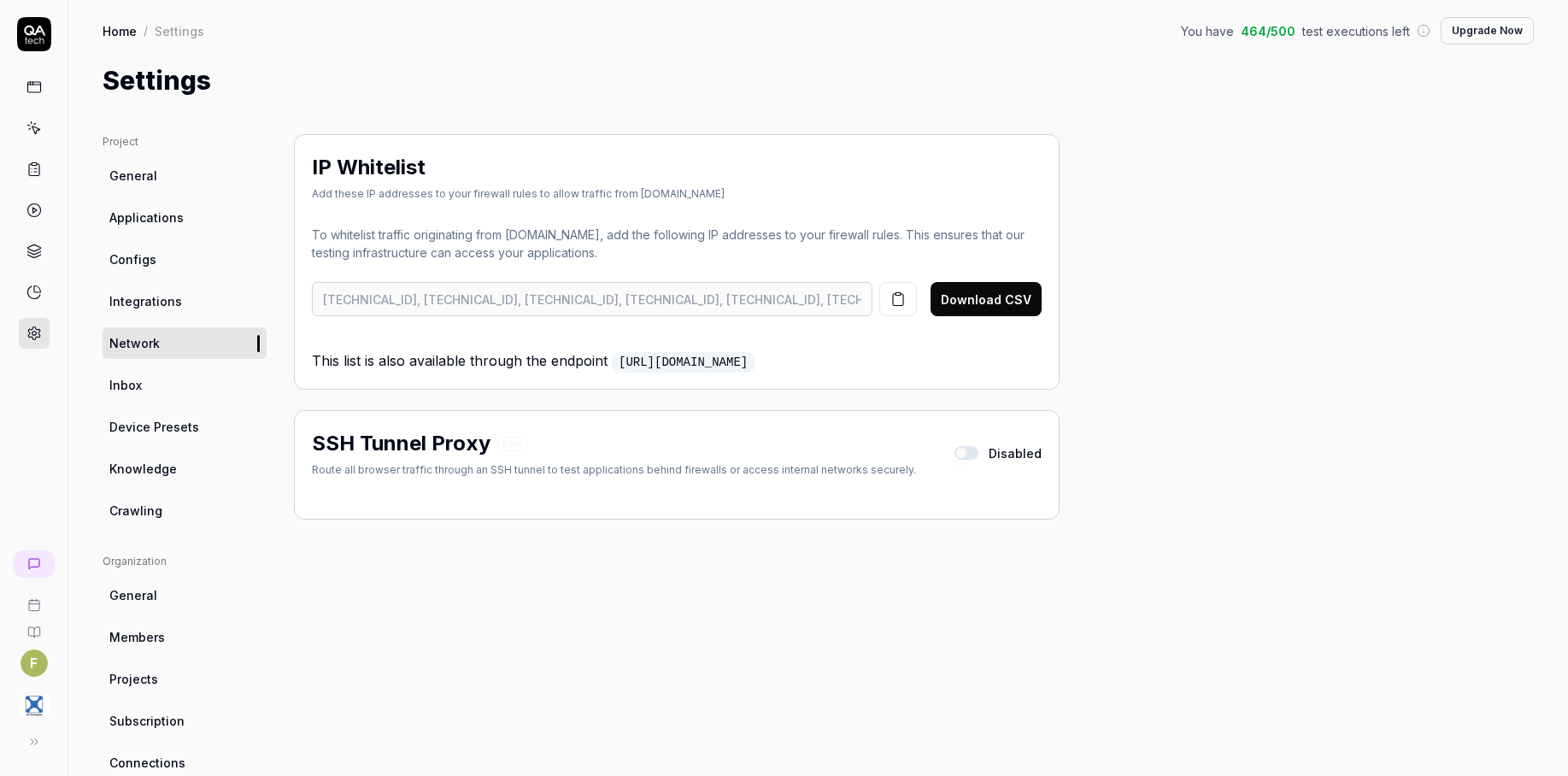
click at [184, 337] on link "Network" at bounding box center [184, 343] width 164 height 31
click at [156, 382] on link "Inbox" at bounding box center [184, 385] width 164 height 31
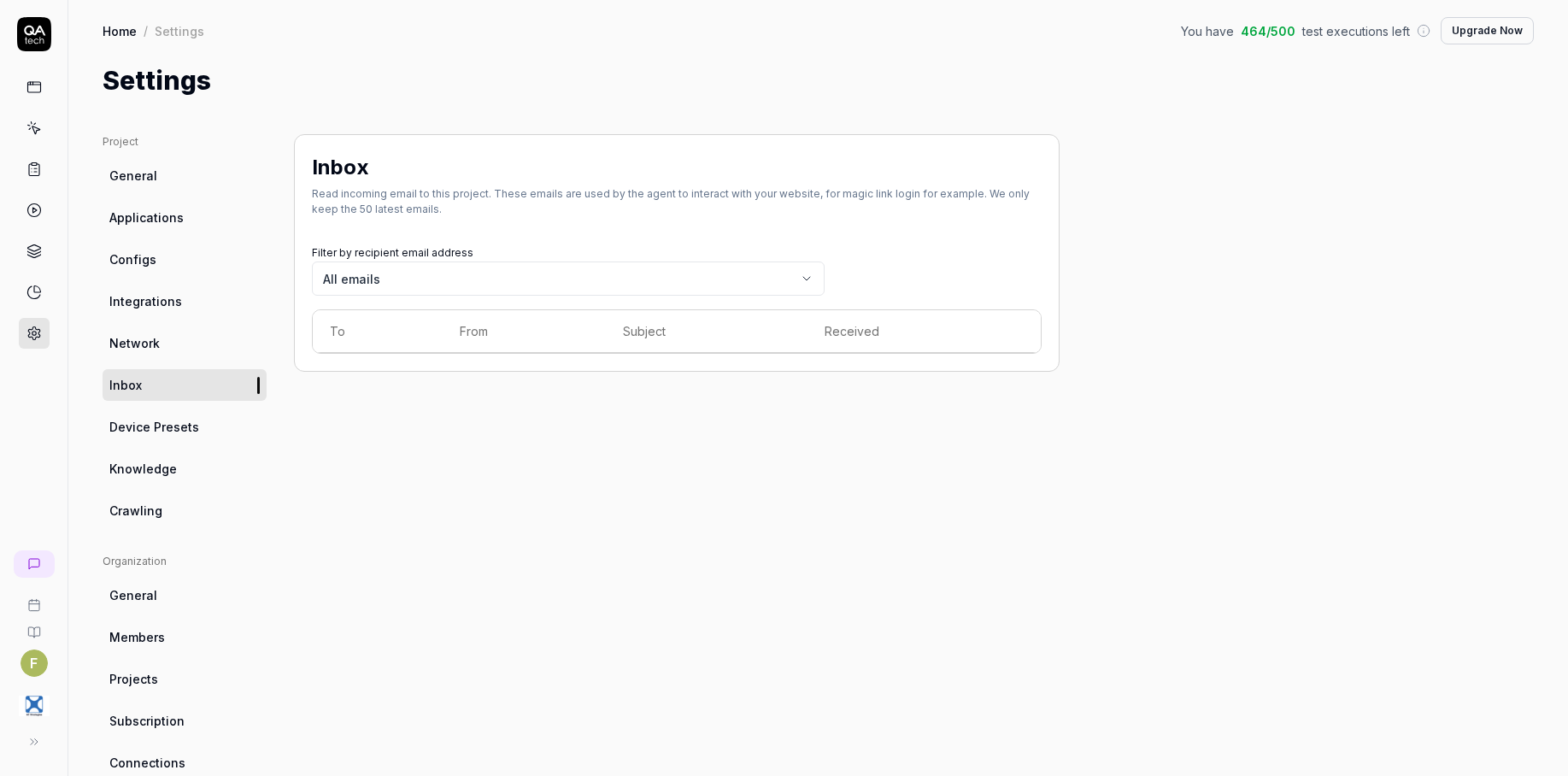
click at [170, 424] on span "Device Presets" at bounding box center [154, 427] width 89 height 18
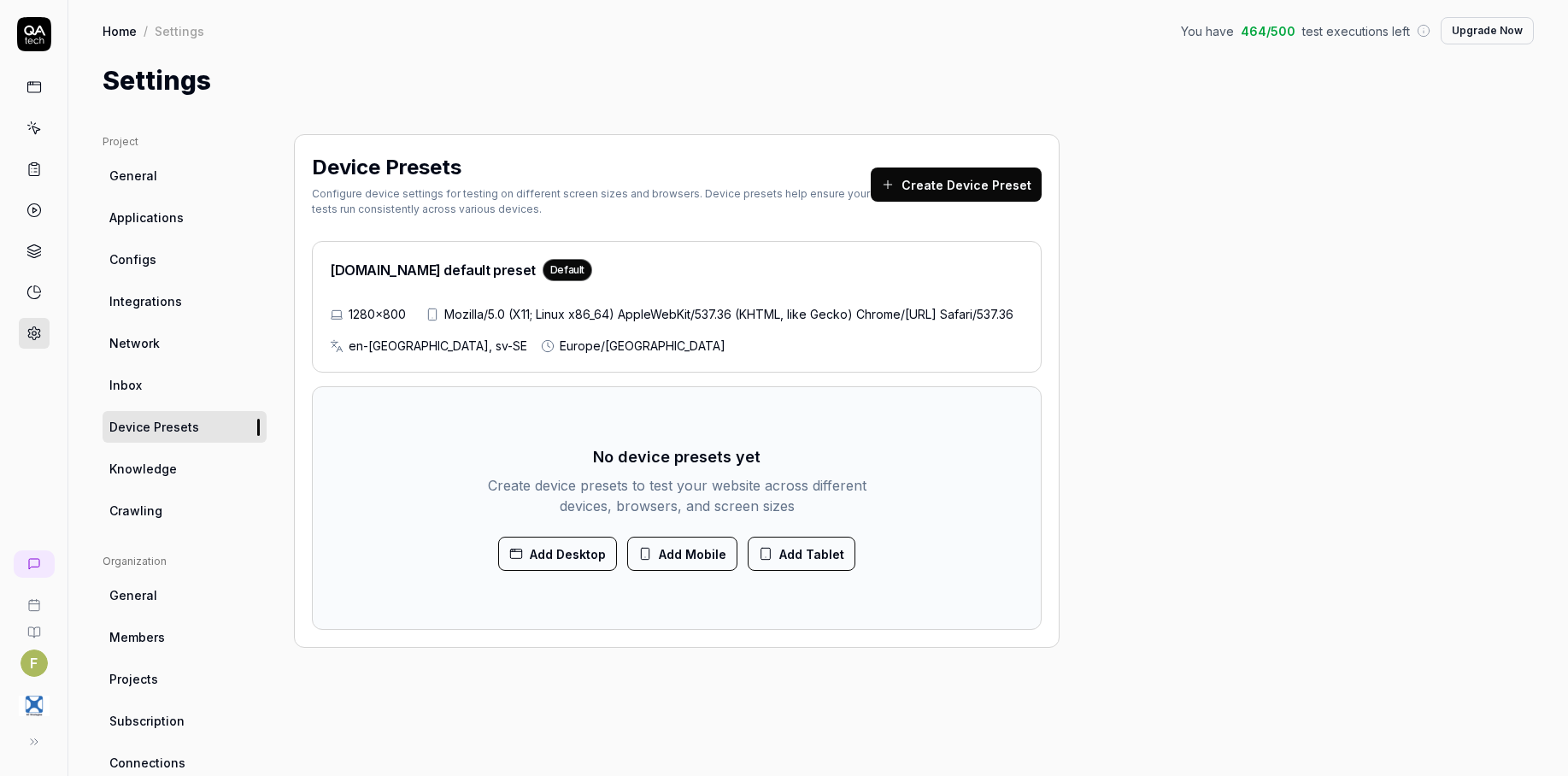
click at [169, 470] on span "Knowledge" at bounding box center [143, 469] width 68 height 18
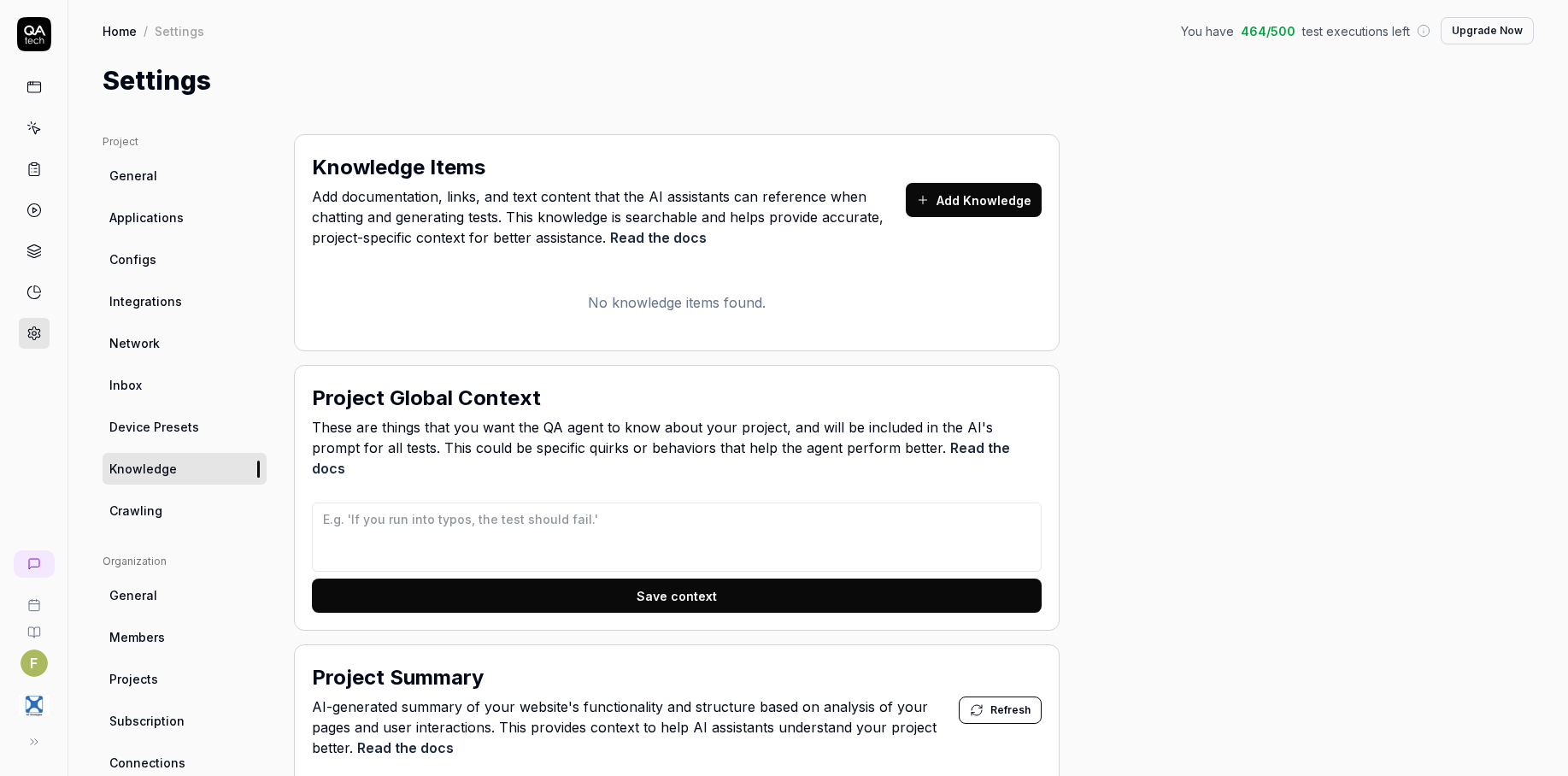
click at [166, 505] on link "Crawling" at bounding box center [184, 510] width 164 height 31
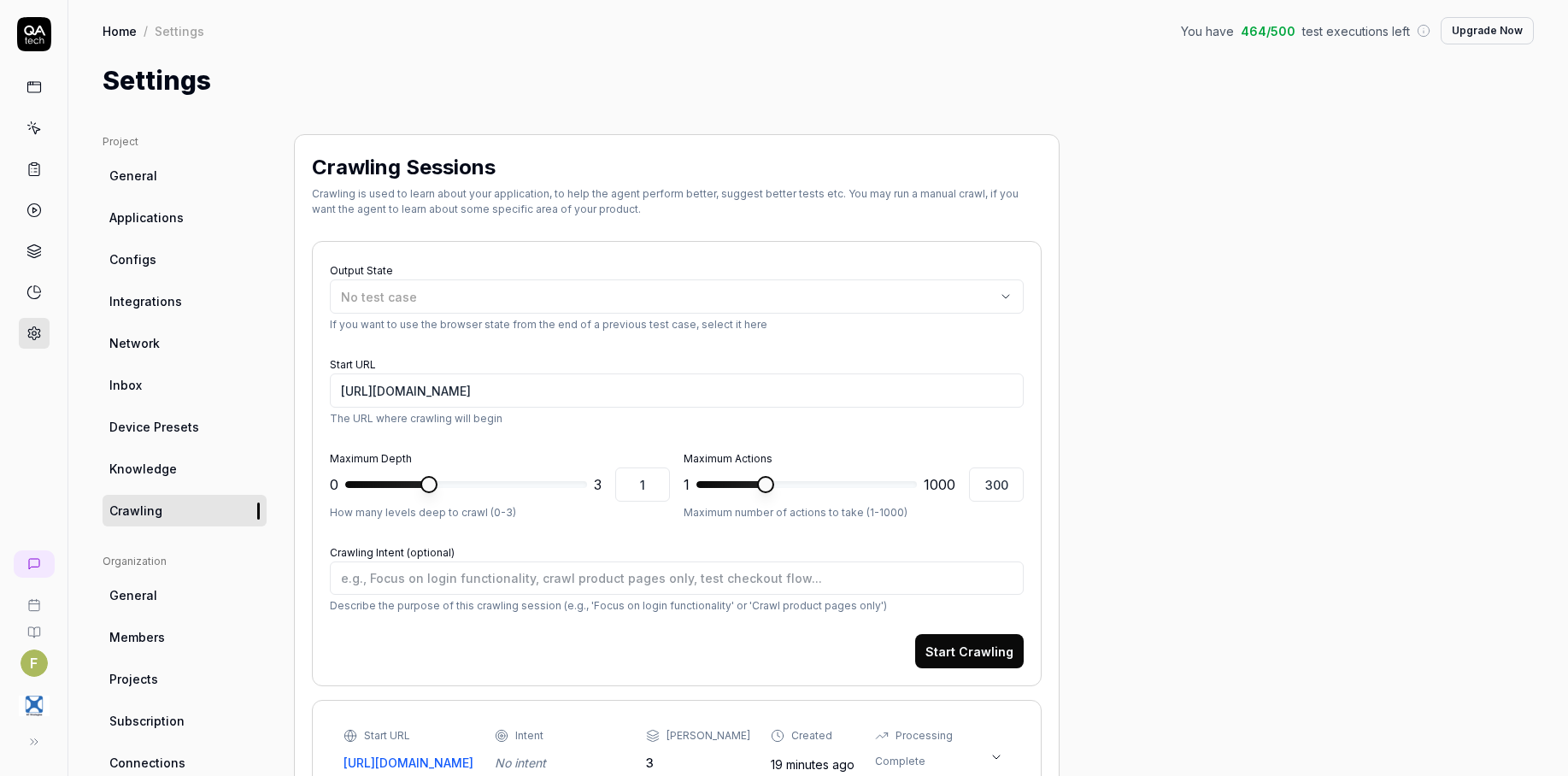
click at [169, 473] on span "Knowledge" at bounding box center [143, 469] width 68 height 18
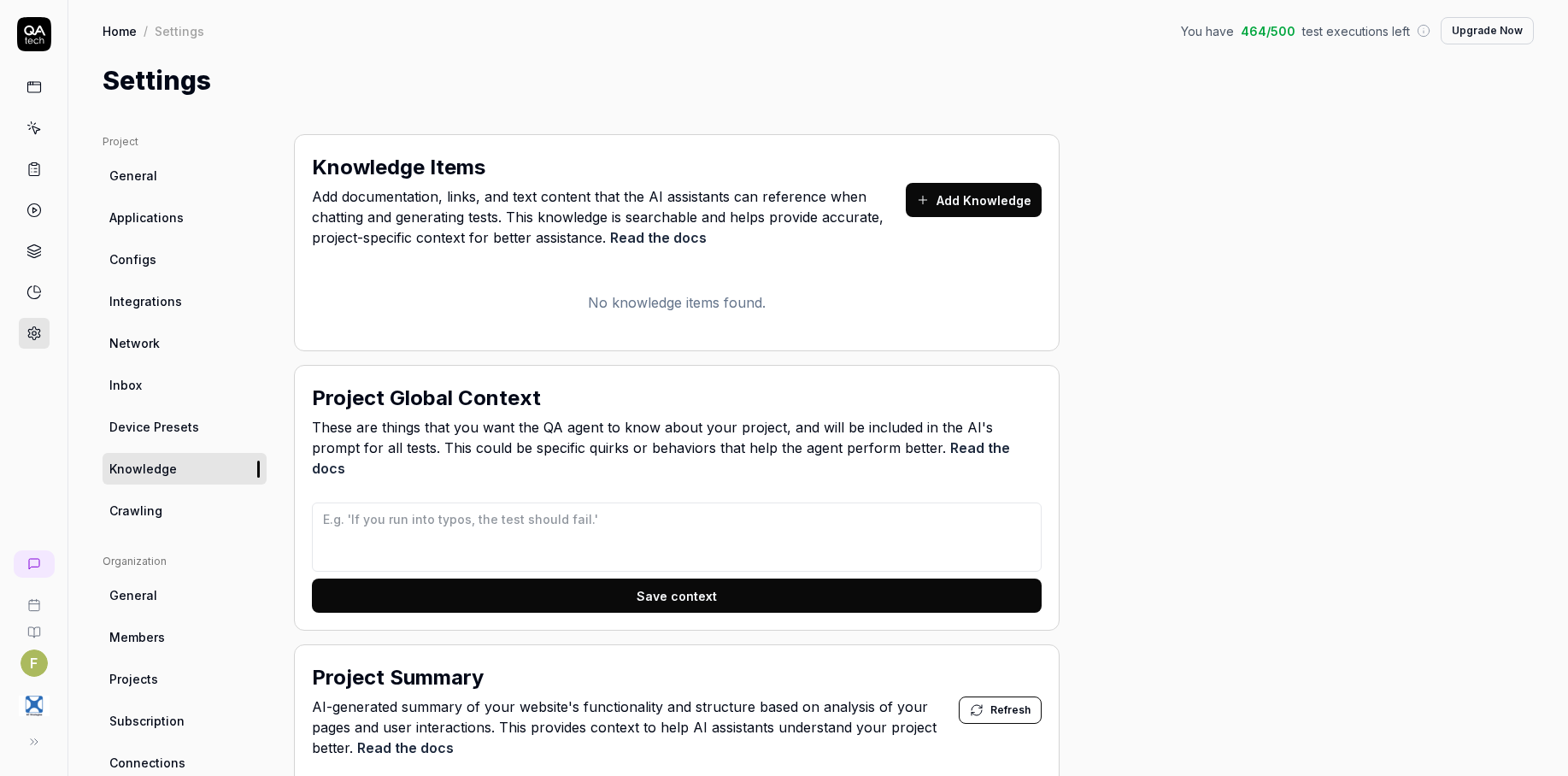
click at [169, 507] on link "Crawling" at bounding box center [184, 510] width 164 height 31
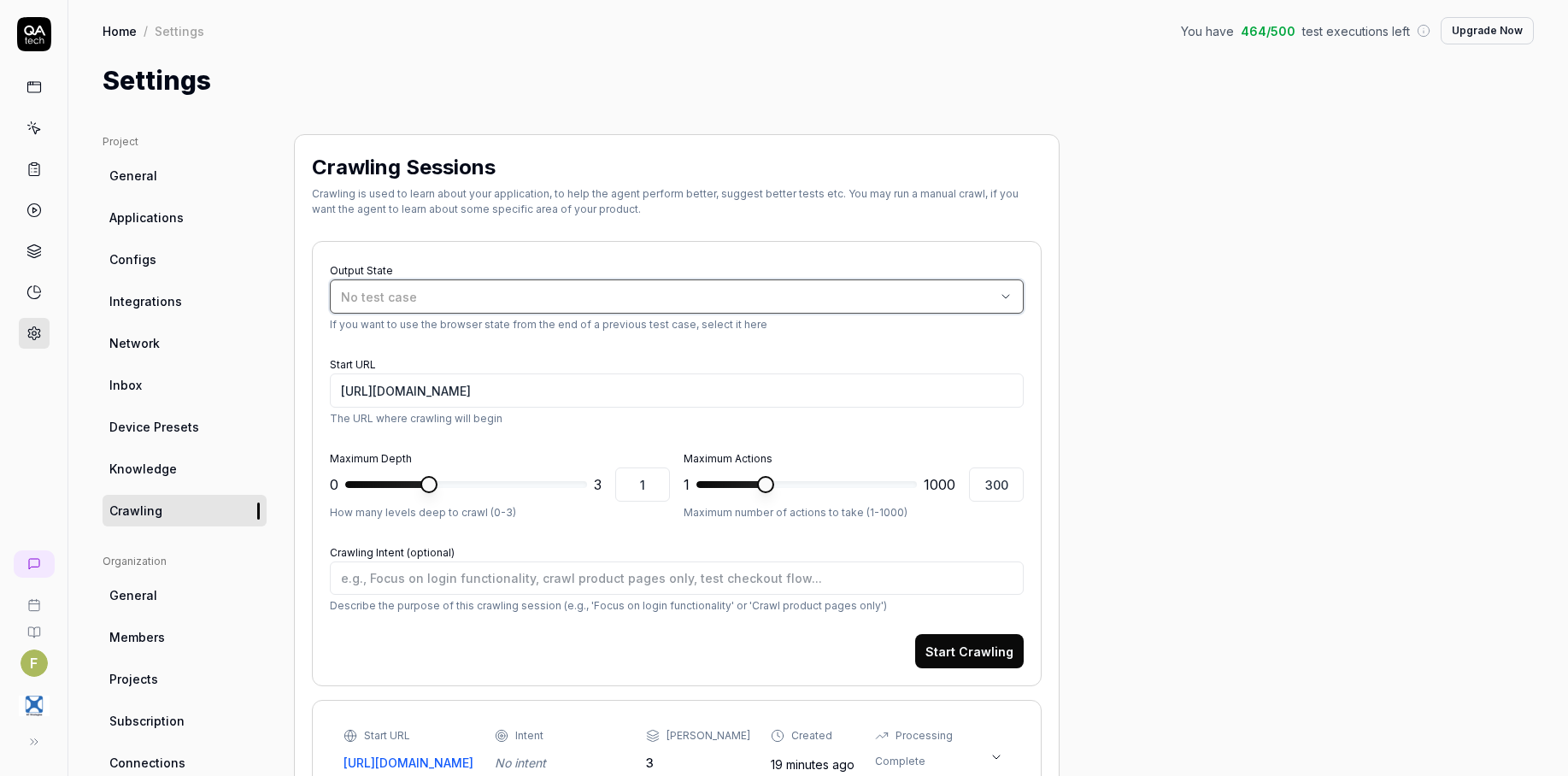
click at [594, 302] on div "No test case" at bounding box center [668, 297] width 654 height 18
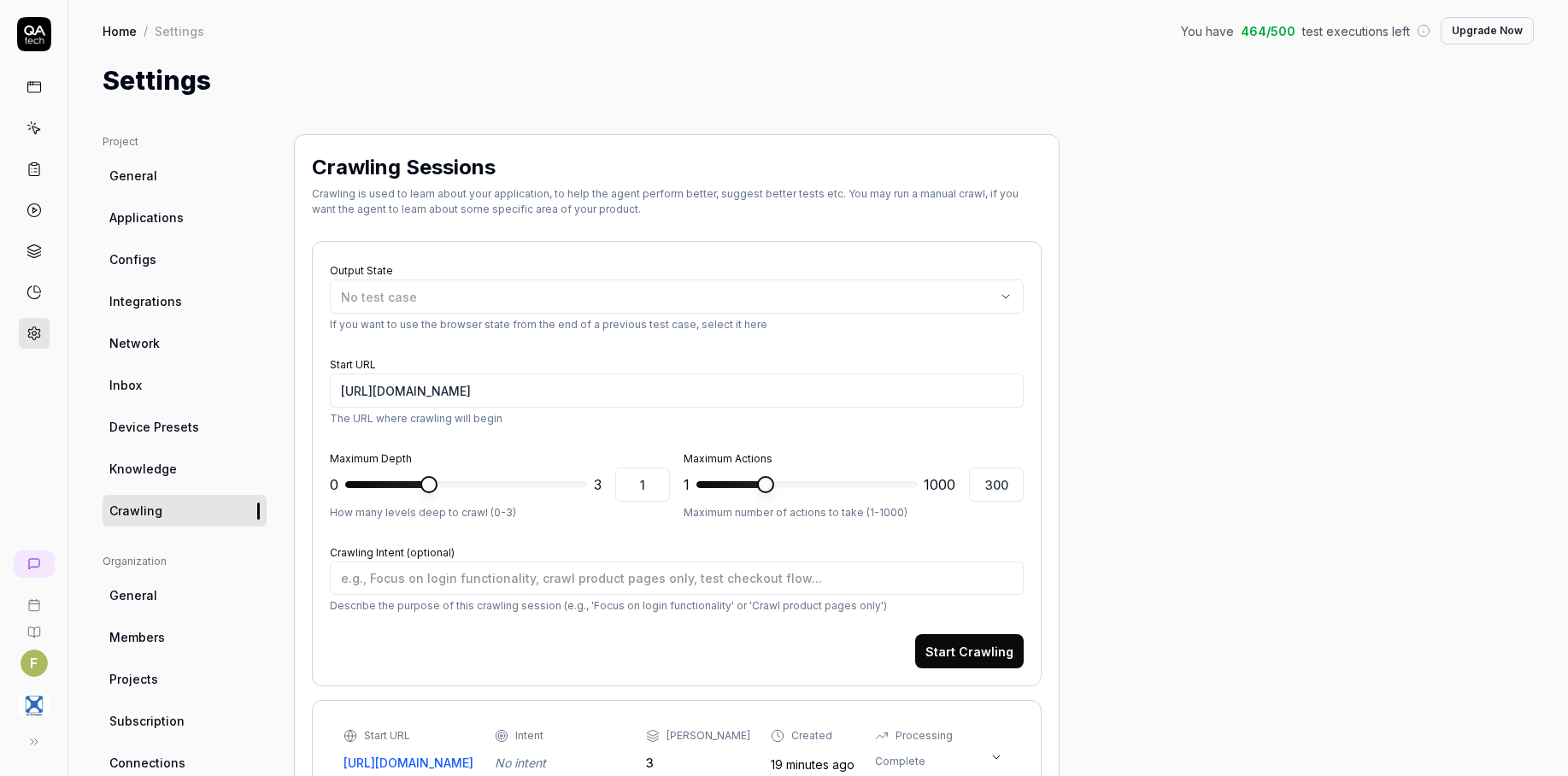
click at [640, 222] on div "Crawling Sessions Crawling is used to learn about your application, to help the…" at bounding box center [677, 187] width 730 height 72
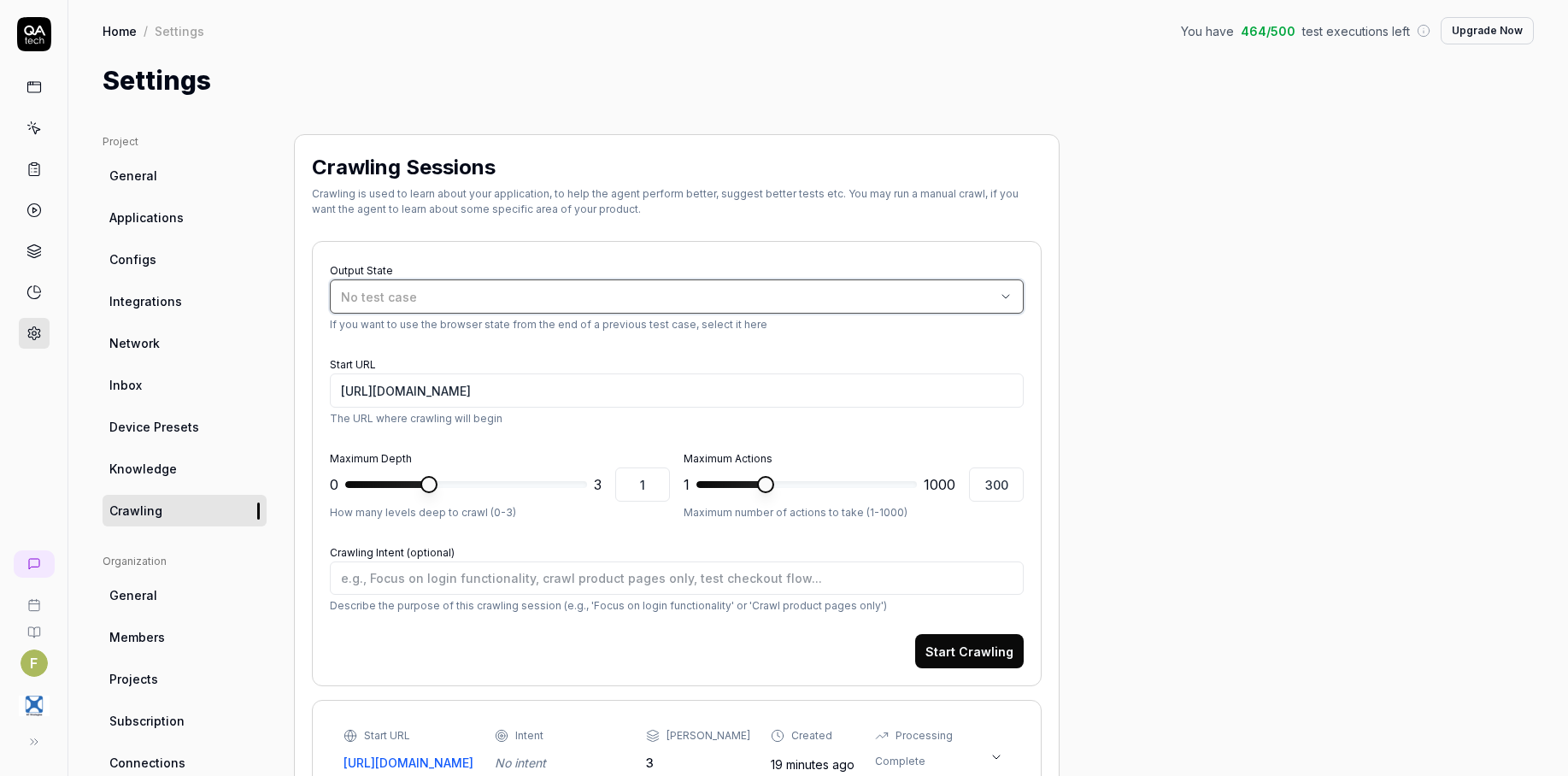
click at [583, 293] on div "No test case" at bounding box center [668, 297] width 654 height 18
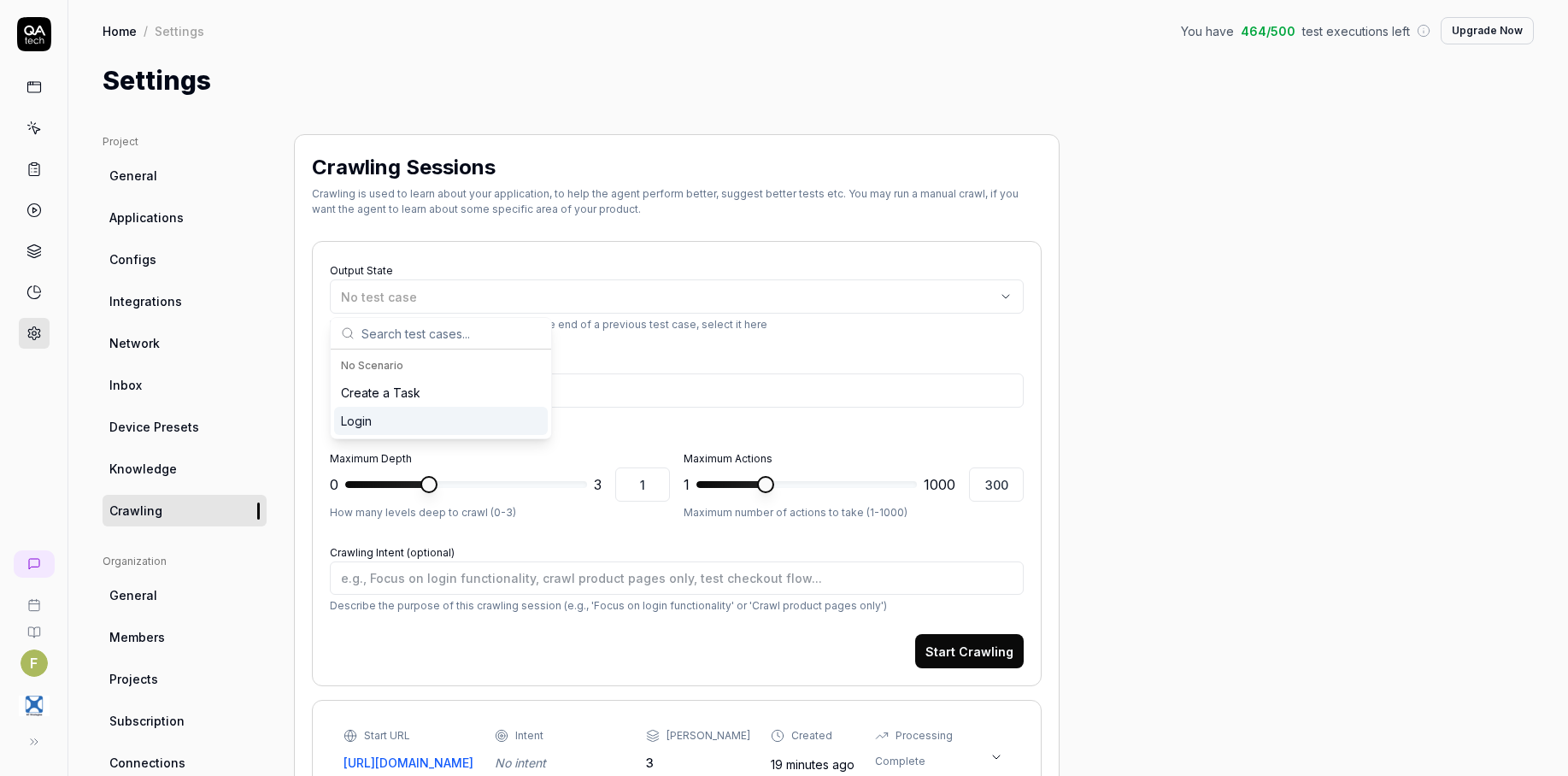
click at [465, 419] on div "Login" at bounding box center [442, 421] width 214 height 28
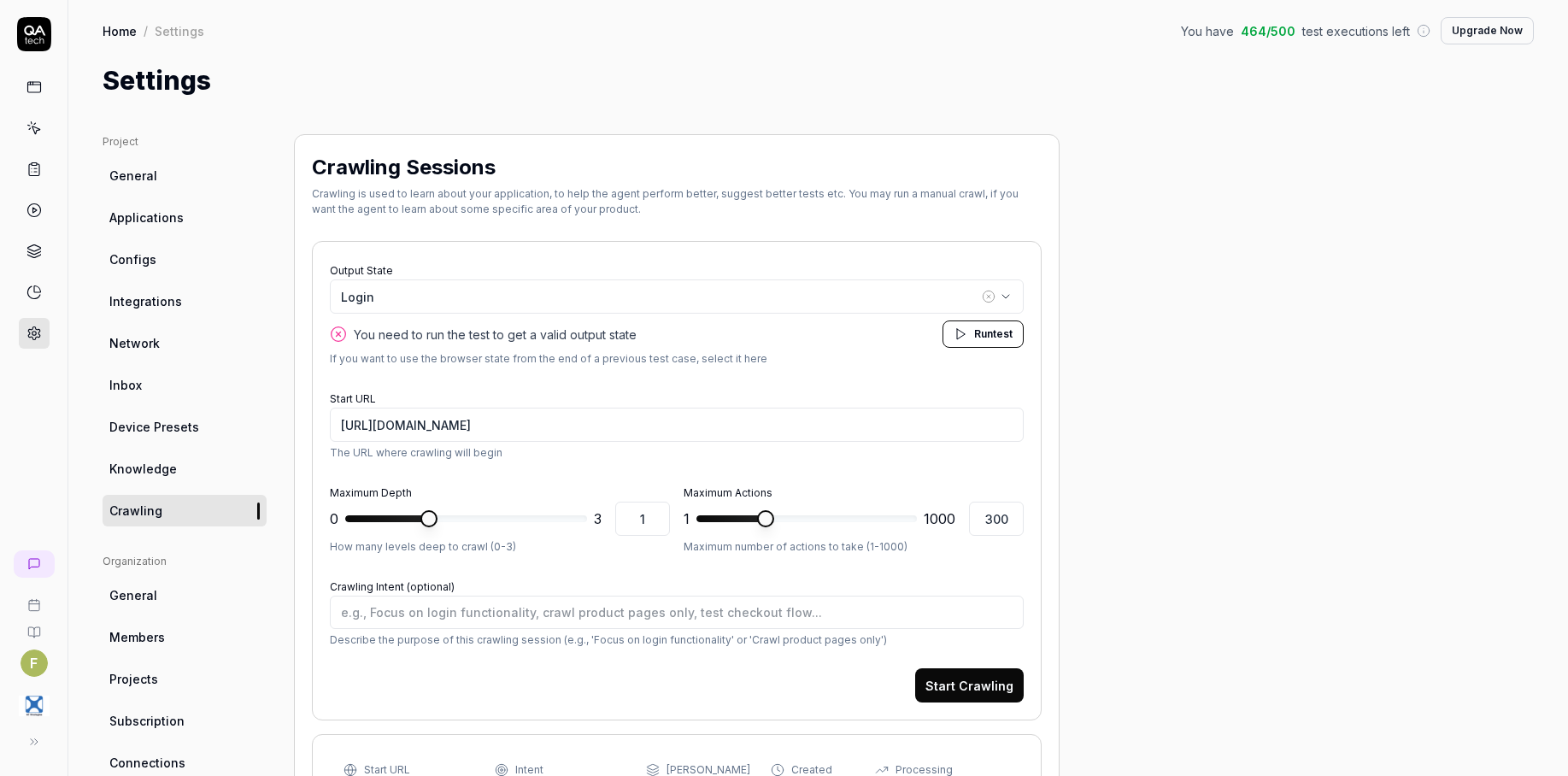
click at [982, 341] on span "Run test" at bounding box center [993, 335] width 38 height 16
click at [1163, 266] on div "Project General Applications Configs Integrations Network Inbox Device Presets …" at bounding box center [818, 751] width 1432 height 1235
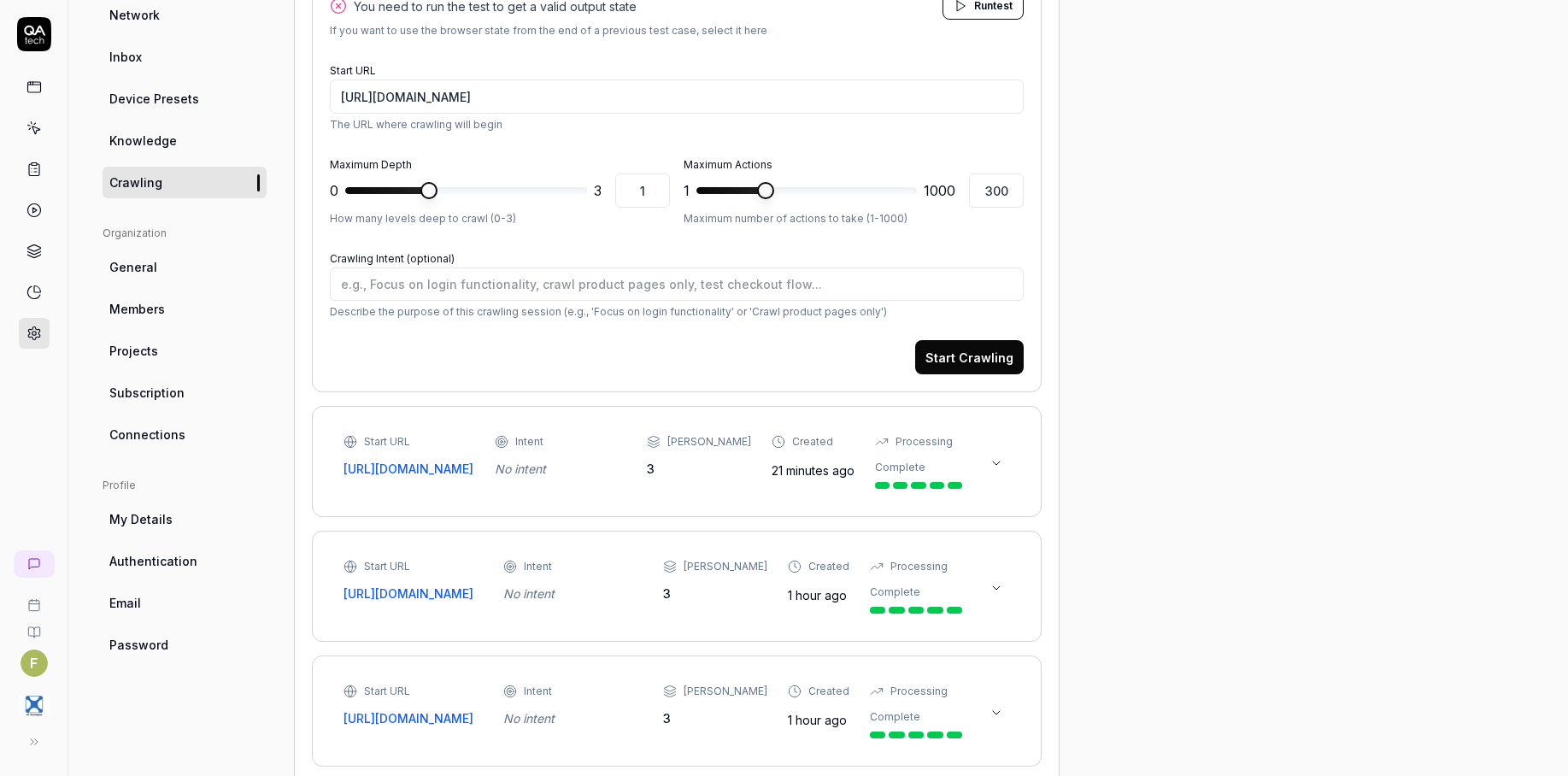
scroll to position [329, 0]
click at [1293, 413] on div "Project General Applications Configs Integrations Network Inbox Device Presets …" at bounding box center [818, 419] width 1432 height 1228
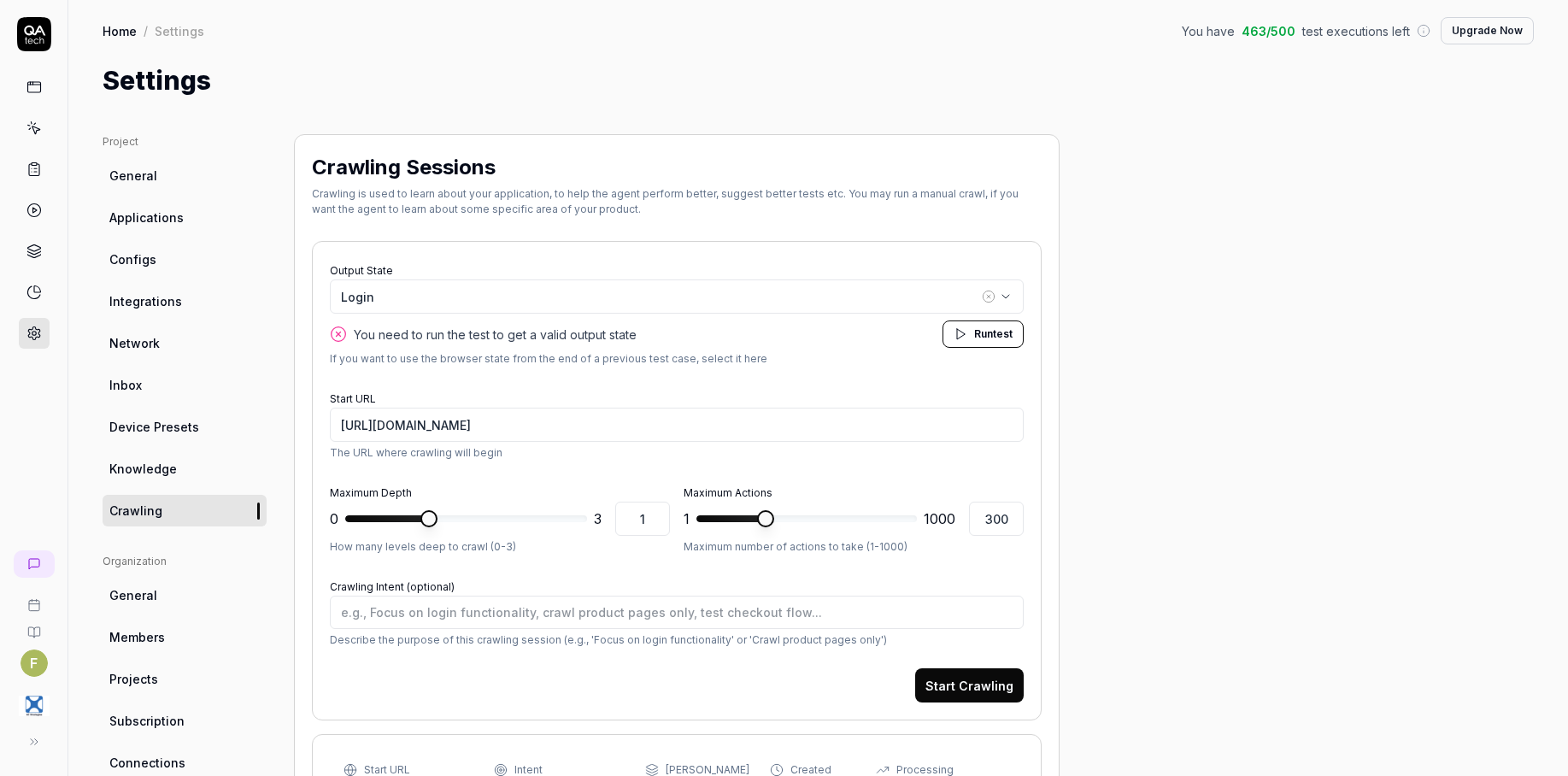
click at [44, 89] on link at bounding box center [33, 86] width 30 height 30
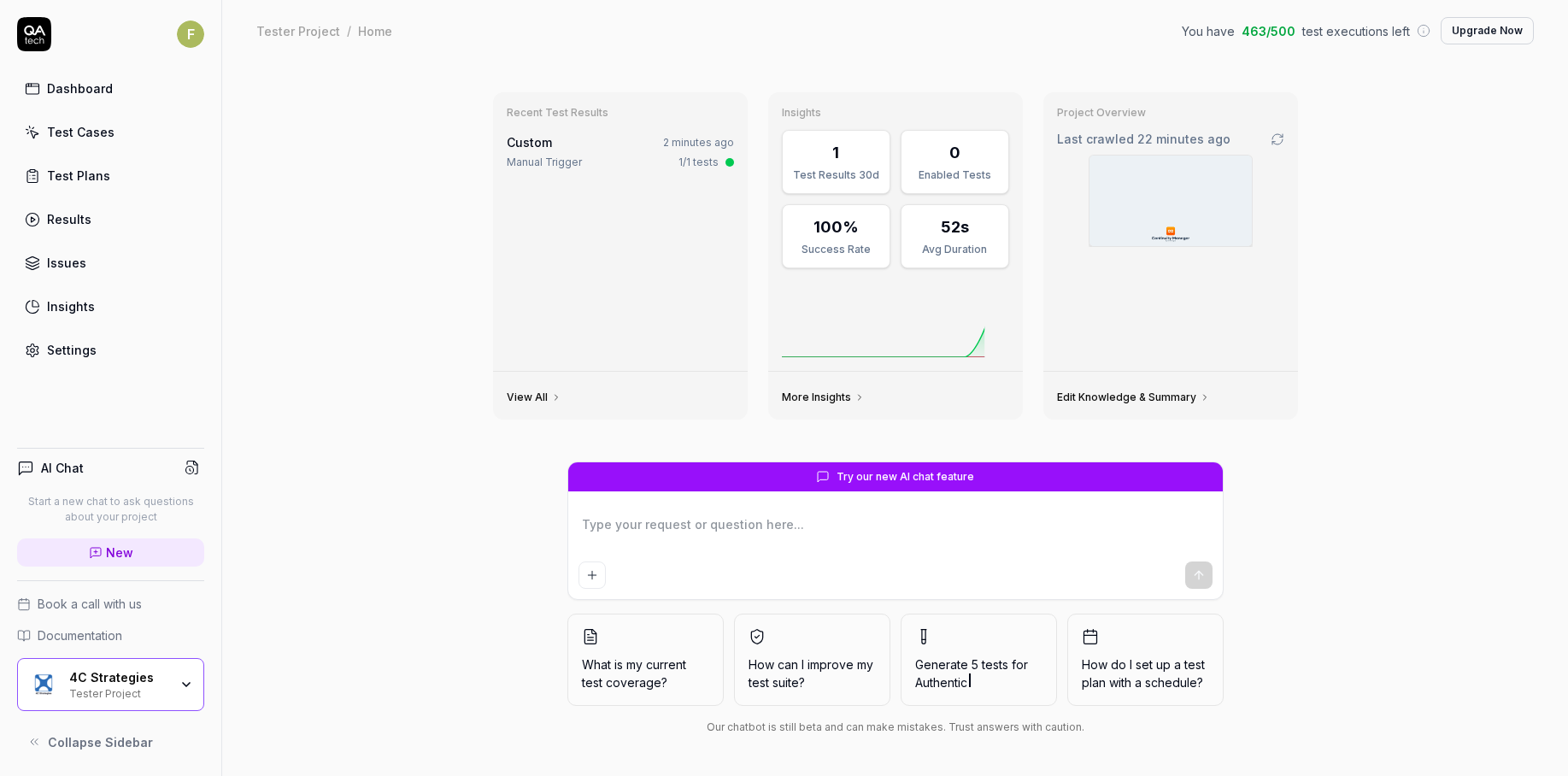
click at [49, 129] on div "Test Cases" at bounding box center [80, 131] width 68 height 18
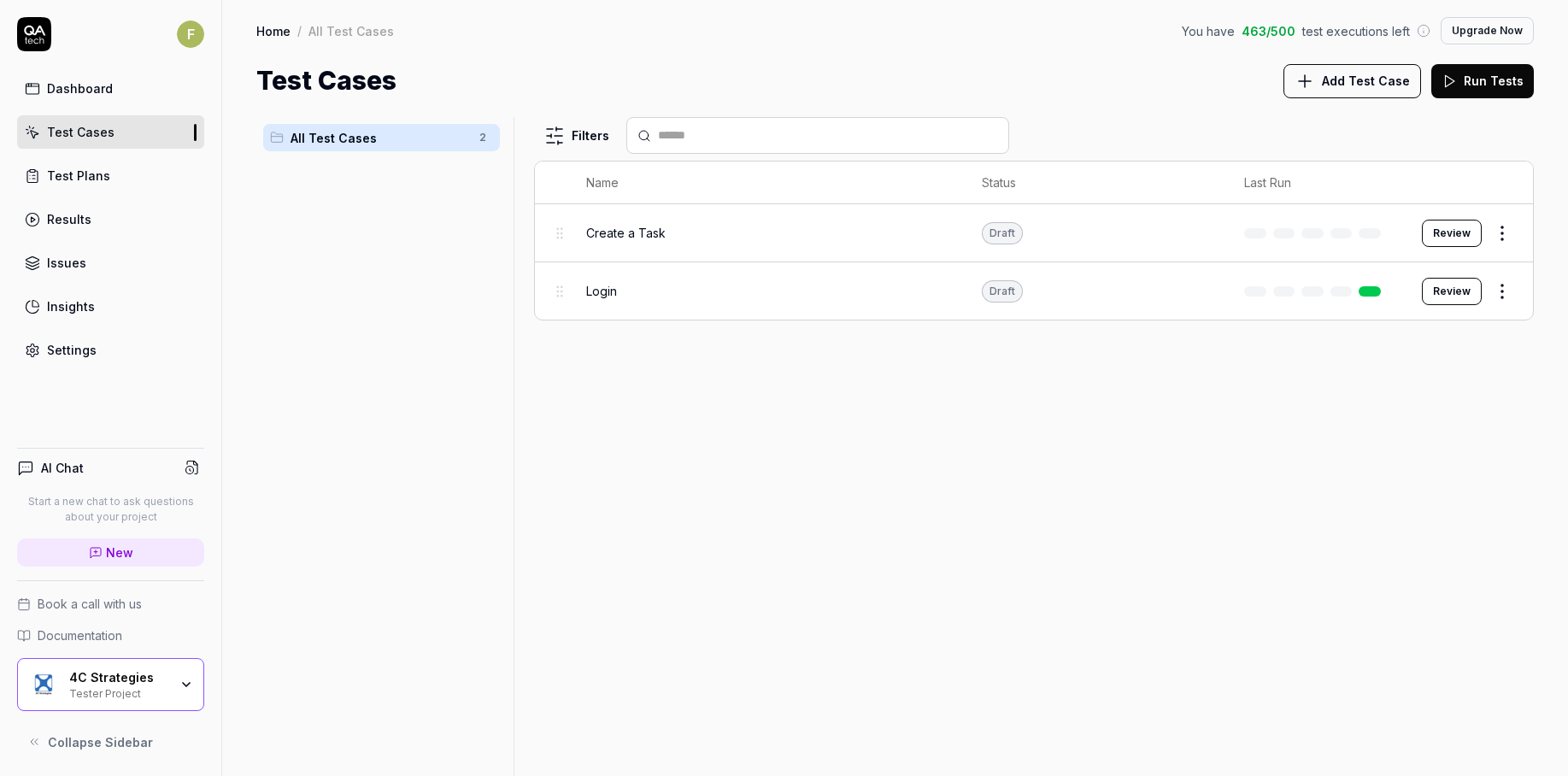
click at [1010, 300] on div "Draft" at bounding box center [1003, 291] width 41 height 23
click at [1457, 297] on button "Review" at bounding box center [1452, 291] width 60 height 27
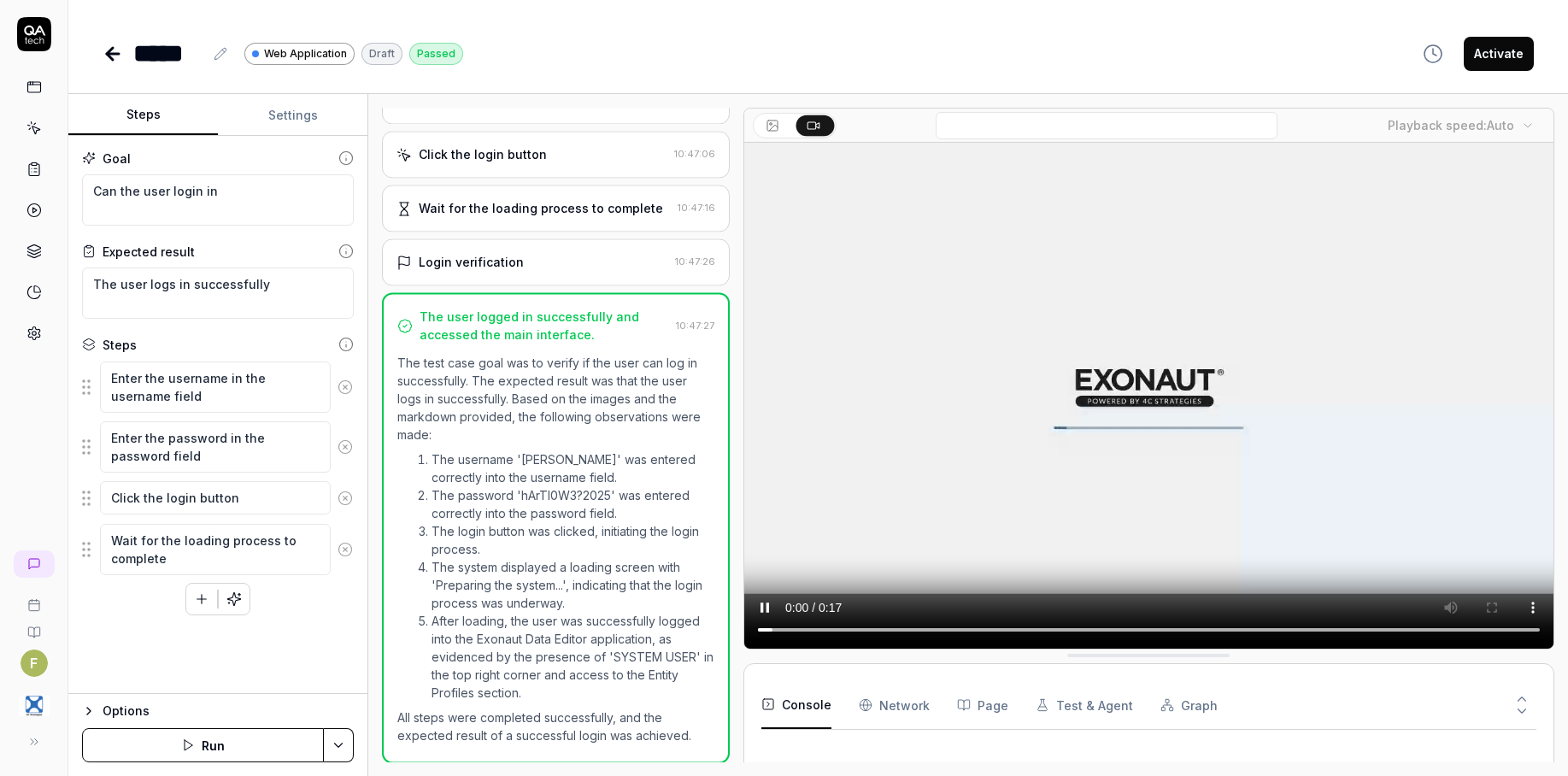
scroll to position [181, 0]
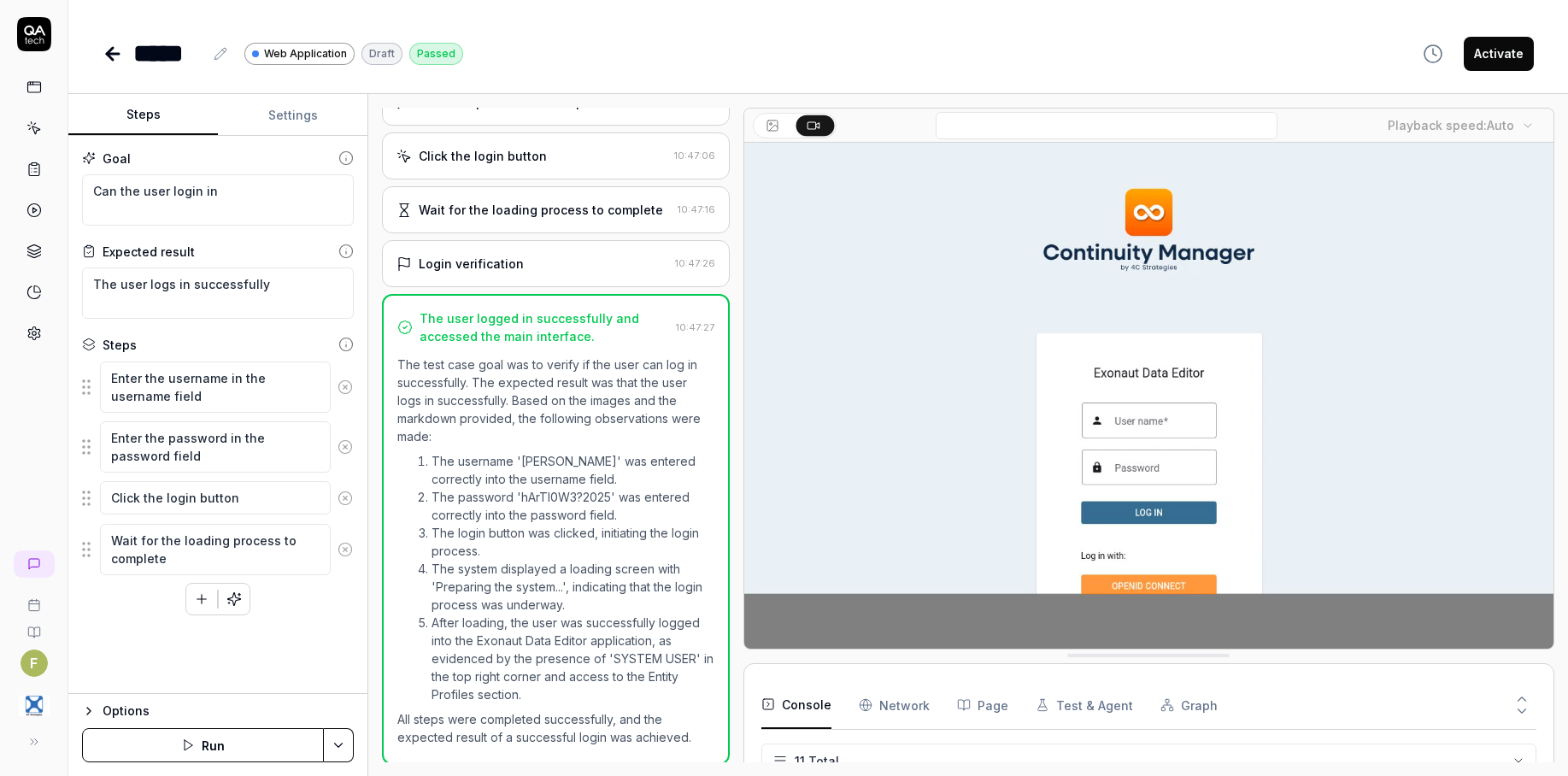
scroll to position [285, 0]
click at [1515, 57] on button "Activate" at bounding box center [1498, 53] width 70 height 34
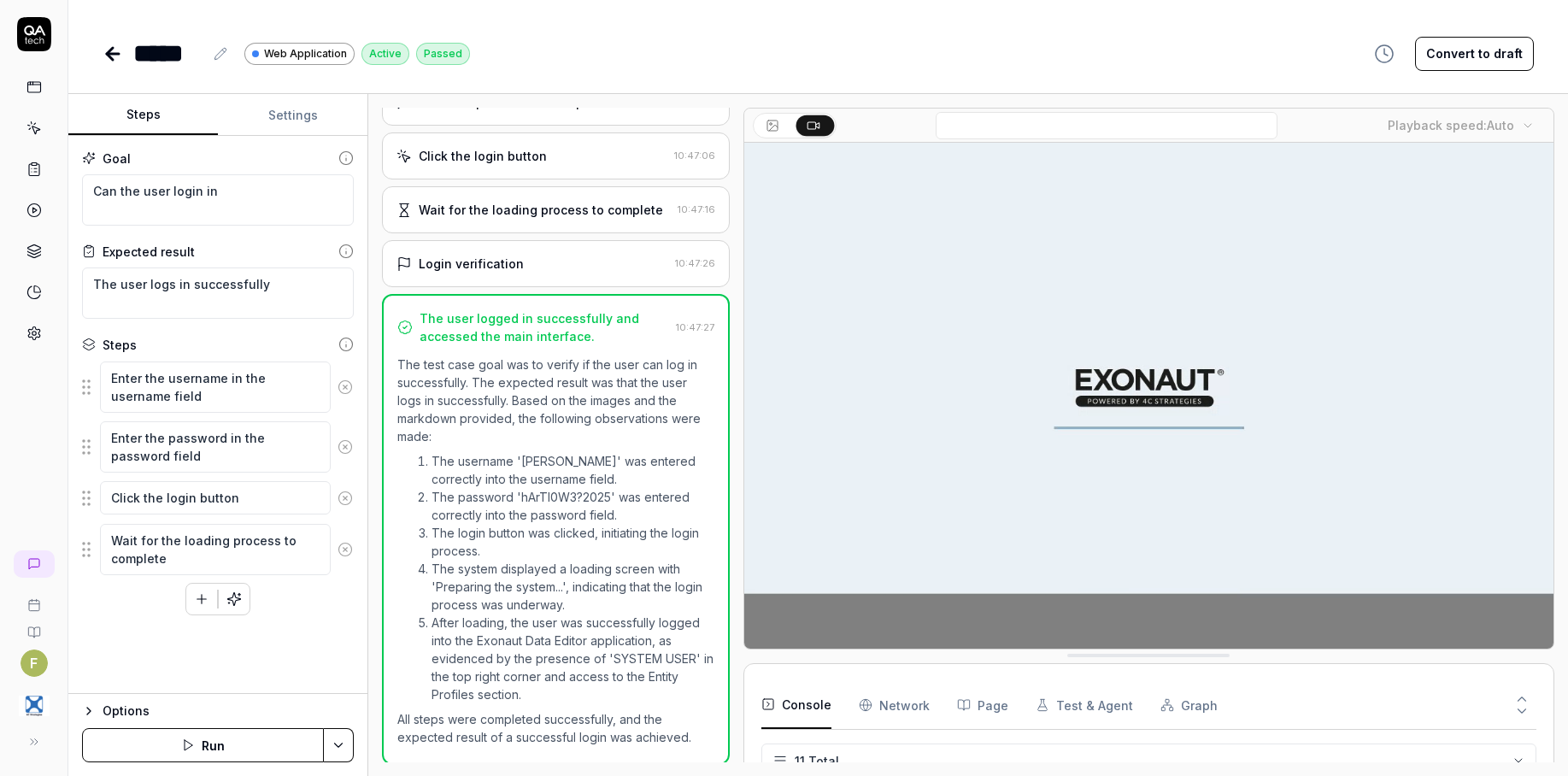
click at [46, 133] on link at bounding box center [33, 128] width 30 height 30
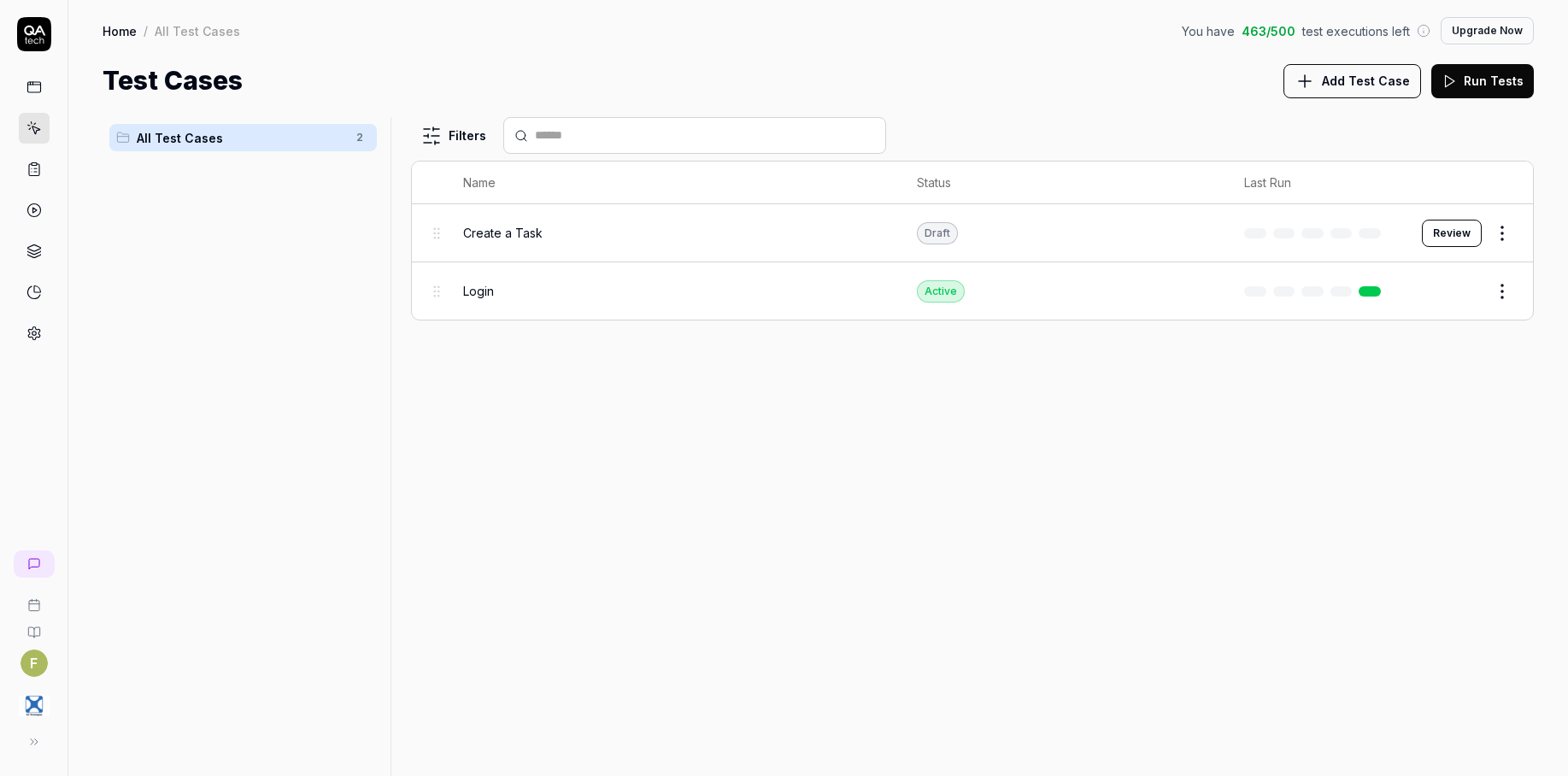
click at [36, 182] on link at bounding box center [33, 169] width 30 height 30
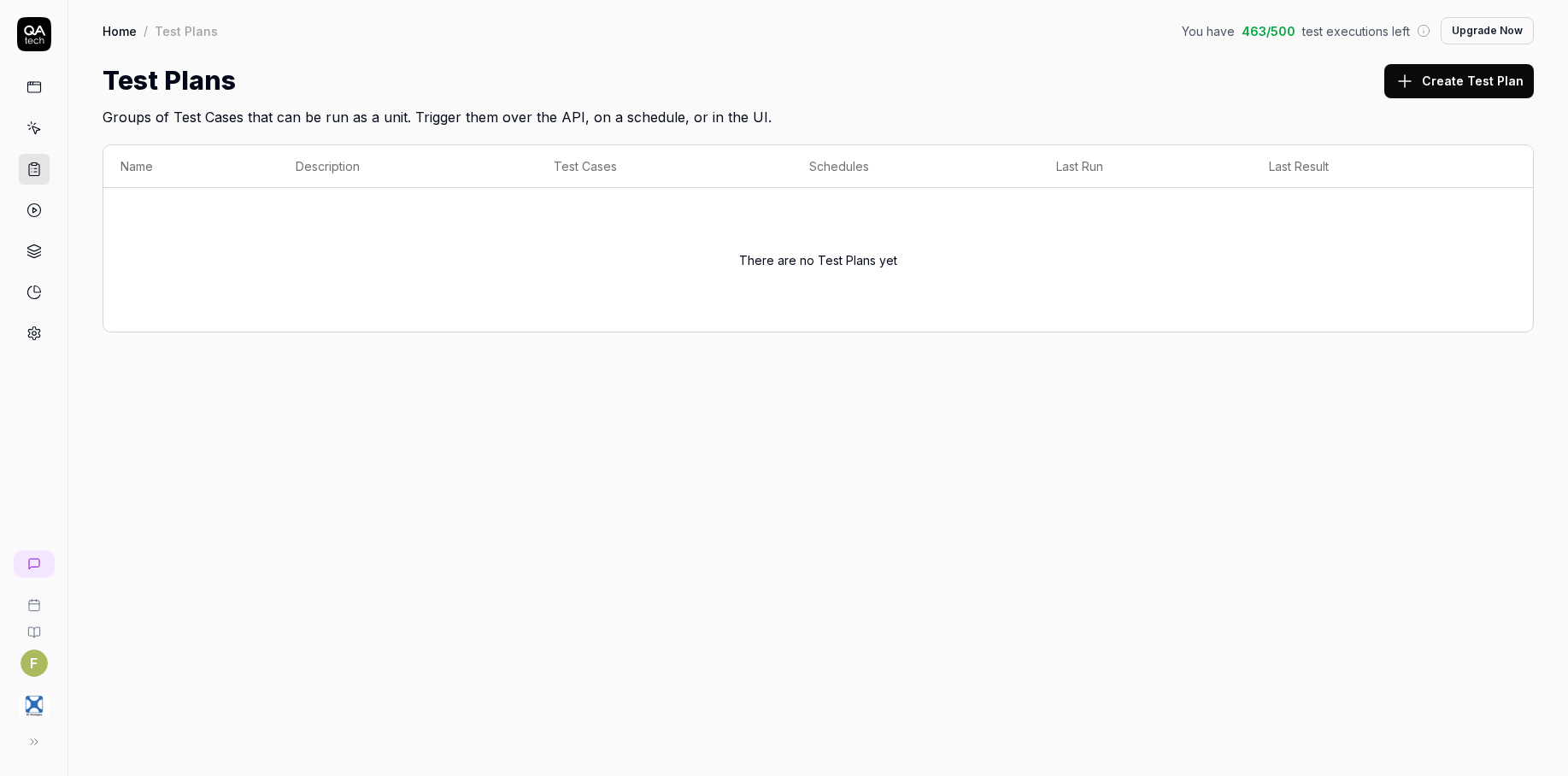
click at [41, 337] on icon at bounding box center [34, 334] width 16 height 16
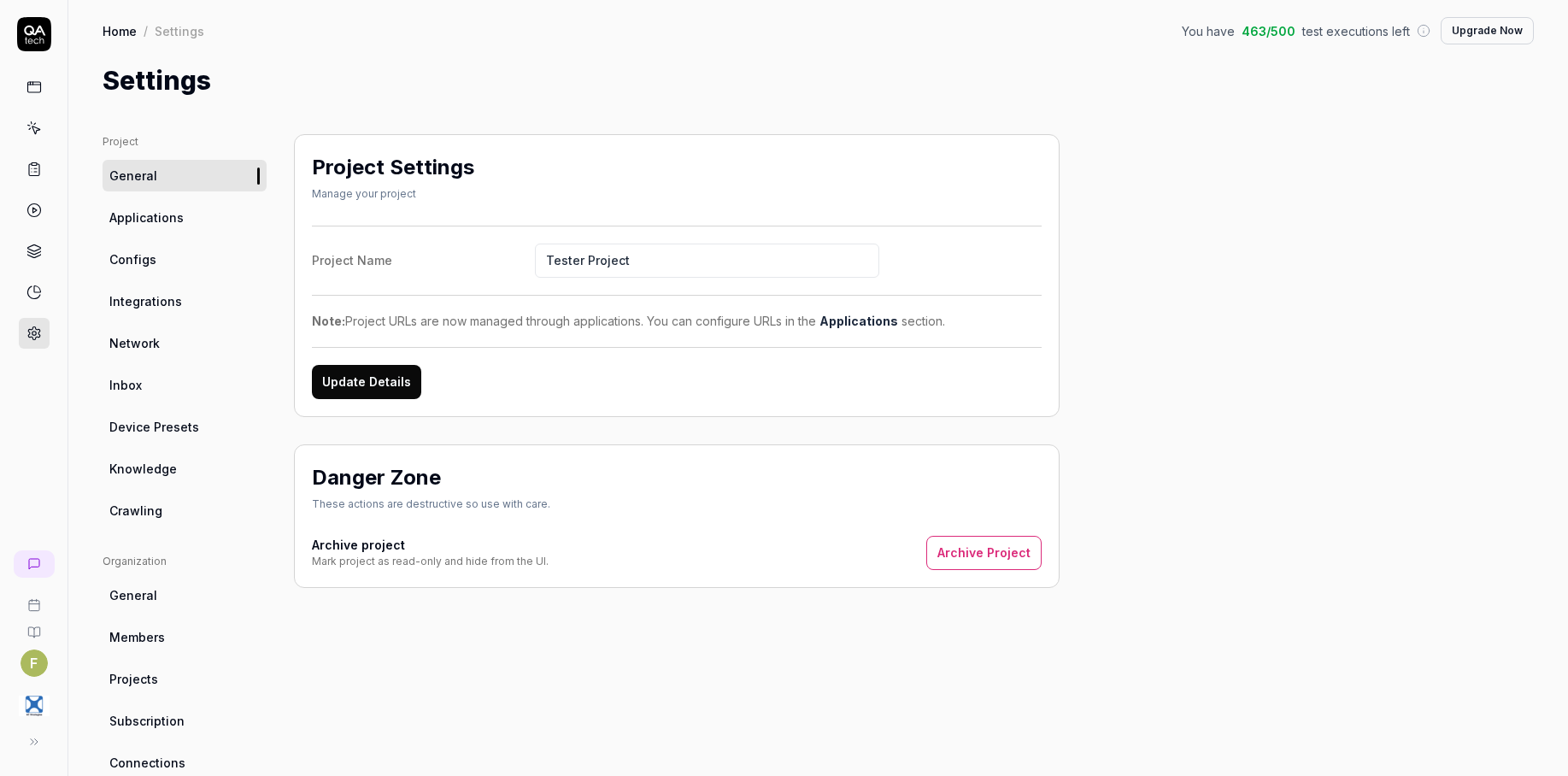
click at [195, 507] on link "Crawling" at bounding box center [184, 510] width 164 height 31
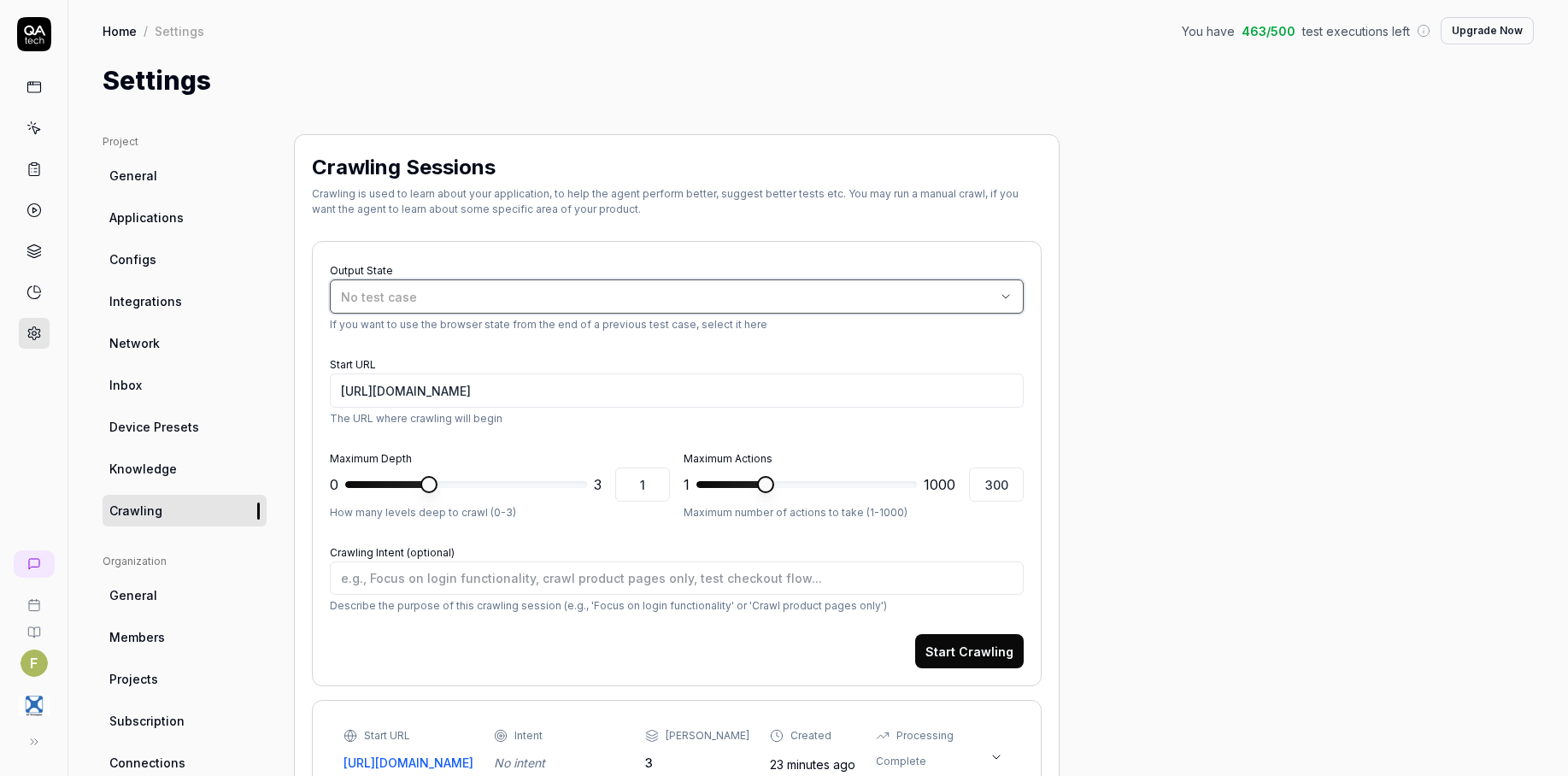
click at [633, 292] on div "No test case" at bounding box center [668, 297] width 654 height 18
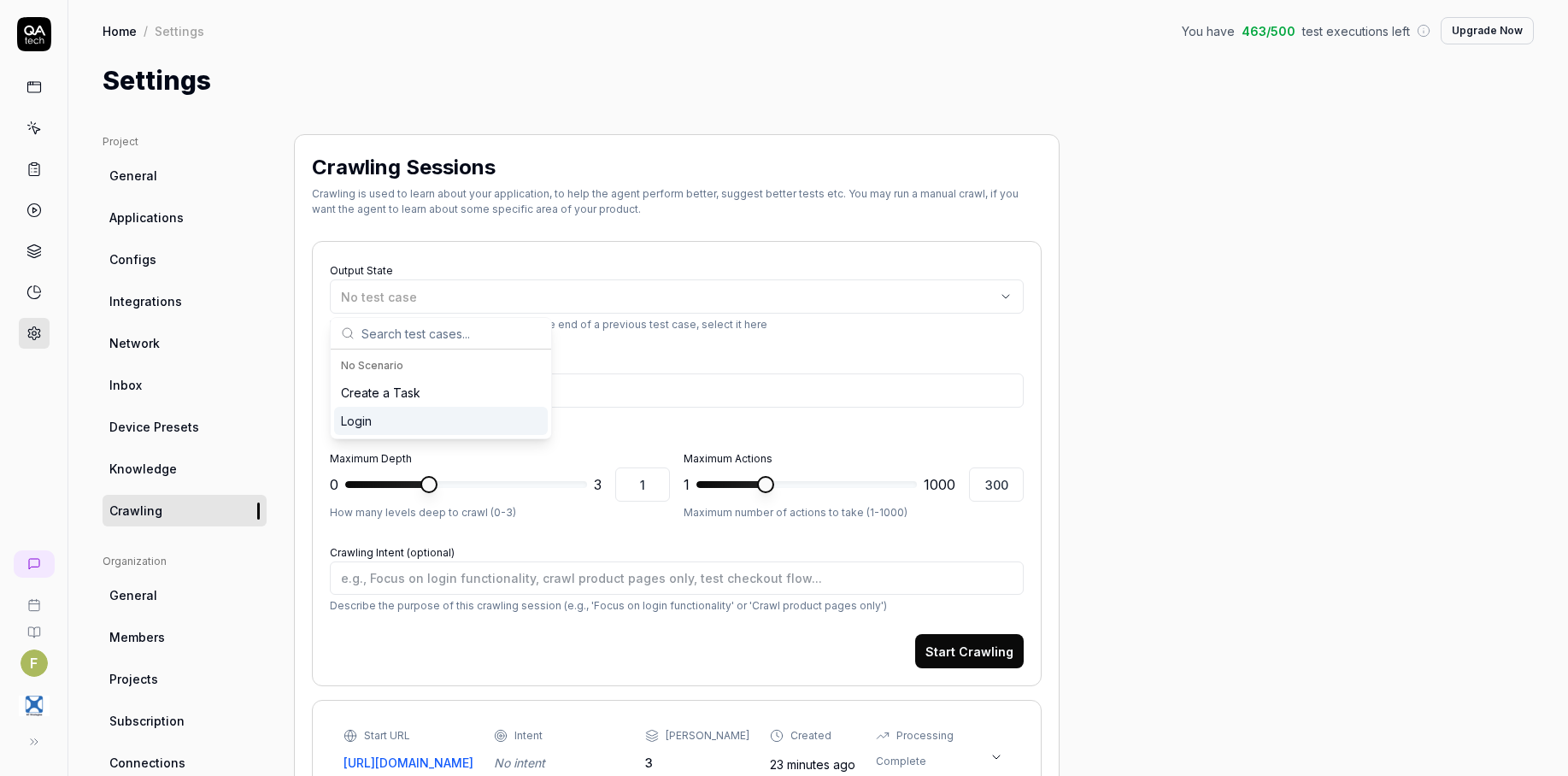
click at [457, 419] on div "Login" at bounding box center [442, 421] width 214 height 28
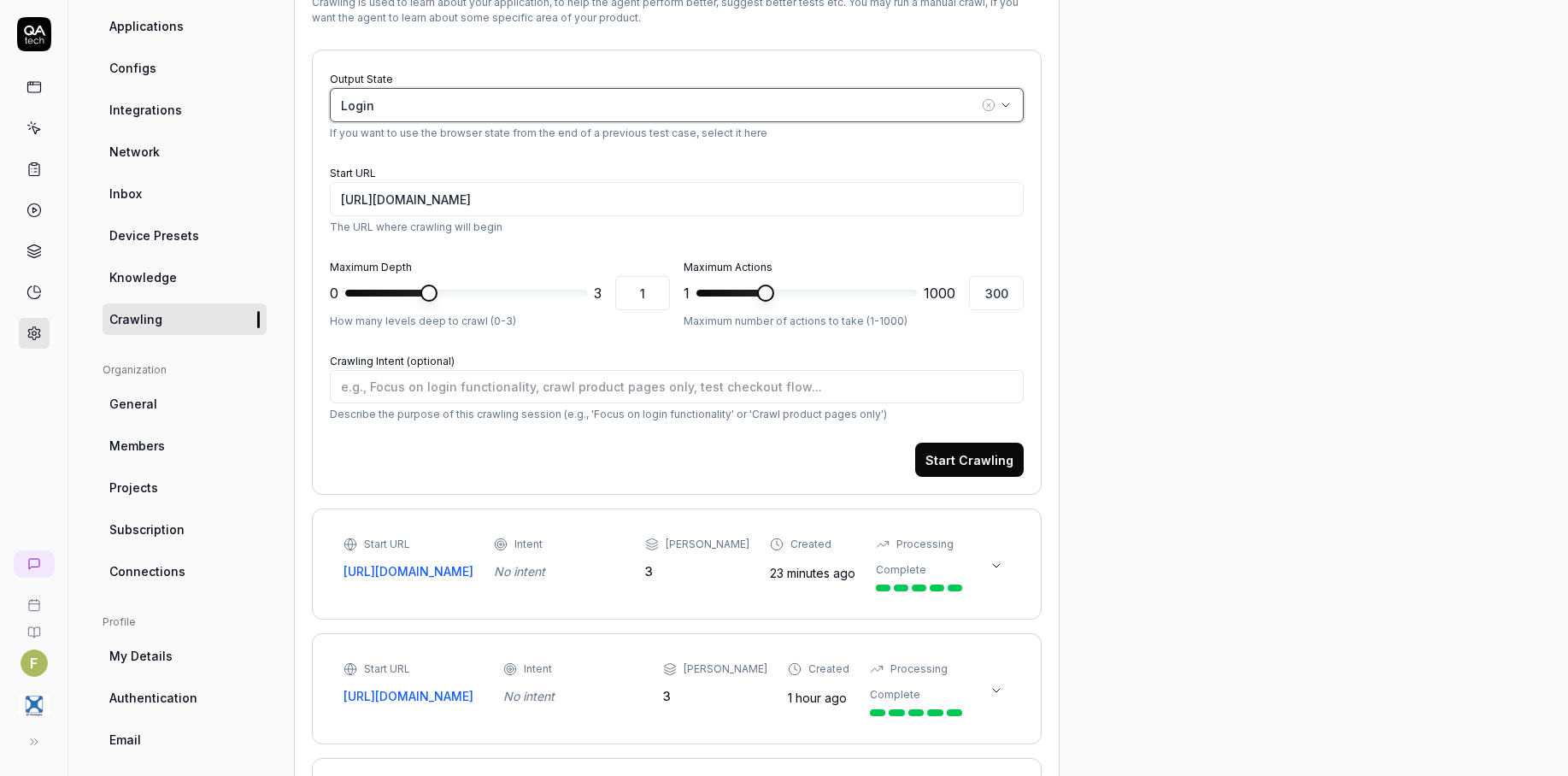
scroll to position [192, 0]
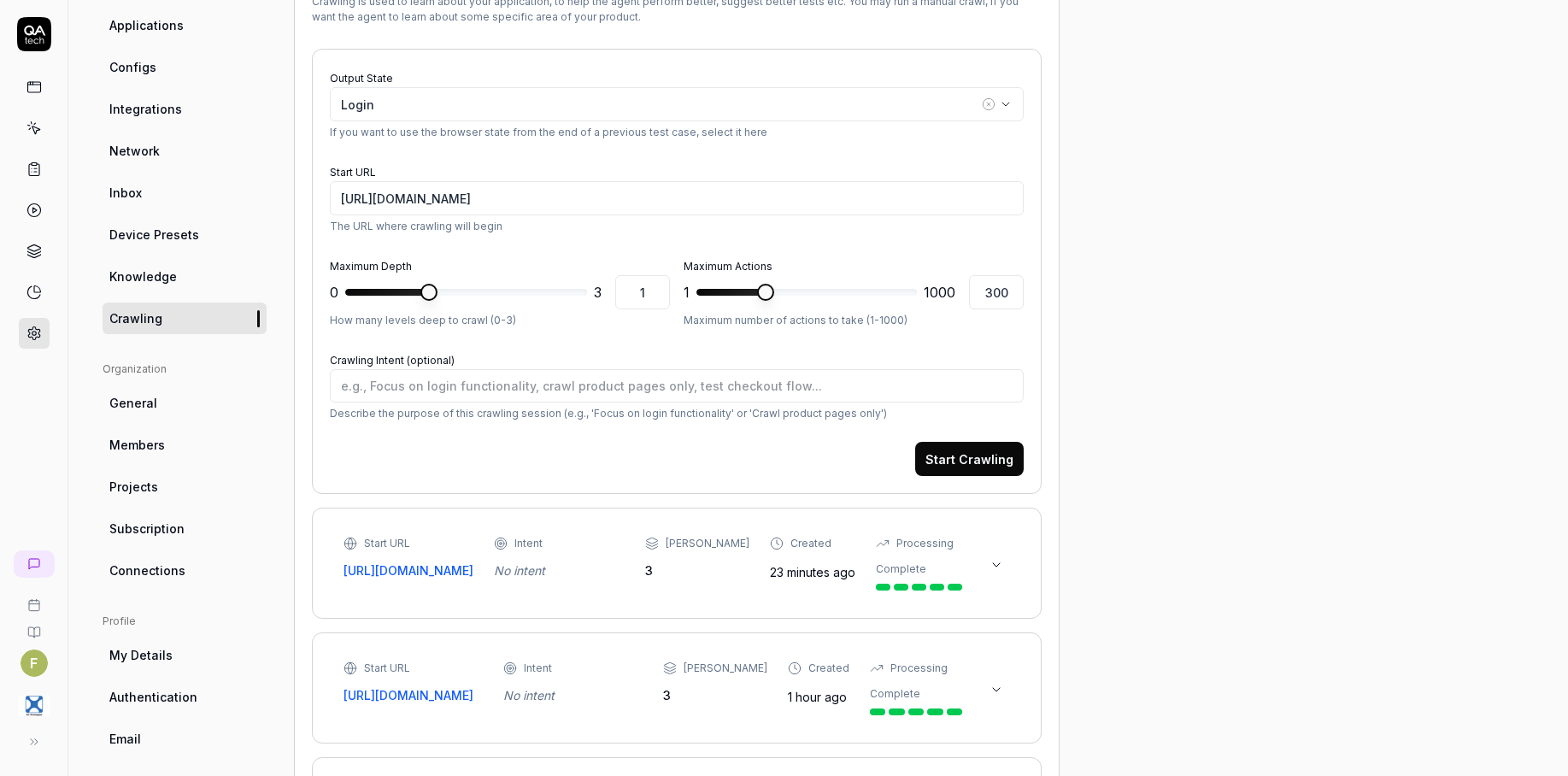
click at [955, 460] on button "Start Crawling" at bounding box center [969, 458] width 109 height 34
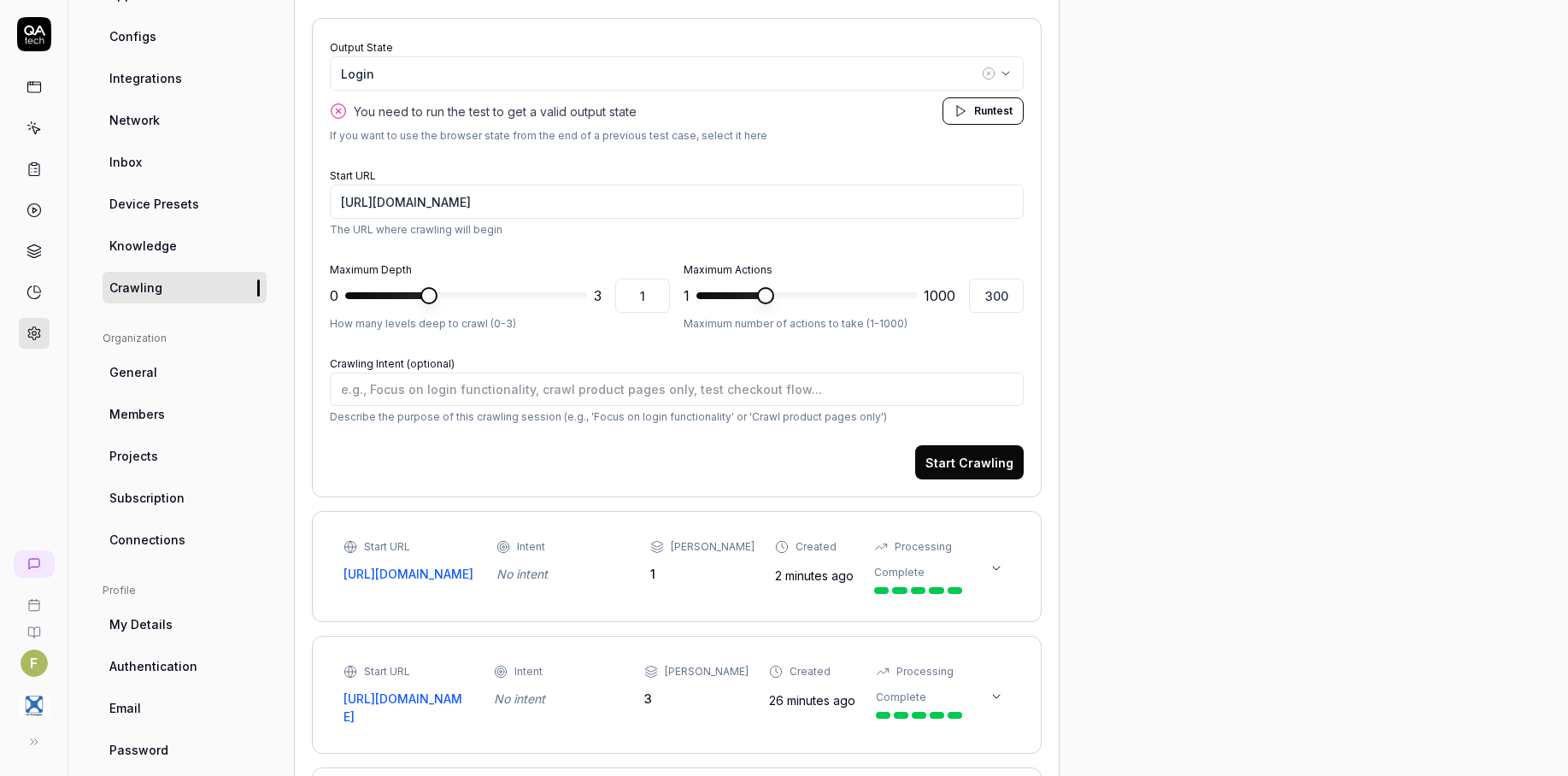
scroll to position [0, 0]
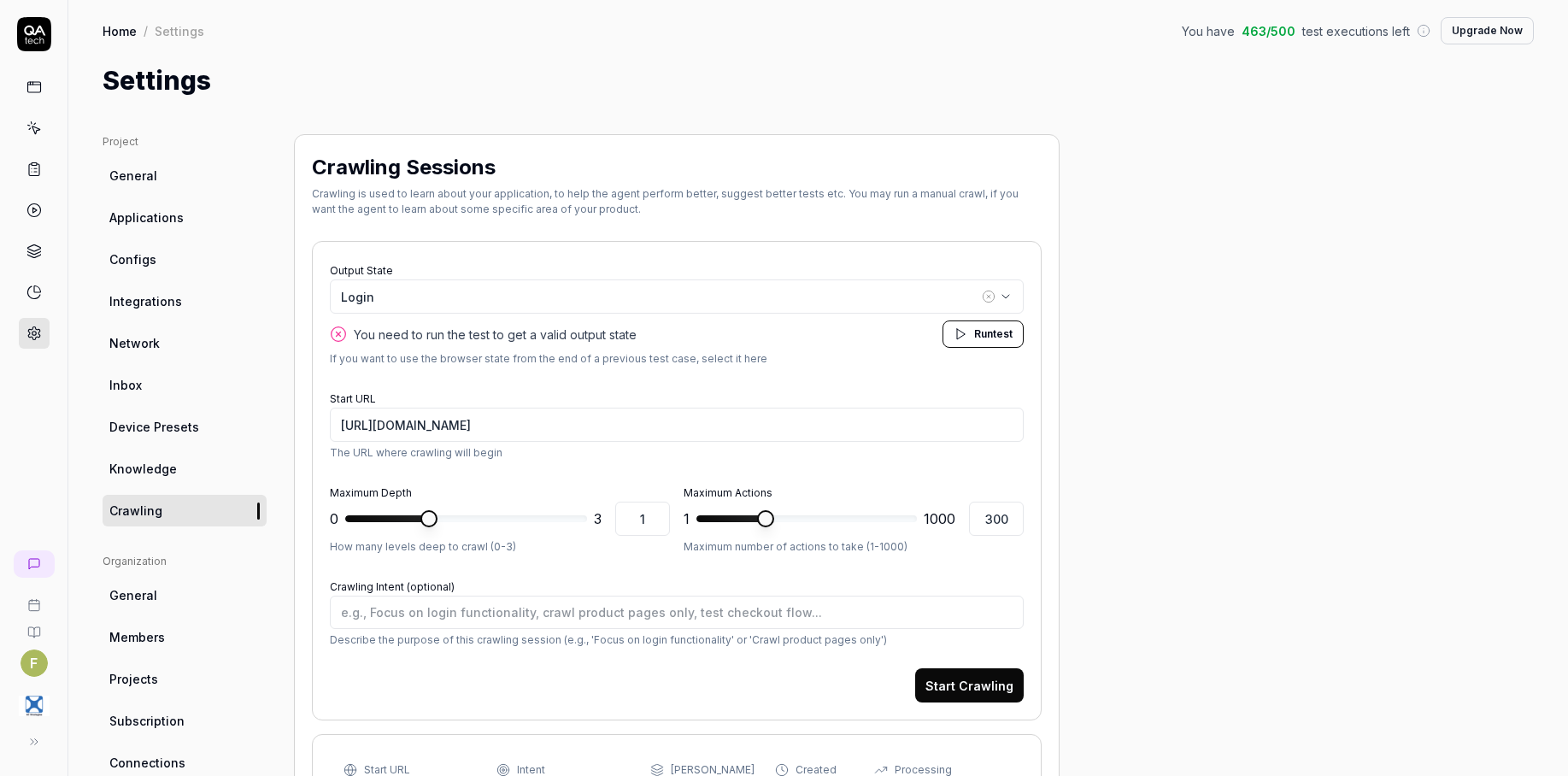
click at [49, 89] on link at bounding box center [33, 86] width 30 height 30
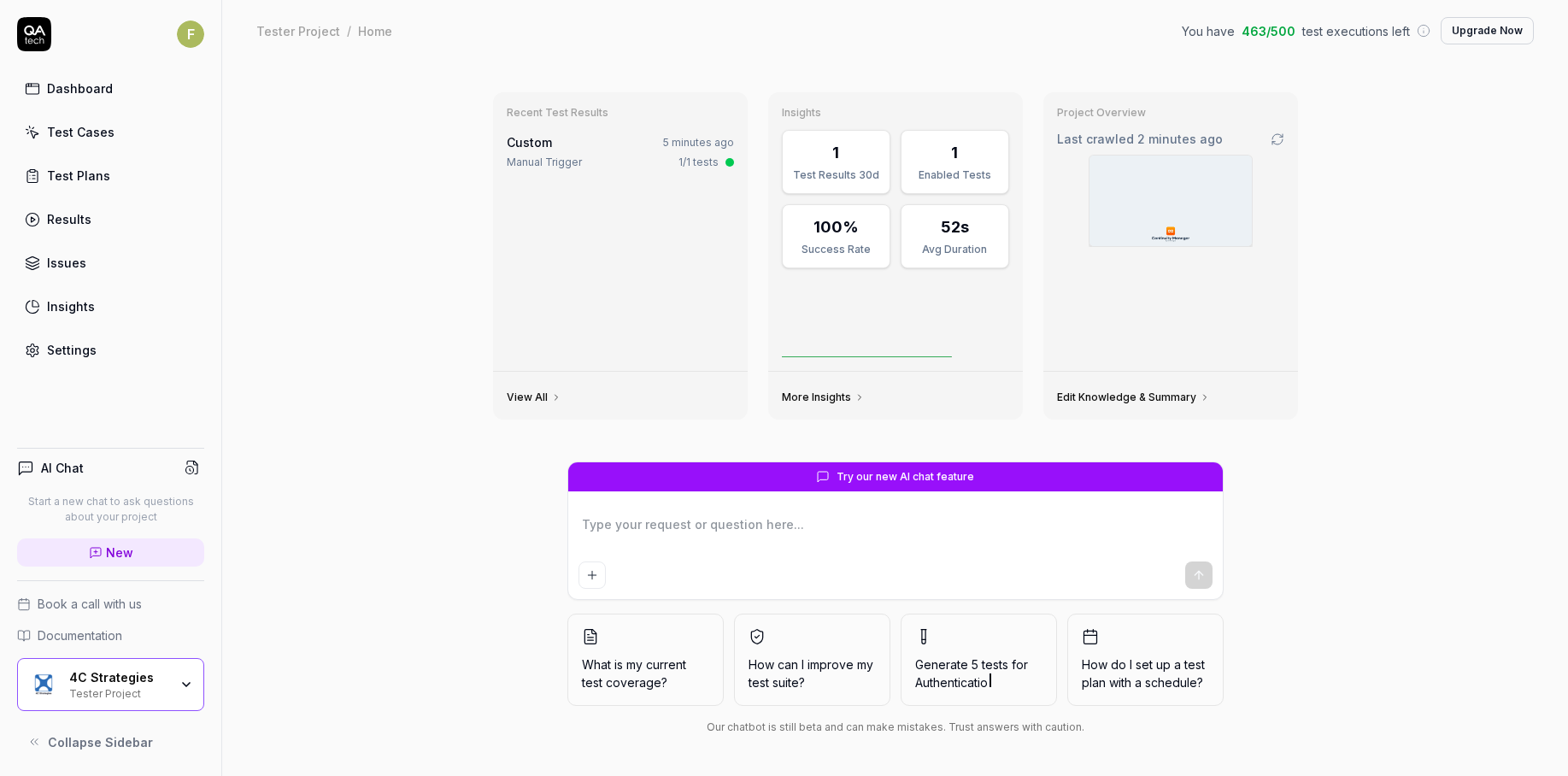
type textarea "*"
click at [77, 142] on link "Test Cases" at bounding box center [110, 132] width 187 height 33
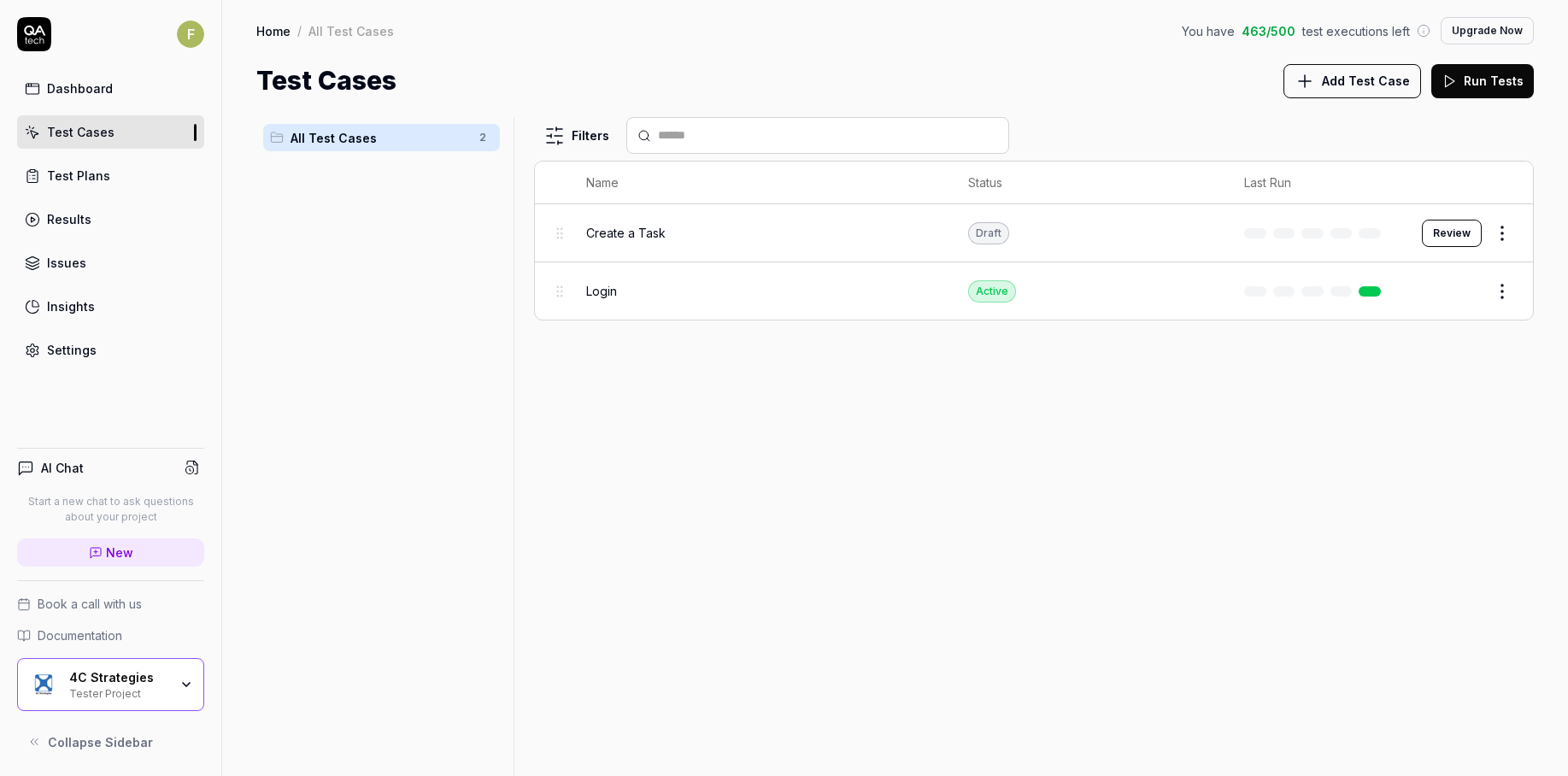
click at [1349, 82] on span "Add Test Case" at bounding box center [1367, 80] width 88 height 18
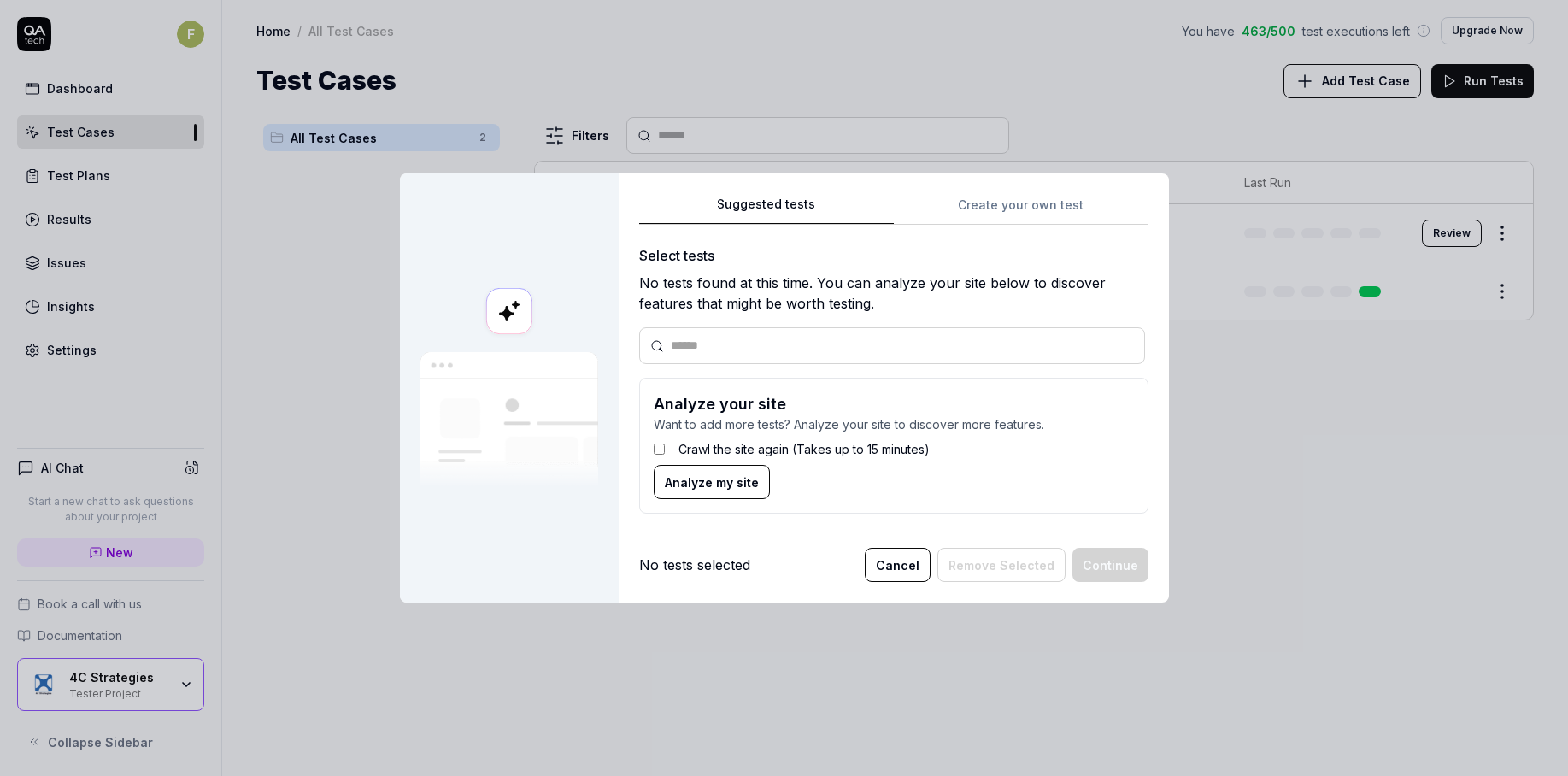
click at [906, 451] on label "Crawl the site again (Takes up to 15 minutes)" at bounding box center [805, 449] width 251 height 18
click at [740, 486] on span "Analyze my site" at bounding box center [712, 483] width 94 height 18
